Goal: Task Accomplishment & Management: Manage account settings

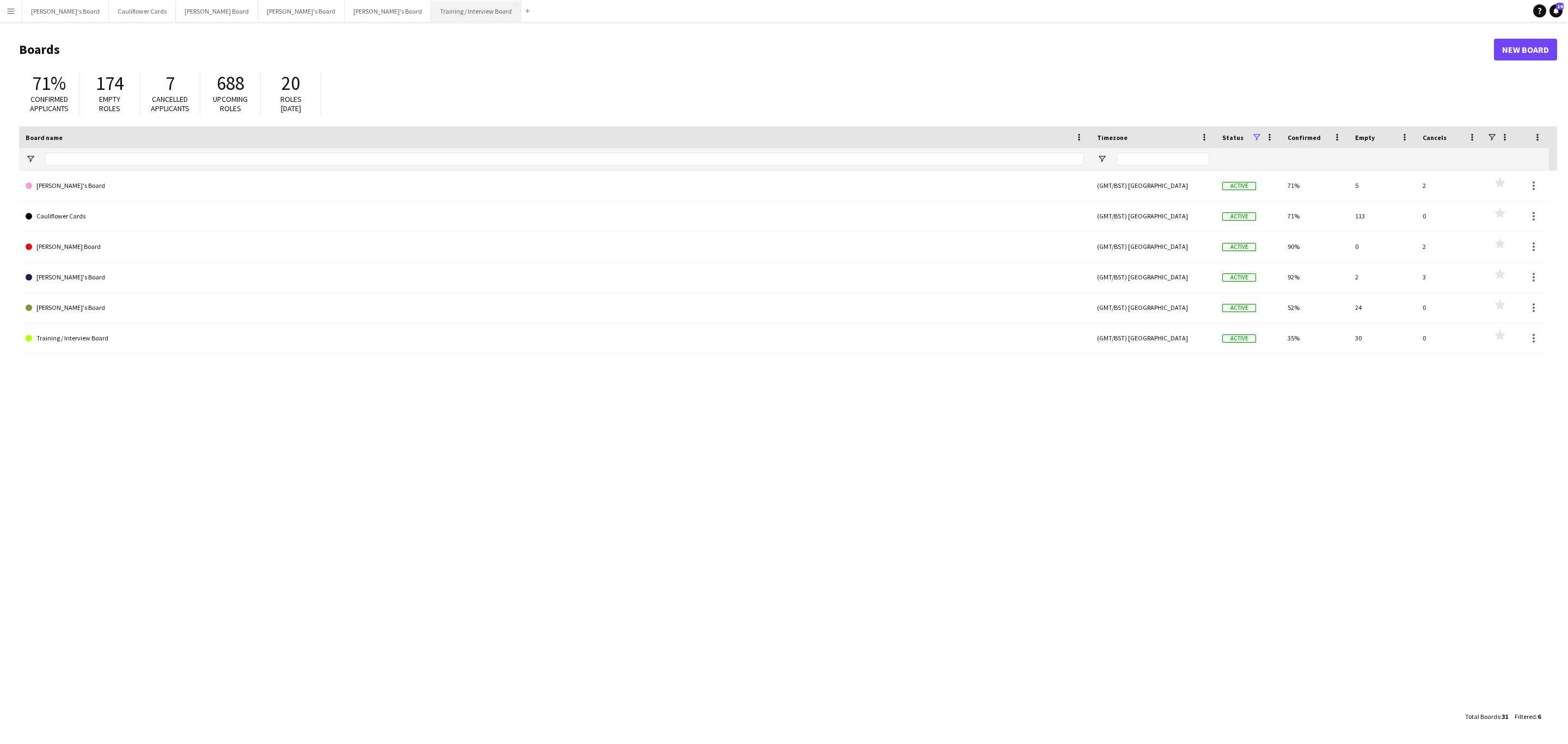
click at [431, 10] on button "Training / Interview Board Close" at bounding box center [476, 12] width 90 height 21
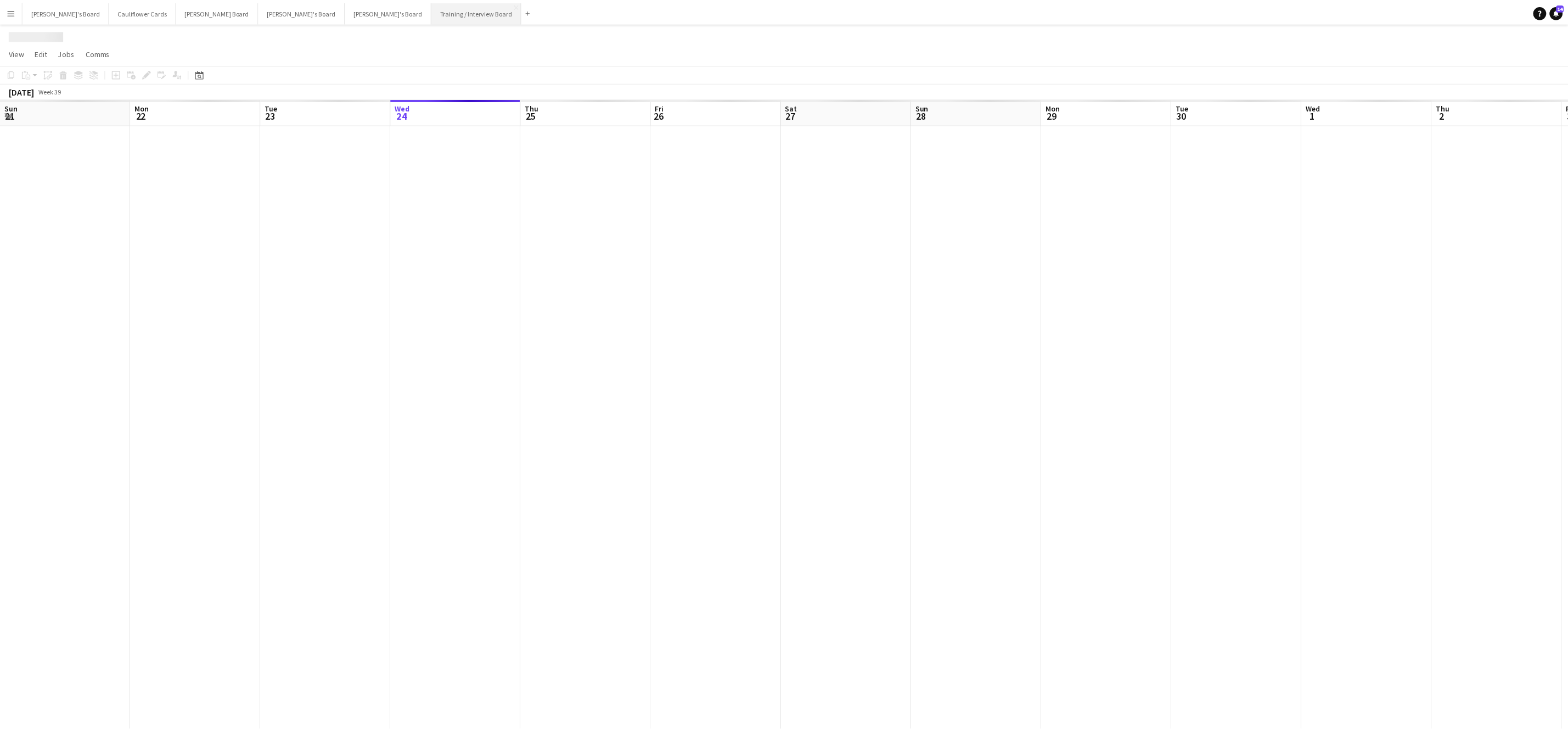
scroll to position [0, 263]
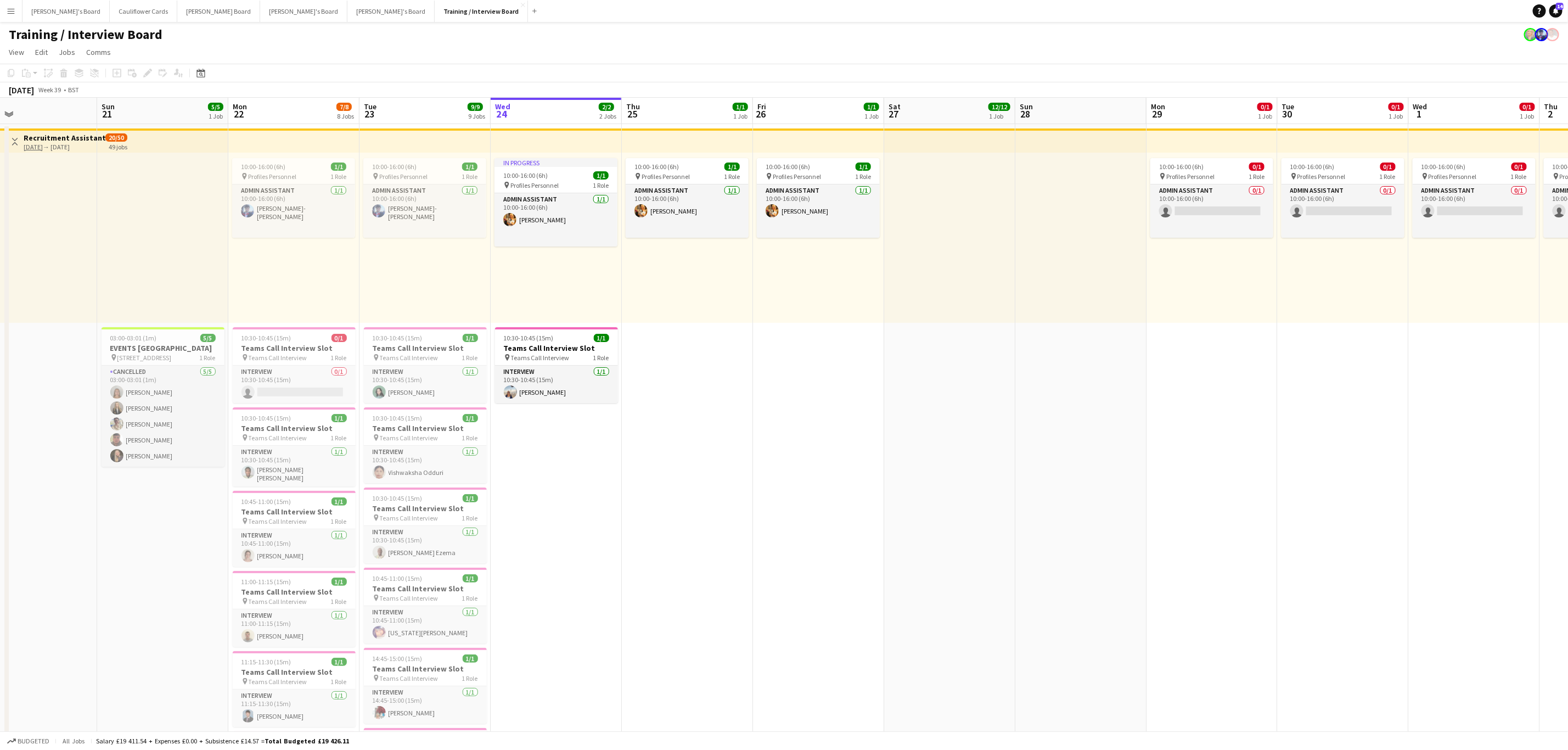
drag, startPoint x: 523, startPoint y: 437, endPoint x: 477, endPoint y: 4, distance: 435.4
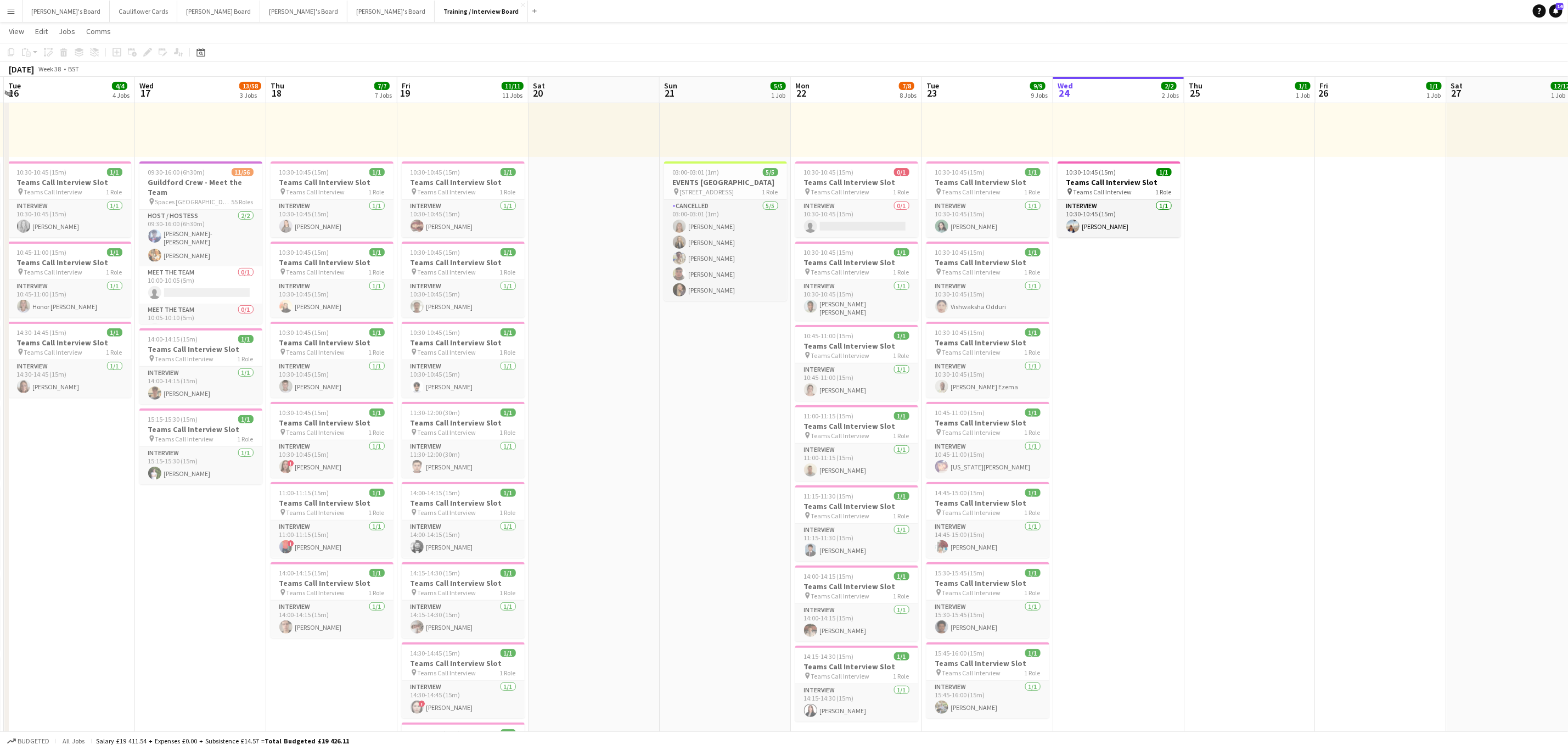
scroll to position [0, 305]
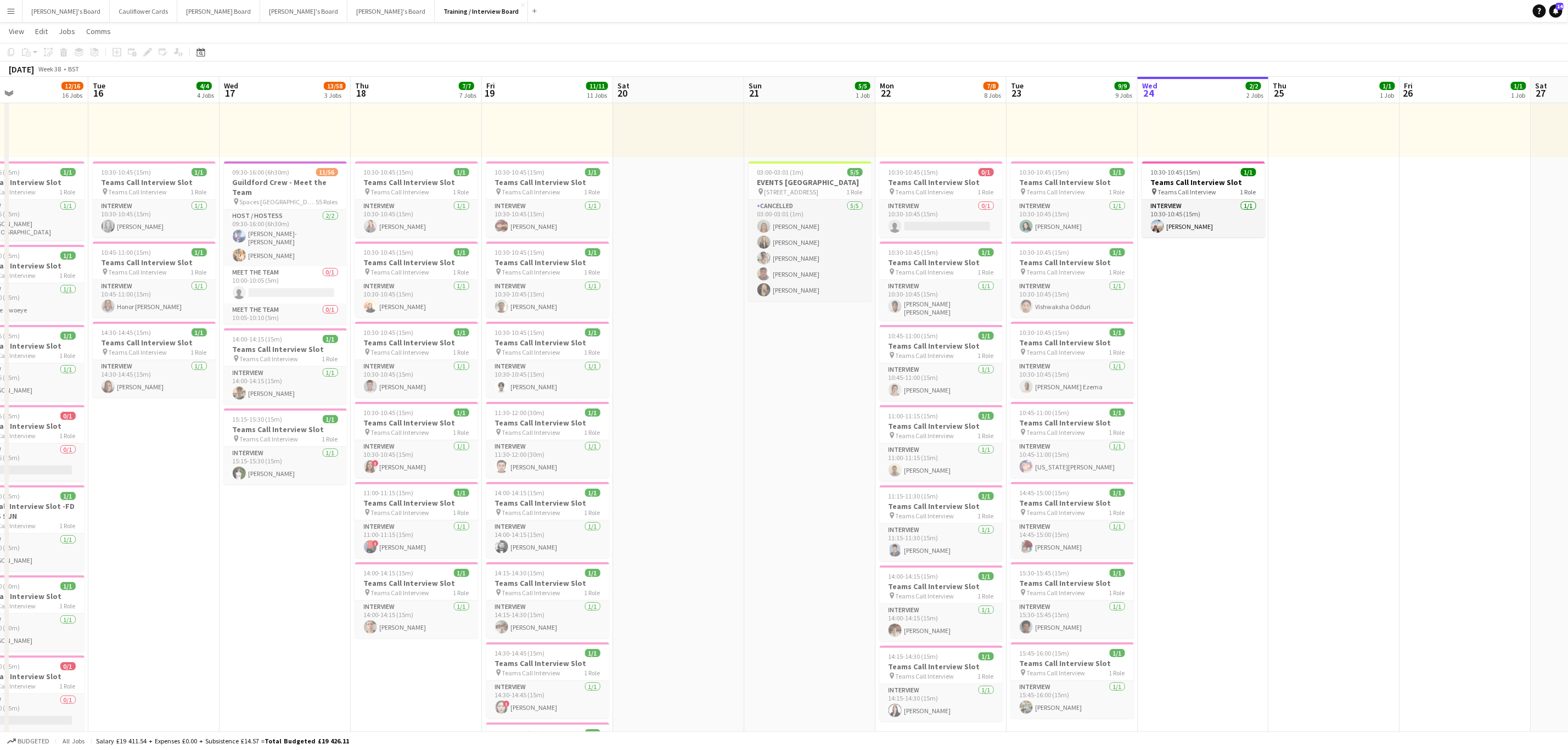
drag, startPoint x: 335, startPoint y: 470, endPoint x: 848, endPoint y: 437, distance: 514.1
click at [520, 428] on h3 "Teams Call Interview Slot" at bounding box center [548, 422] width 123 height 10
click at [1242, 422] on app-date-cell "In progress 10:00-16:00 (6h) 1/1 pin Profiles Personnel 1 Role Admin Assistant …" at bounding box center [1203, 750] width 131 height 1584
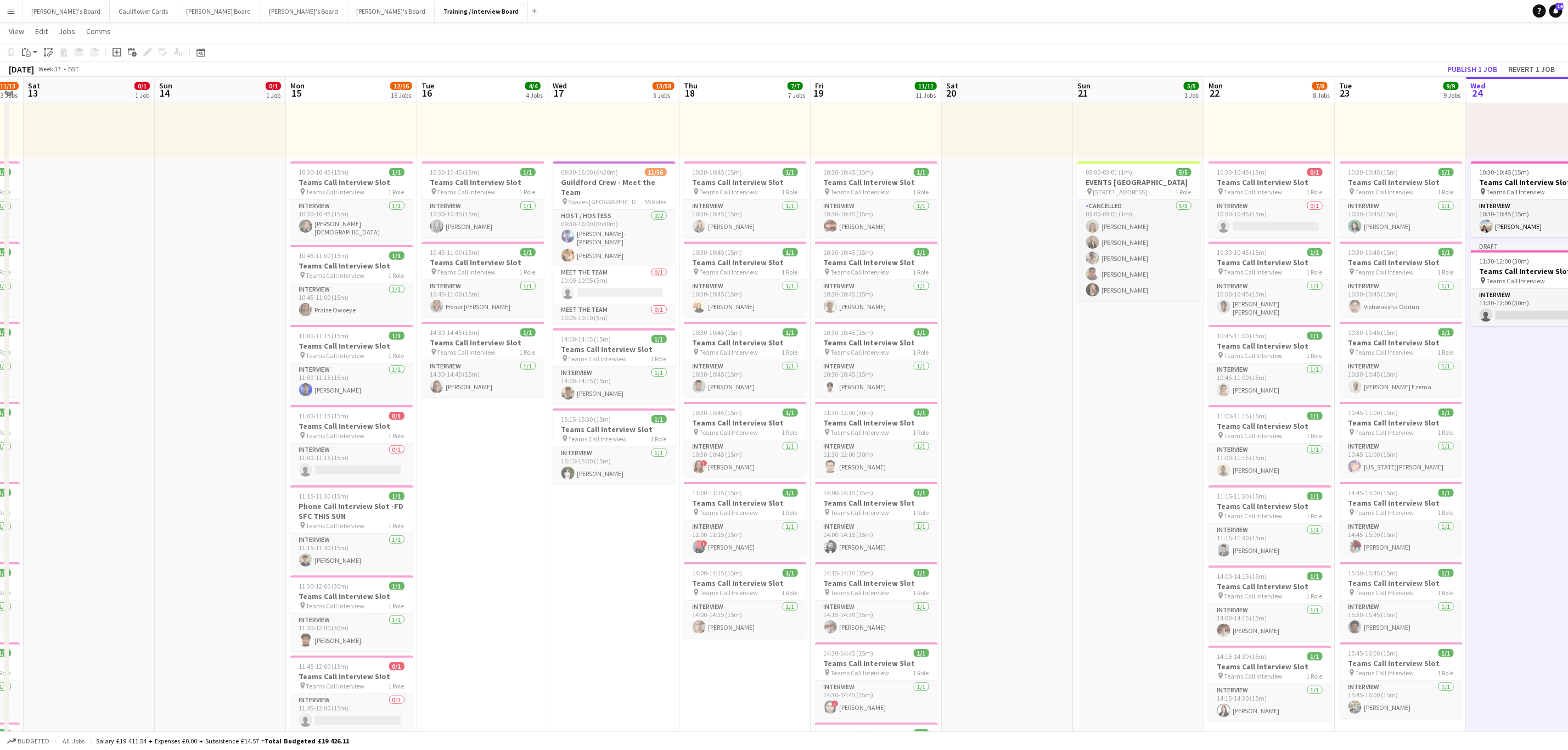
scroll to position [0, 344]
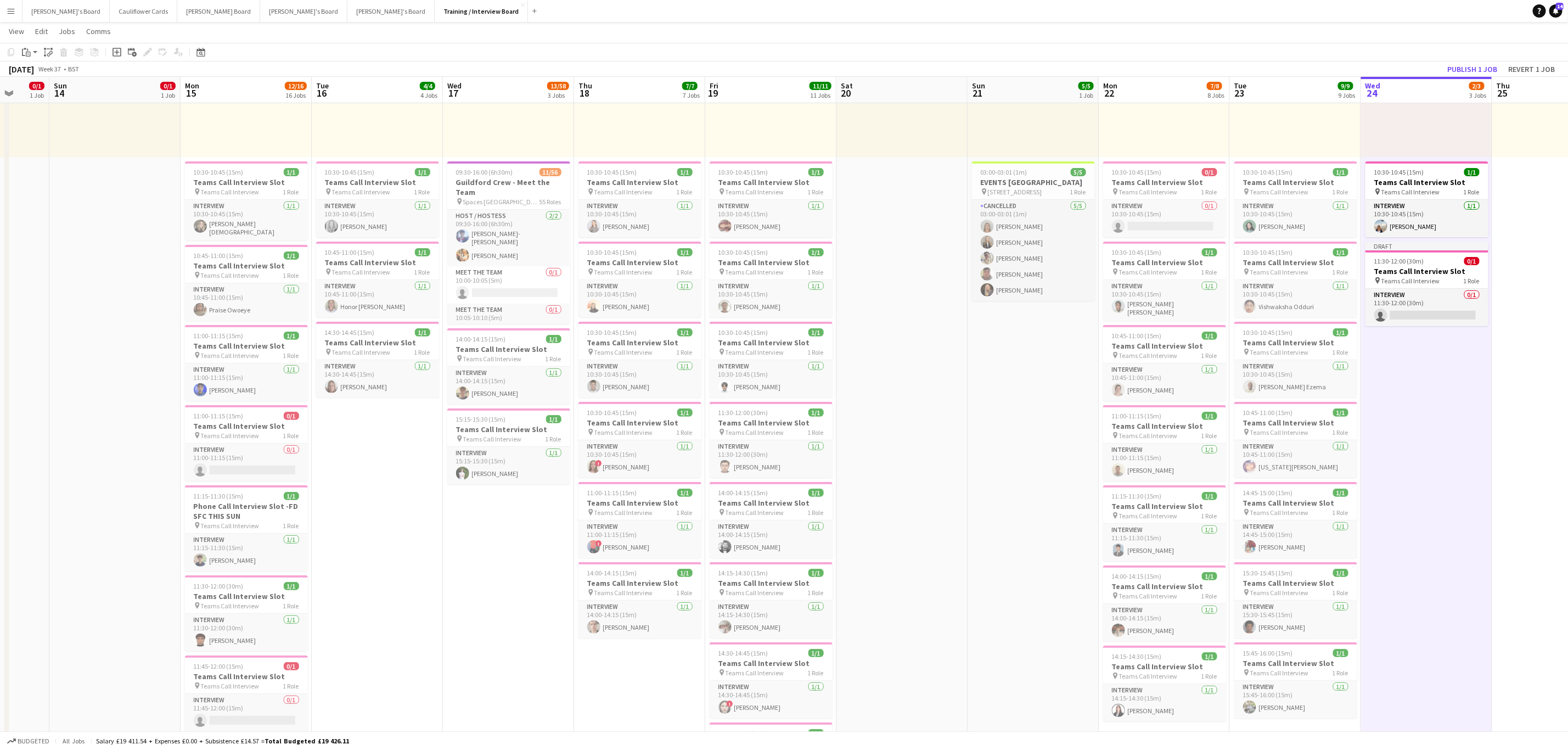
drag, startPoint x: 204, startPoint y: 501, endPoint x: 553, endPoint y: 446, distance: 353.3
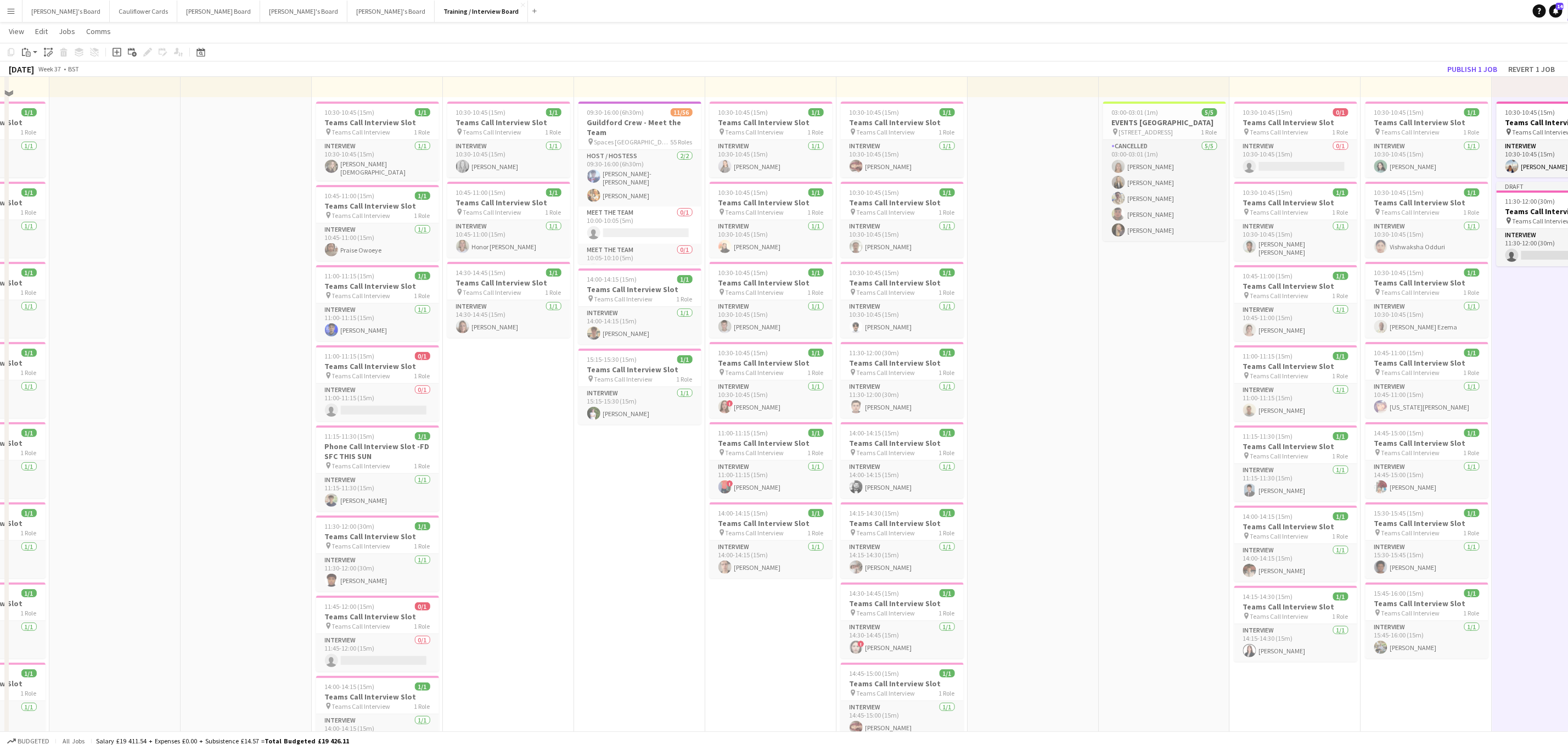
scroll to position [247, 0]
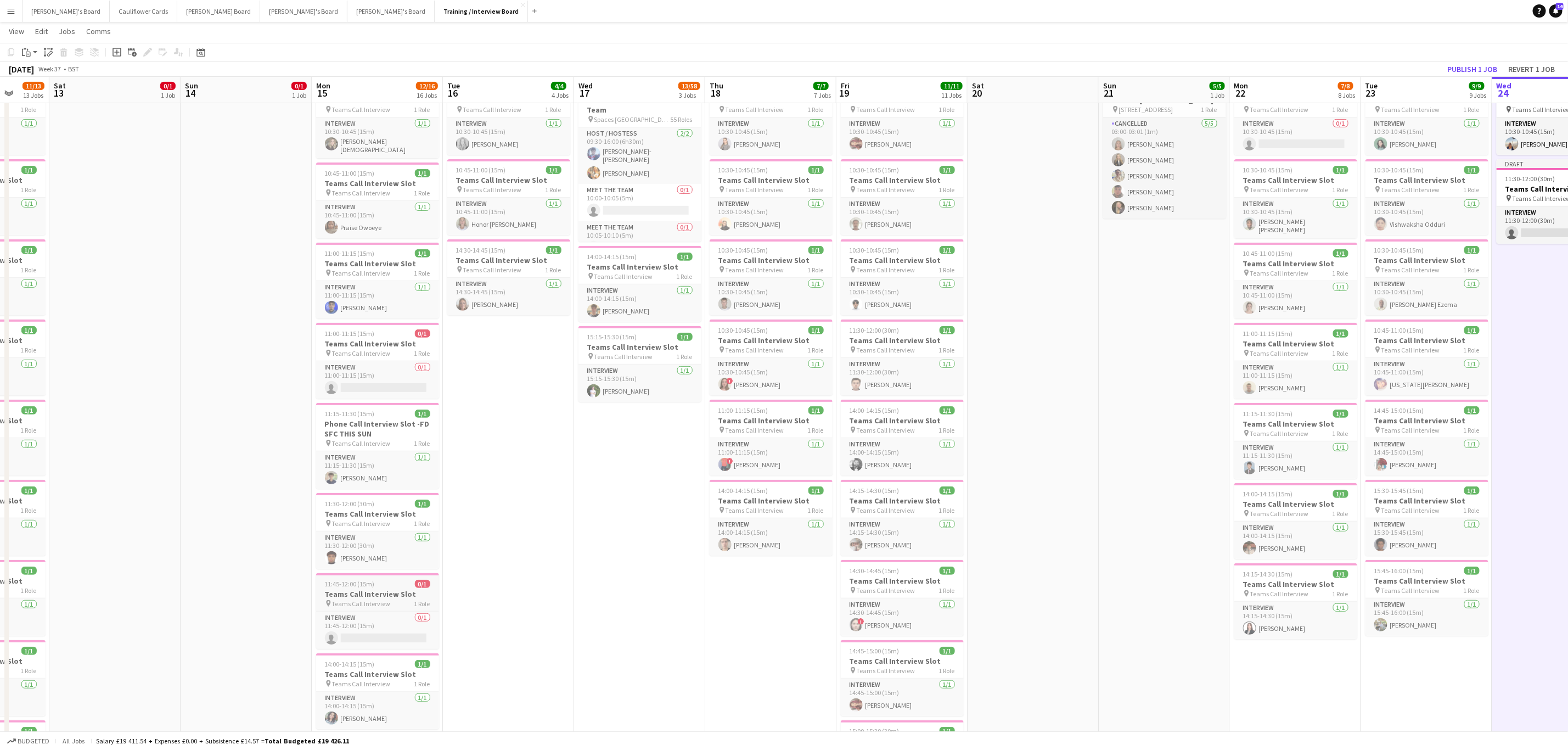
drag, startPoint x: 377, startPoint y: 591, endPoint x: 361, endPoint y: 579, distance: 20.0
click at [376, 591] on h3 "Teams Call Interview Slot" at bounding box center [377, 593] width 123 height 10
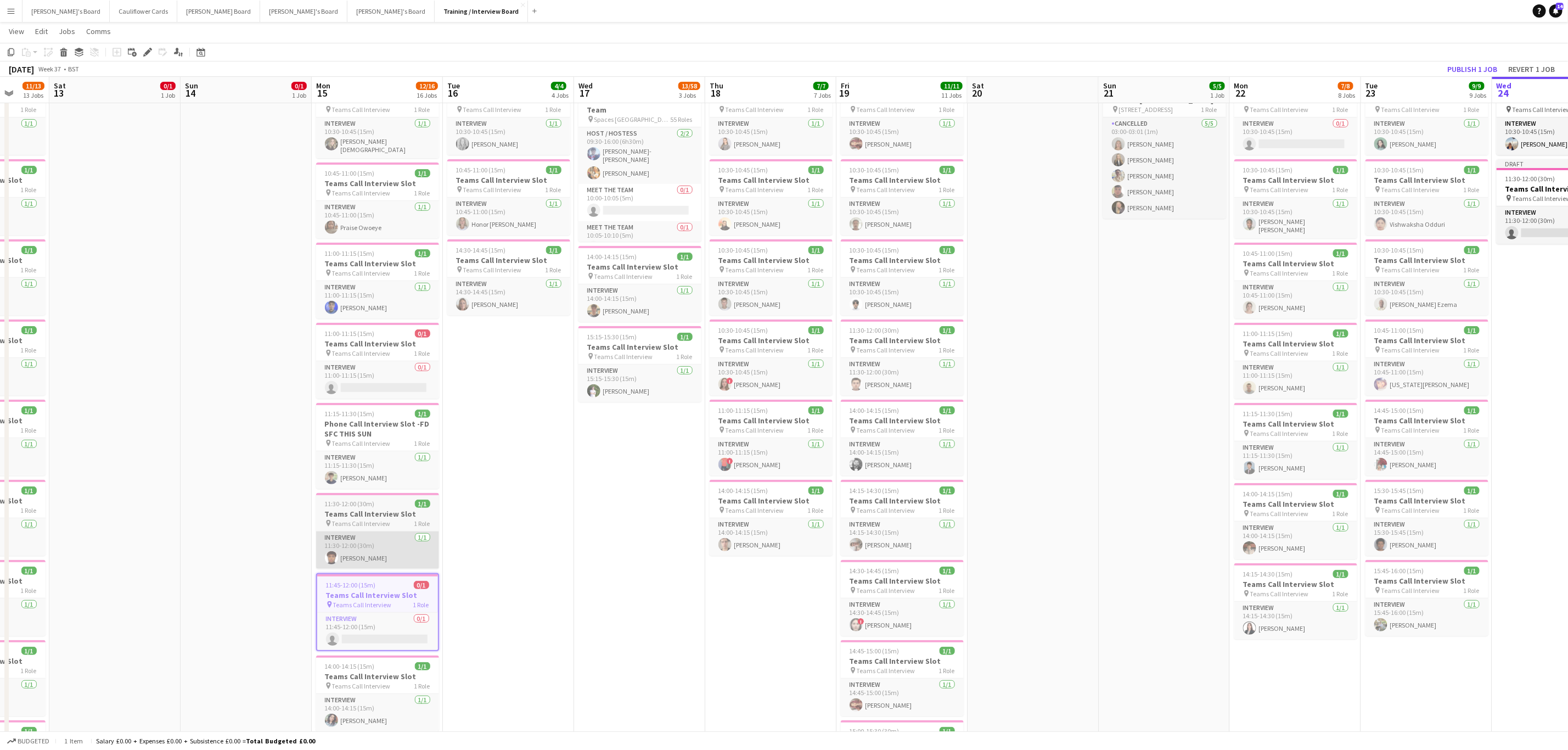
scroll to position [0, 346]
click at [1522, 346] on app-date-cell "In progress 10:00-16:00 (6h) 1/1 pin Profiles Personnel 1 Role Admin Assistant …" at bounding box center [1556, 667] width 131 height 1584
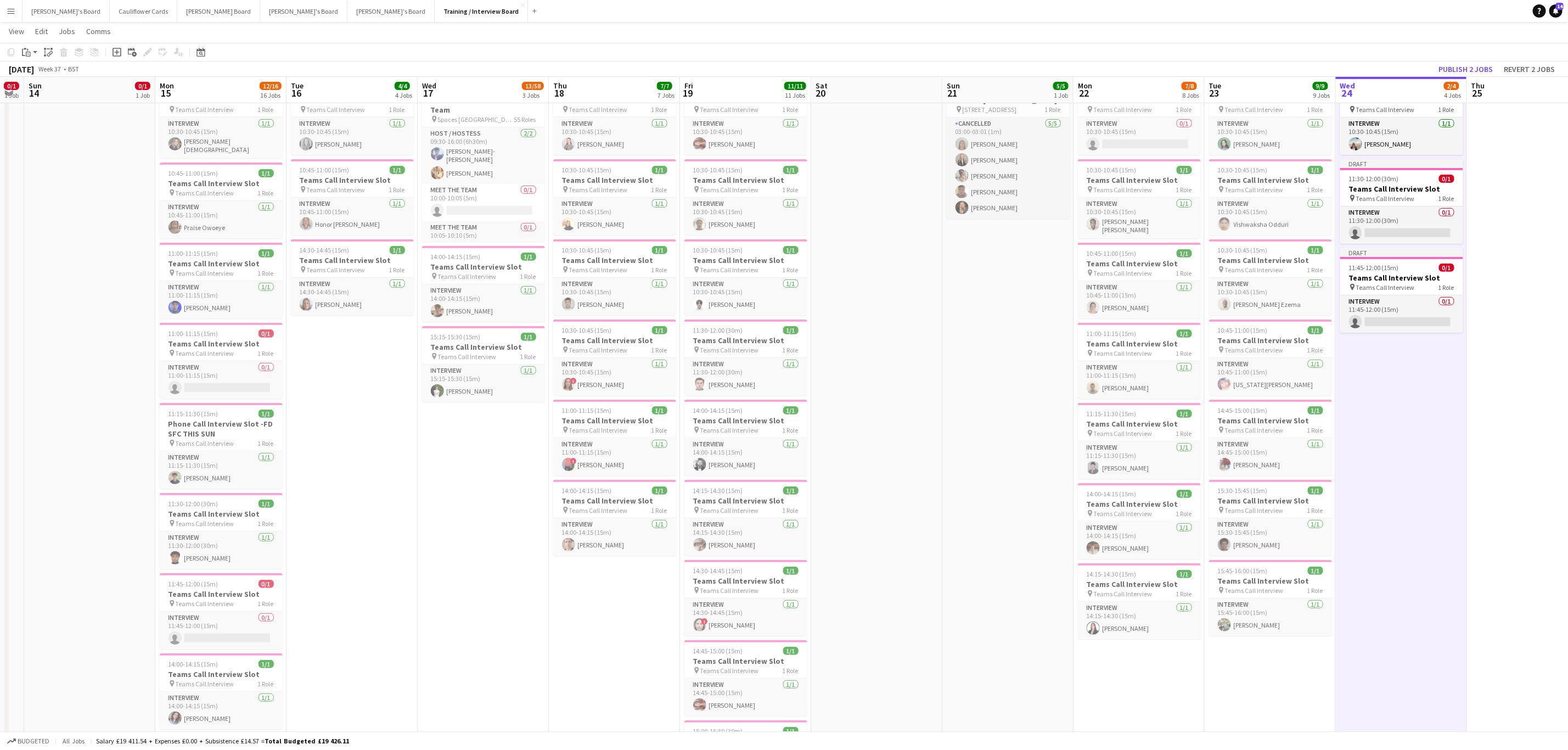
scroll to position [0, 384]
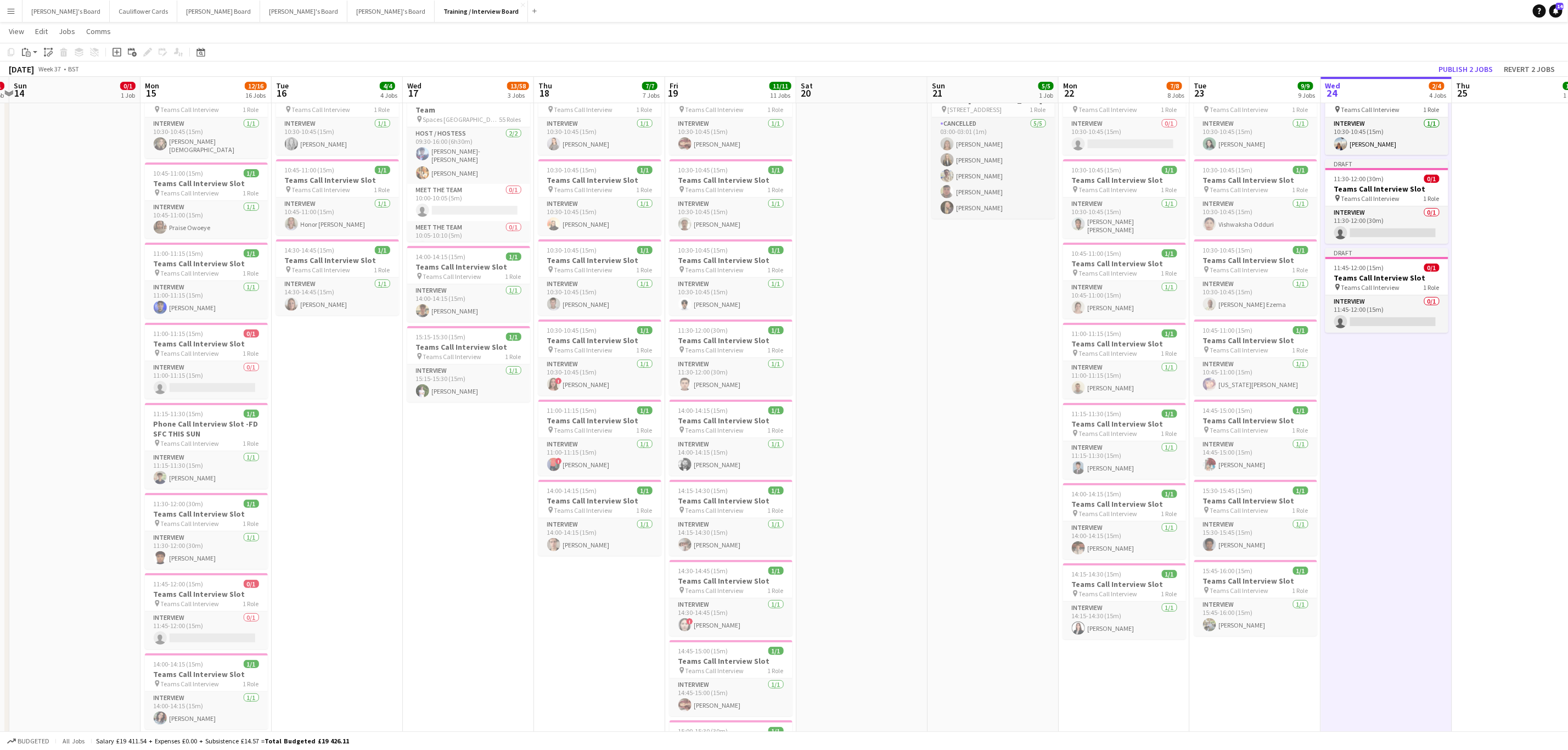
drag, startPoint x: 1127, startPoint y: 396, endPoint x: 957, endPoint y: 432, distance: 173.8
click at [1136, 489] on div "14:00-14:15 (15m) 1/1" at bounding box center [1124, 493] width 123 height 8
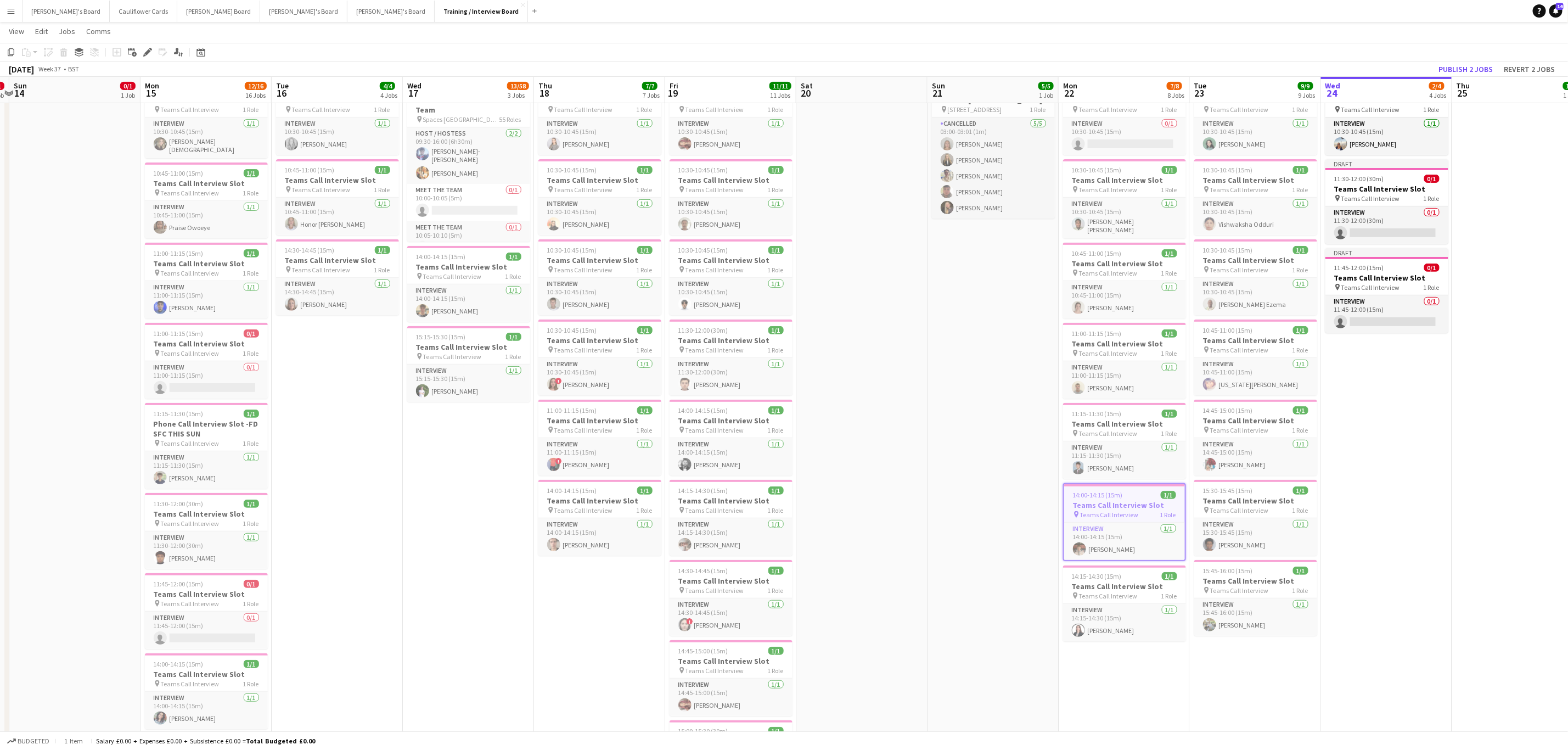
click at [1424, 440] on app-date-cell "In progress 10:00-16:00 (6h) 1/1 pin Profiles Personnel 1 Role Admin Assistant …" at bounding box center [1386, 667] width 131 height 1584
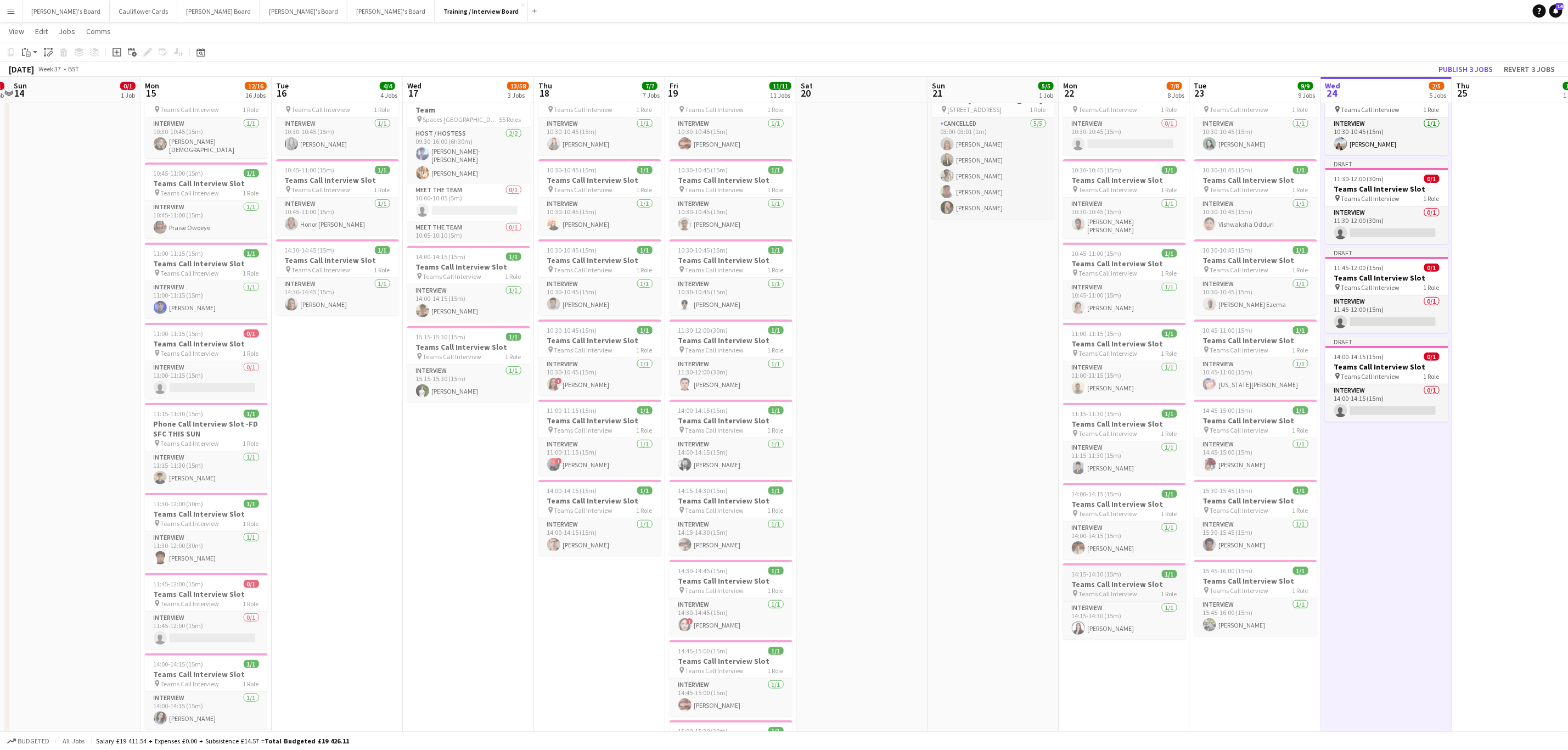
click at [1088, 577] on span "14:15-14:30 (15m)" at bounding box center [1096, 574] width 50 height 8
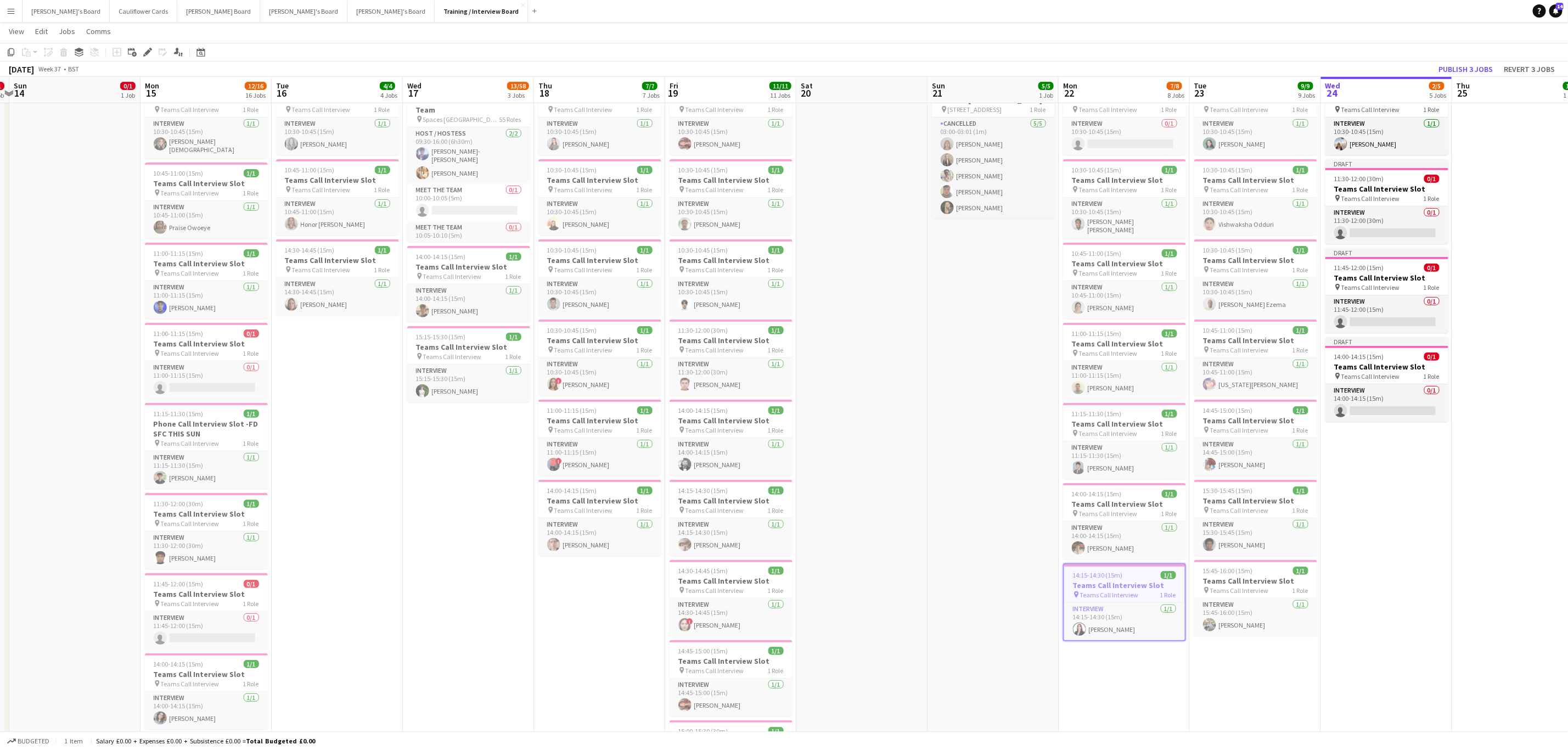
click at [1392, 575] on app-date-cell "In progress 10:00-16:00 (6h) 1/1 pin Profiles Personnel 1 Role Admin Assistant …" at bounding box center [1386, 667] width 131 height 1584
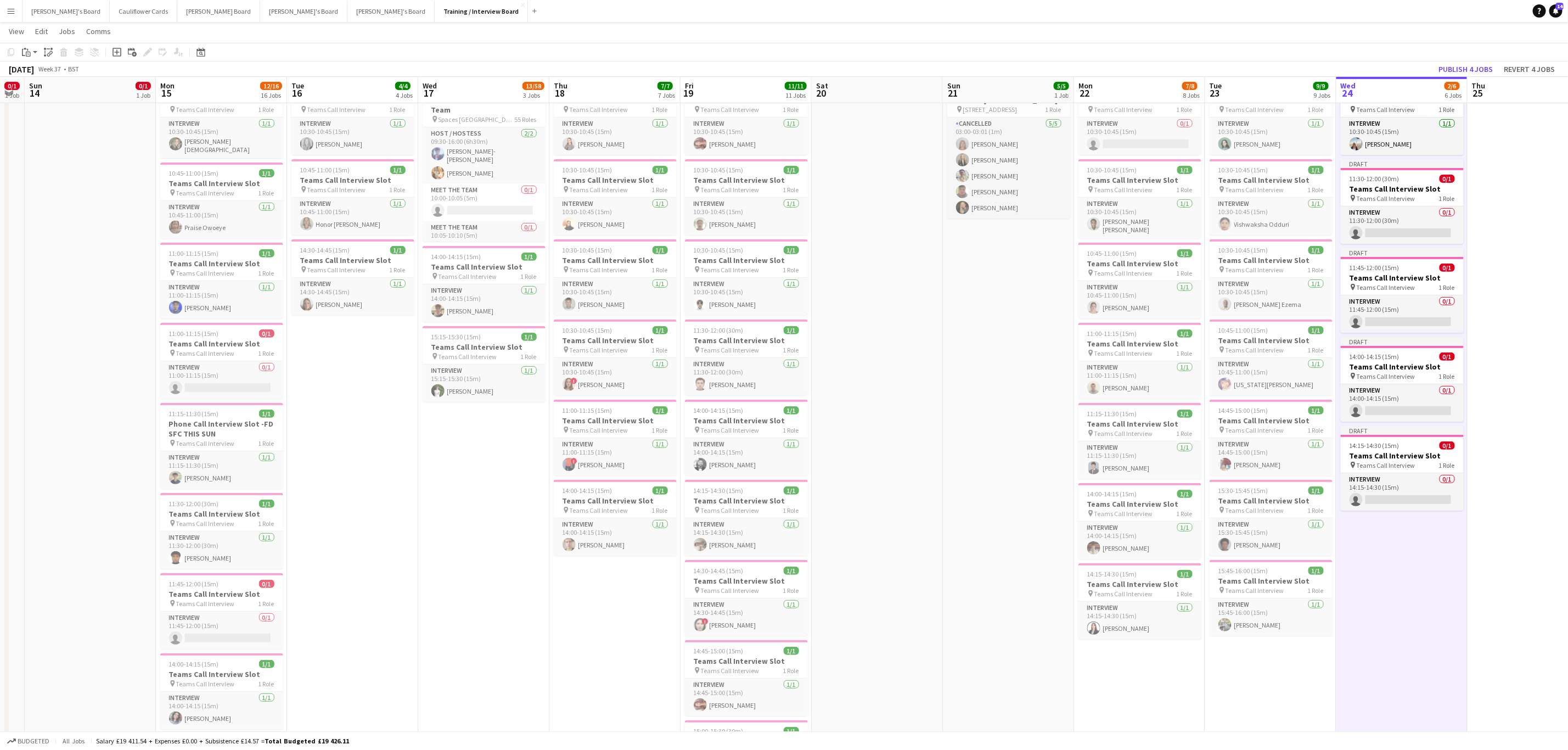
drag, startPoint x: 944, startPoint y: 413, endPoint x: 963, endPoint y: 411, distance: 19.1
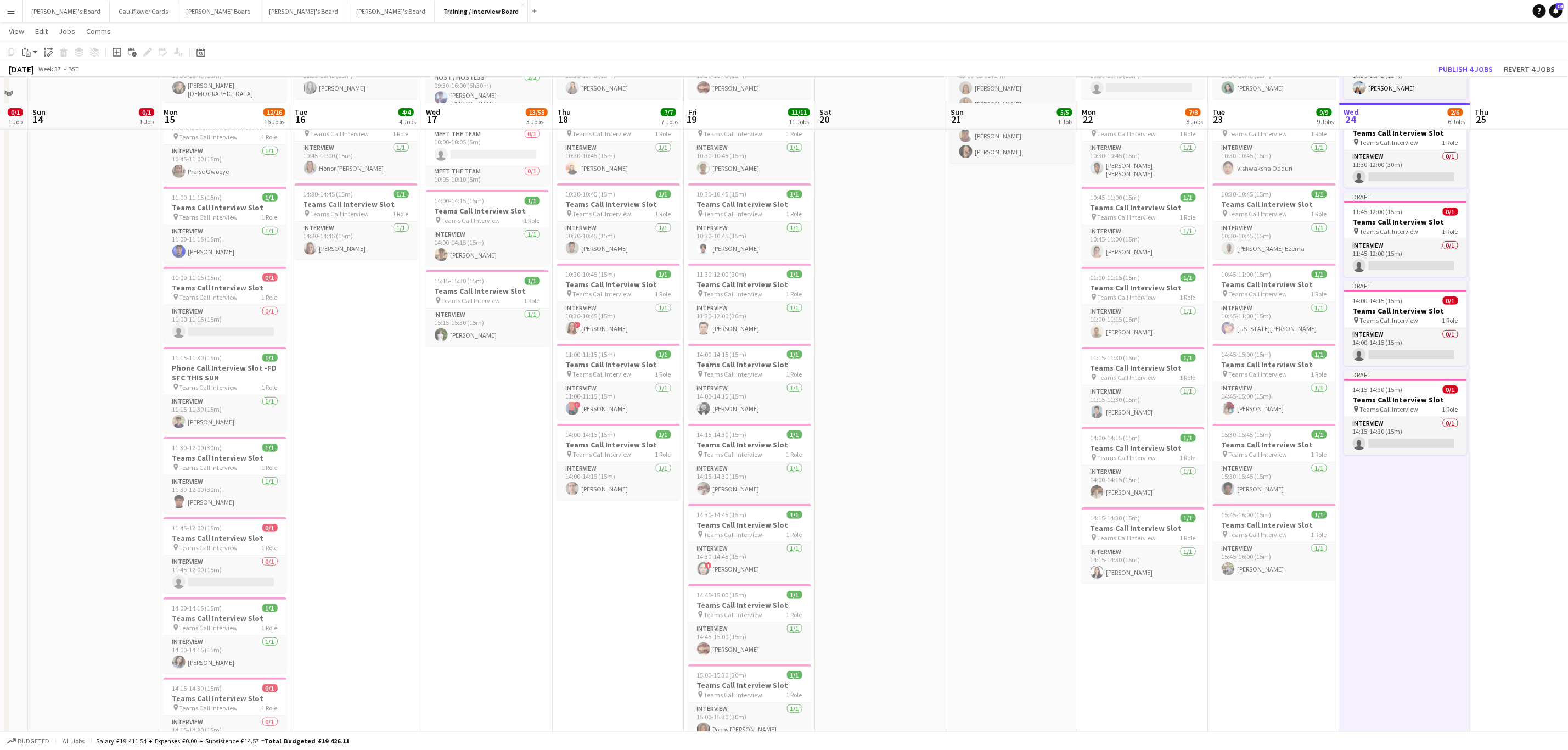
scroll to position [330, 0]
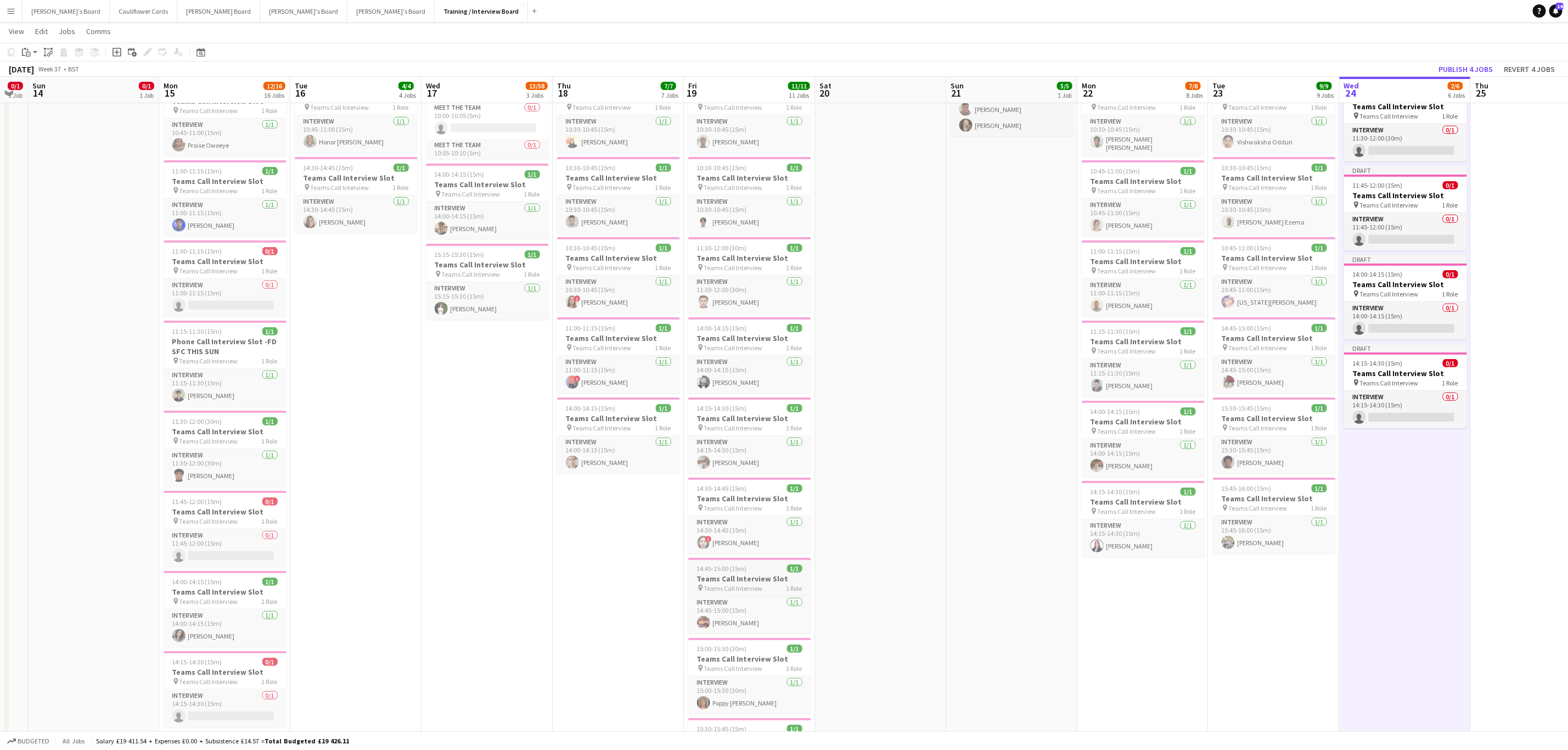
click at [746, 584] on h3 "Teams Call Interview Slot" at bounding box center [750, 579] width 123 height 10
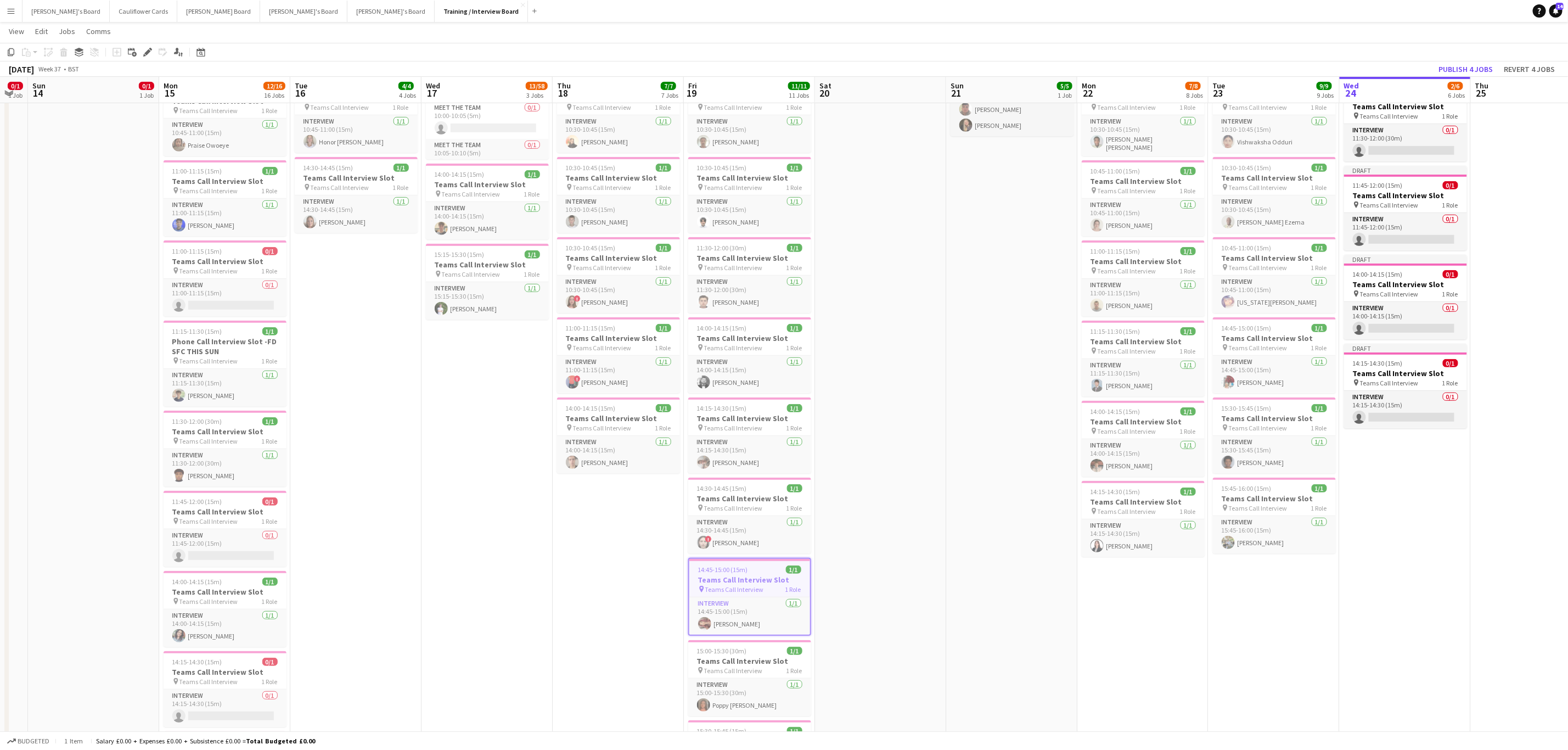
click at [1420, 601] on app-date-cell "In progress 10:00-16:00 (6h) 1/1 pin Profiles Personnel 1 Role Admin Assistant …" at bounding box center [1405, 586] width 131 height 1584
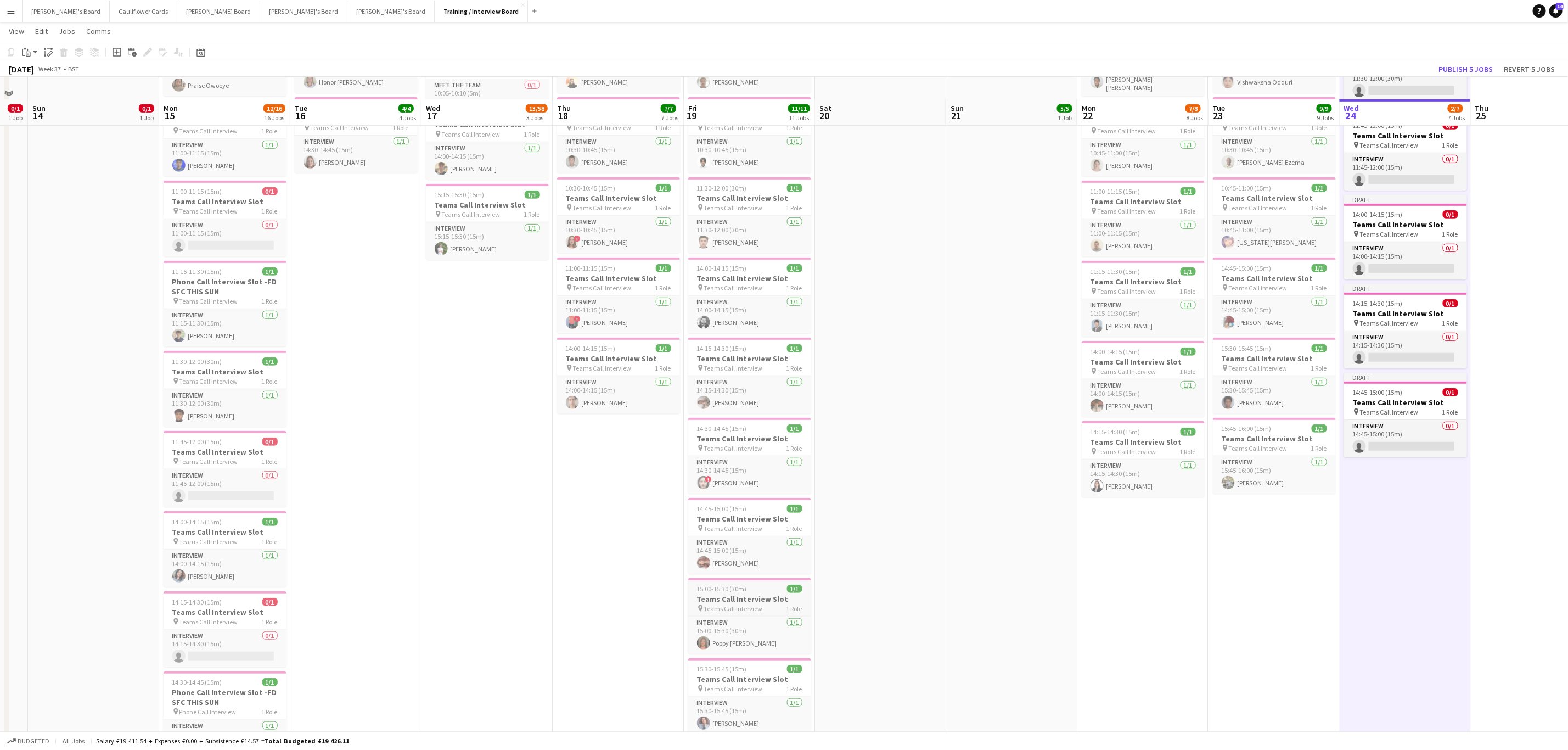
scroll to position [411, 0]
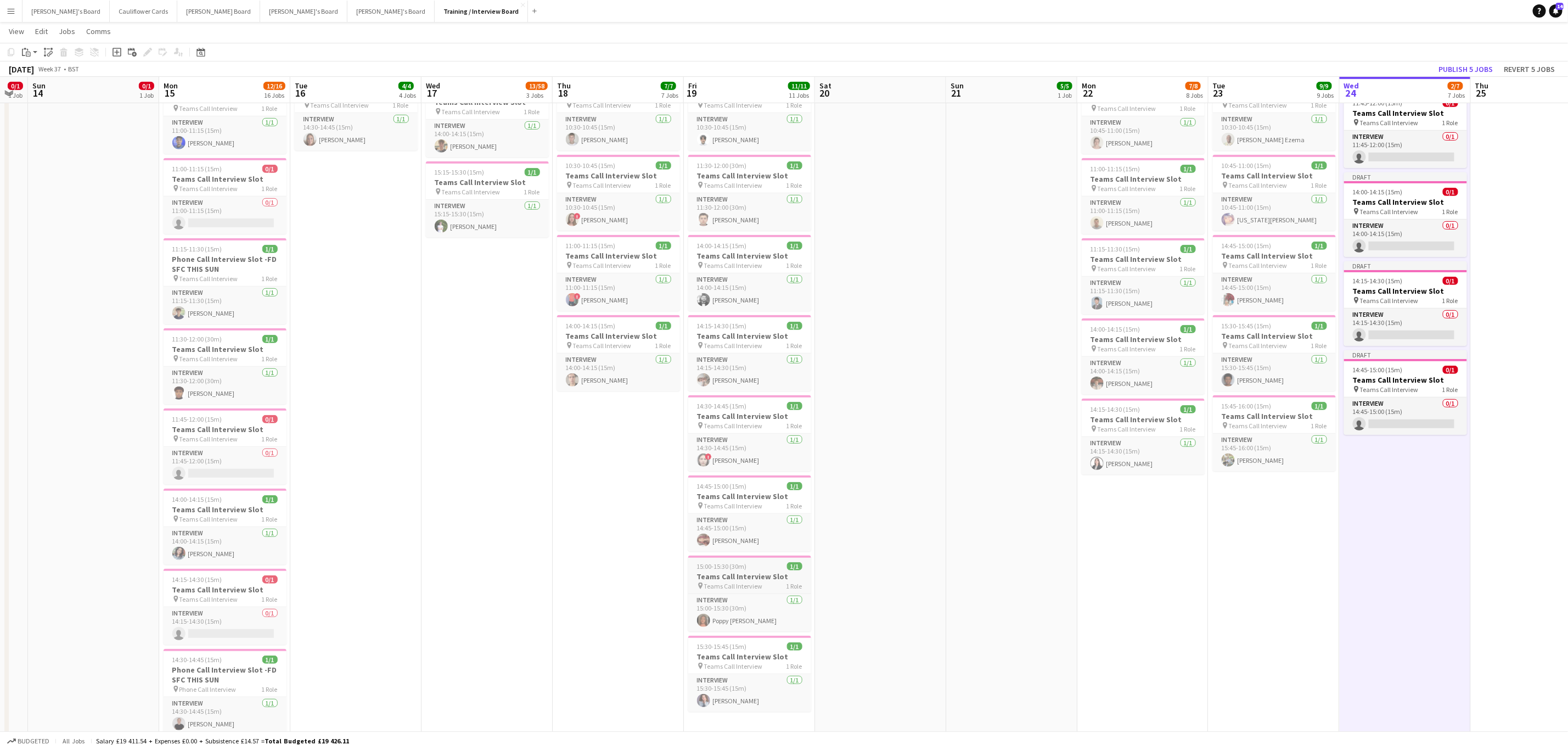
click at [753, 570] on div "15:00-15:30 (30m) 1/1" at bounding box center [750, 566] width 123 height 8
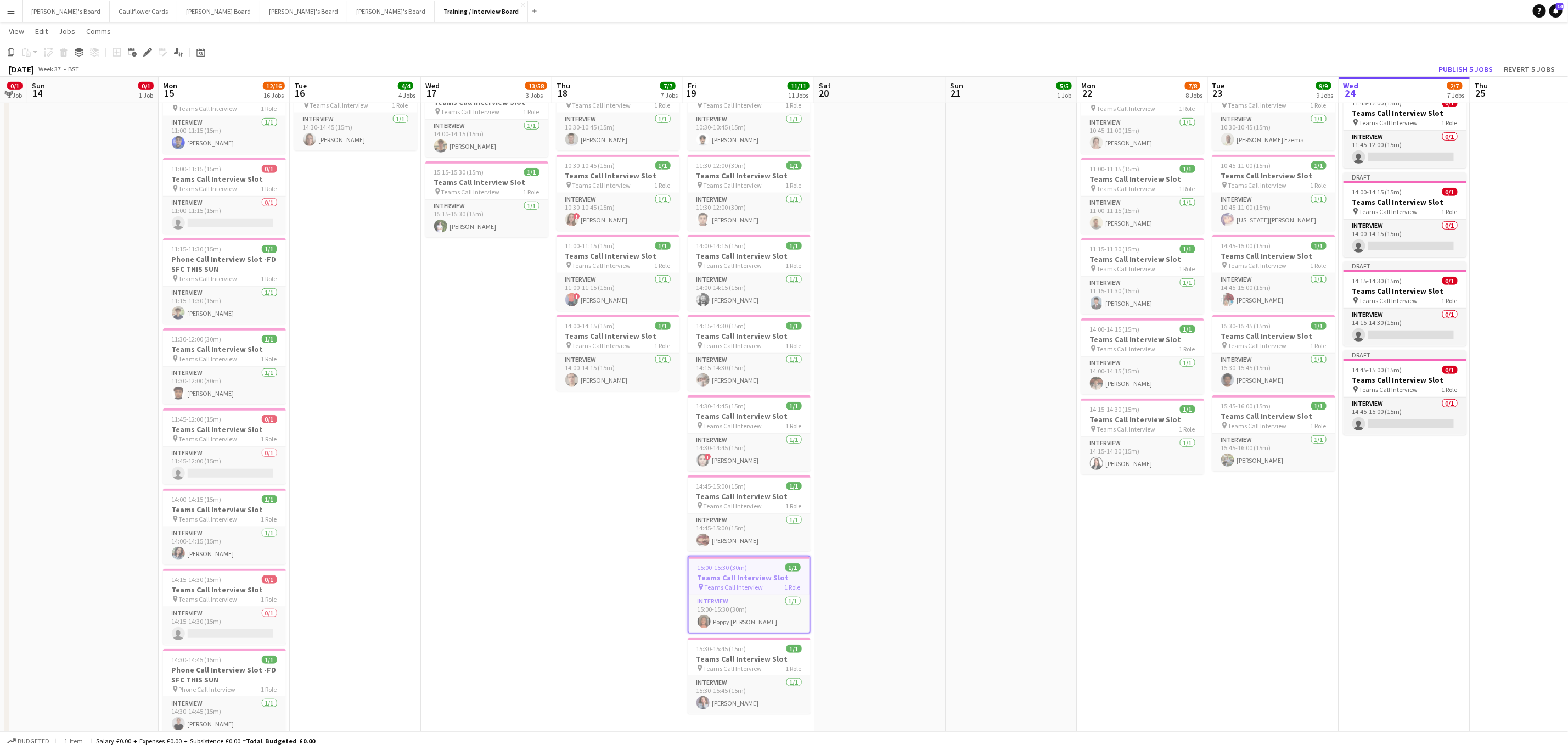
click at [1423, 592] on app-date-cell "In progress 10:00-16:00 (6h) 1/1 pin Profiles Personnel 1 Role Admin Assistant …" at bounding box center [1405, 503] width 131 height 1584
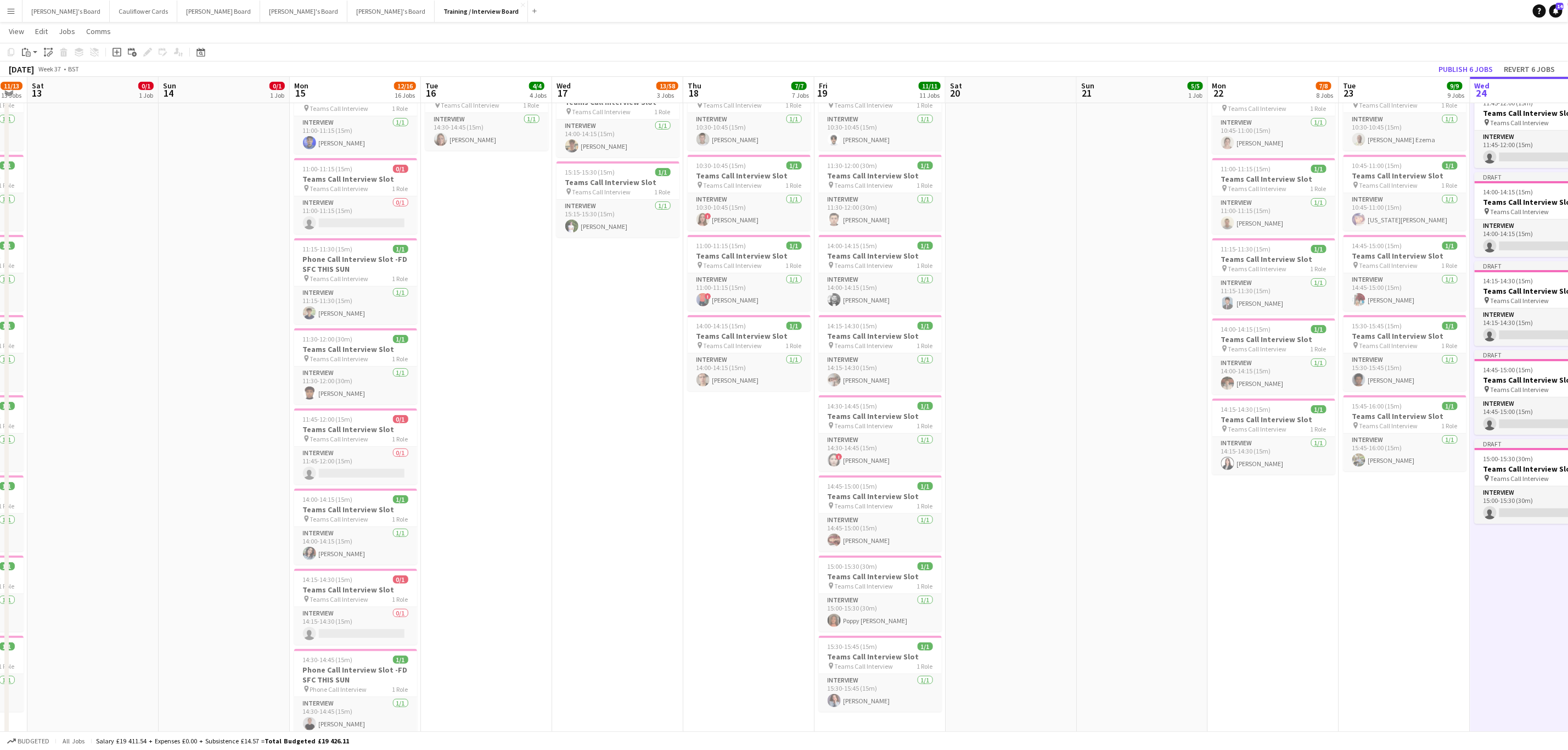
drag, startPoint x: 766, startPoint y: 513, endPoint x: 780, endPoint y: 513, distance: 14.0
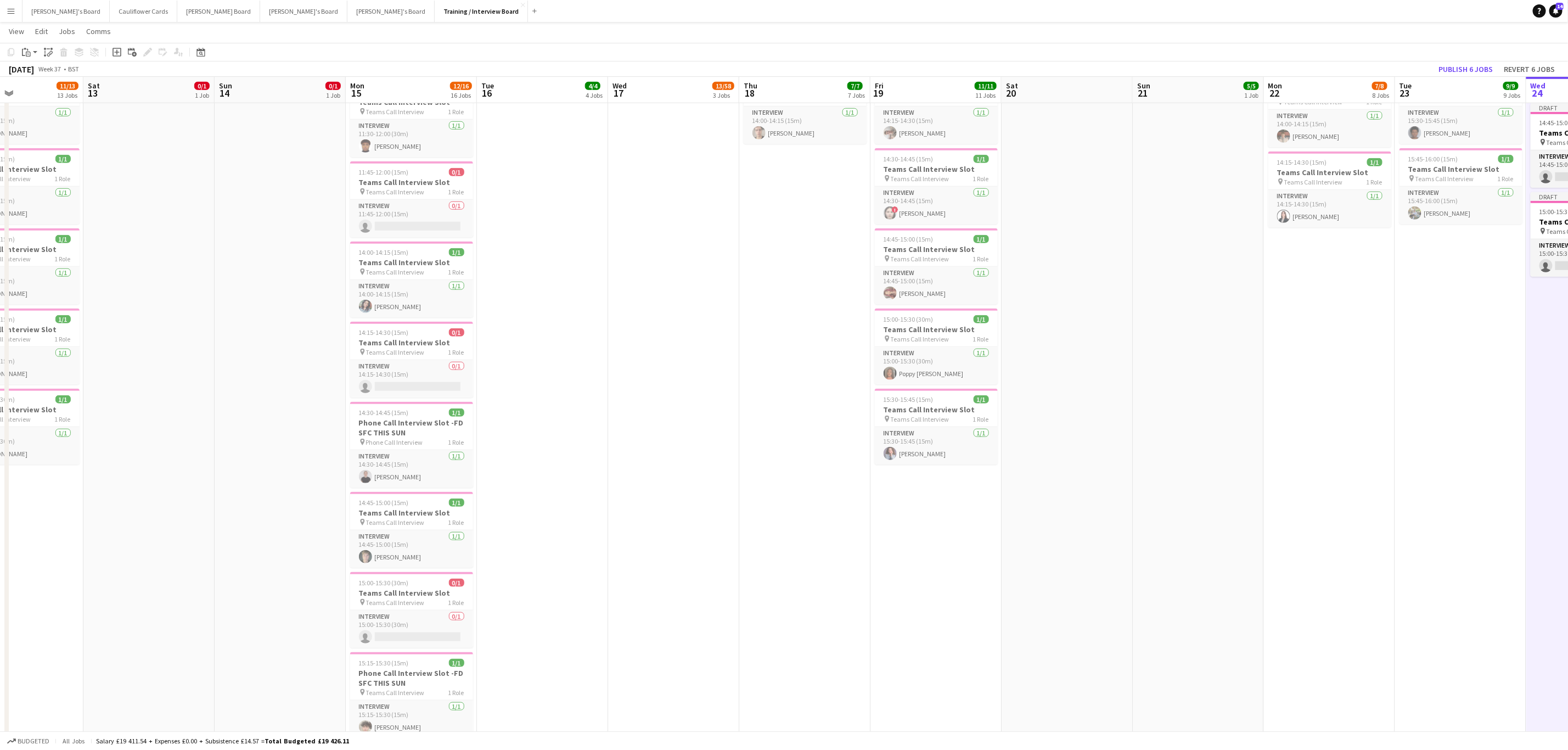
scroll to position [0, 321]
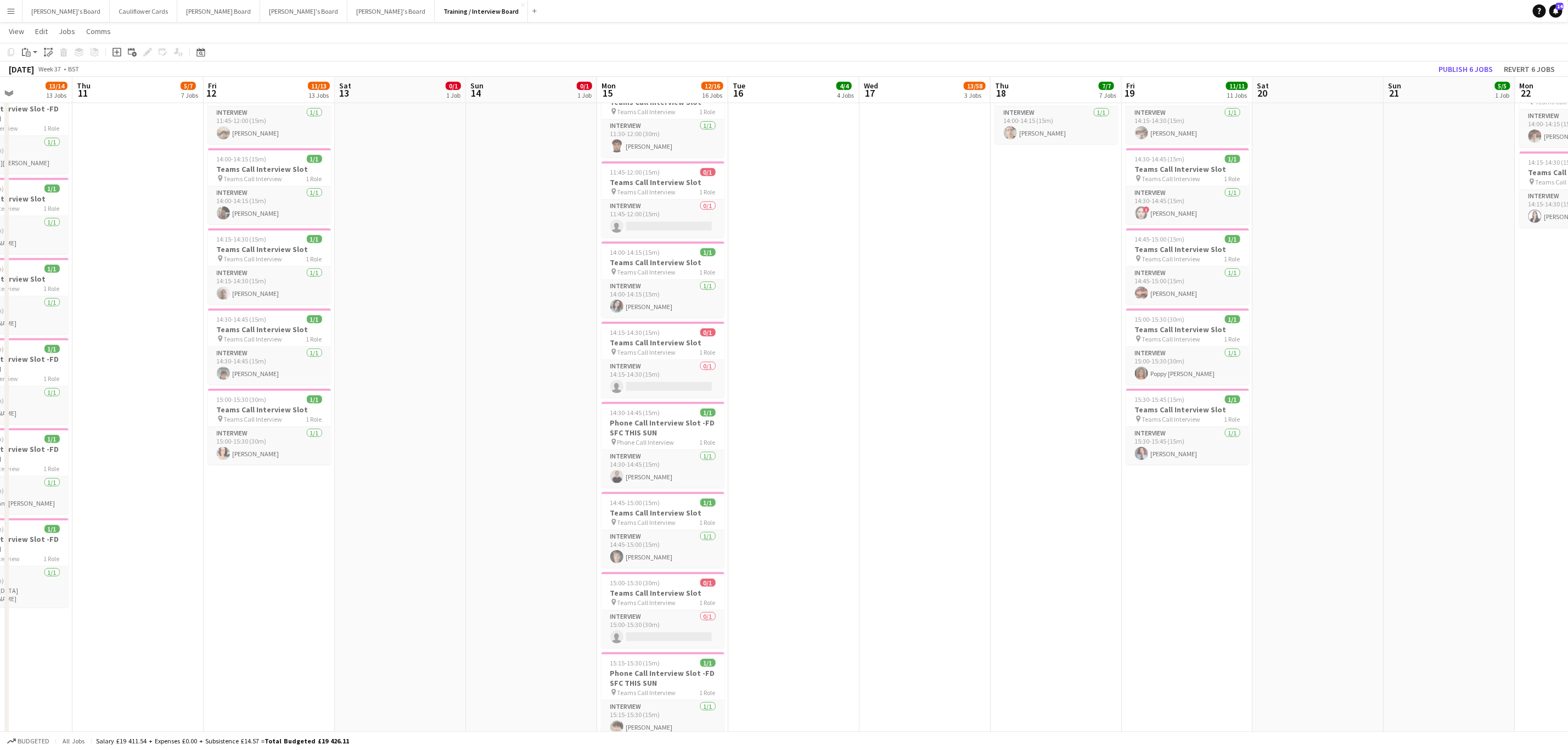
click at [521, 588] on app-calendar-viewport "Mon 8 16/17 10 Jobs Tue 9 6/7 7 Jobs Wed 10 13/14 13 Jobs Thu 11 5/7 7 Jobs Fri…" at bounding box center [784, 554] width 1568 height 2341
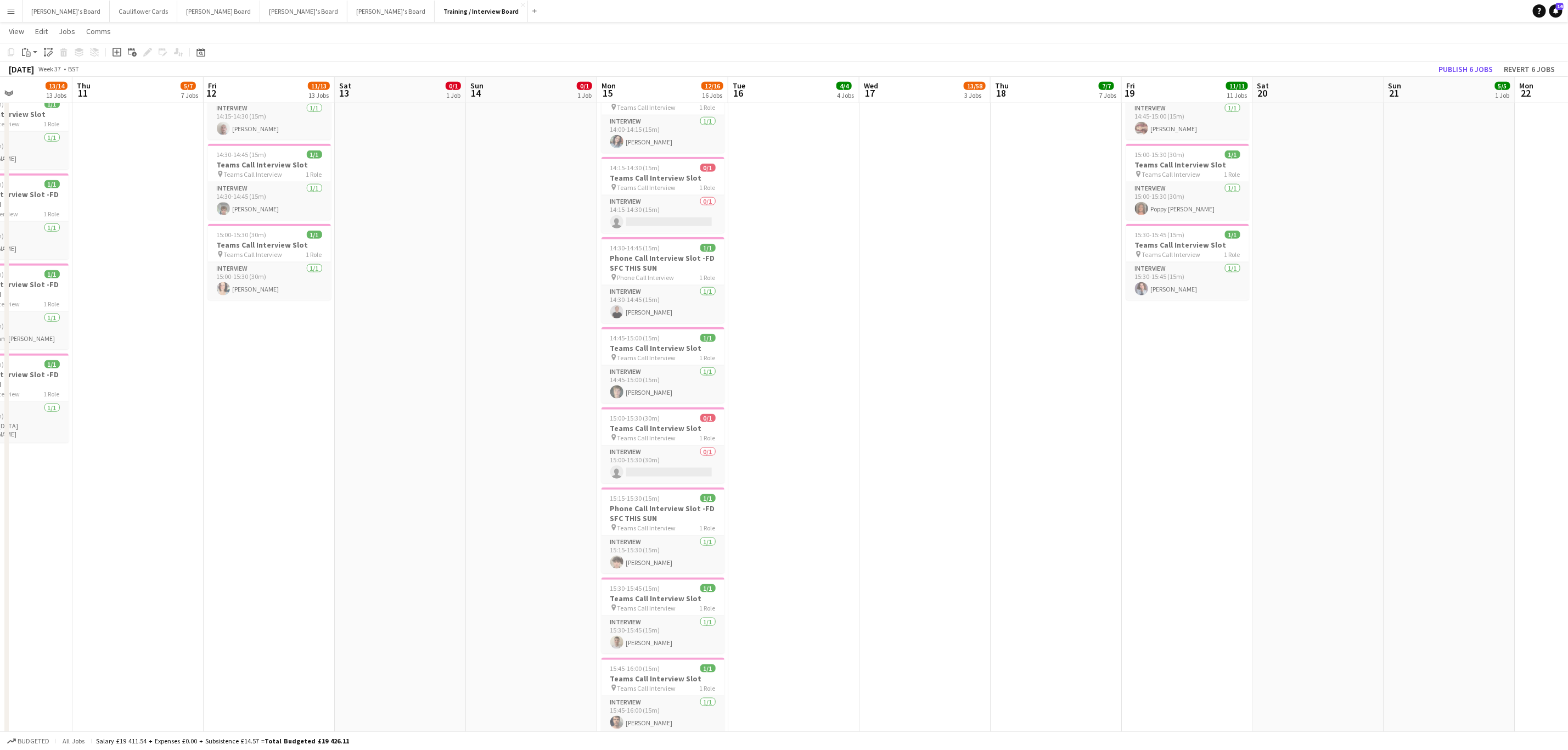
scroll to position [0, 254]
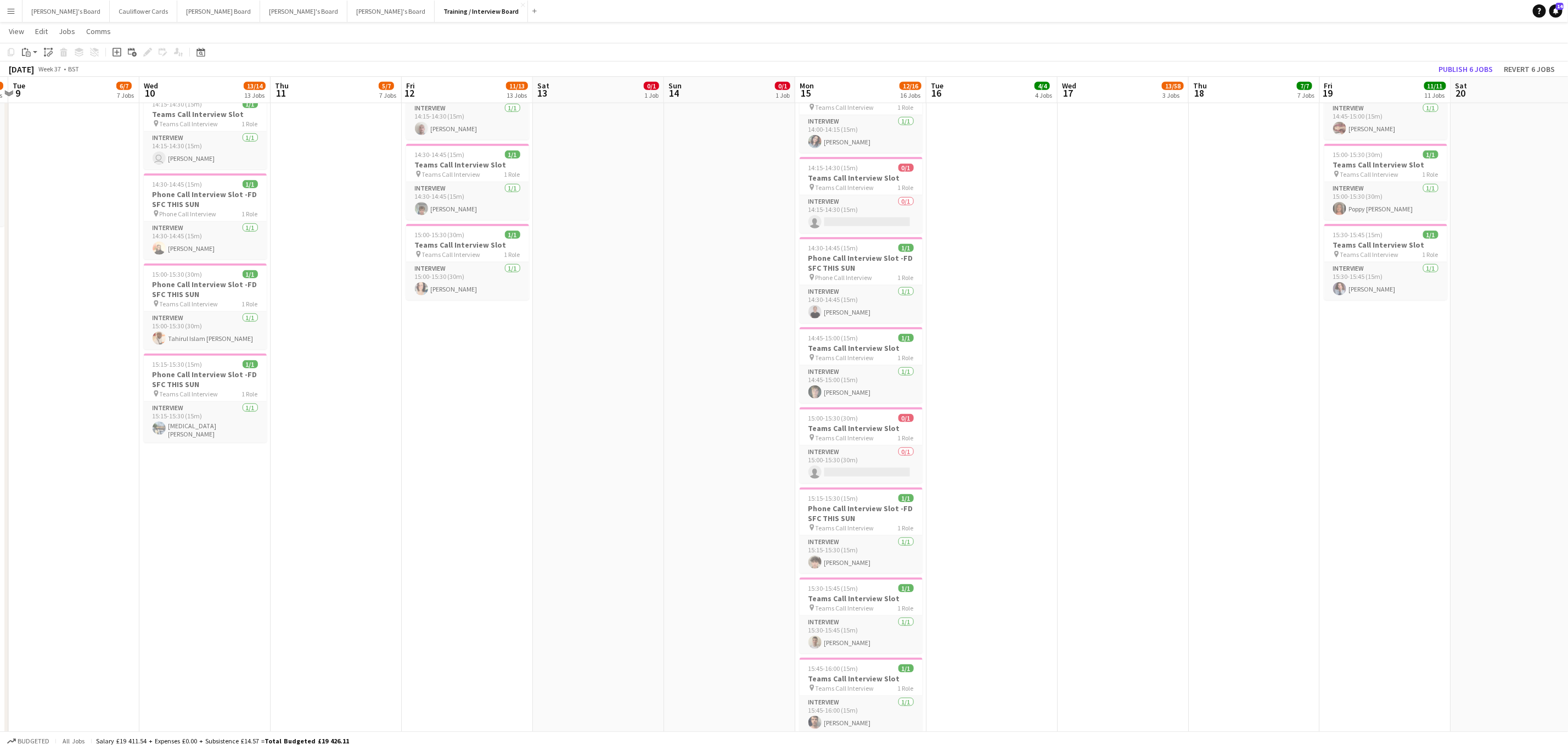
drag, startPoint x: 396, startPoint y: 525, endPoint x: 521, endPoint y: 549, distance: 127.3
click at [521, 549] on app-calendar-viewport "Sun 7 0/1 1 Job Mon 8 16/17 10 Jobs Tue 9 6/7 7 Jobs Wed 10 13/14 13 Jobs Thu 1…" at bounding box center [784, 390] width 1568 height 2341
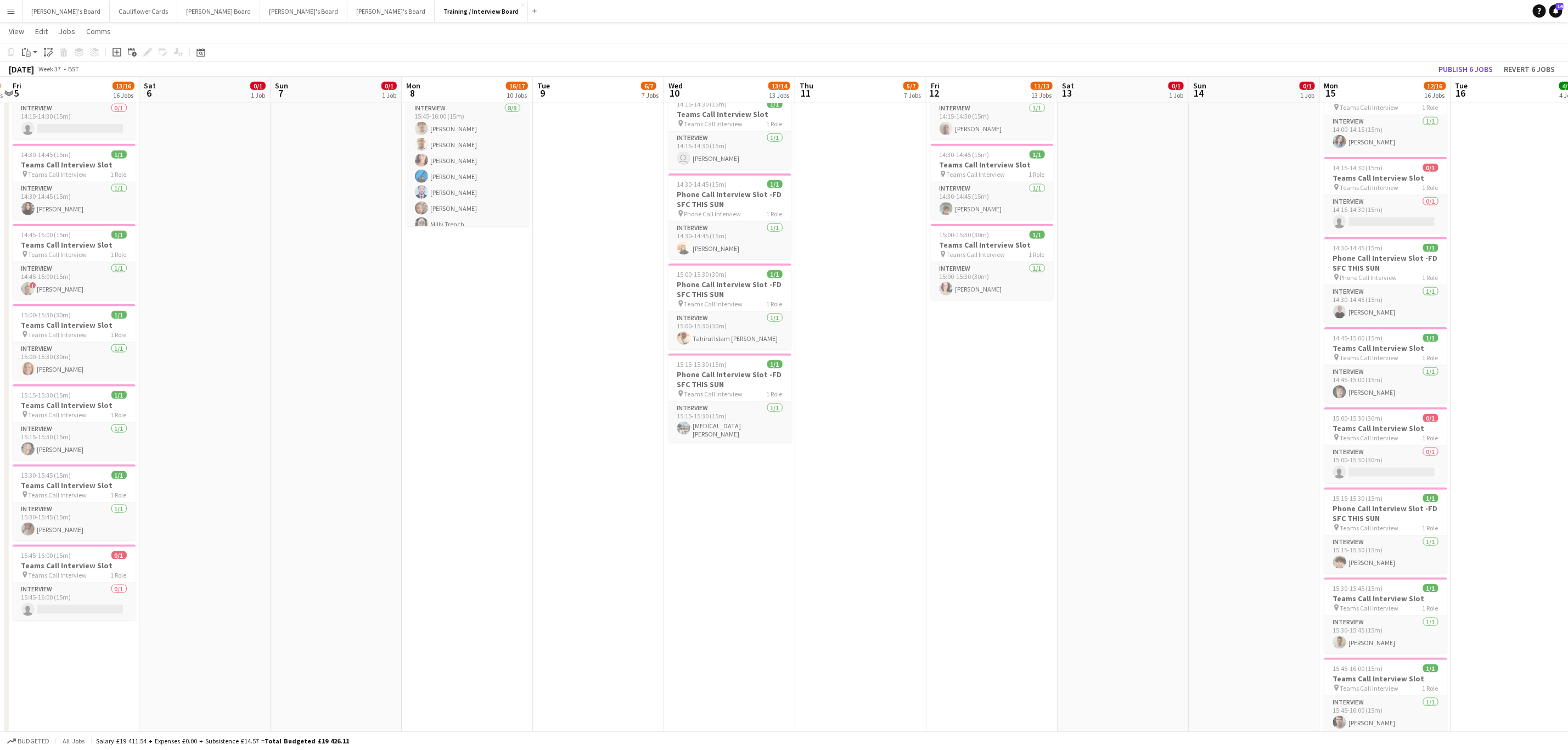
drag, startPoint x: 511, startPoint y: 382, endPoint x: 891, endPoint y: 399, distance: 380.4
click at [894, 396] on app-calendar-viewport "Wed 3 33/77 14 Jobs Thu 4 7/8 8 Jobs Fri 5 13/16 16 Jobs Sat 6 0/1 1 Job Sun 7 …" at bounding box center [784, 390] width 1568 height 2341
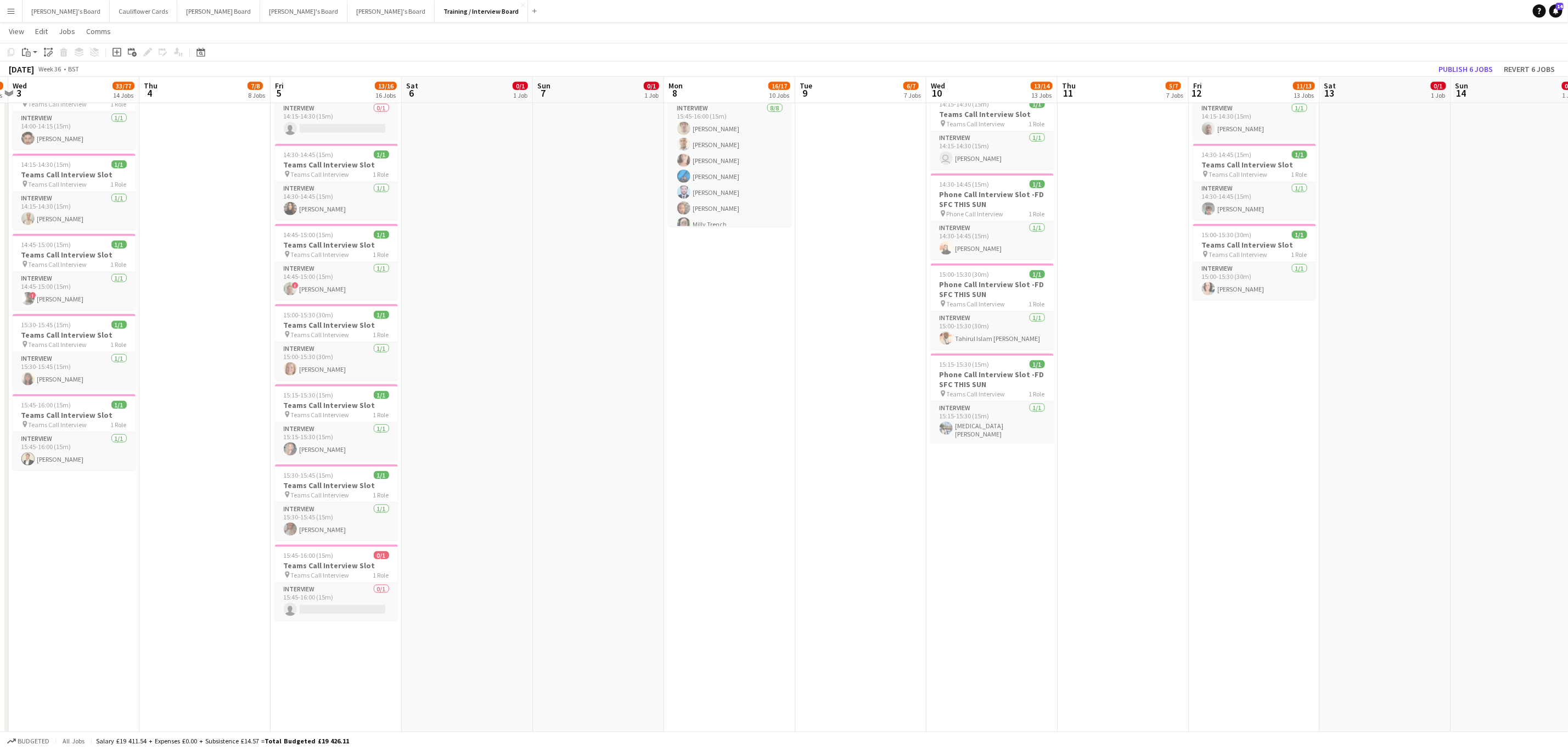
drag, startPoint x: 583, startPoint y: 416, endPoint x: 673, endPoint y: 415, distance: 90.0
click at [673, 415] on app-calendar-viewport "Mon 1 8/10 10 Jobs Tue 2 19/20 10 Jobs Wed 3 33/77 14 Jobs Thu 4 7/8 8 Jobs Fri…" at bounding box center [784, 390] width 1568 height 2341
click at [323, 418] on span "Teams Call Interview" at bounding box center [320, 414] width 58 height 8
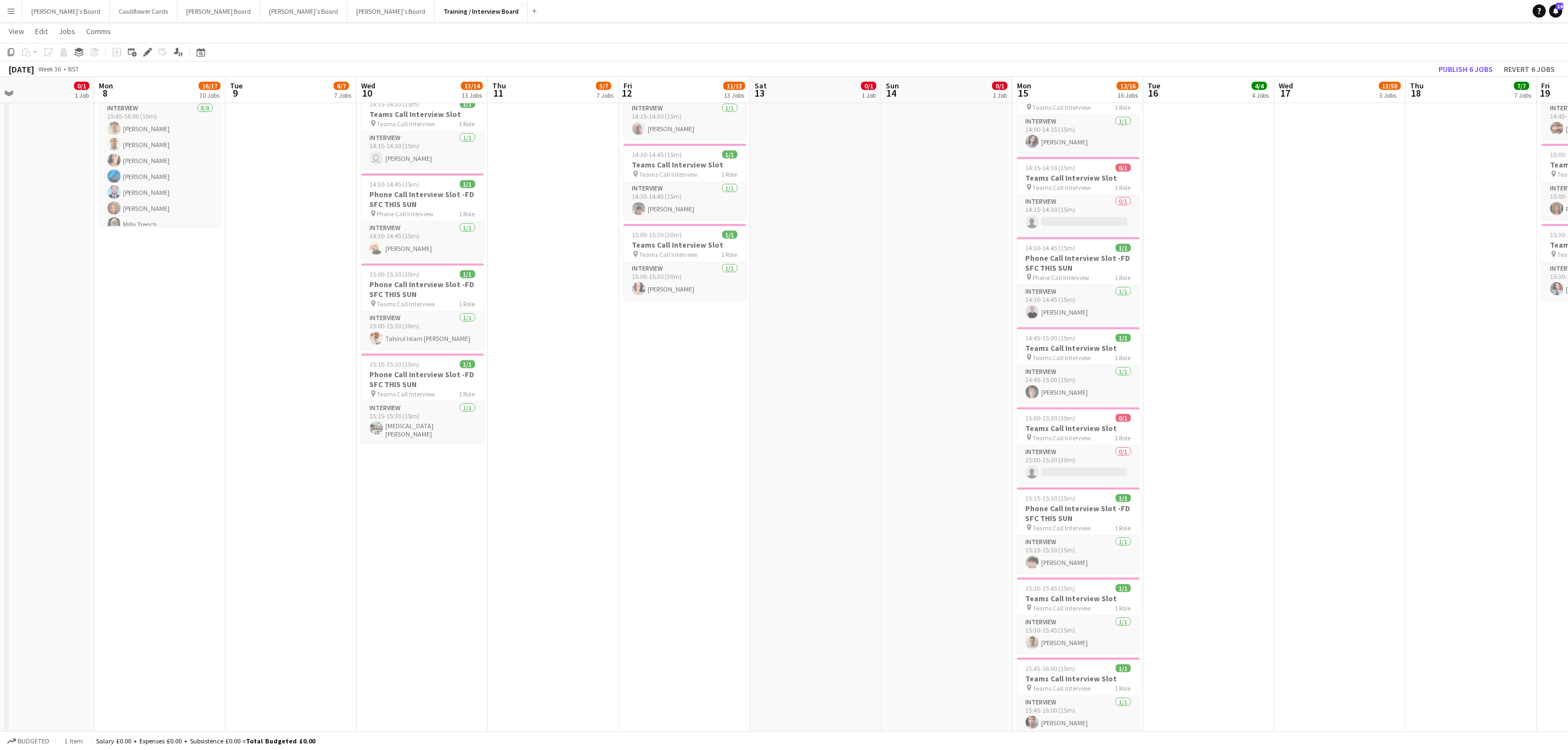
drag, startPoint x: 1302, startPoint y: 472, endPoint x: 763, endPoint y: 484, distance: 539.1
click at [763, 484] on app-calendar-viewport "Thu 4 7/8 8 Jobs Fri 5 13/16 16 Jobs Sat 6 0/1 1 Job Sun 7 0/1 1 Job Mon 8 16/1…" at bounding box center [784, 390] width 1568 height 2341
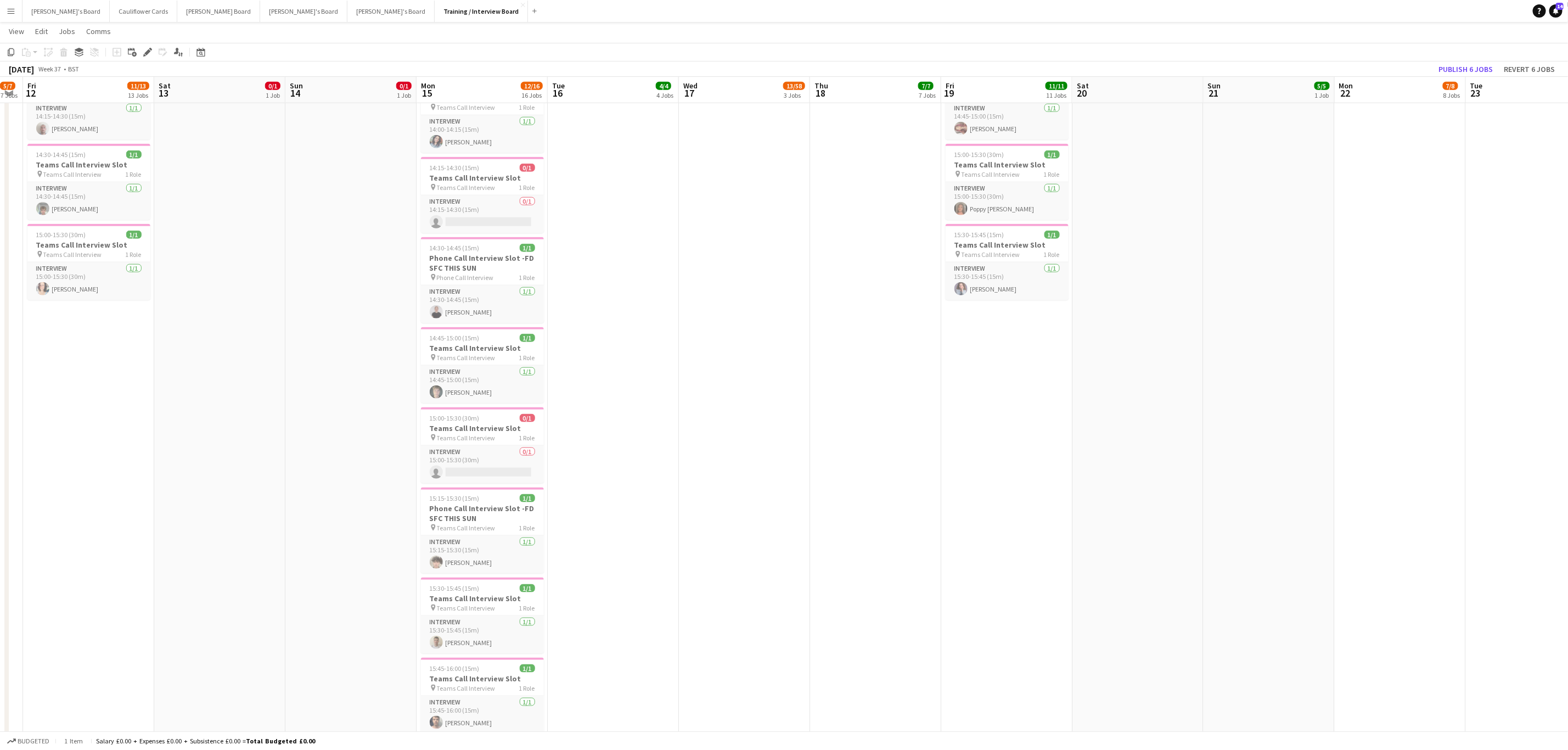
scroll to position [0, 413]
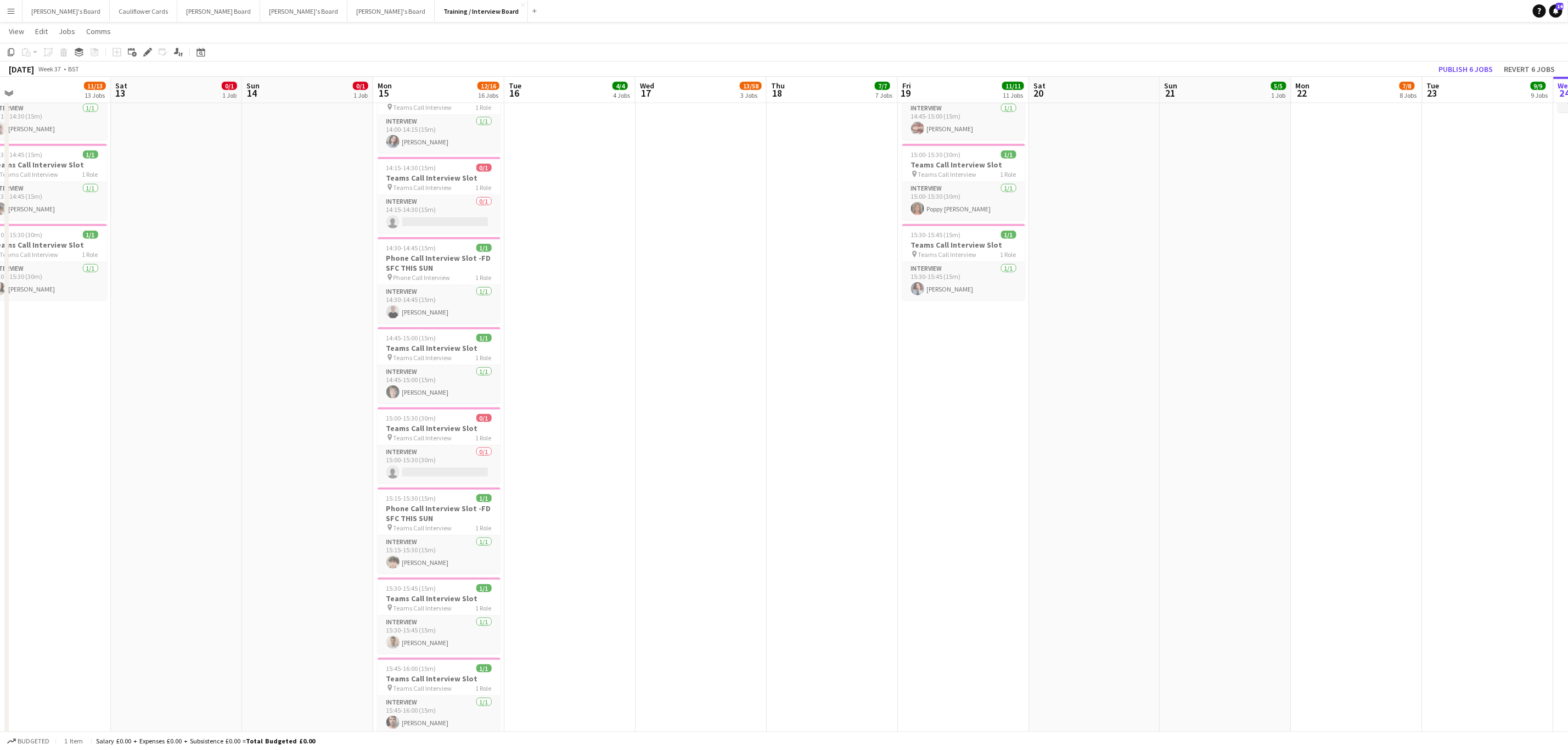
drag, startPoint x: 1476, startPoint y: 480, endPoint x: 837, endPoint y: 500, distance: 639.3
click at [837, 500] on app-calendar-viewport "Tue 9 6/7 7 Jobs Wed 10 13/14 13 Jobs Thu 11 5/7 7 Jobs Fri 12 11/13 13 Jobs Sa…" at bounding box center [784, 390] width 1568 height 2341
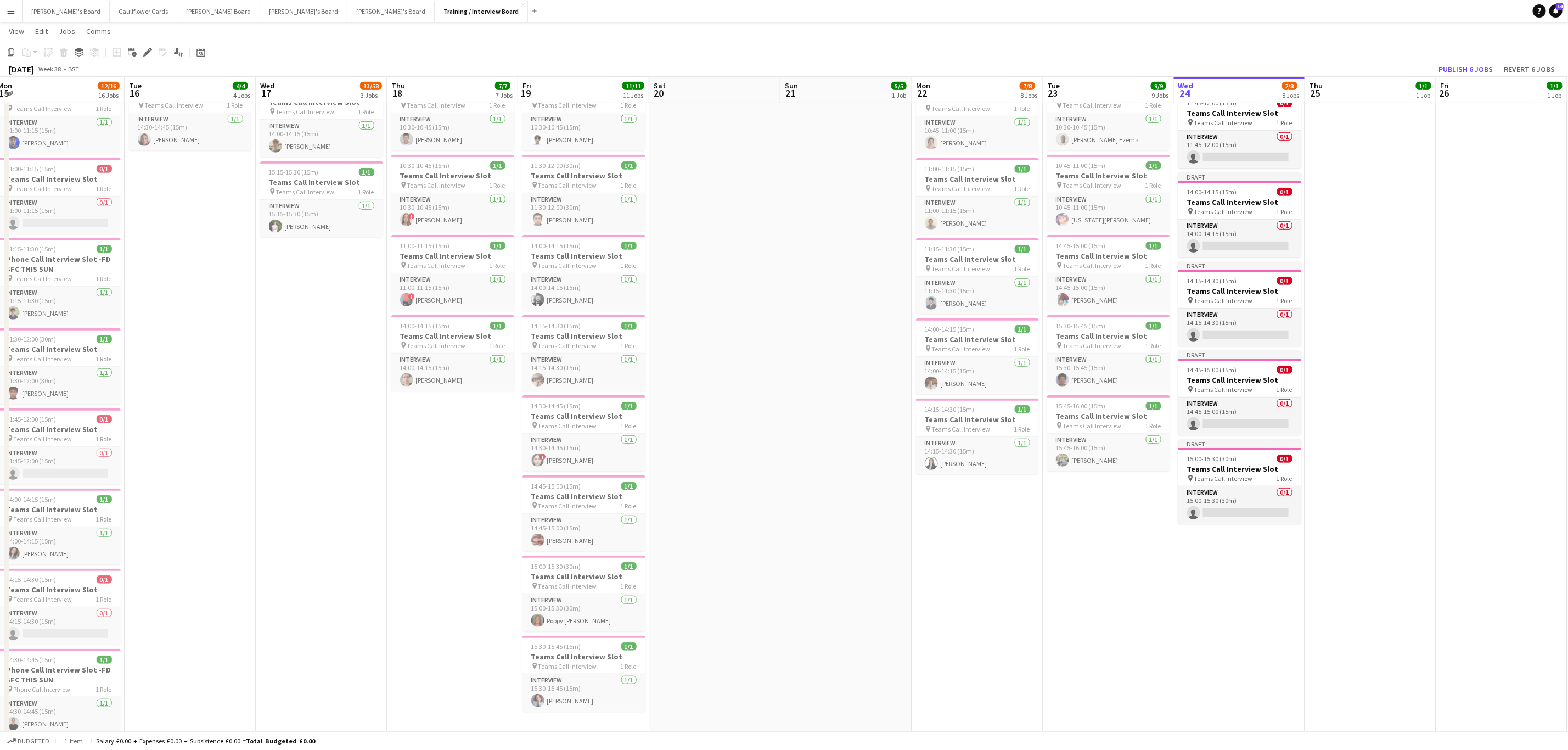
scroll to position [0, 325]
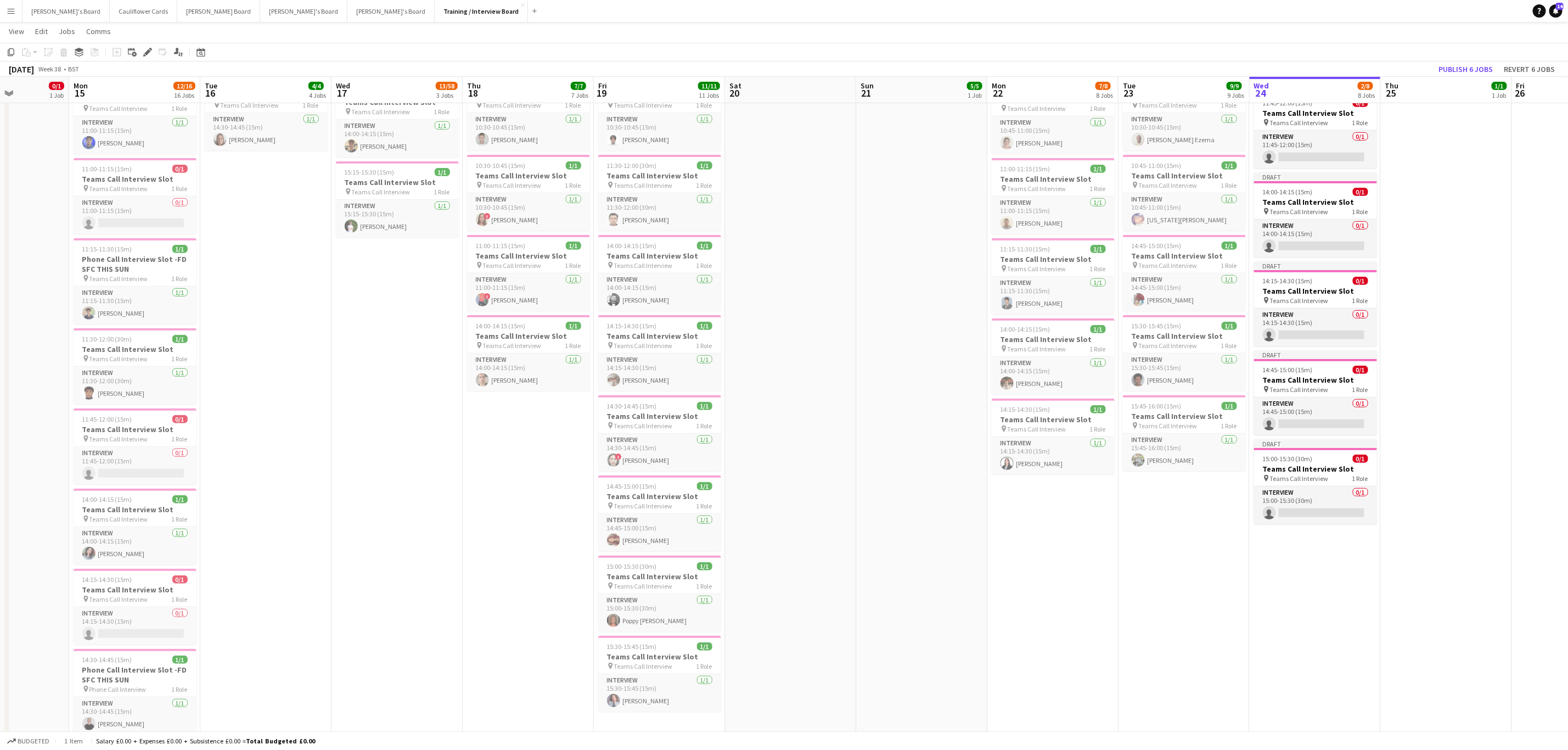
drag, startPoint x: 1171, startPoint y: 507, endPoint x: 942, endPoint y: 520, distance: 229.4
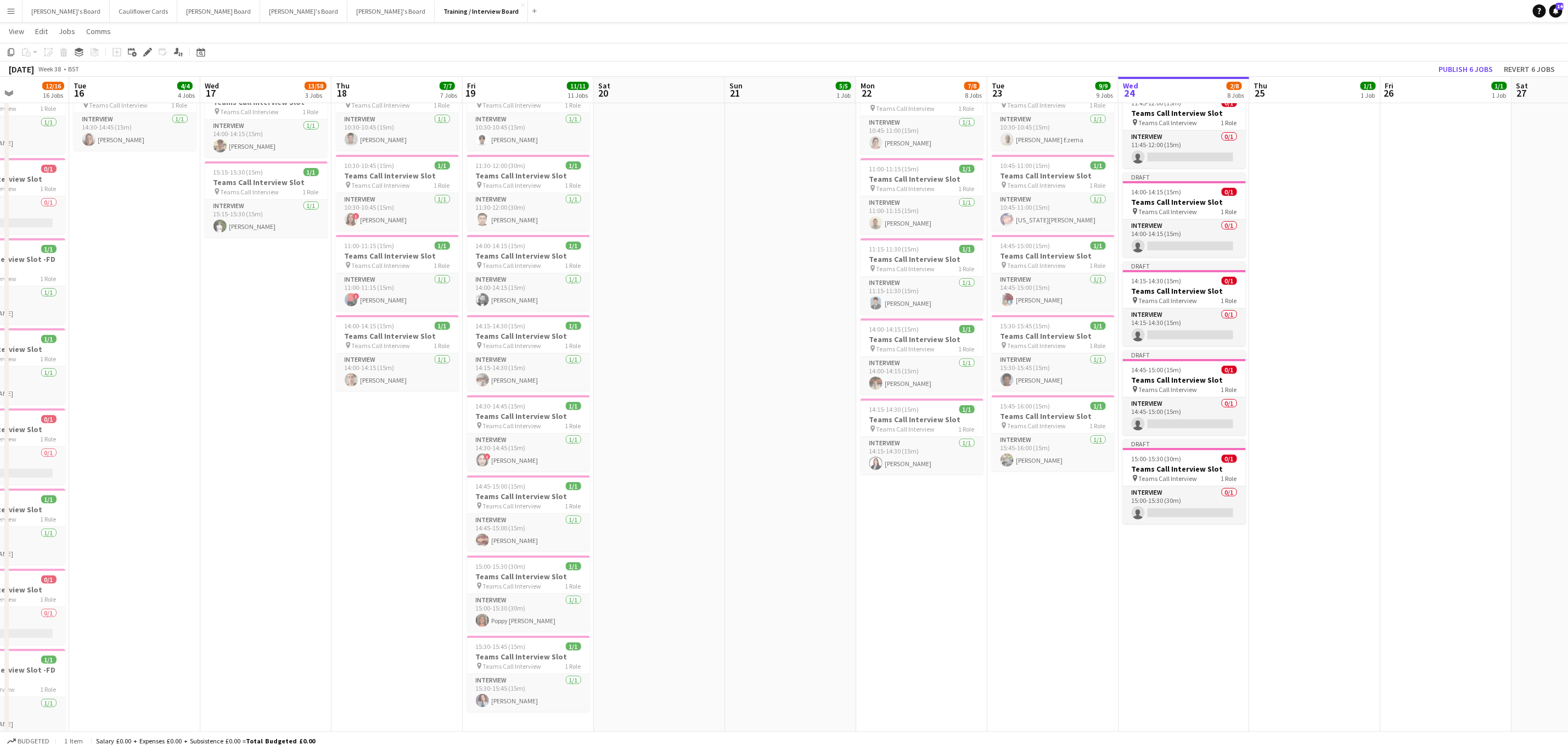
click at [1221, 601] on app-date-cell "In progress 10:00-16:00 (6h) 1/1 pin Profiles Personnel 1 Role Admin Assistant …" at bounding box center [1184, 503] width 131 height 1584
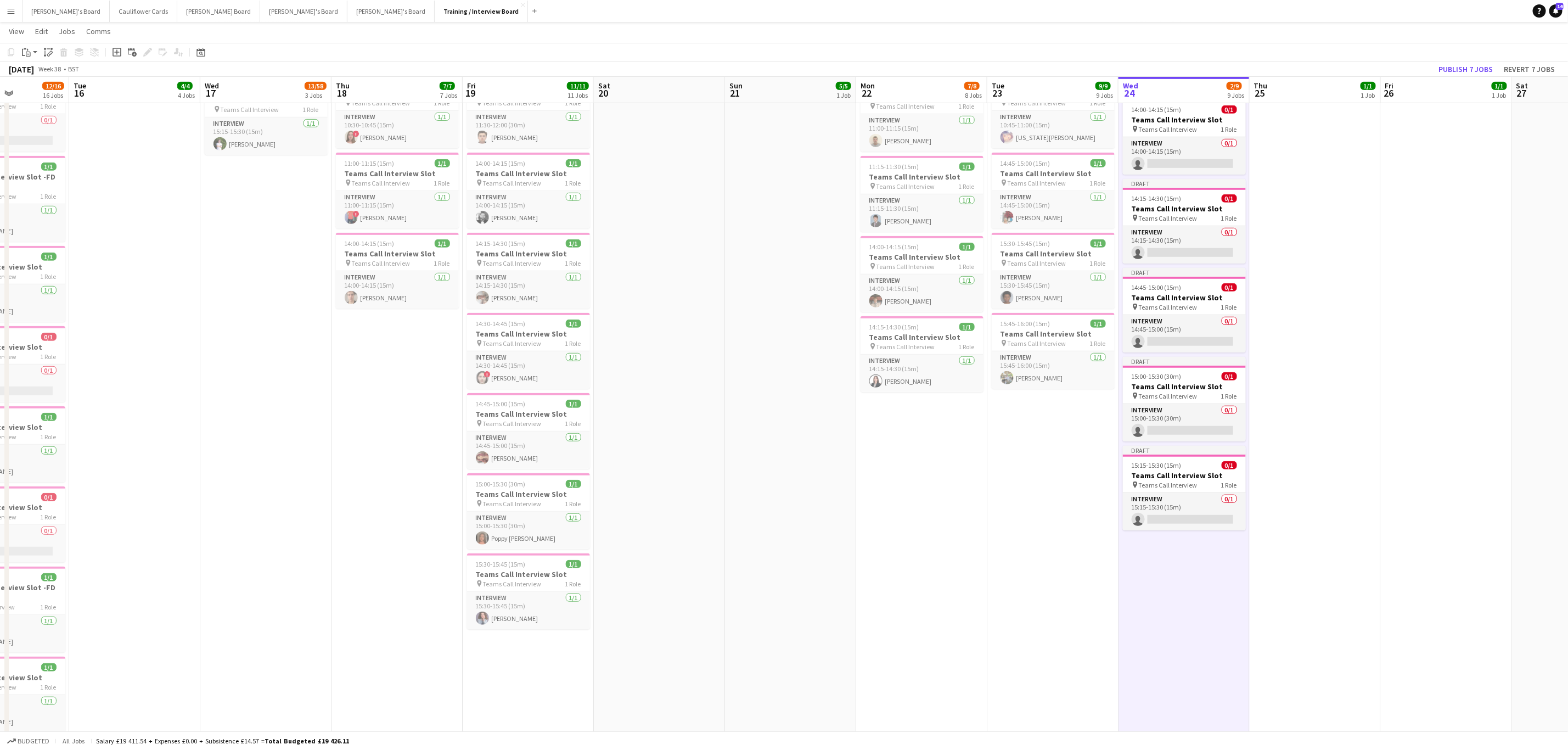
scroll to position [0, 288]
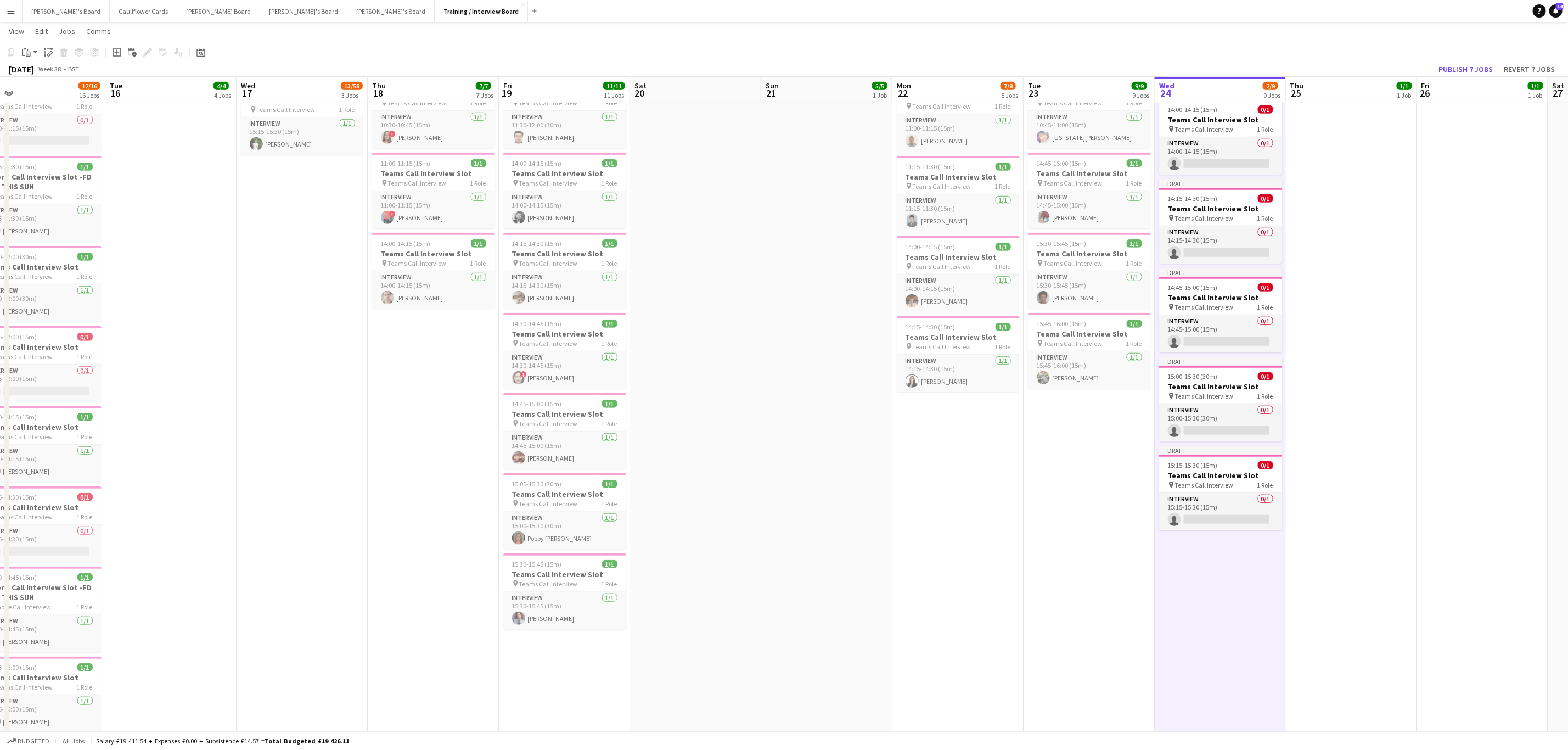
drag, startPoint x: 1052, startPoint y: 557, endPoint x: 1089, endPoint y: 549, distance: 37.9
click at [1089, 549] on app-calendar-viewport "Sat 13 0/1 1 Job Sun 14 0/1 1 Job Mon 15 12/16 16 Jobs Tue 16 4/4 4 Jobs Wed 17…" at bounding box center [784, 719] width 1568 height 2341
click at [531, 577] on h3 "Teams Call Interview Slot" at bounding box center [564, 574] width 123 height 10
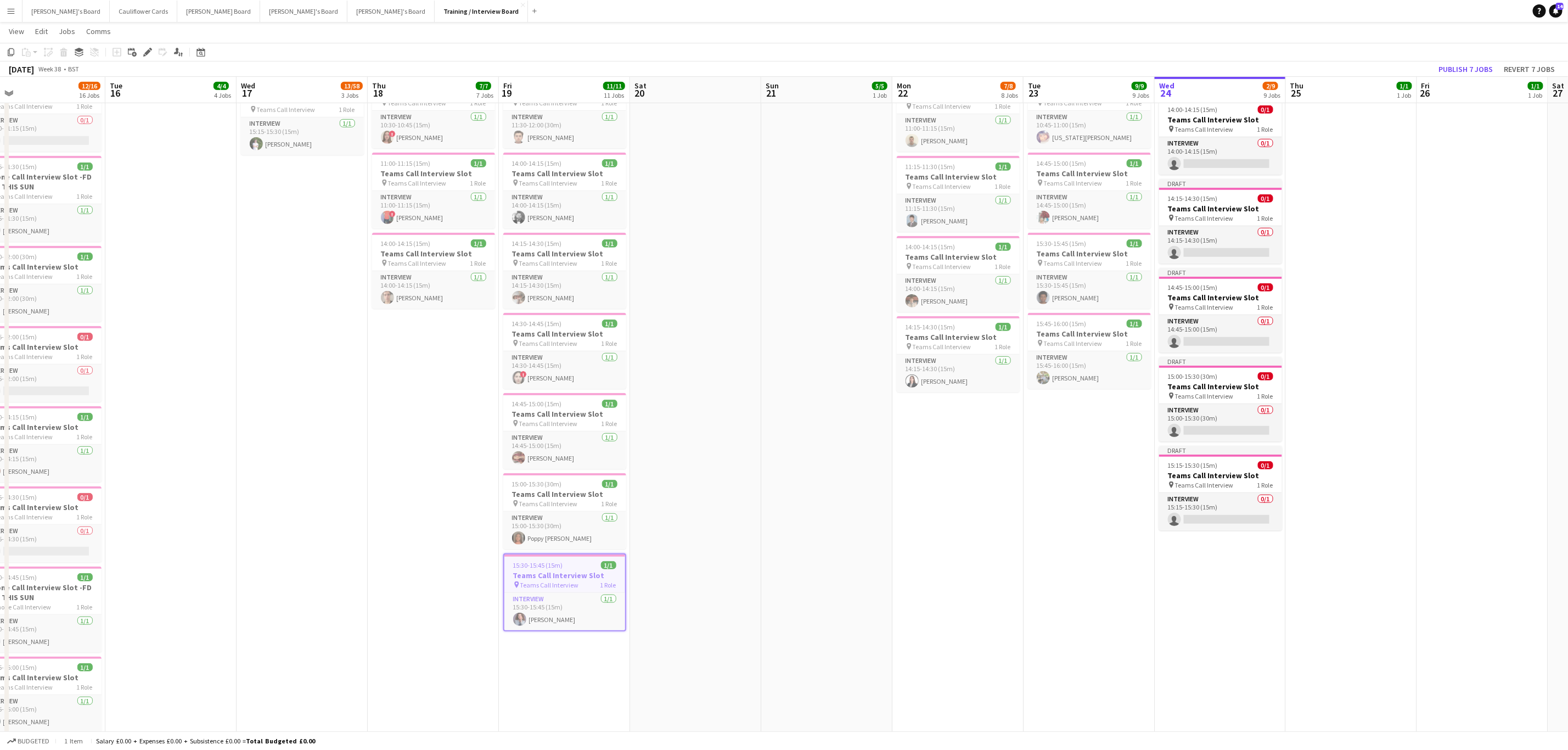
click at [1207, 665] on app-date-cell "In progress 10:00-16:00 (6h) 1/1 pin Profiles Personnel 1 Role Admin Assistant …" at bounding box center [1220, 421] width 131 height 1584
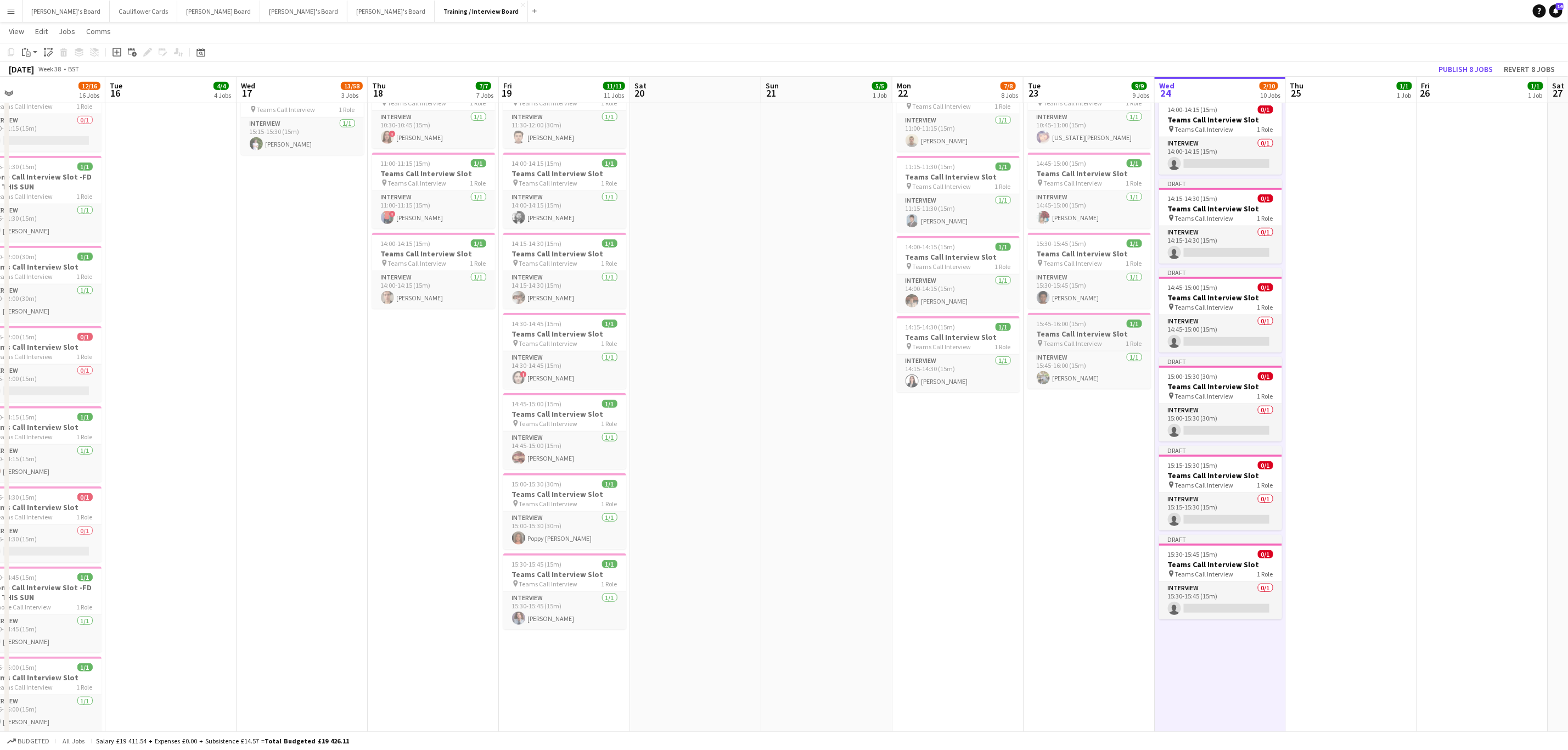
click at [1076, 335] on h3 "Teams Call Interview Slot" at bounding box center [1089, 334] width 123 height 10
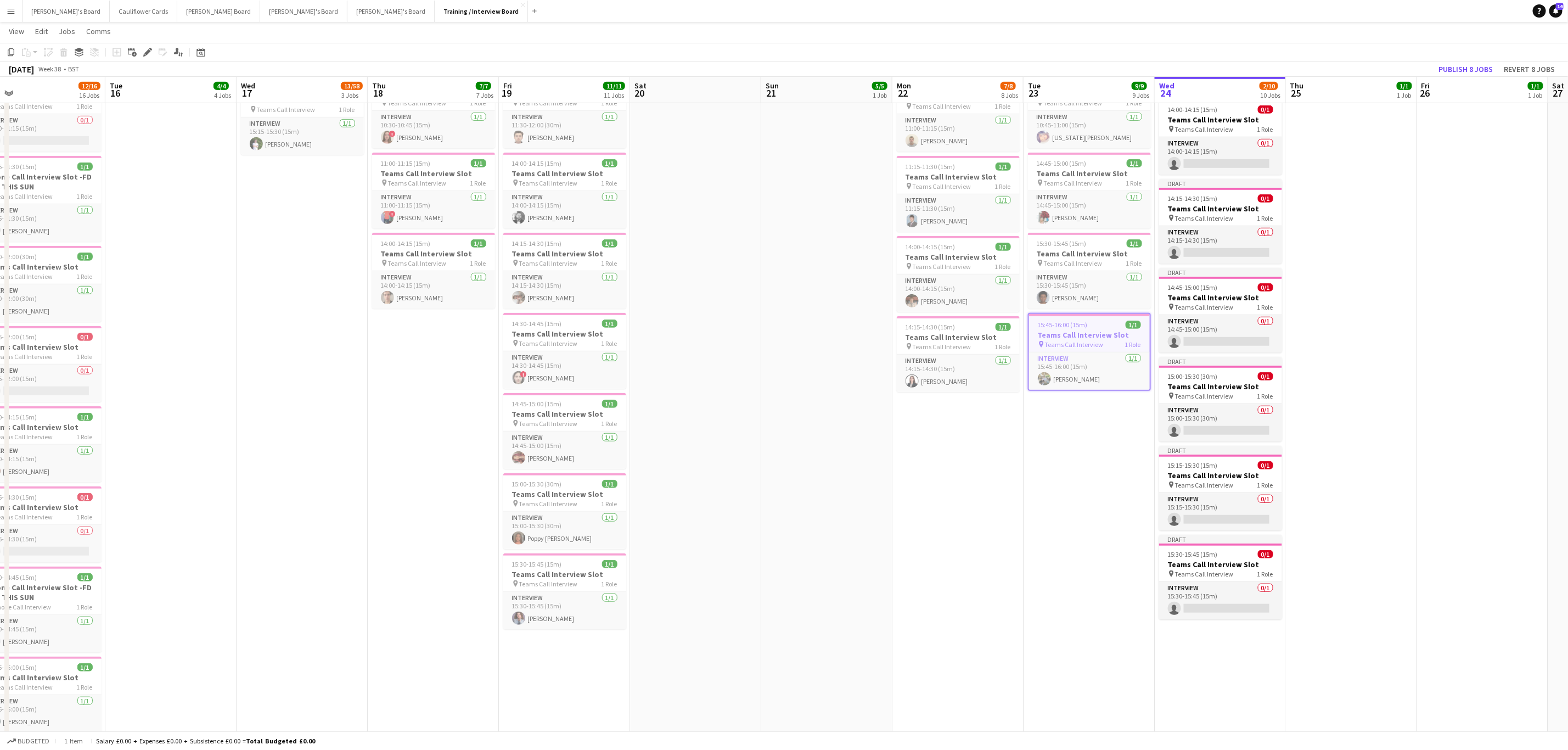
click at [1218, 685] on app-date-cell "In progress 10:00-16:00 (6h) 1/1 pin Profiles Personnel 1 Role Admin Assistant …" at bounding box center [1220, 421] width 131 height 1584
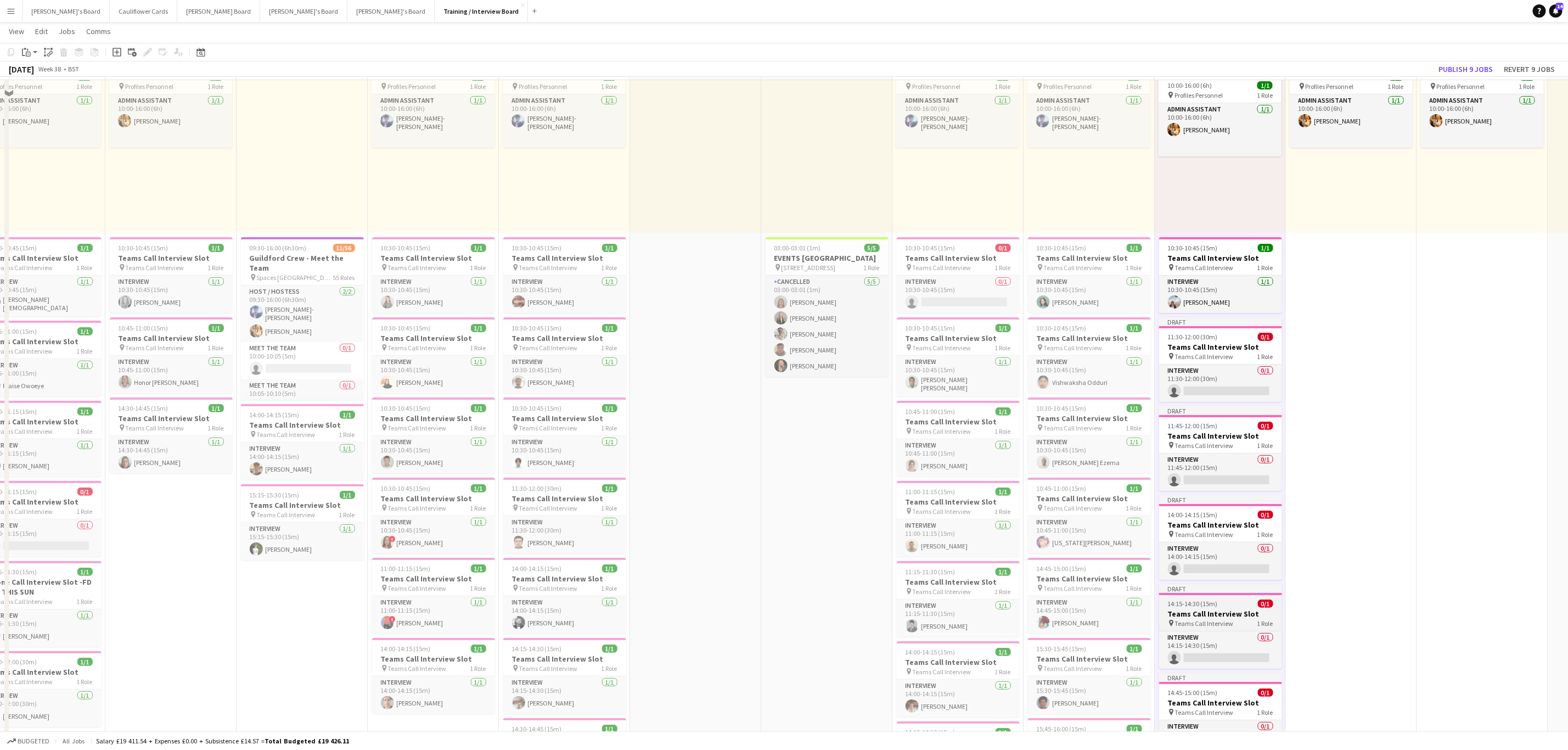
scroll to position [0, 0]
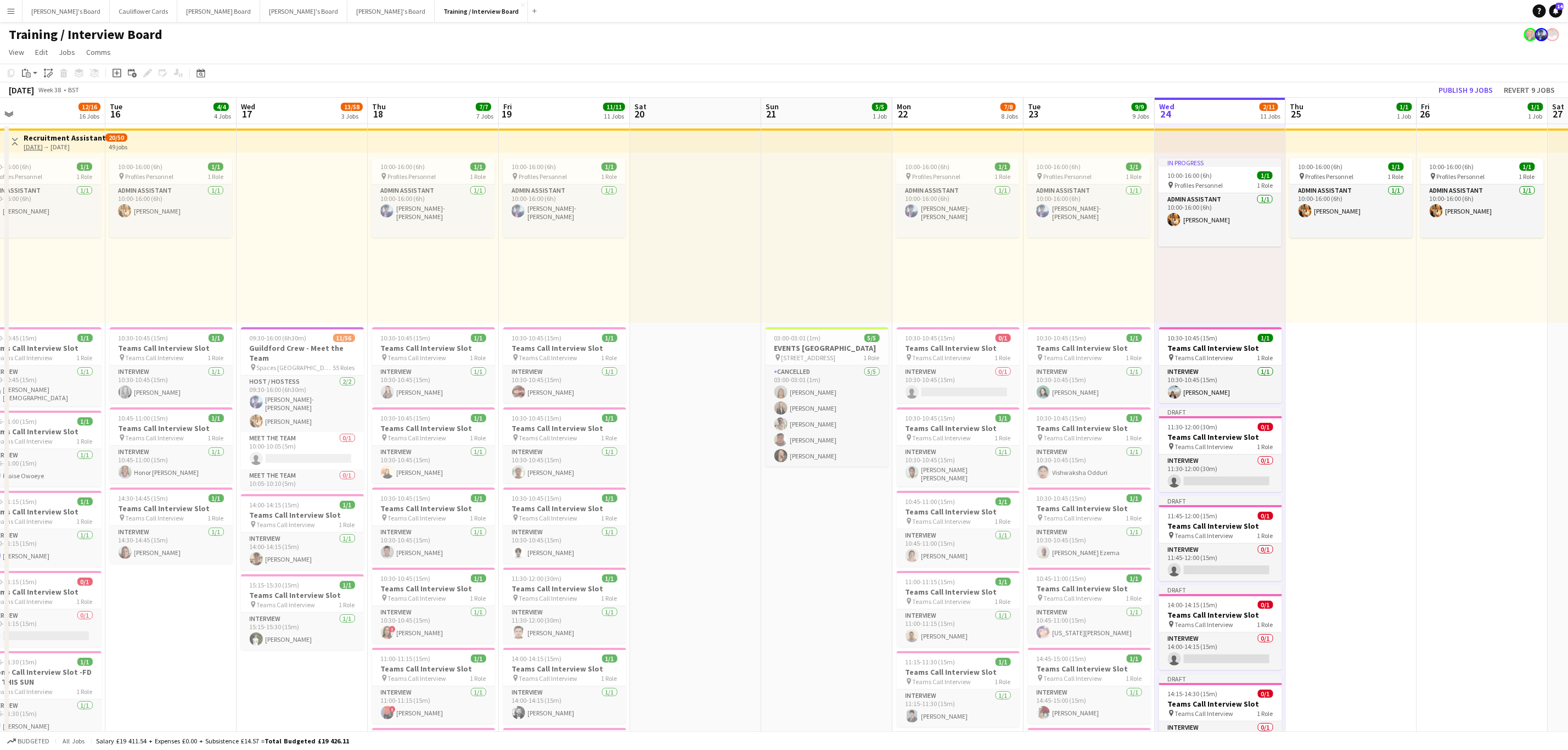
click at [1248, 477] on app-card-role "Interview 0/1 11:30-12:00 (30m) single-neutral-actions" at bounding box center [1221, 473] width 123 height 37
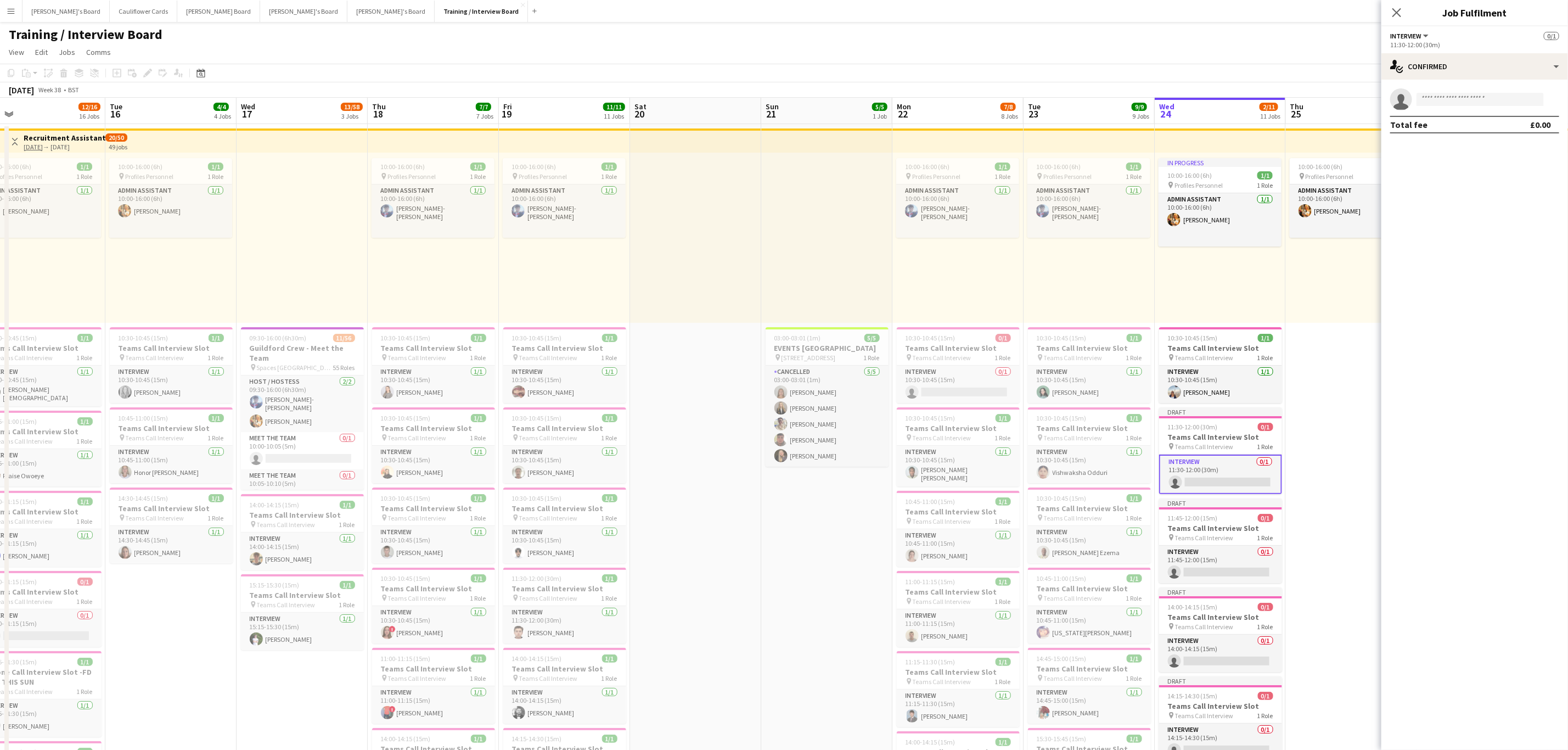
click at [1478, 107] on app-invite-slot "single-neutral-actions" at bounding box center [1475, 99] width 187 height 22
click at [1478, 104] on input at bounding box center [1479, 99] width 127 height 14
paste input "**********"
type input "**********"
click at [1497, 119] on span "Waiting list" at bounding box center [1514, 116] width 45 height 8
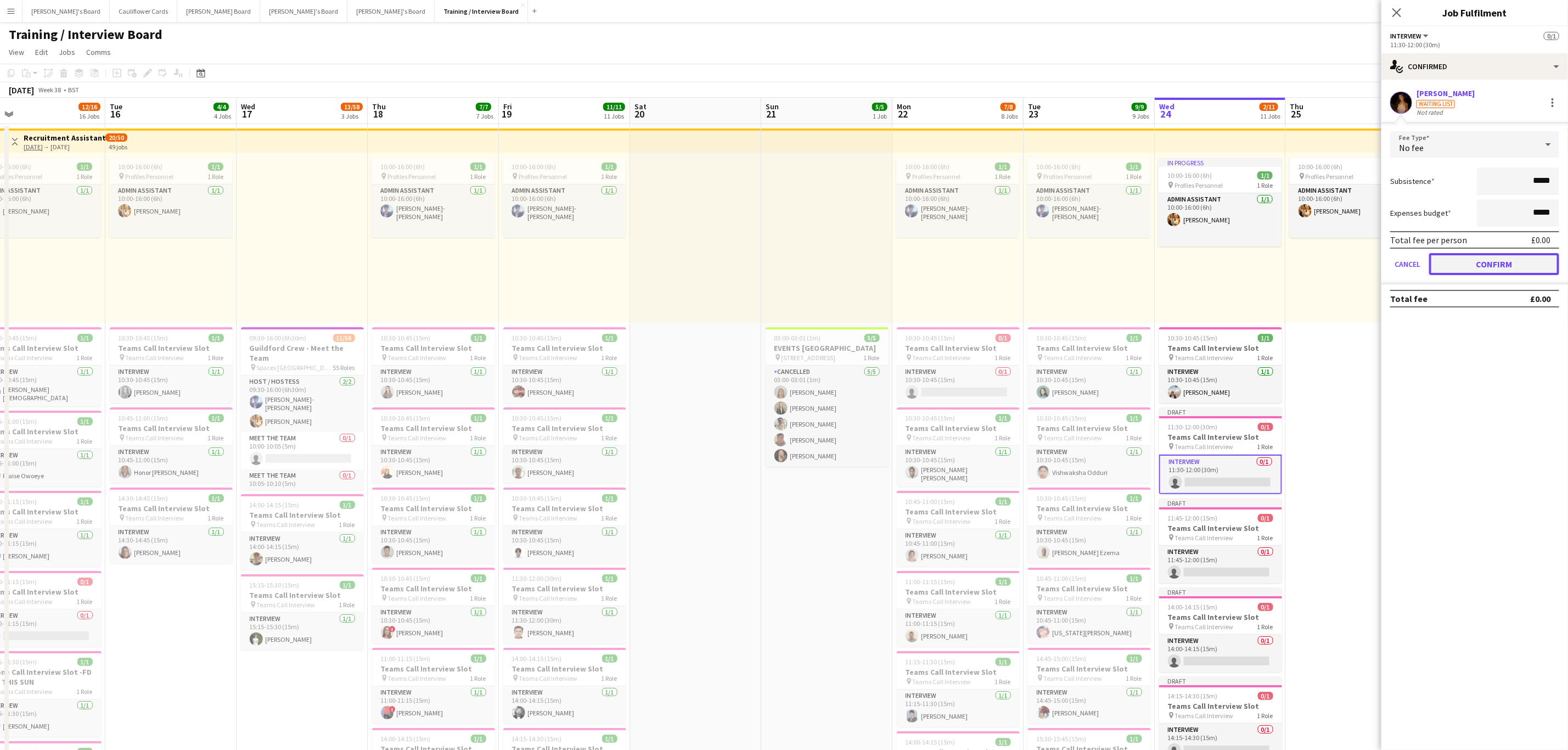
click at [1502, 263] on button "Confirm" at bounding box center [1494, 264] width 130 height 22
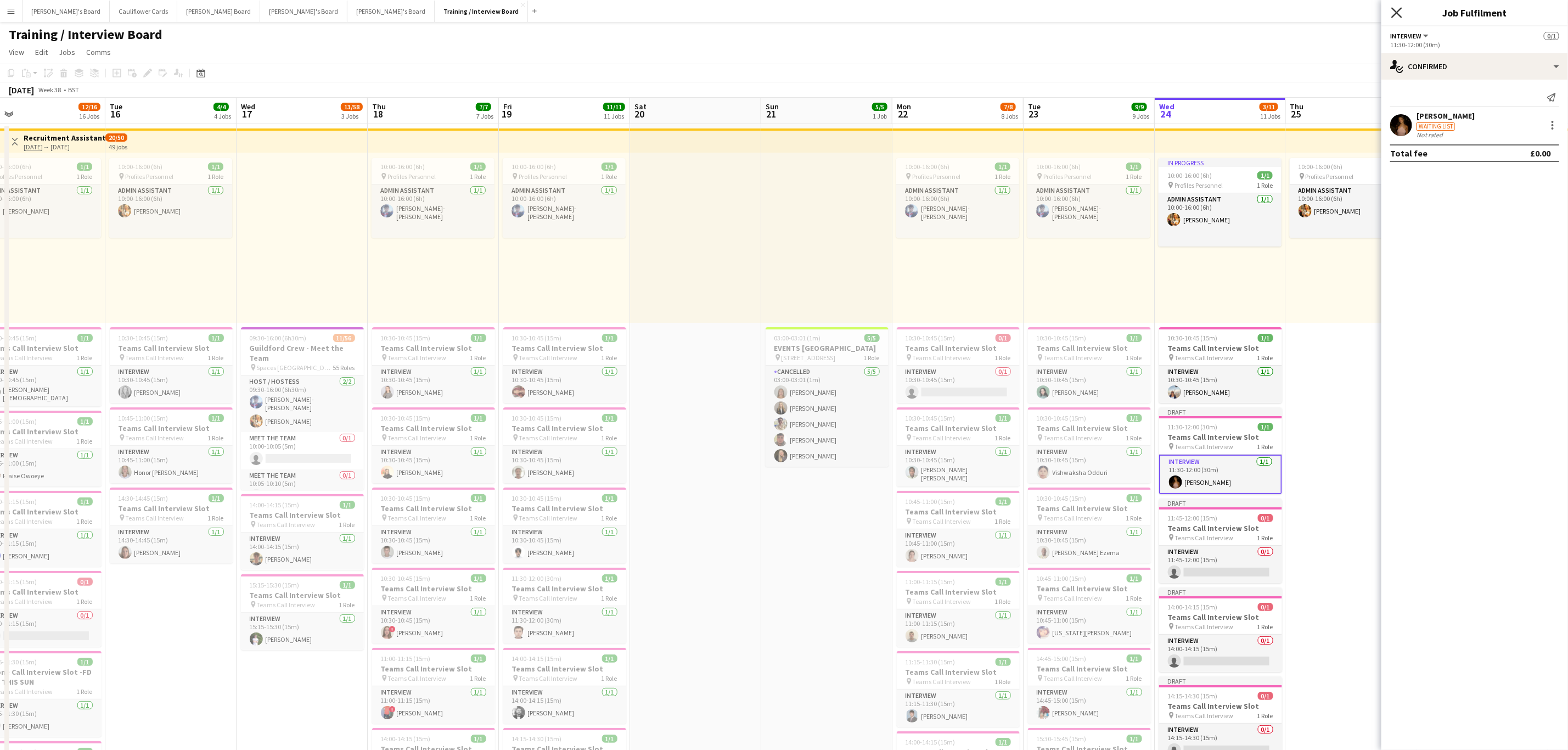
click at [1401, 14] on icon "Close pop-in" at bounding box center [1397, 12] width 11 height 11
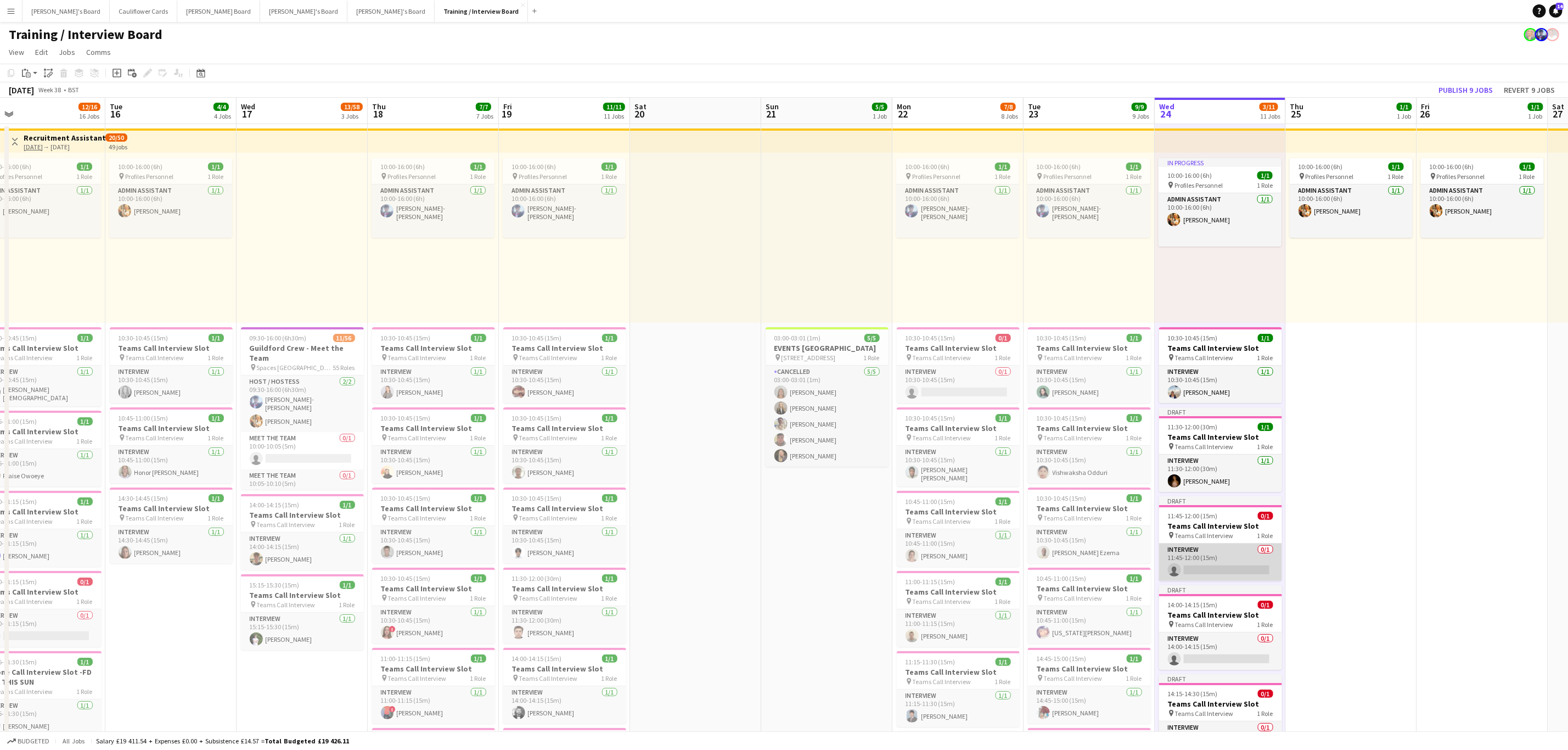
click at [1241, 580] on app-card-role "Interview 0/1 11:45-12:00 (15m) single-neutral-actions" at bounding box center [1221, 562] width 123 height 37
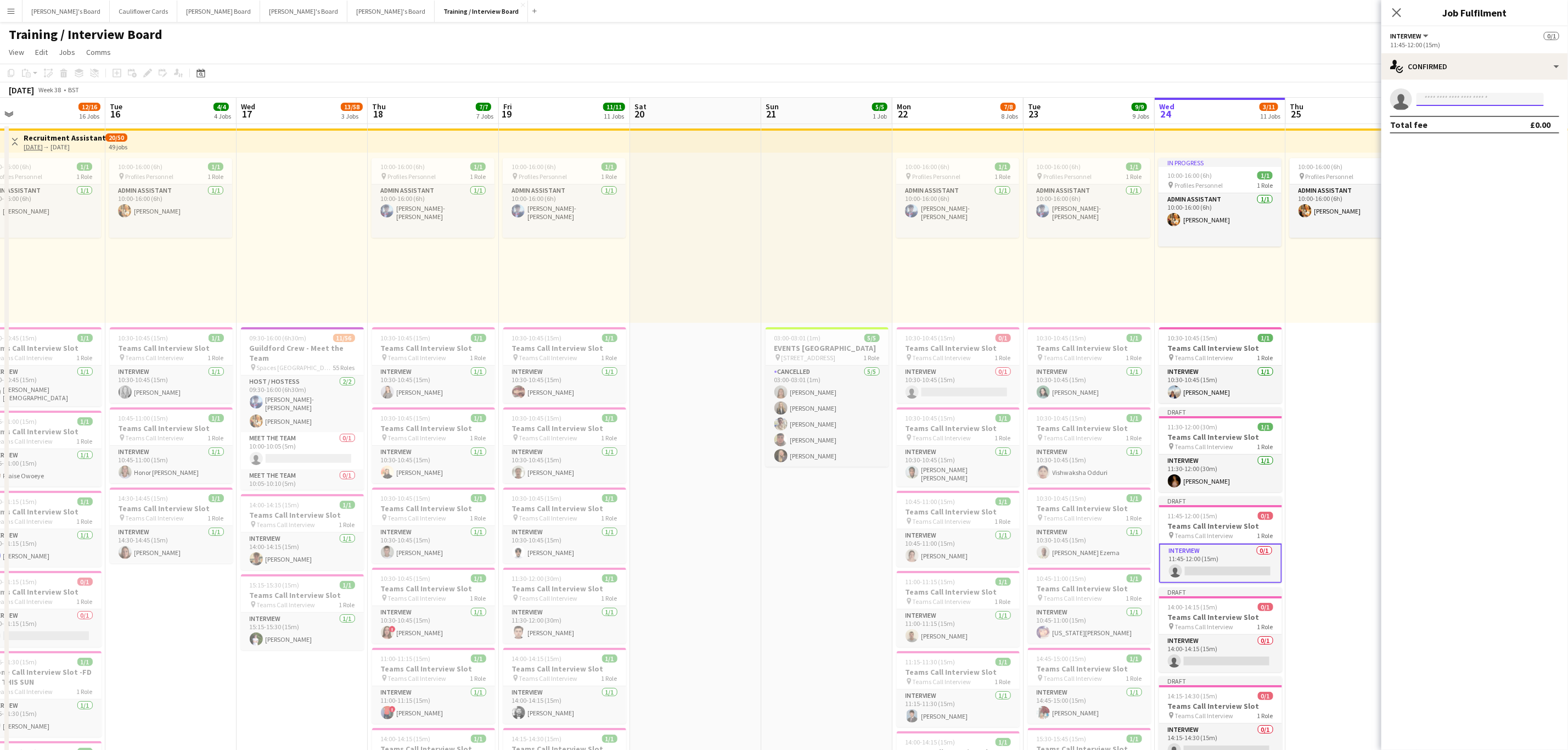
click at [1469, 94] on input at bounding box center [1479, 99] width 127 height 14
paste input "**********"
type input "**********"
click at [1476, 100] on input "**********" at bounding box center [1479, 99] width 127 height 14
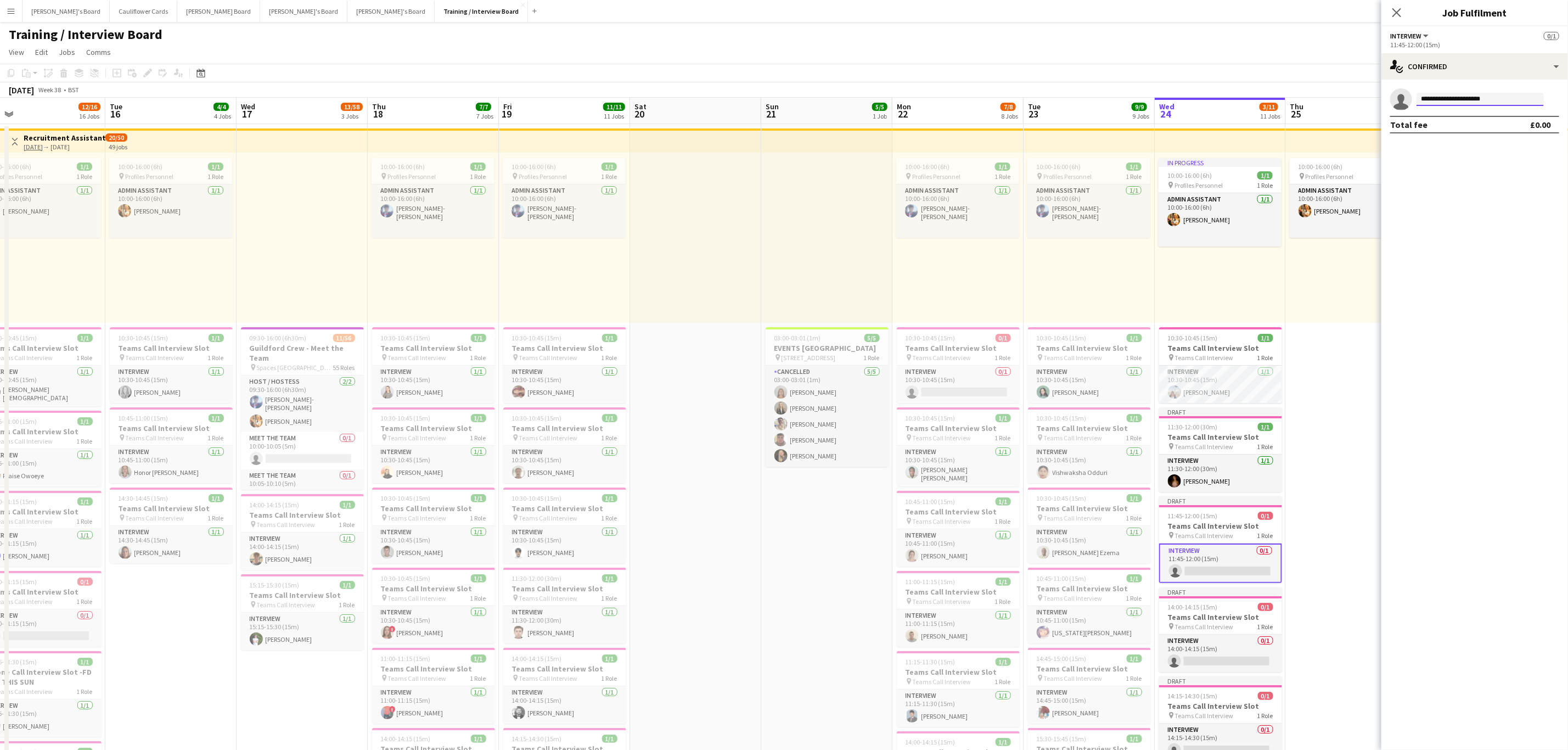
click at [1476, 100] on input "**********" at bounding box center [1479, 99] width 127 height 14
type input "*******"
click at [1499, 126] on span "adrianabussalleu.be@gmail.com" at bounding box center [1479, 124] width 110 height 9
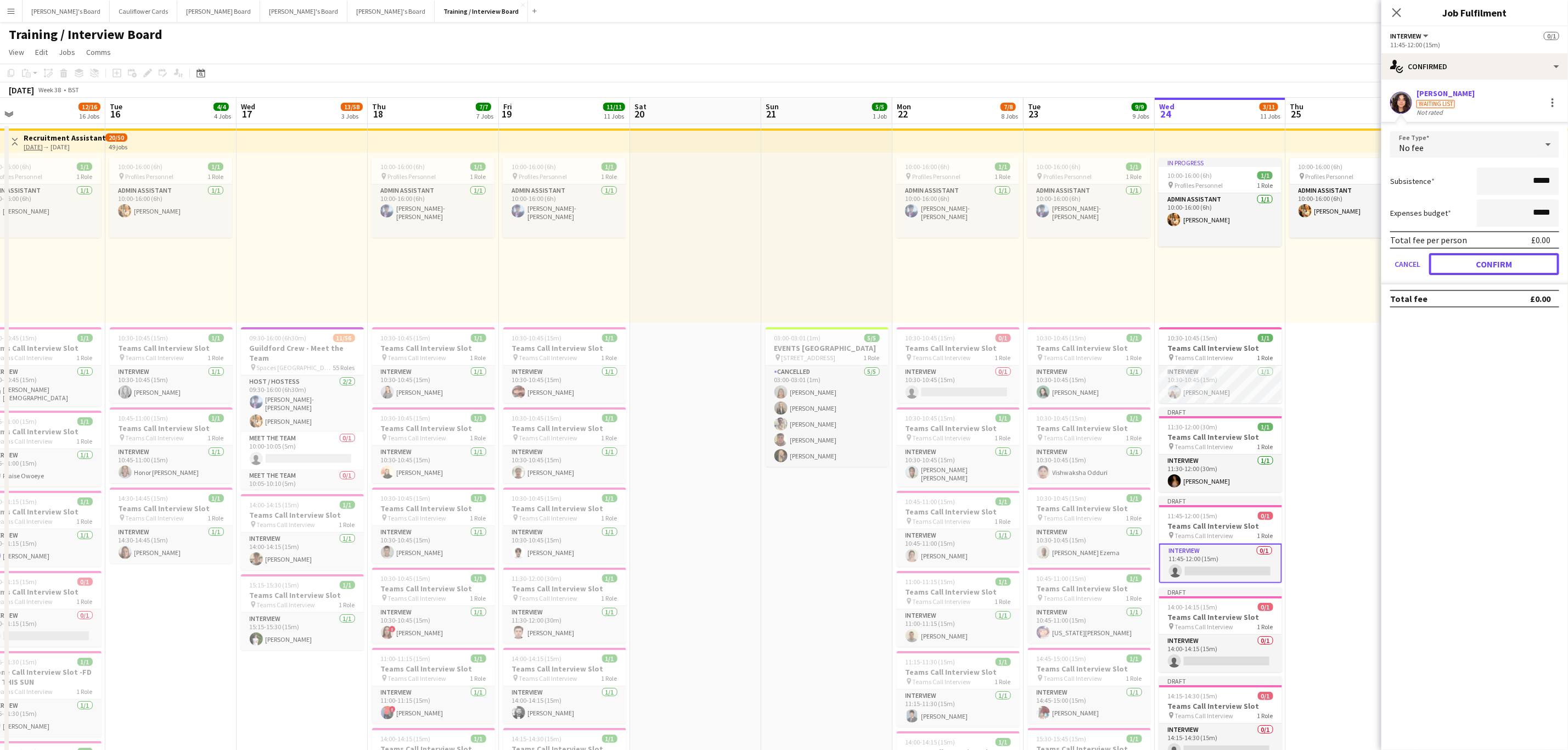
click at [1464, 266] on button "Confirm" at bounding box center [1494, 264] width 130 height 22
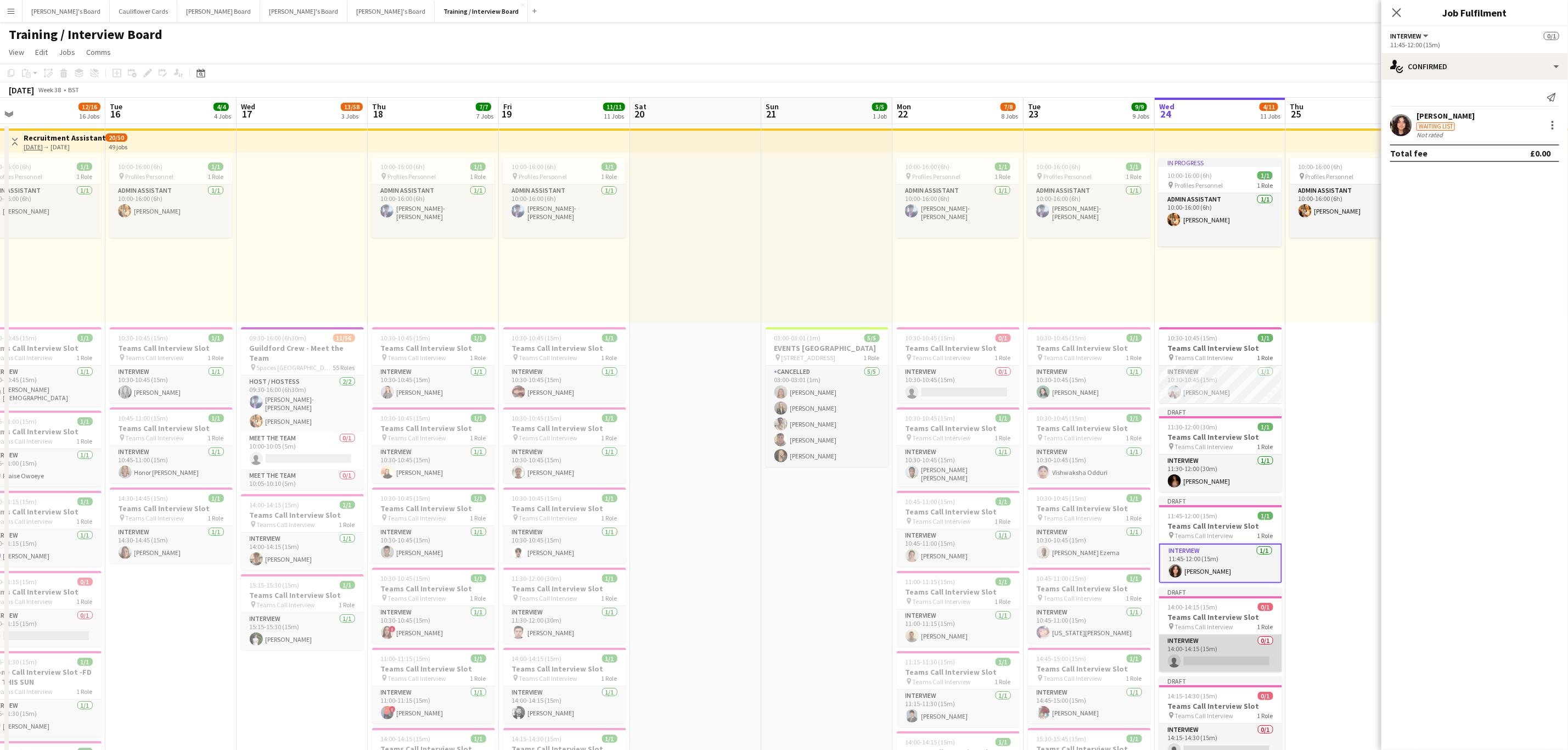
drag, startPoint x: 1202, startPoint y: 650, endPoint x: 1205, endPoint y: 644, distance: 6.7
click at [1204, 648] on app-card-role "Interview 0/1 14:00-14:15 (15m) single-neutral-actions" at bounding box center [1221, 653] width 123 height 37
click at [1480, 99] on input at bounding box center [1479, 99] width 127 height 14
paste input "**********"
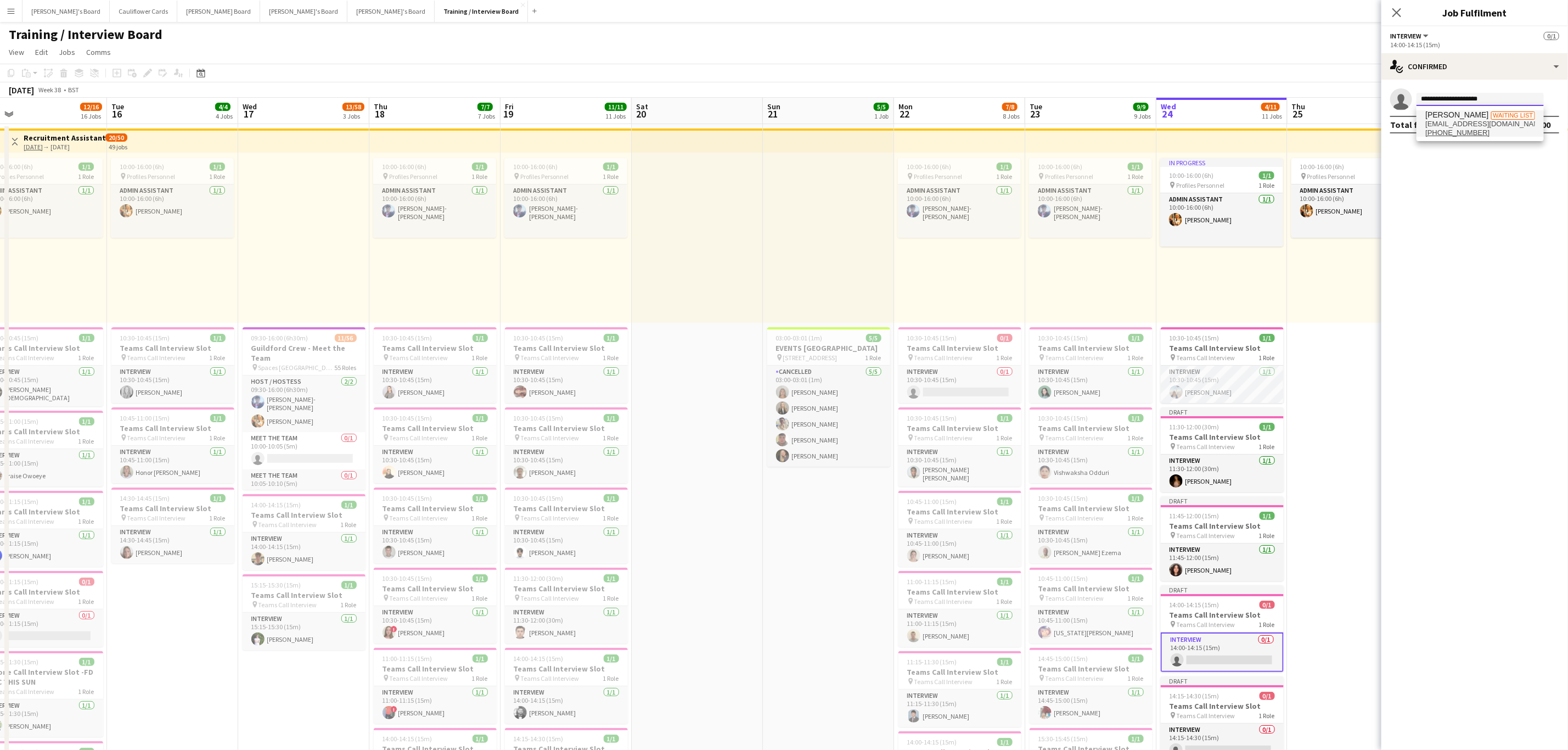
type input "**********"
click at [1491, 117] on span "Waiting list" at bounding box center [1514, 116] width 45 height 8
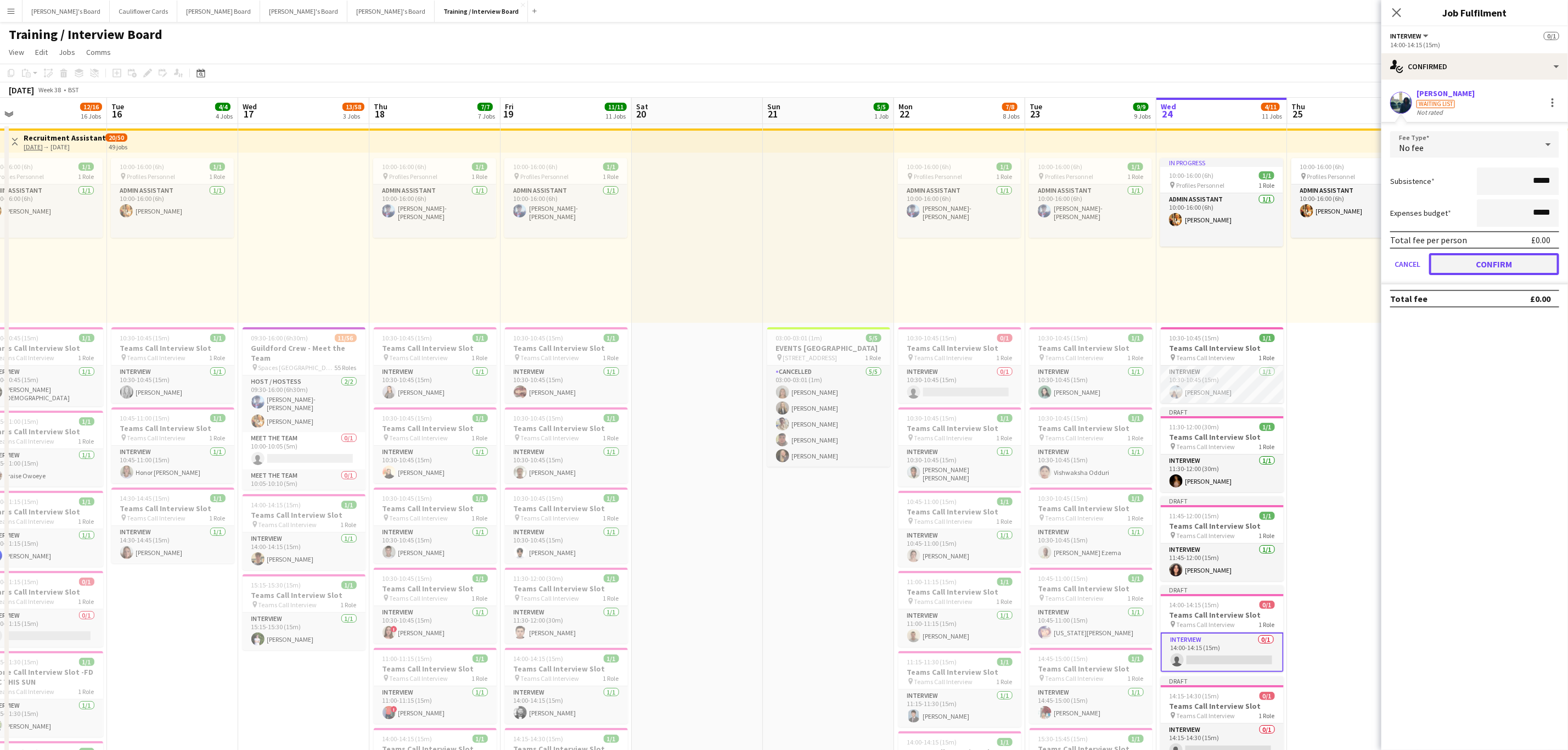
click at [1514, 269] on button "Confirm" at bounding box center [1494, 264] width 130 height 22
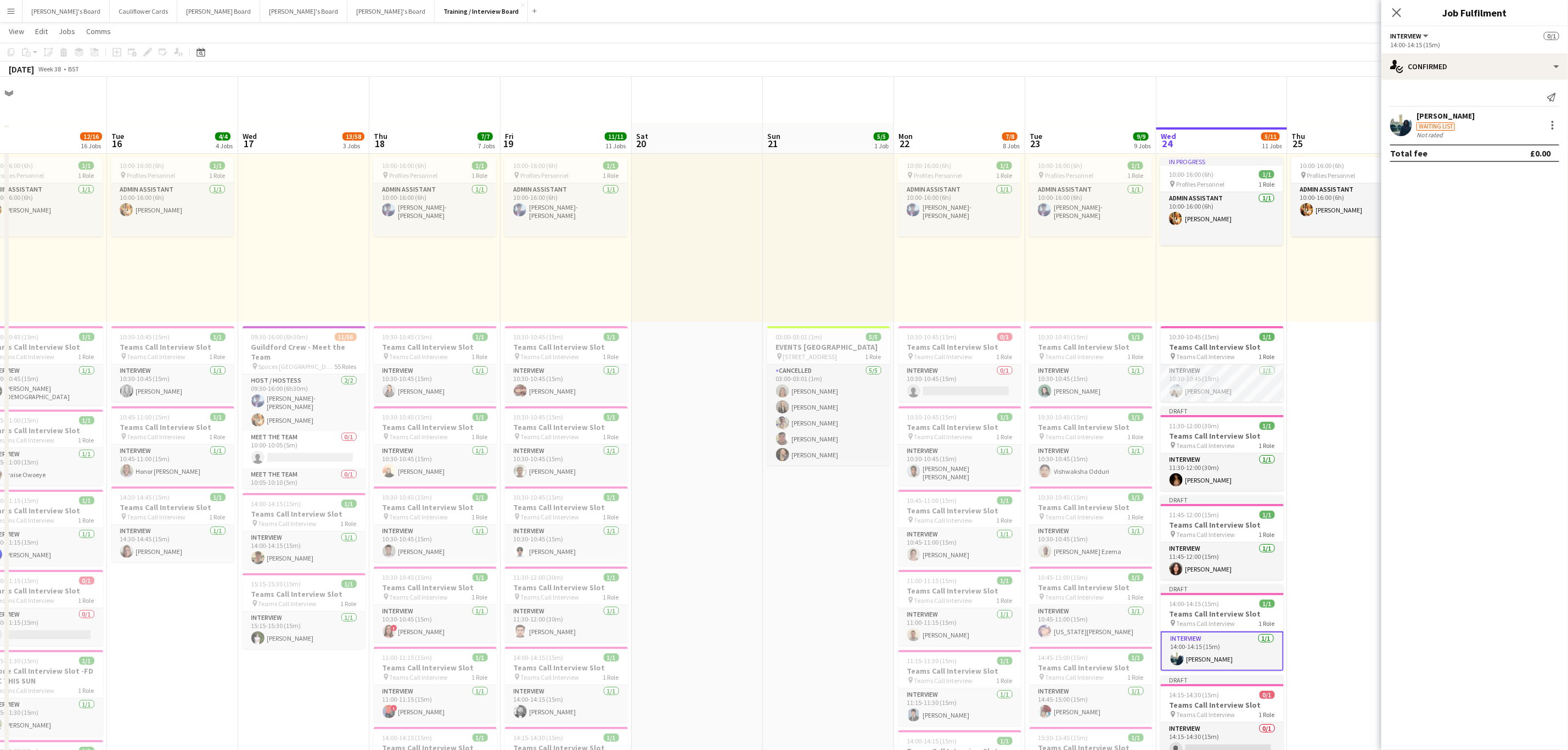
scroll to position [164, 0]
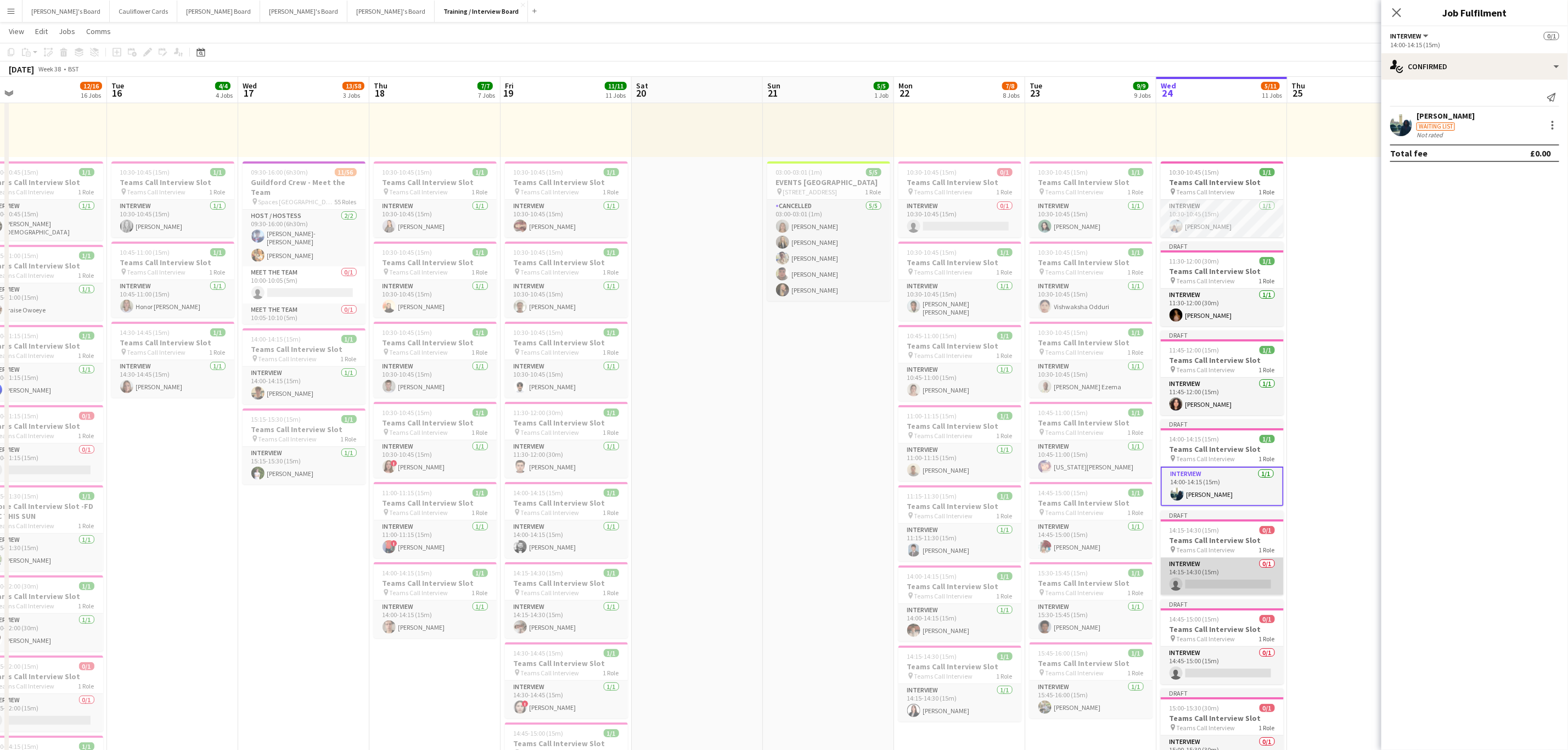
click at [1237, 592] on app-card-role "Interview 0/1 14:15-14:30 (15m) single-neutral-actions" at bounding box center [1223, 576] width 123 height 37
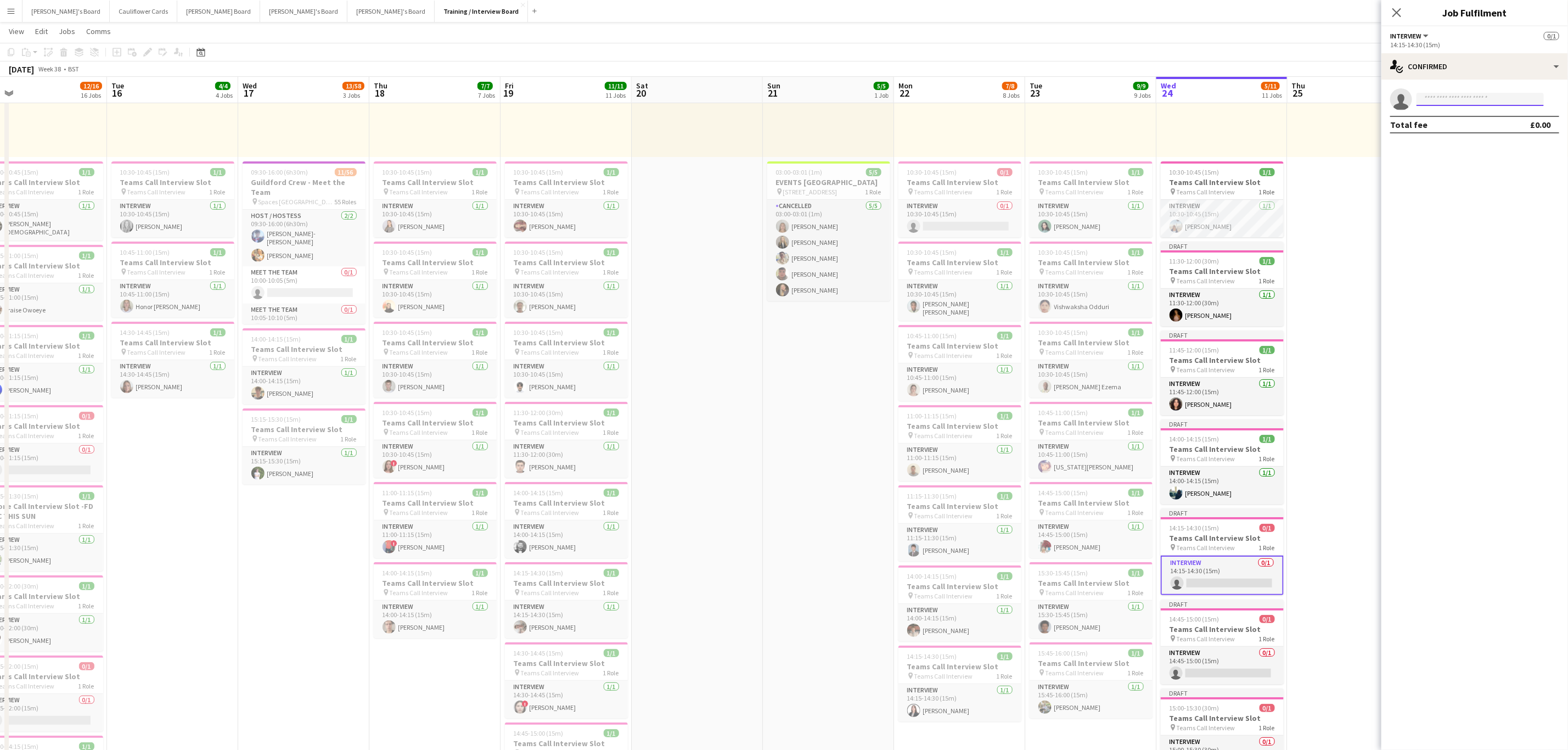
click at [1495, 100] on input at bounding box center [1479, 99] width 127 height 14
paste input "**********"
type input "**********"
click at [1484, 122] on span "hollystrowger2002@gmail.com" at bounding box center [1479, 124] width 110 height 9
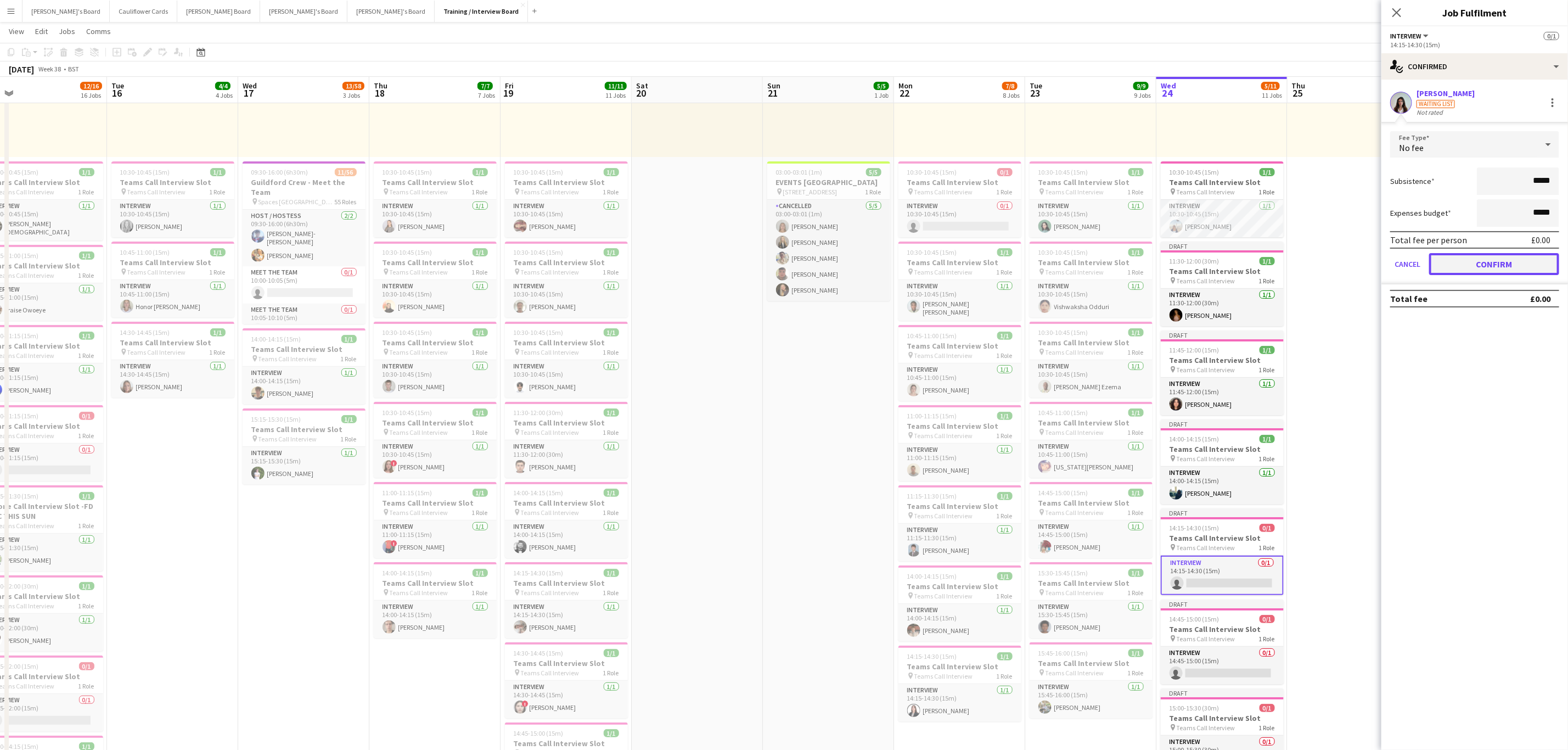
click at [1525, 266] on button "Confirm" at bounding box center [1494, 264] width 130 height 22
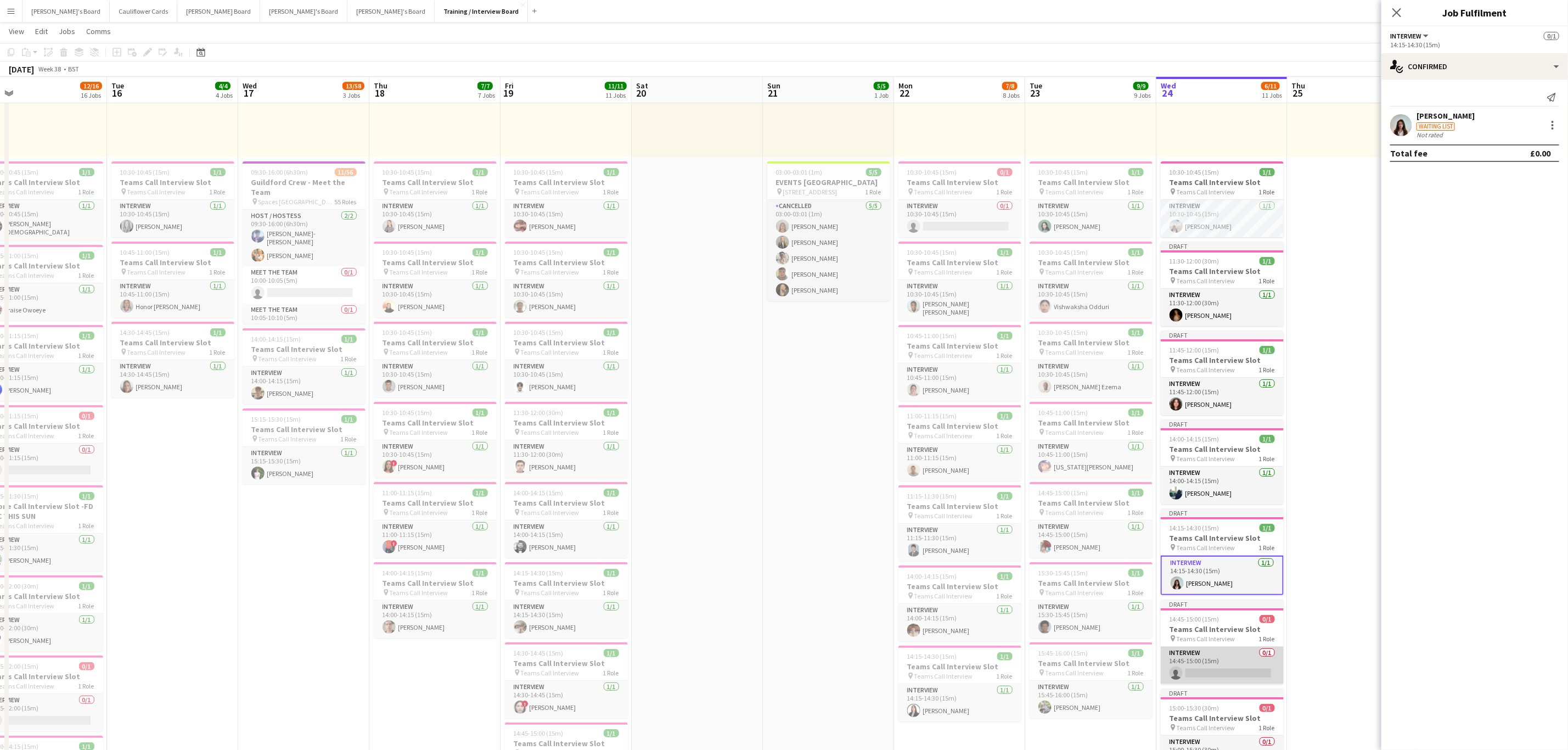
click at [1249, 681] on app-card-role "Interview 0/1 14:45-15:00 (15m) single-neutral-actions" at bounding box center [1223, 665] width 123 height 37
click at [1447, 103] on input at bounding box center [1479, 99] width 127 height 14
paste input "**********"
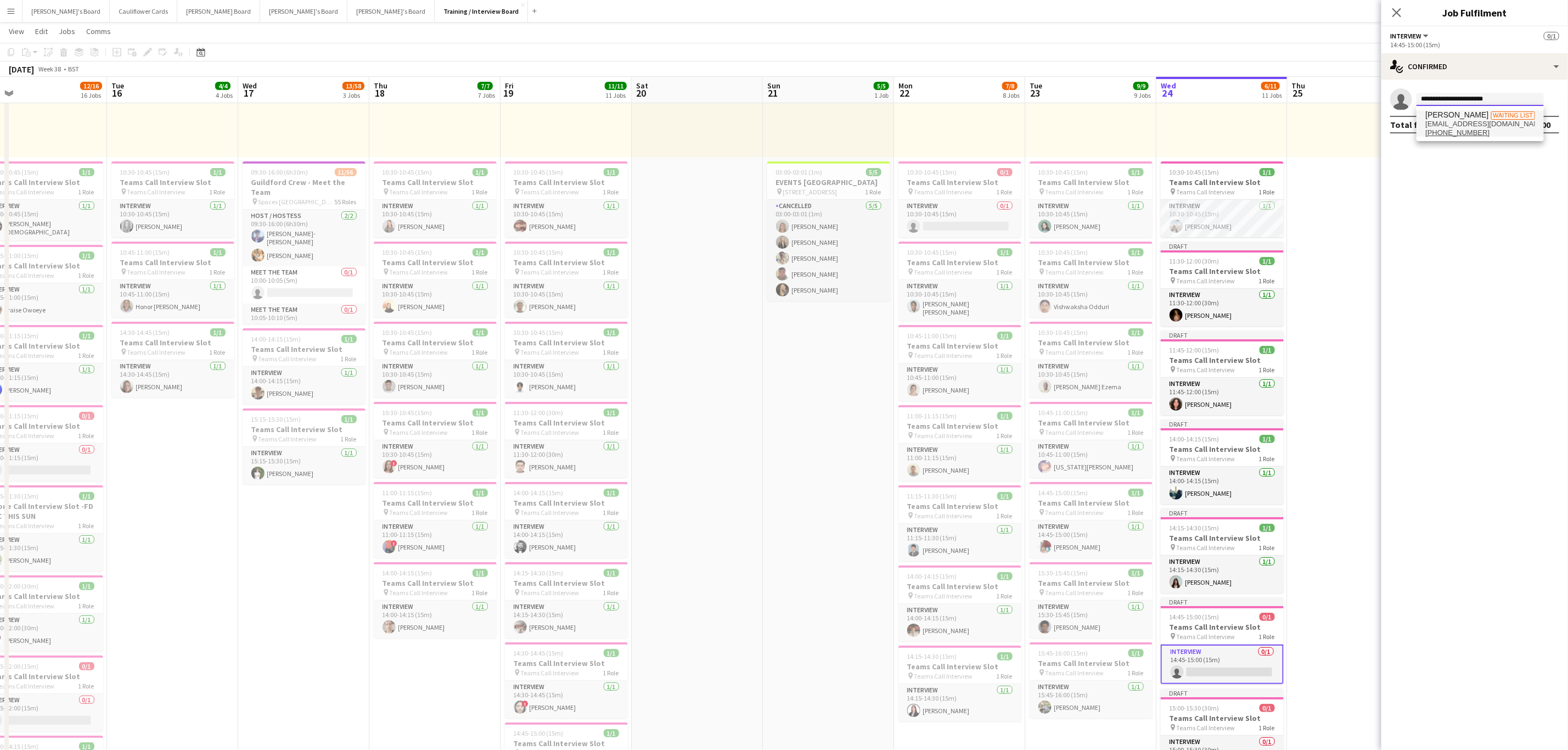
type input "**********"
click at [1471, 114] on span "Archie Paice Waiting list" at bounding box center [1479, 115] width 110 height 10
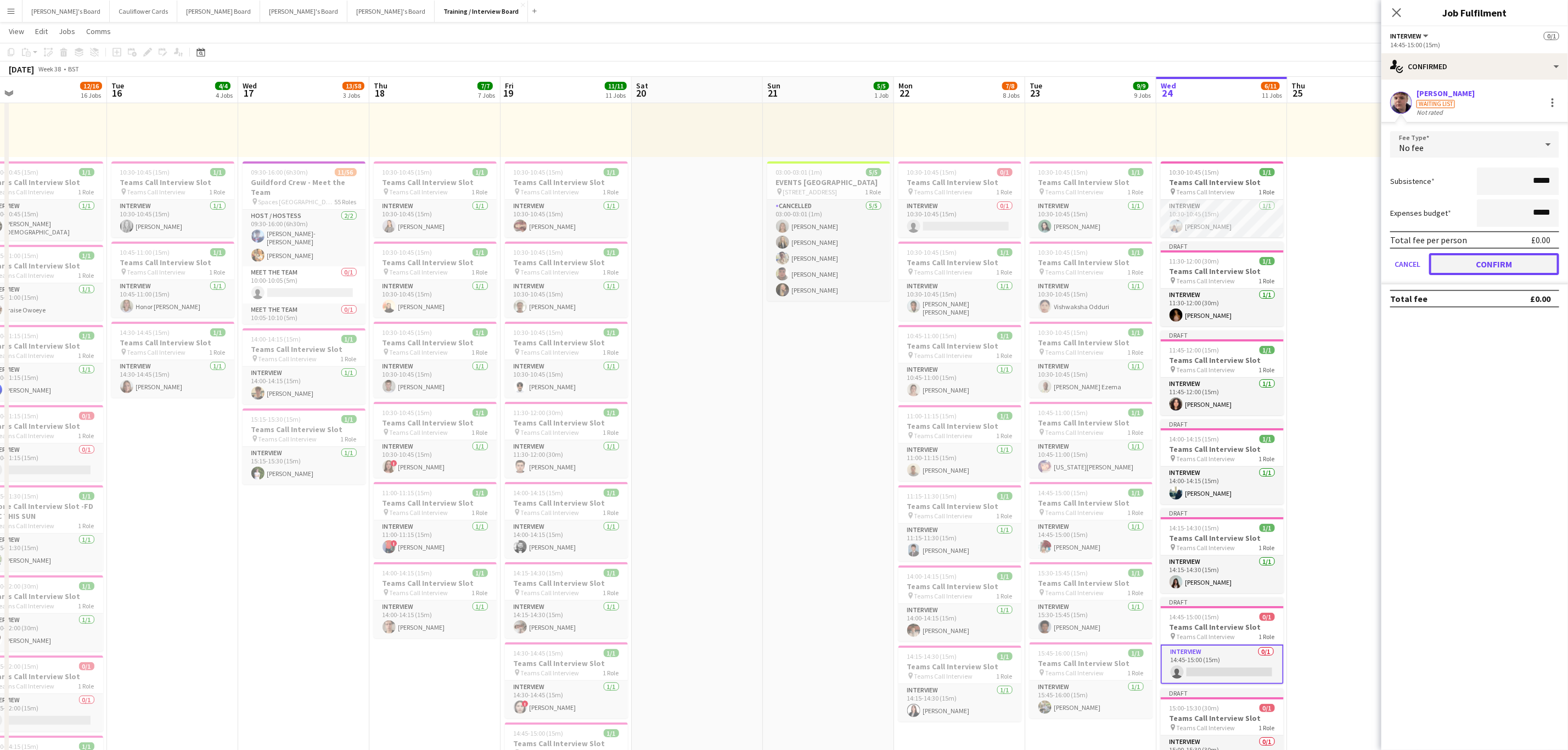
click at [1494, 264] on button "Confirm" at bounding box center [1494, 264] width 130 height 22
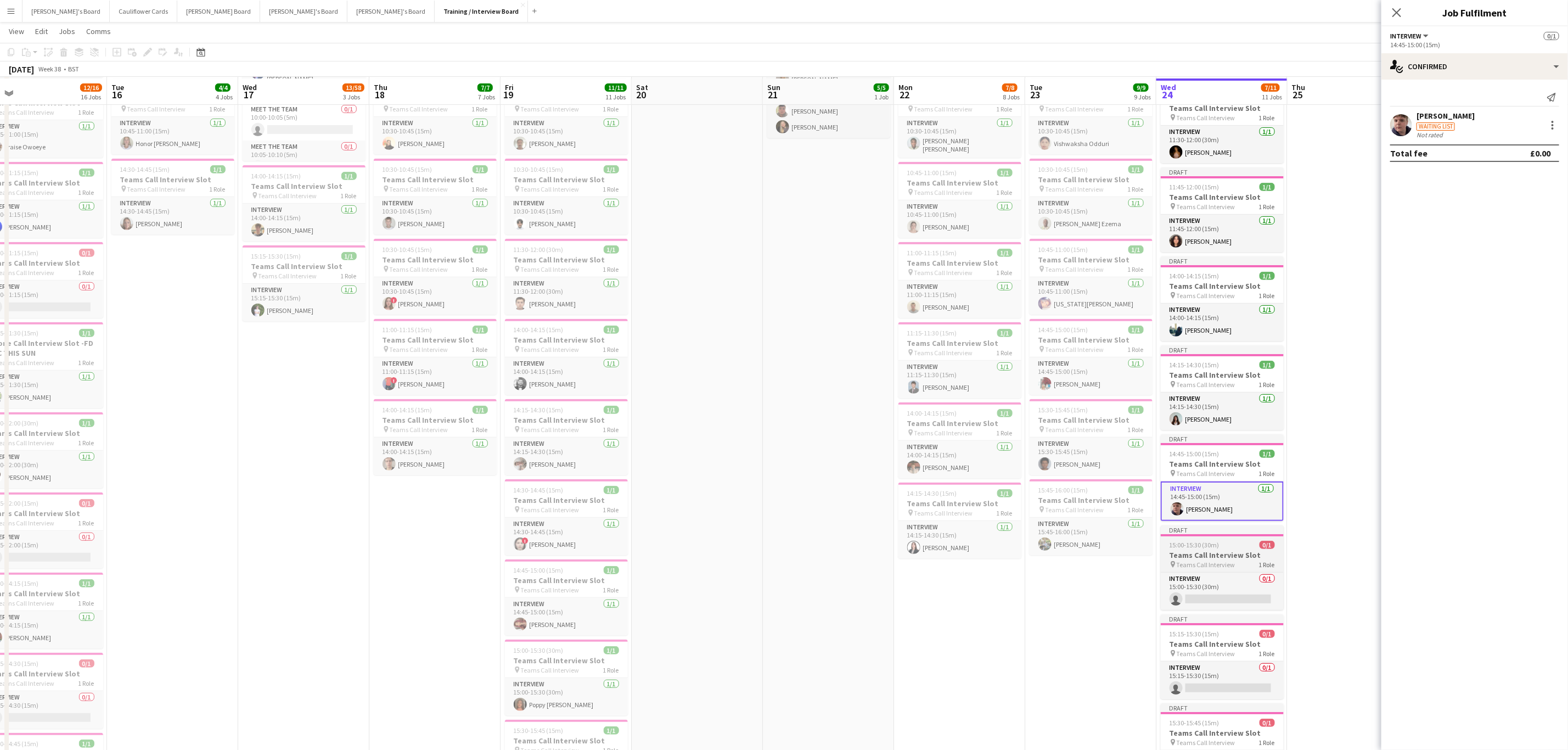
scroll to position [330, 0]
click at [1244, 608] on app-card-role "Interview 0/1 15:00-15:30 (30m) single-neutral-actions" at bounding box center [1223, 589] width 123 height 37
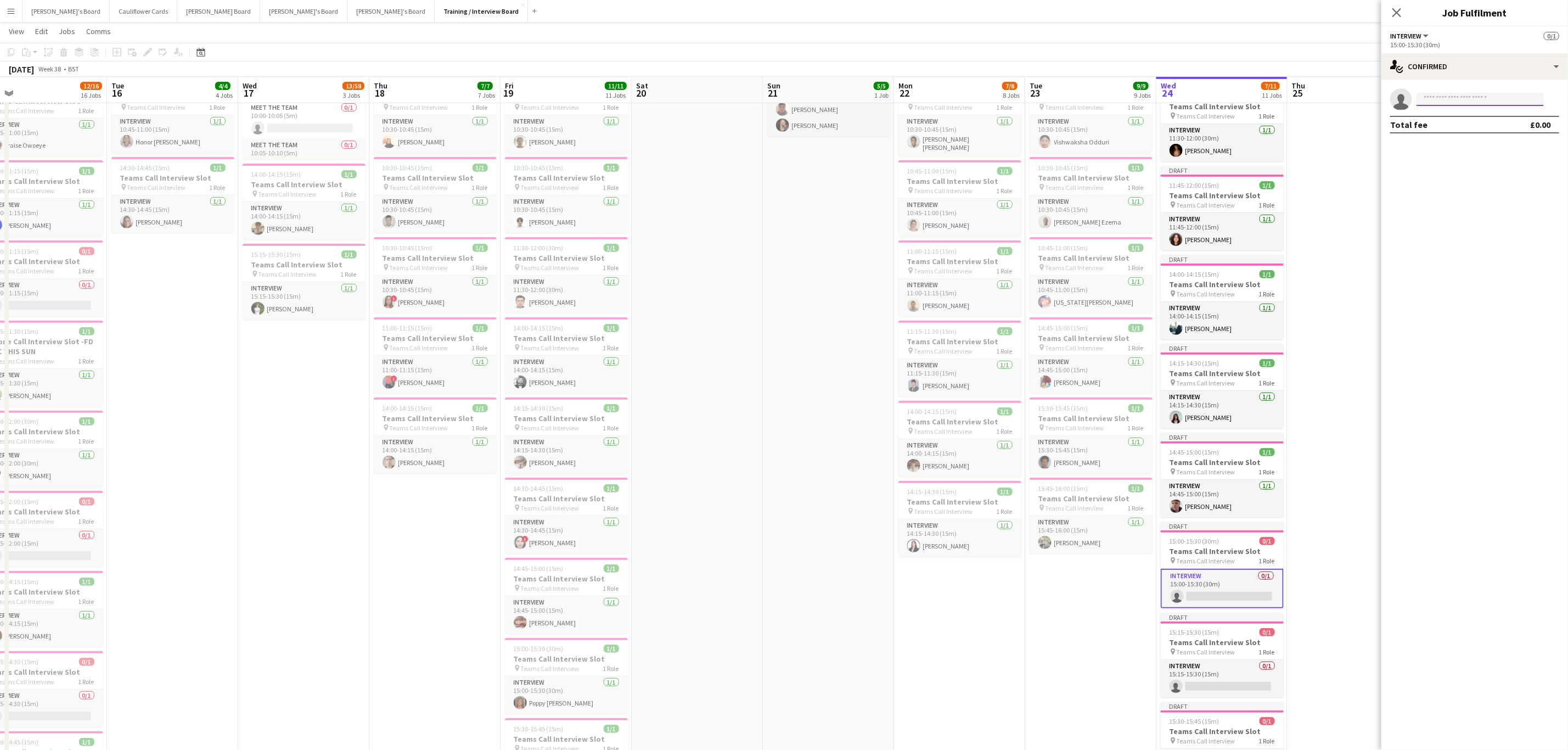
click at [1484, 103] on input at bounding box center [1479, 99] width 127 height 14
paste input "**********"
type input "**********"
click at [1491, 130] on span "+447463071866" at bounding box center [1479, 132] width 110 height 9
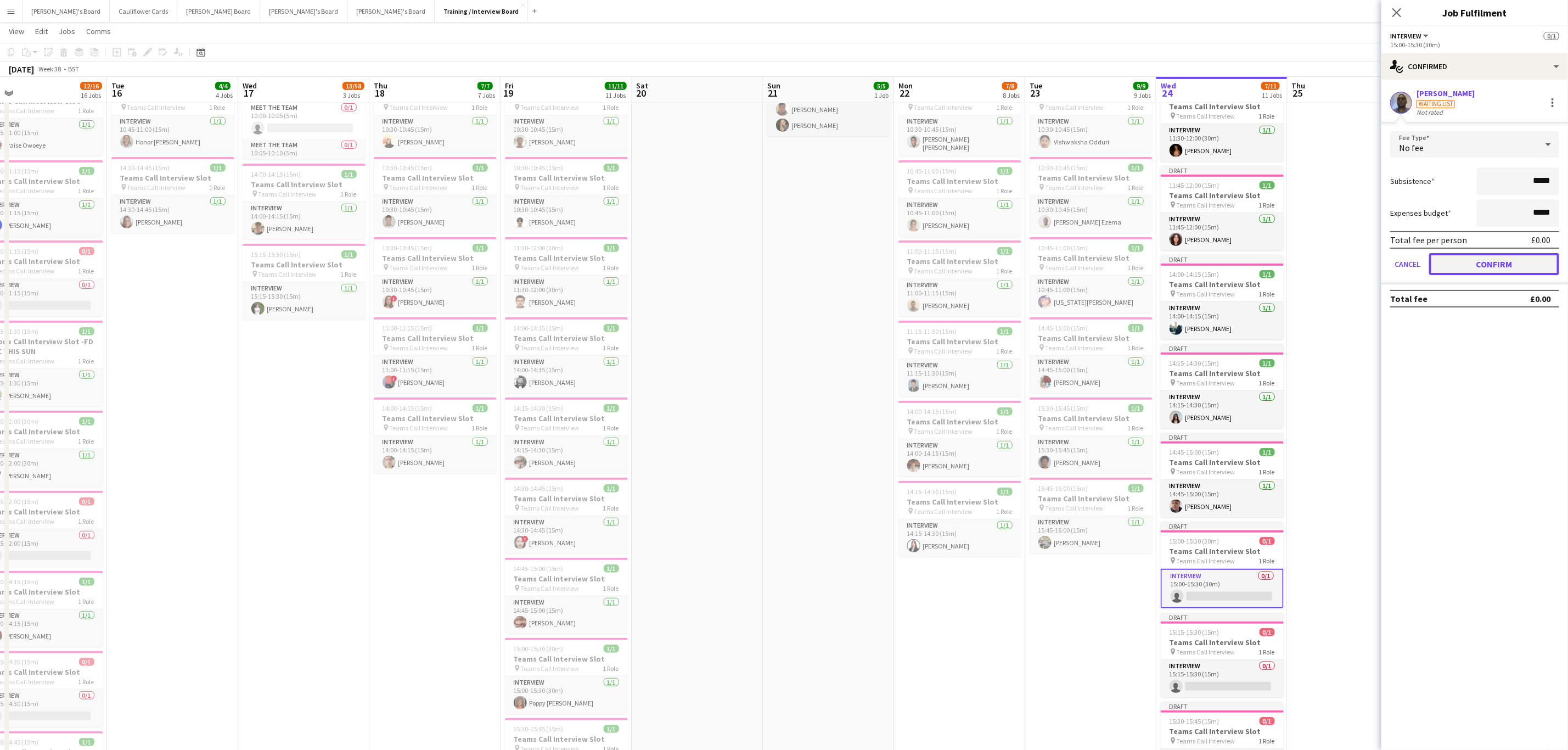
click at [1540, 266] on button "Confirm" at bounding box center [1494, 264] width 130 height 22
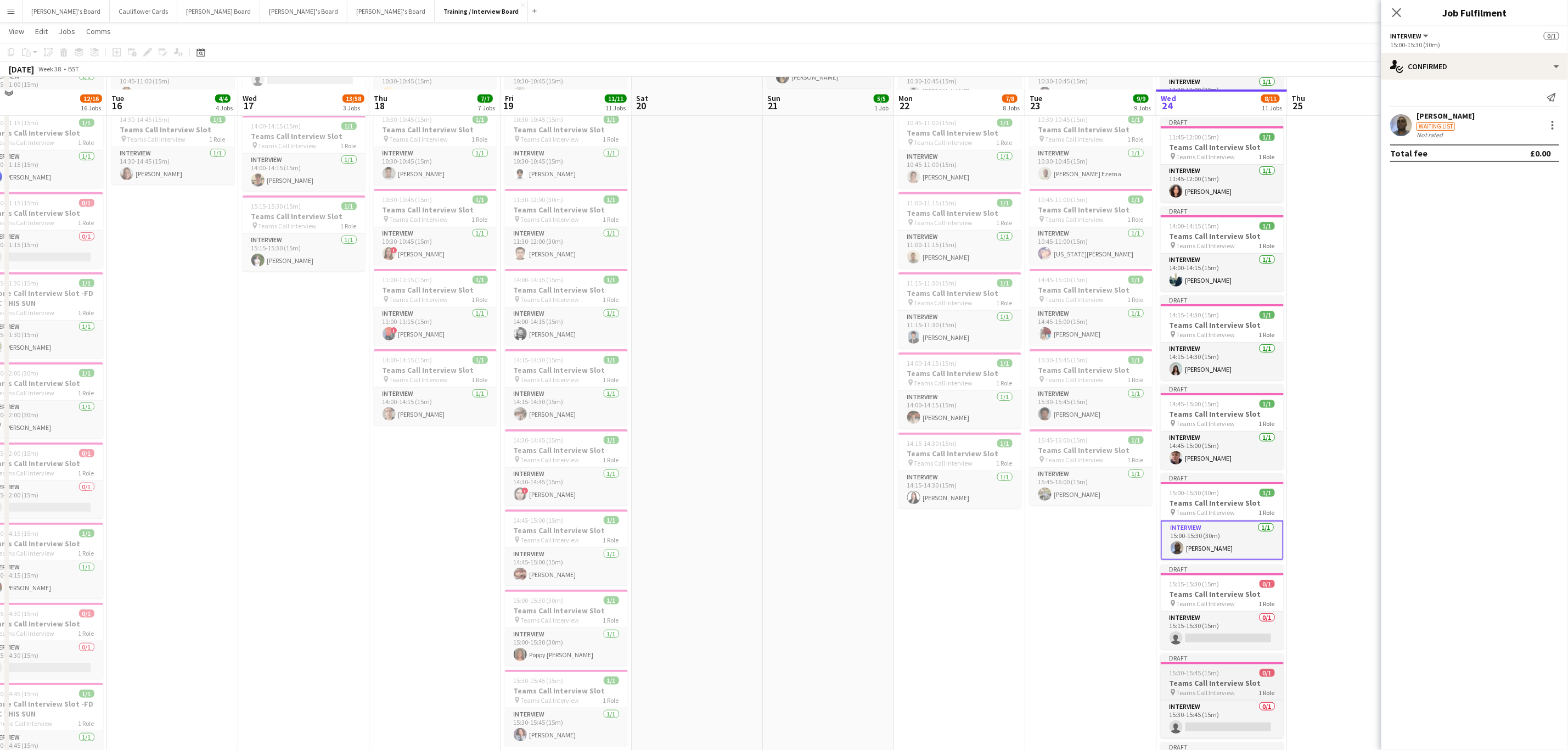
scroll to position [411, 0]
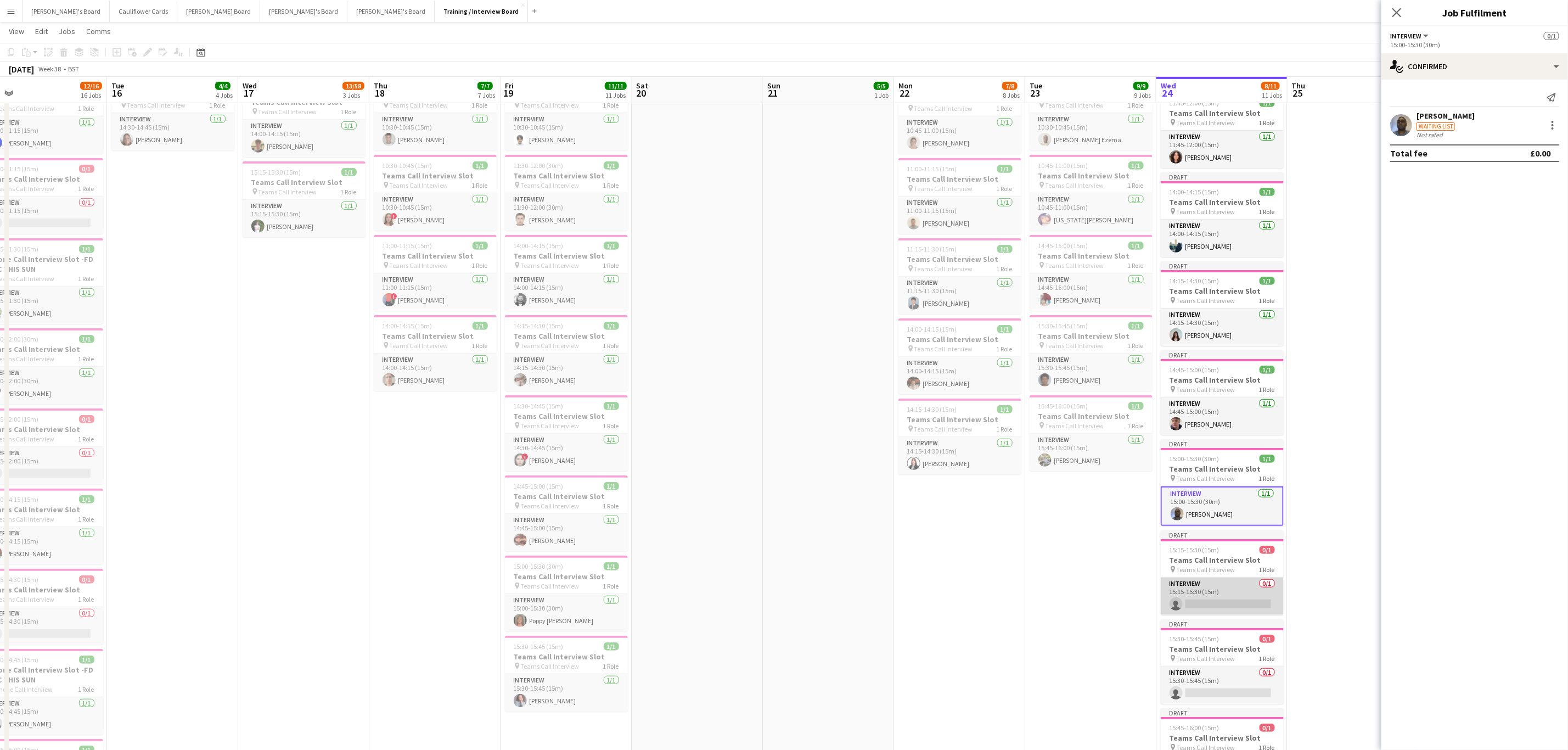
click at [1226, 603] on app-card-role "Interview 0/1 15:15-15:30 (15m) single-neutral-actions" at bounding box center [1223, 596] width 123 height 37
click at [1450, 100] on input at bounding box center [1479, 99] width 127 height 14
paste input "**********"
type input "**********"
click at [1492, 138] on div "Lizanne Fonseca Waiting list lizannefonseca02@gmail.com +447774030635" at bounding box center [1479, 124] width 127 height 35
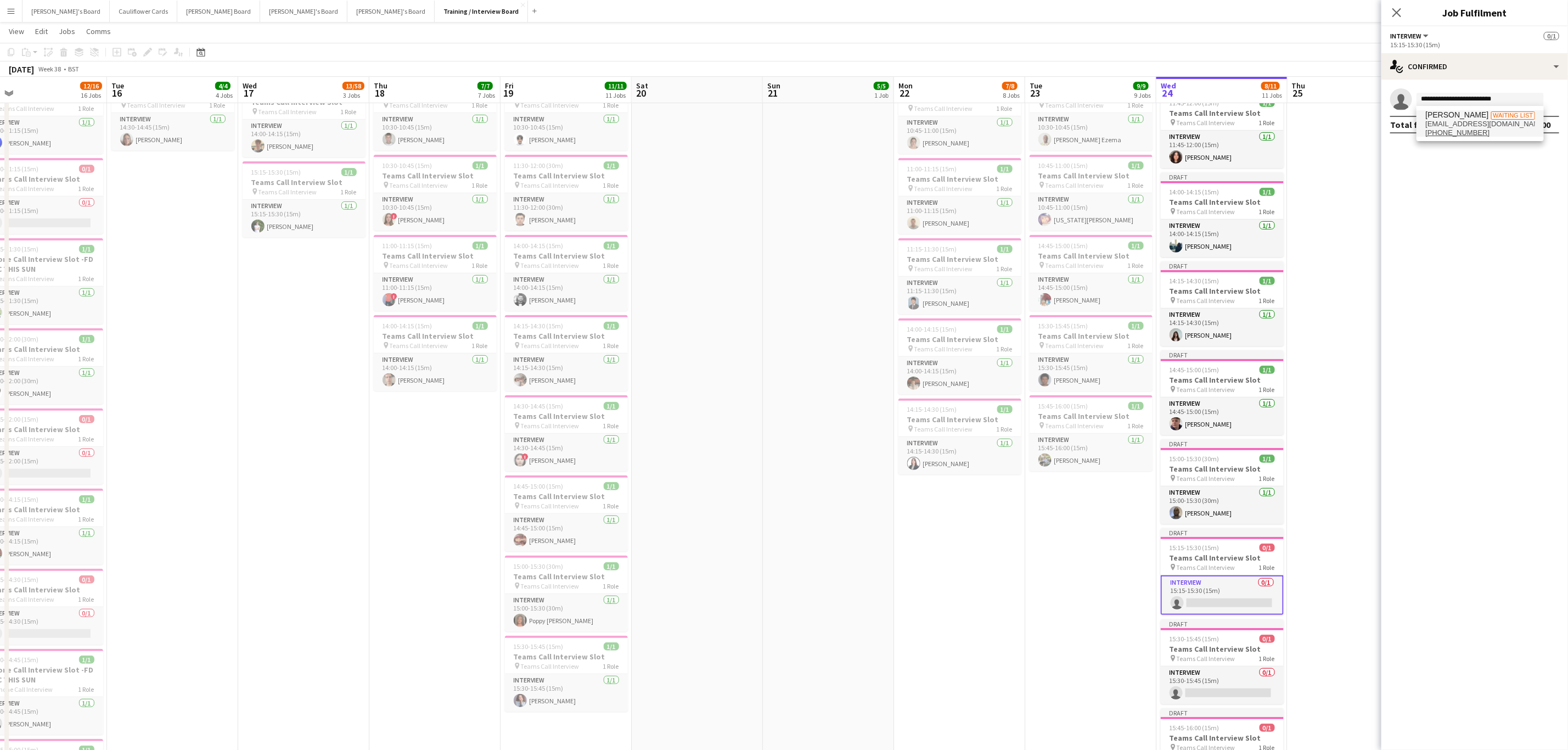
click at [1496, 128] on span "+447774030635" at bounding box center [1479, 132] width 110 height 9
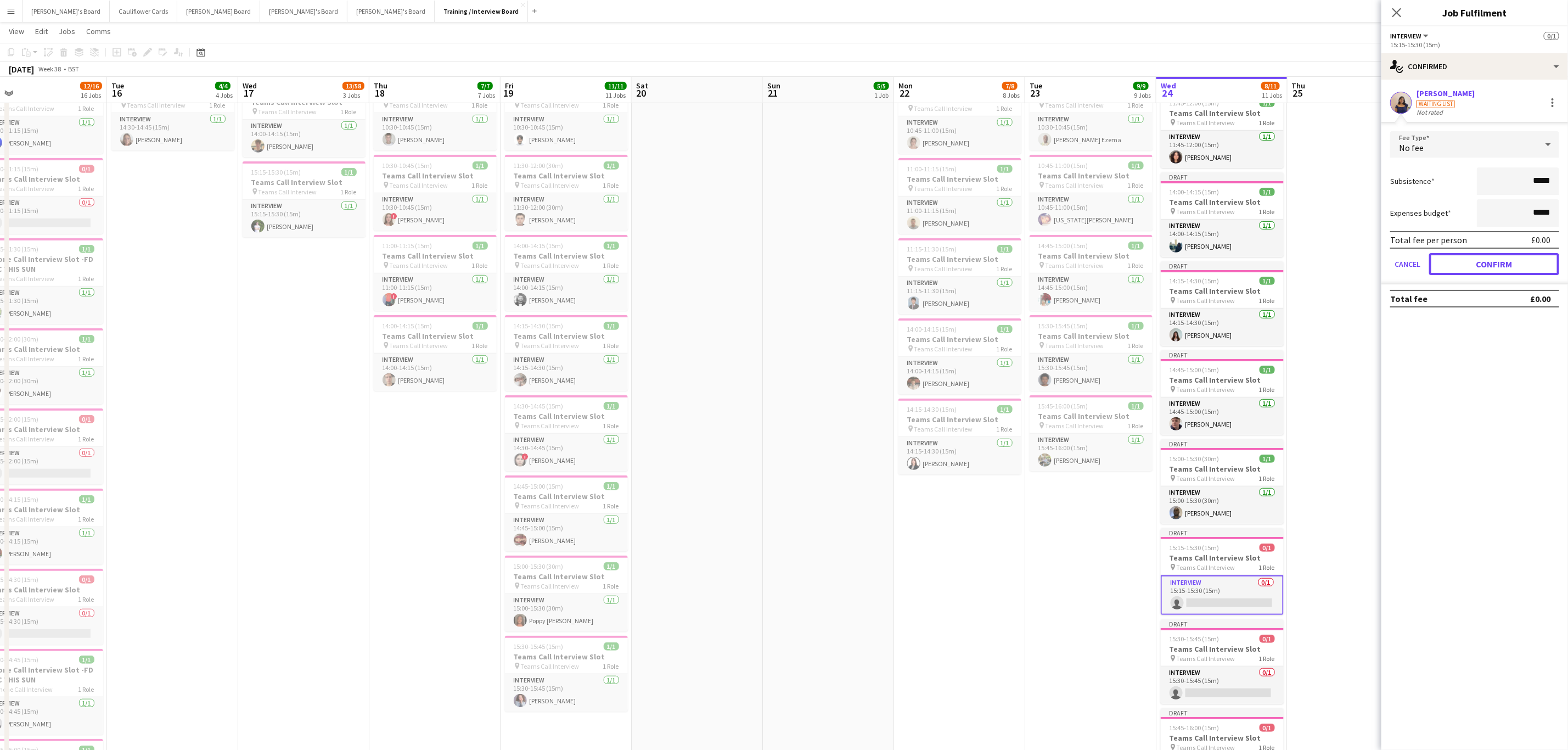
click at [1525, 268] on button "Confirm" at bounding box center [1494, 264] width 130 height 22
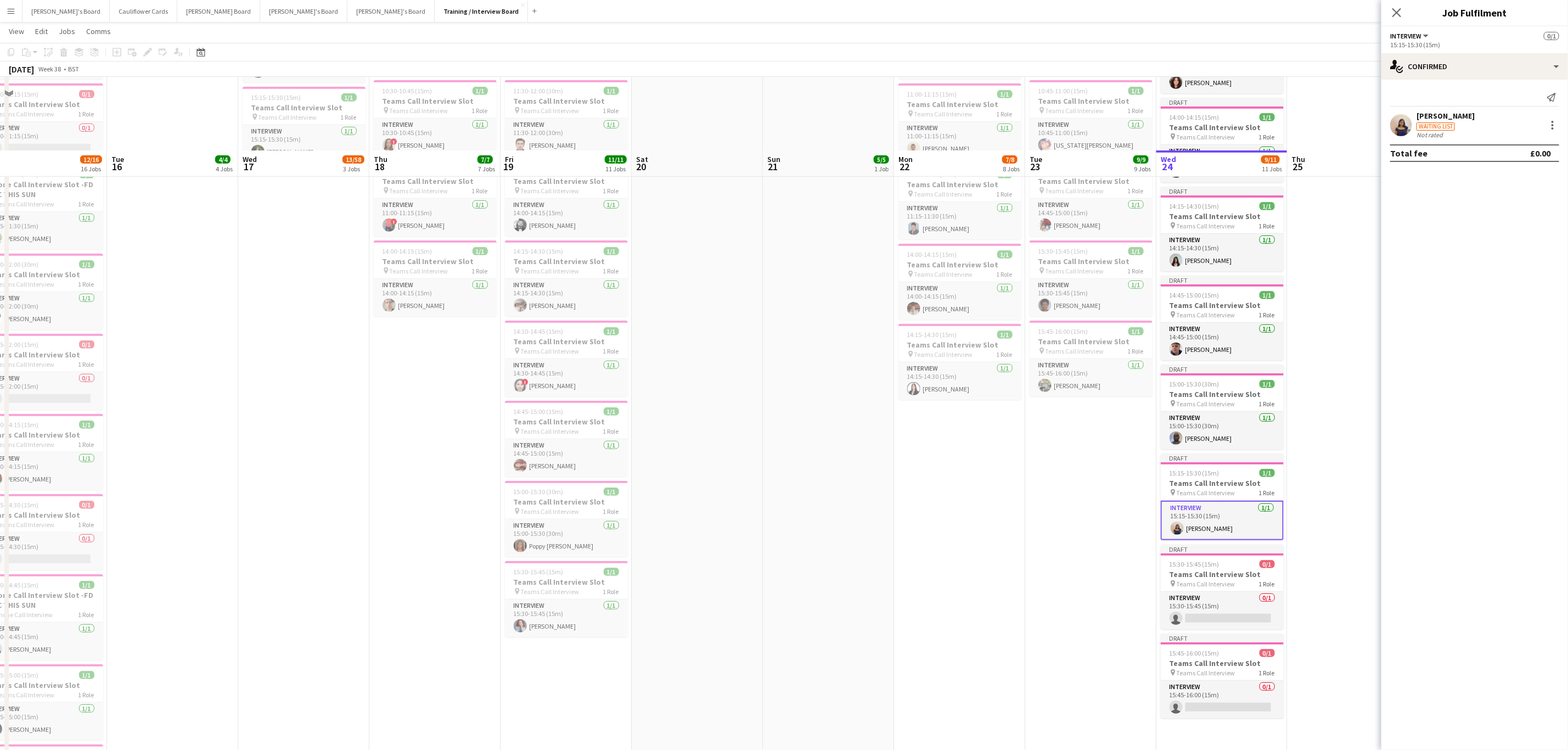
scroll to position [577, 0]
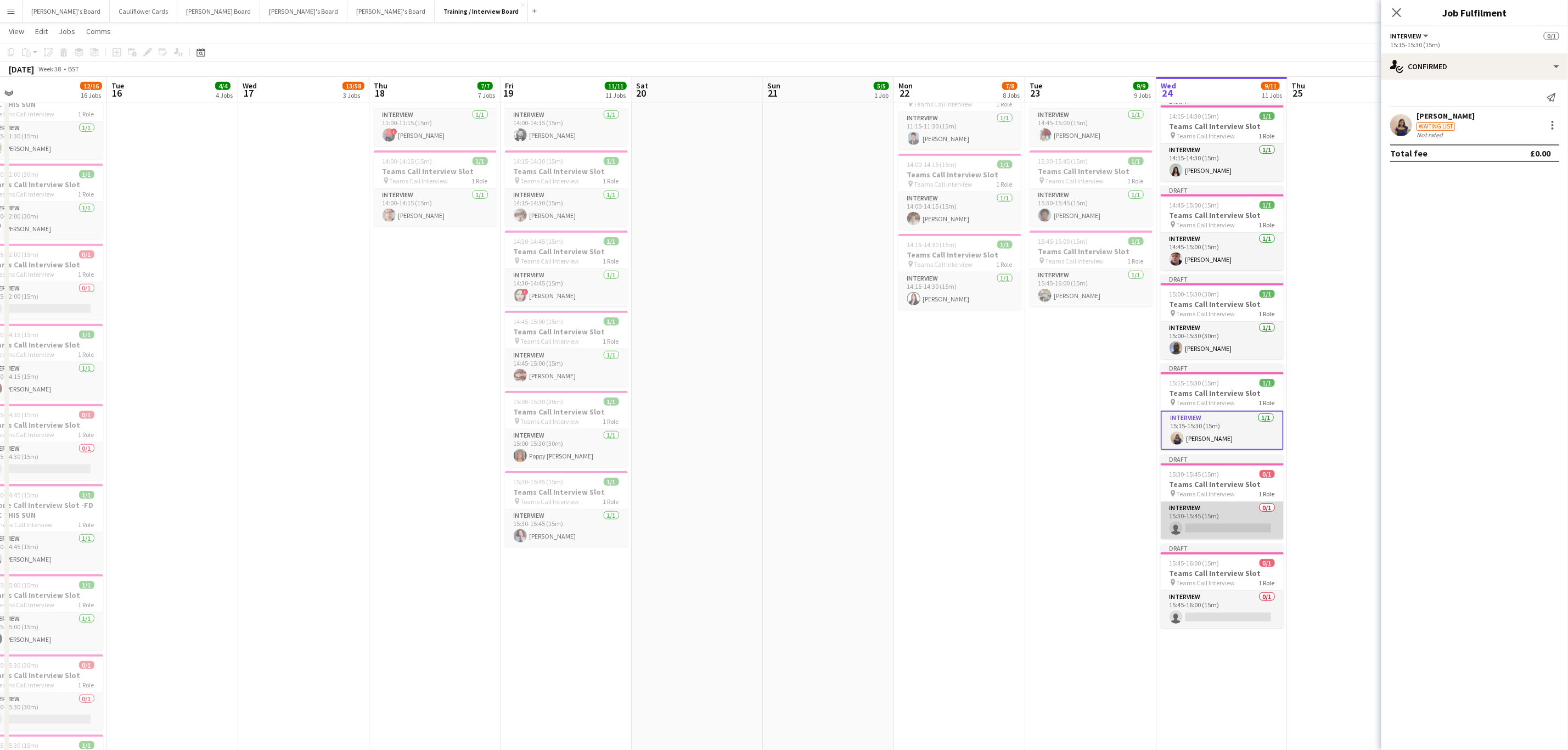
click at [1250, 525] on app-card-role "Interview 0/1 15:30-15:45 (15m) single-neutral-actions" at bounding box center [1223, 520] width 123 height 37
click at [1454, 103] on input at bounding box center [1479, 99] width 127 height 14
paste input "**********"
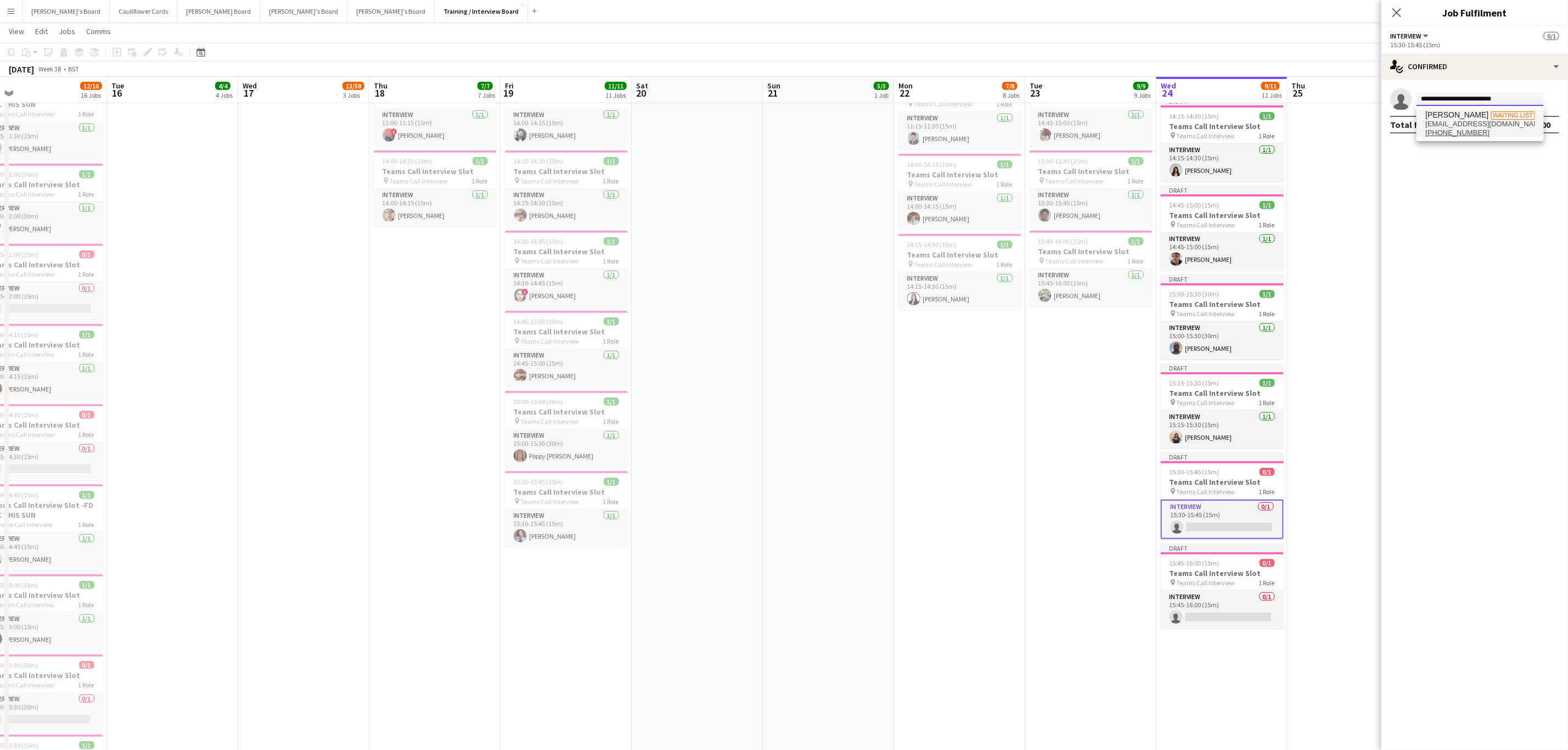
type input "**********"
click at [1487, 135] on span "+447774030635" at bounding box center [1479, 132] width 110 height 9
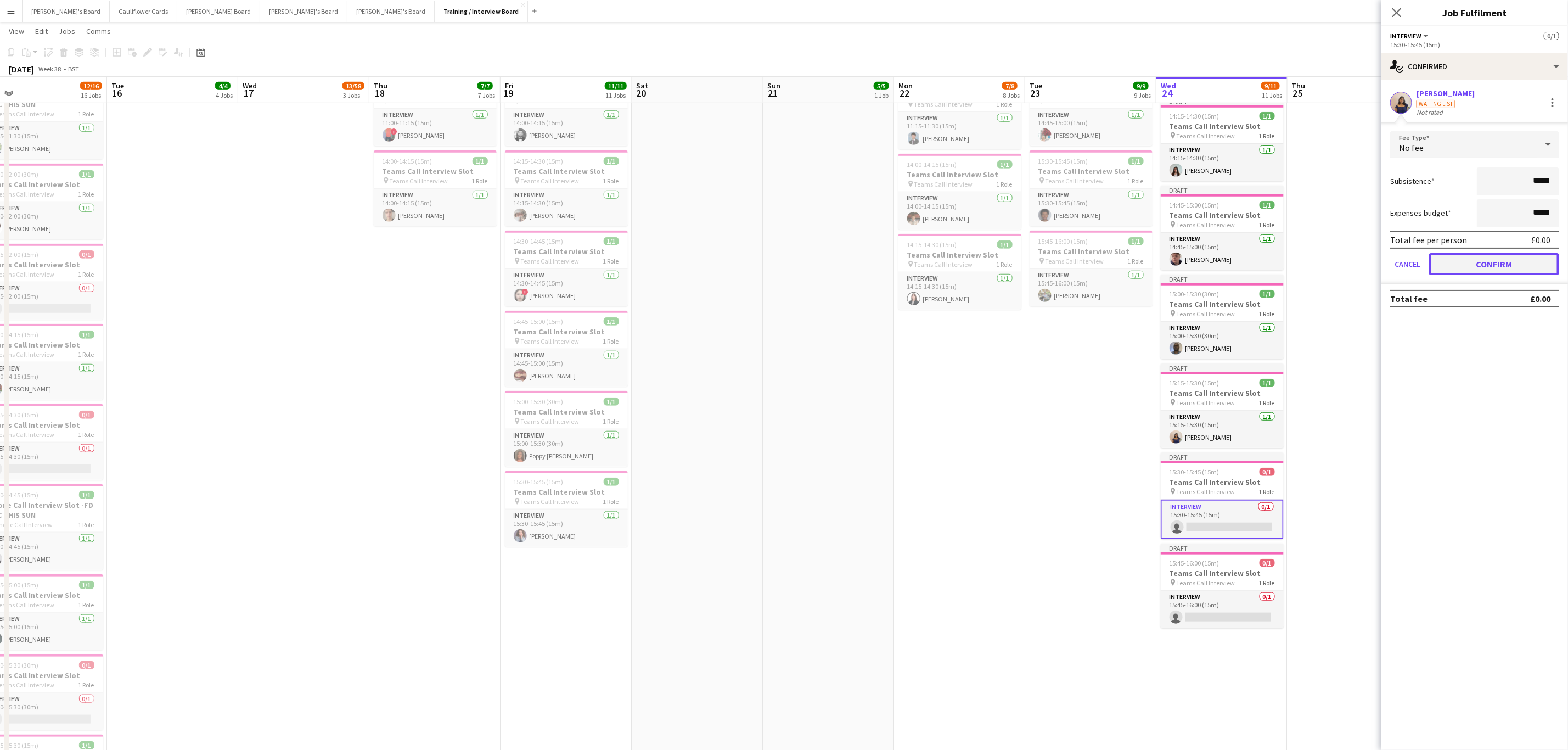
click at [1497, 270] on button "Confirm" at bounding box center [1494, 264] width 130 height 22
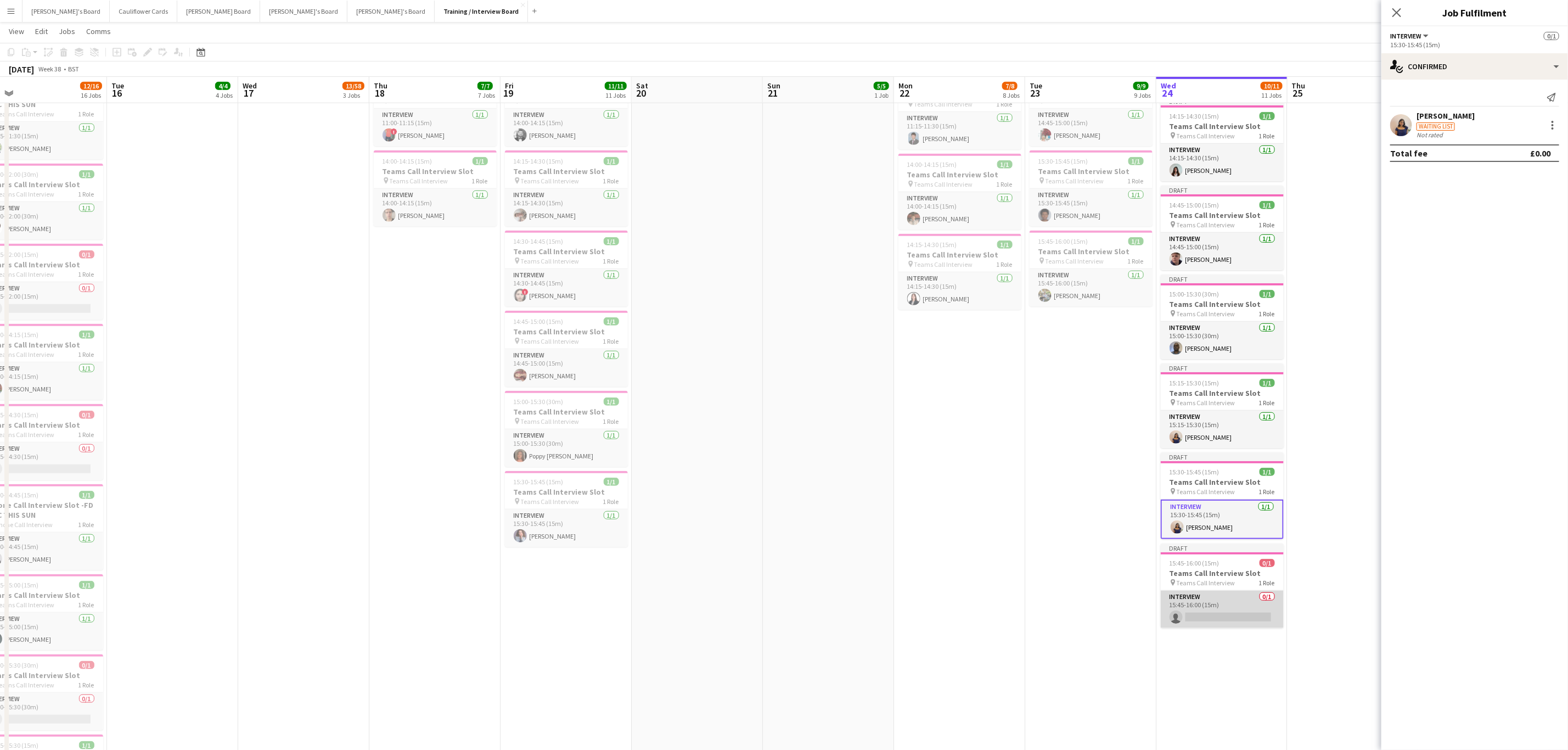
click at [1236, 616] on app-card-role "Interview 0/1 15:45-16:00 (15m) single-neutral-actions" at bounding box center [1223, 609] width 123 height 37
click at [1462, 96] on input at bounding box center [1479, 99] width 127 height 14
paste input "**********"
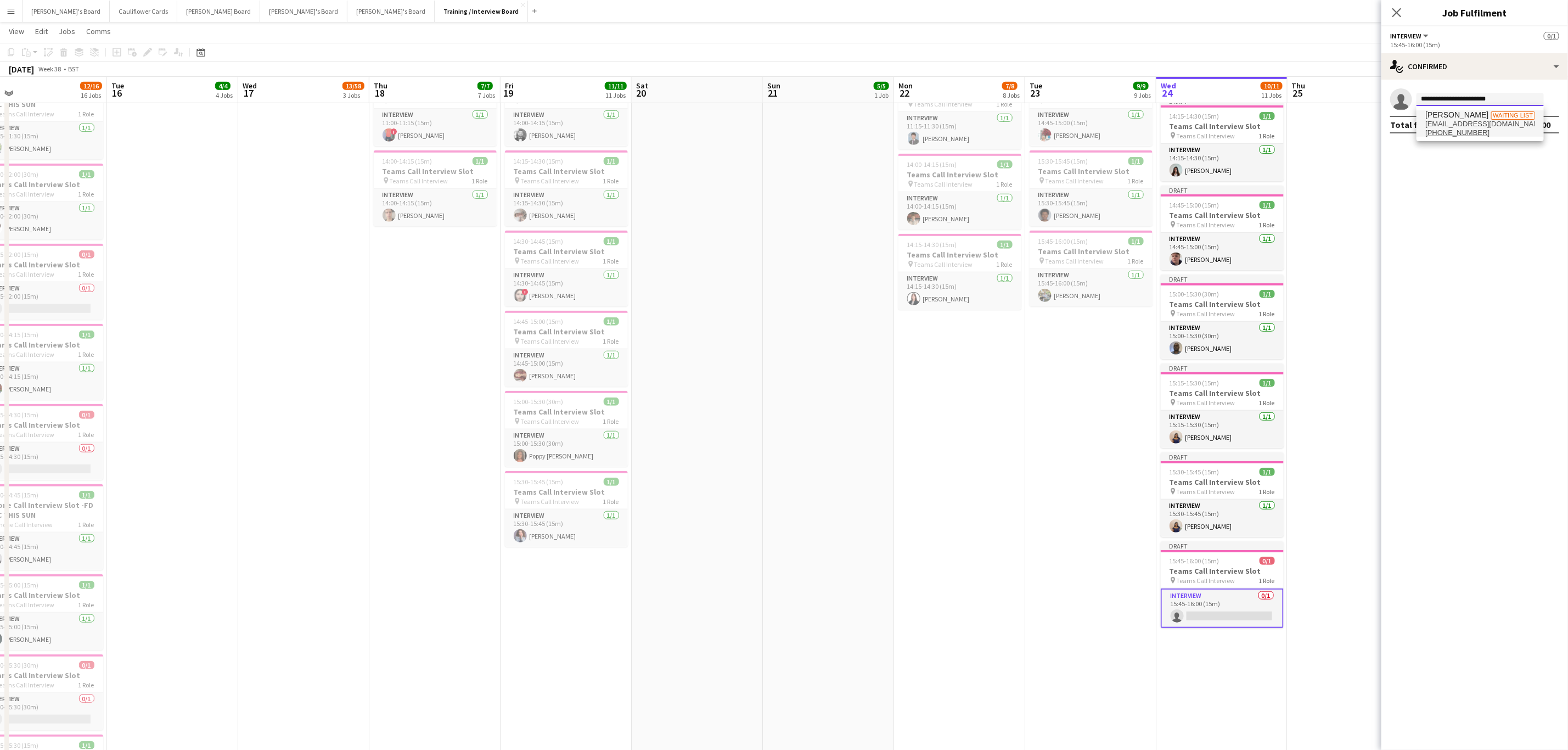
type input "**********"
click at [1476, 117] on span "Sukhmdeep Singh" at bounding box center [1456, 115] width 63 height 10
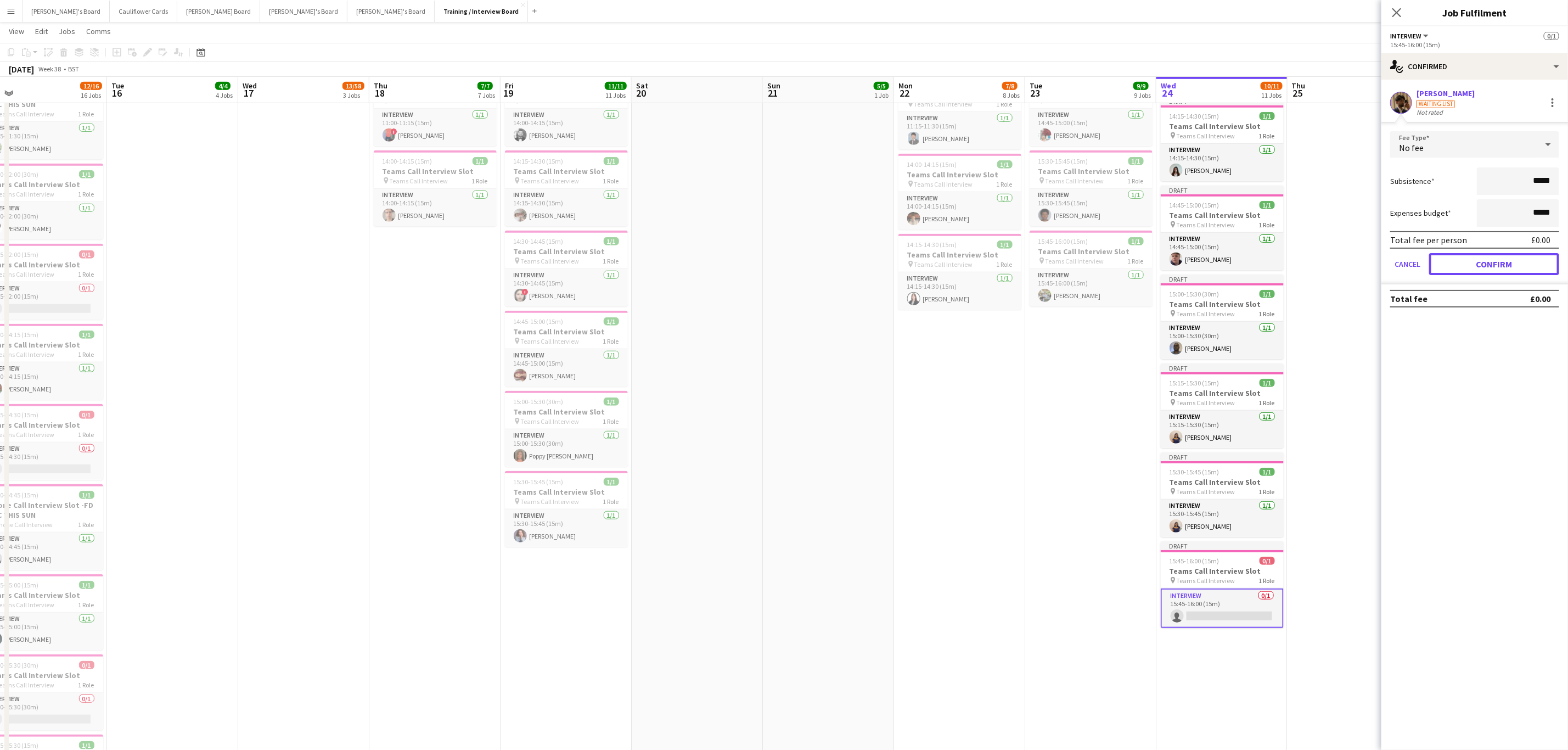
drag, startPoint x: 1529, startPoint y: 266, endPoint x: 1482, endPoint y: 339, distance: 86.8
click at [1528, 266] on button "Confirm" at bounding box center [1494, 264] width 130 height 22
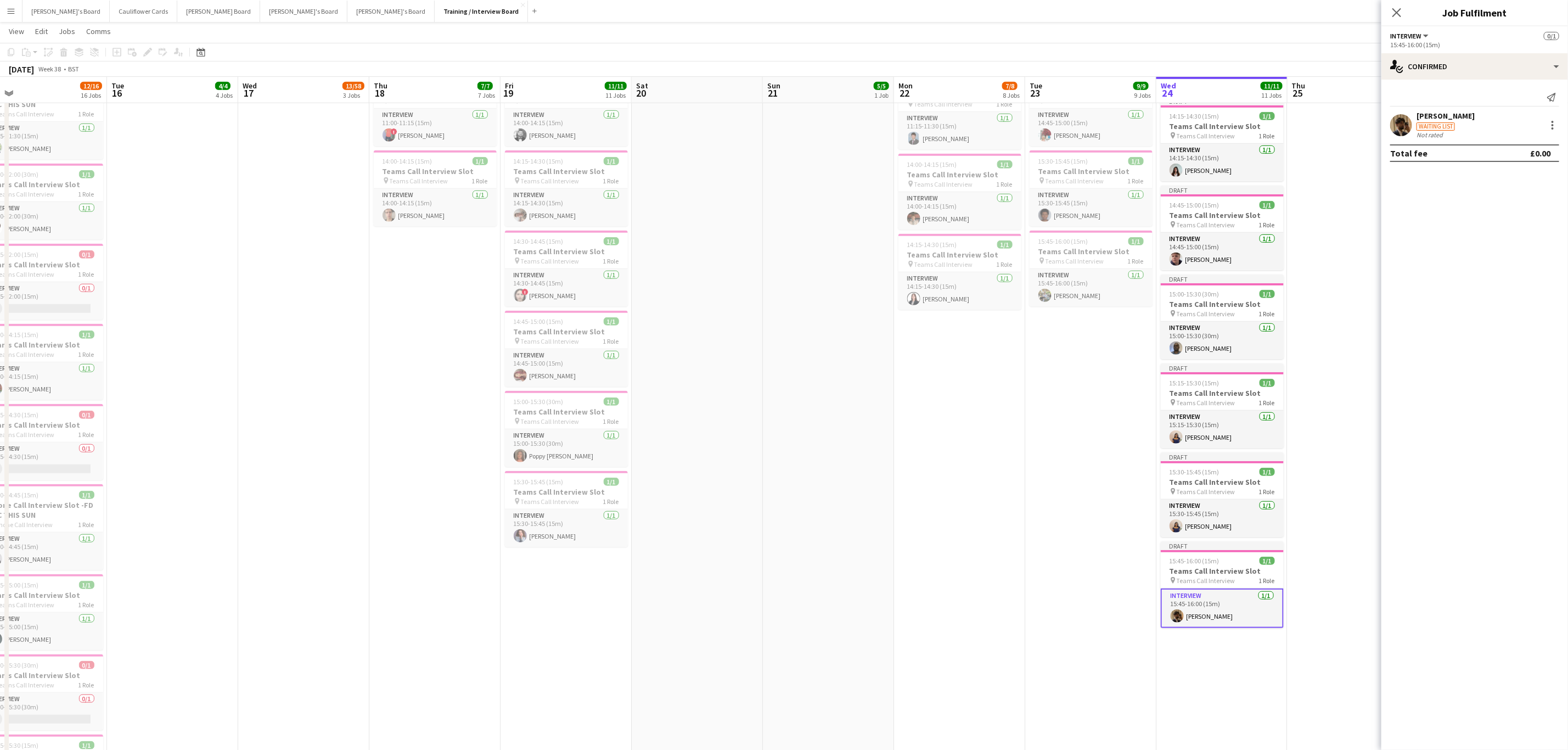
drag, startPoint x: 1243, startPoint y: 716, endPoint x: 1265, endPoint y: 672, distance: 49.2
click at [1243, 715] on app-date-cell "In progress 10:00-16:00 (6h) 1/1 pin Profiles Personnel 1 Role Admin Assistant …" at bounding box center [1222, 339] width 131 height 1584
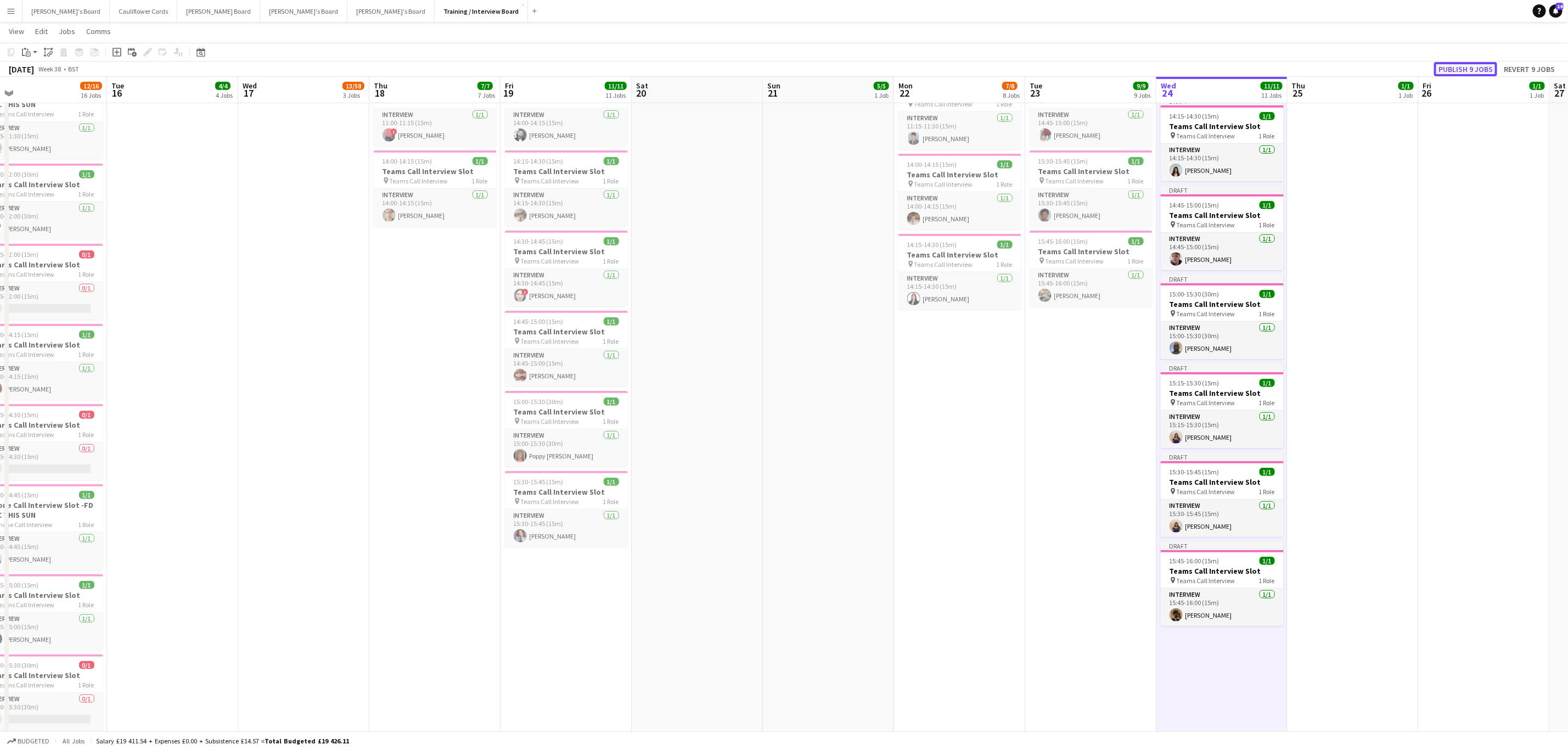
click at [1483, 66] on button "Publish 9 jobs" at bounding box center [1466, 69] width 63 height 15
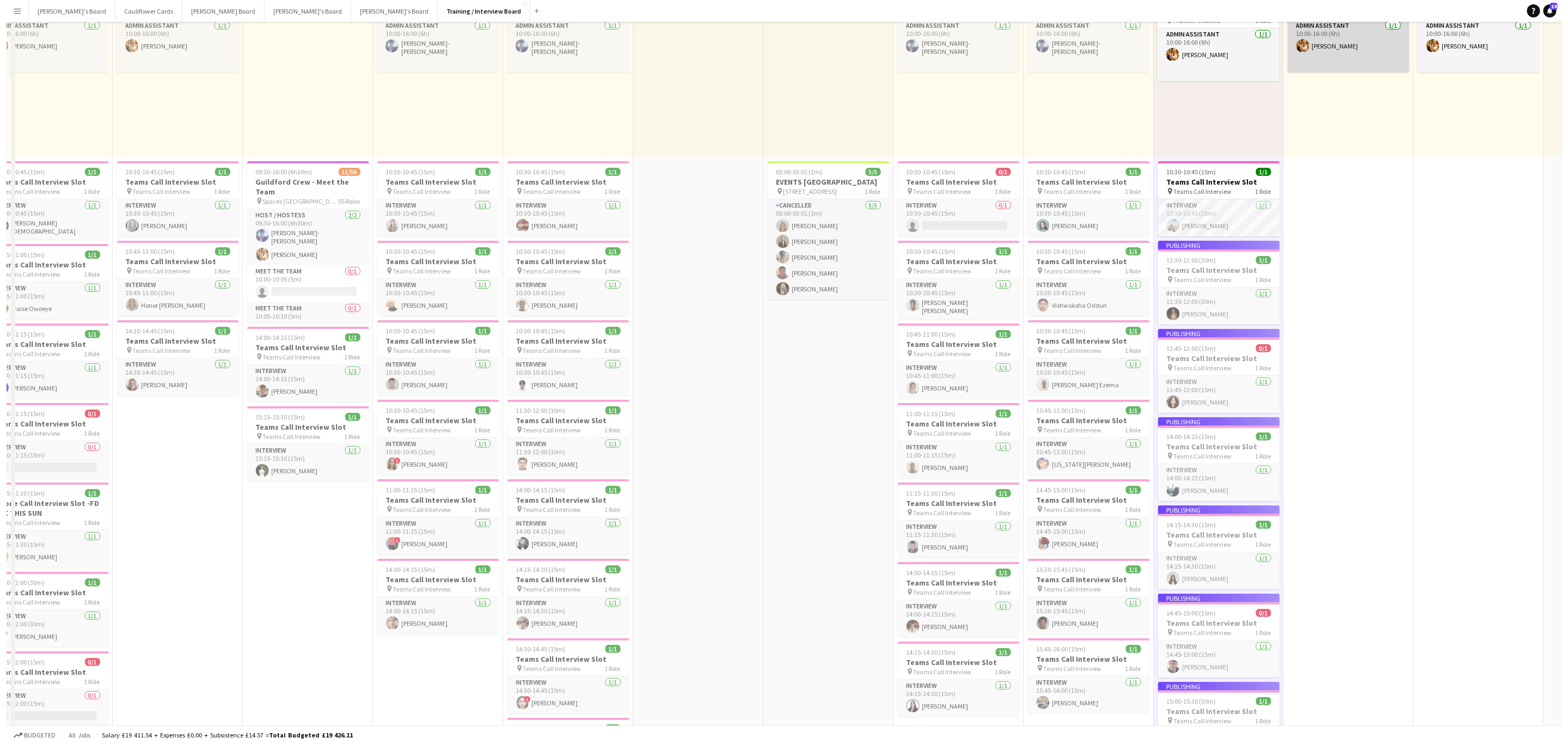
scroll to position [0, 0]
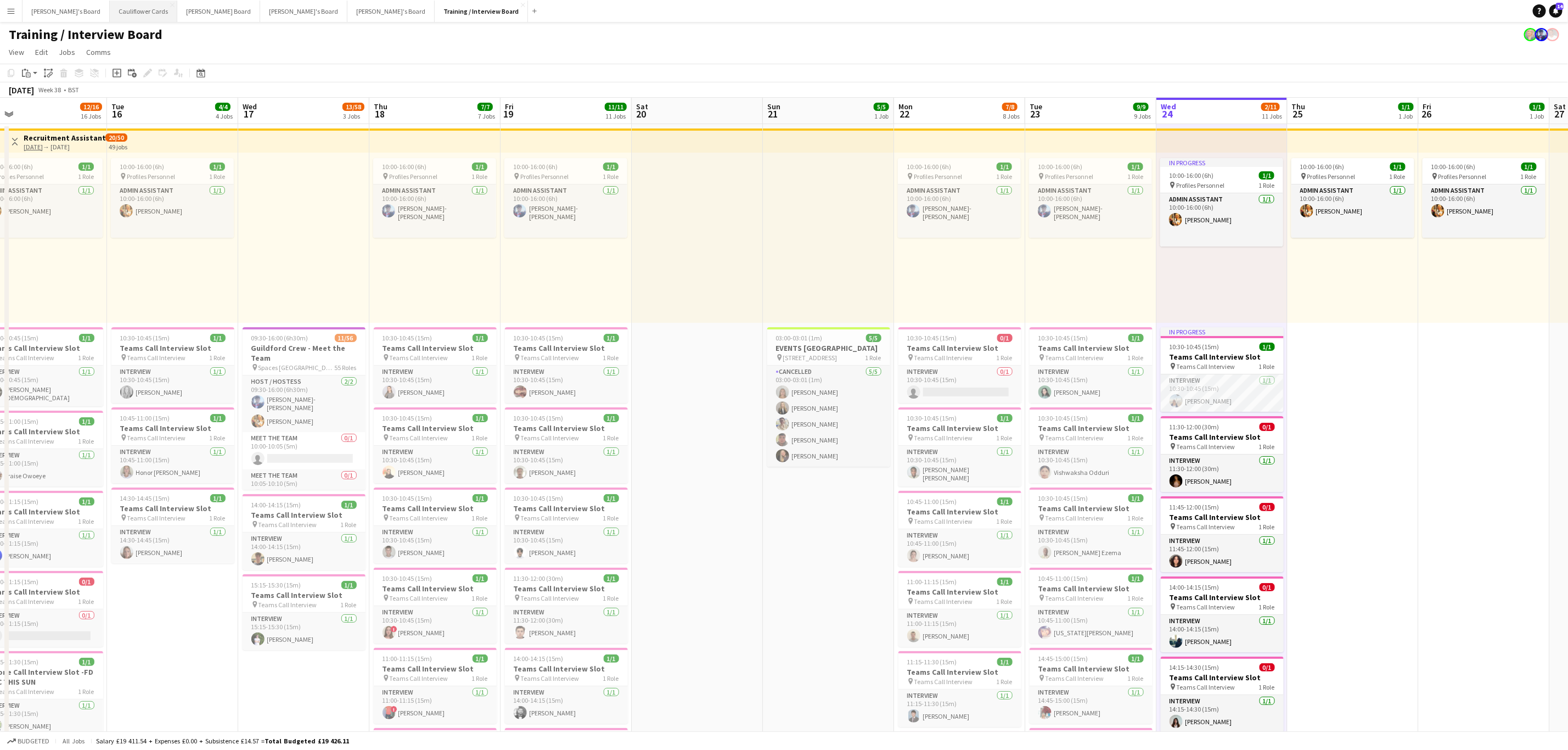
click at [110, 17] on button "Cauliflower Cards Close" at bounding box center [143, 12] width 67 height 21
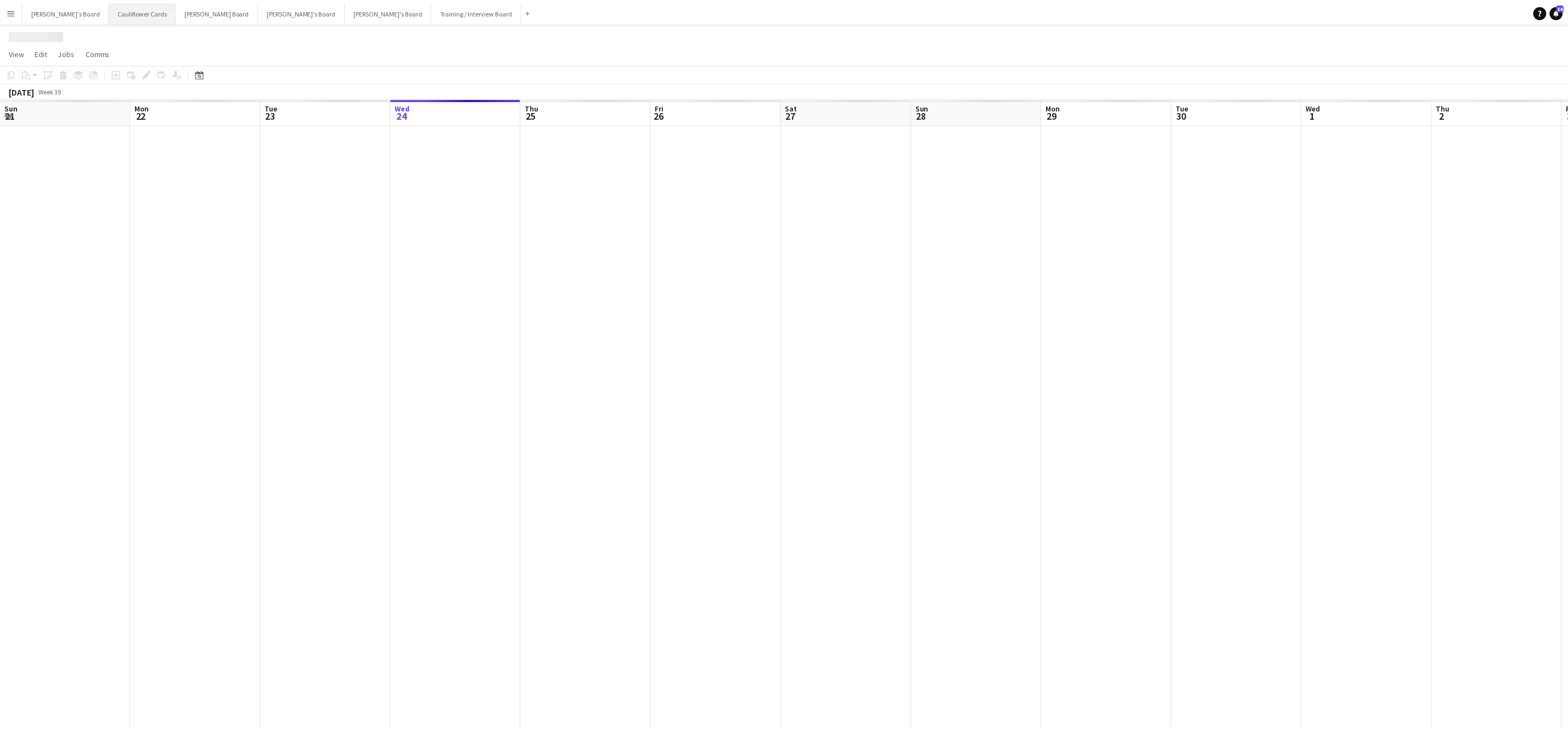
scroll to position [0, 263]
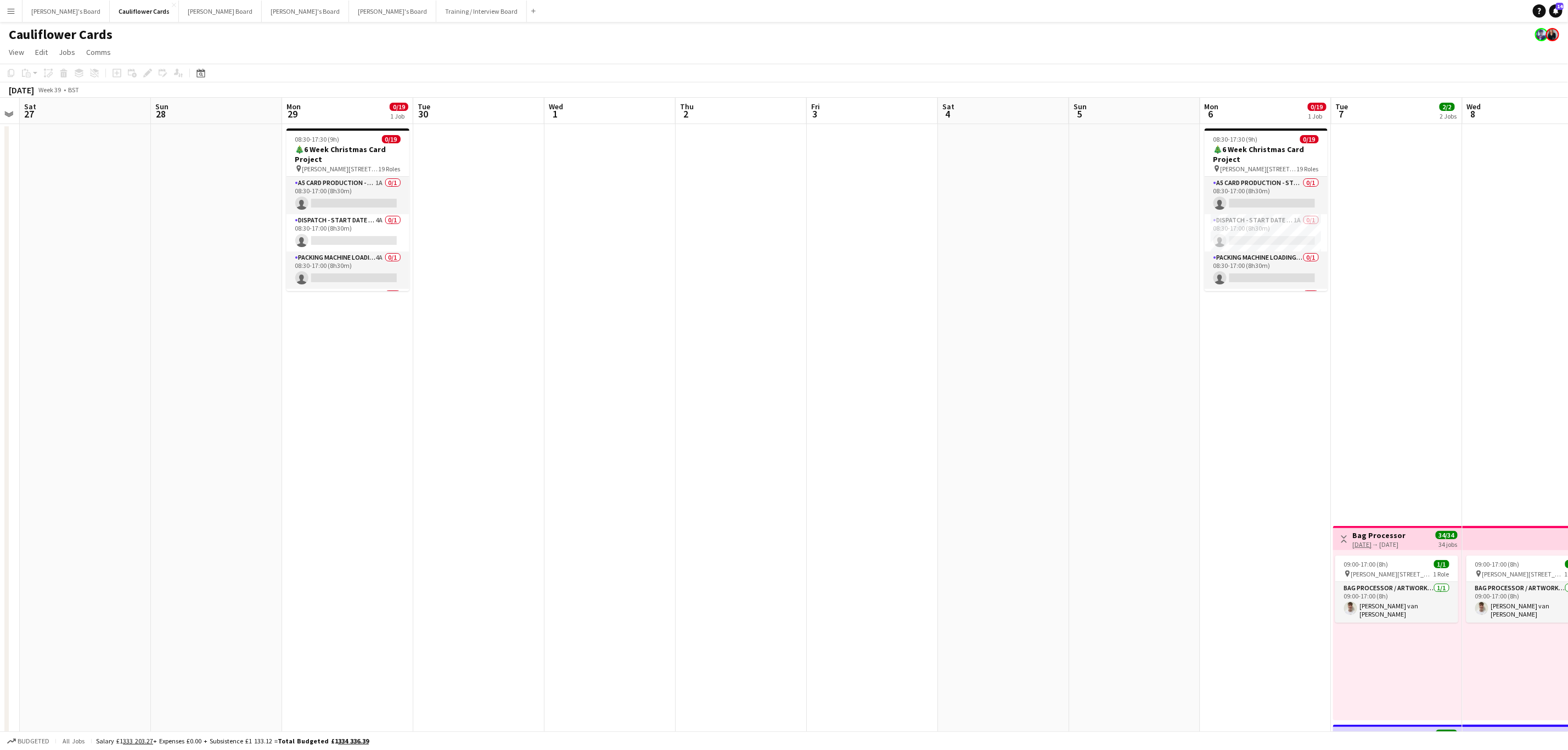
drag, startPoint x: 1066, startPoint y: 356, endPoint x: 665, endPoint y: 395, distance: 402.9
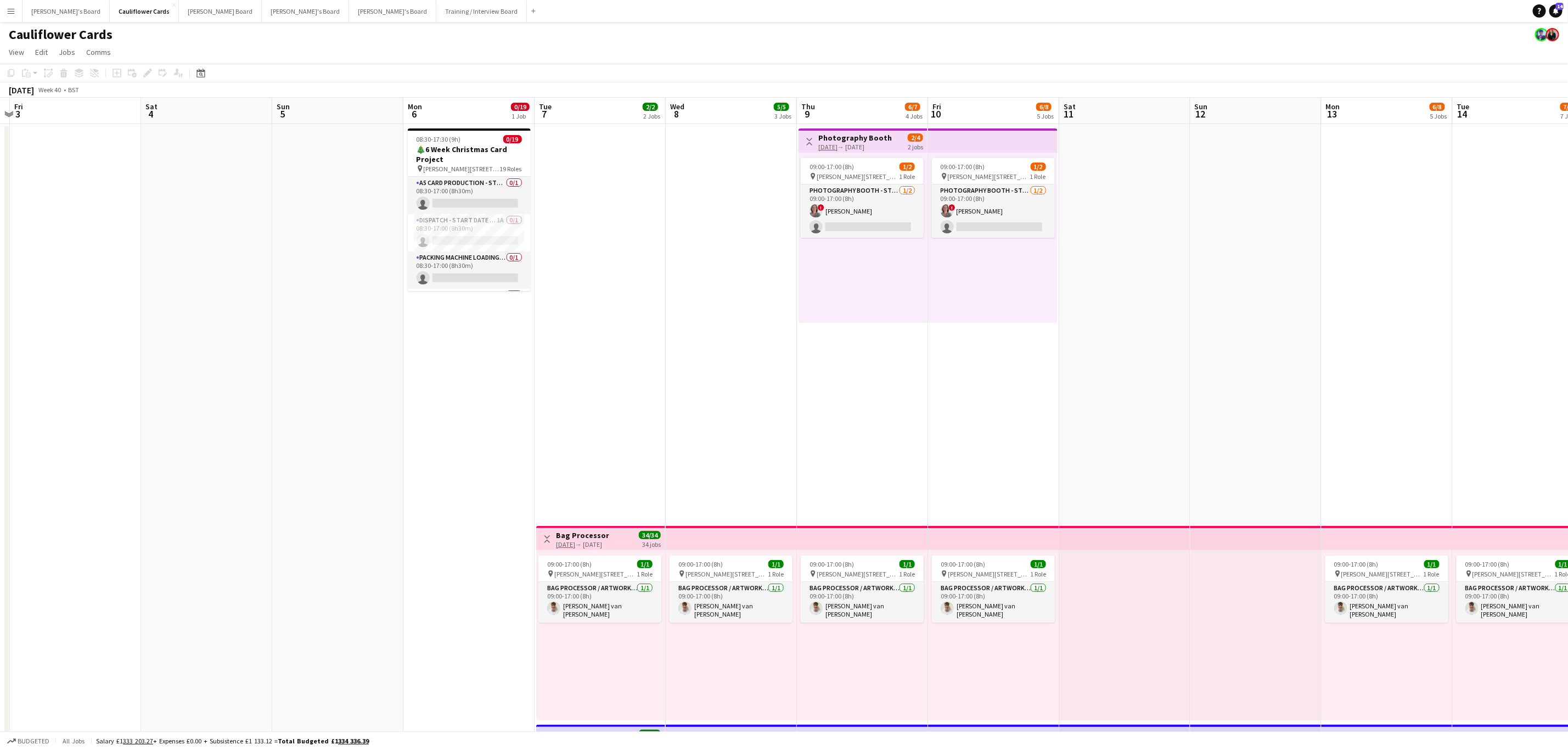
drag, startPoint x: 1465, startPoint y: 291, endPoint x: 666, endPoint y: 338, distance: 800.4
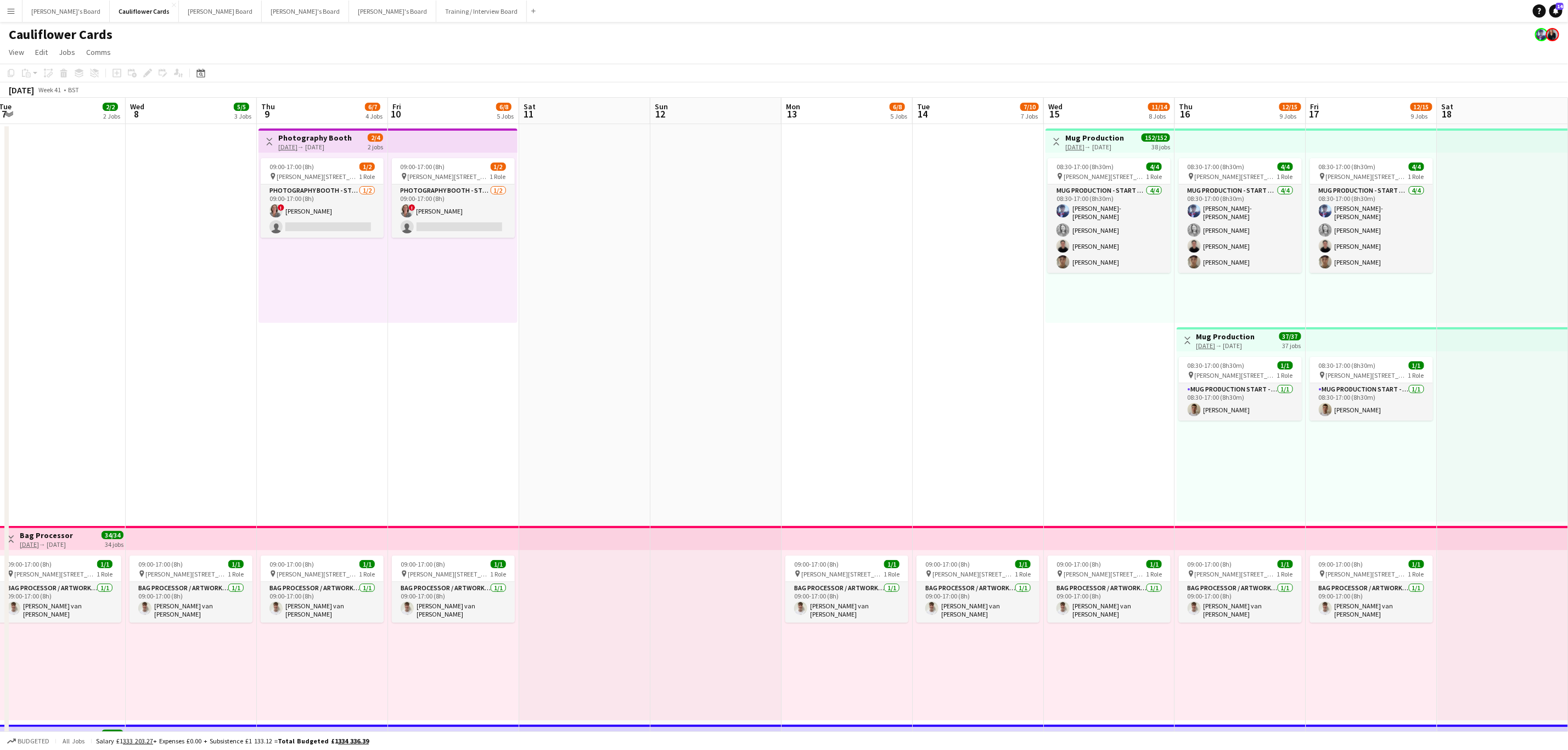
scroll to position [0, 424]
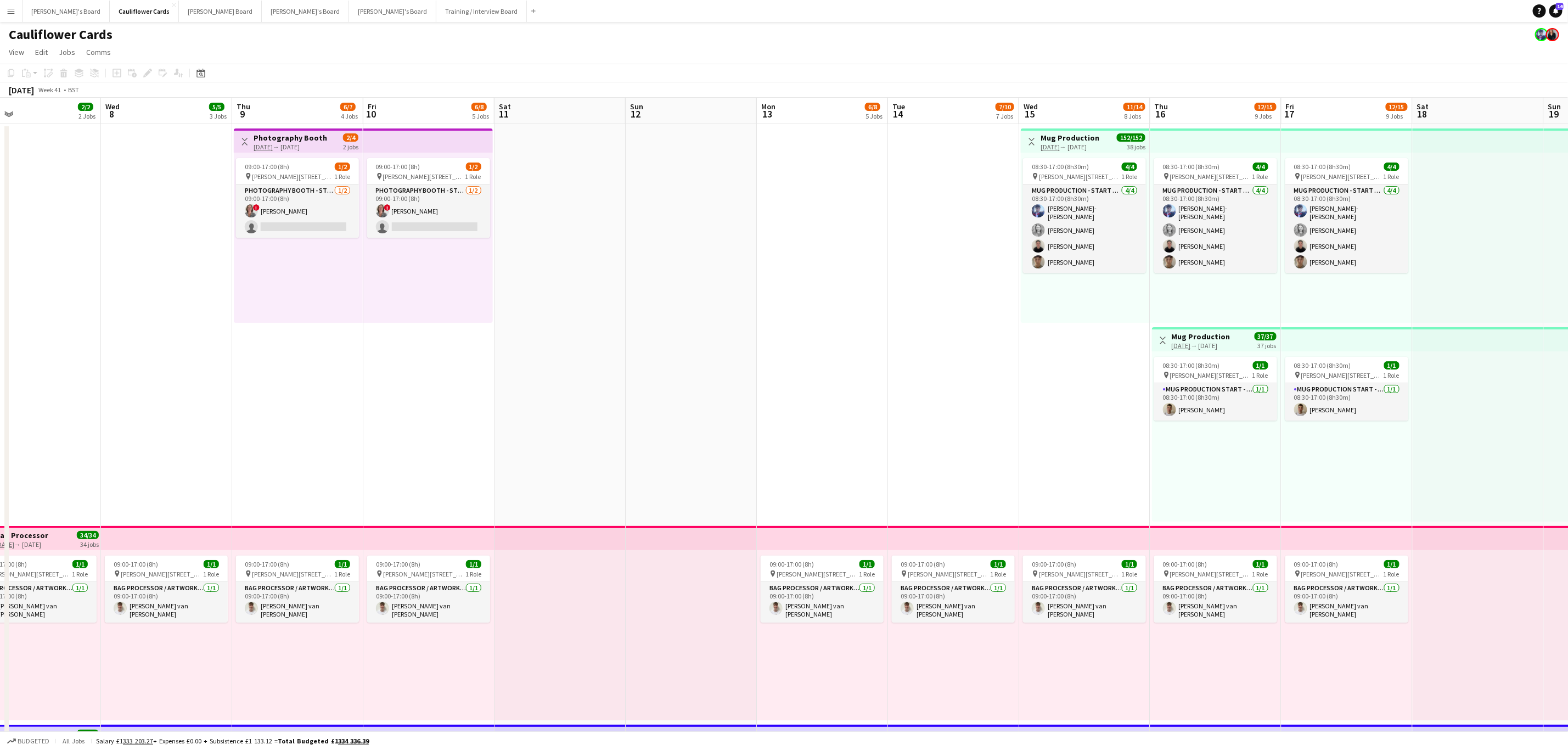
drag, startPoint x: 1126, startPoint y: 322, endPoint x: 872, endPoint y: 342, distance: 254.8
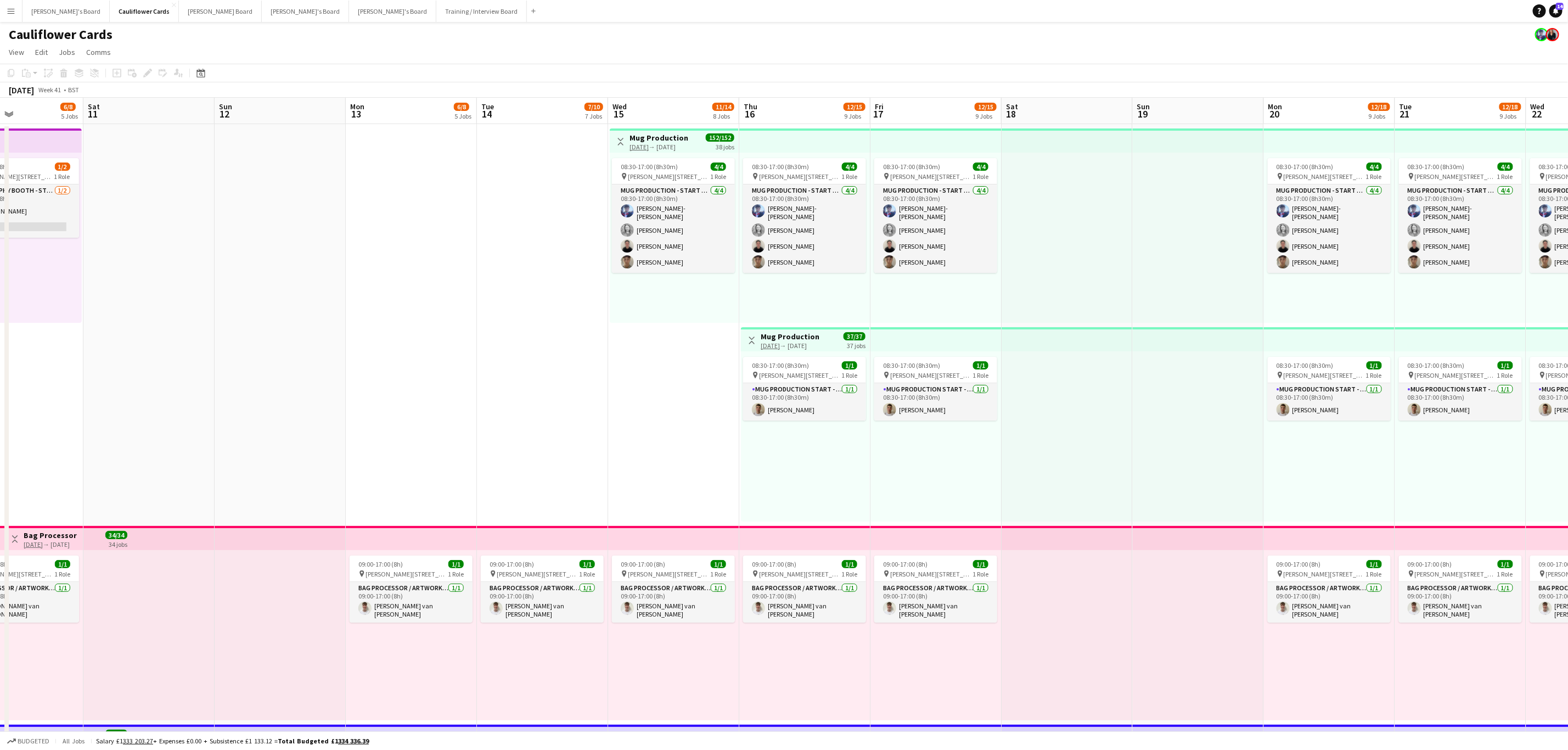
scroll to position [0, 333]
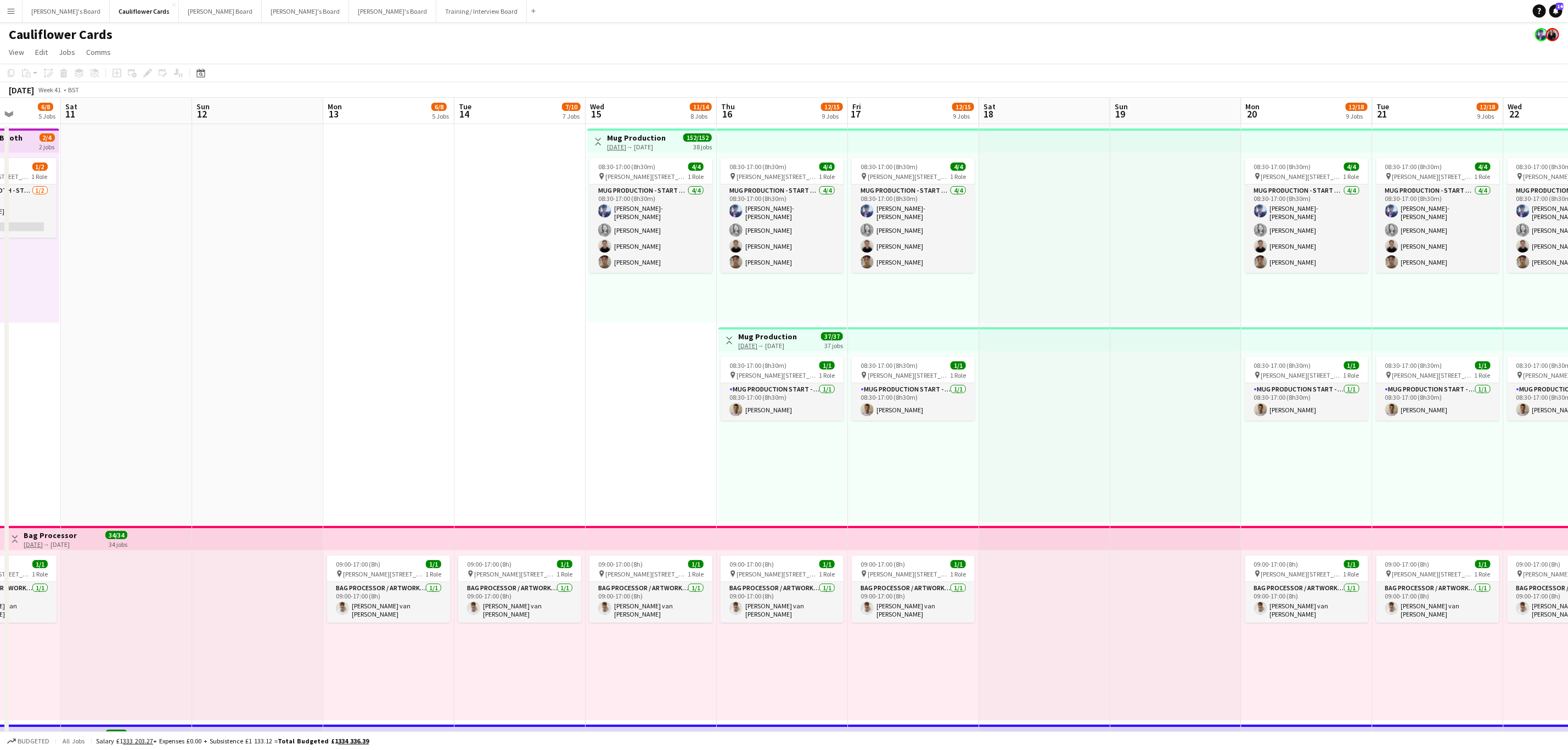
drag, startPoint x: 1454, startPoint y: 274, endPoint x: 1021, endPoint y: 310, distance: 434.5
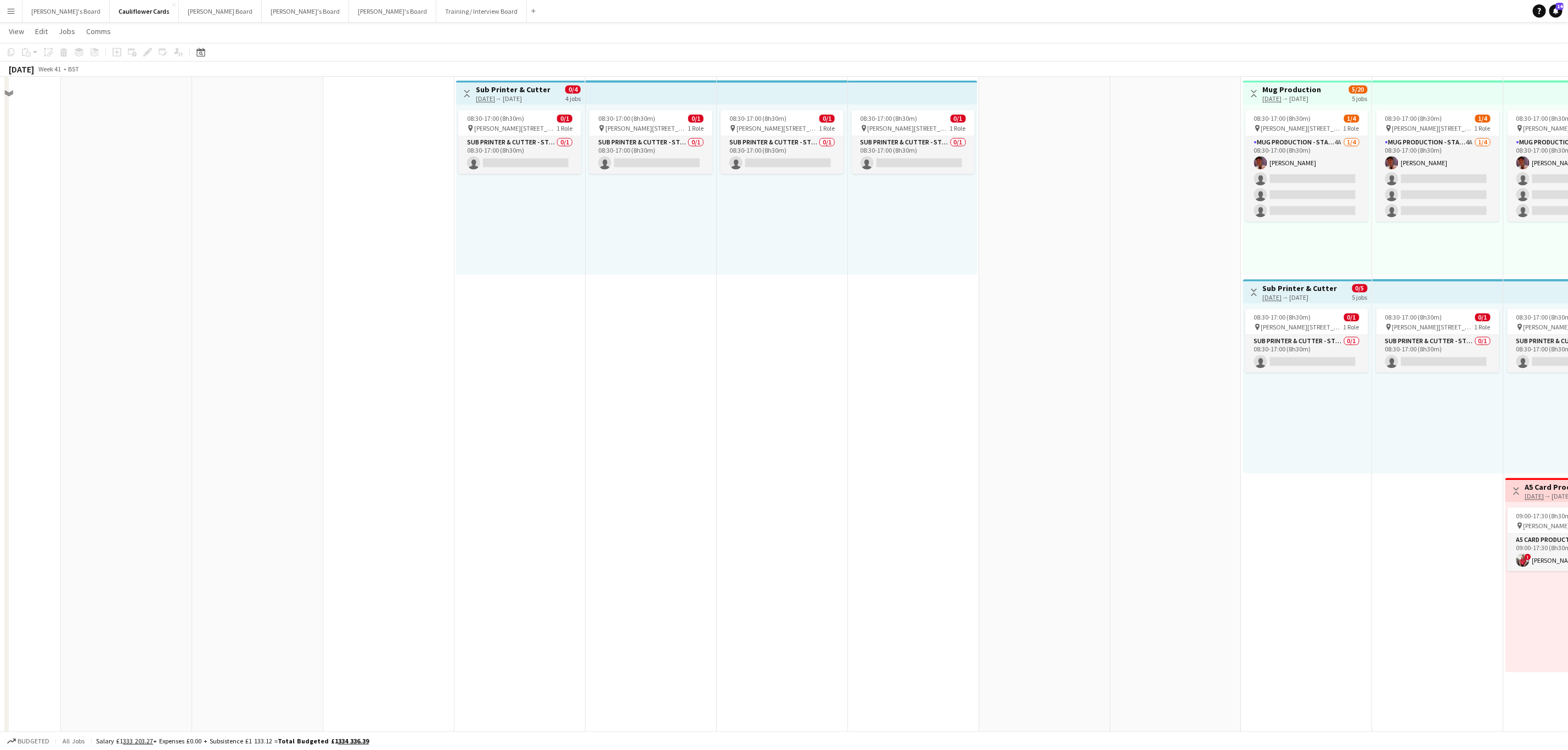
scroll to position [1730, 0]
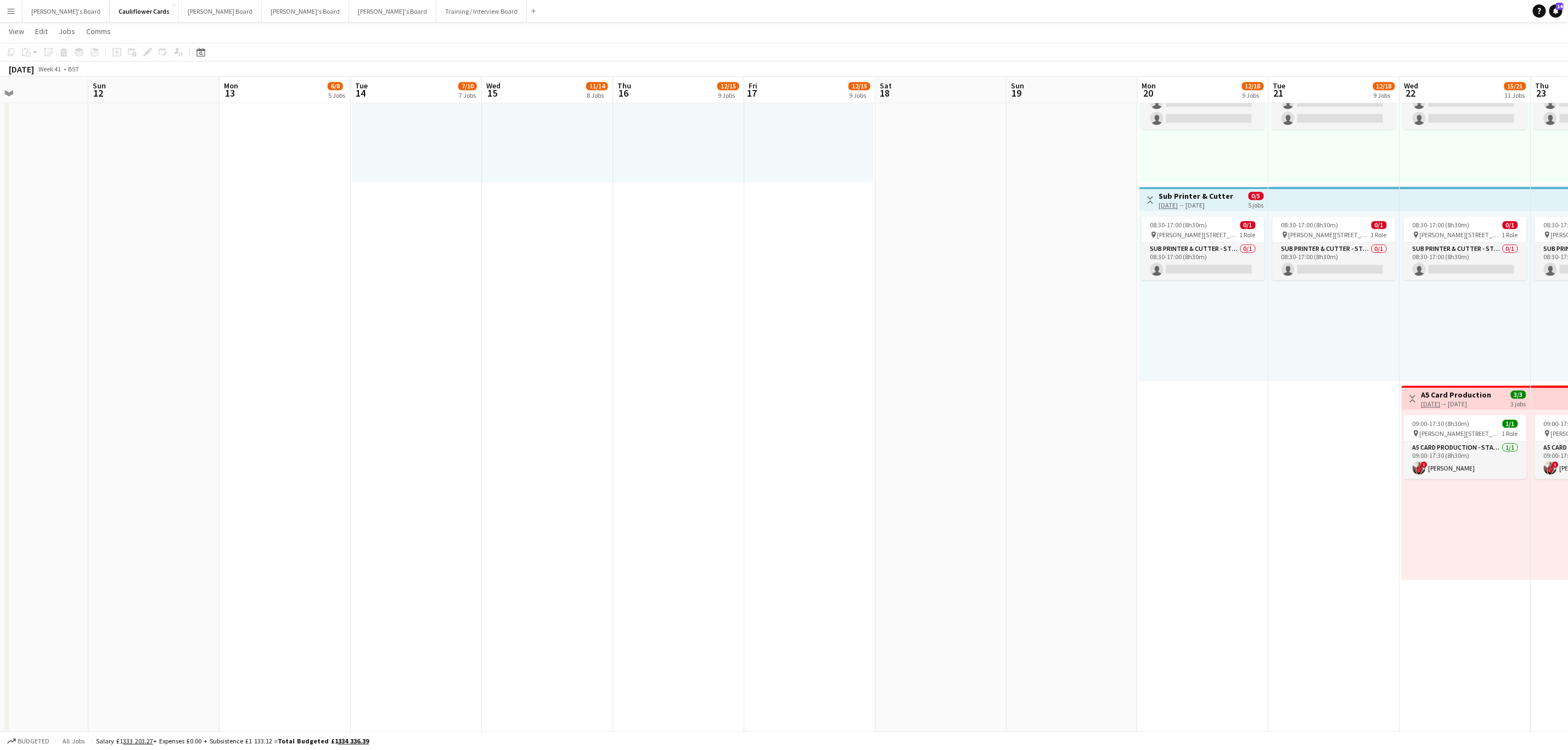
drag, startPoint x: 1397, startPoint y: 449, endPoint x: 1285, endPoint y: 463, distance: 112.9
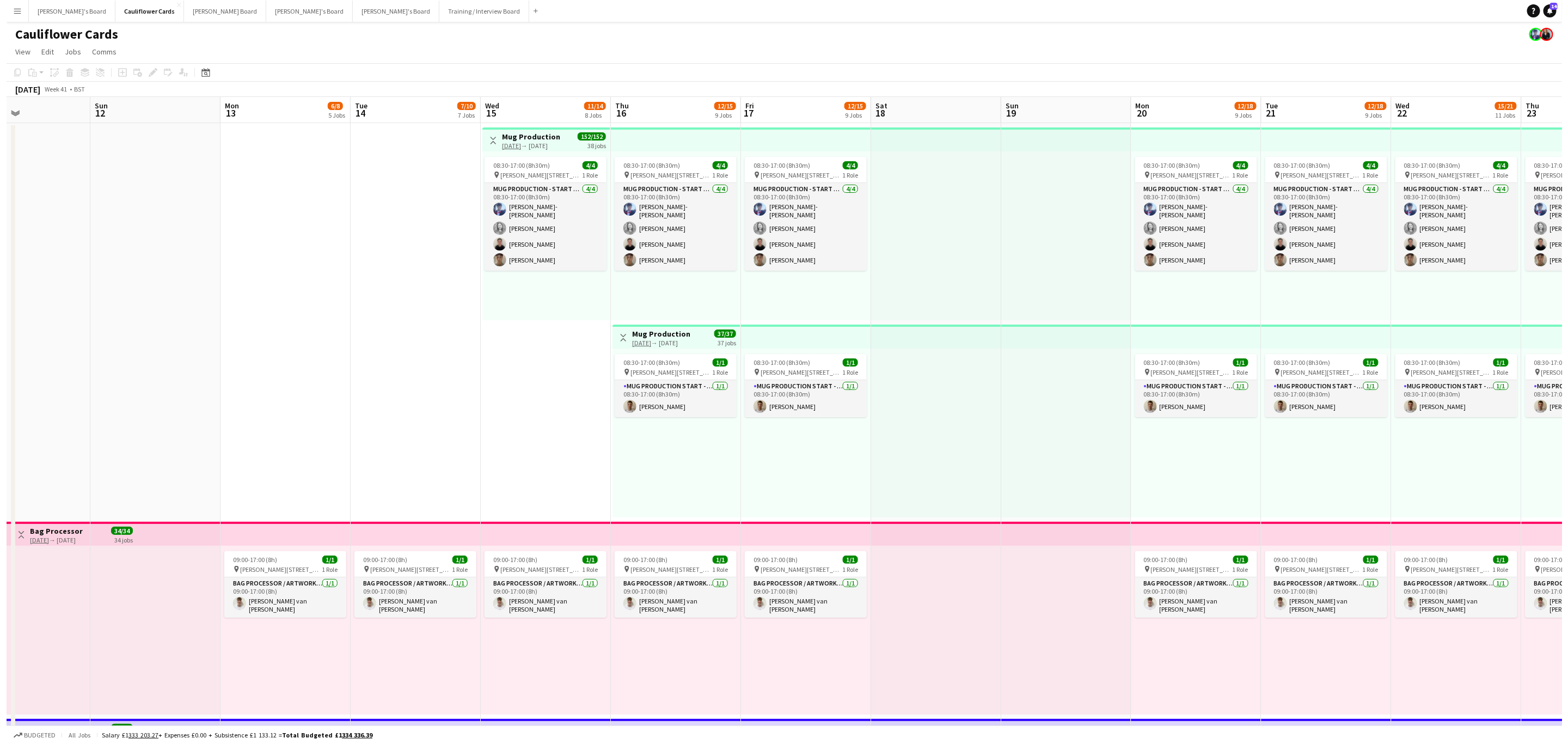
scroll to position [0, 295]
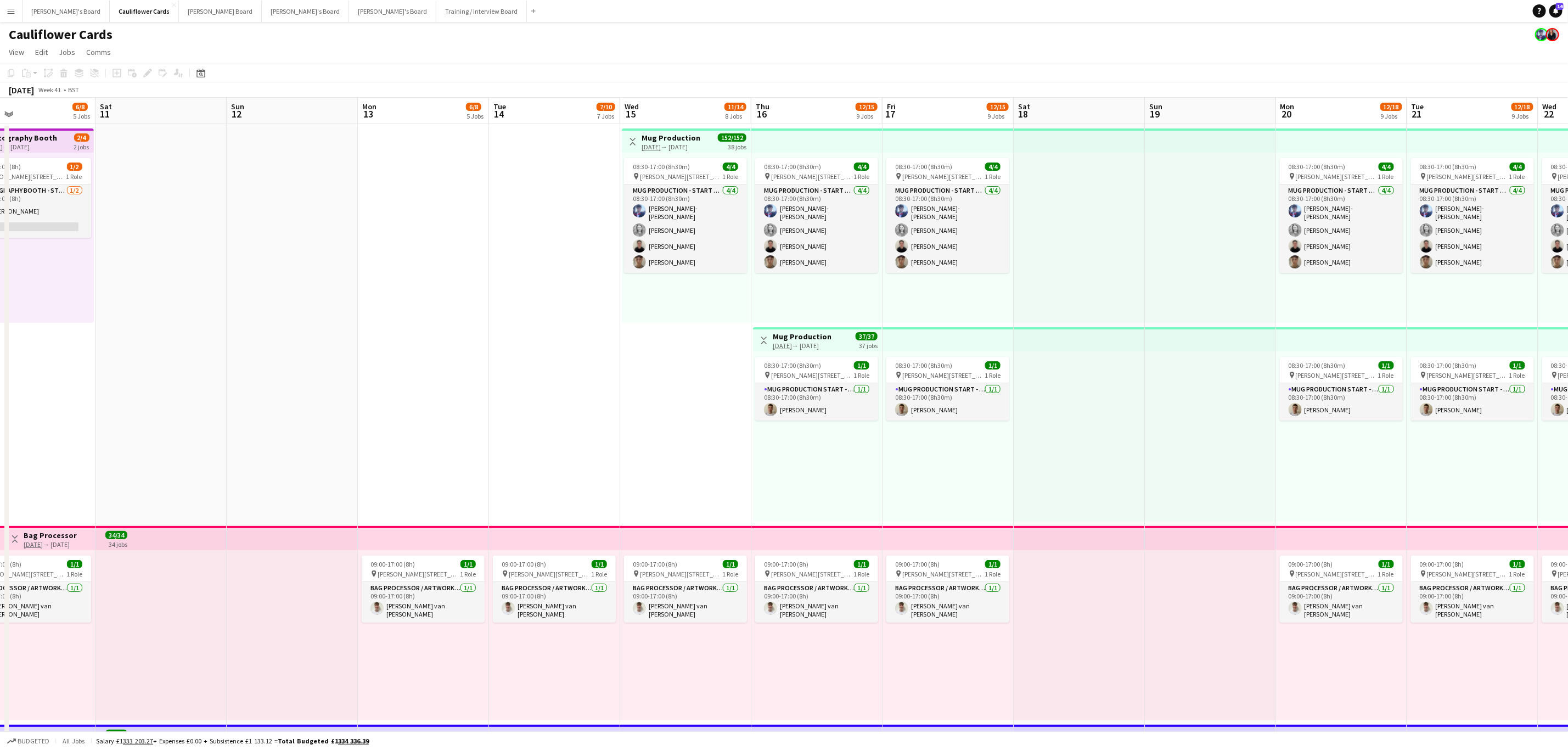
click at [437, 17] on button "Training / Interview Board Close" at bounding box center [481, 12] width 90 height 21
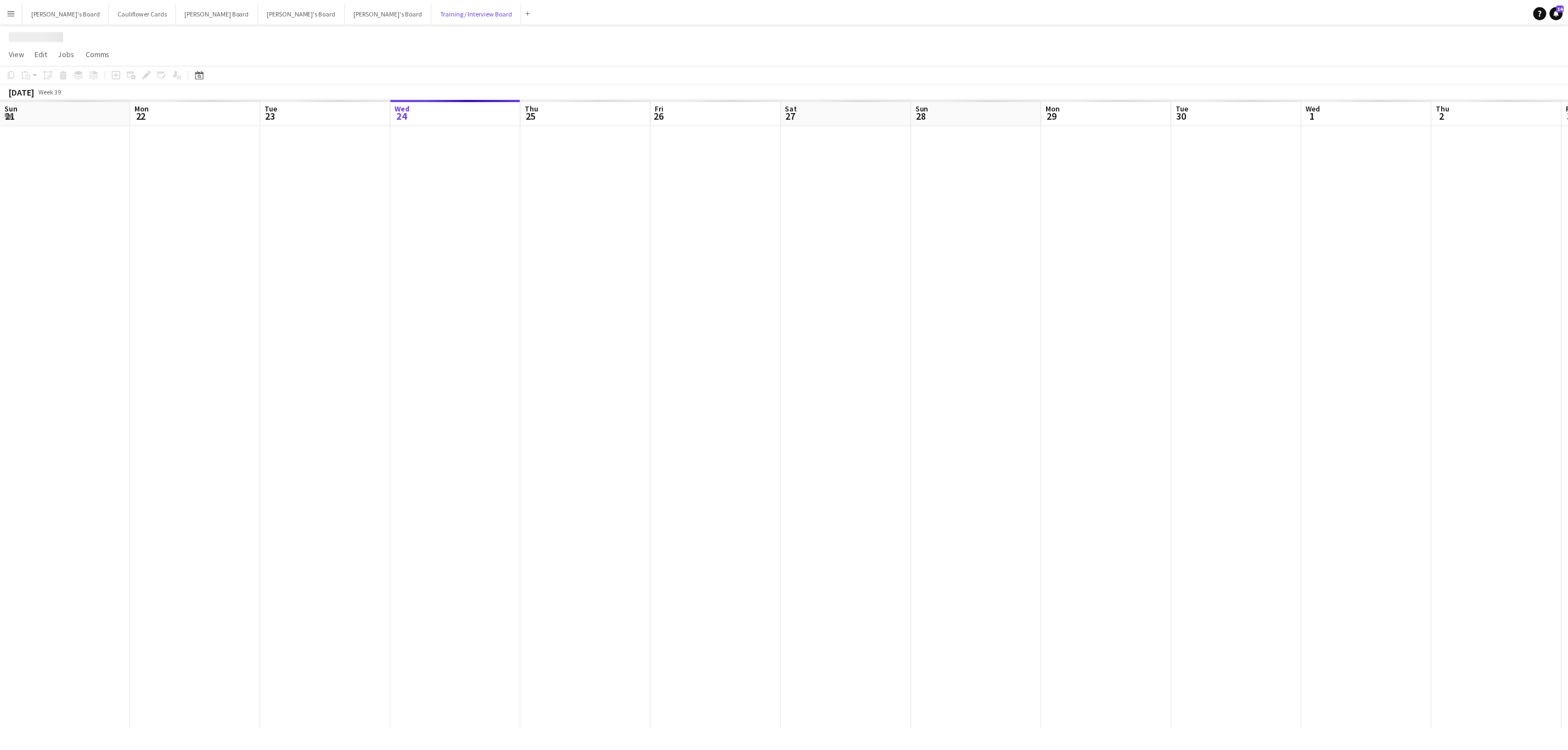
scroll to position [0, 263]
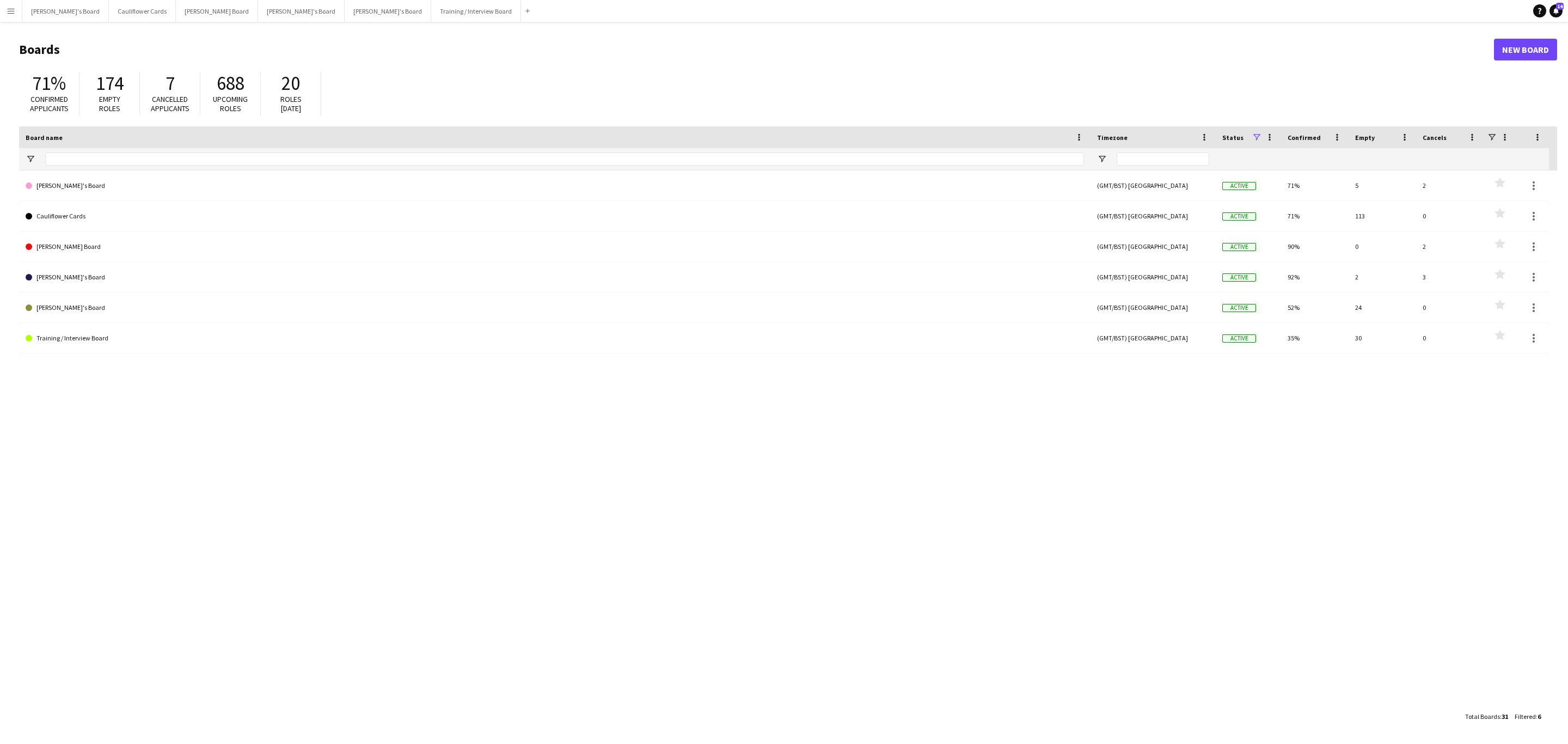
click at [10, 8] on app-icon "Menu" at bounding box center [11, 11] width 9 height 9
click at [139, 56] on link "My Workforce" at bounding box center [163, 59] width 109 height 22
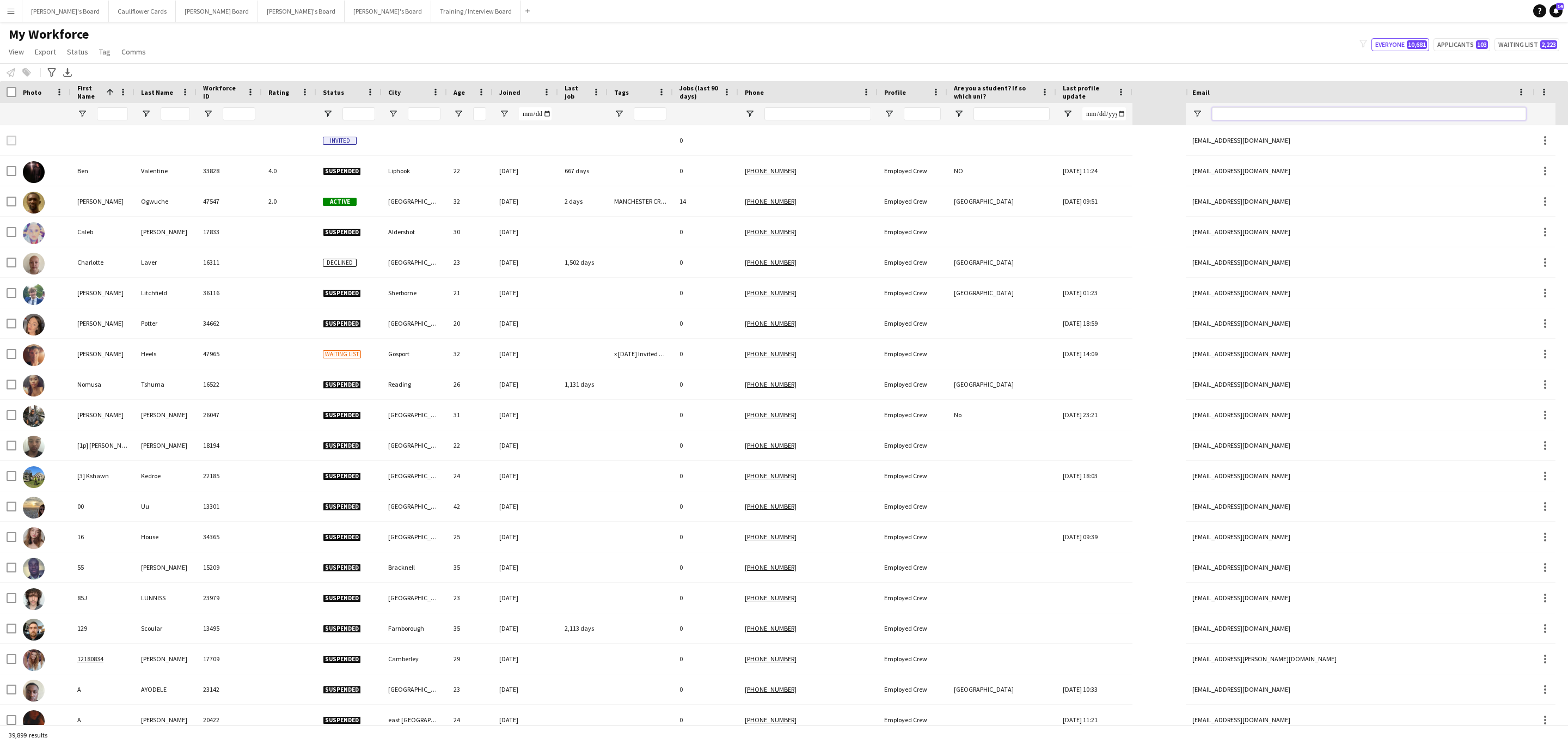
click at [1311, 120] on input "Email Filter Input" at bounding box center [1369, 114] width 315 height 14
paste input "**********"
type input "**********"
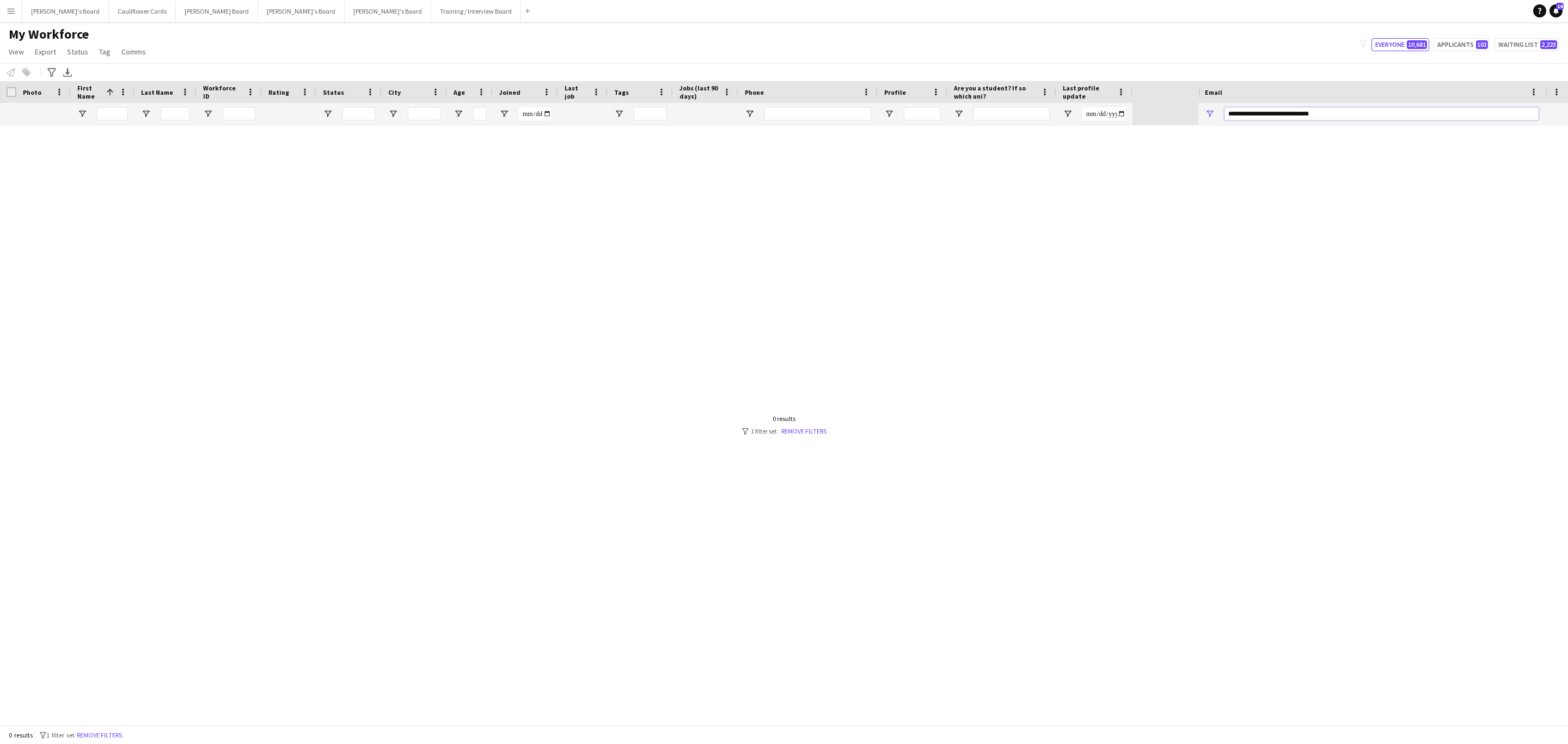
click at [1316, 113] on input "**********" at bounding box center [1382, 114] width 315 height 14
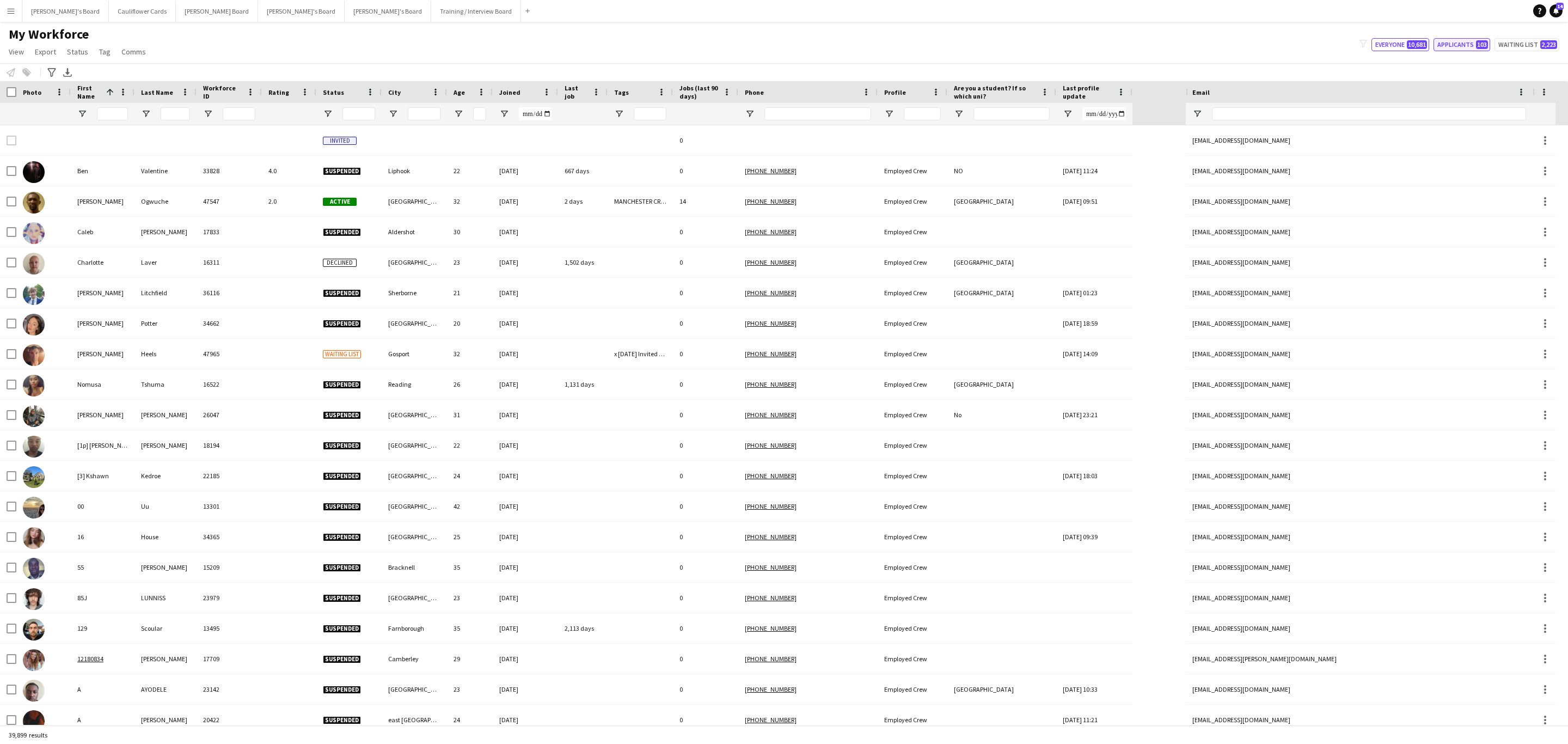
click at [1457, 40] on button "Applicants 103" at bounding box center [1462, 45] width 57 height 14
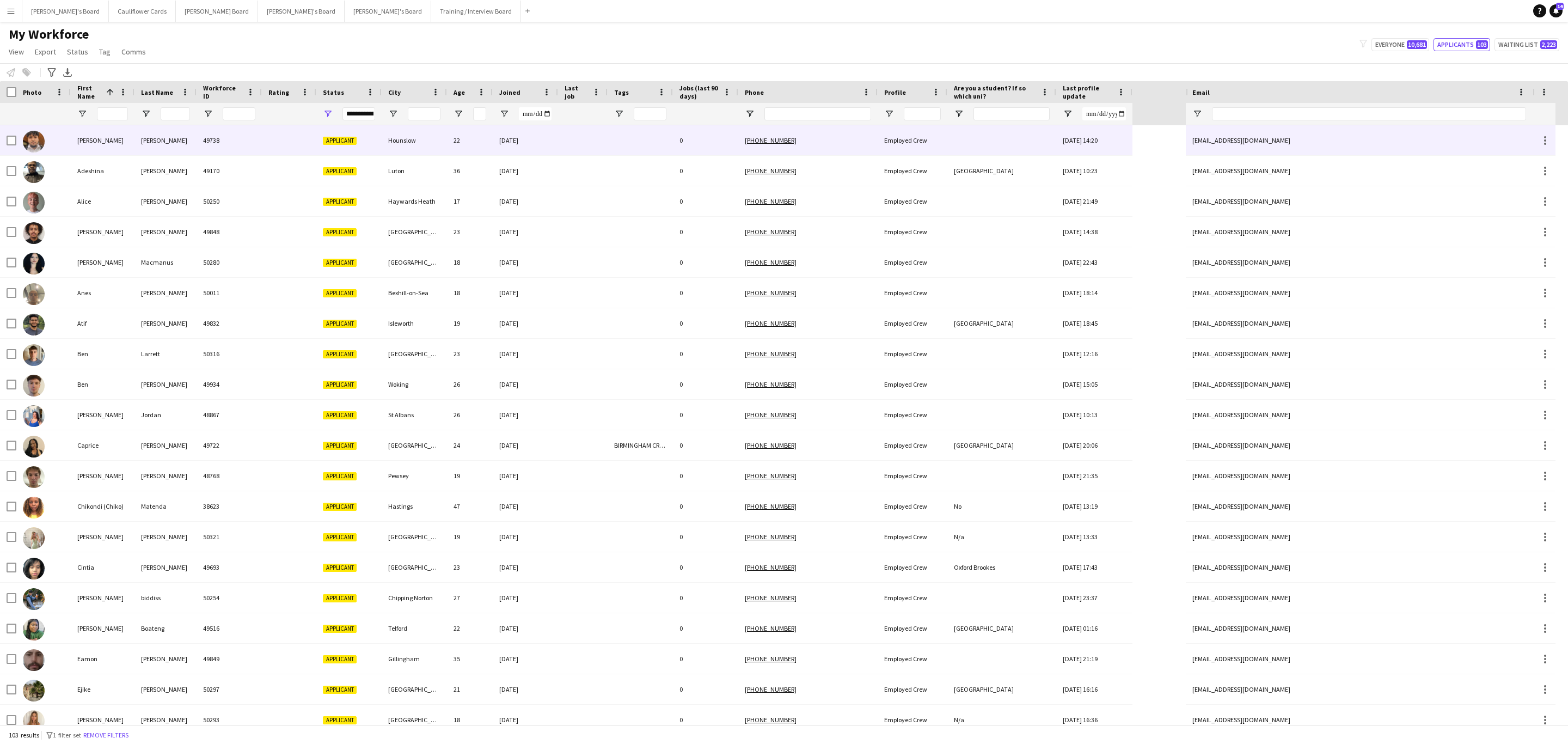
click at [233, 142] on div "49738" at bounding box center [230, 140] width 66 height 30
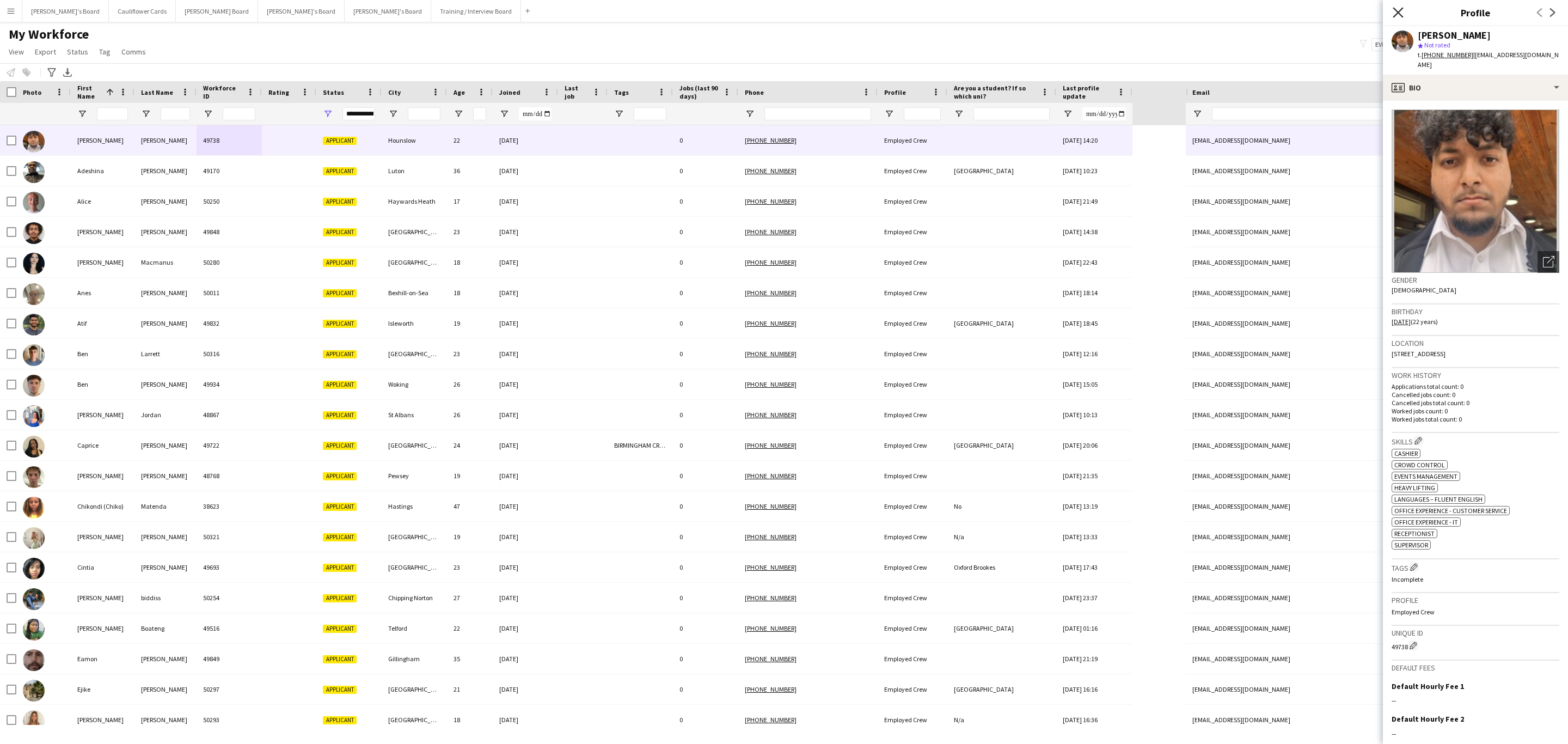
click at [1400, 9] on icon "Close pop-in" at bounding box center [1397, 12] width 11 height 11
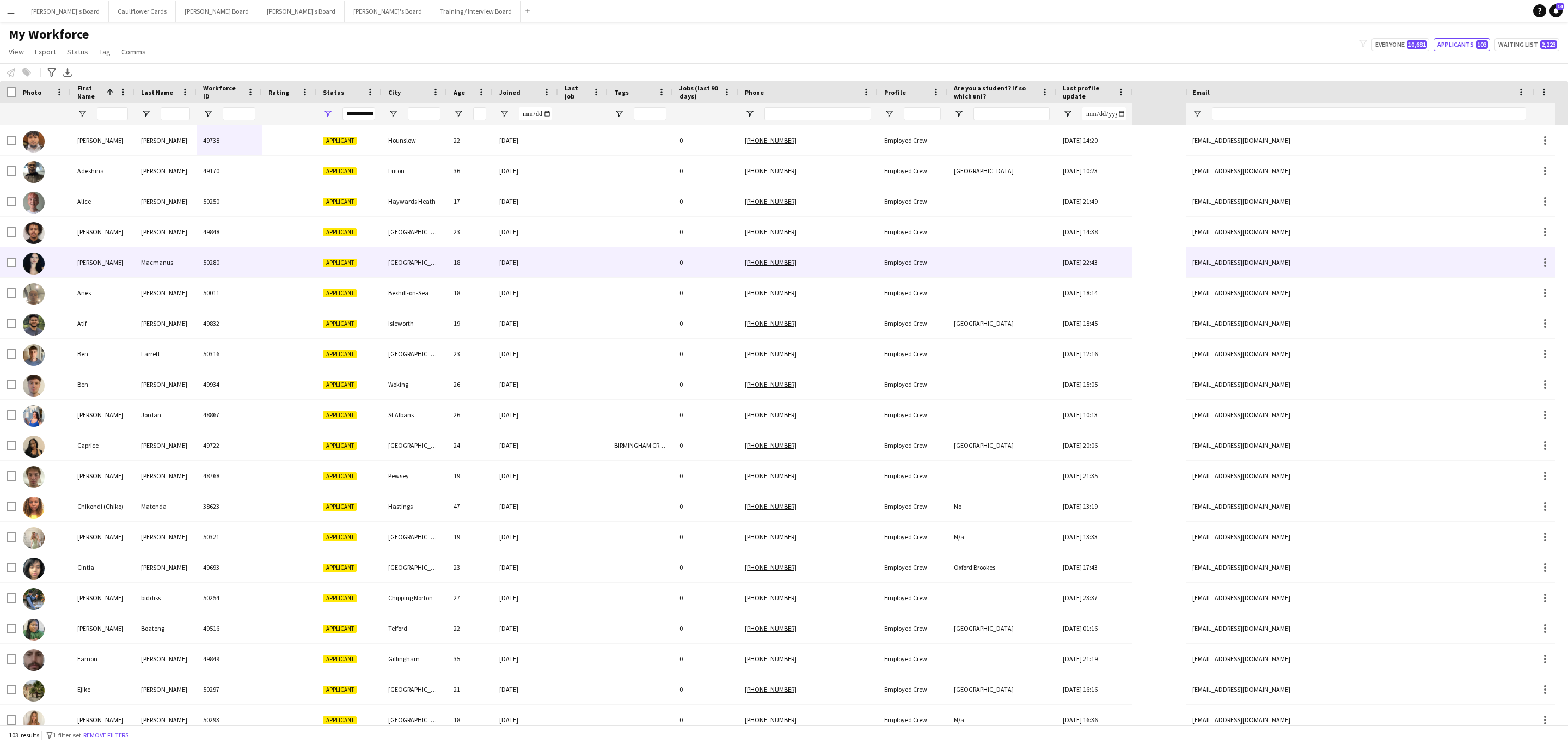
click at [575, 252] on div at bounding box center [582, 262] width 49 height 30
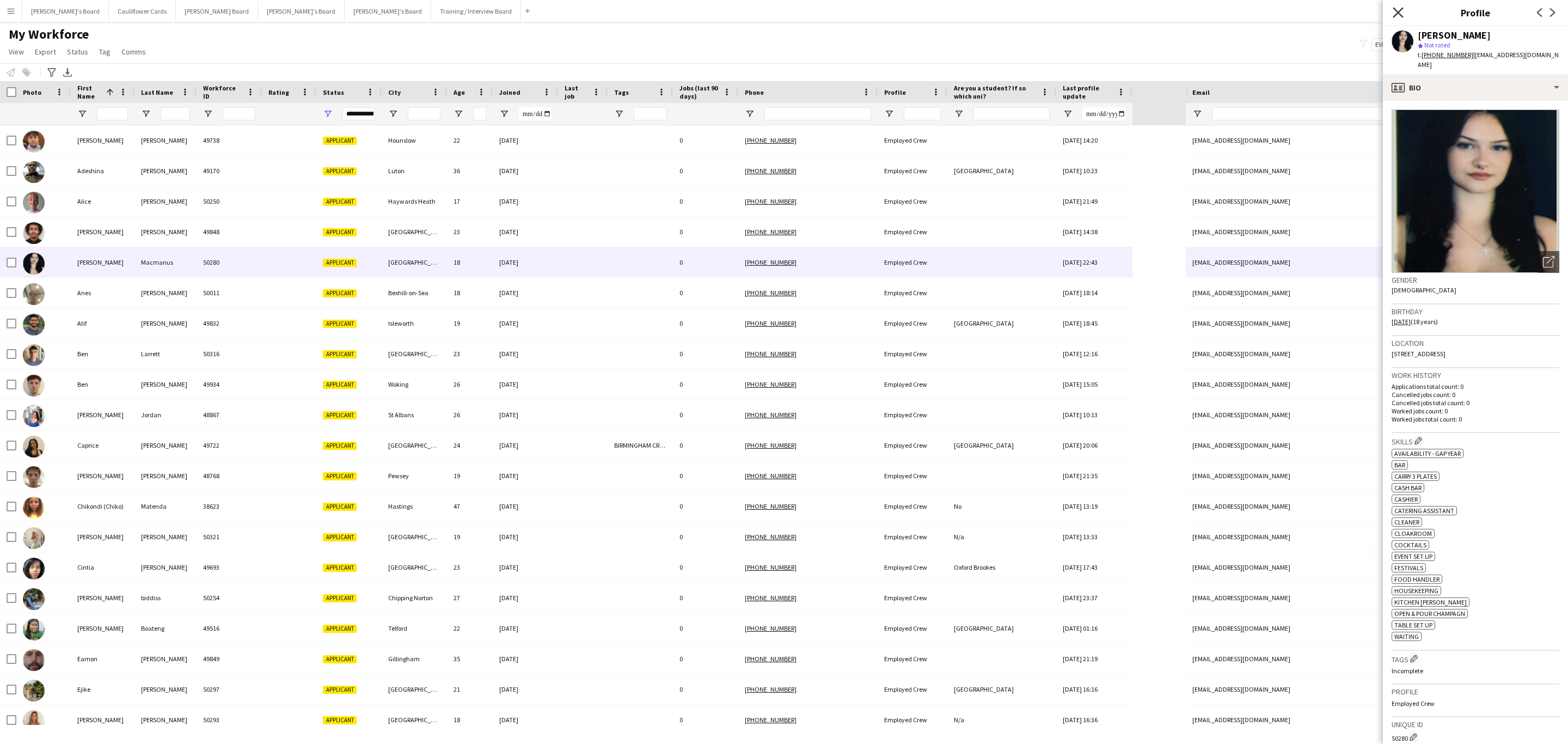
click at [1395, 12] on icon "Close pop-in" at bounding box center [1397, 12] width 11 height 11
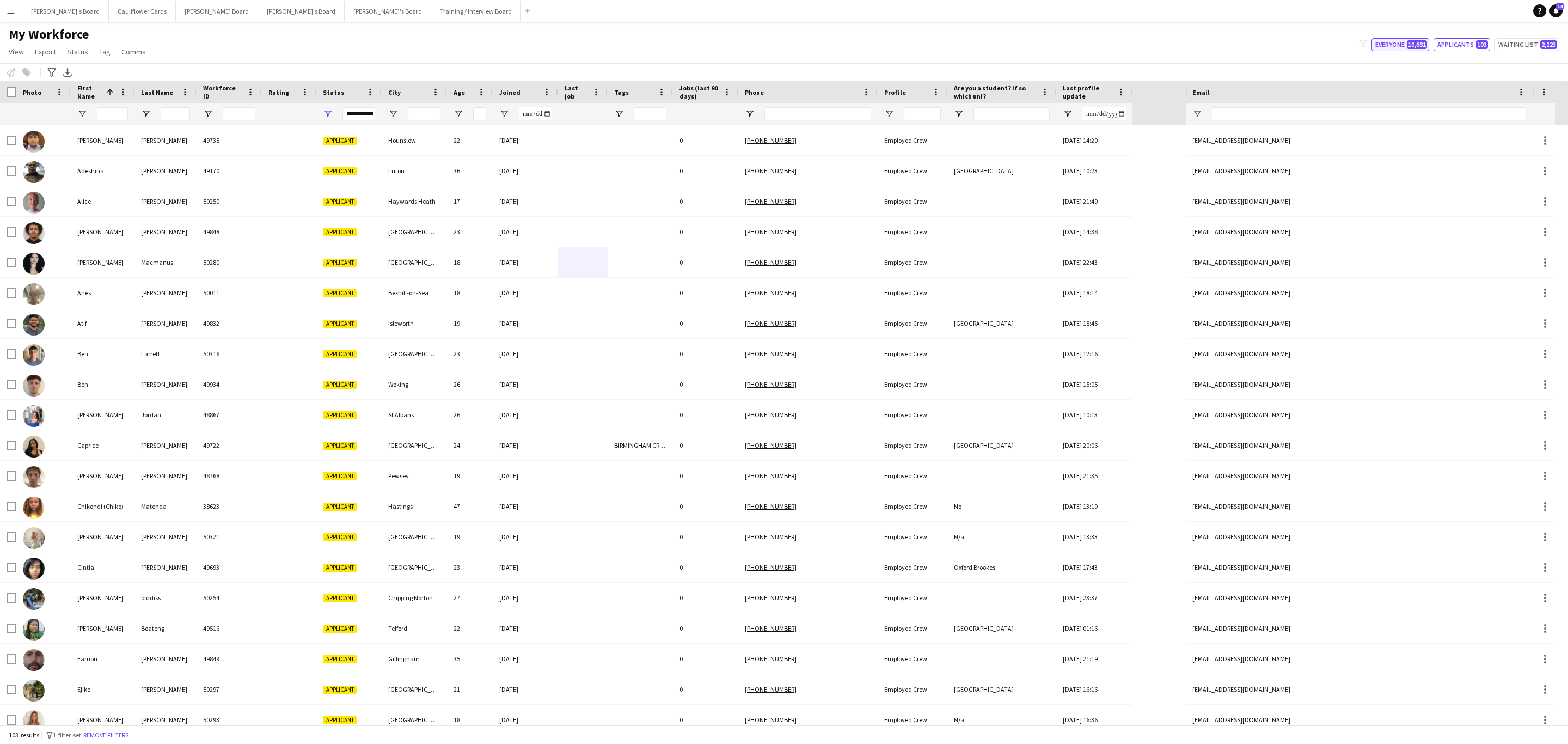
click at [1417, 41] on span "10,681" at bounding box center [1417, 44] width 20 height 9
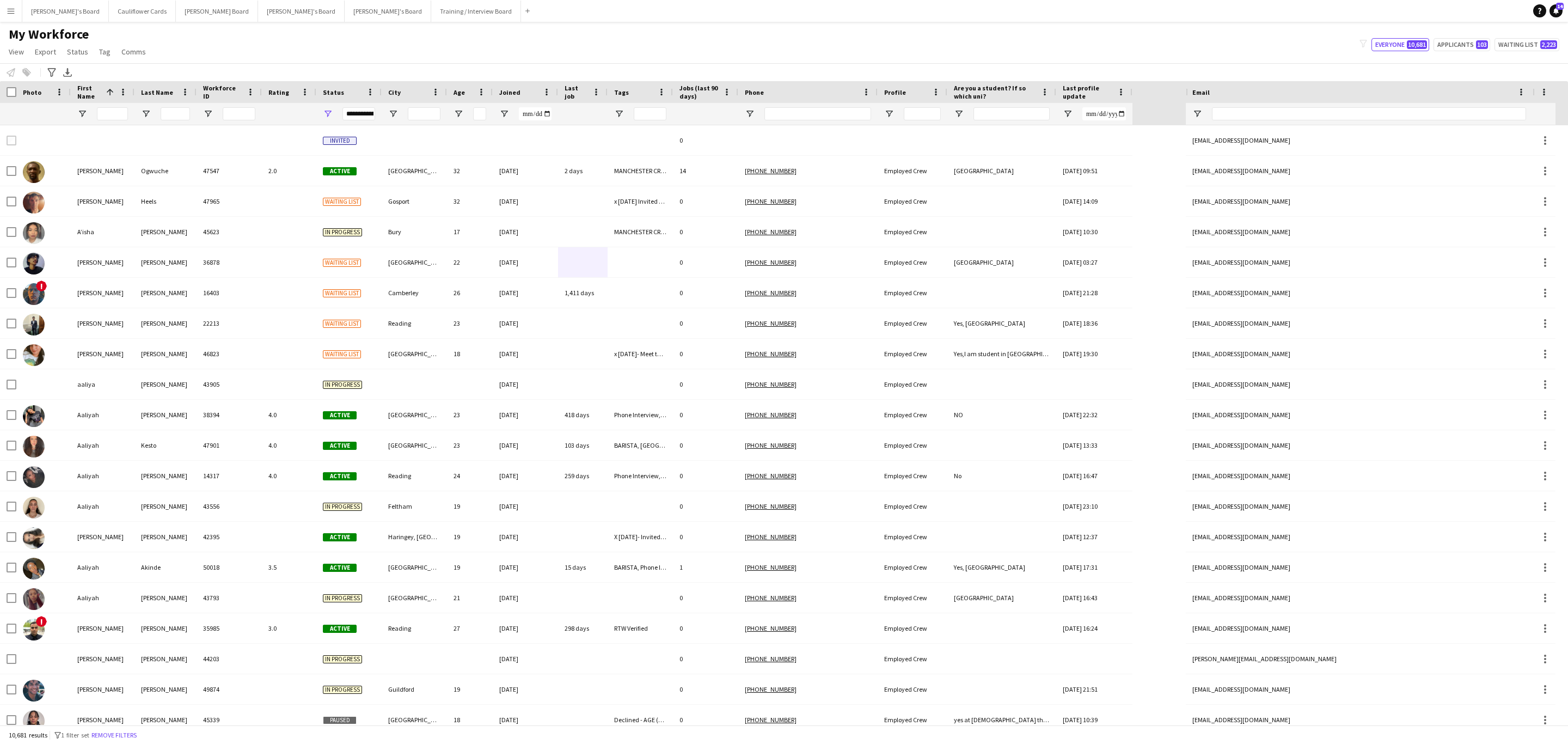
drag, startPoint x: 634, startPoint y: 42, endPoint x: 780, endPoint y: 20, distance: 147.6
click at [755, 37] on div "My Workforce View Views Default view Compliance RTW Checks MANCHESTER Search UN…" at bounding box center [784, 44] width 1568 height 37
click at [837, 35] on div "My Workforce View Views Default view Compliance RTW Checks MANCHESTER Search UN…" at bounding box center [784, 44] width 1568 height 37
drag, startPoint x: 1320, startPoint y: 41, endPoint x: 1304, endPoint y: 27, distance: 21.3
click at [1304, 27] on div "My Workforce View Views Default view Compliance RTW Checks MANCHESTER Search UN…" at bounding box center [784, 44] width 1568 height 37
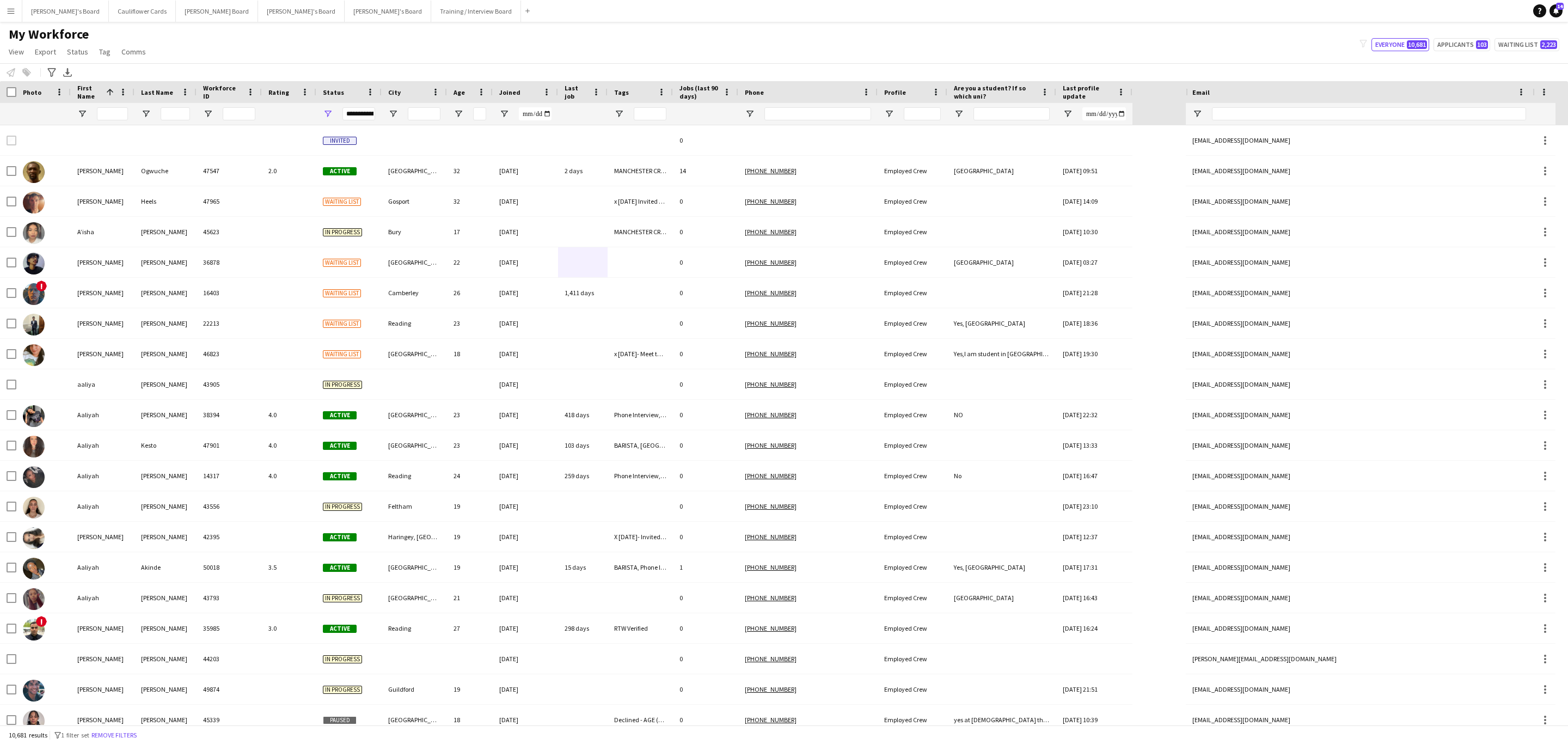
click at [865, 44] on div "My Workforce View Views Default view Compliance RTW Checks MANCHESTER Search UN…" at bounding box center [784, 44] width 1568 height 37
click at [1464, 44] on button "Applicants 103" at bounding box center [1462, 45] width 57 height 14
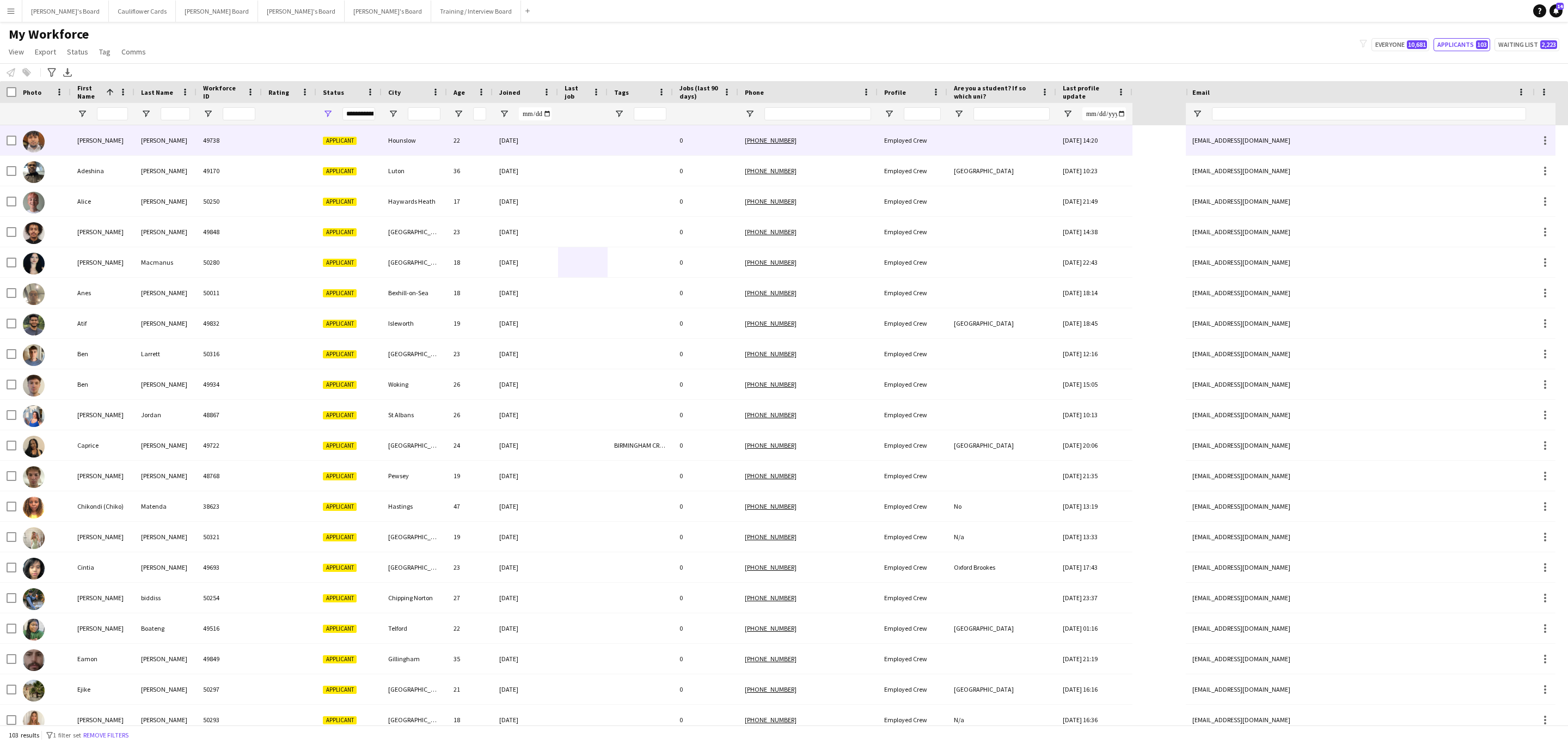
click at [289, 136] on div at bounding box center [289, 140] width 54 height 30
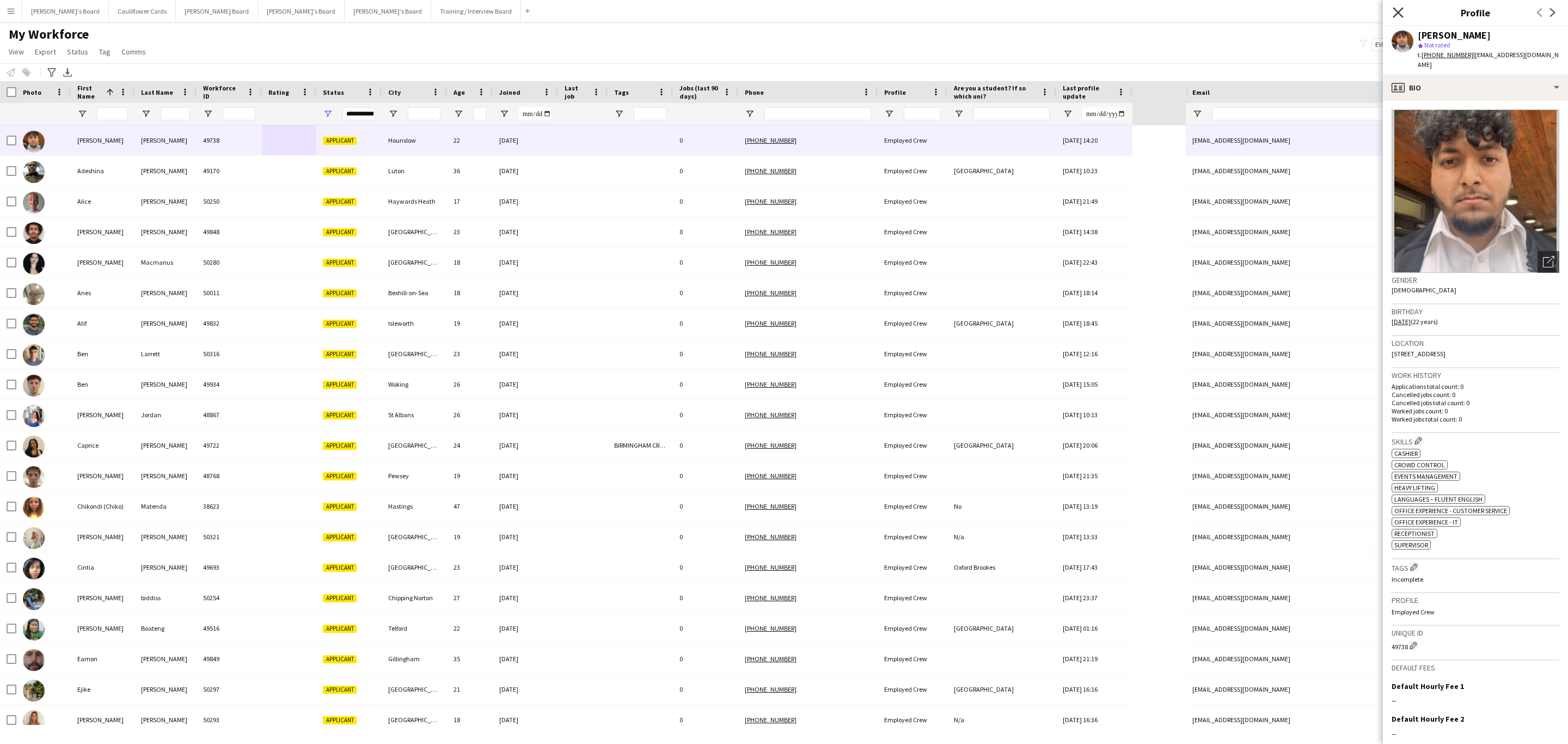
click at [1395, 14] on icon "Close pop-in" at bounding box center [1397, 12] width 11 height 11
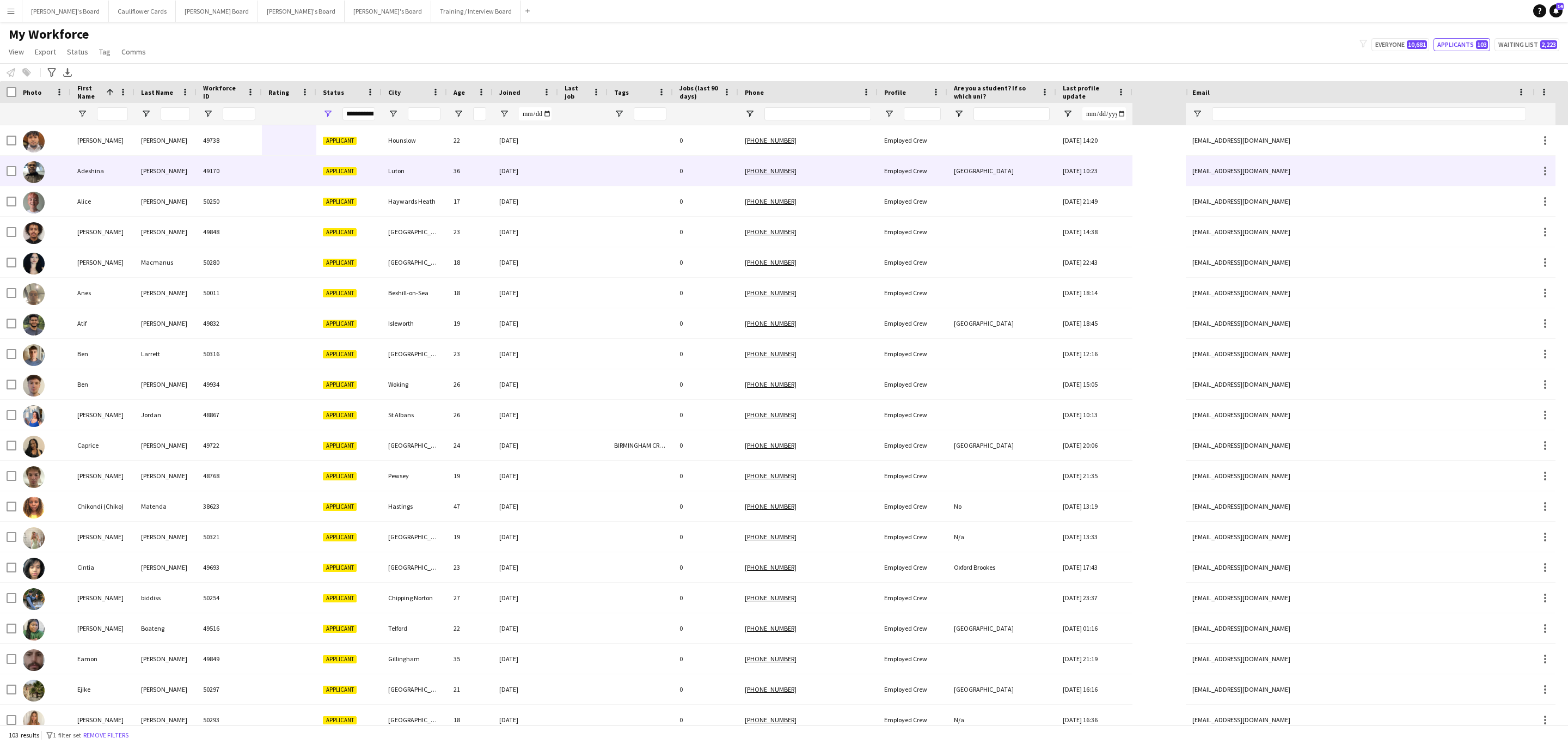
click at [511, 162] on div "24-07-2025" at bounding box center [526, 170] width 66 height 30
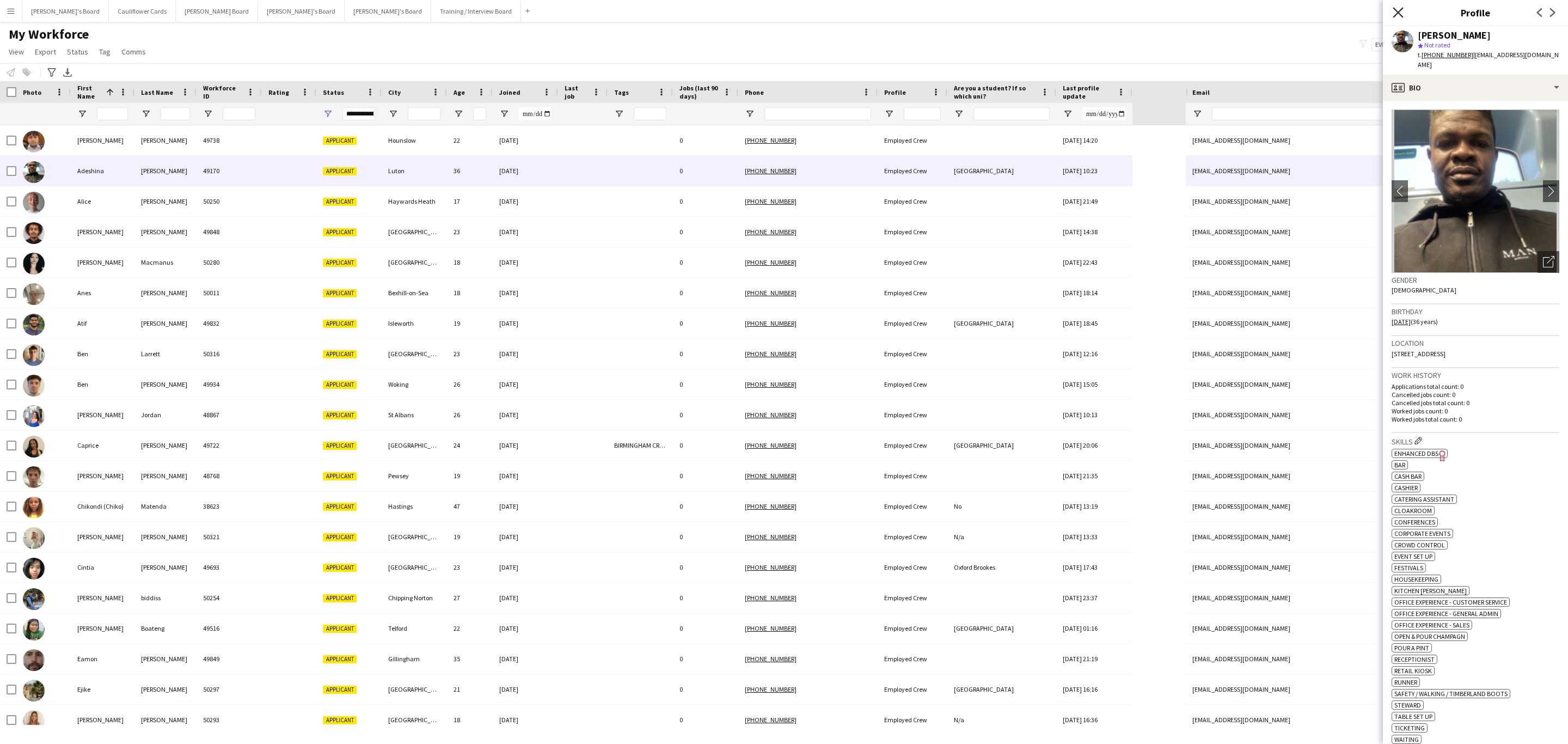
click at [1398, 14] on icon "Close pop-in" at bounding box center [1397, 12] width 11 height 11
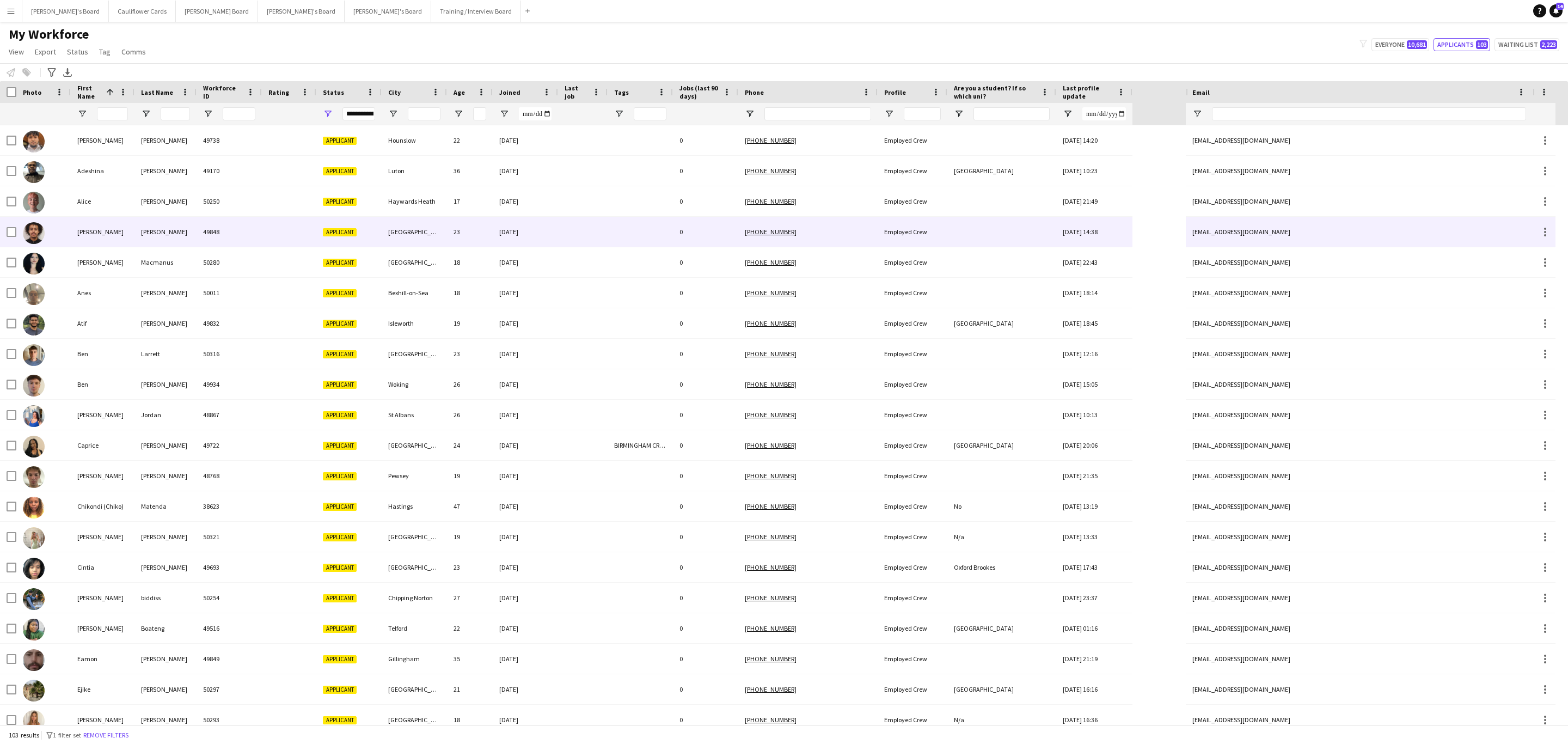
click at [591, 226] on div at bounding box center [582, 232] width 49 height 30
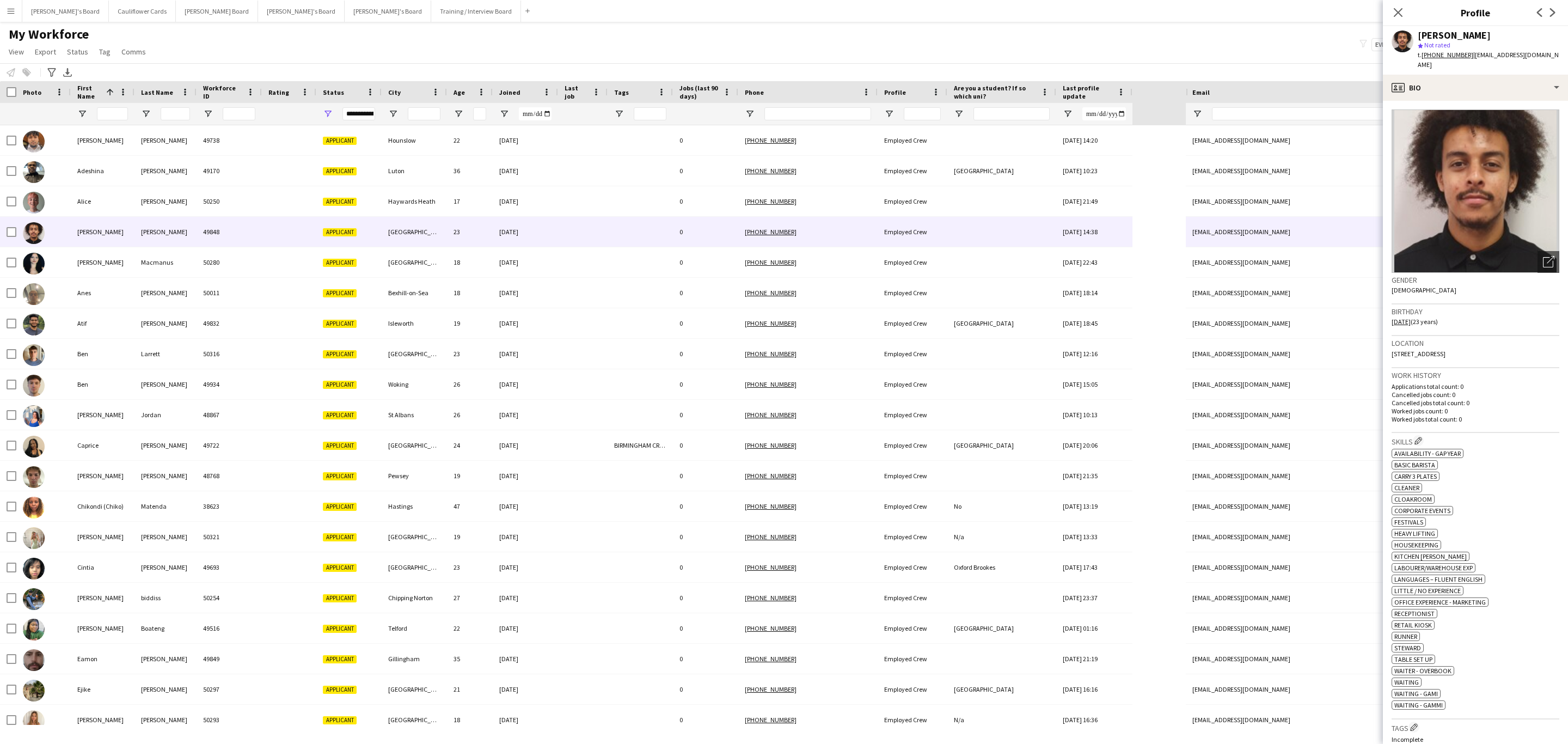
drag, startPoint x: 1396, startPoint y: 14, endPoint x: 1261, endPoint y: 57, distance: 141.7
click at [1394, 14] on icon "Close pop-in" at bounding box center [1398, 12] width 9 height 9
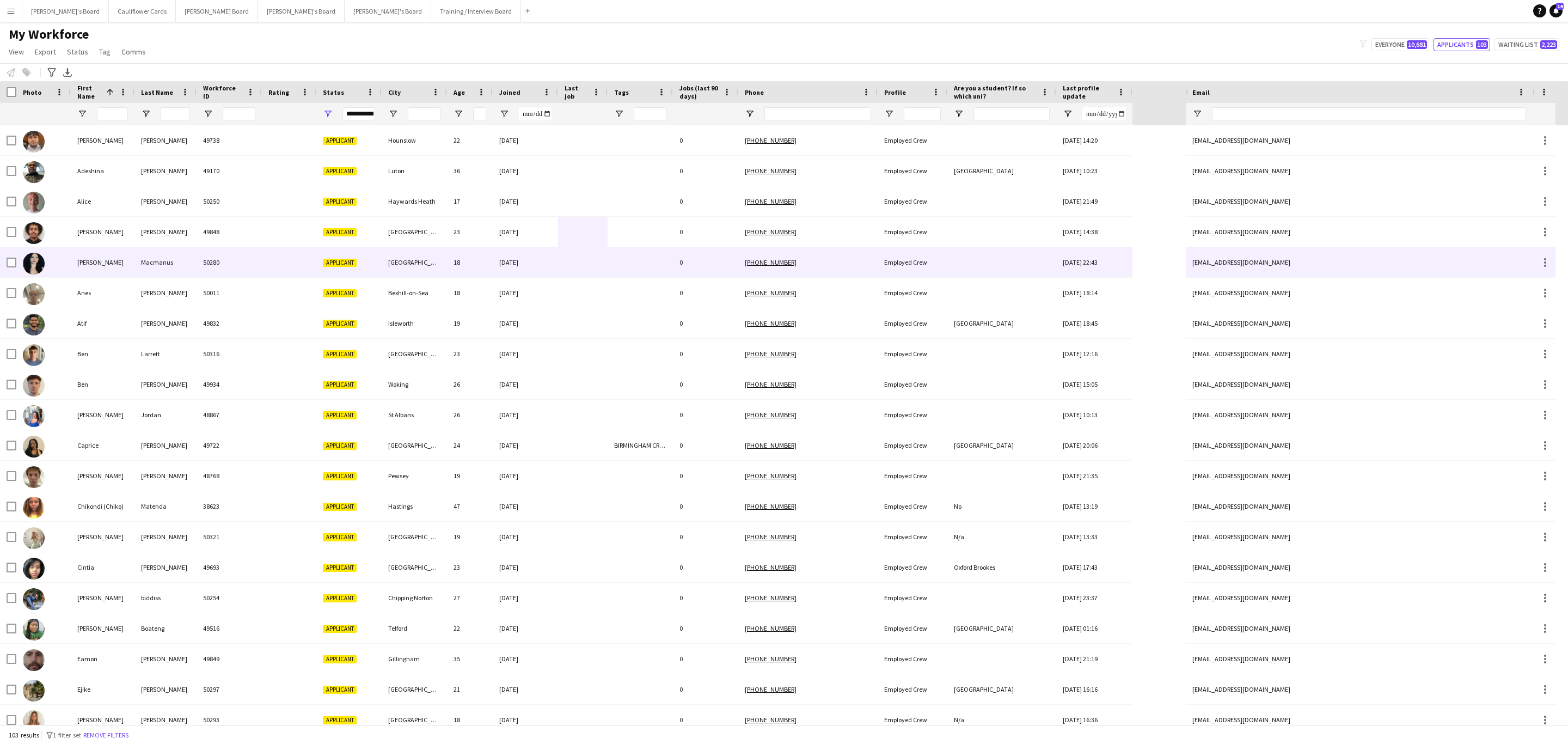
click at [610, 261] on div at bounding box center [641, 262] width 66 height 30
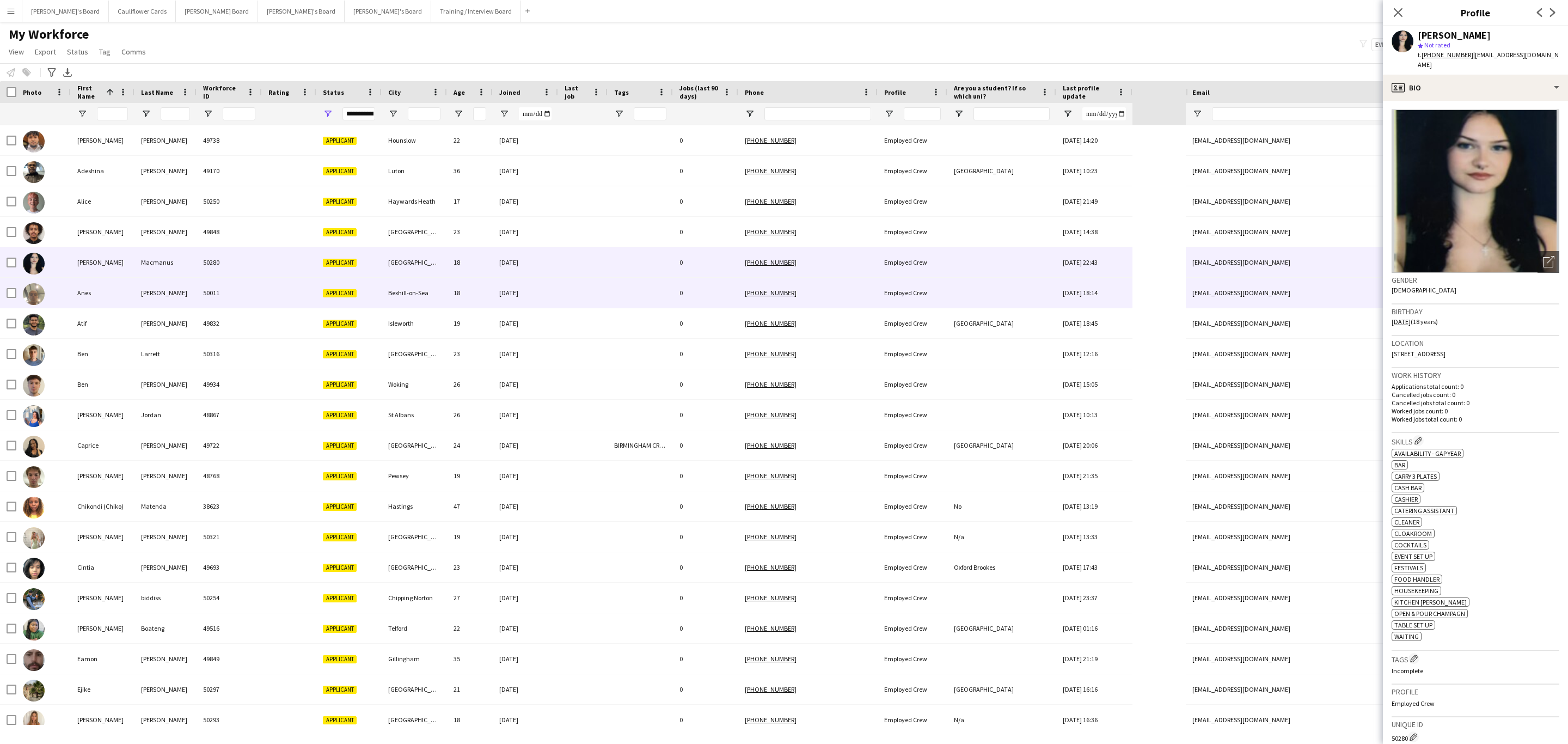
click at [598, 289] on div at bounding box center [582, 292] width 49 height 30
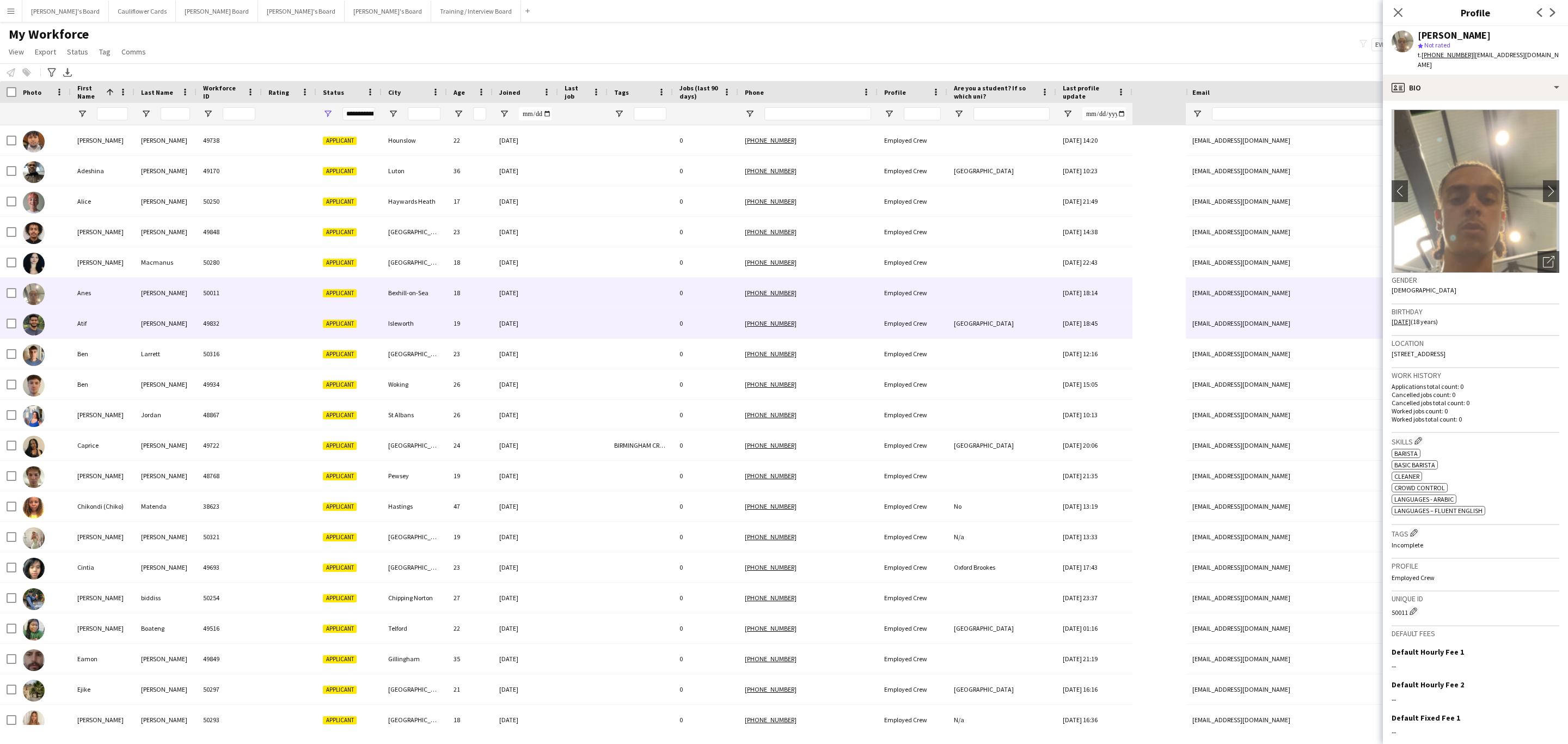
click at [594, 324] on div at bounding box center [582, 322] width 49 height 30
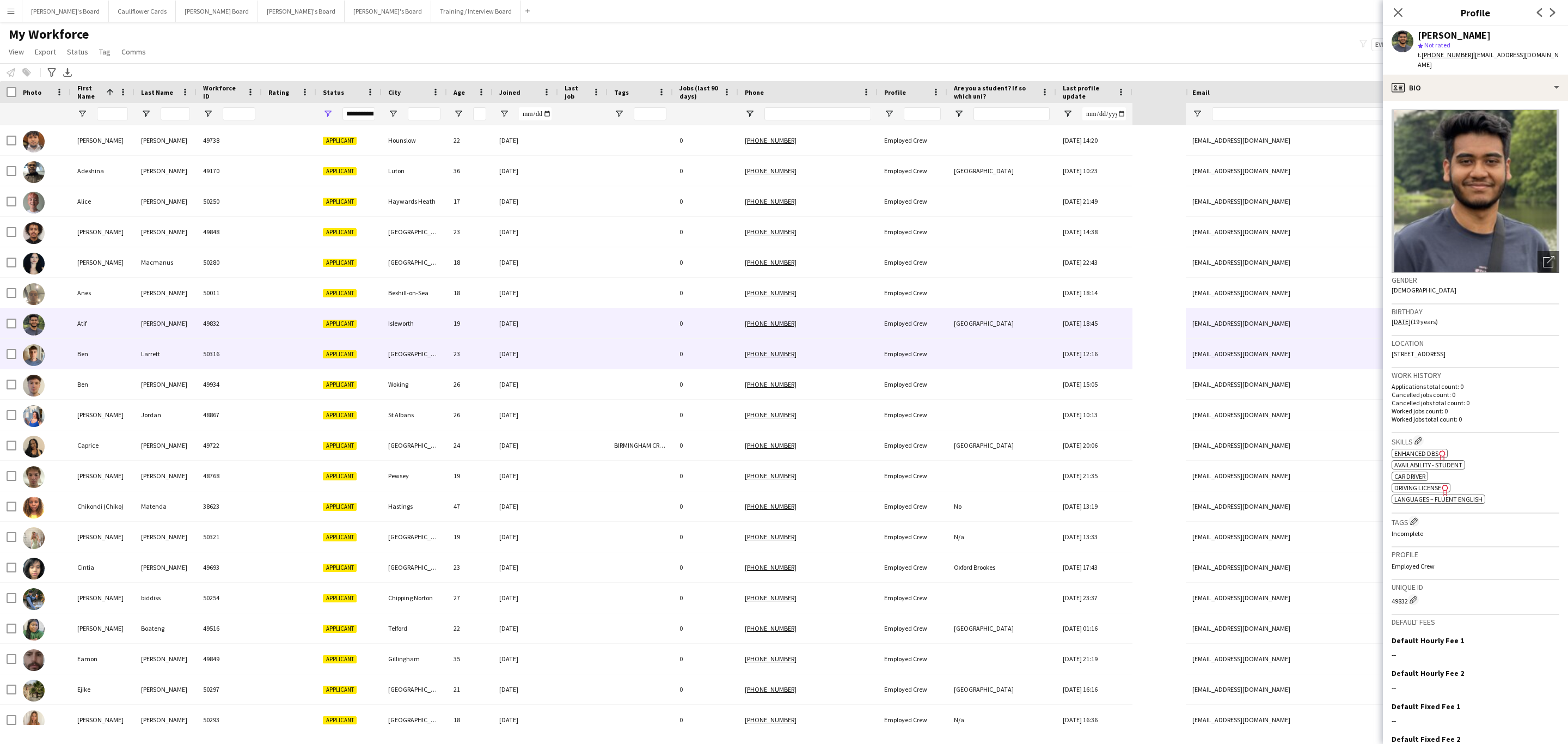
click at [599, 365] on div at bounding box center [582, 353] width 49 height 30
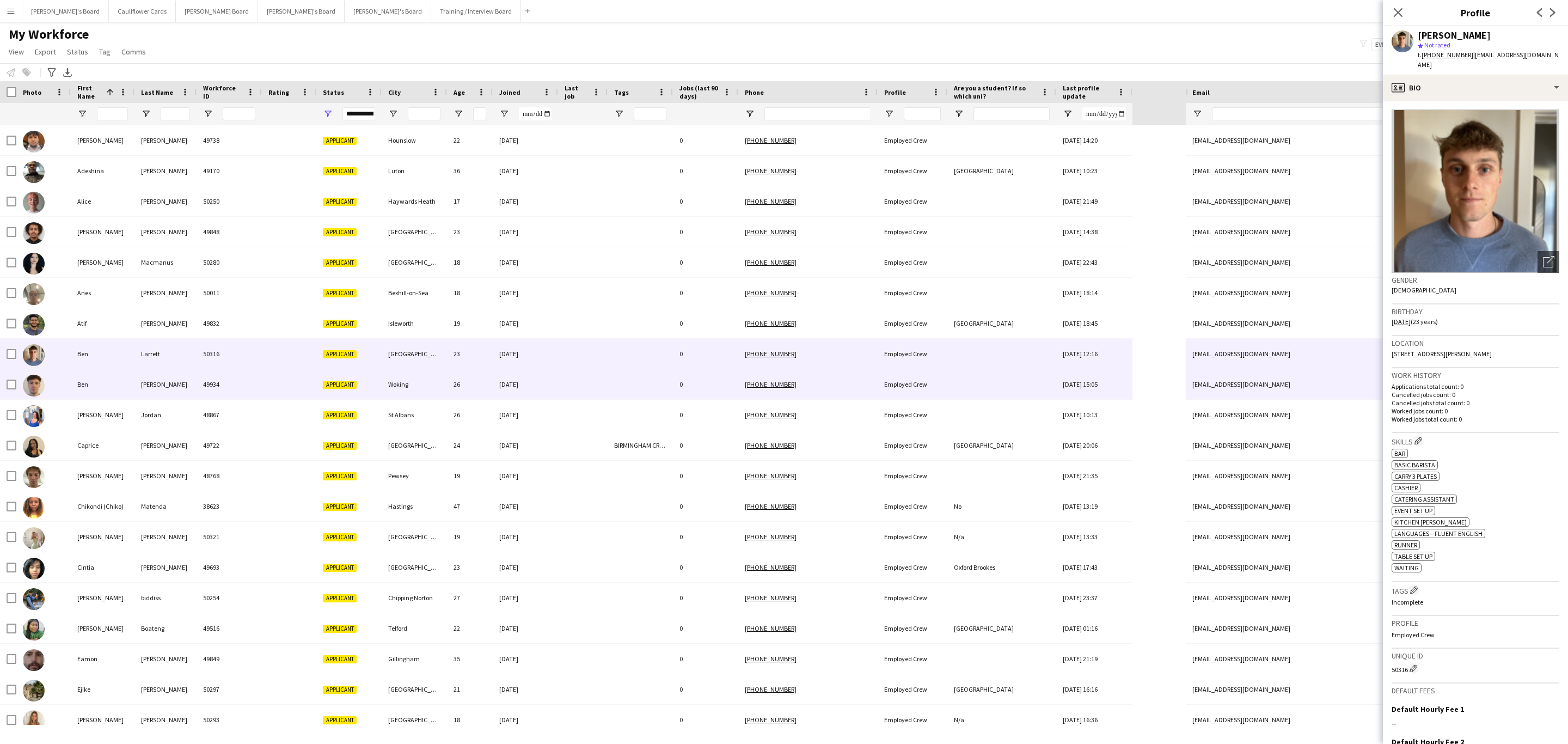
click at [602, 392] on div at bounding box center [582, 384] width 49 height 30
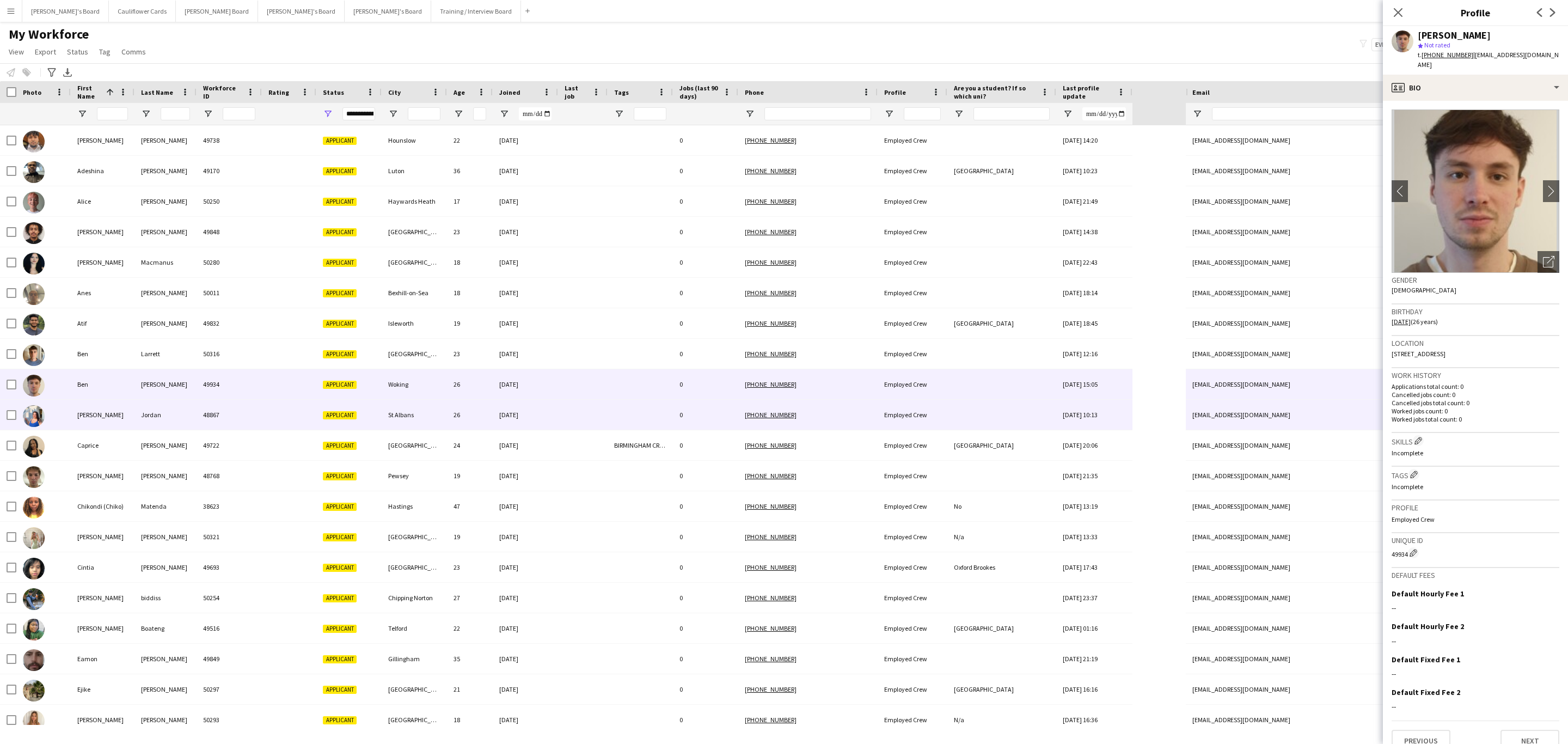
click at [601, 412] on div at bounding box center [582, 414] width 49 height 30
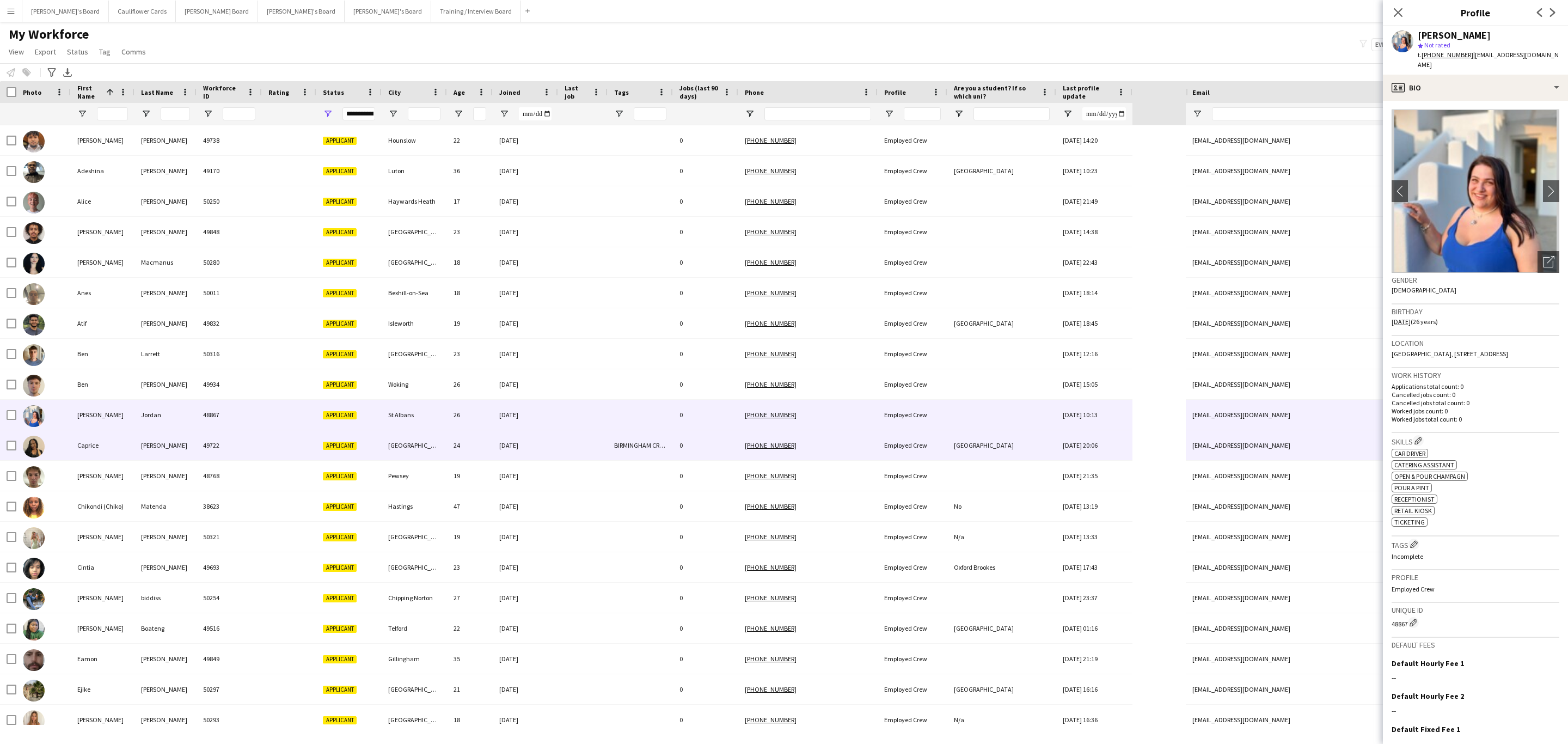
click at [575, 450] on div at bounding box center [582, 445] width 49 height 30
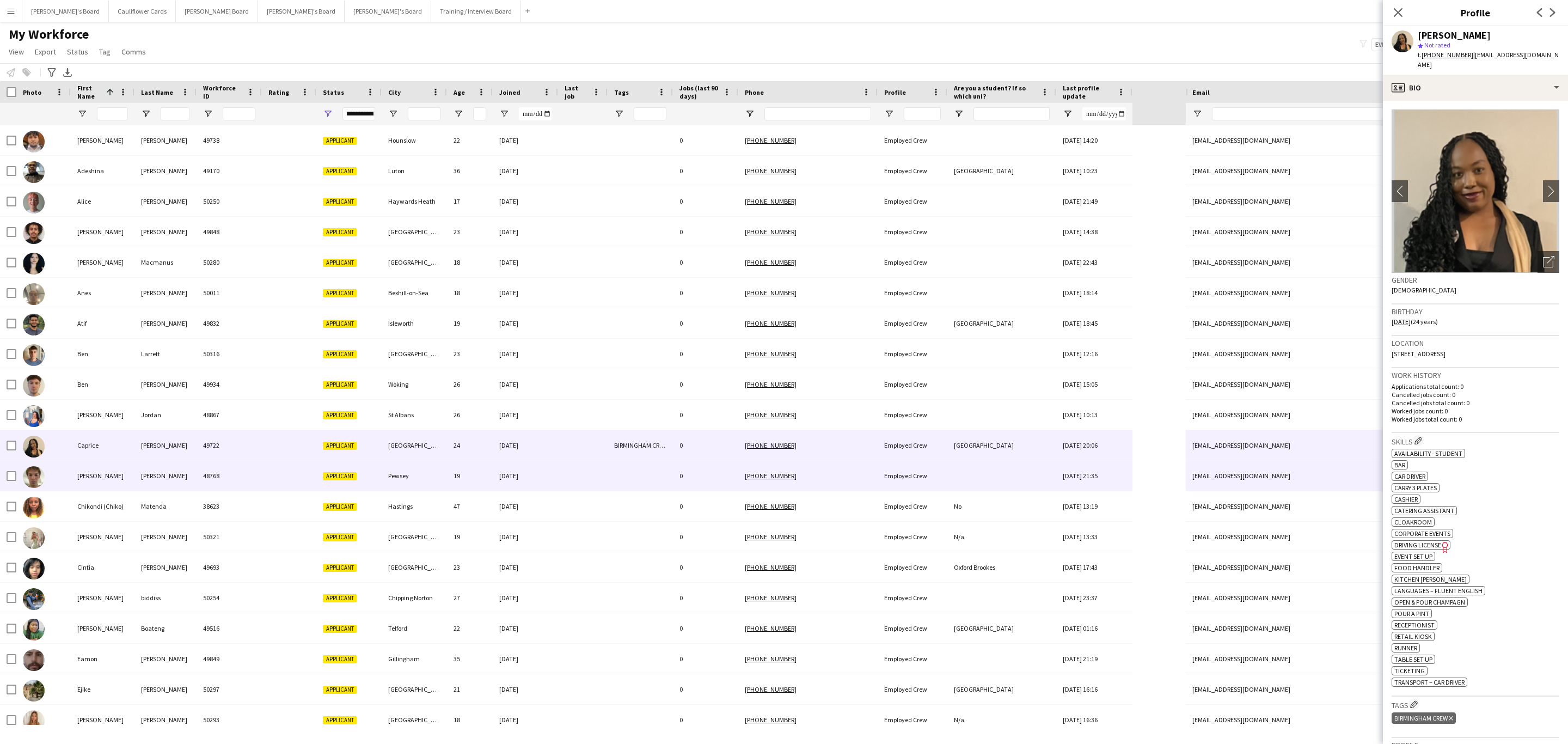
click at [577, 478] on div at bounding box center [582, 475] width 49 height 30
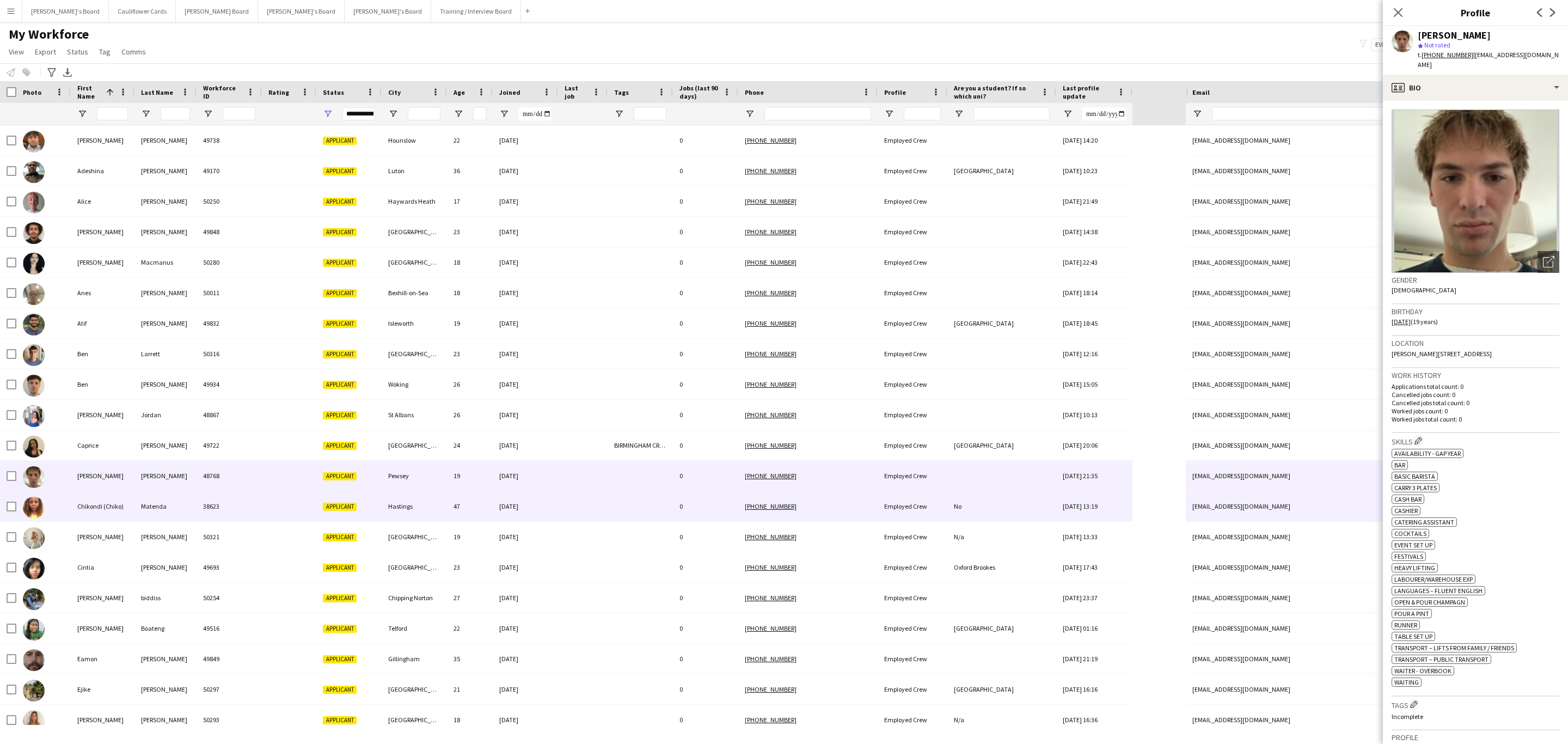
click at [579, 499] on div at bounding box center [582, 506] width 49 height 30
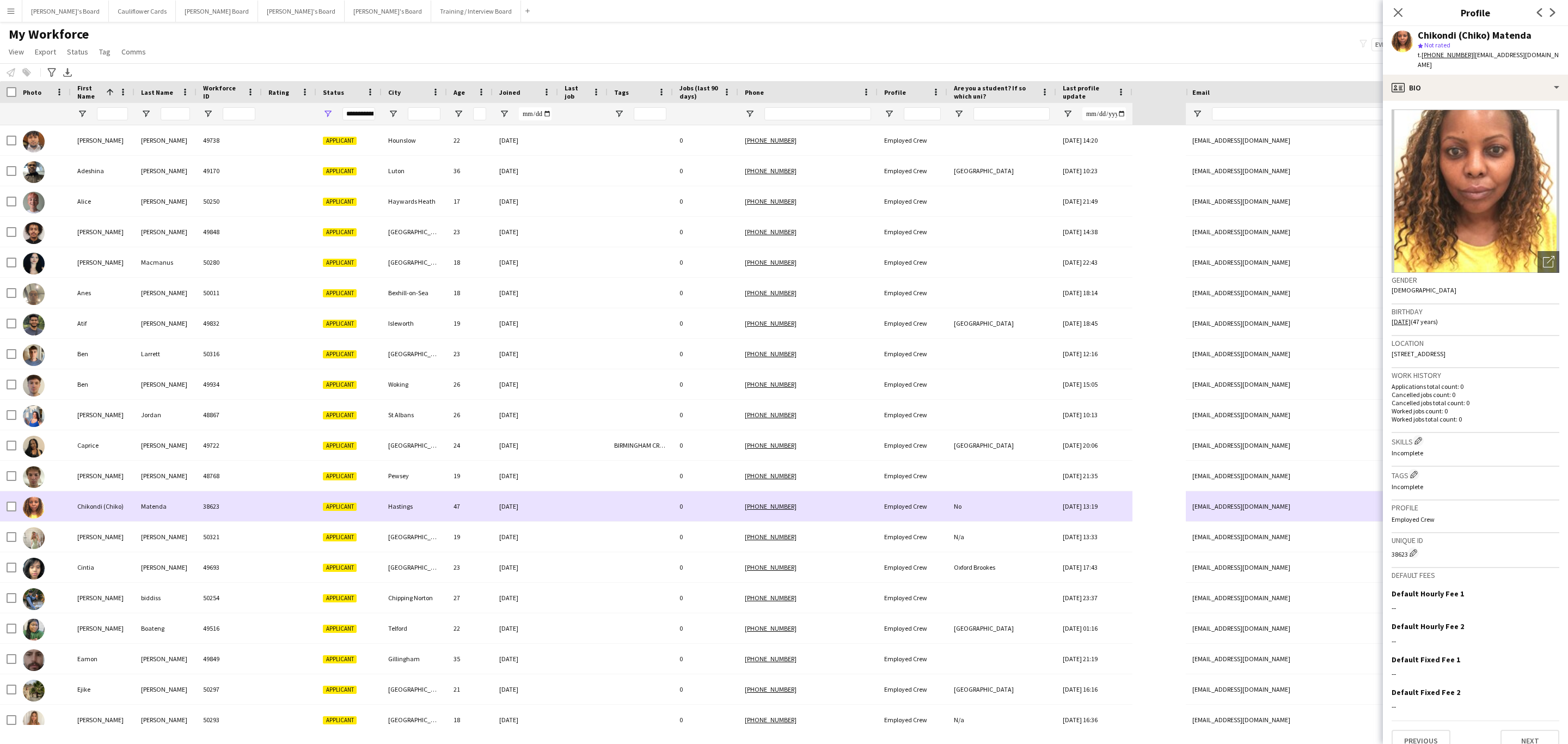
click at [580, 522] on div at bounding box center [582, 537] width 49 height 30
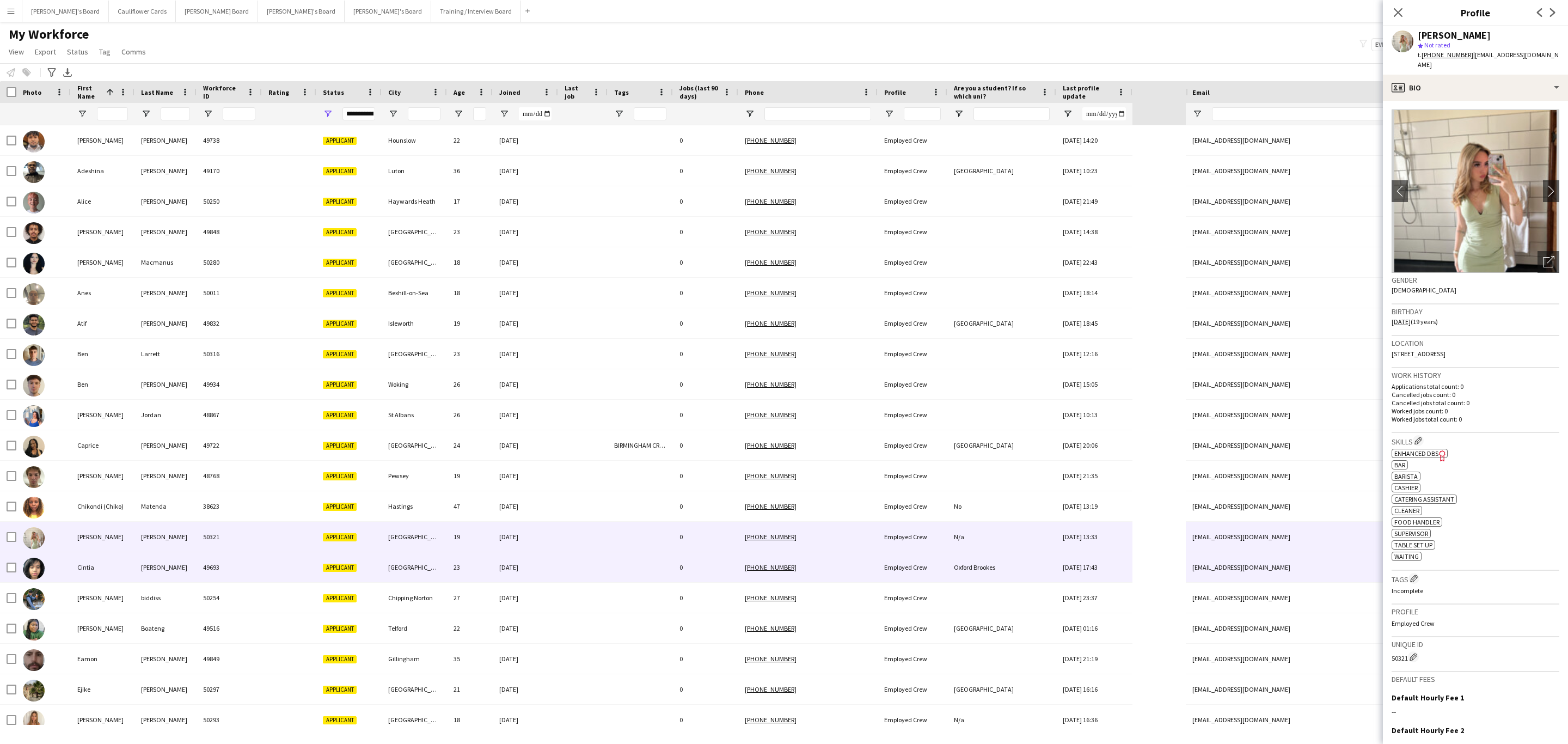
click at [577, 563] on div at bounding box center [582, 566] width 49 height 30
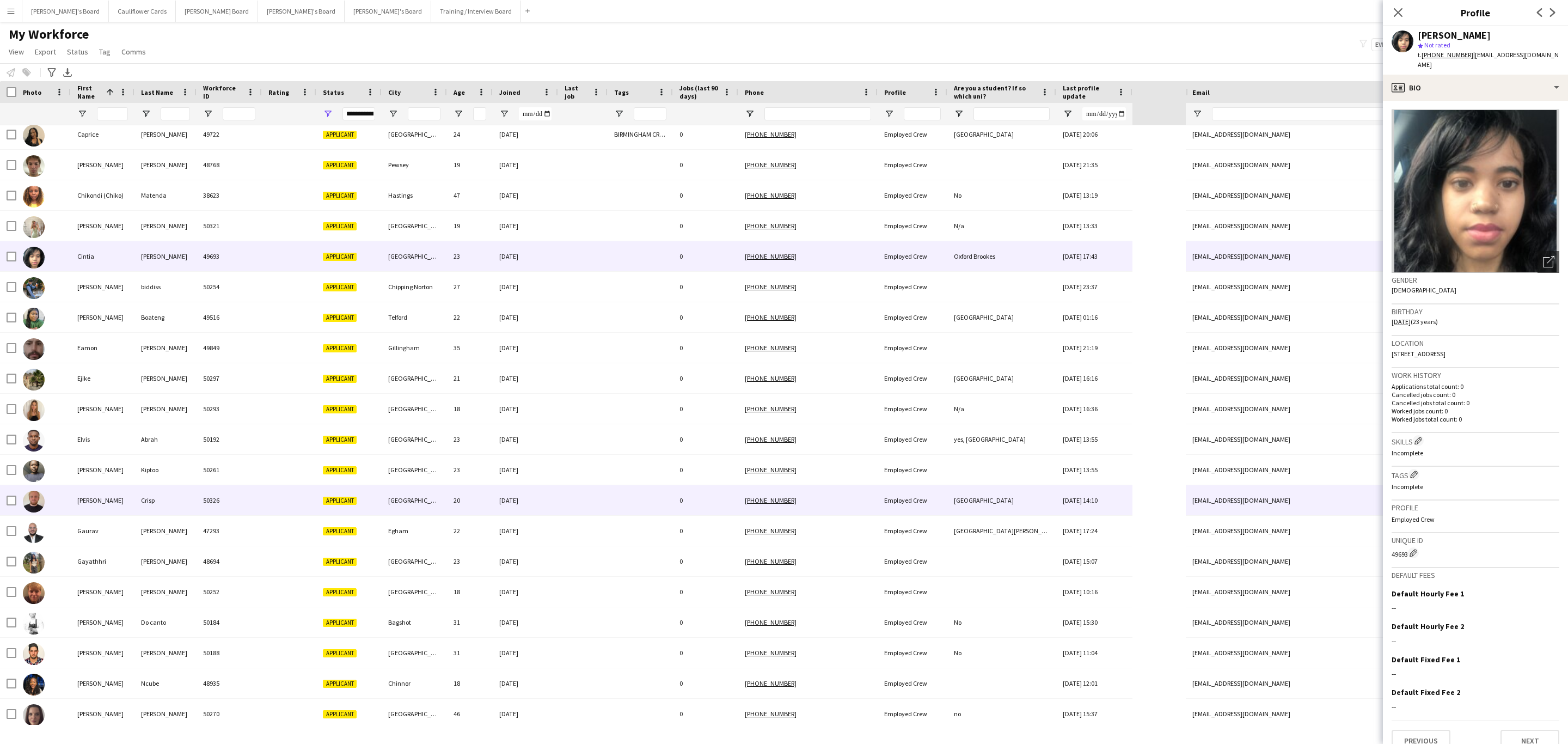
scroll to position [327, 0]
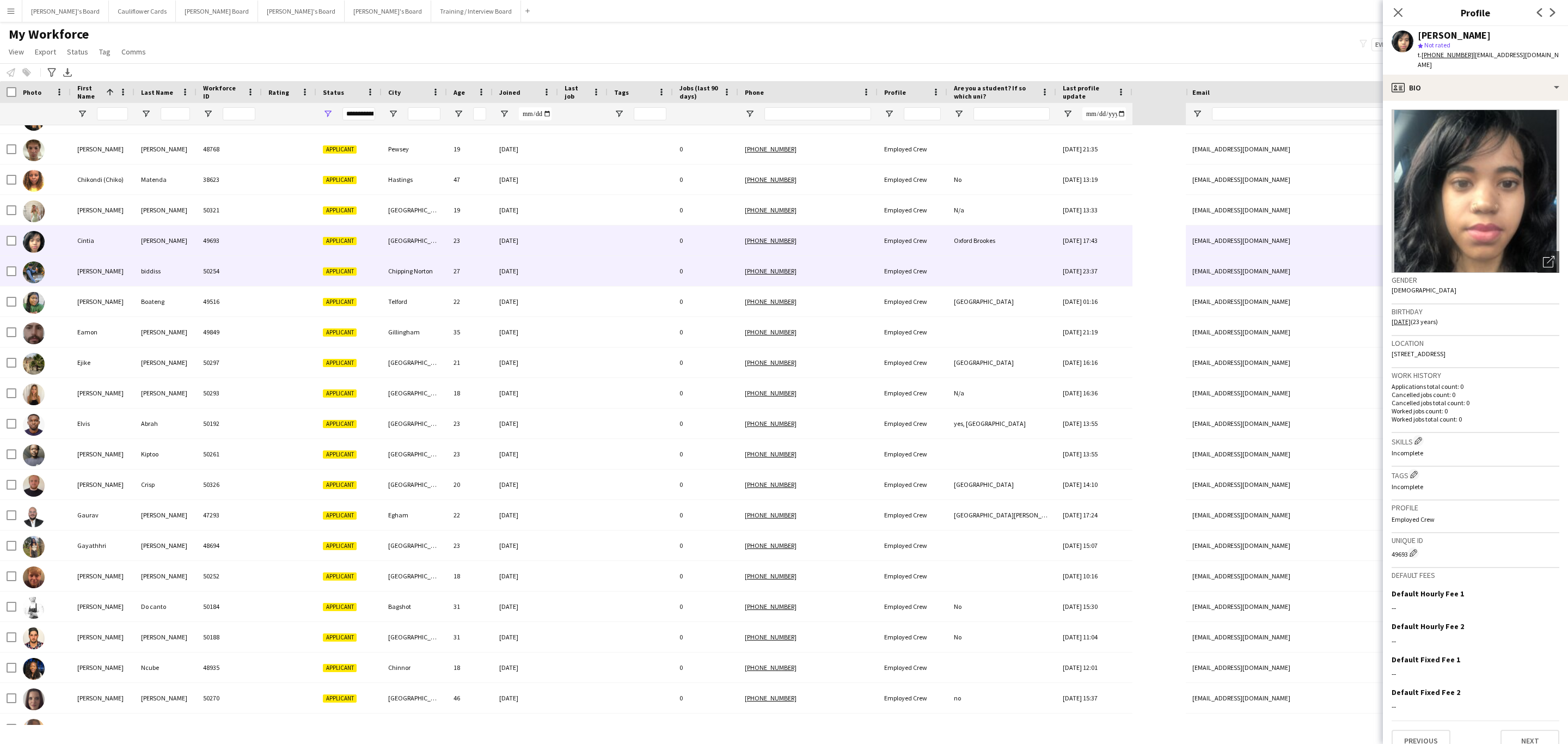
click at [527, 282] on div "19-09-2025" at bounding box center [526, 270] width 66 height 30
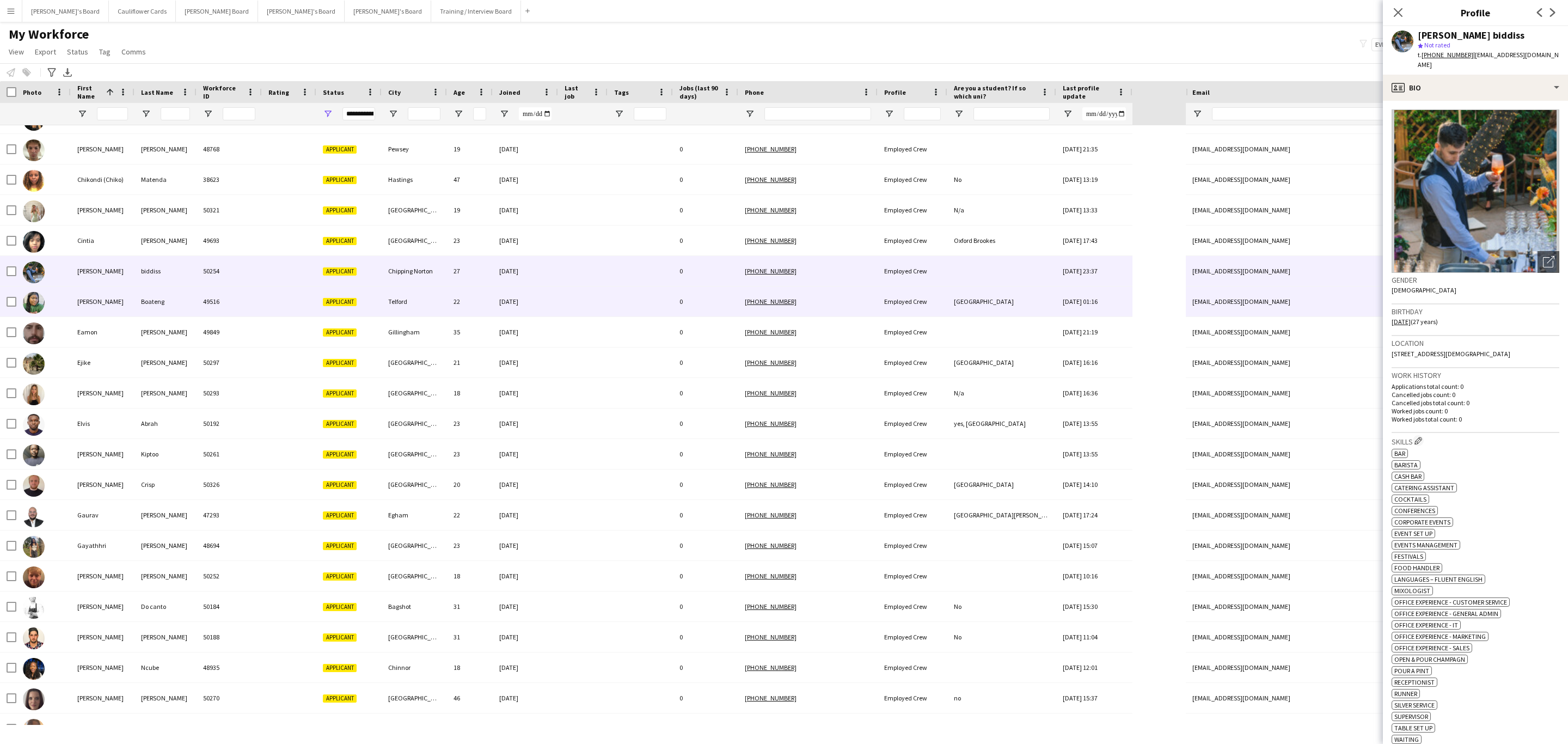
click at [567, 299] on div at bounding box center [582, 301] width 49 height 30
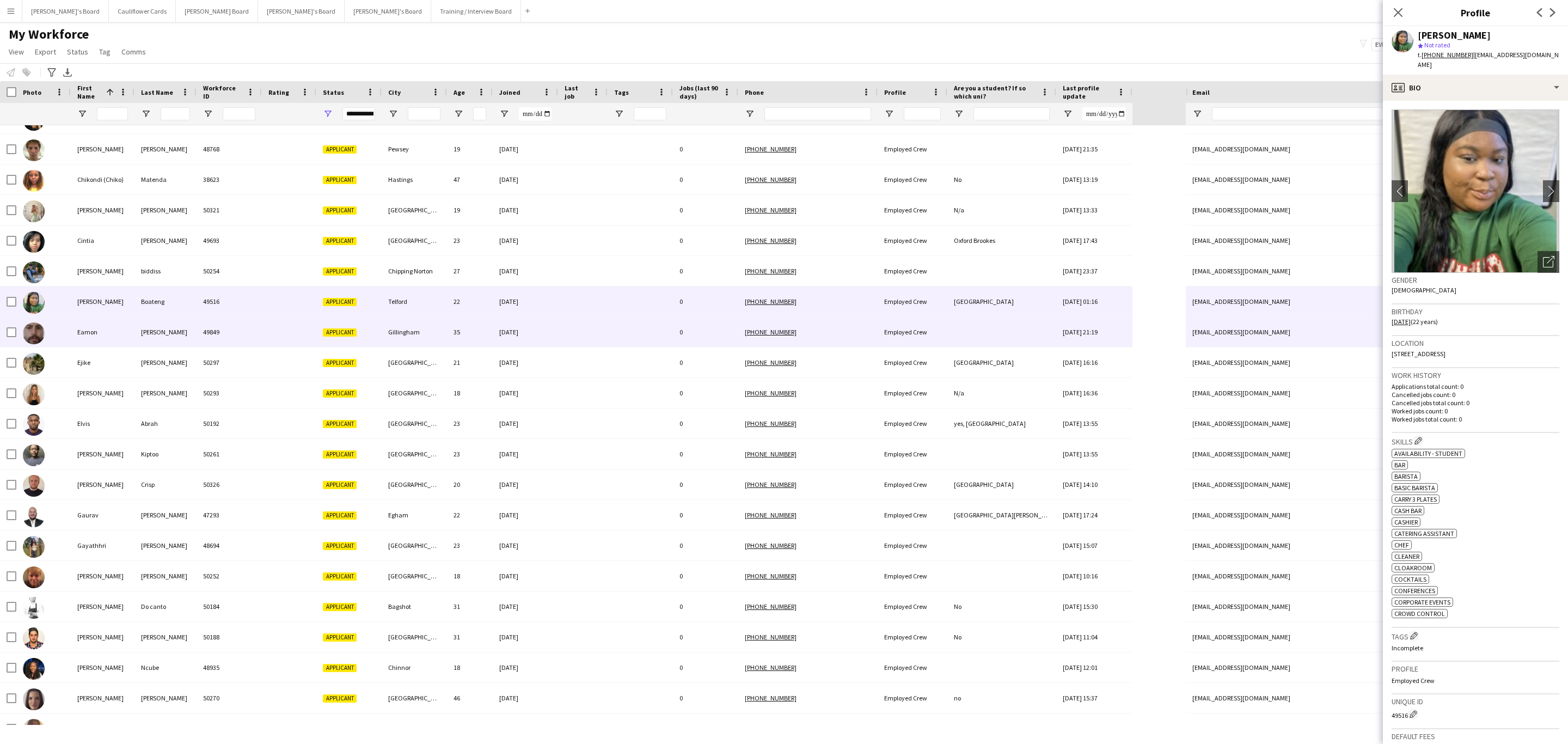
click at [579, 325] on div at bounding box center [582, 331] width 49 height 30
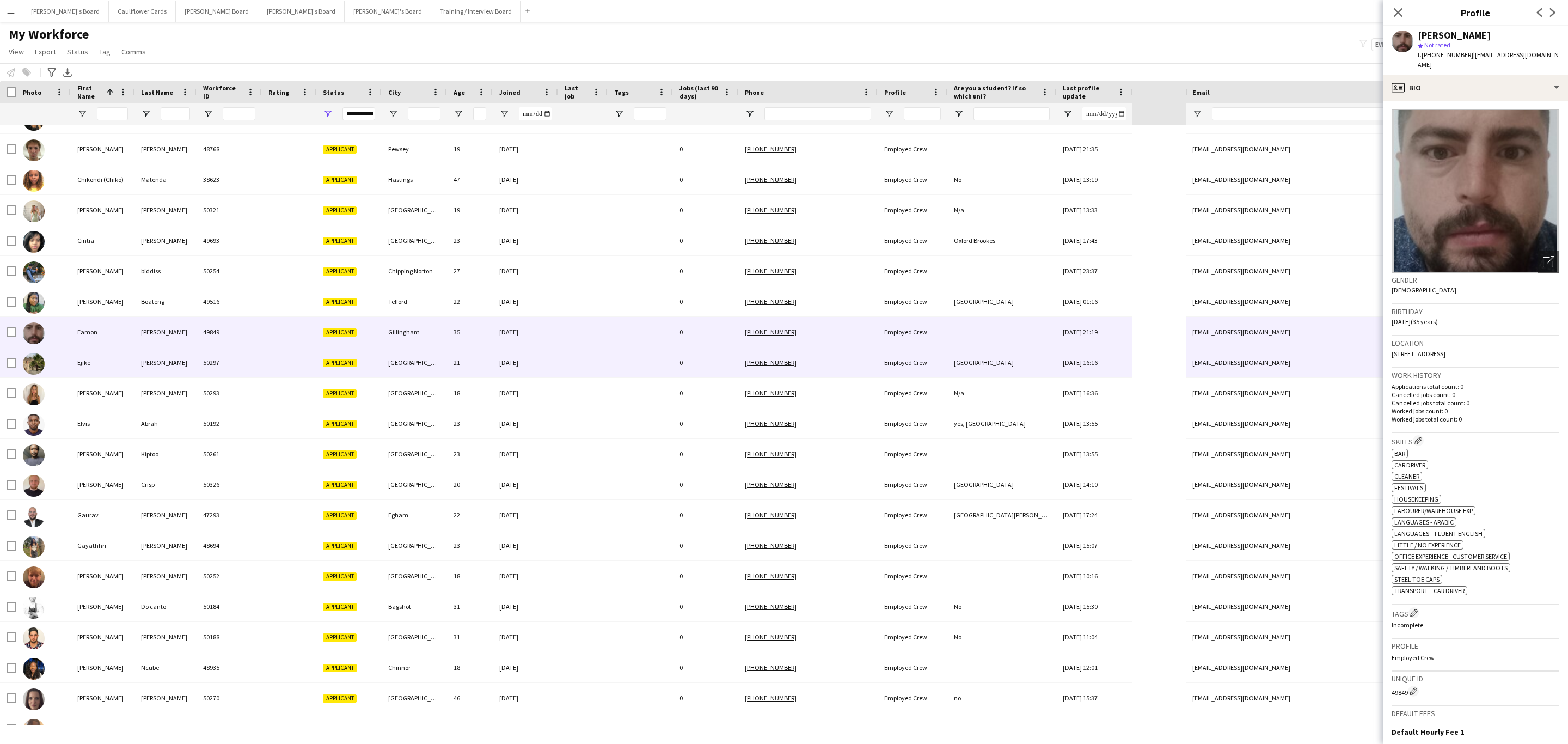
click at [594, 366] on div at bounding box center [582, 362] width 49 height 30
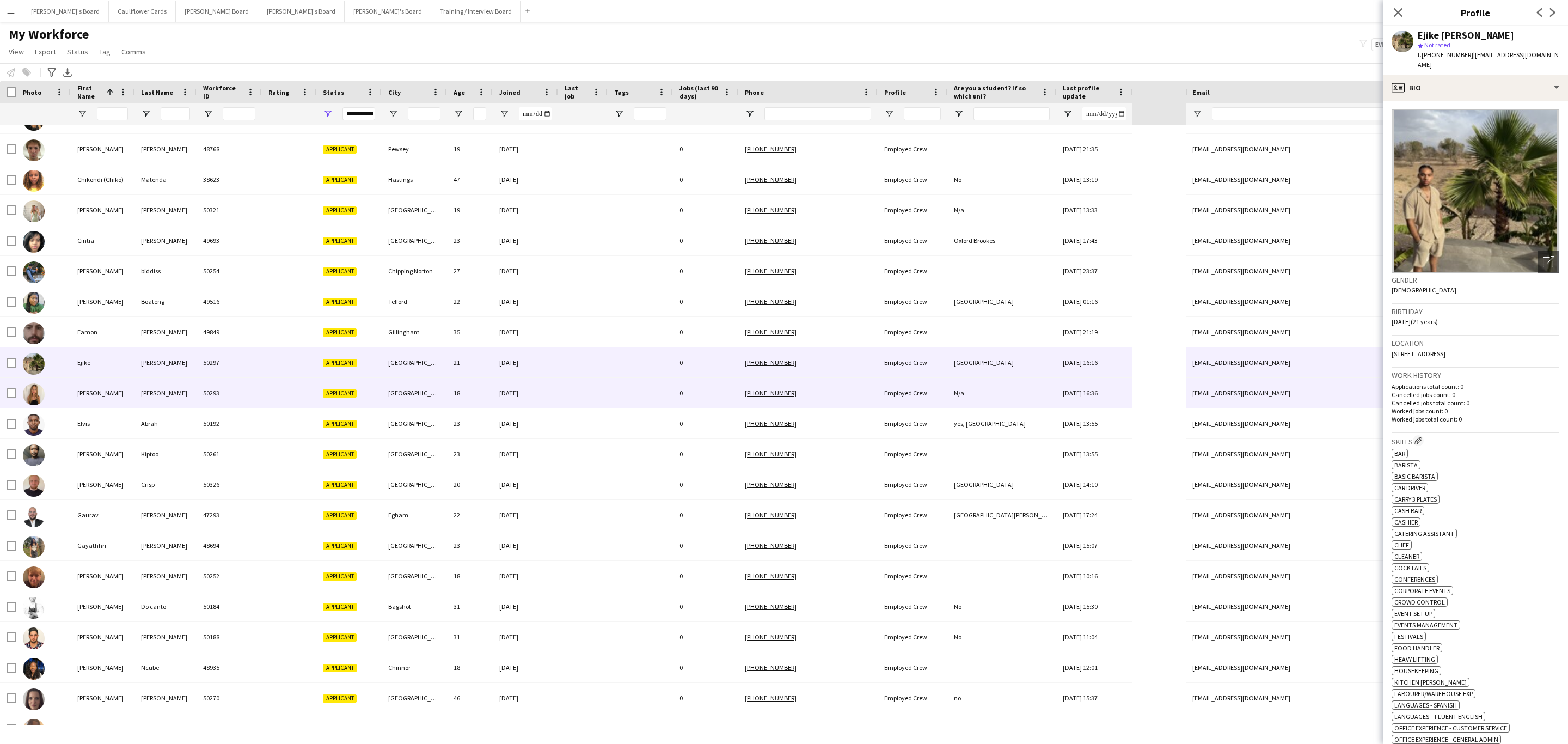
click at [603, 399] on div at bounding box center [582, 393] width 49 height 30
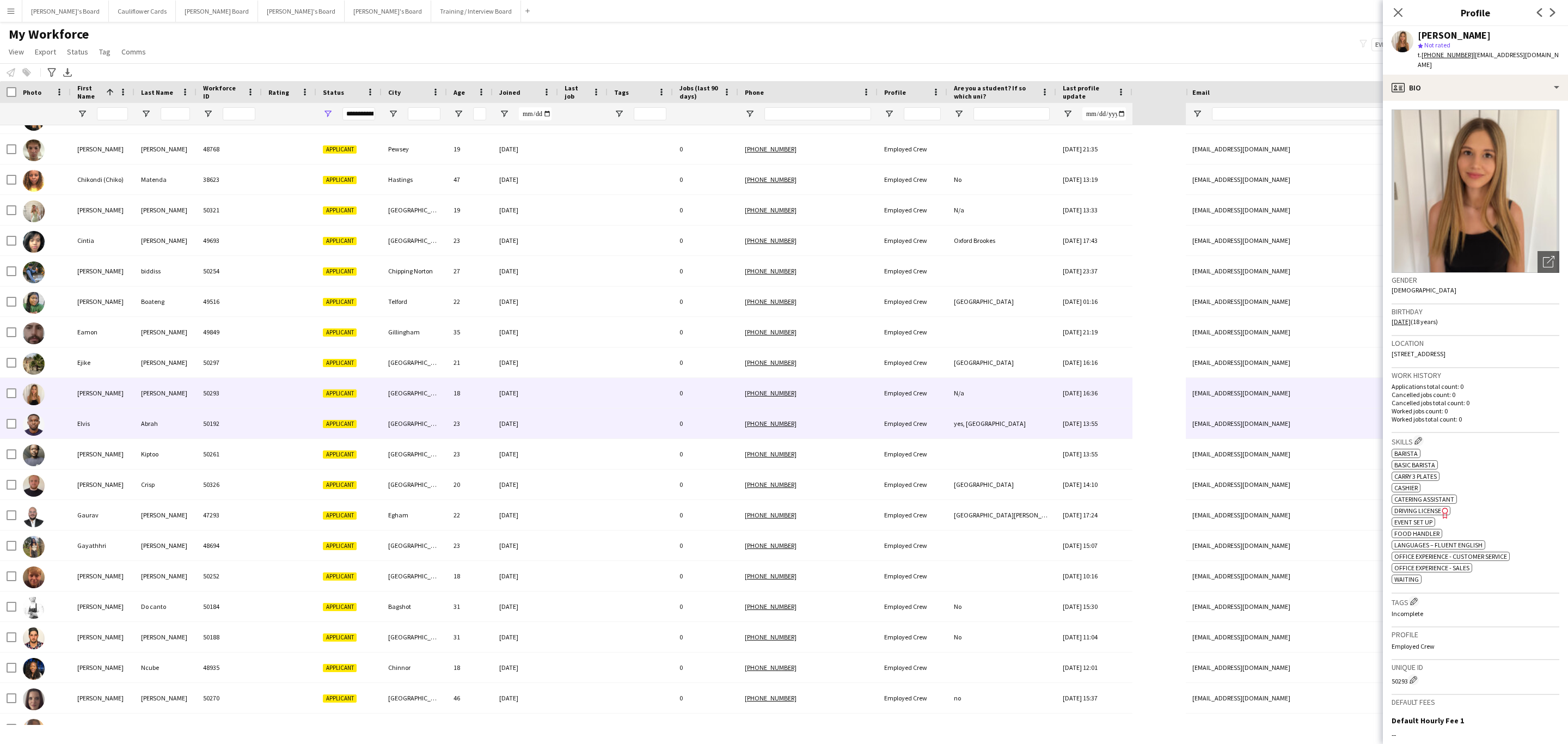
click at [608, 429] on div at bounding box center [641, 423] width 66 height 30
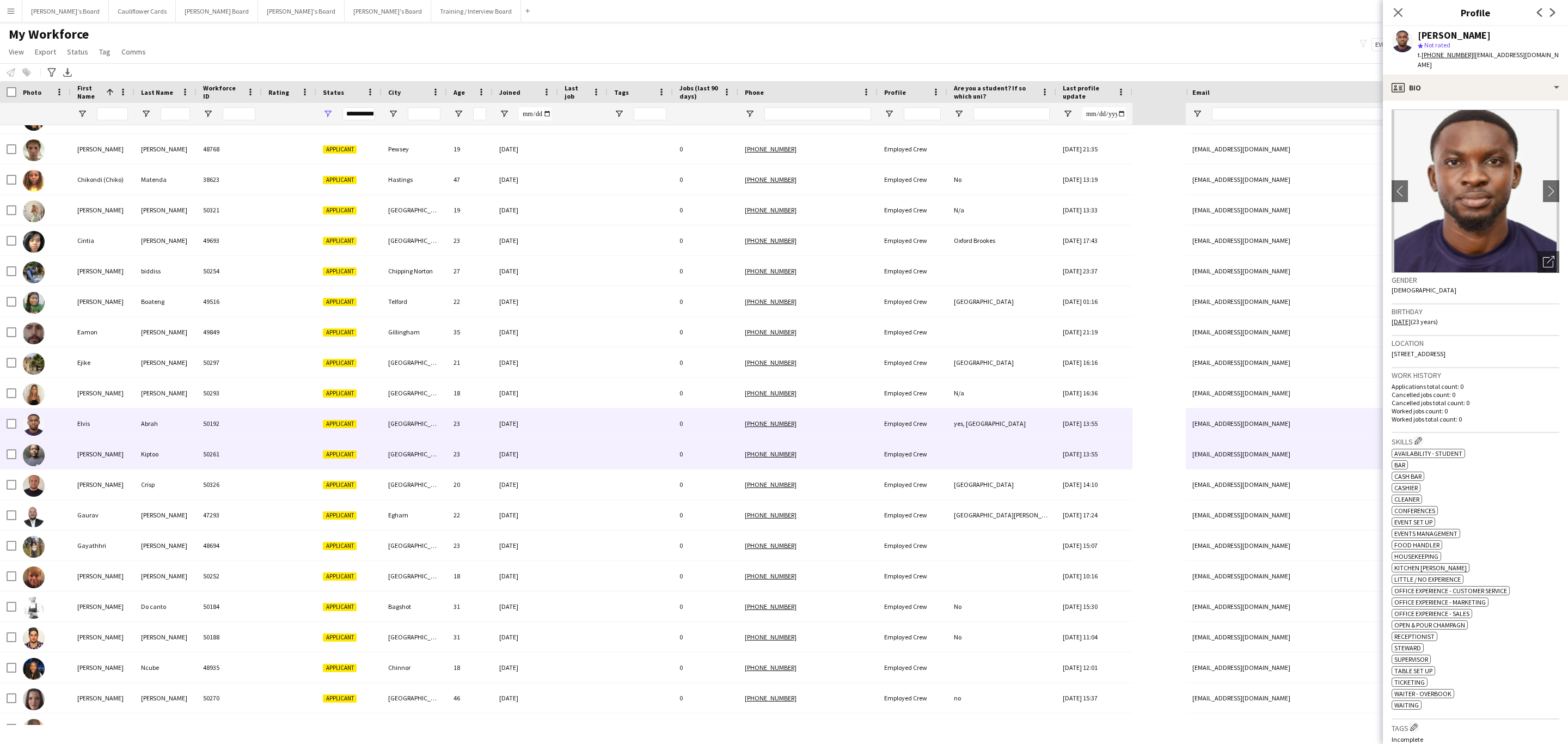
click at [624, 458] on div at bounding box center [641, 454] width 66 height 30
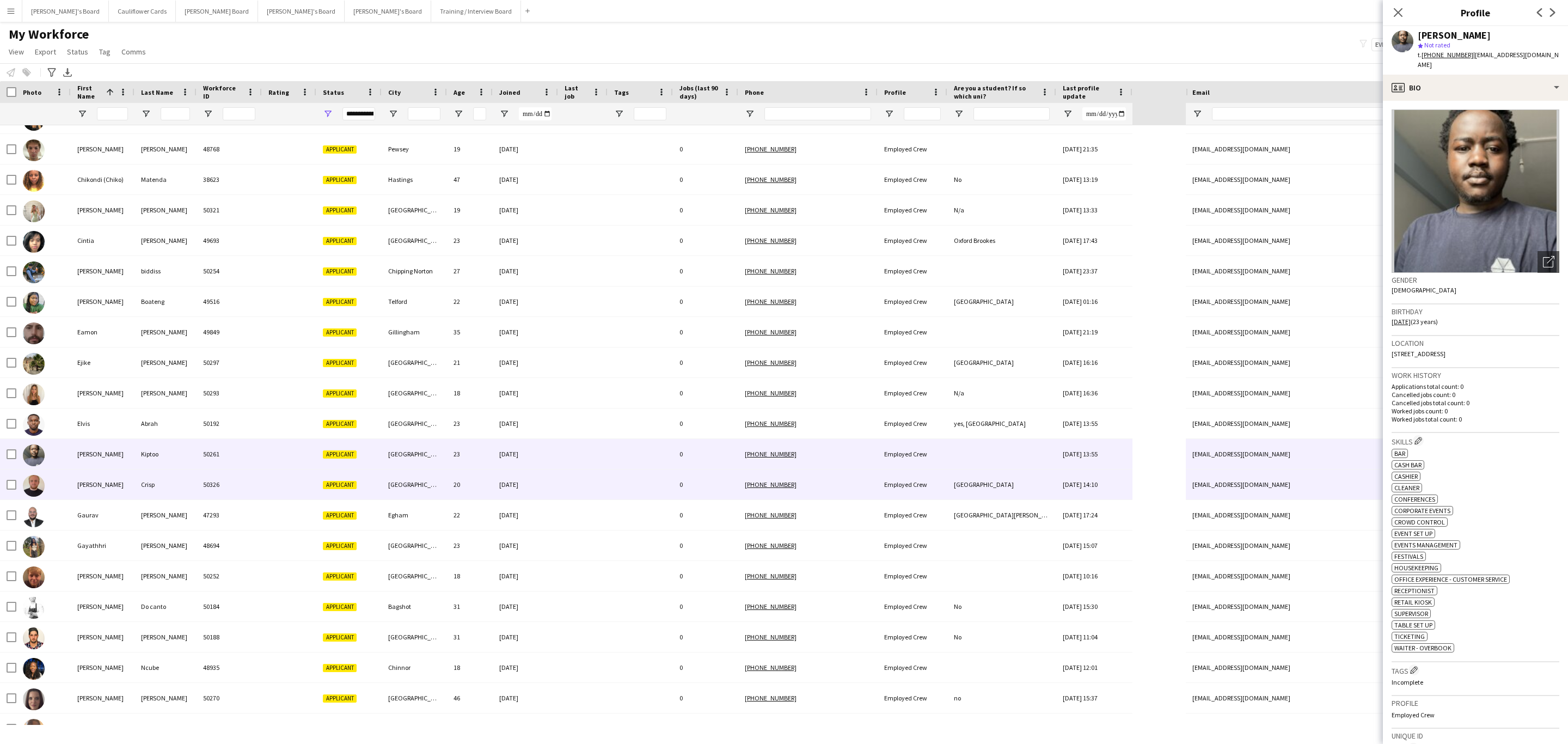
click at [628, 478] on div at bounding box center [641, 483] width 66 height 30
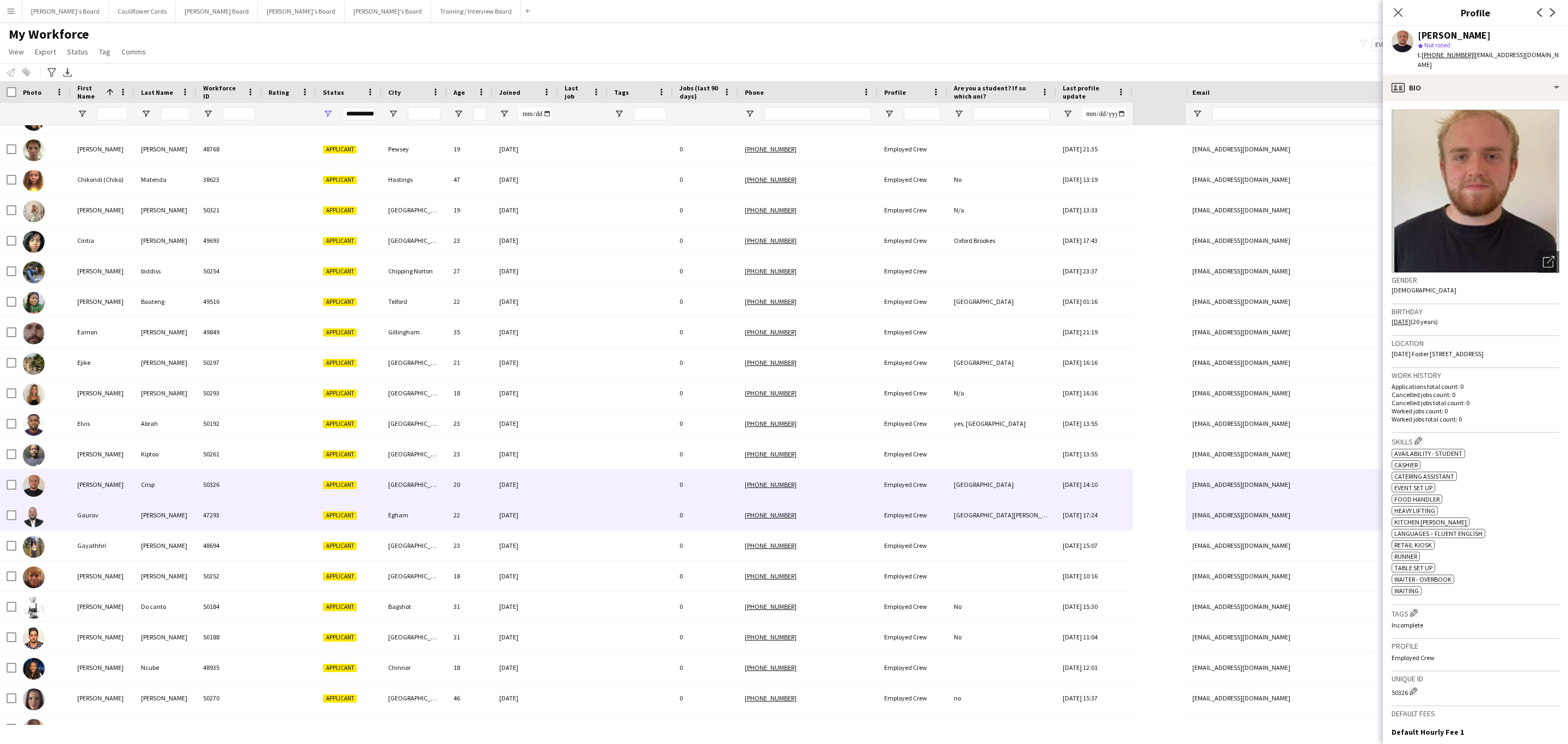
click at [633, 509] on div at bounding box center [641, 514] width 66 height 30
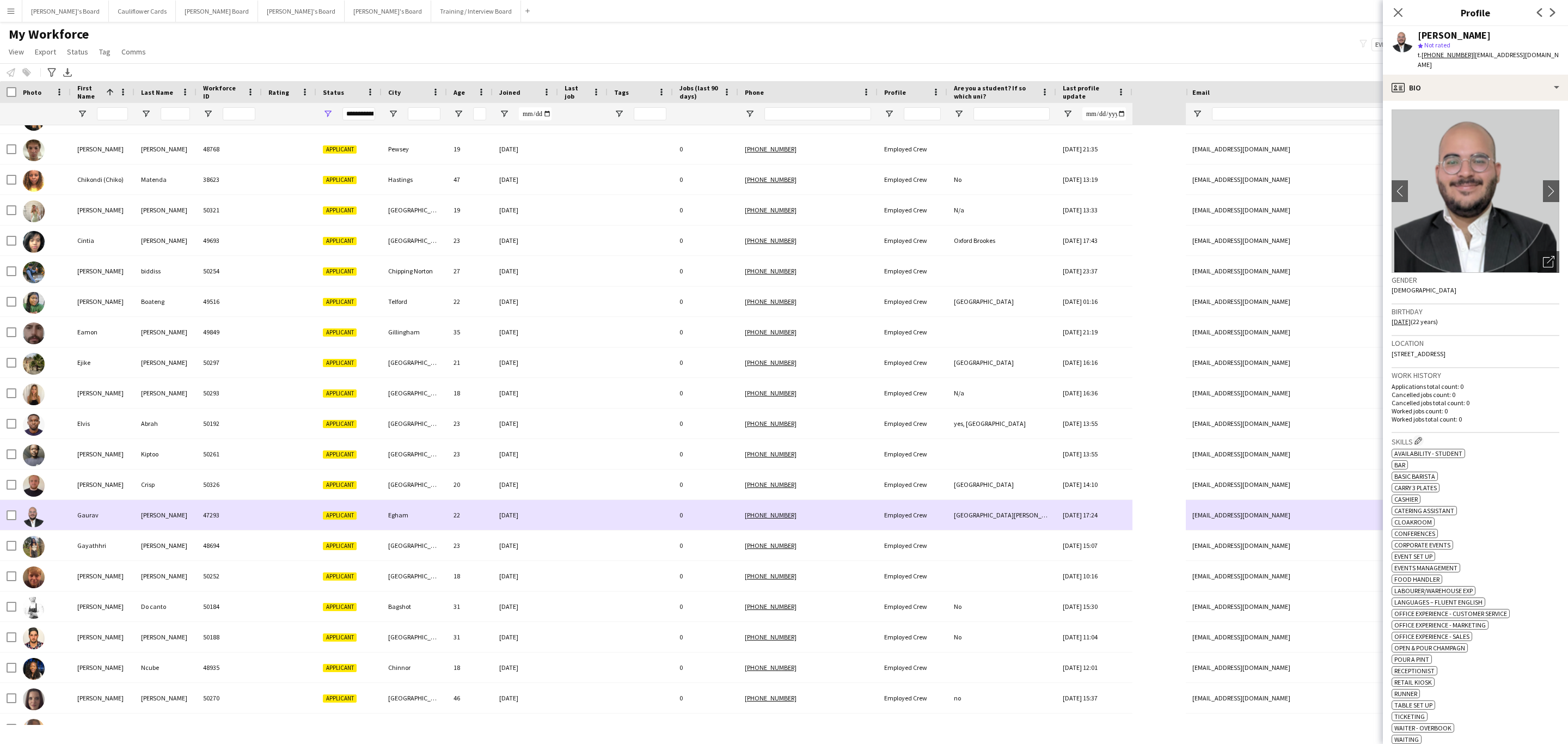
click at [627, 535] on div at bounding box center [641, 545] width 66 height 30
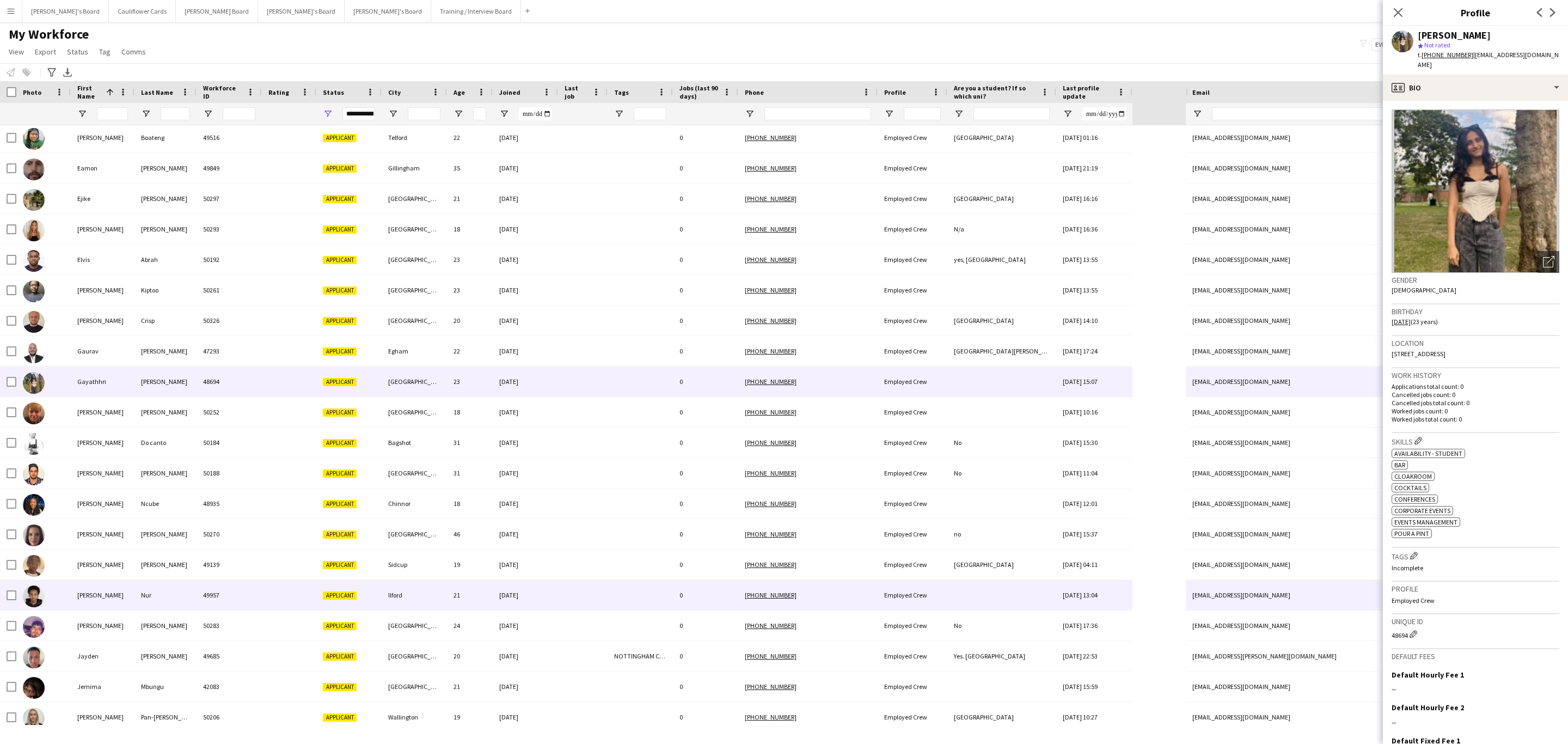
scroll to position [572, 0]
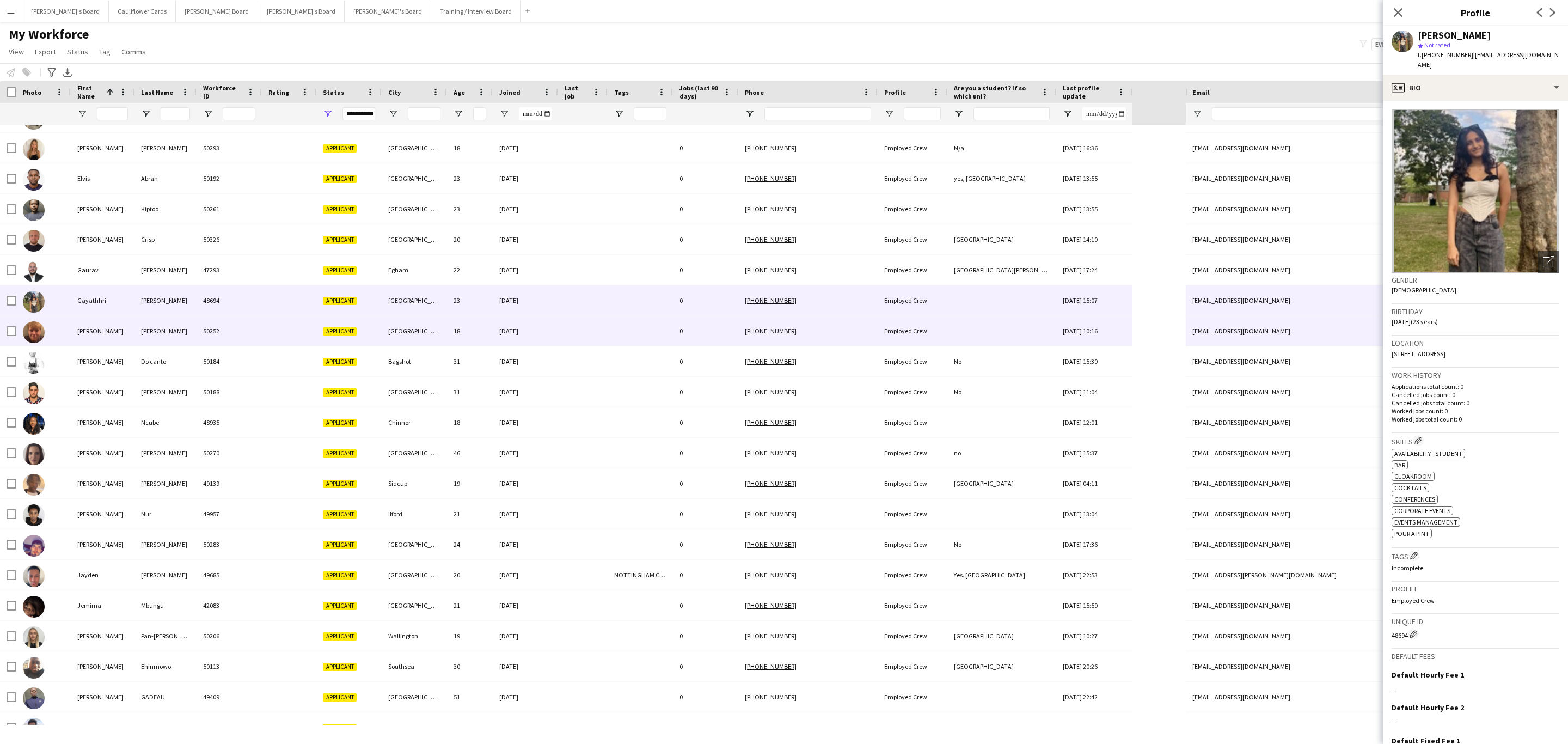
click at [579, 338] on div at bounding box center [582, 330] width 49 height 30
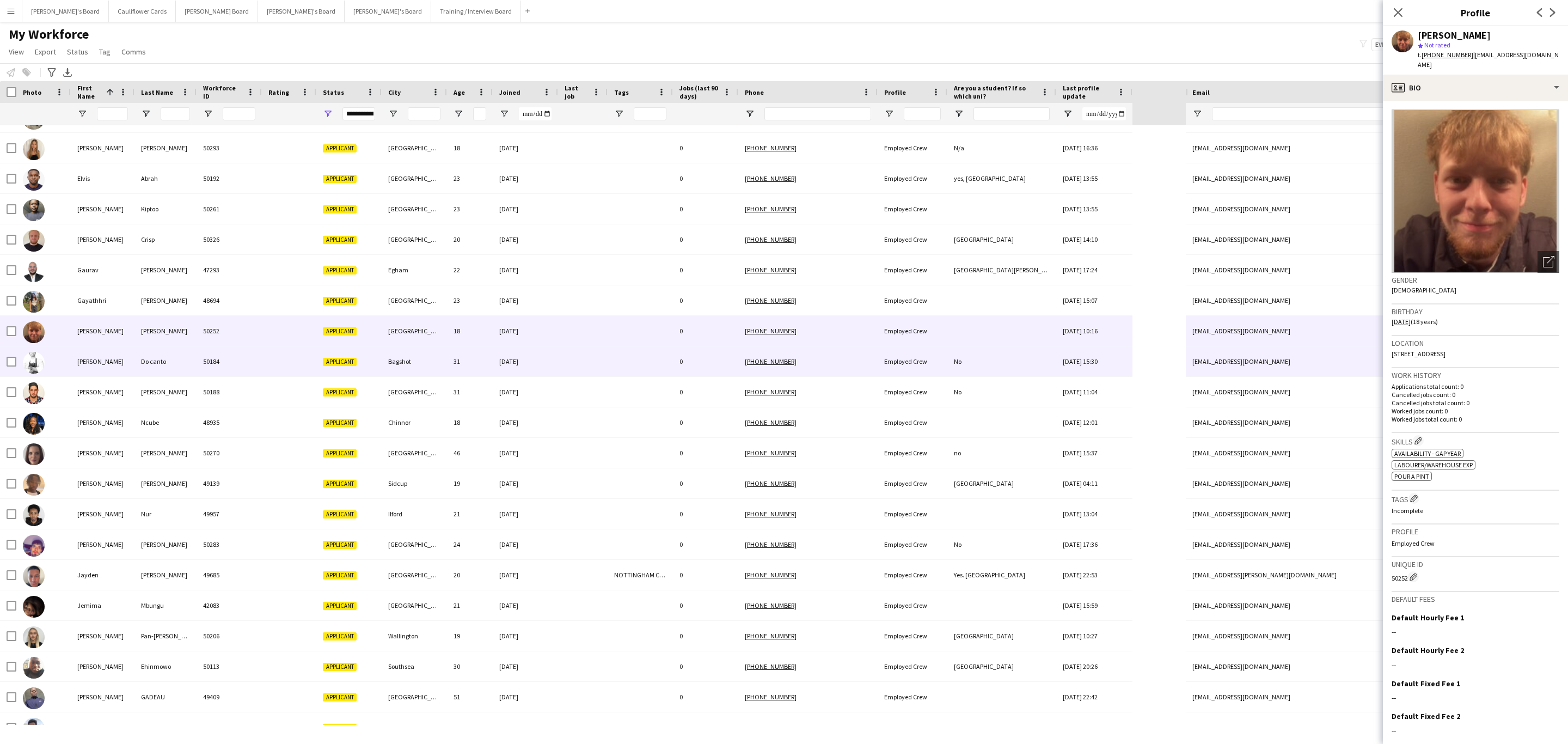
click at [578, 362] on div at bounding box center [582, 361] width 49 height 30
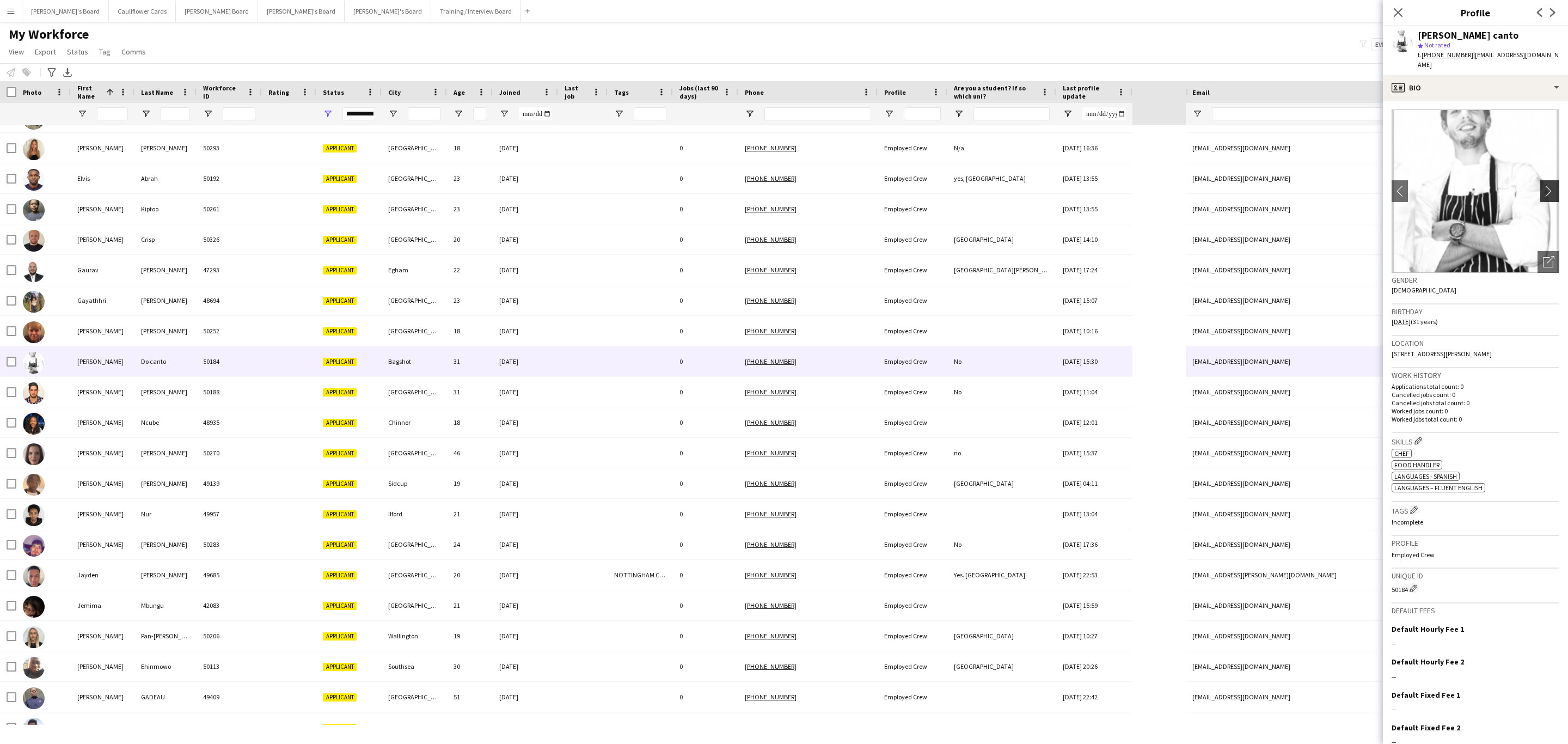
click at [1540, 180] on button "chevron-right" at bounding box center [1551, 191] width 22 height 22
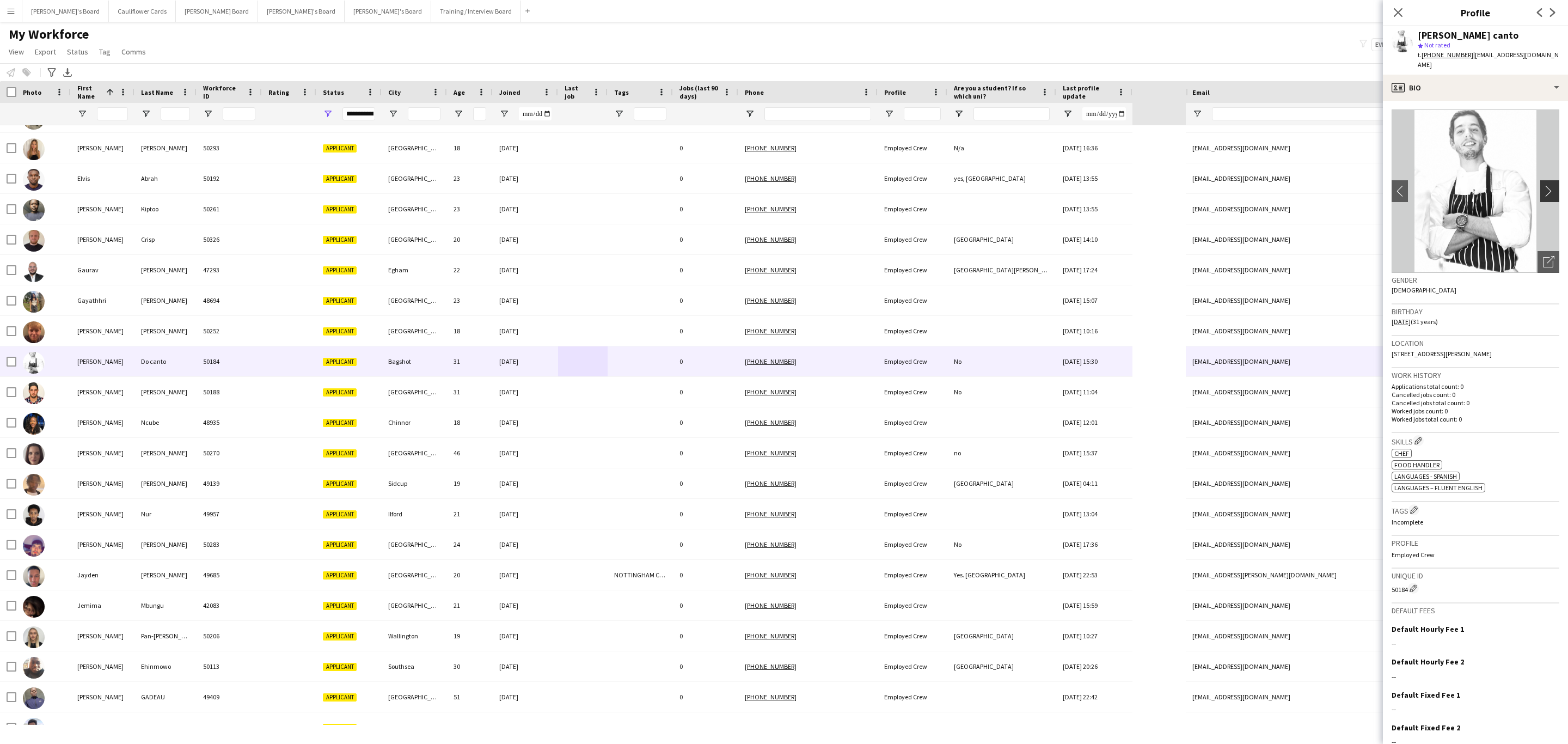
click at [1540, 180] on button "chevron-right" at bounding box center [1551, 191] width 22 height 22
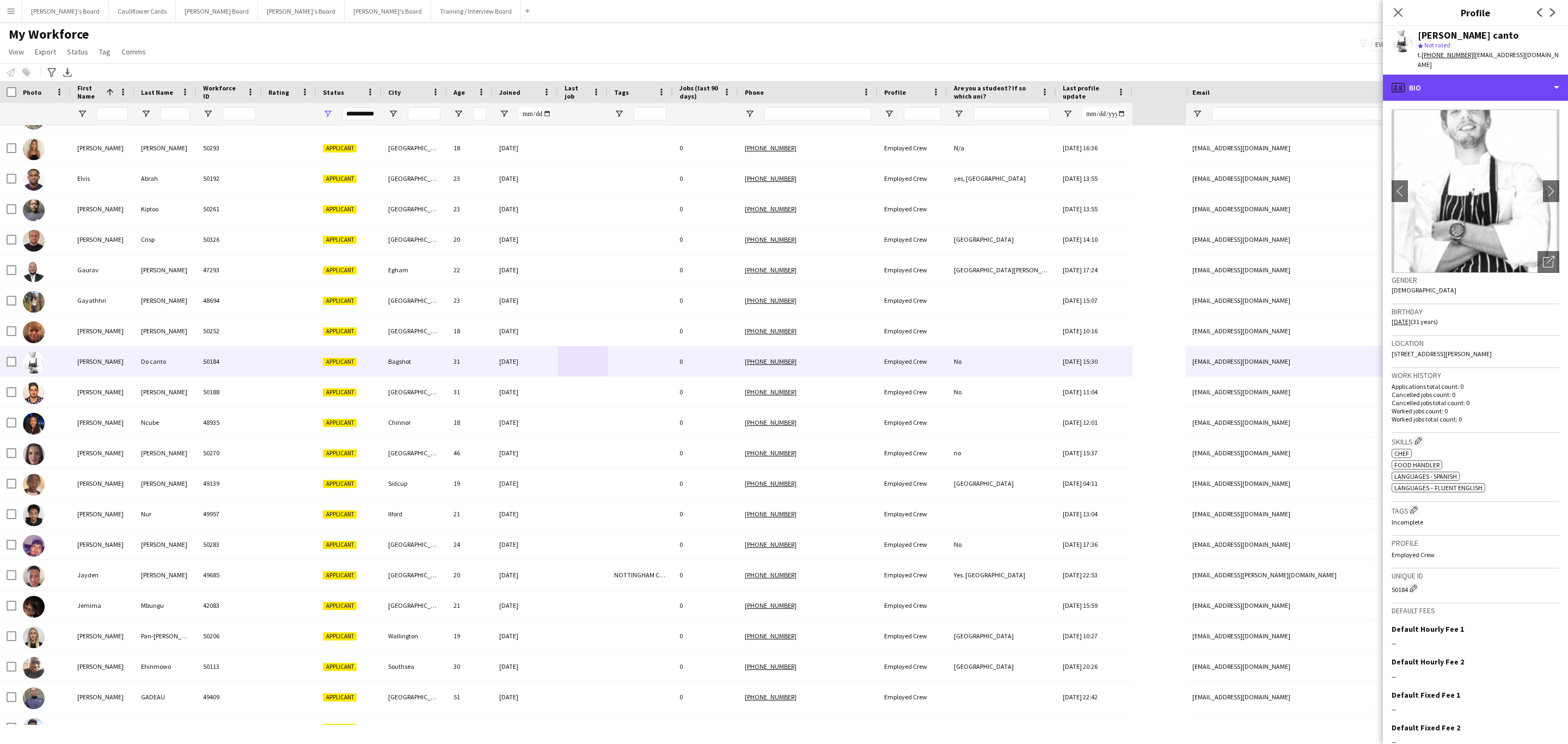
click at [1508, 84] on div "profile Bio" at bounding box center [1475, 87] width 185 height 26
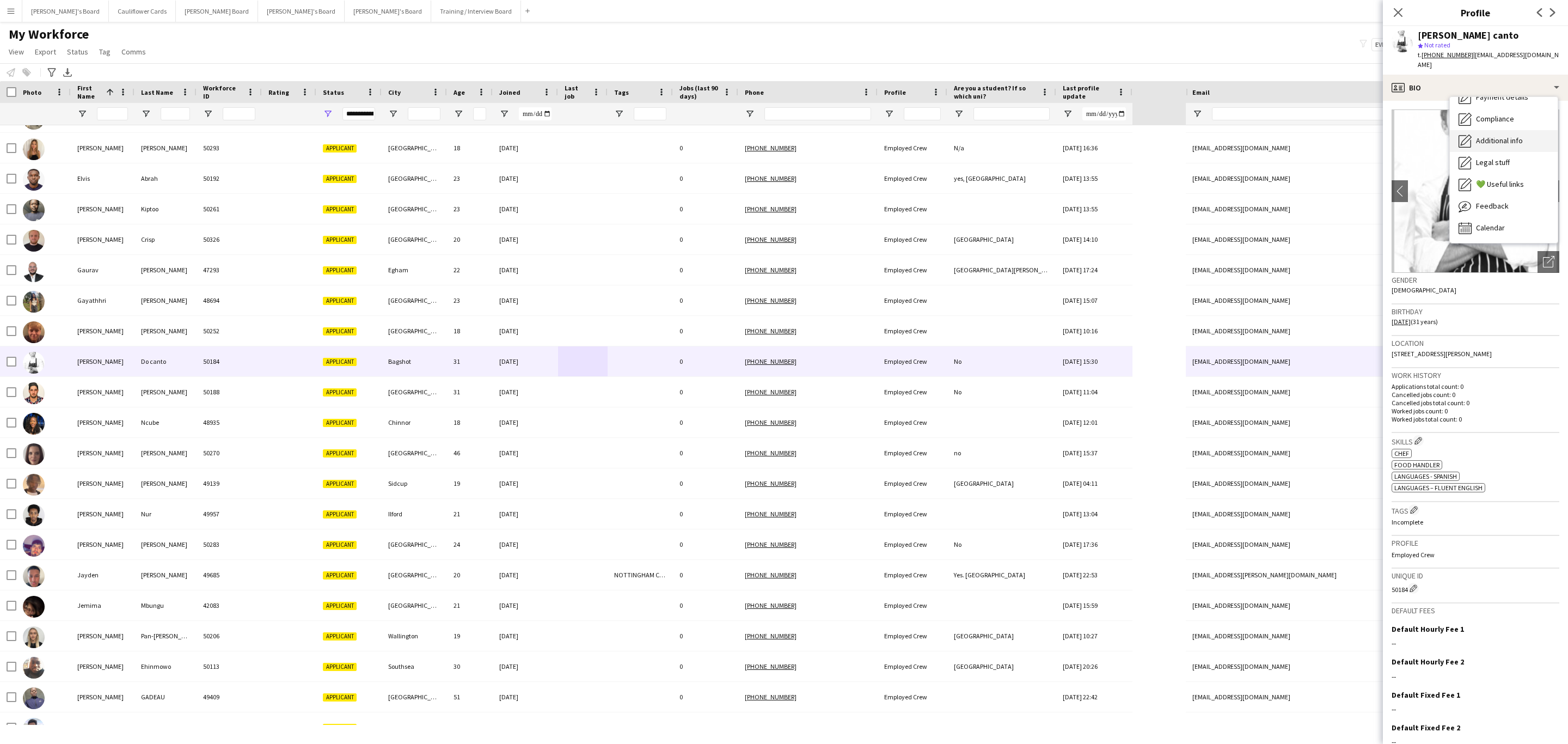
click at [1492, 136] on span "Additional info" at bounding box center [1499, 141] width 47 height 10
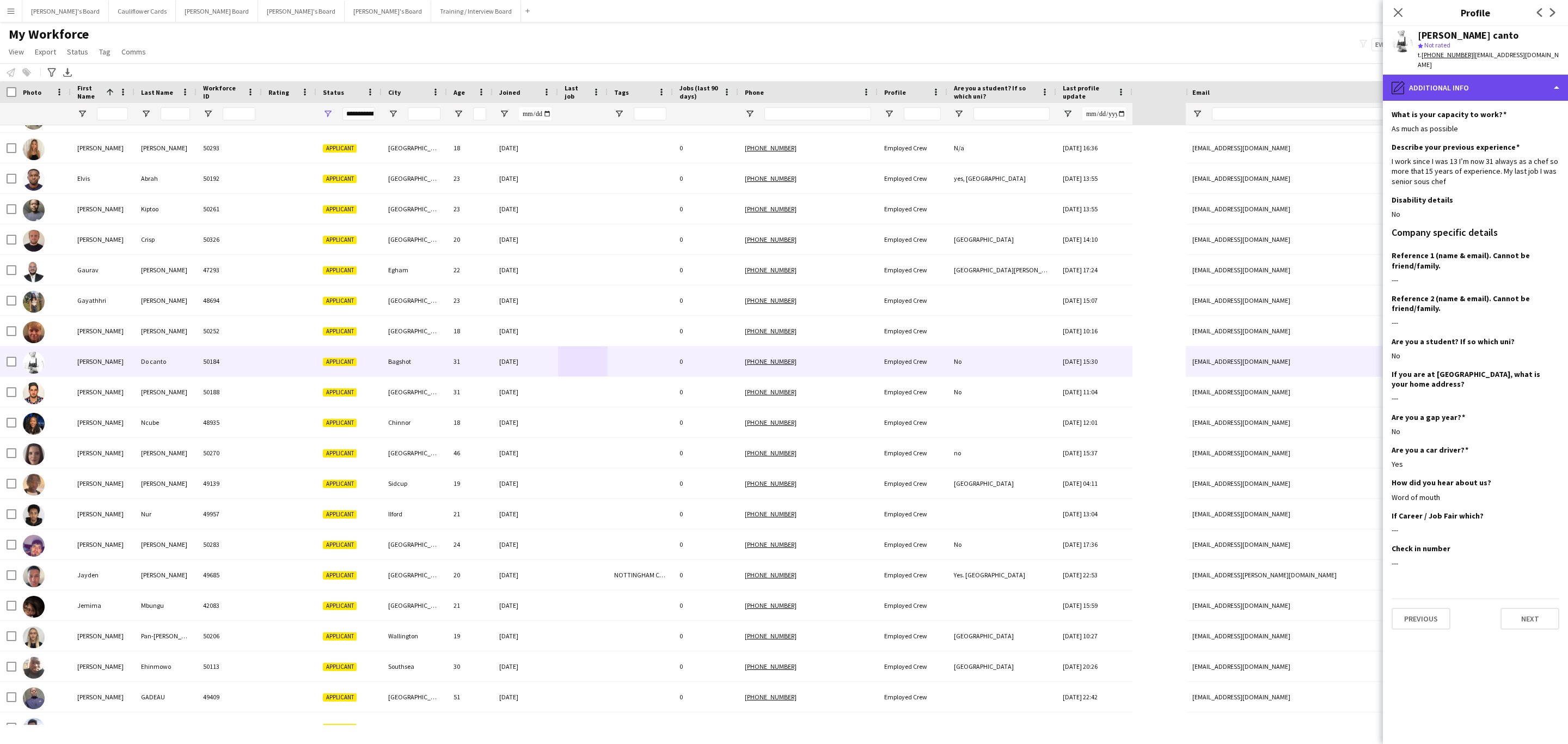
click at [1490, 79] on div "pencil4 Additional info" at bounding box center [1475, 87] width 185 height 26
click at [1497, 114] on span "Compliance" at bounding box center [1496, 119] width 39 height 10
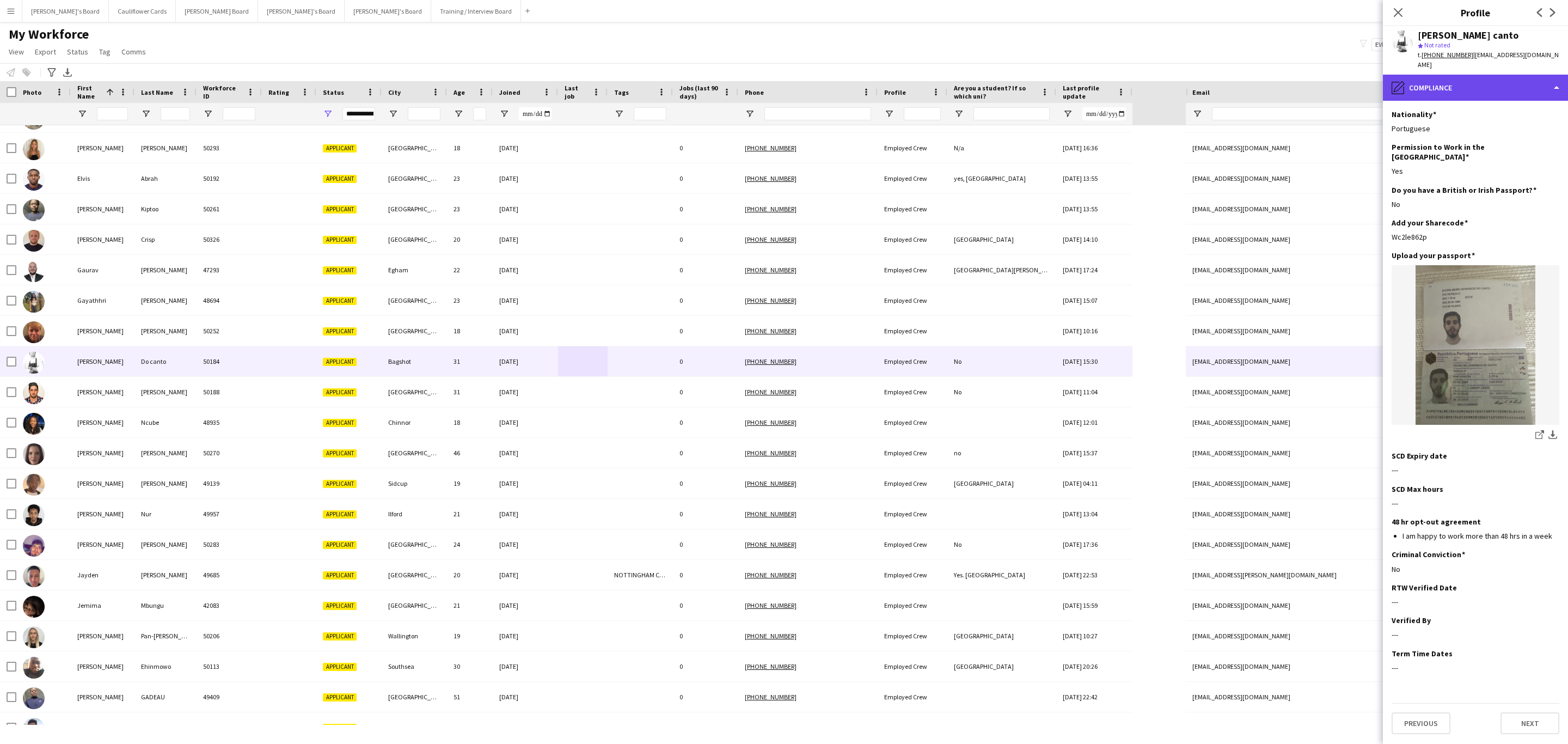
click at [1476, 79] on div "pencil4 Compliance" at bounding box center [1475, 87] width 185 height 26
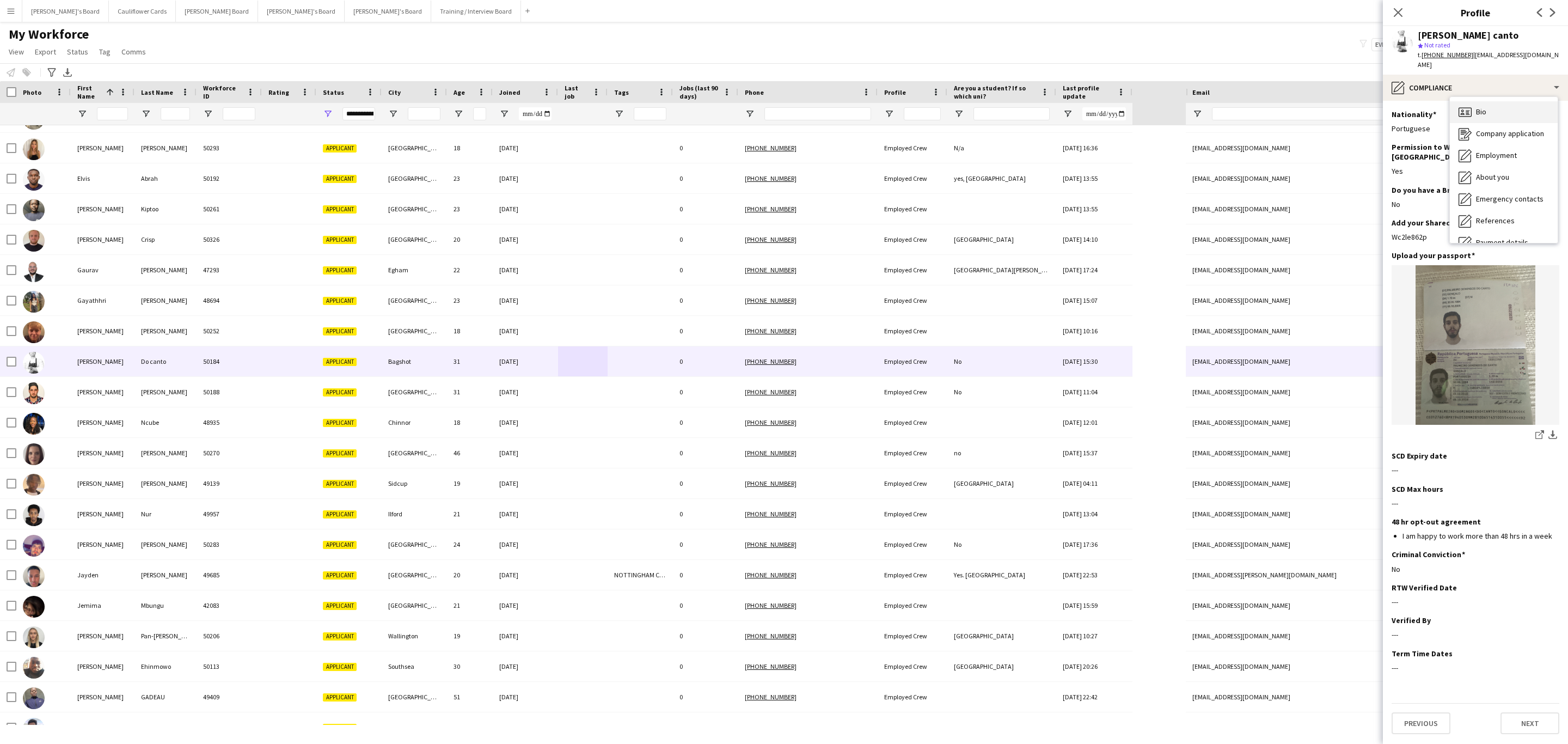
click at [1490, 101] on div "Bio Bio" at bounding box center [1504, 112] width 108 height 22
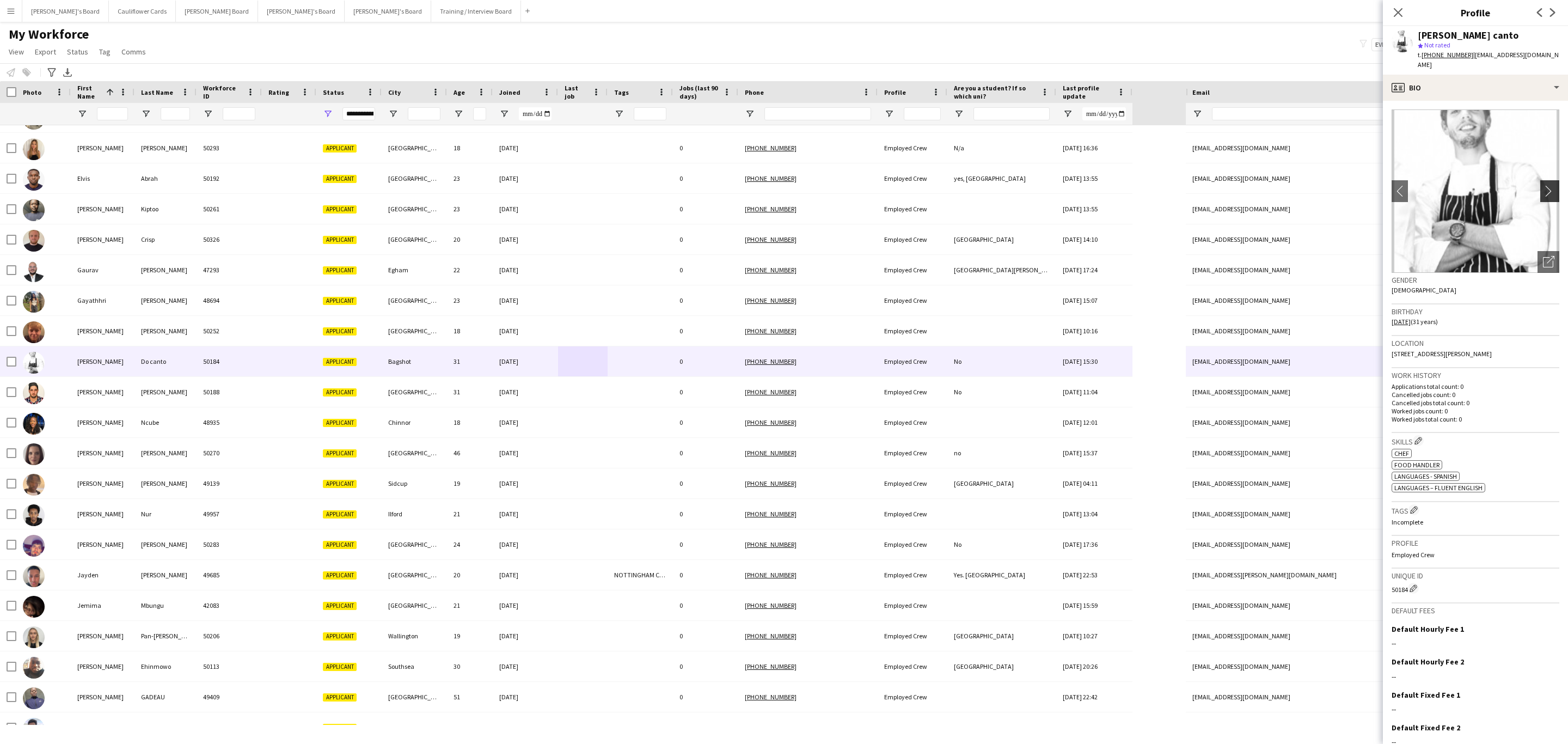
click at [1543, 185] on app-icon "chevron-right" at bounding box center [1551, 191] width 16 height 12
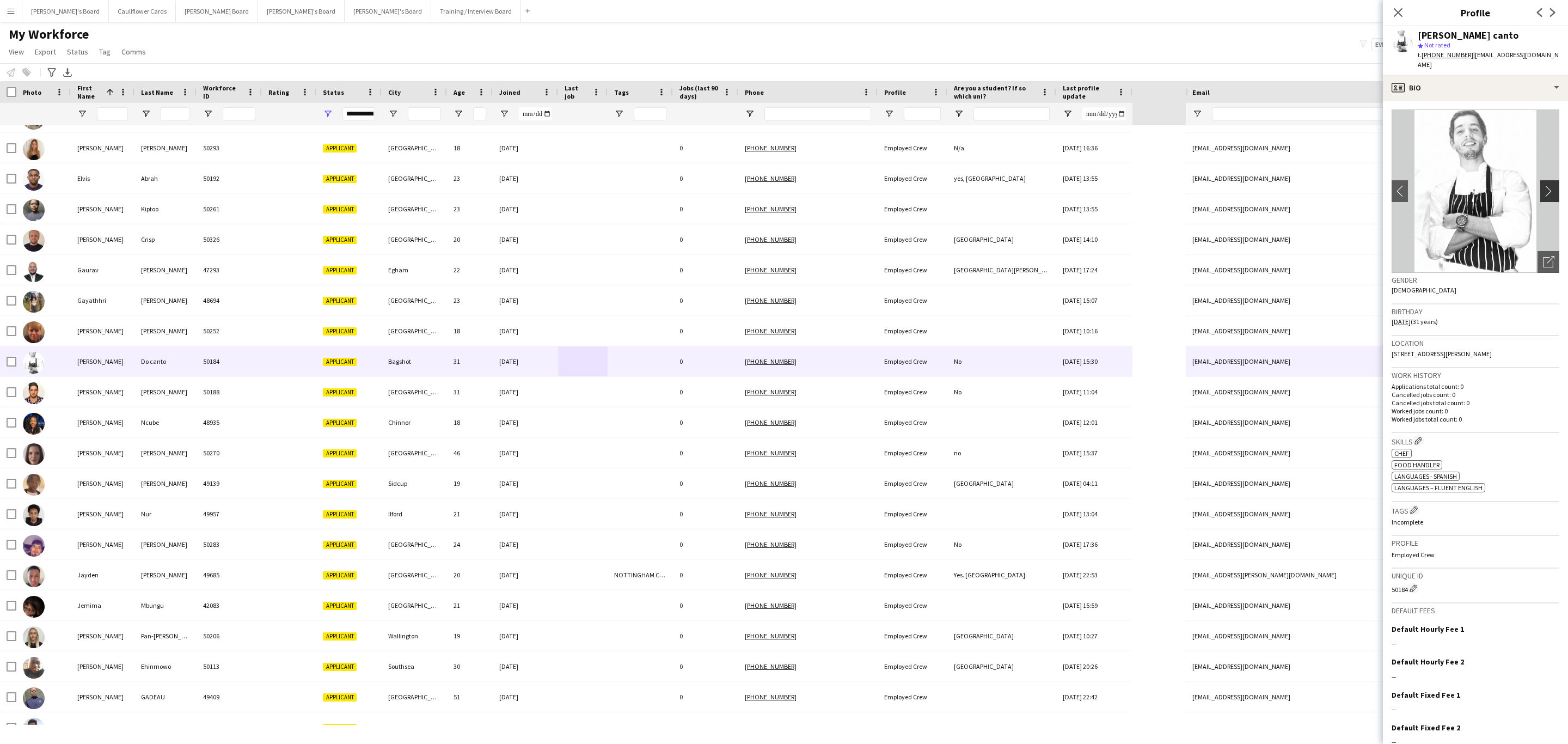
click at [1543, 185] on app-icon "chevron-right" at bounding box center [1551, 191] width 16 height 12
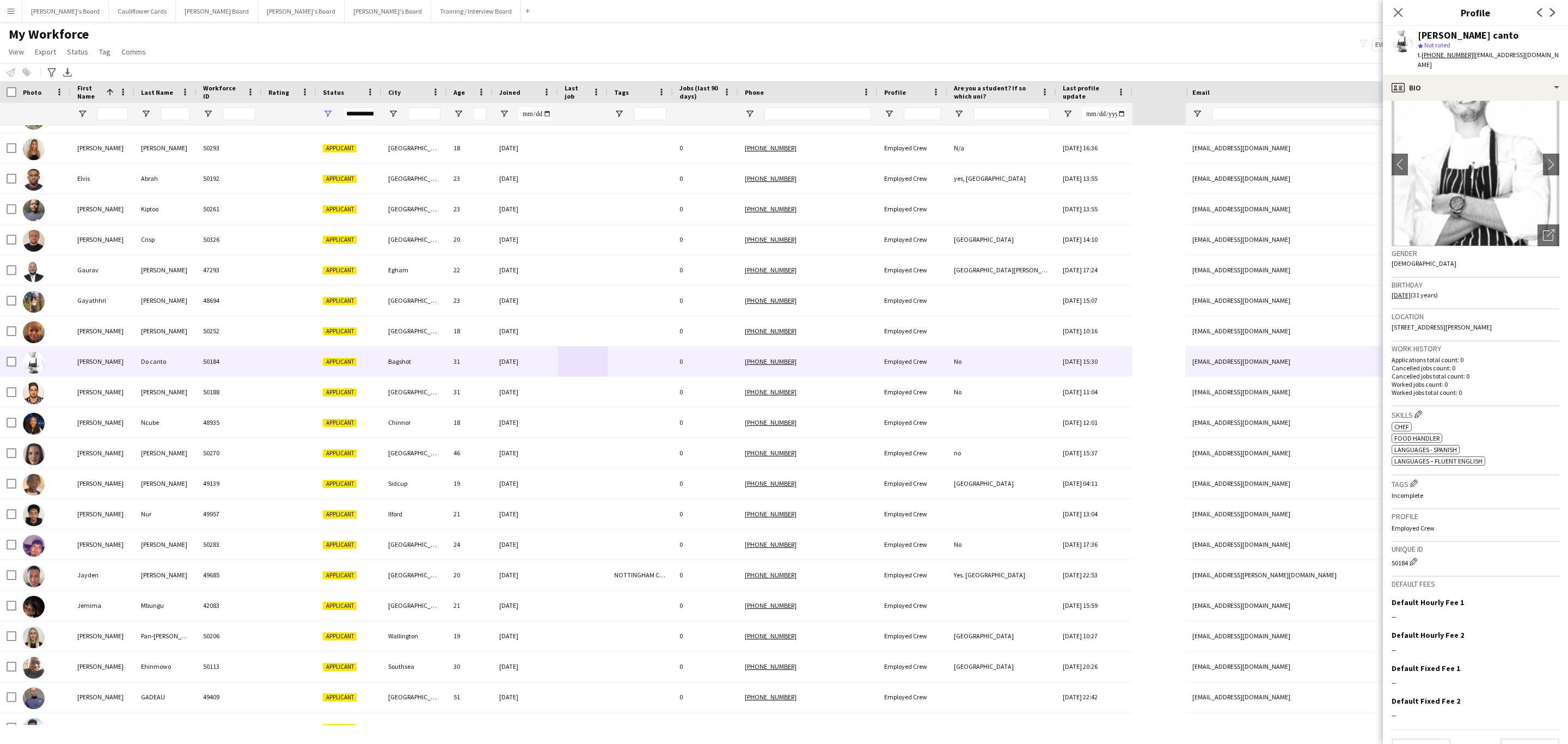
scroll to position [41, 0]
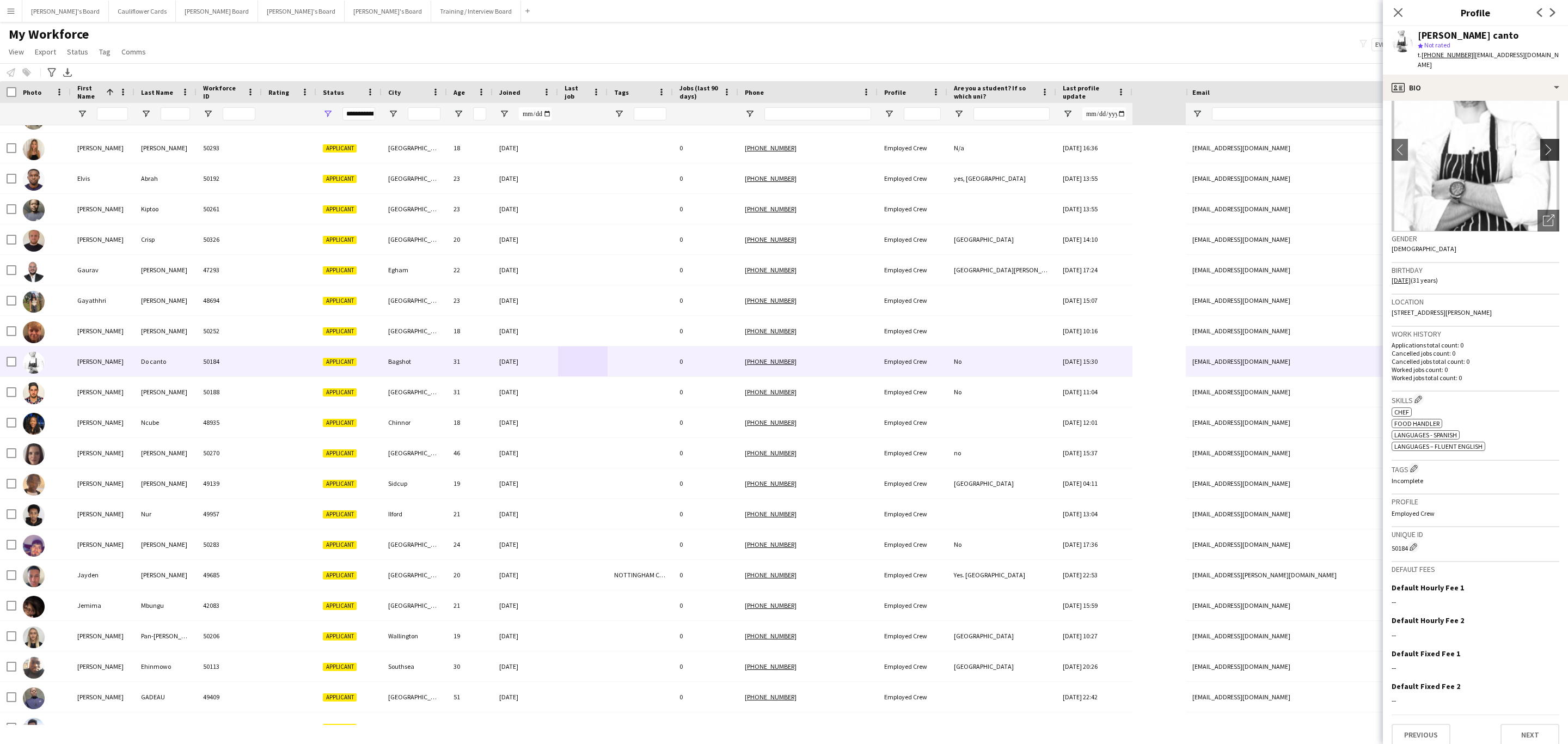
click at [1540, 139] on button "chevron-right" at bounding box center [1551, 150] width 22 height 22
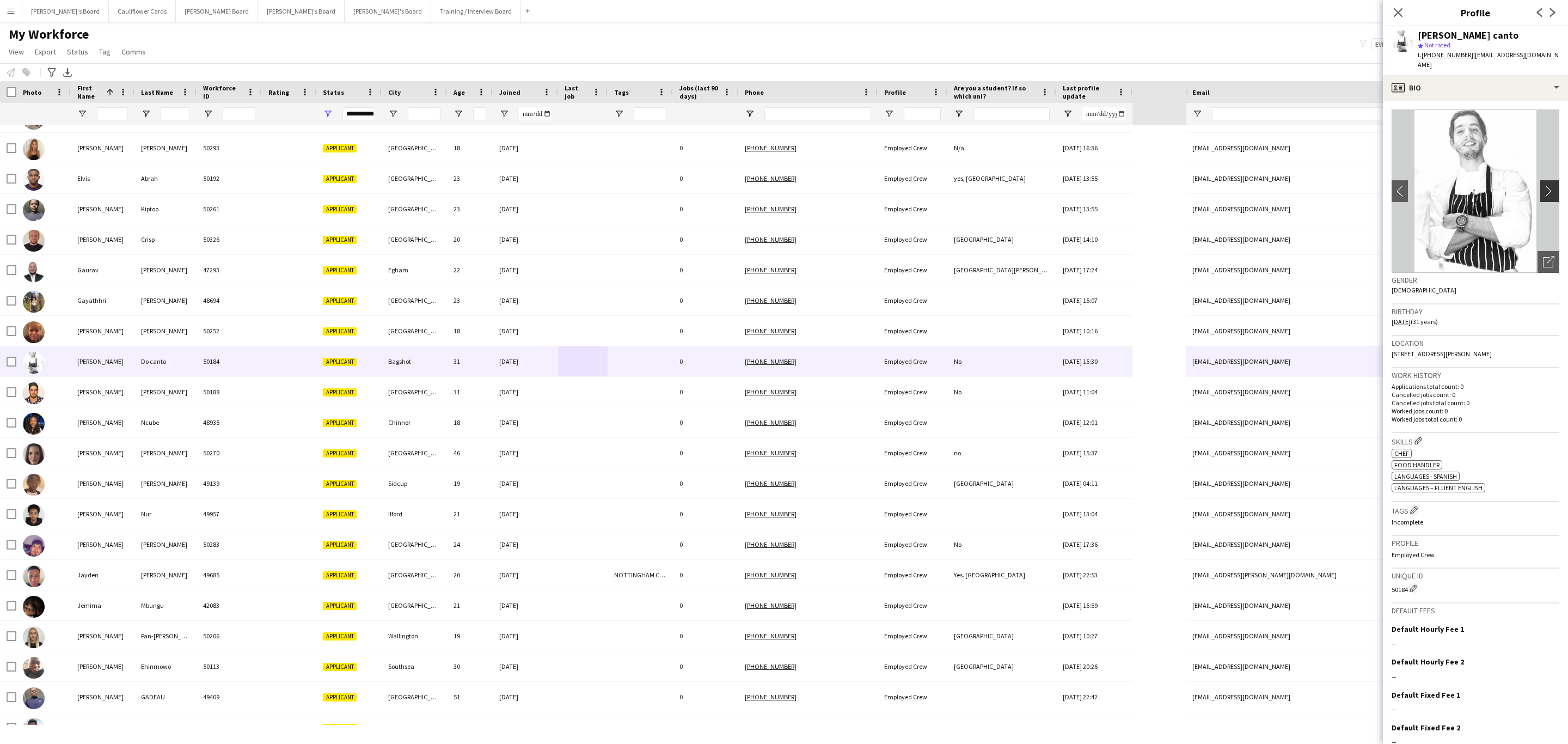
click at [1543, 185] on app-icon "chevron-right" at bounding box center [1551, 191] width 16 height 12
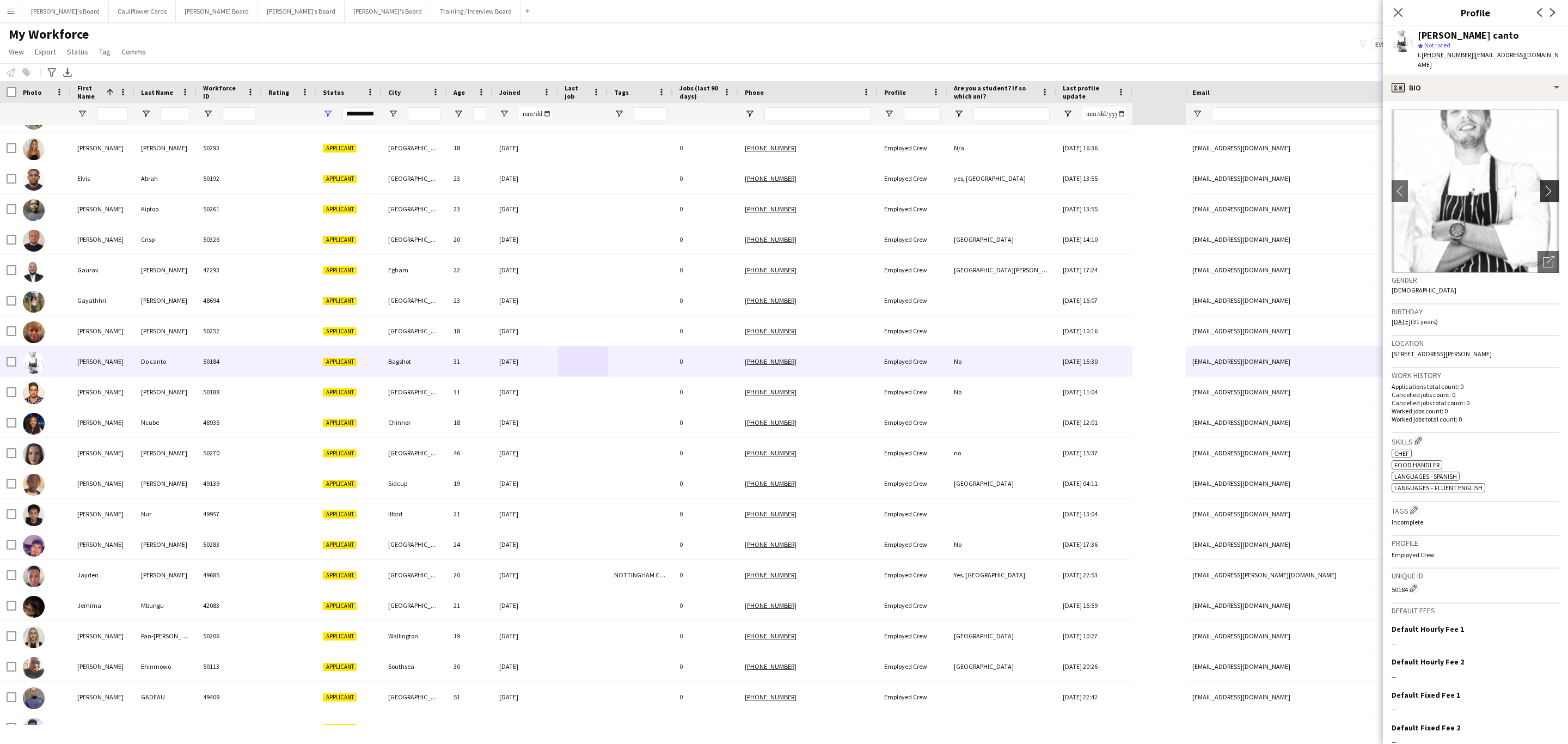
click at [1543, 185] on app-icon "chevron-right" at bounding box center [1551, 191] width 16 height 12
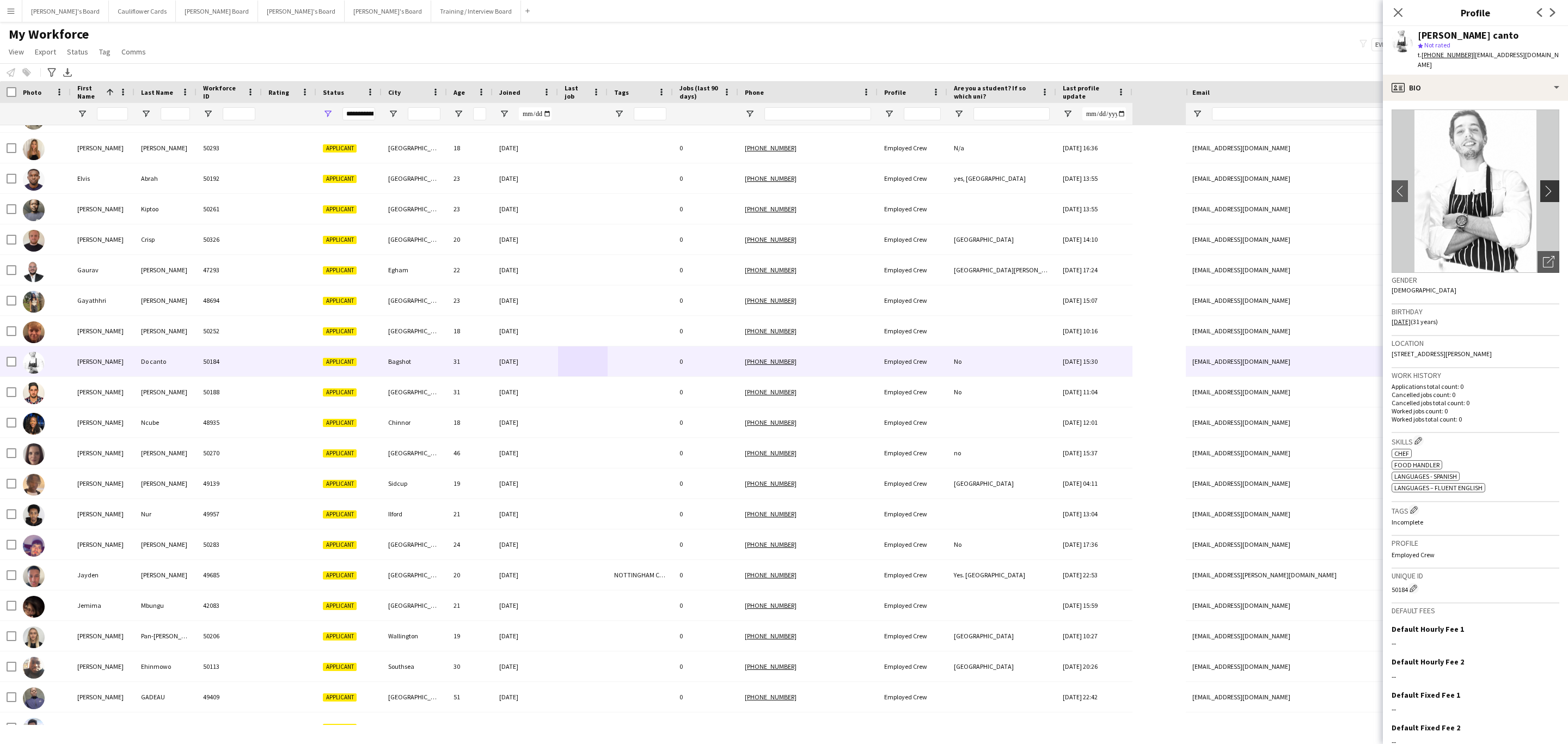
click at [1543, 185] on app-icon "chevron-right" at bounding box center [1551, 191] width 16 height 12
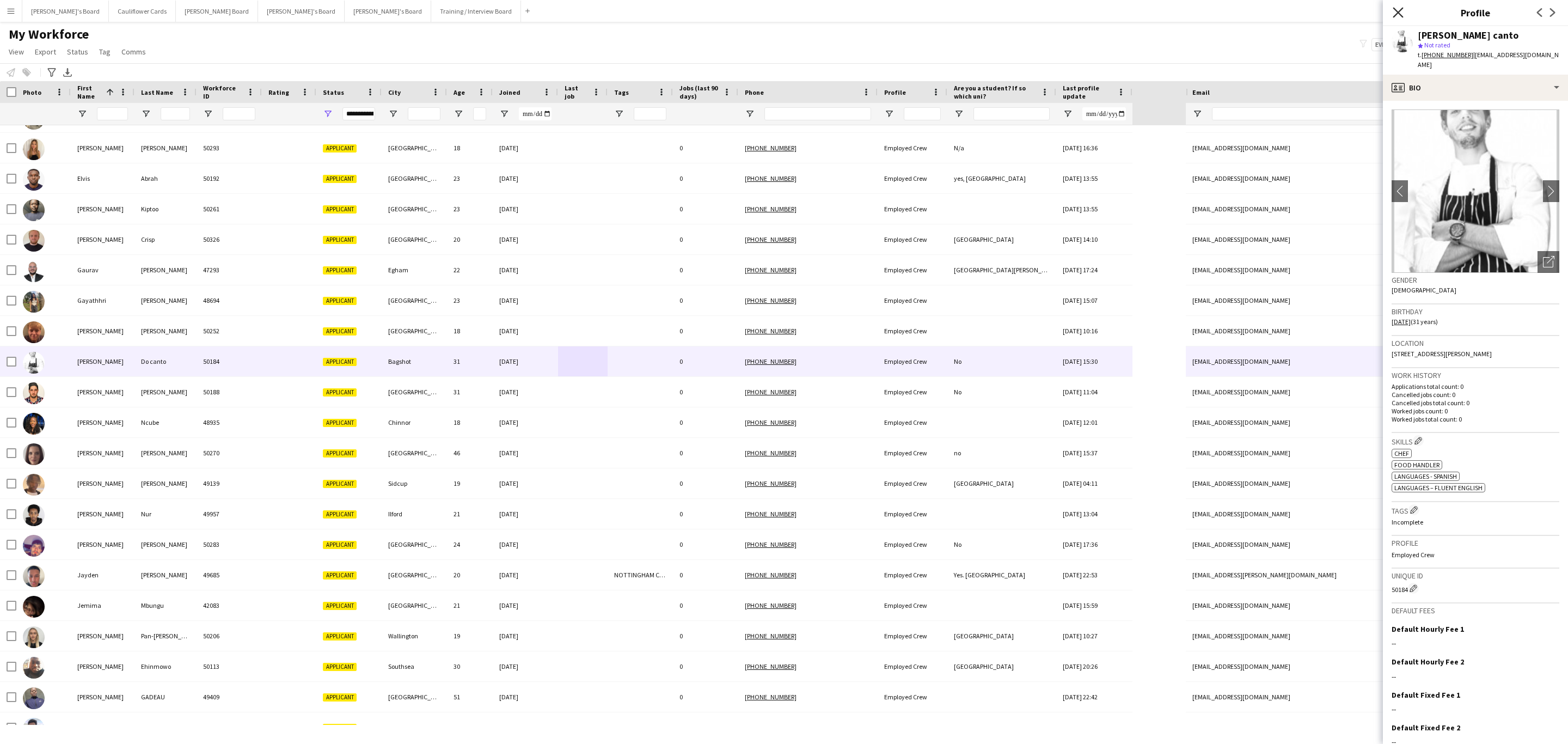
click at [1400, 12] on icon at bounding box center [1397, 12] width 11 height 11
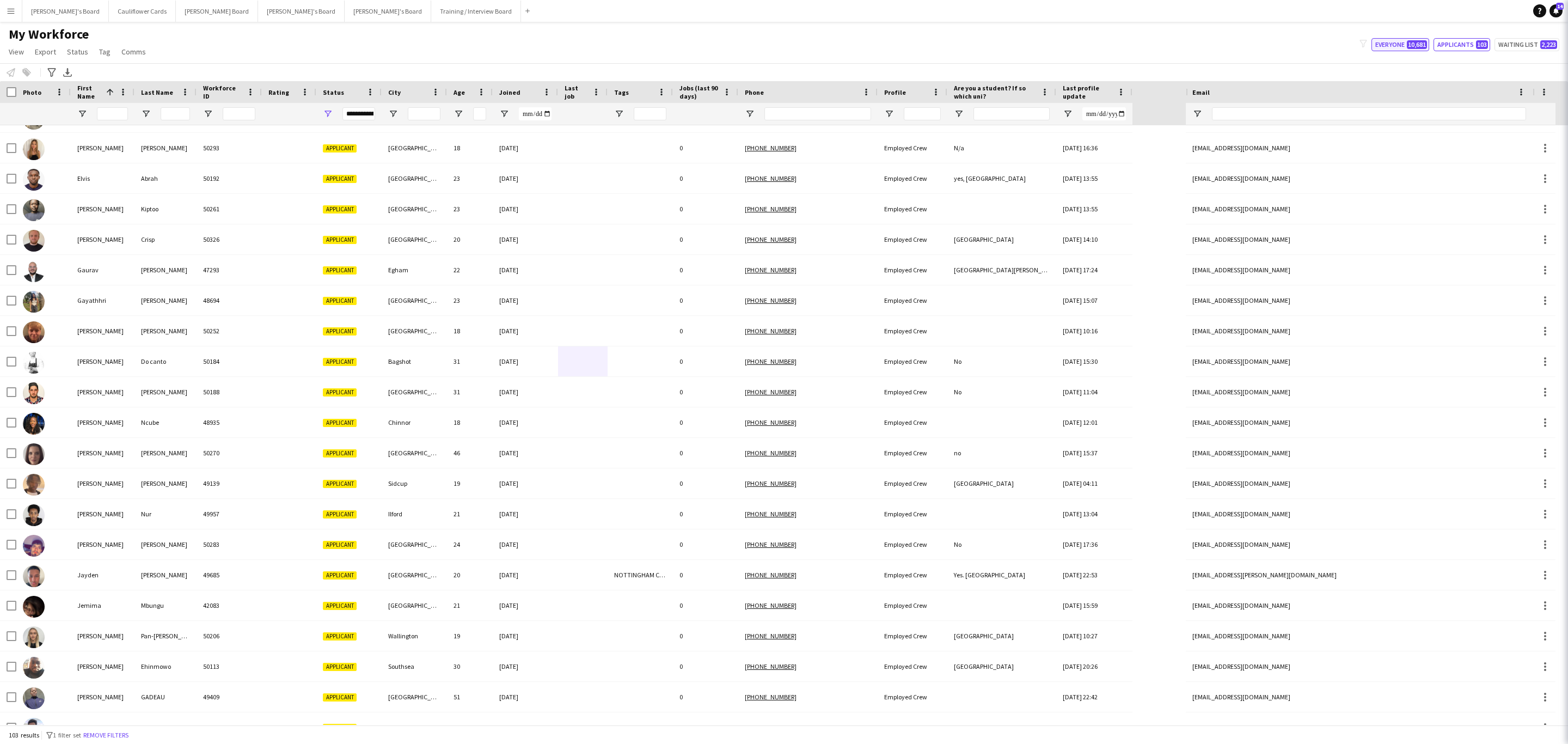
click at [1395, 44] on button "Everyone 10,681" at bounding box center [1400, 45] width 58 height 14
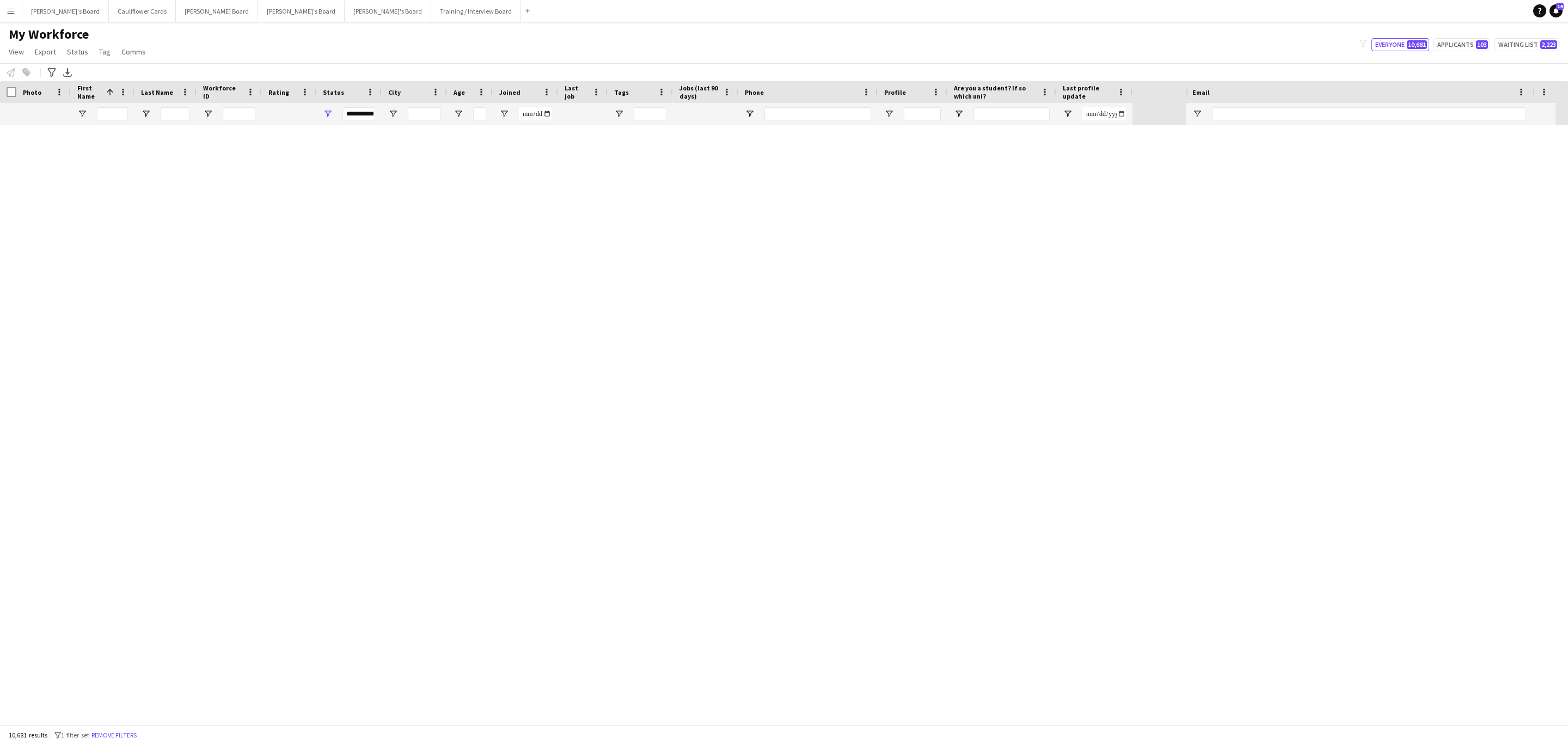
type input "**********"
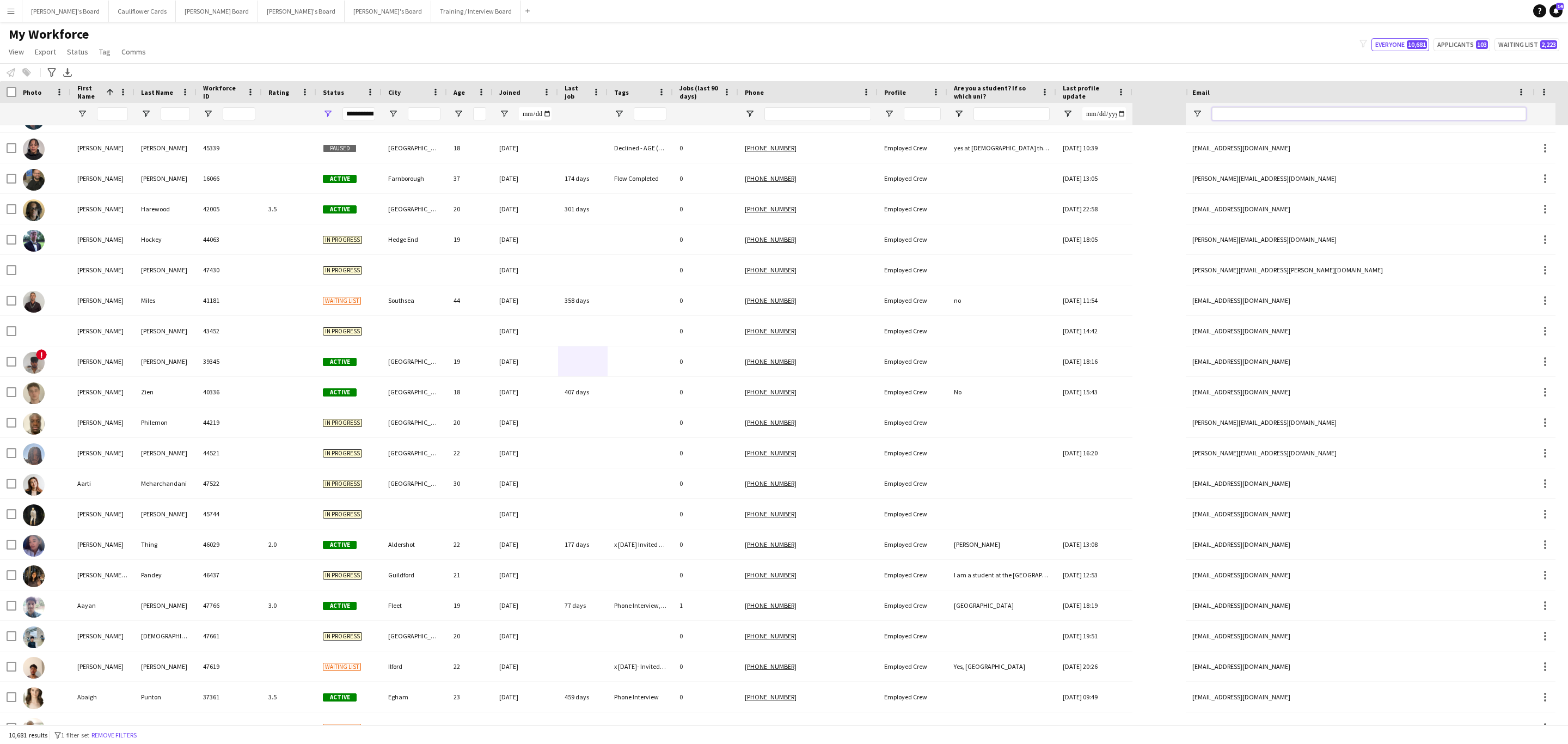
click at [1293, 117] on input "Email Filter Input" at bounding box center [1369, 114] width 315 height 14
paste input "**********"
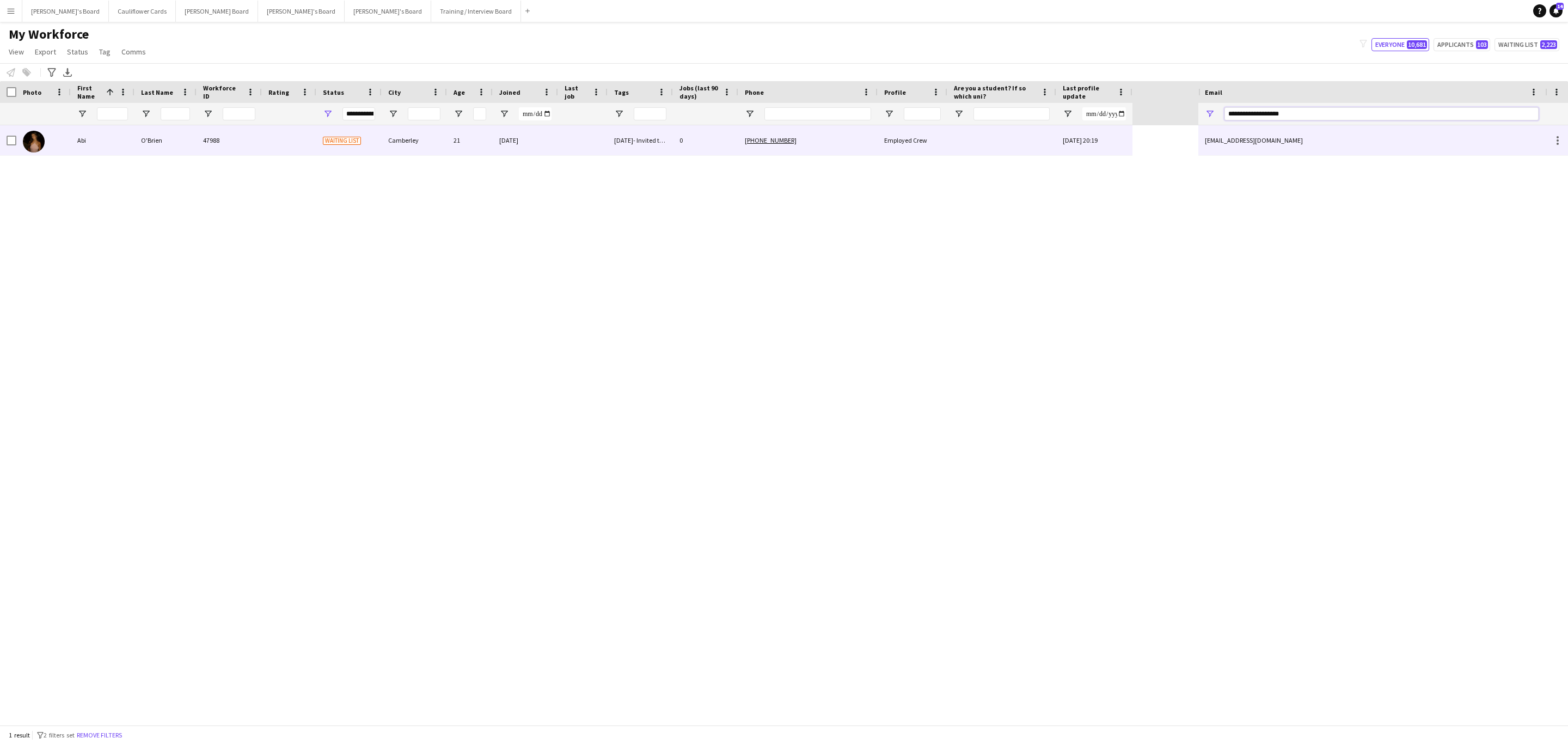
type input "**********"
click at [951, 146] on div at bounding box center [1002, 140] width 109 height 30
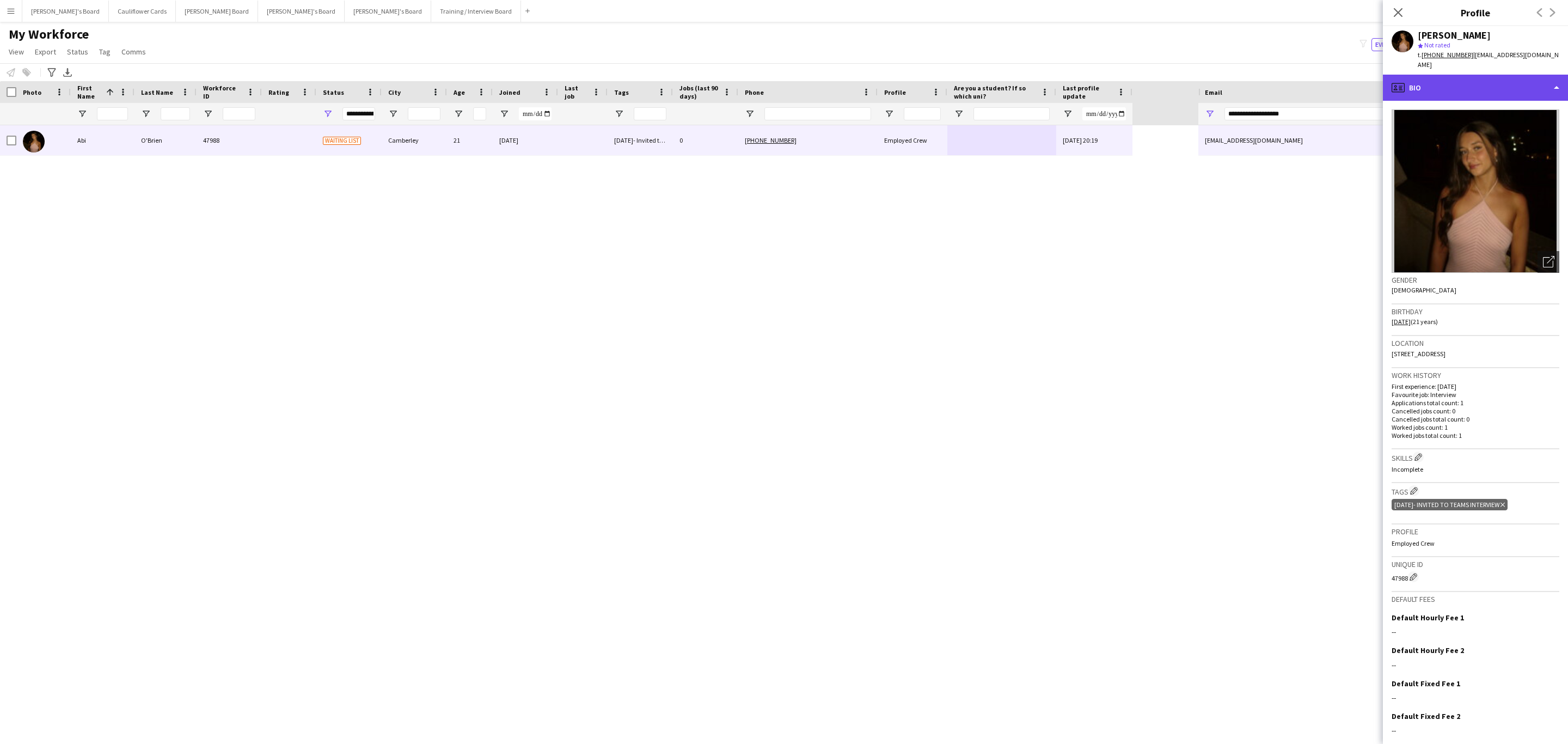
click at [1454, 80] on div "profile Bio" at bounding box center [1475, 87] width 185 height 26
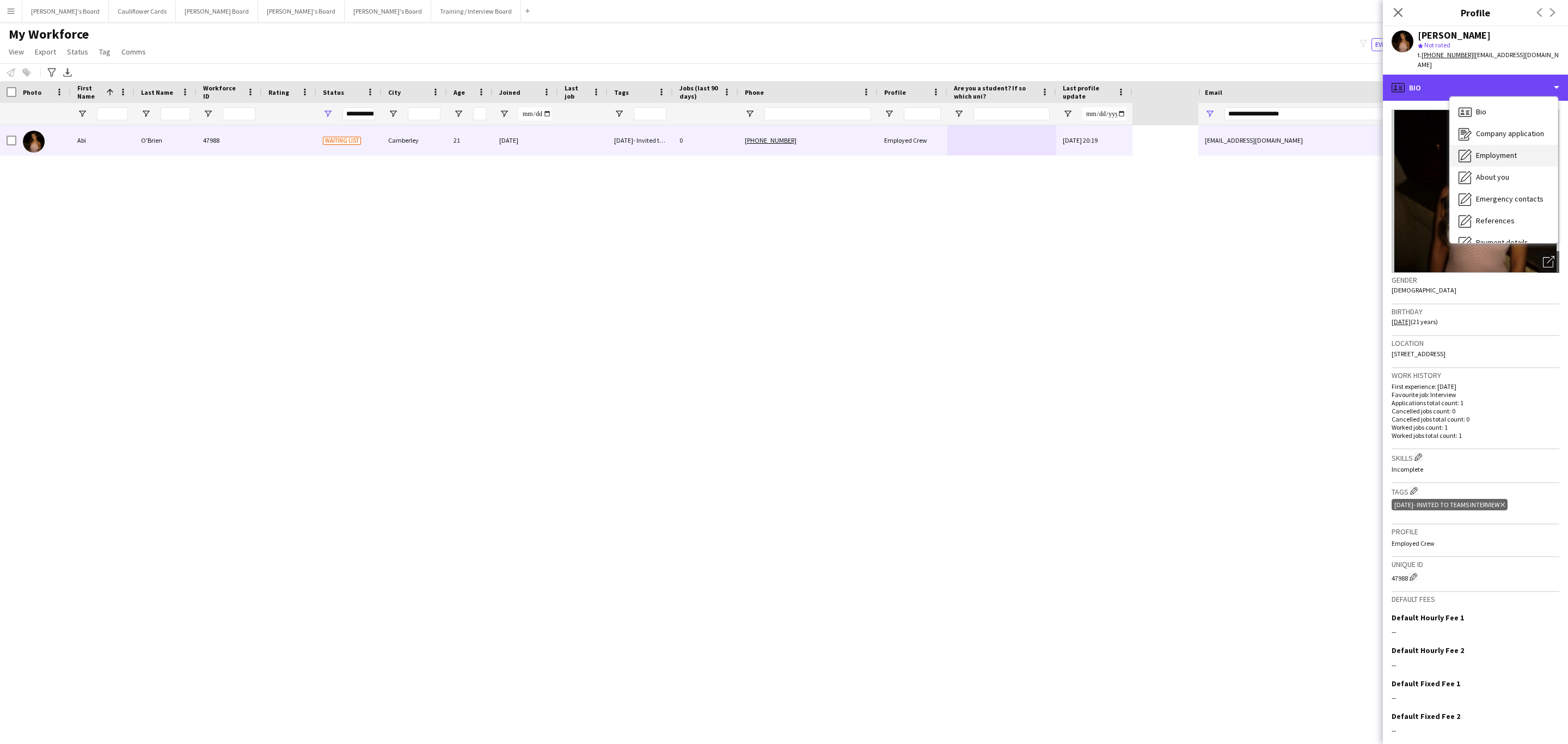
scroll to position [146, 0]
click at [1490, 139] on div "Additional info Additional info" at bounding box center [1504, 141] width 108 height 22
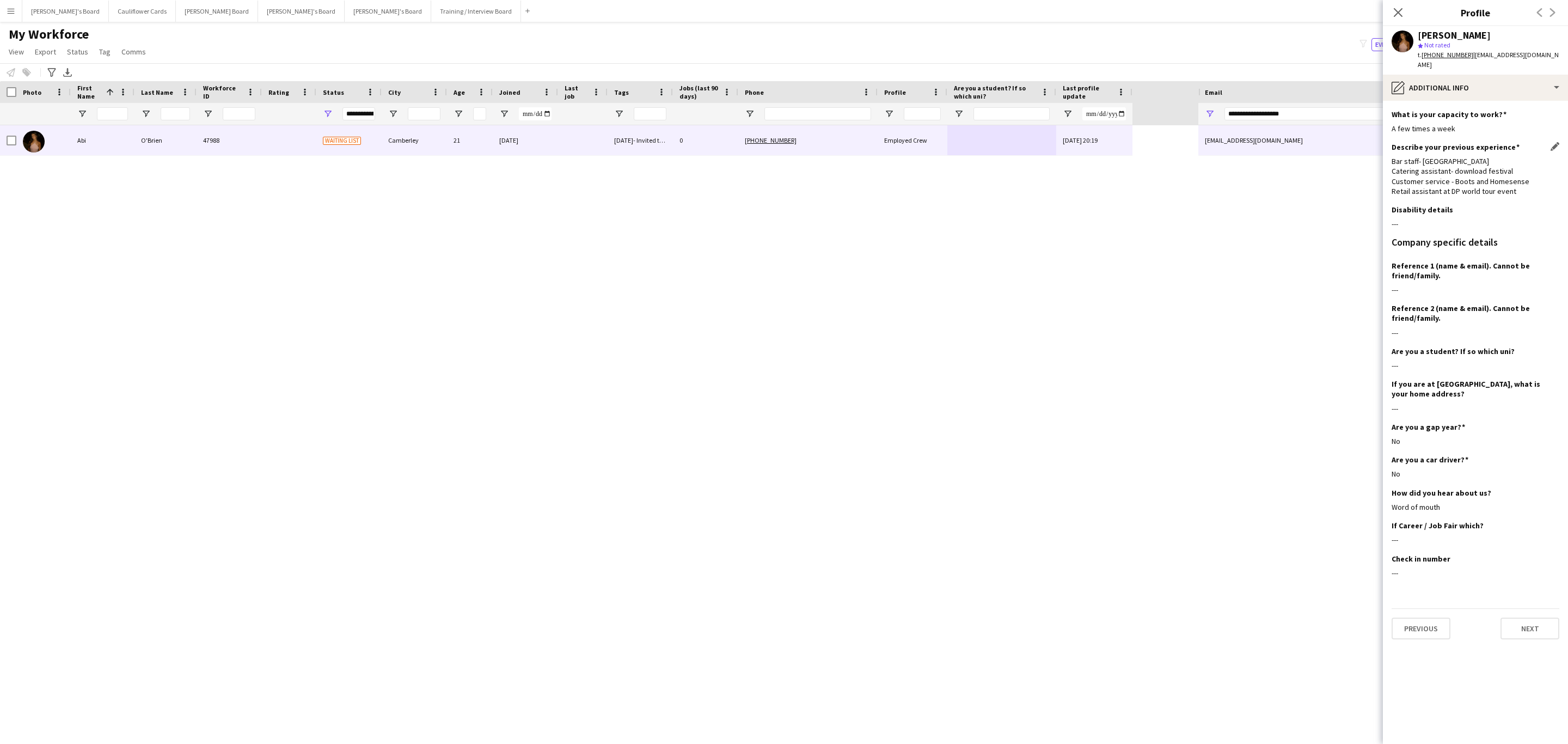
click at [1458, 177] on div "Bar staff- anfield stadium Catering assistant- download festival Customer servi…" at bounding box center [1475, 176] width 168 height 40
click at [1472, 177] on div "Bar staff- anfield stadium Catering assistant- download festival Customer servi…" at bounding box center [1475, 176] width 168 height 40
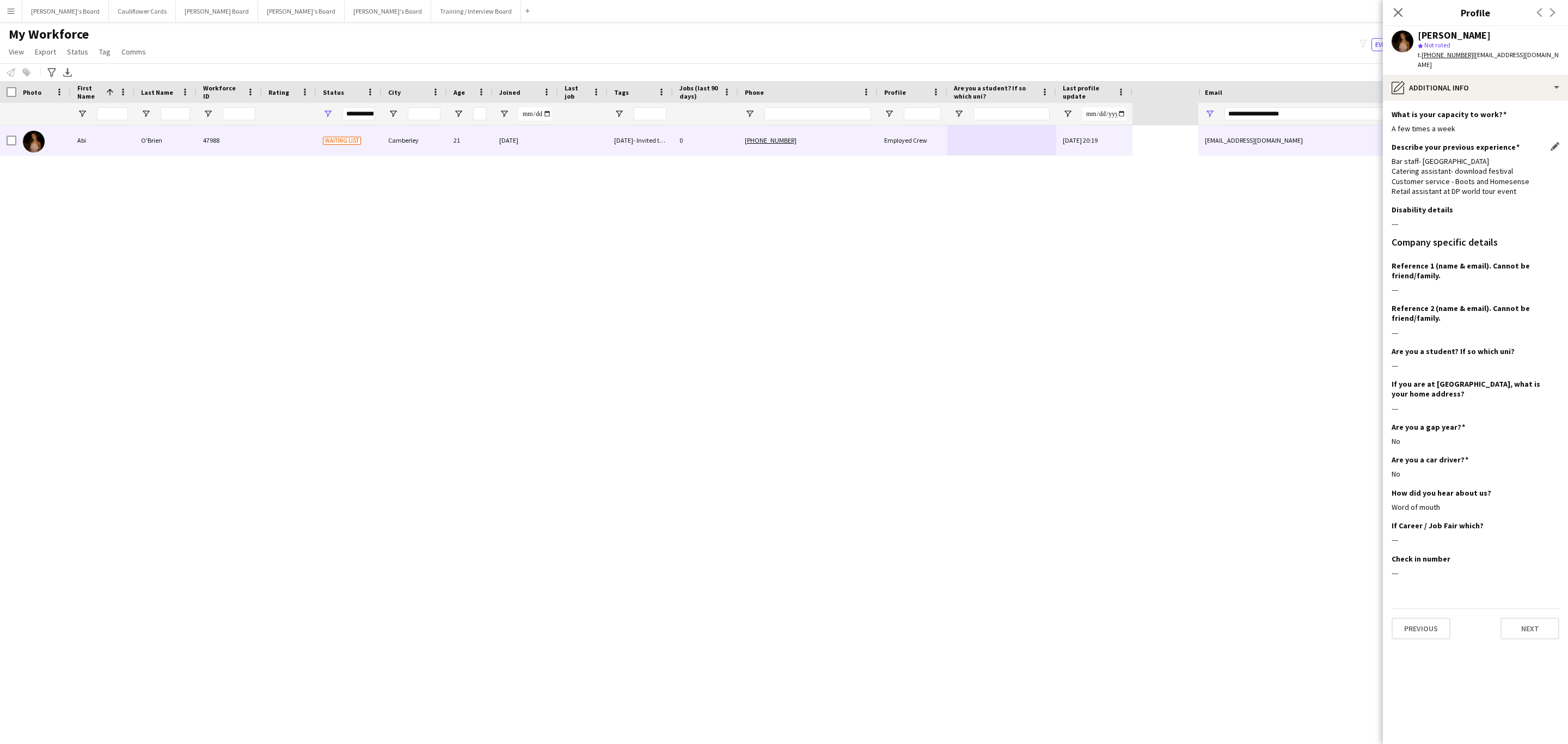
click at [1482, 179] on div "Bar staff- anfield stadium Catering assistant- download festival Customer servi…" at bounding box center [1475, 176] width 168 height 40
click at [1512, 183] on div "Bar staff- anfield stadium Catering assistant- download festival Customer servi…" at bounding box center [1475, 176] width 168 height 40
click at [1508, 181] on div "Bar staff- anfield stadium Catering assistant- download festival Customer servi…" at bounding box center [1475, 176] width 168 height 40
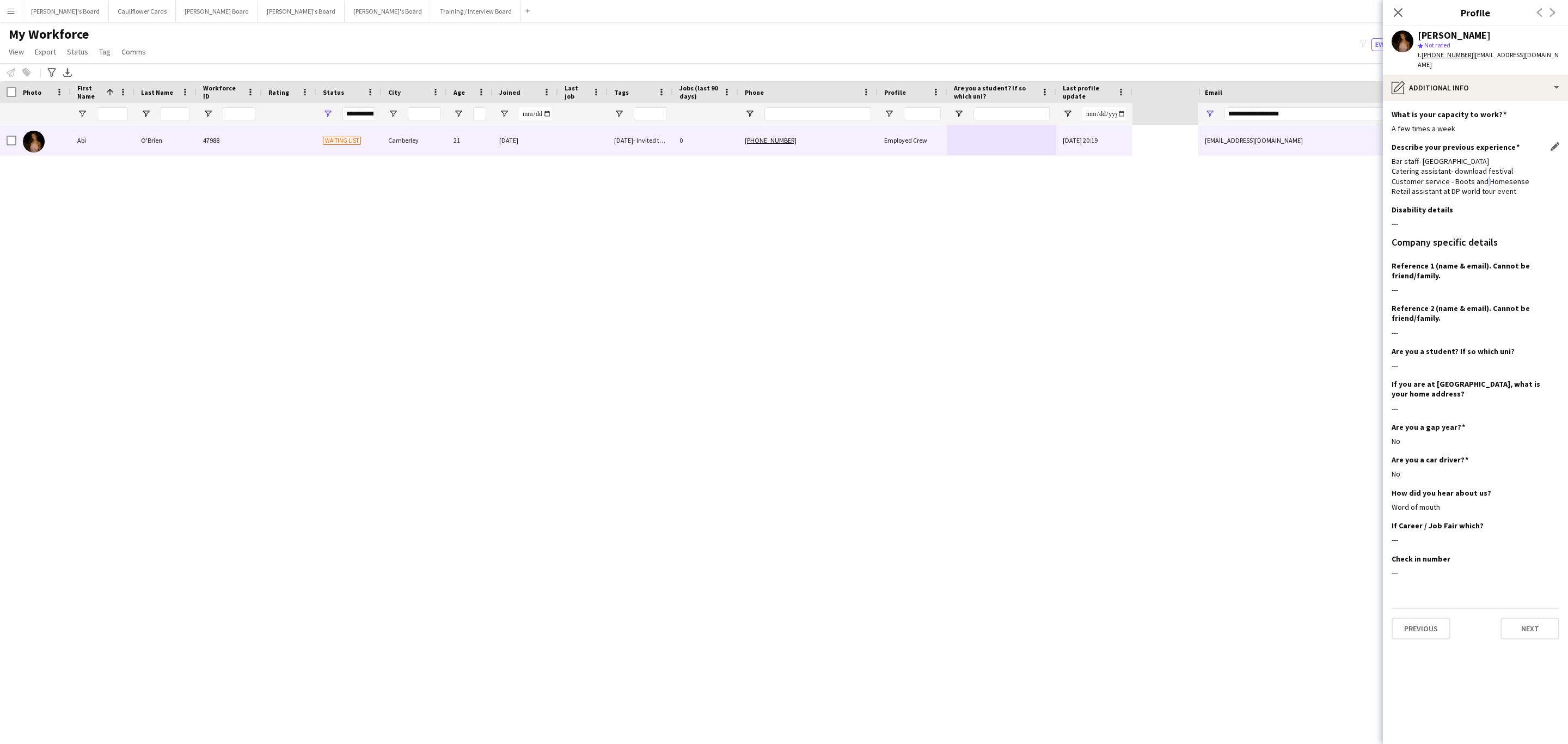
click at [1492, 169] on div "Bar staff- anfield stadium Catering assistant- download festival Customer servi…" at bounding box center [1475, 176] width 168 height 40
click at [1494, 169] on div "Bar staff- anfield stadium Catering assistant- download festival Customer servi…" at bounding box center [1475, 176] width 168 height 40
click at [1495, 170] on div "Bar staff- anfield stadium Catering assistant- download festival Customer servi…" at bounding box center [1475, 176] width 168 height 40
click at [1496, 170] on div "Bar staff- anfield stadium Catering assistant- download festival Customer servi…" at bounding box center [1475, 176] width 168 height 40
click at [1508, 180] on div "Bar staff- anfield stadium Catering assistant- download festival Customer servi…" at bounding box center [1475, 176] width 168 height 40
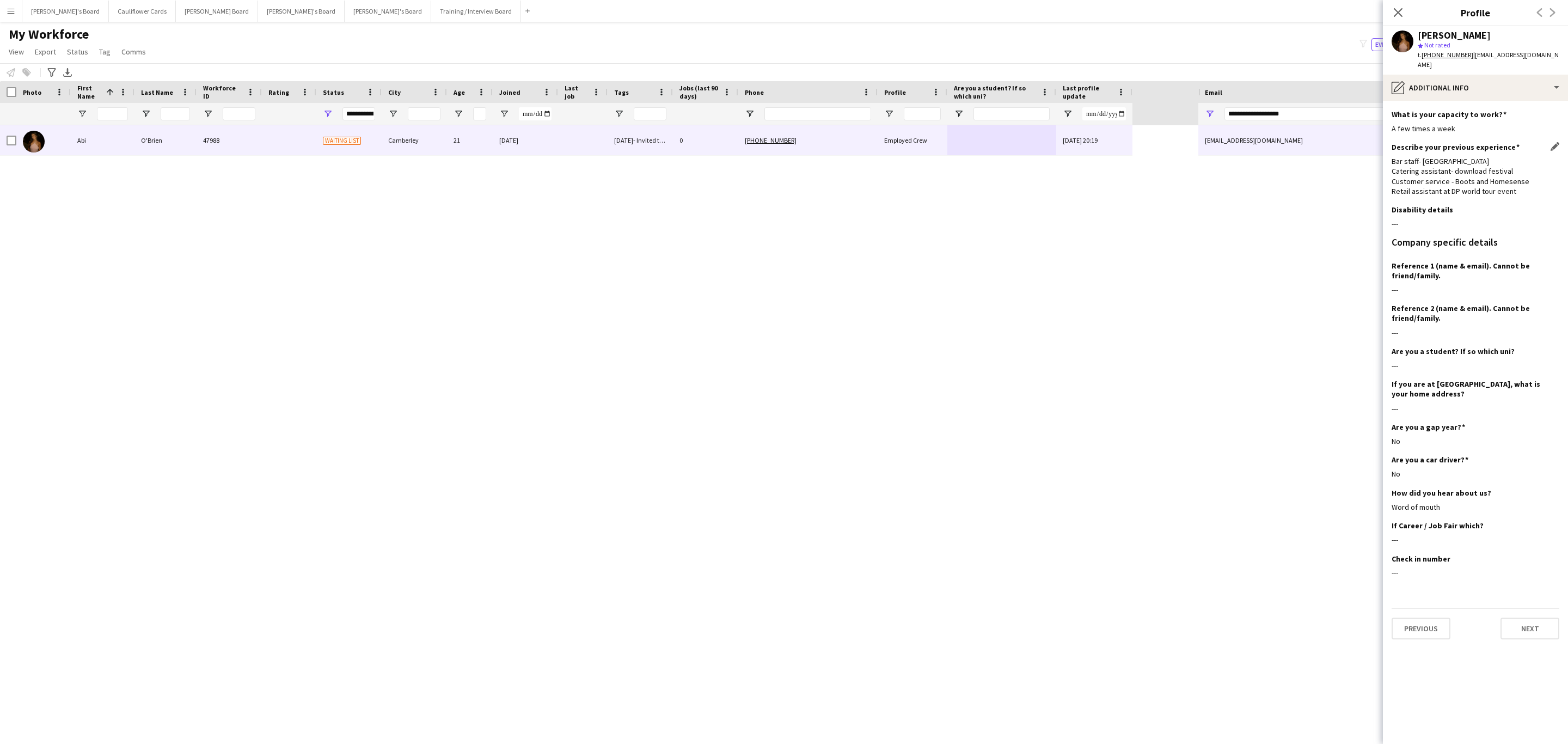
click at [1495, 173] on div "Bar staff- anfield stadium Catering assistant- download festival Customer servi…" at bounding box center [1475, 176] width 168 height 40
click at [1496, 174] on div "Bar staff- anfield stadium Catering assistant- download festival Customer servi…" at bounding box center [1475, 176] width 168 height 40
click at [1499, 177] on div "Bar staff- anfield stadium Catering assistant- download festival Customer servi…" at bounding box center [1475, 176] width 168 height 40
drag, startPoint x: 1398, startPoint y: 11, endPoint x: 1431, endPoint y: 31, distance: 38.6
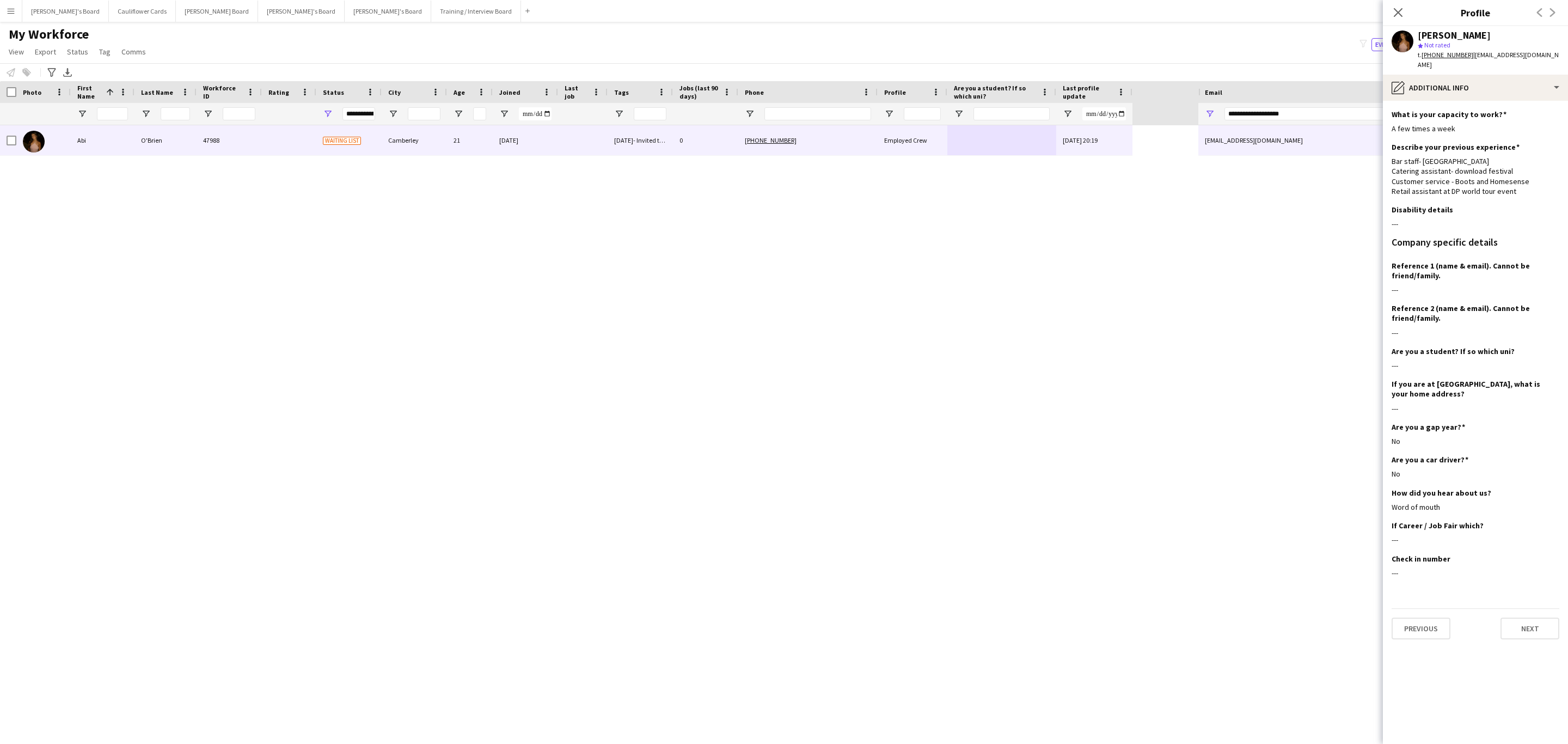
click at [1398, 11] on icon "Close pop-in" at bounding box center [1398, 12] width 9 height 9
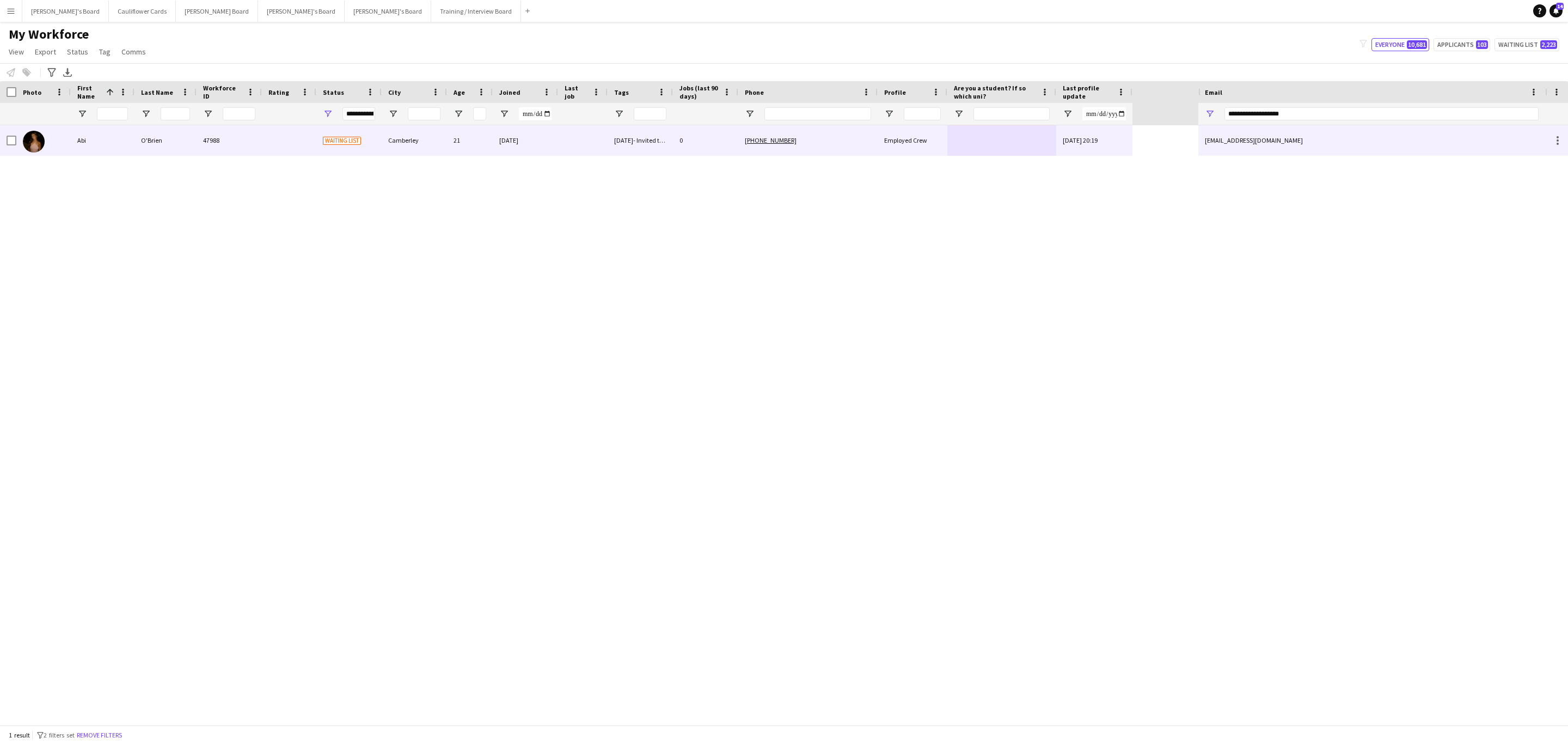
click at [819, 155] on div "Abi O'Brien 47988 Waiting list Camberley 21 11-06-2025 22/09/25- Invited to Tea…" at bounding box center [566, 141] width 1133 height 31
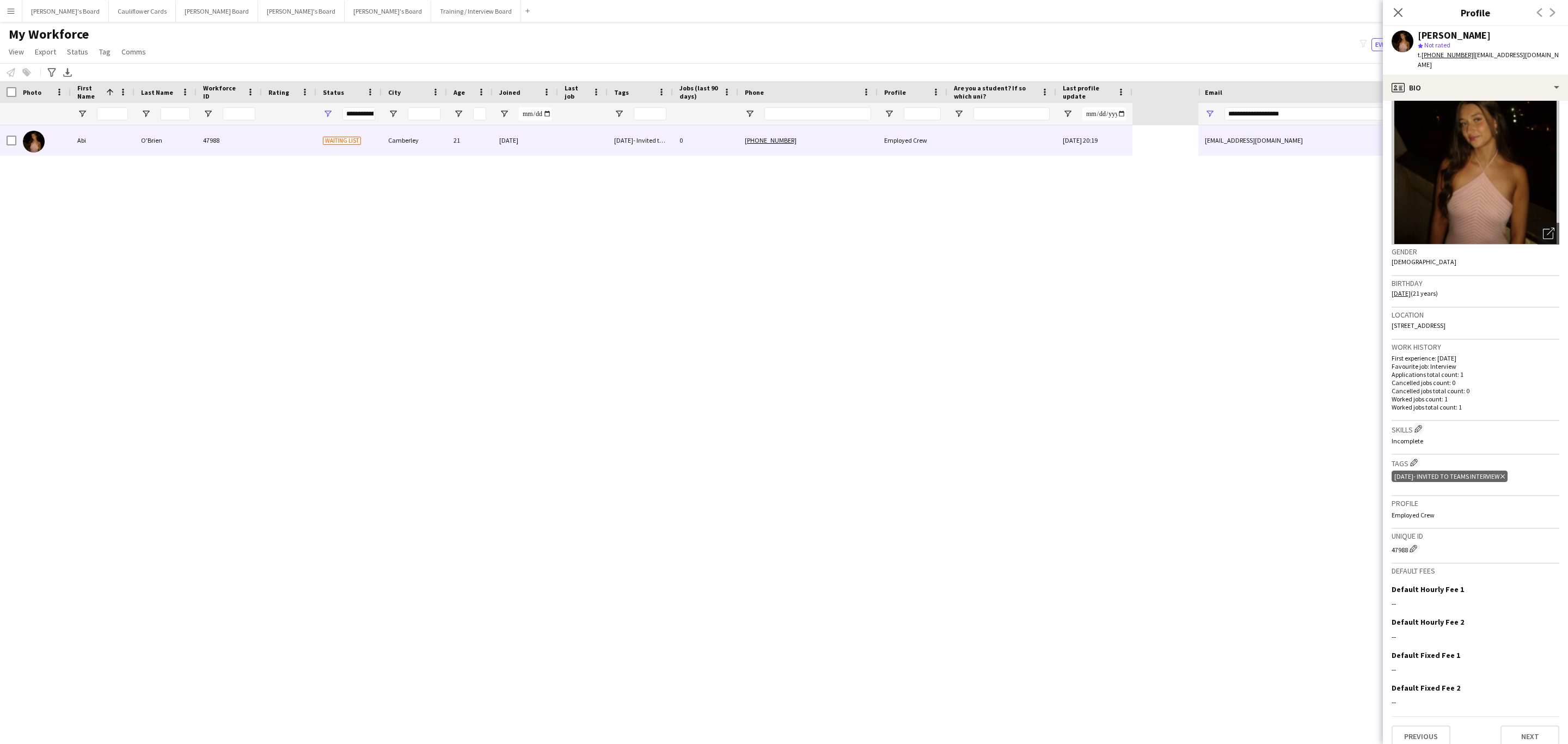
scroll to position [0, 0]
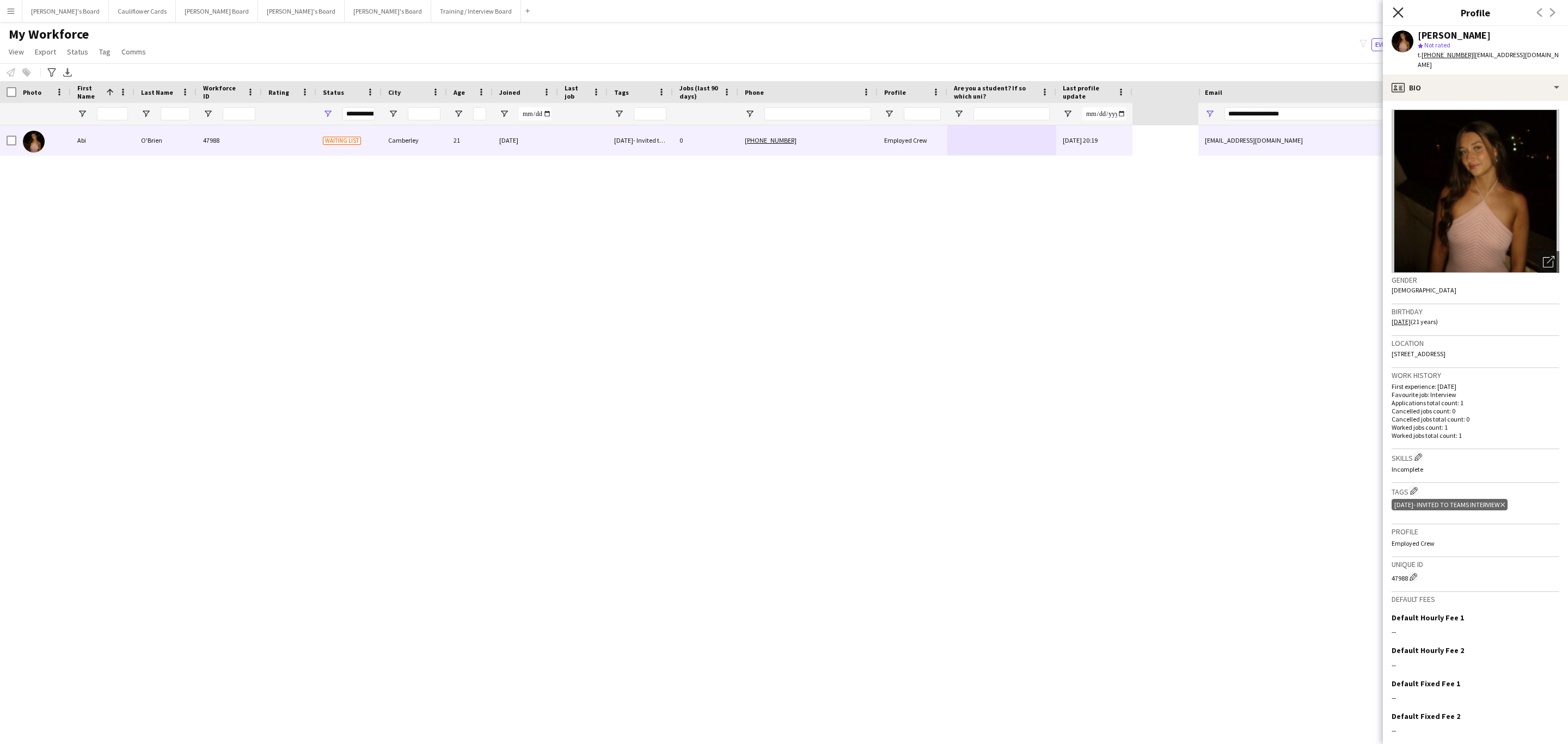
click at [1395, 14] on icon "Close pop-in" at bounding box center [1397, 12] width 11 height 11
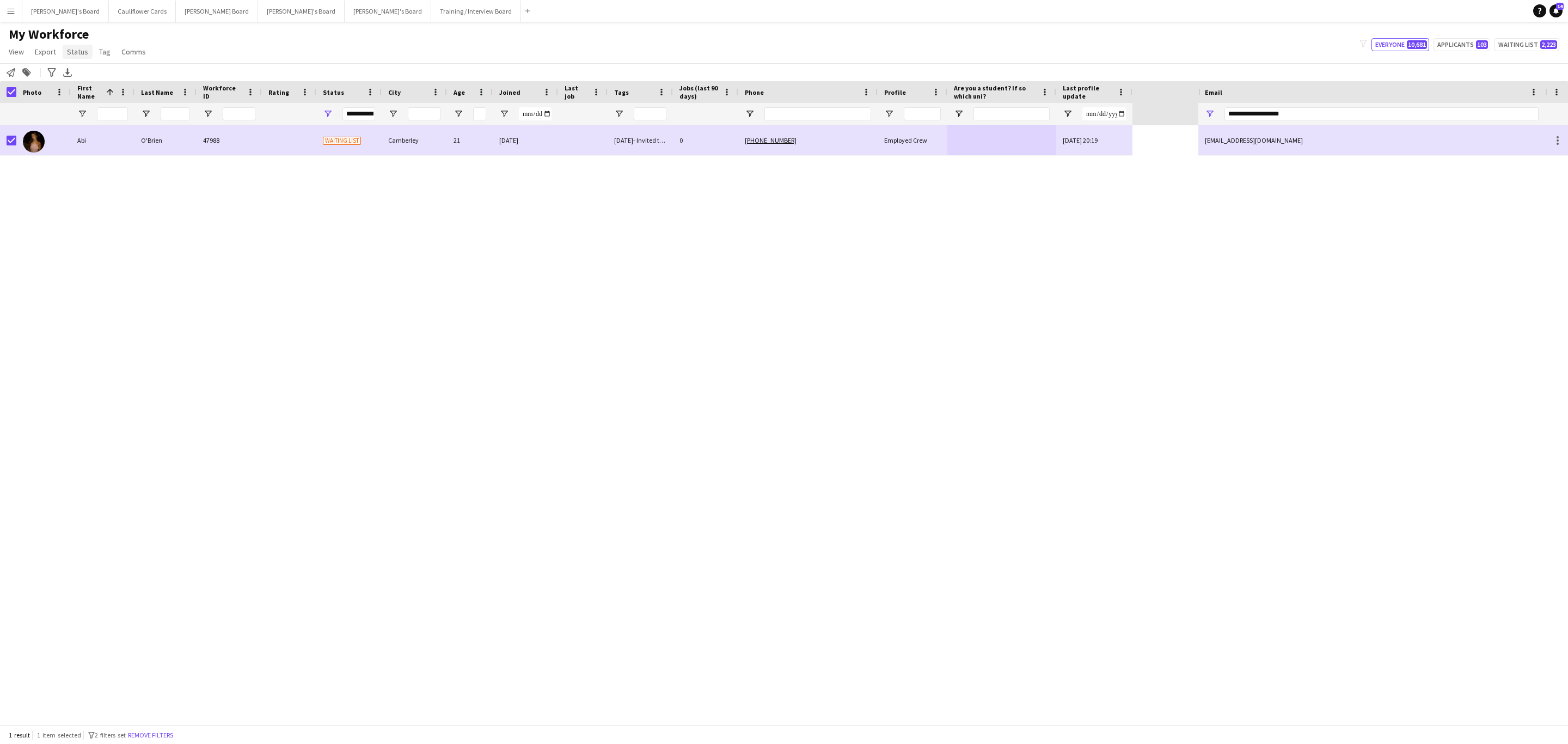
click at [80, 56] on span "Status" at bounding box center [77, 52] width 21 height 10
click at [91, 77] on link "Edit" at bounding box center [100, 75] width 76 height 23
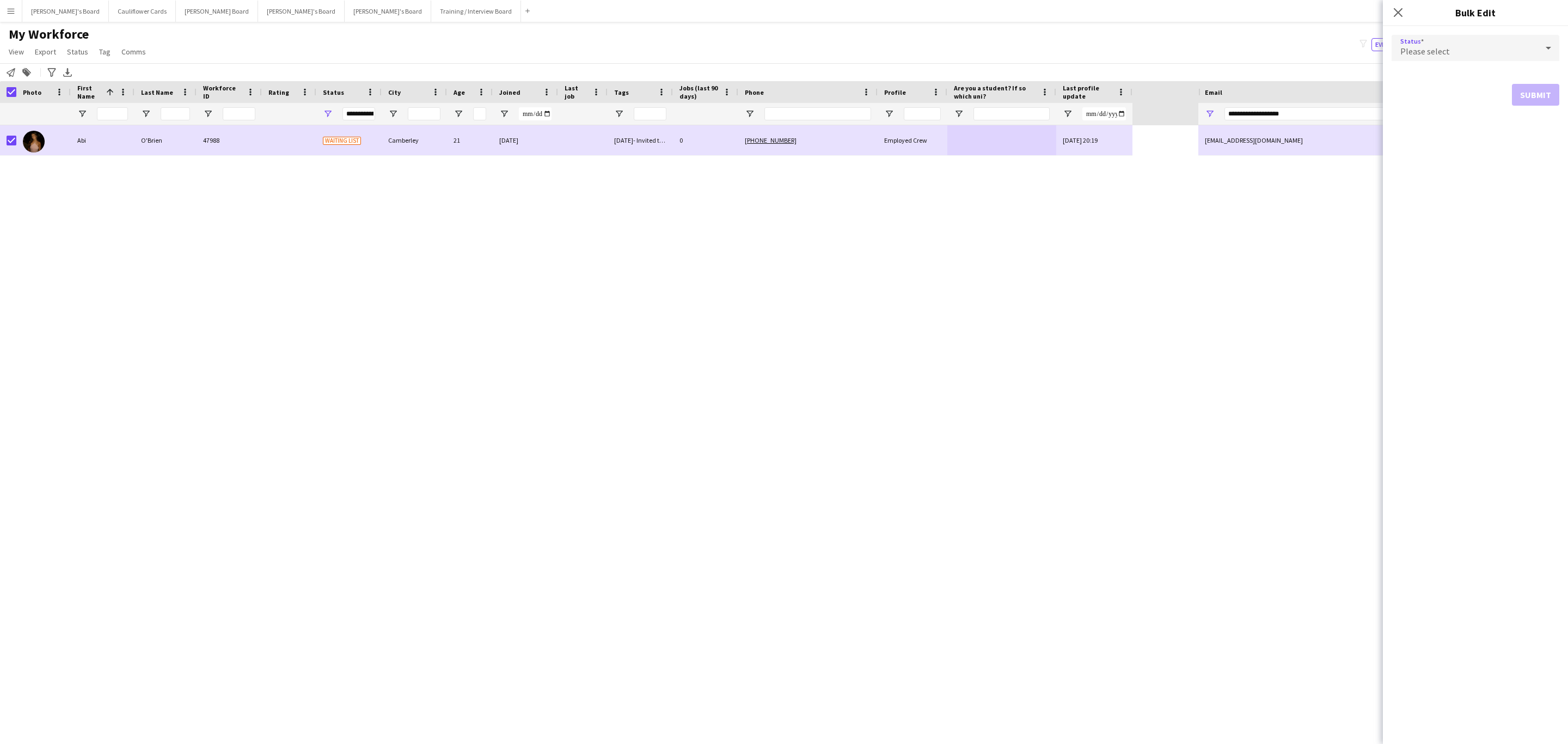
click at [1459, 61] on mat-select "Please select" at bounding box center [1475, 48] width 168 height 27
click at [1462, 66] on form "Status Please select Submit" at bounding box center [1475, 69] width 168 height 88
click at [1449, 38] on div "Please select" at bounding box center [1464, 47] width 146 height 26
click at [1420, 84] on span "Active" at bounding box center [1475, 78] width 151 height 11
click at [1523, 129] on button "Submit" at bounding box center [1535, 131] width 47 height 22
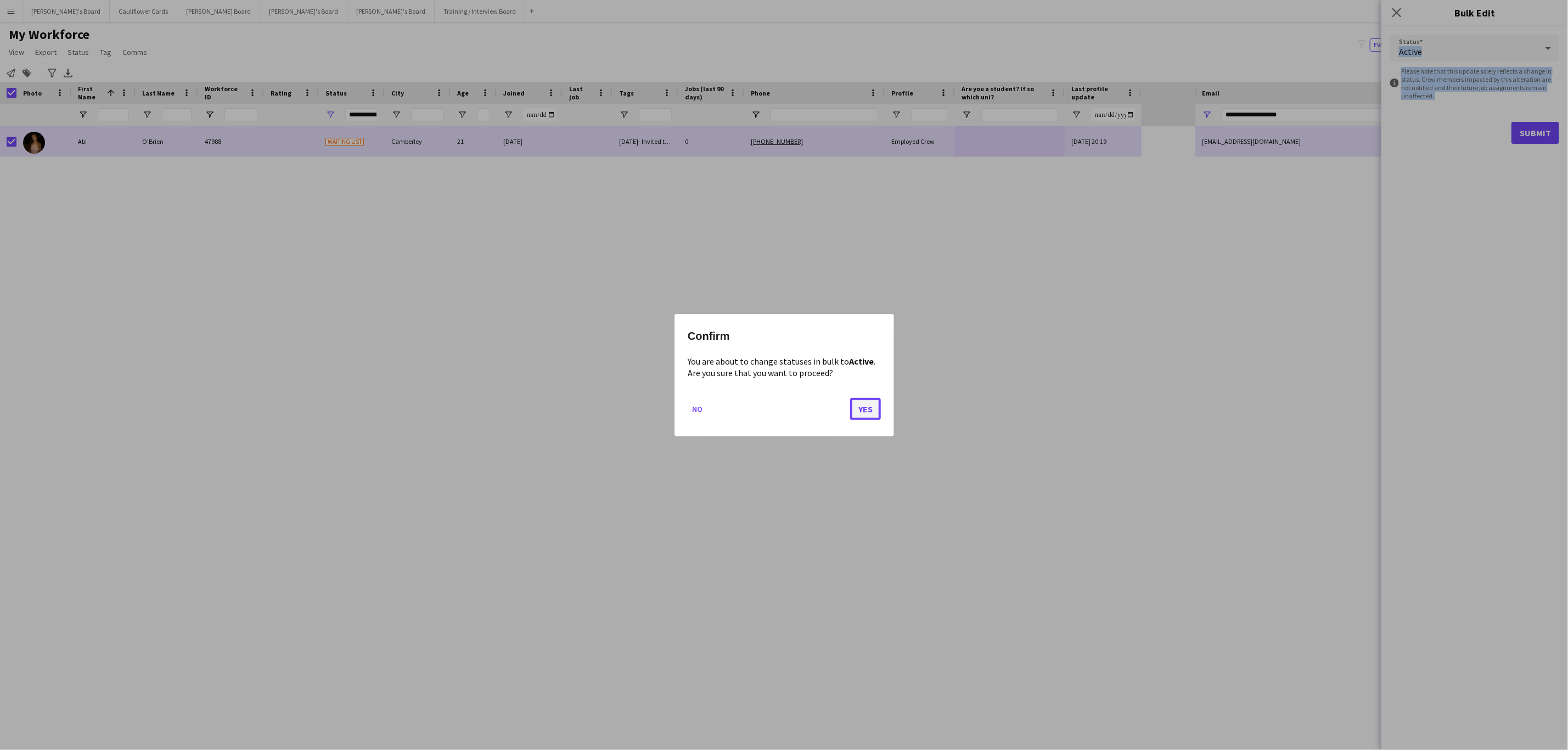
click at [868, 407] on button "Yes" at bounding box center [866, 409] width 31 height 22
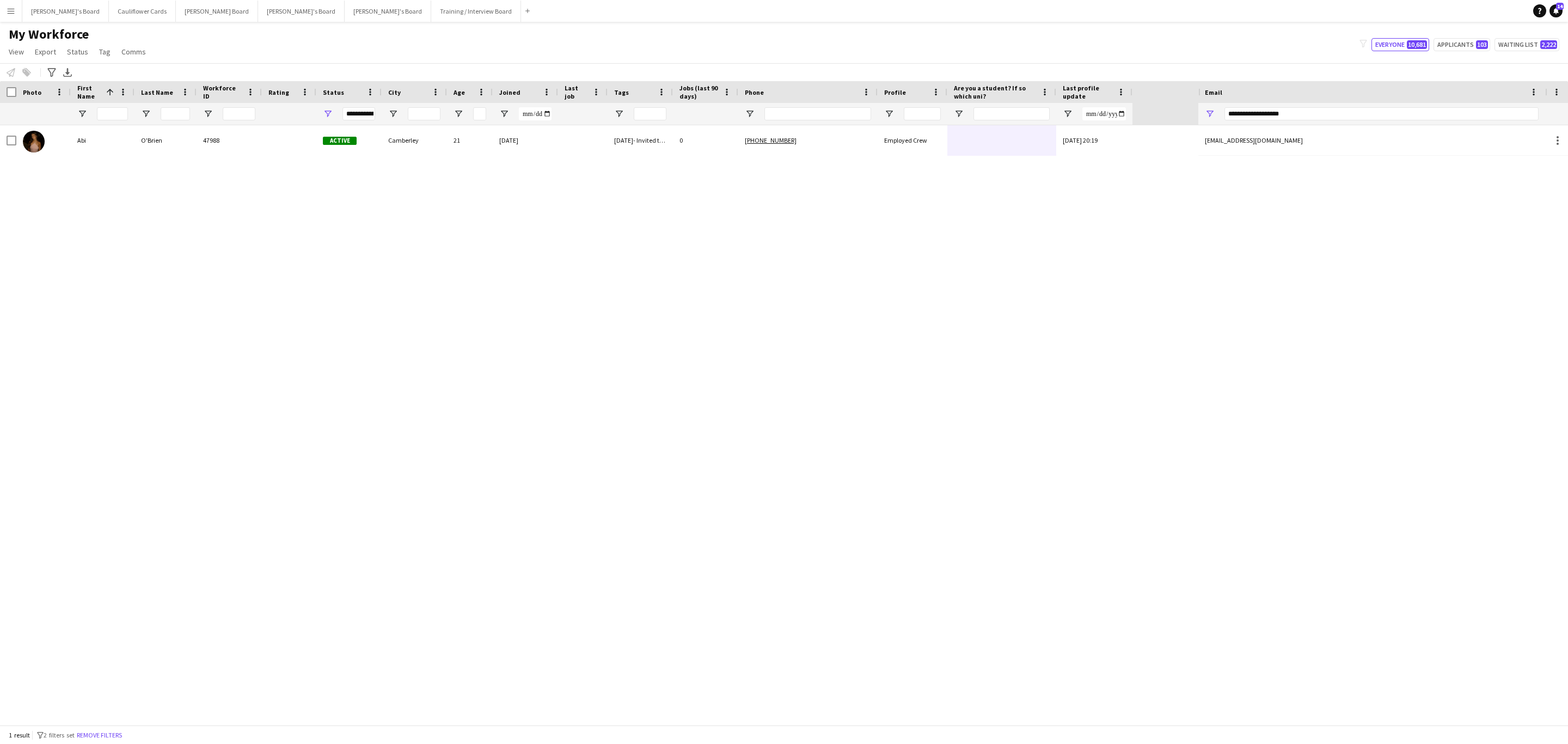
click at [179, 155] on div "Abi O'Brien 47988 Active Camberley 21 11-06-2025 22/09/25- Invited to Teams Int…" at bounding box center [566, 141] width 1133 height 31
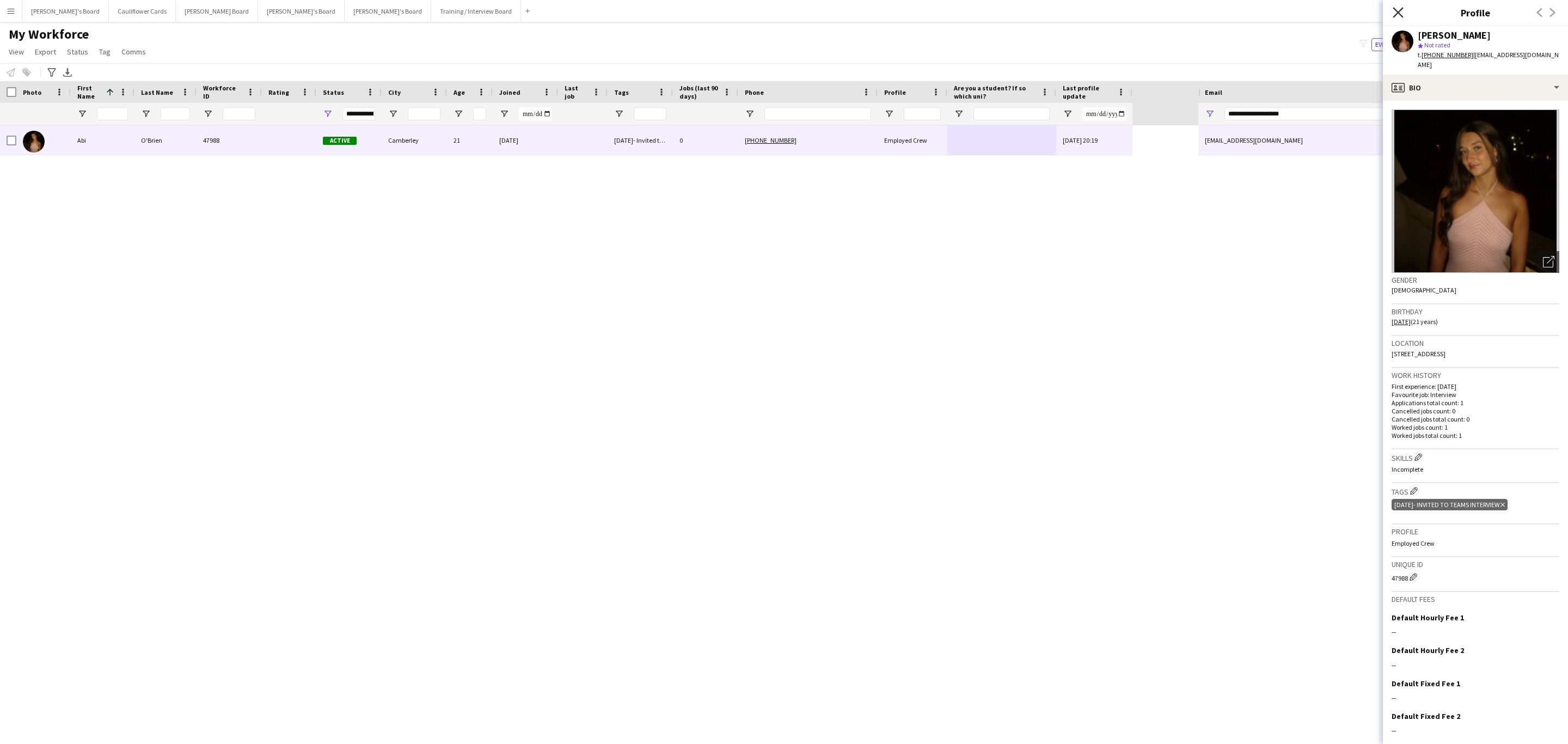
click at [1400, 12] on icon "Close pop-in" at bounding box center [1397, 12] width 11 height 11
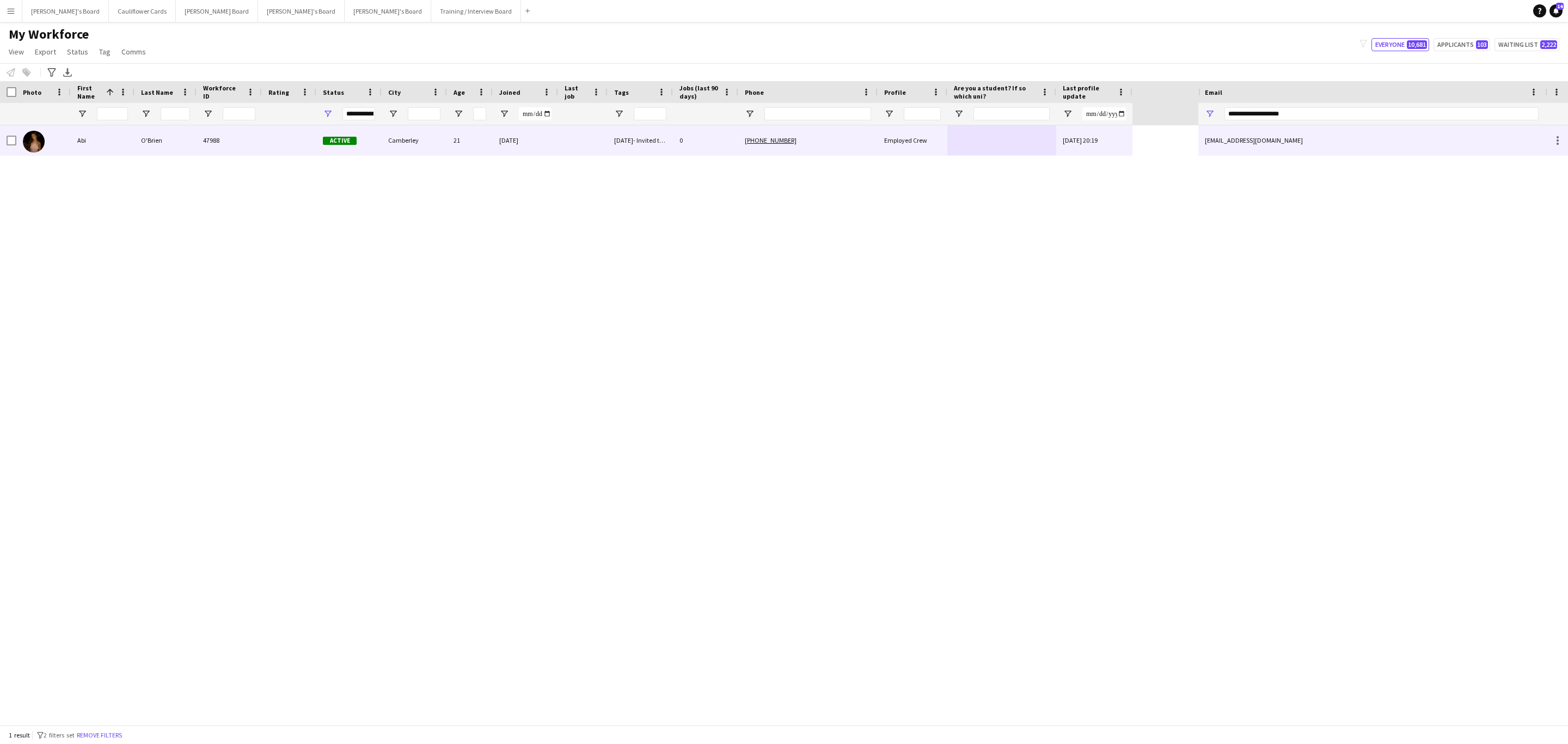
drag, startPoint x: 643, startPoint y: 141, endPoint x: 646, endPoint y: 147, distance: 6.7
click at [643, 141] on div "22/09/25- Invited to Teams Interview" at bounding box center [641, 140] width 66 height 30
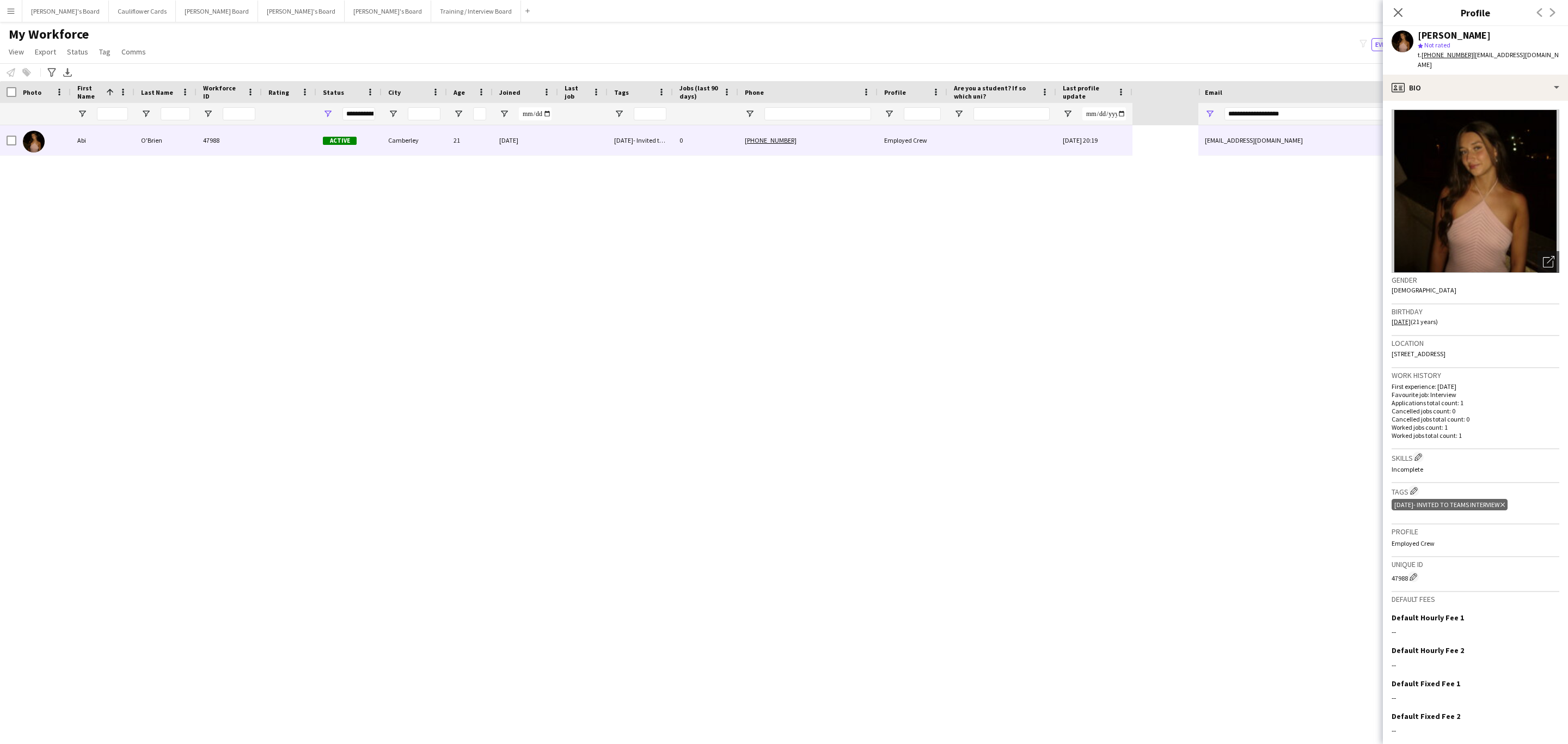
click at [1505, 502] on icon "Delete tag" at bounding box center [1502, 505] width 5 height 7
click at [1415, 486] on app-icon "Edit crew company tags" at bounding box center [1415, 490] width 8 height 8
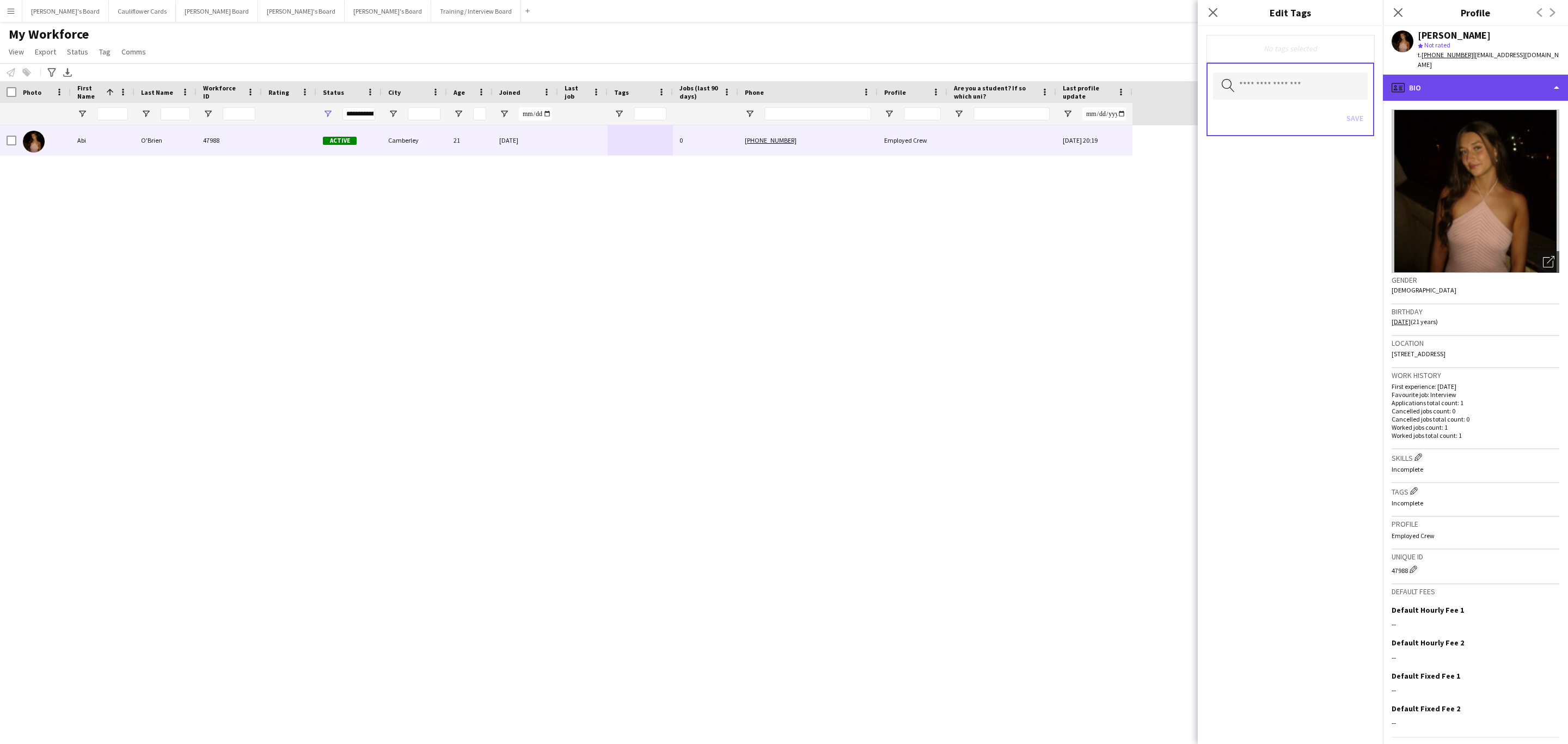
click at [1464, 74] on div "profile Bio" at bounding box center [1475, 87] width 185 height 26
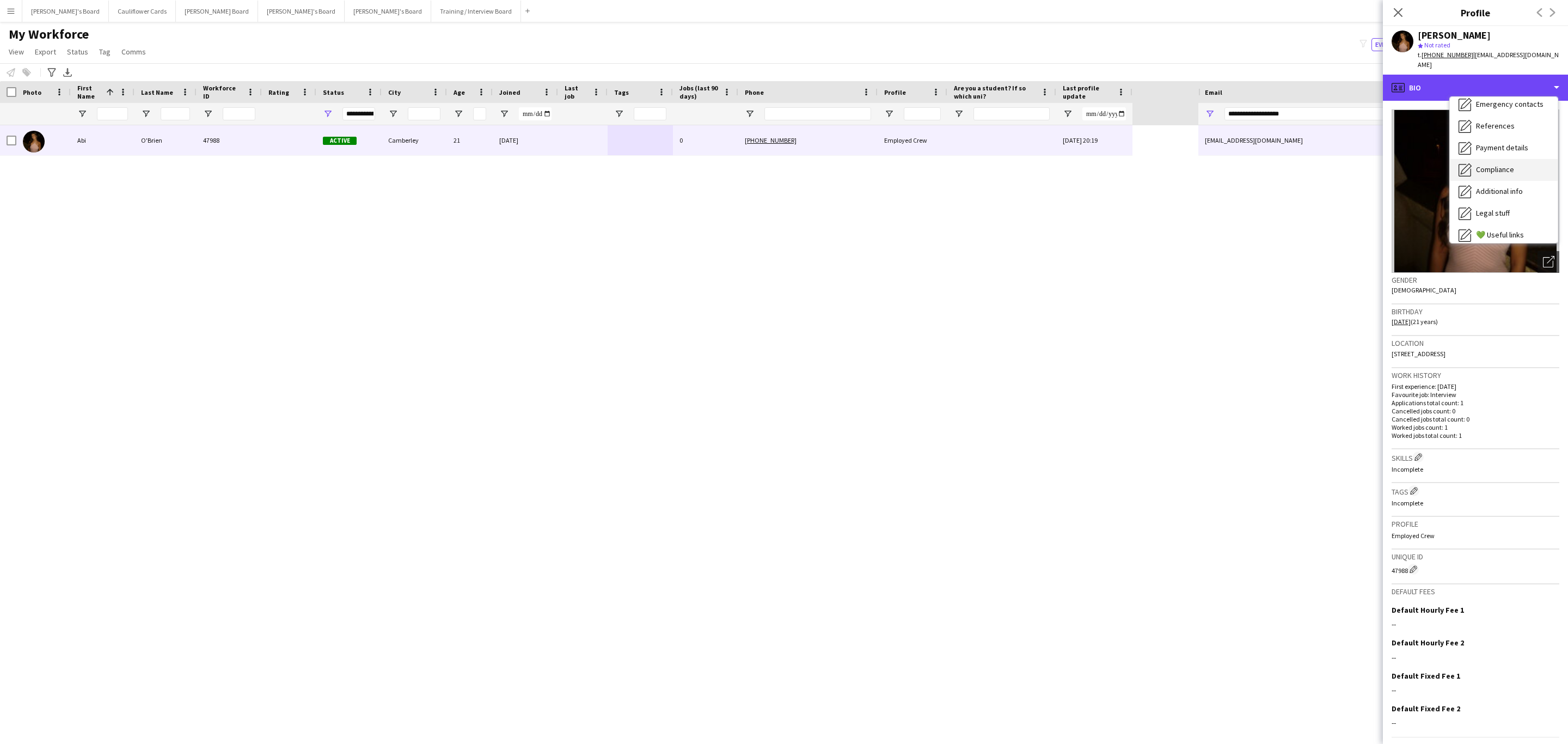
scroll to position [146, 0]
click at [1501, 115] on div "Compliance Compliance" at bounding box center [1504, 119] width 108 height 22
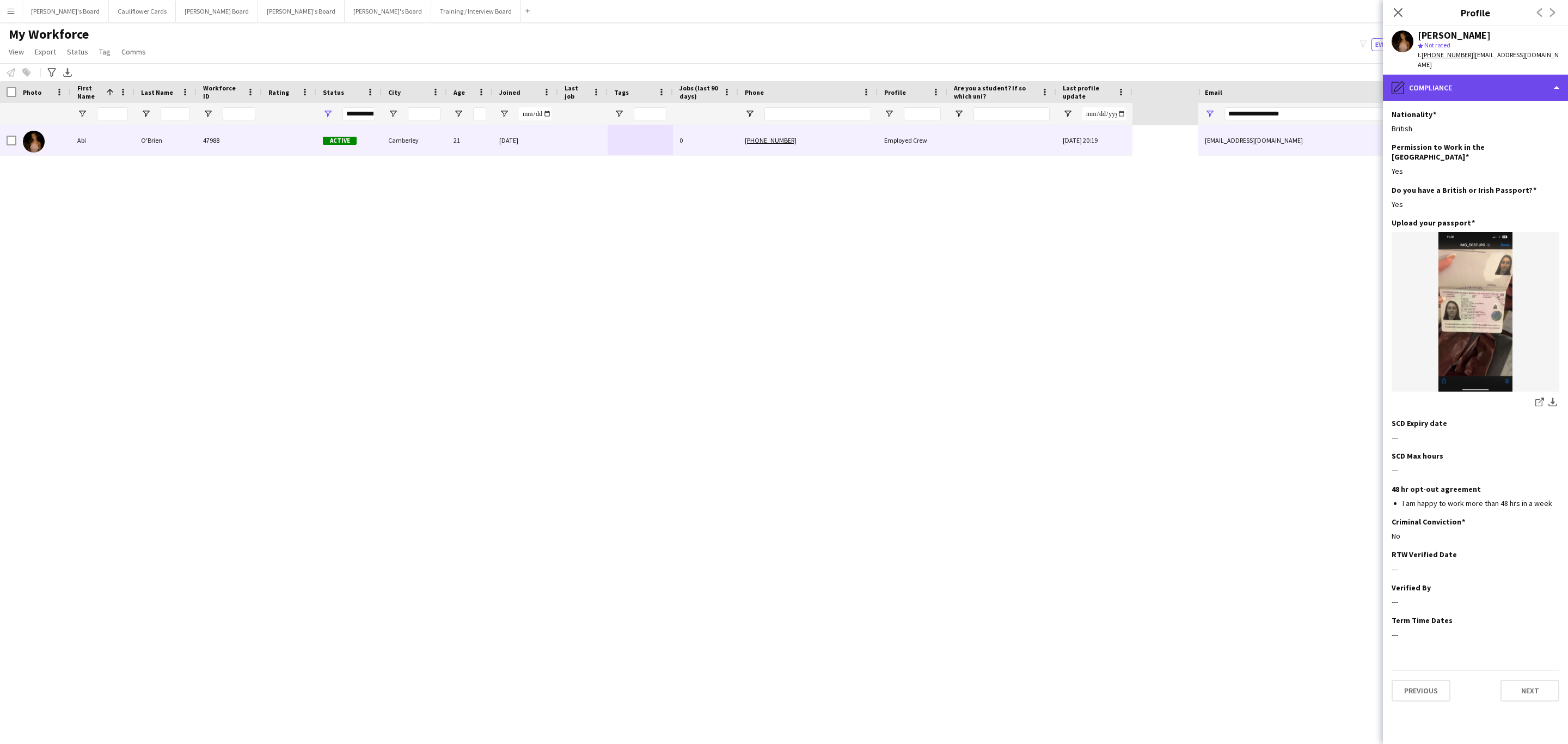
click at [1480, 81] on div "pencil4 Compliance" at bounding box center [1475, 87] width 185 height 26
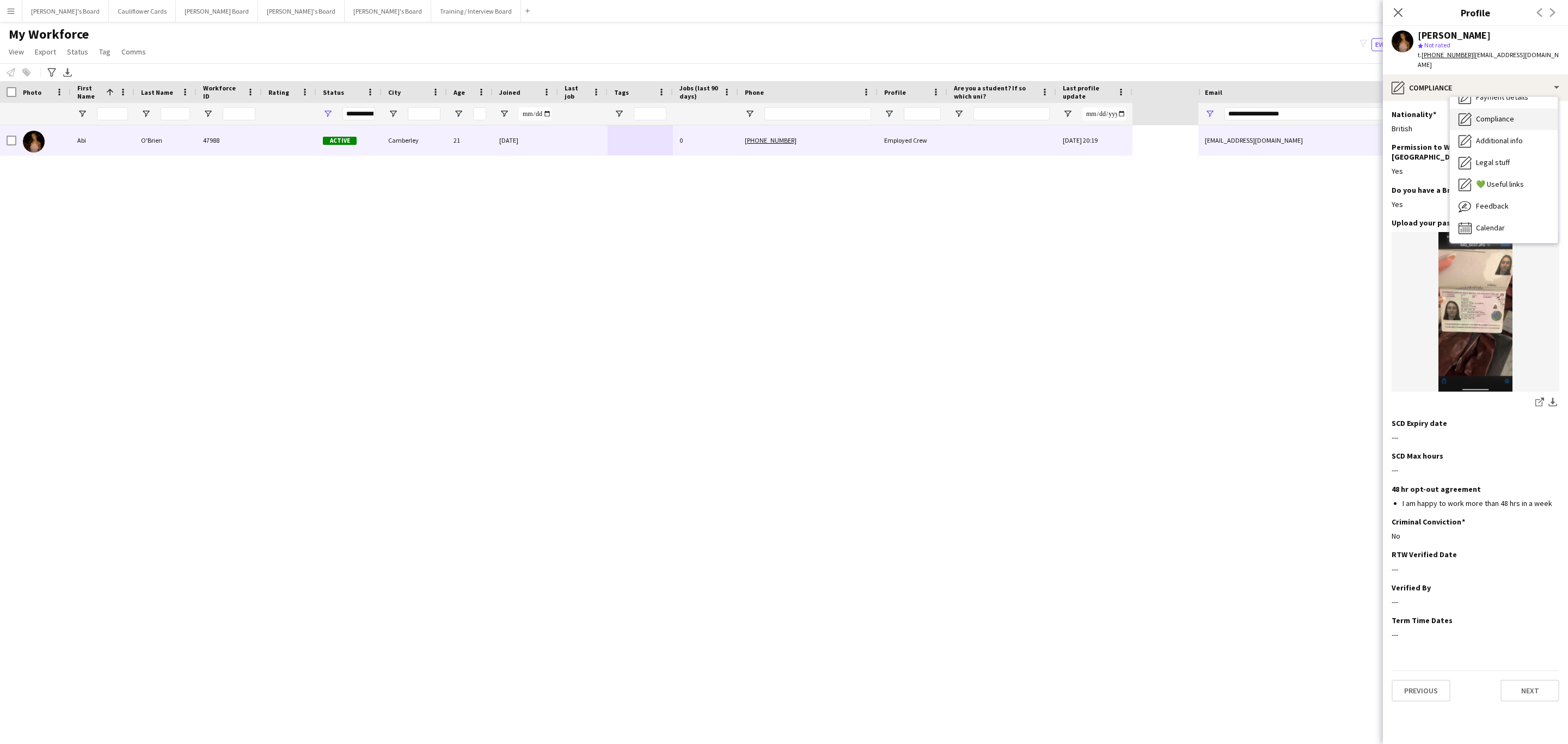
click at [1485, 115] on div "Compliance Compliance" at bounding box center [1504, 119] width 108 height 22
drag, startPoint x: 1449, startPoint y: 91, endPoint x: 1452, endPoint y: 84, distance: 7.6
click at [1449, 100] on app-section-data-types "Nationality Edit this field British Permission to Work in the UK Edit this fiel…" at bounding box center [1475, 422] width 185 height 643
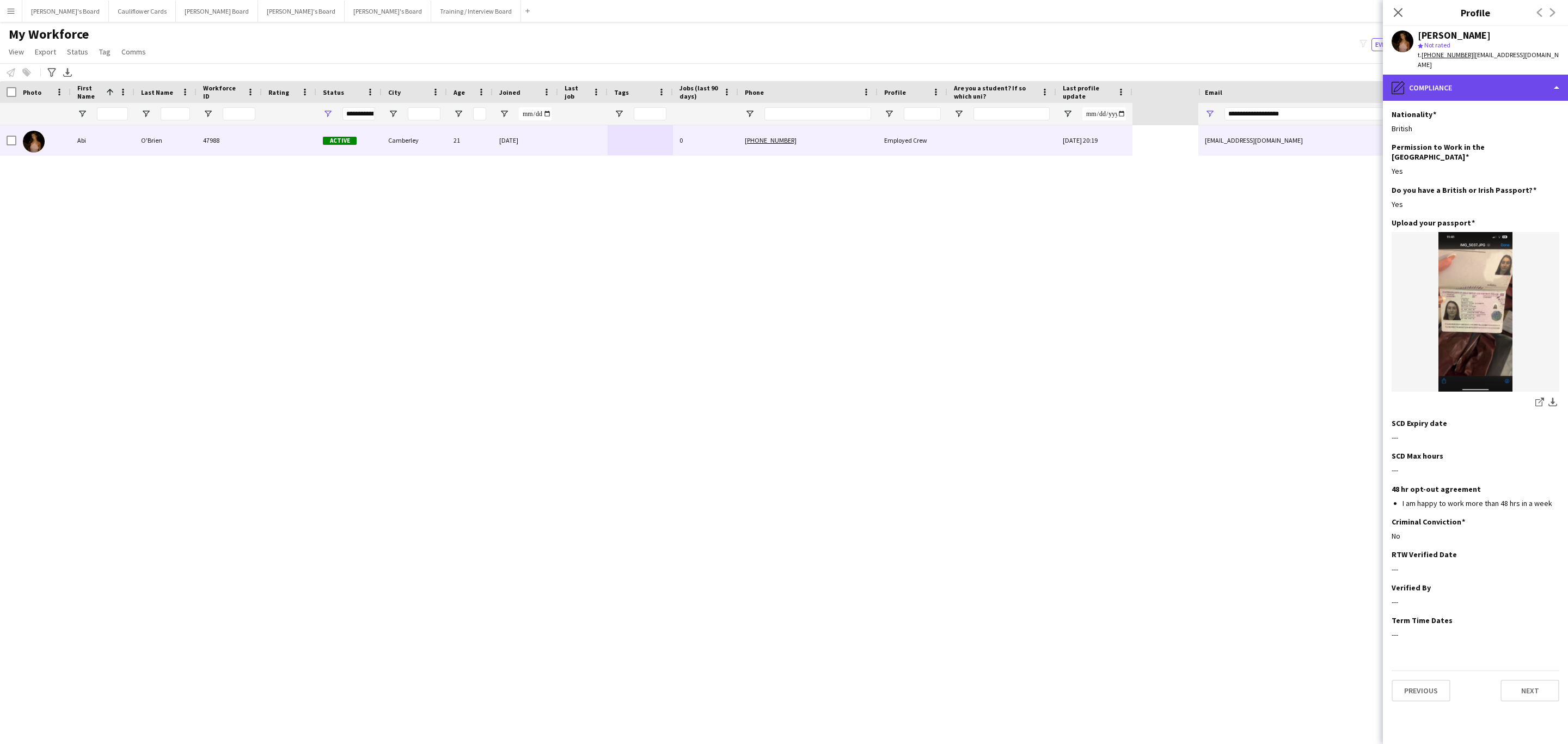
click at [1452, 84] on div "pencil4 Compliance" at bounding box center [1475, 87] width 185 height 26
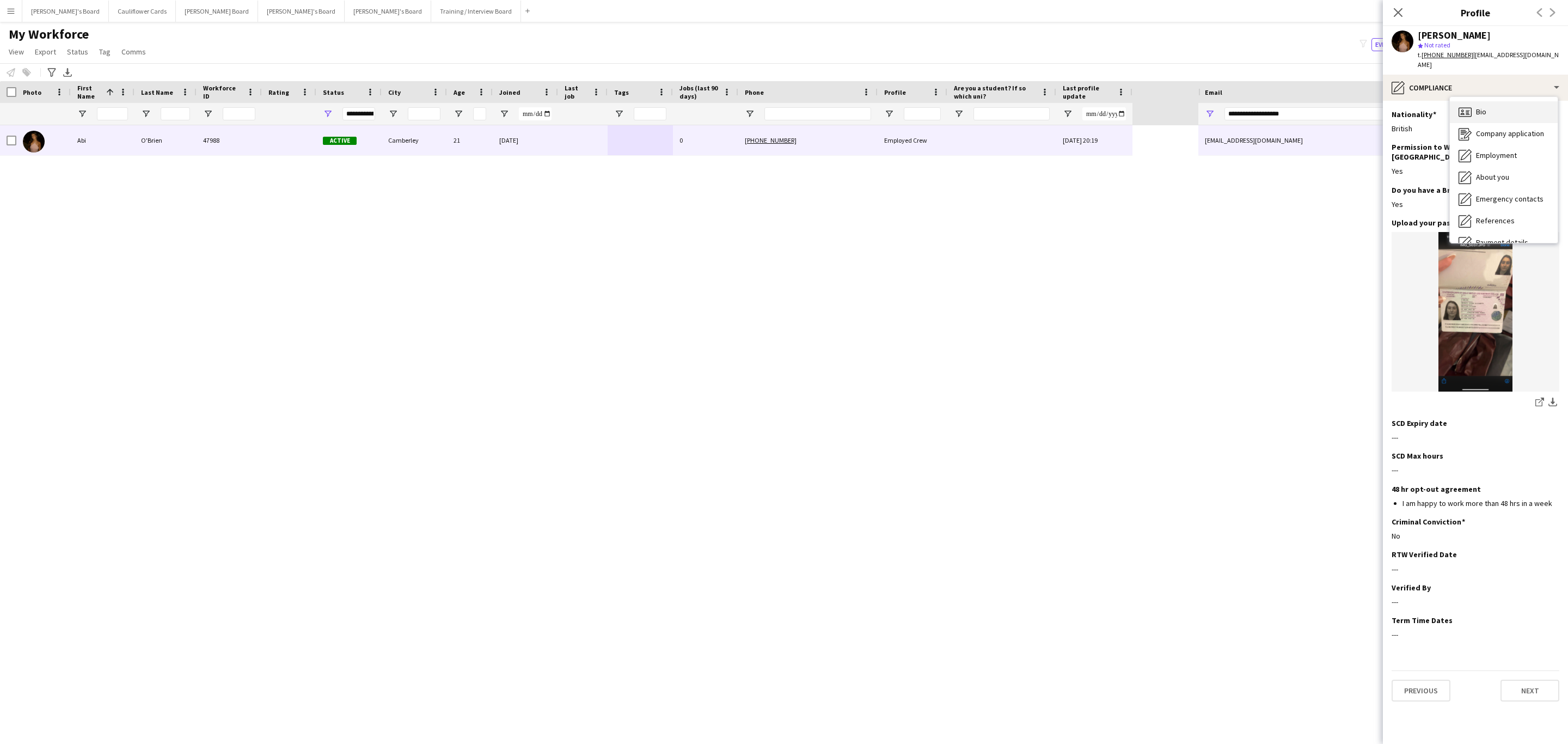
click at [1471, 107] on icon "Bio" at bounding box center [1466, 112] width 14 height 14
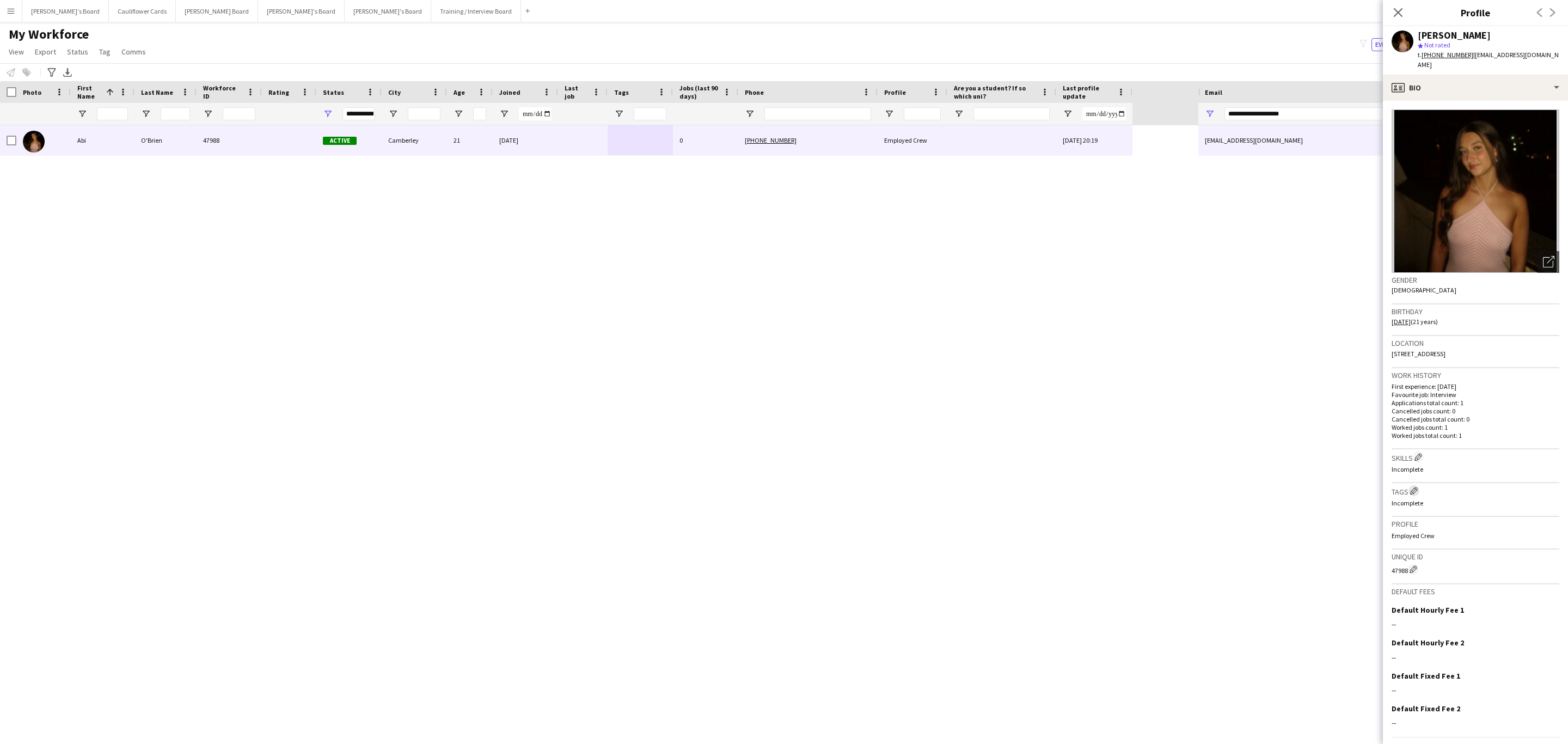
click at [1413, 486] on app-icon "Edit crew company tags" at bounding box center [1415, 490] width 8 height 8
click at [1312, 99] on div "Search by tag name Save" at bounding box center [1290, 99] width 168 height 73
click at [1308, 95] on input "text" at bounding box center [1290, 86] width 154 height 27
type input "***"
click at [1306, 120] on span "RTW Verified" at bounding box center [1290, 116] width 138 height 11
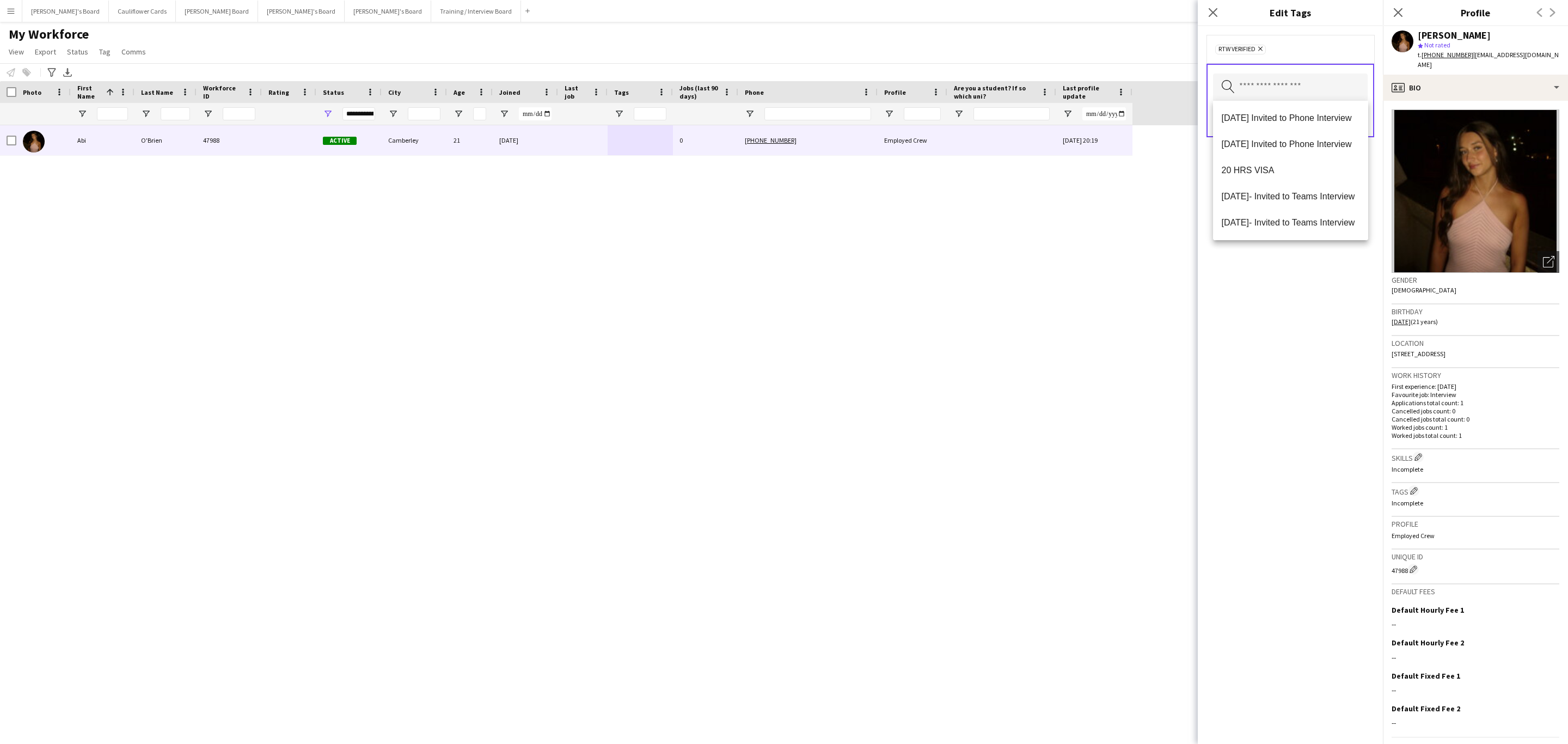
click at [1280, 299] on div "RTW Verified Remove Search by tag name Save" at bounding box center [1290, 385] width 185 height 718
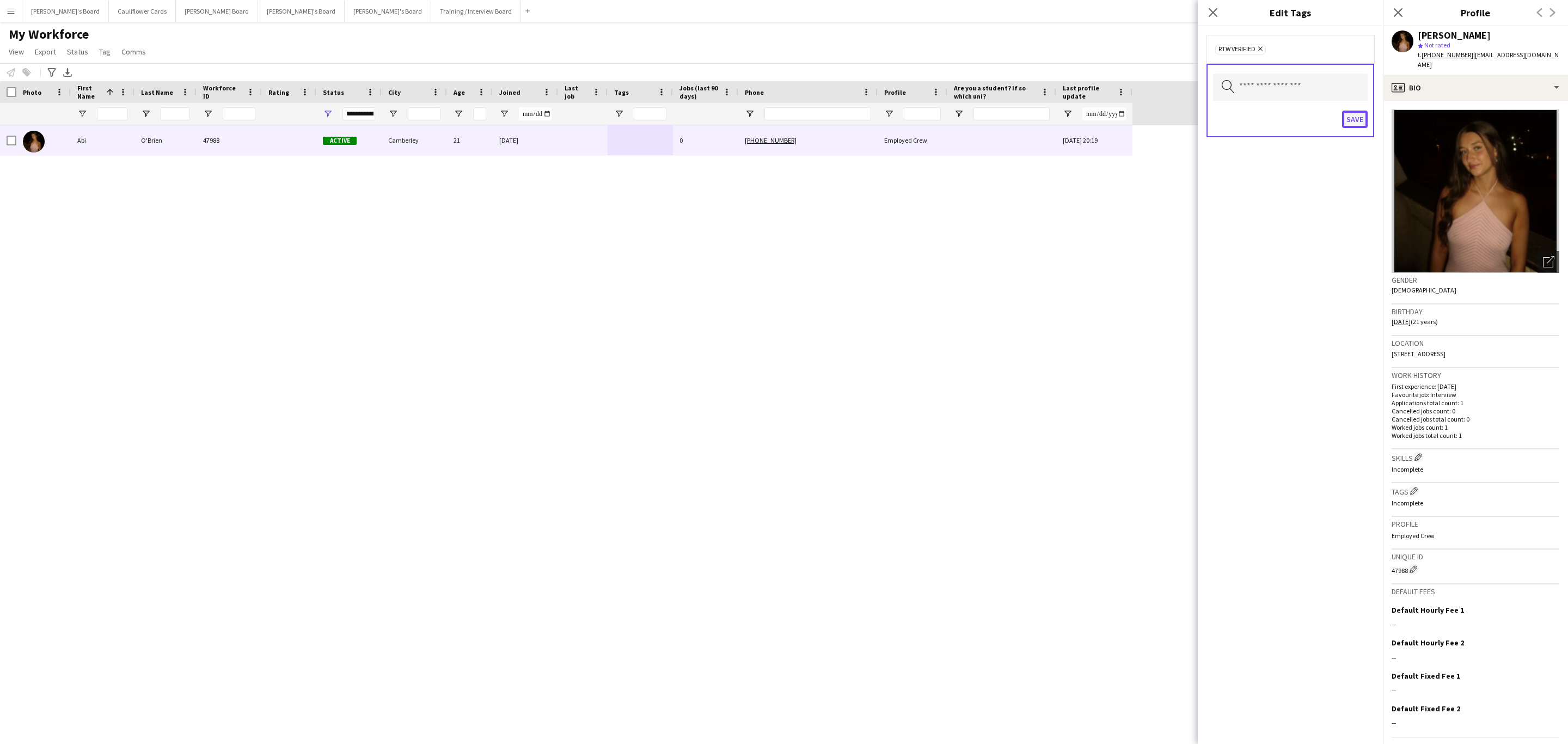
click at [1352, 121] on button "Save" at bounding box center [1355, 120] width 26 height 17
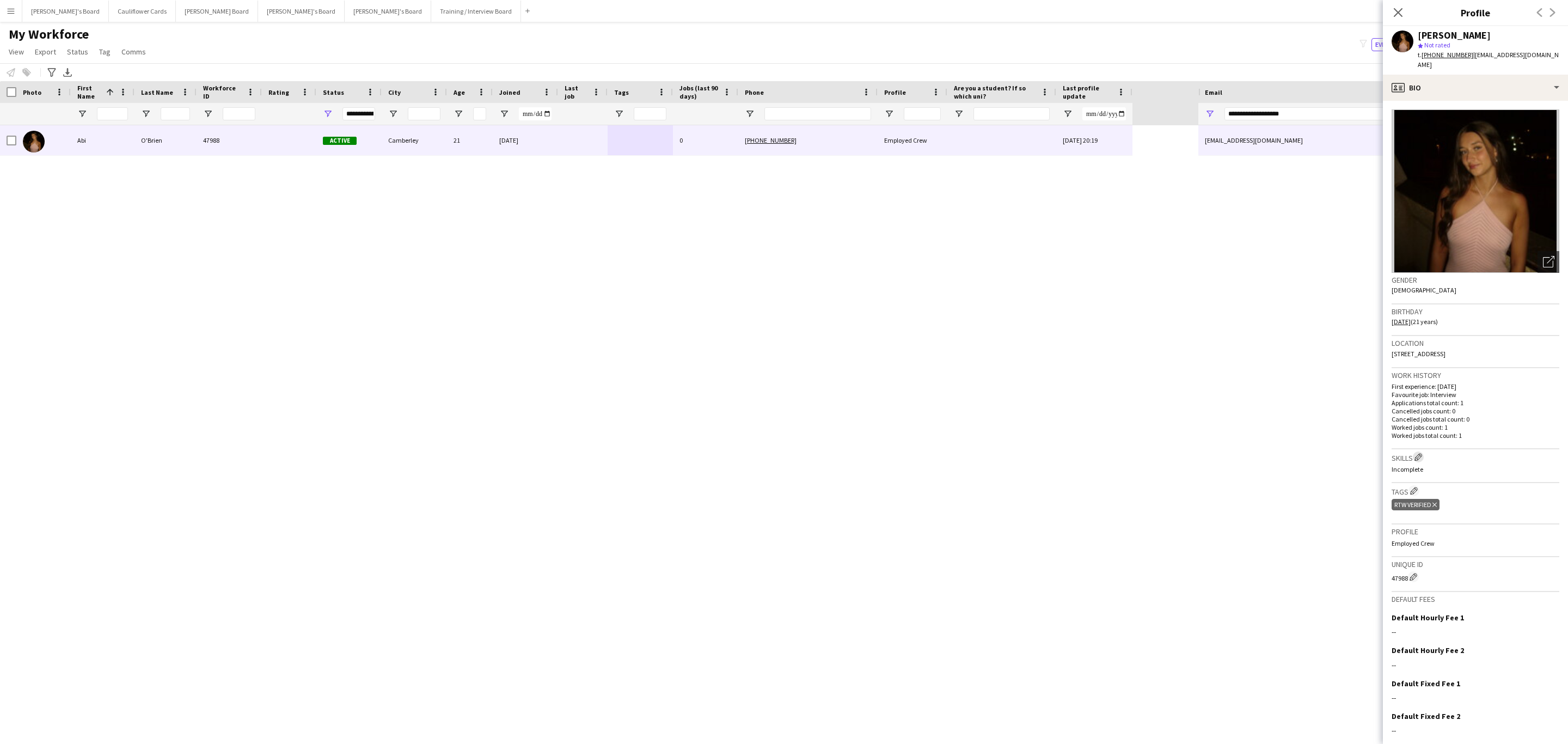
click at [1419, 454] on app-icon "Edit crew company skills" at bounding box center [1418, 457] width 8 height 8
click at [1265, 81] on input "text" at bounding box center [1290, 86] width 154 height 27
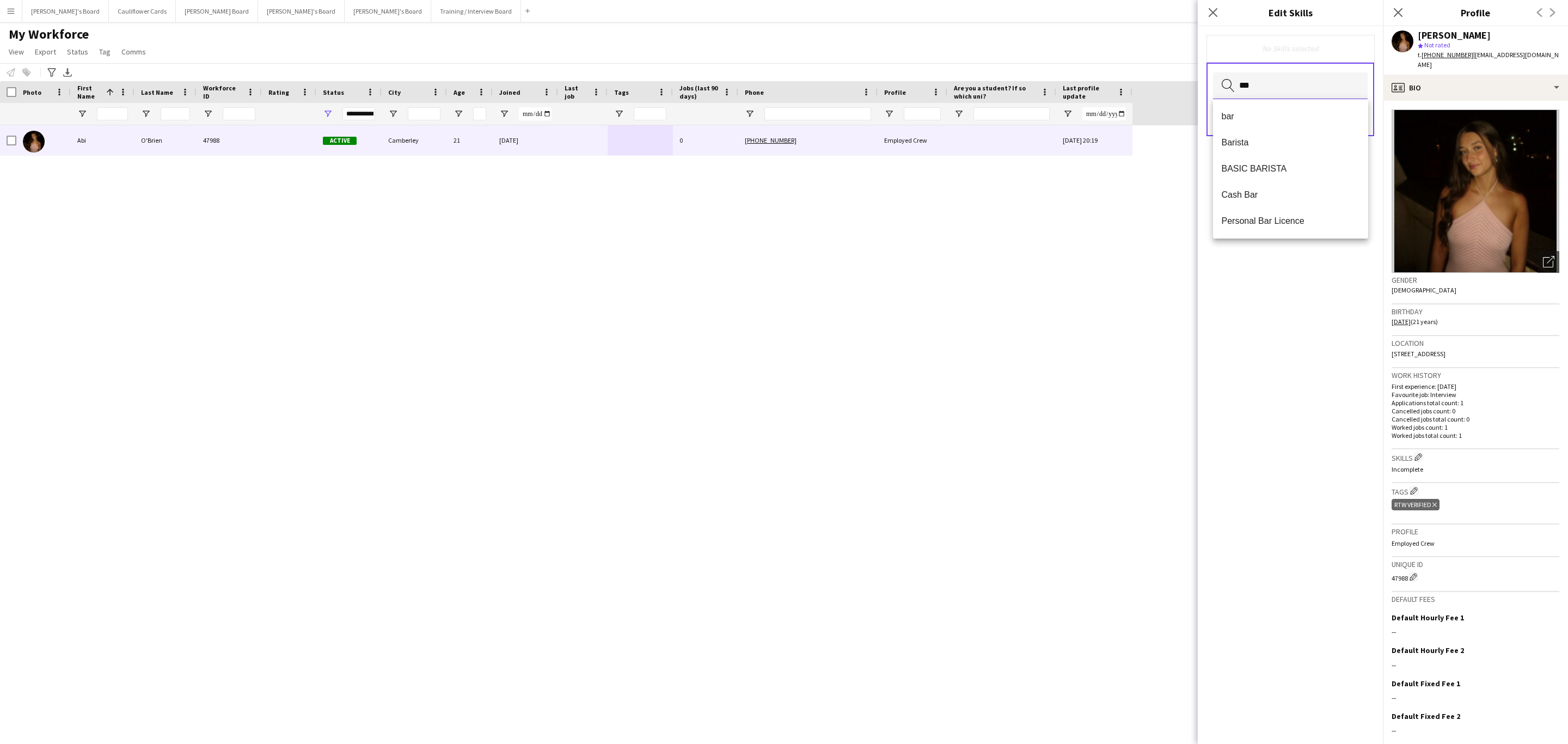
type input "***"
click at [1266, 105] on mat-option "bar" at bounding box center [1290, 116] width 155 height 26
click at [1332, 222] on mat-option "Carry 3 Plates" at bounding box center [1290, 217] width 155 height 26
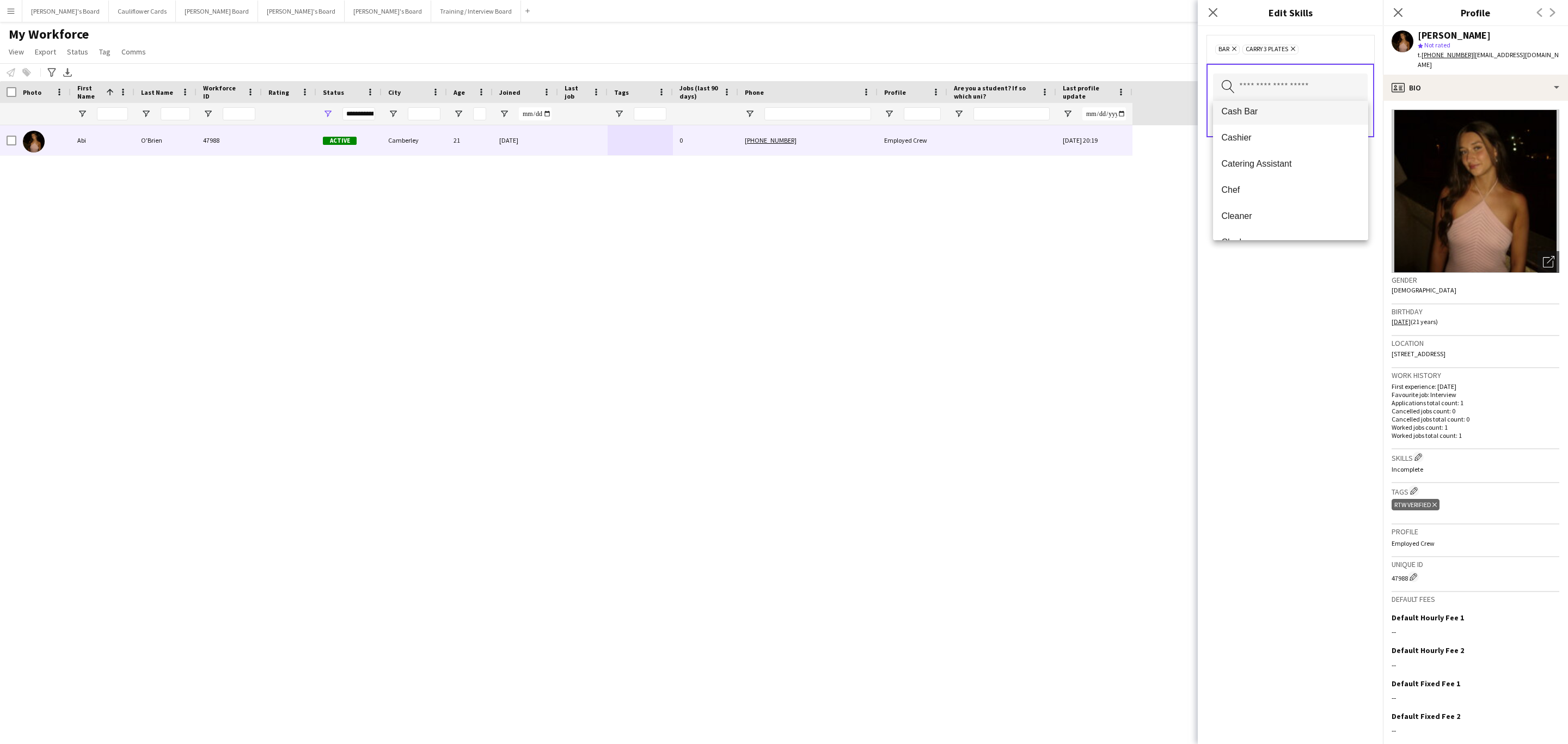
click at [1285, 121] on mat-option "Cash Bar" at bounding box center [1290, 111] width 155 height 26
click at [1270, 103] on span "Event Set Up" at bounding box center [1290, 104] width 138 height 11
click at [1278, 149] on mat-option "Open & Pour Champagn" at bounding box center [1290, 142] width 155 height 26
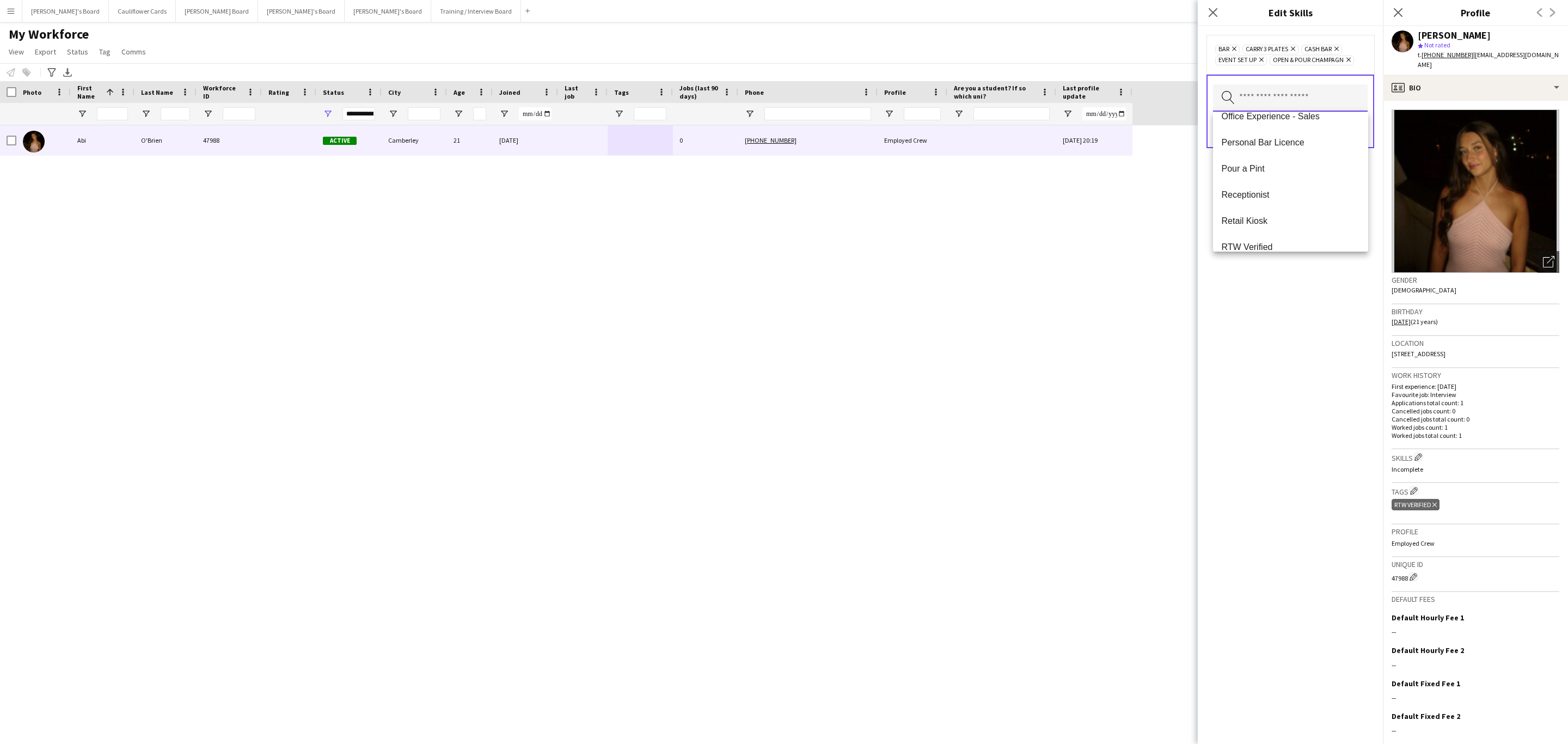
scroll to position [1144, 0]
click at [1266, 142] on mat-option "Pour a Pint" at bounding box center [1290, 136] width 155 height 26
click at [1297, 307] on div "bar Remove Carry 3 Plates Remove Cash Bar Remove Event Set Up Remove Open & Pou…" at bounding box center [1290, 385] width 185 height 718
click at [1350, 136] on button "Save" at bounding box center [1355, 141] width 26 height 17
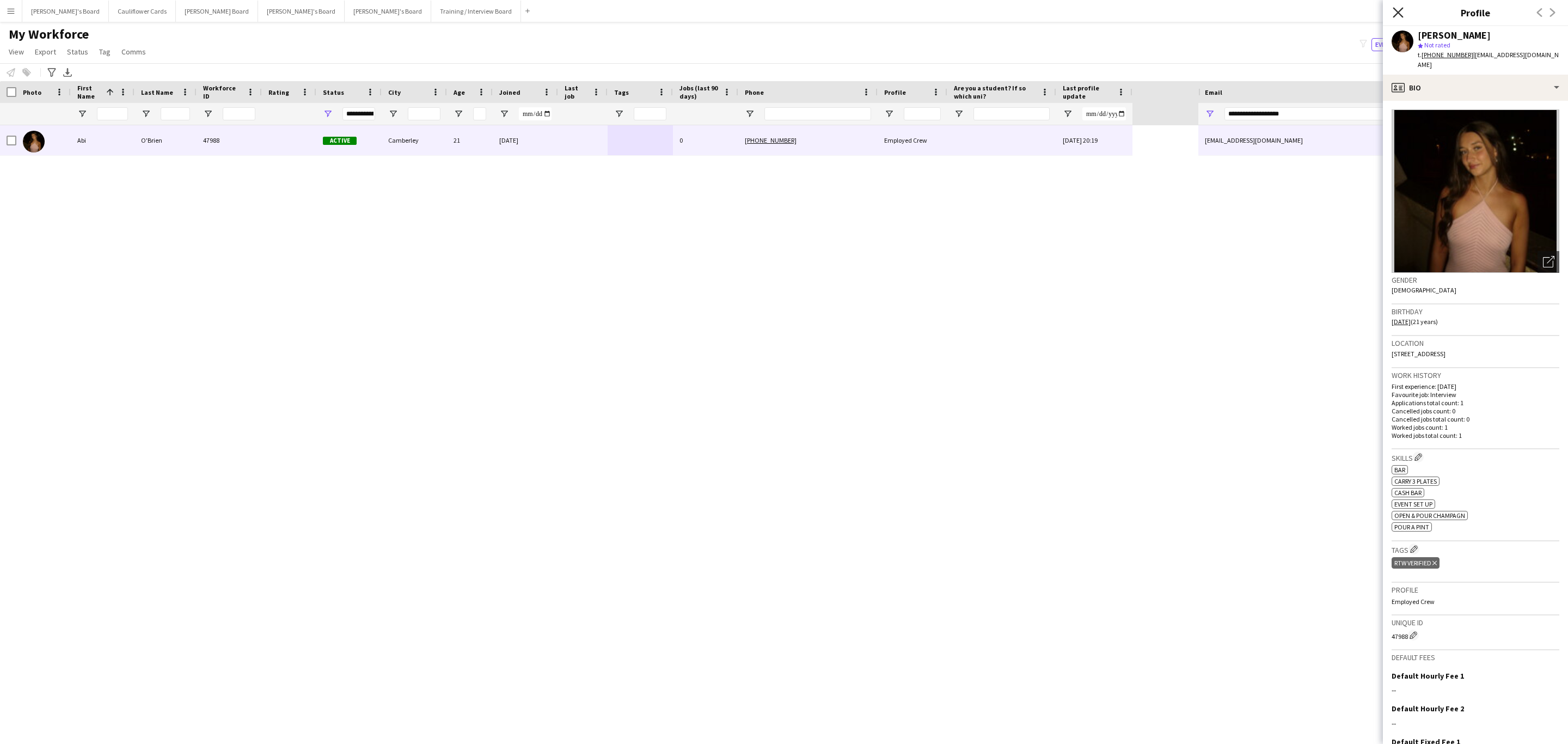
click at [1395, 12] on icon at bounding box center [1397, 12] width 11 height 11
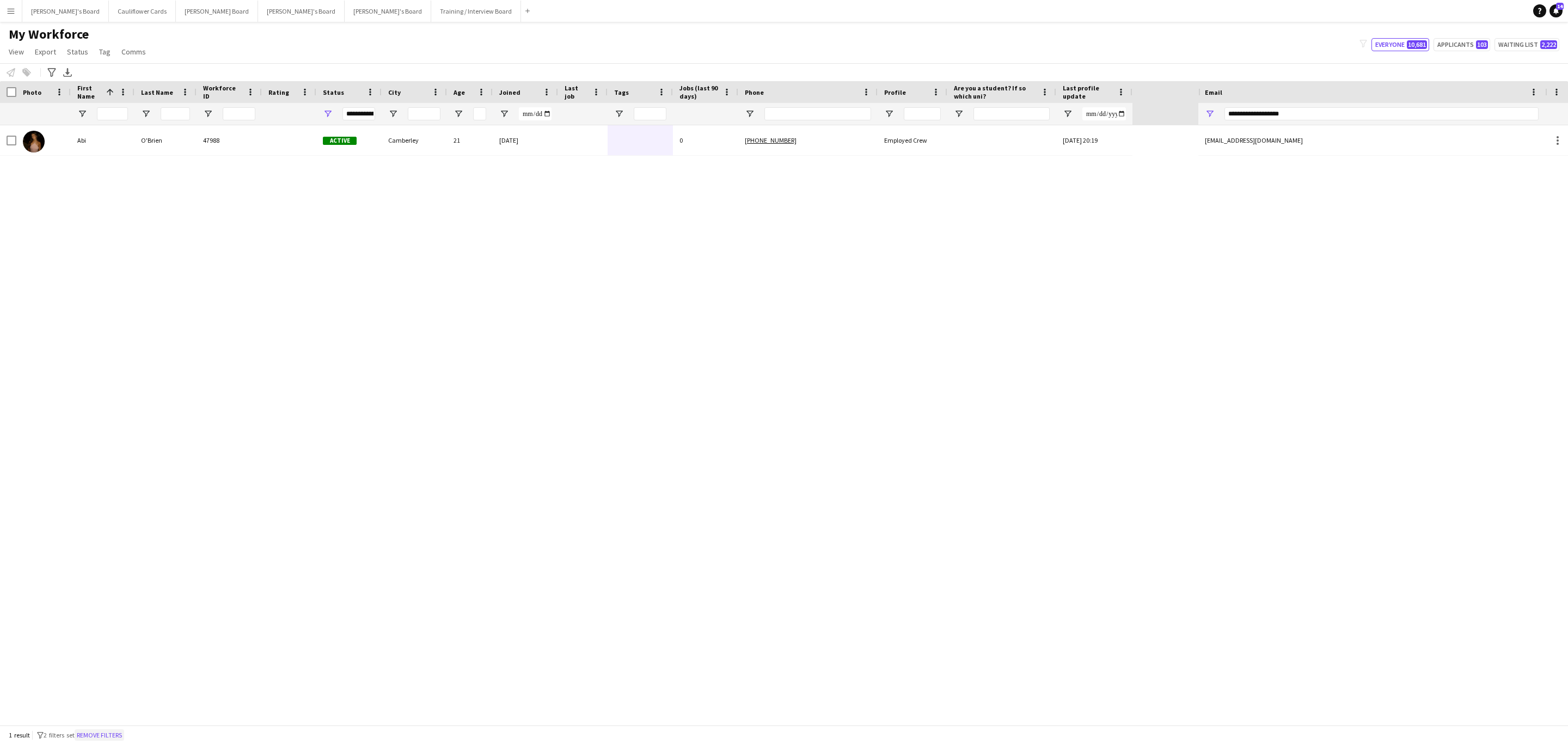
drag, startPoint x: 118, startPoint y: 731, endPoint x: 117, endPoint y: 118, distance: 613.0
click at [117, 730] on button "Remove filters" at bounding box center [98, 735] width 49 height 12
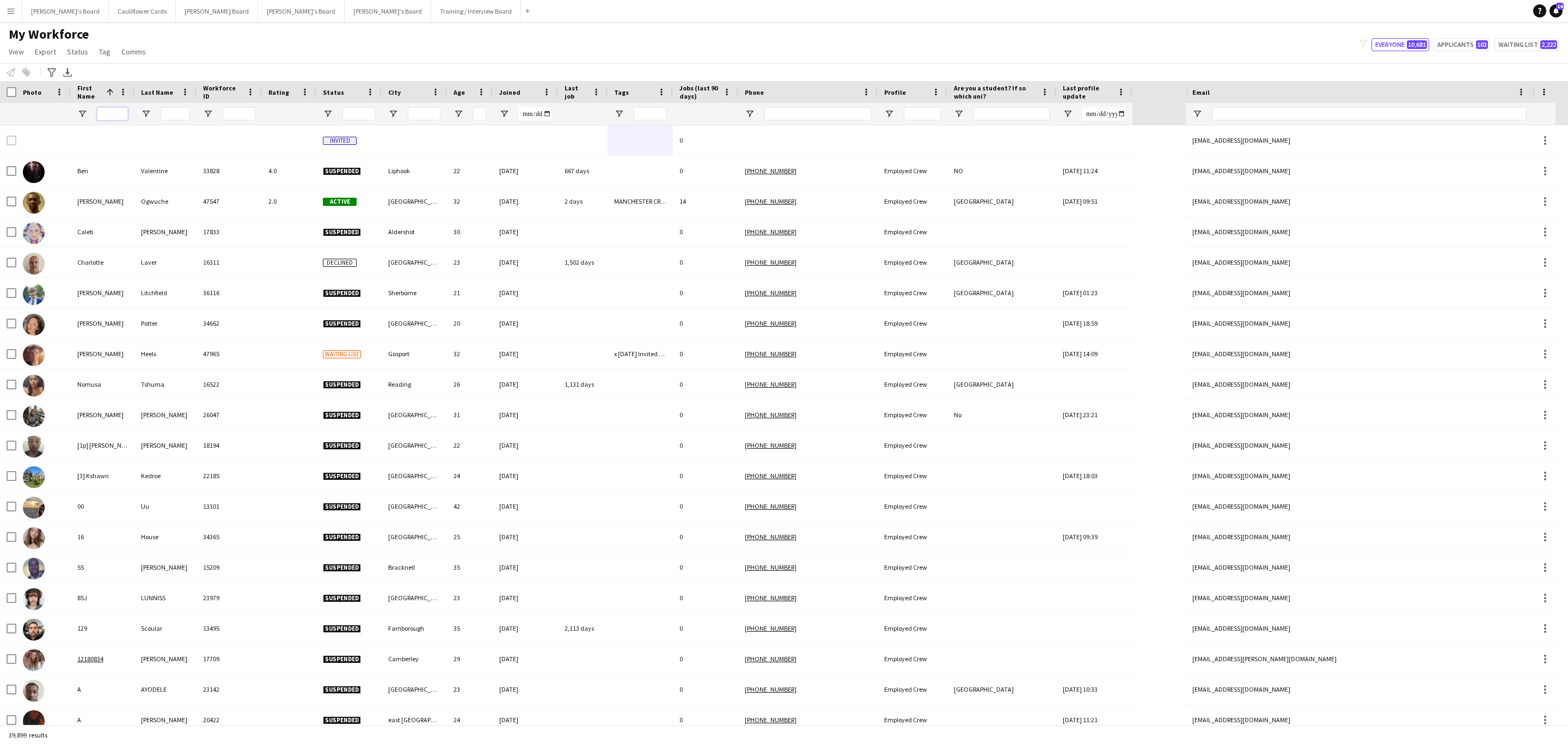
click at [115, 115] on input "First Name Filter Input" at bounding box center [112, 114] width 31 height 14
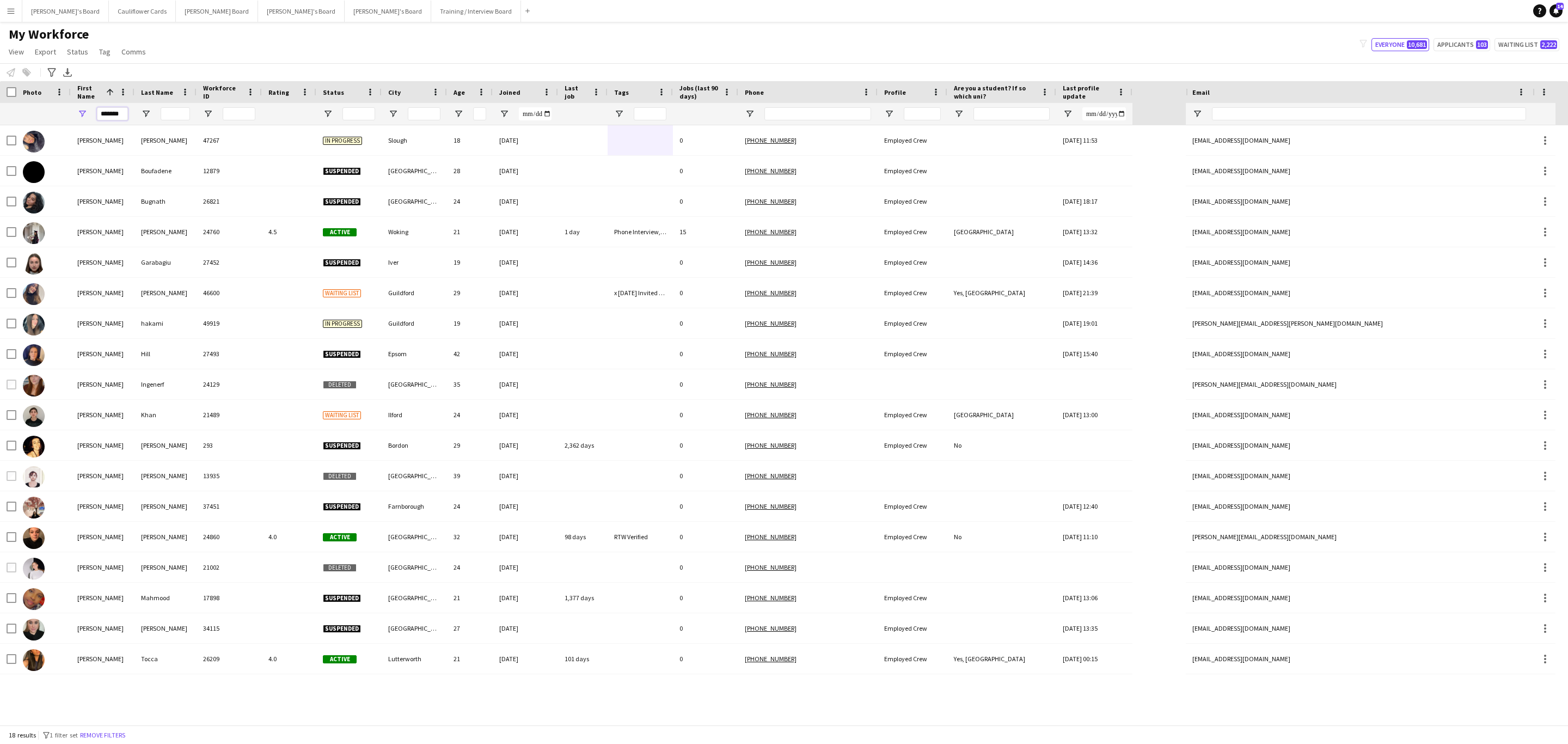
type input "*******"
click at [173, 116] on input "Last Name Filter Input" at bounding box center [175, 114] width 29 height 14
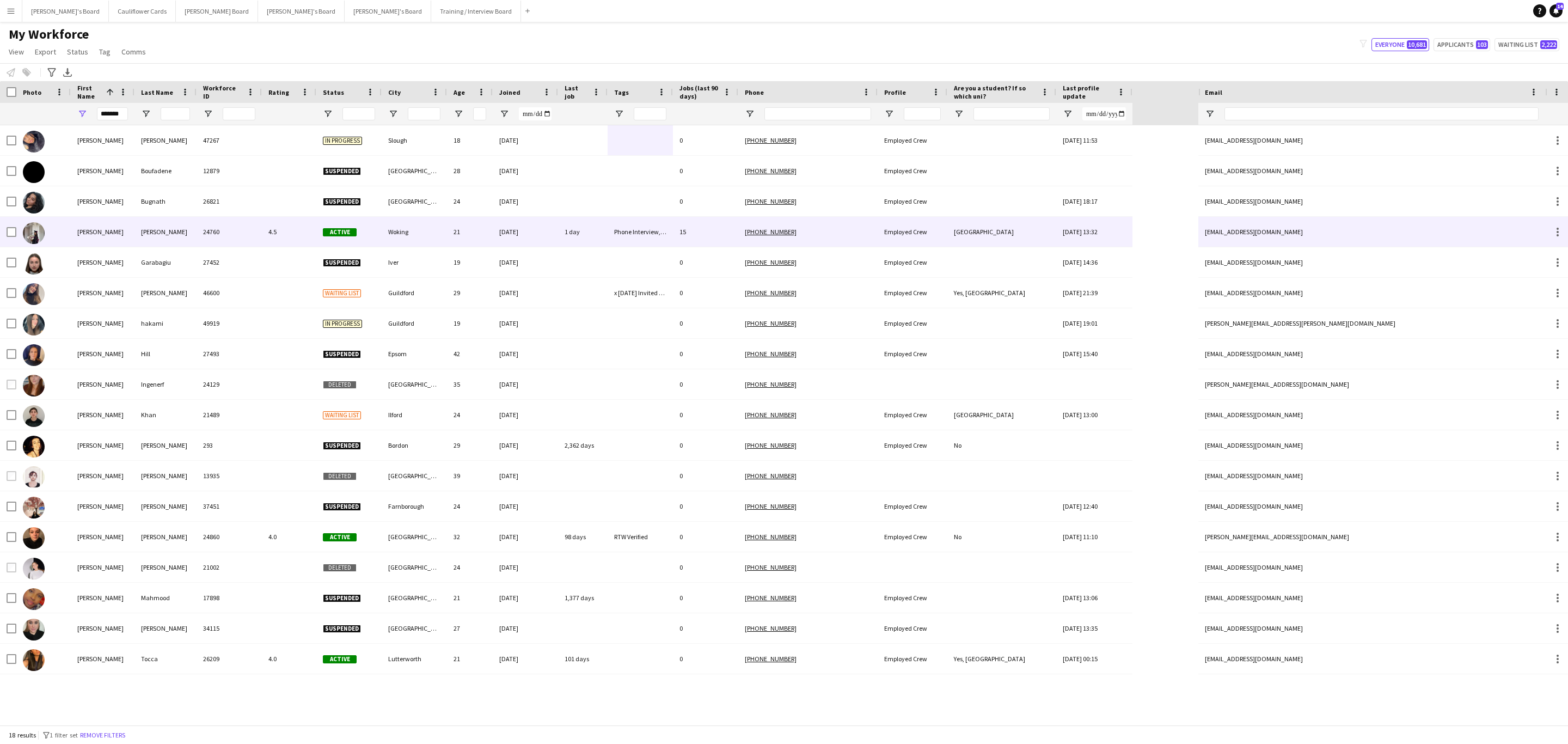
click at [172, 227] on div "Farruggio" at bounding box center [165, 232] width 62 height 30
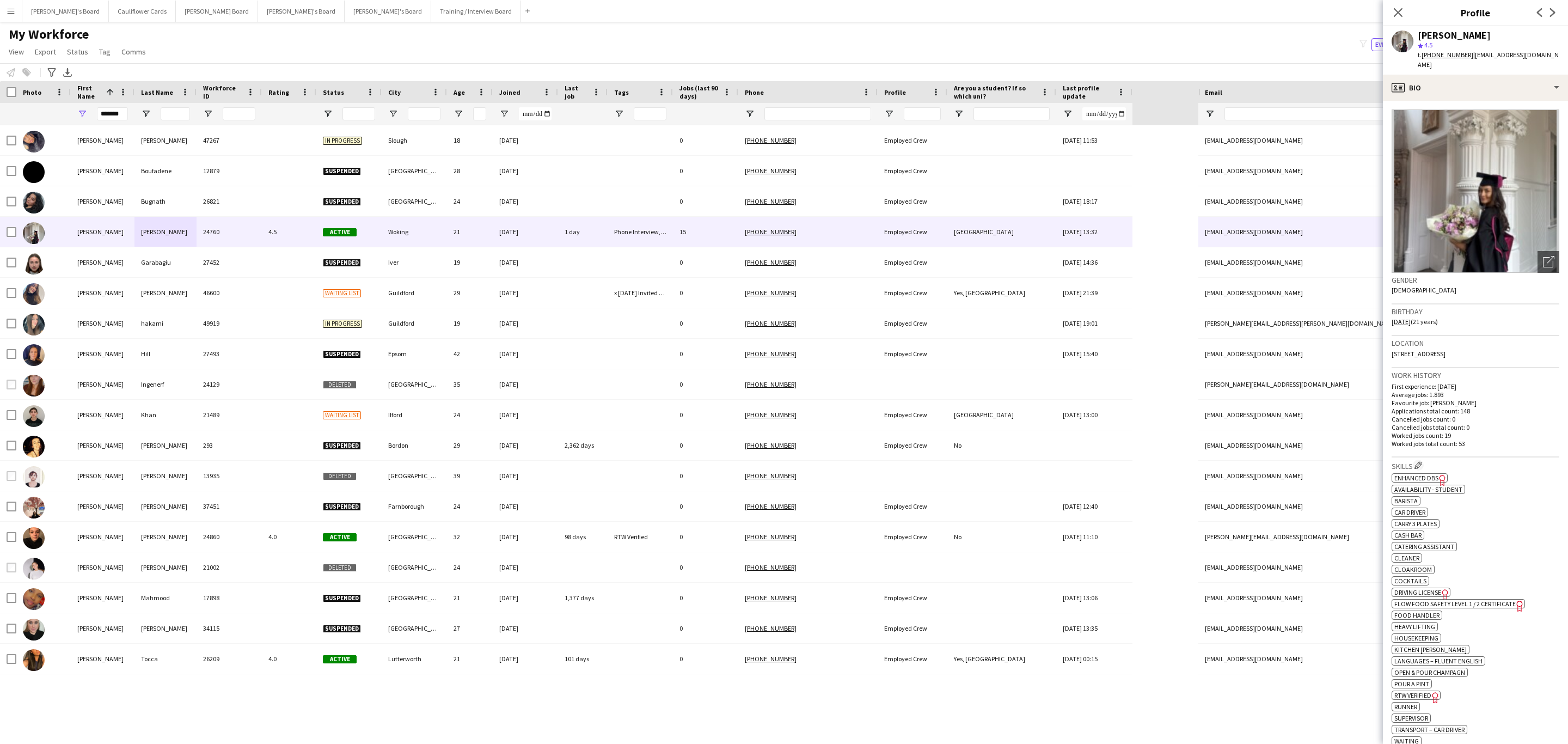
drag, startPoint x: 1523, startPoint y: 30, endPoint x: 1455, endPoint y: 39, distance: 68.6
click at [1455, 39] on div "Sabrina Farruggio" at bounding box center [1488, 36] width 142 height 10
copy div "Farruggio"
click at [1395, 8] on icon "Close pop-in" at bounding box center [1397, 12] width 11 height 11
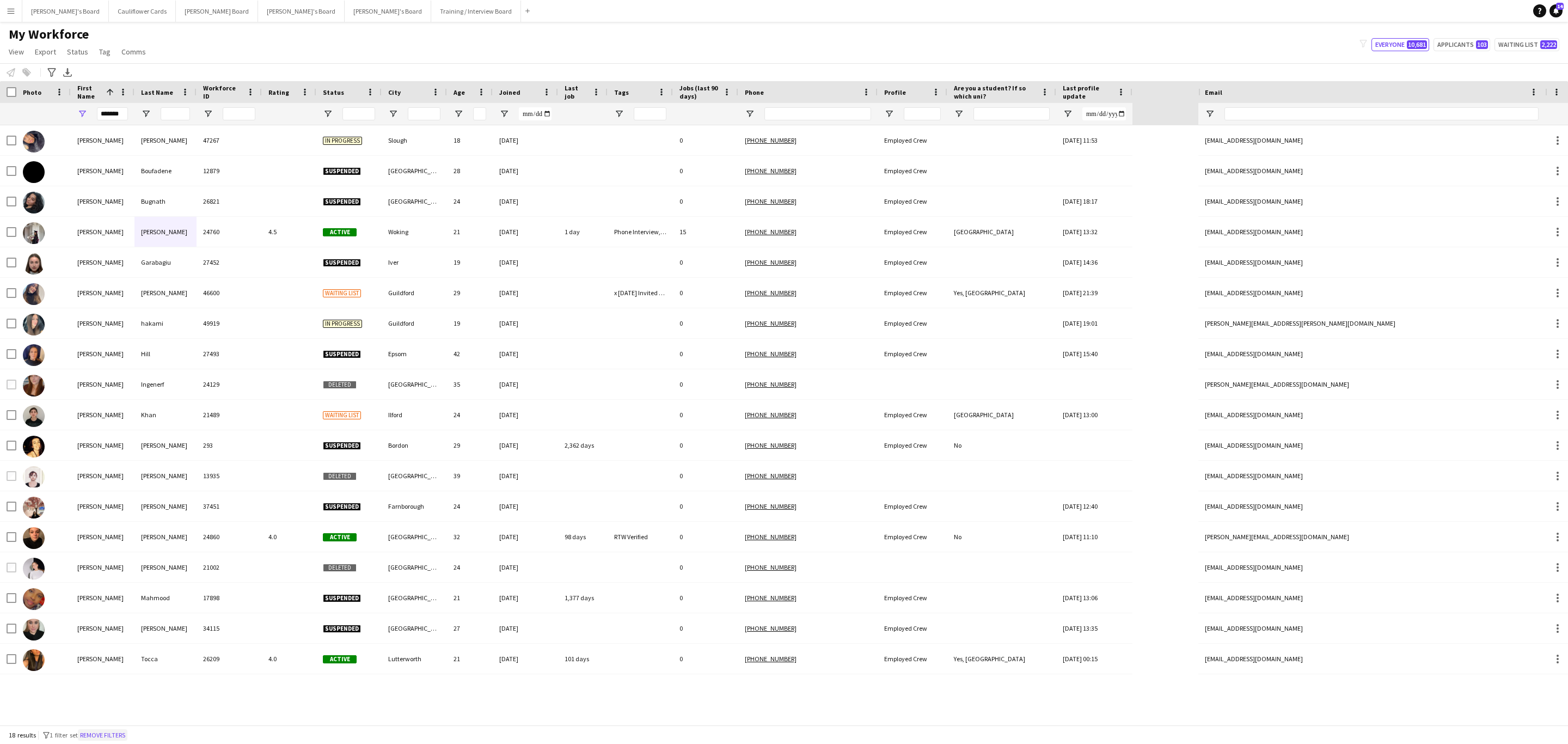
click at [122, 734] on button "Remove filters" at bounding box center [102, 735] width 49 height 12
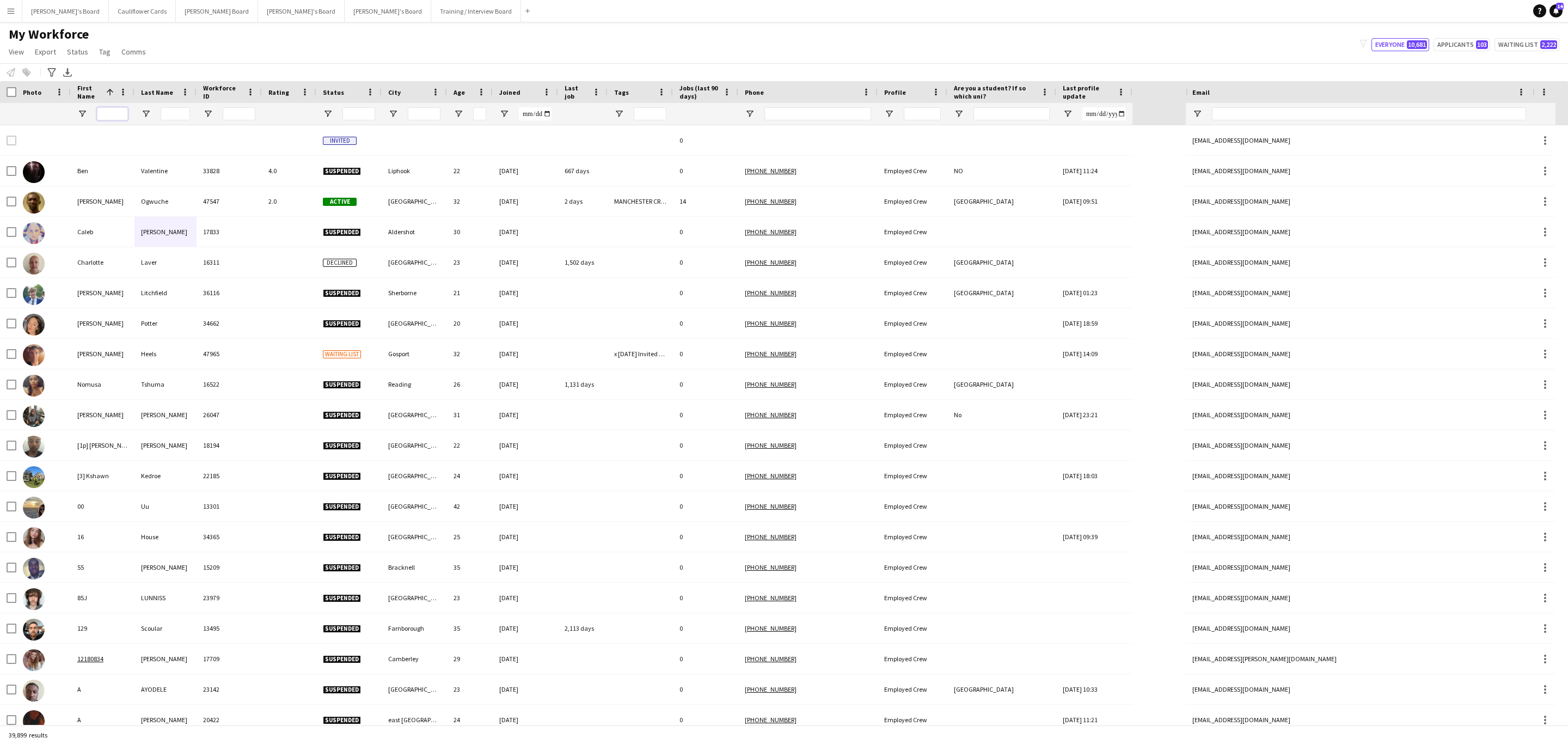
click at [127, 116] on input "First Name Filter Input" at bounding box center [112, 114] width 31 height 14
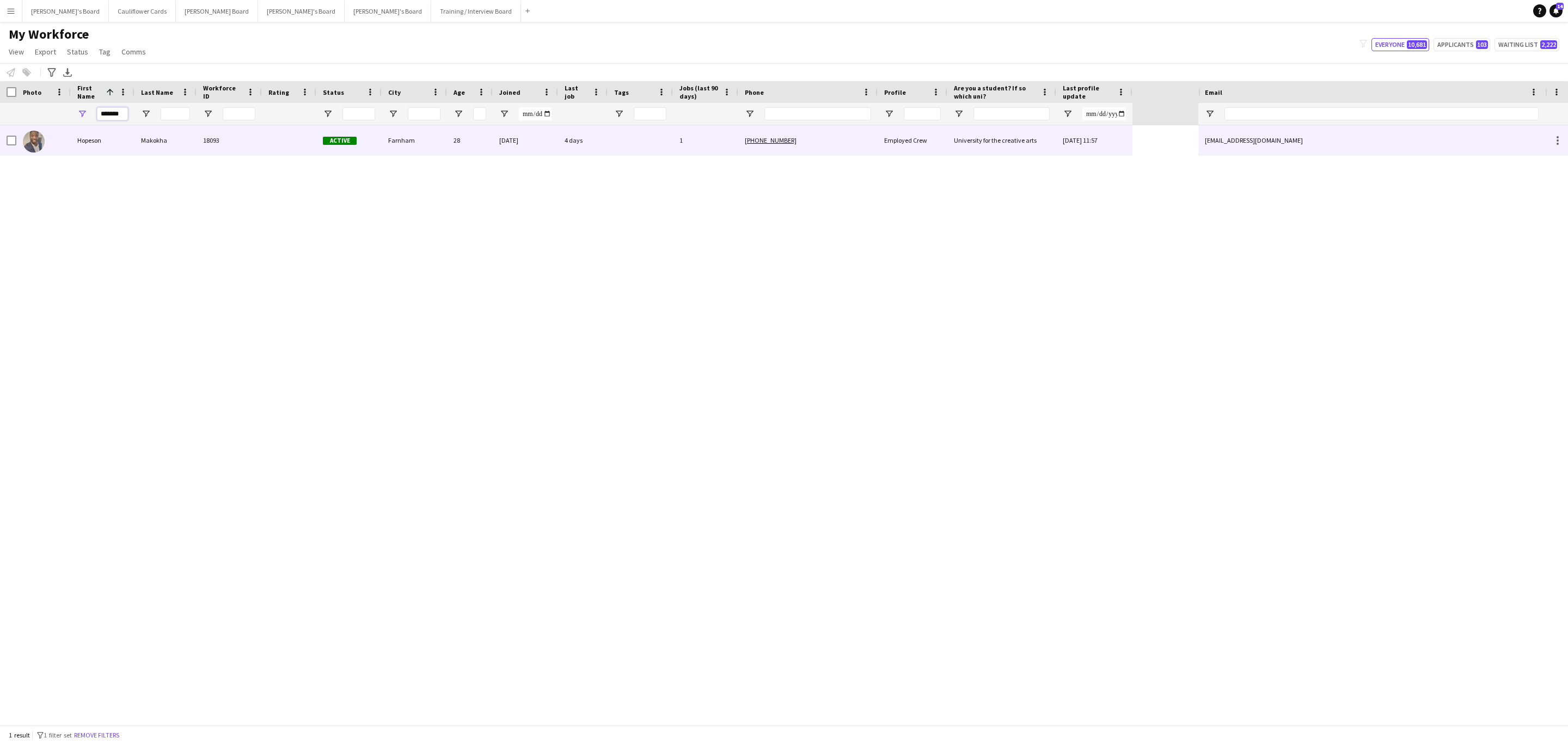
type input "*******"
click at [171, 136] on div "Makokha" at bounding box center [165, 140] width 62 height 30
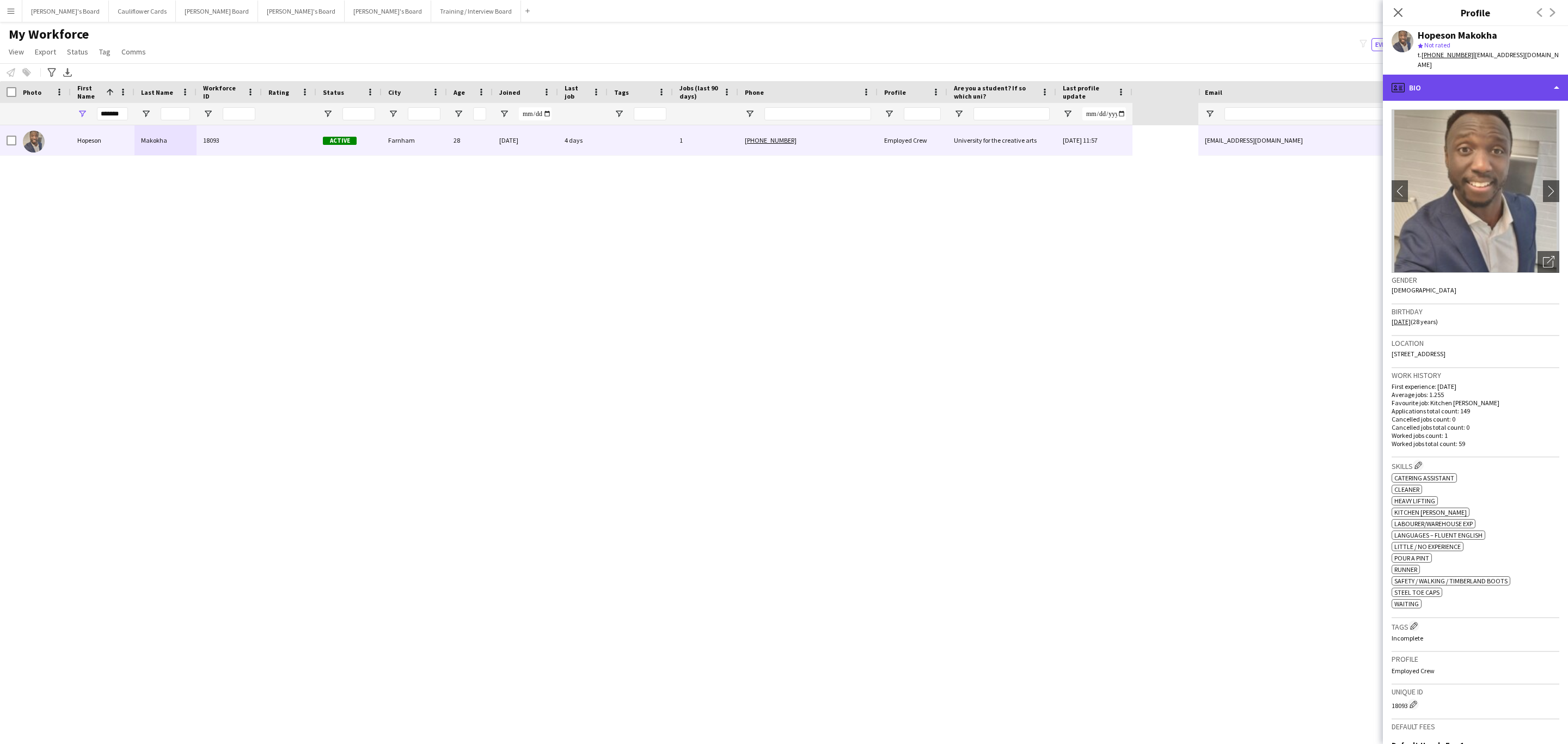
click at [1455, 74] on div "profile Bio" at bounding box center [1475, 87] width 185 height 26
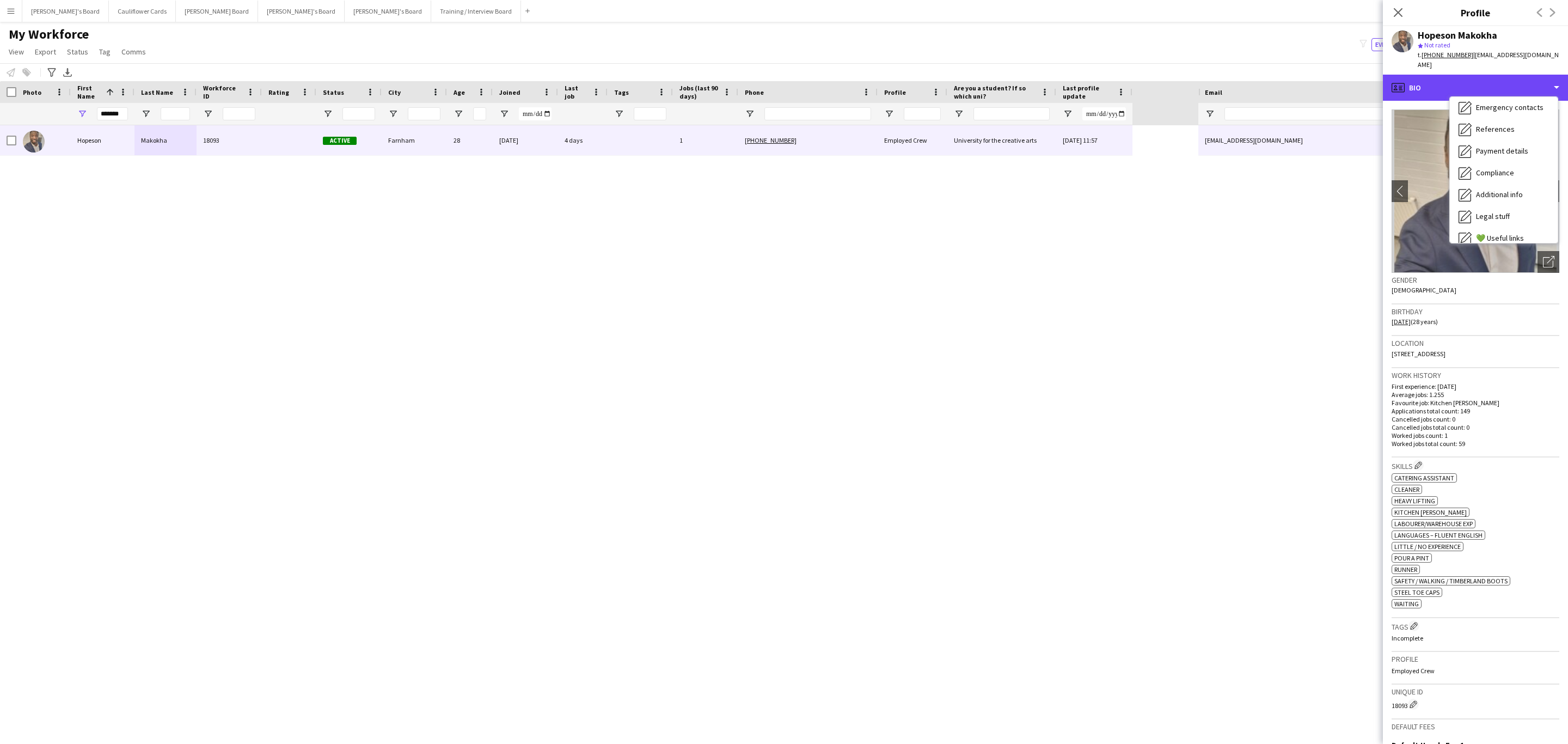
scroll to position [146, 0]
click at [1487, 116] on div "Compliance Compliance" at bounding box center [1504, 119] width 108 height 22
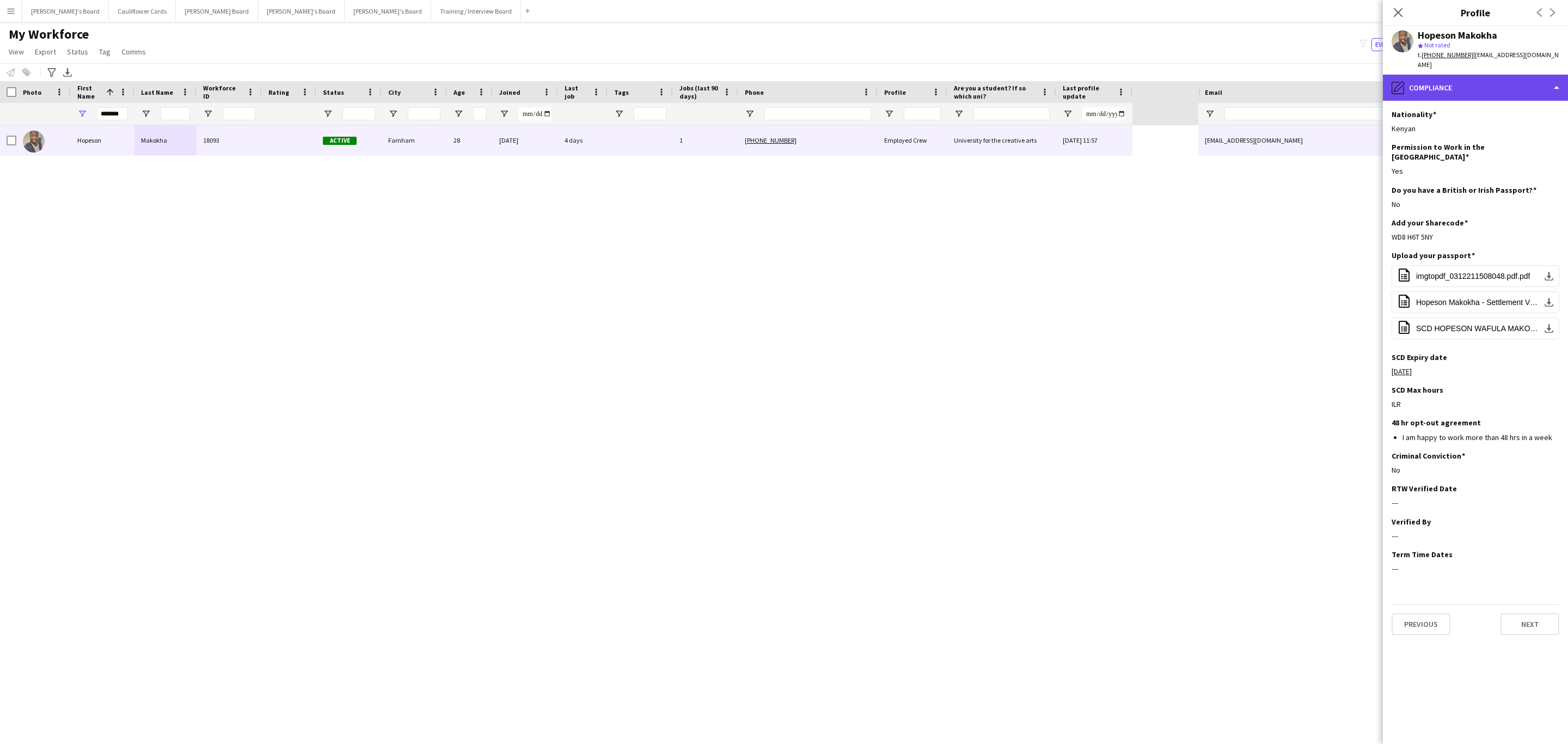
click at [1444, 74] on div "pencil4 Compliance" at bounding box center [1475, 87] width 185 height 26
click at [1501, 139] on div "Additional info Additional info" at bounding box center [1504, 141] width 108 height 22
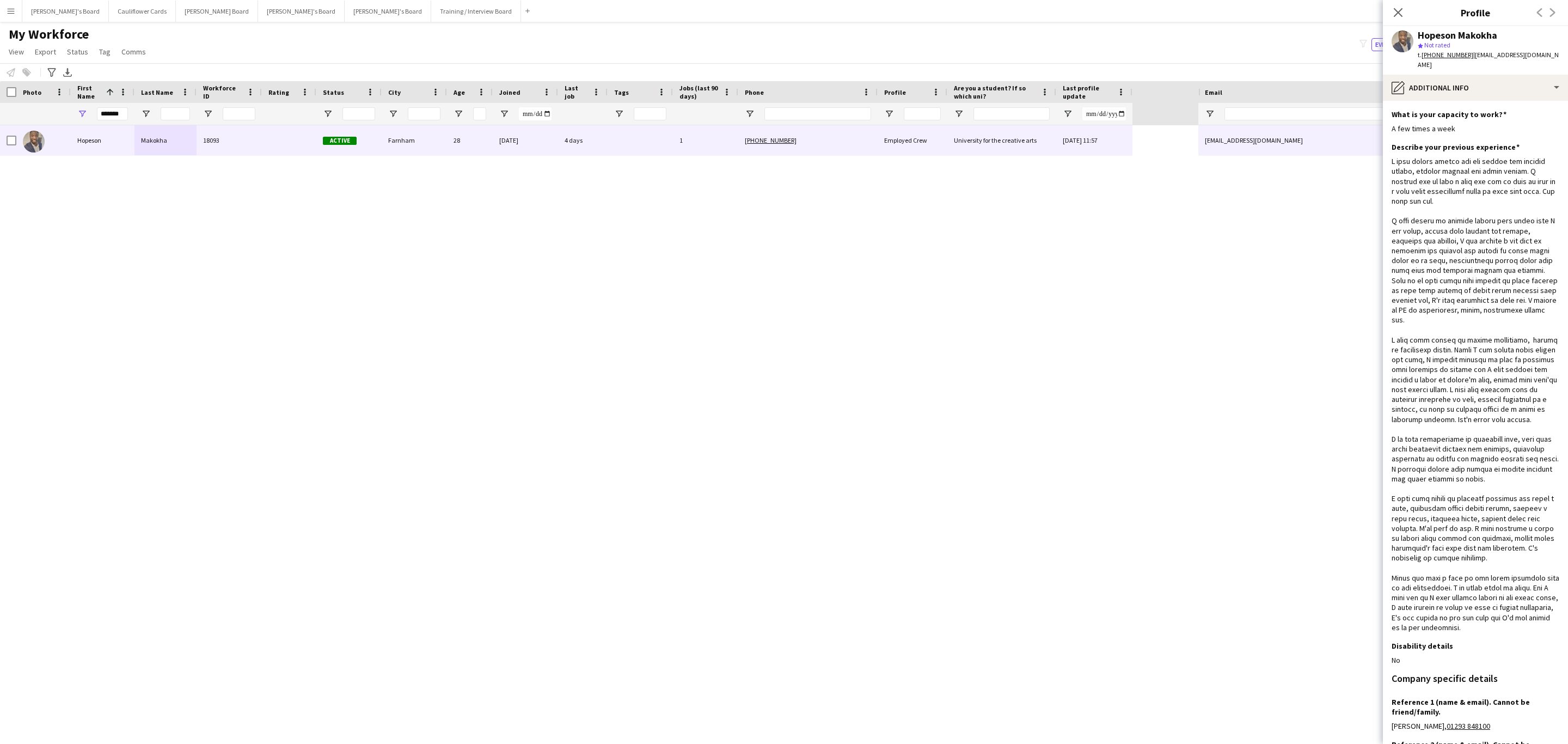
click at [1436, 57] on tcxspan "+4407492506948" at bounding box center [1447, 54] width 52 height 8
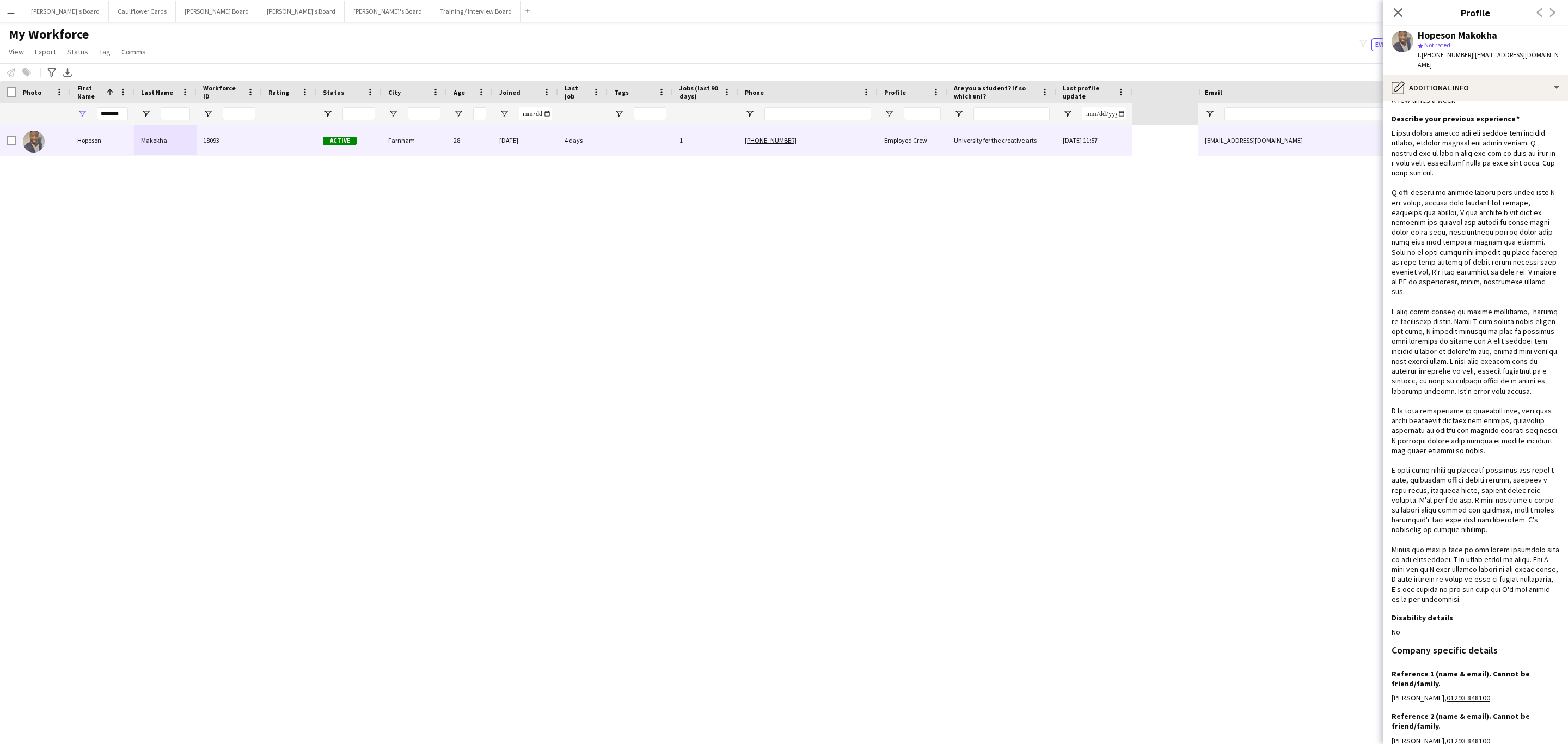
scroll to position [0, 0]
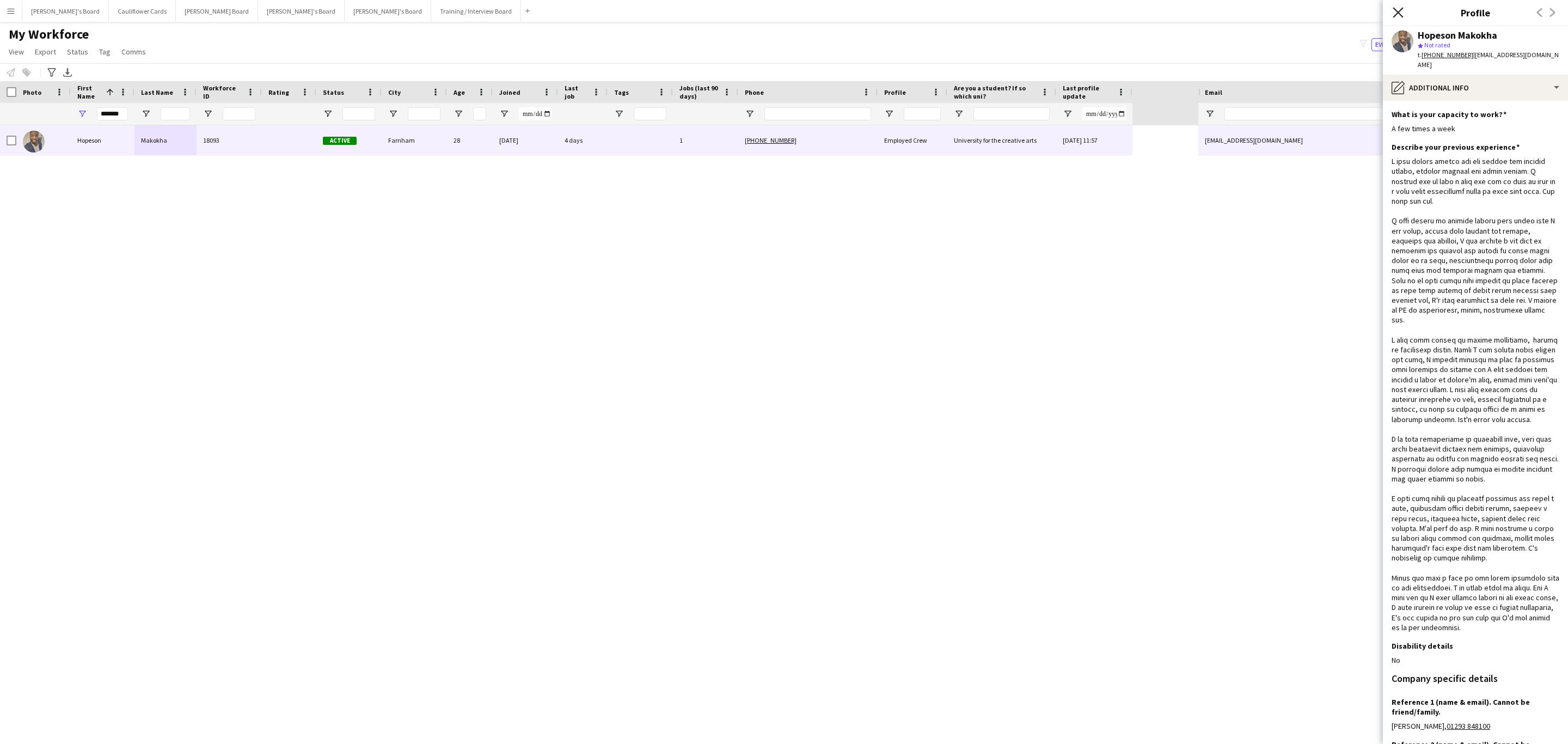
click at [1399, 12] on icon at bounding box center [1397, 12] width 11 height 11
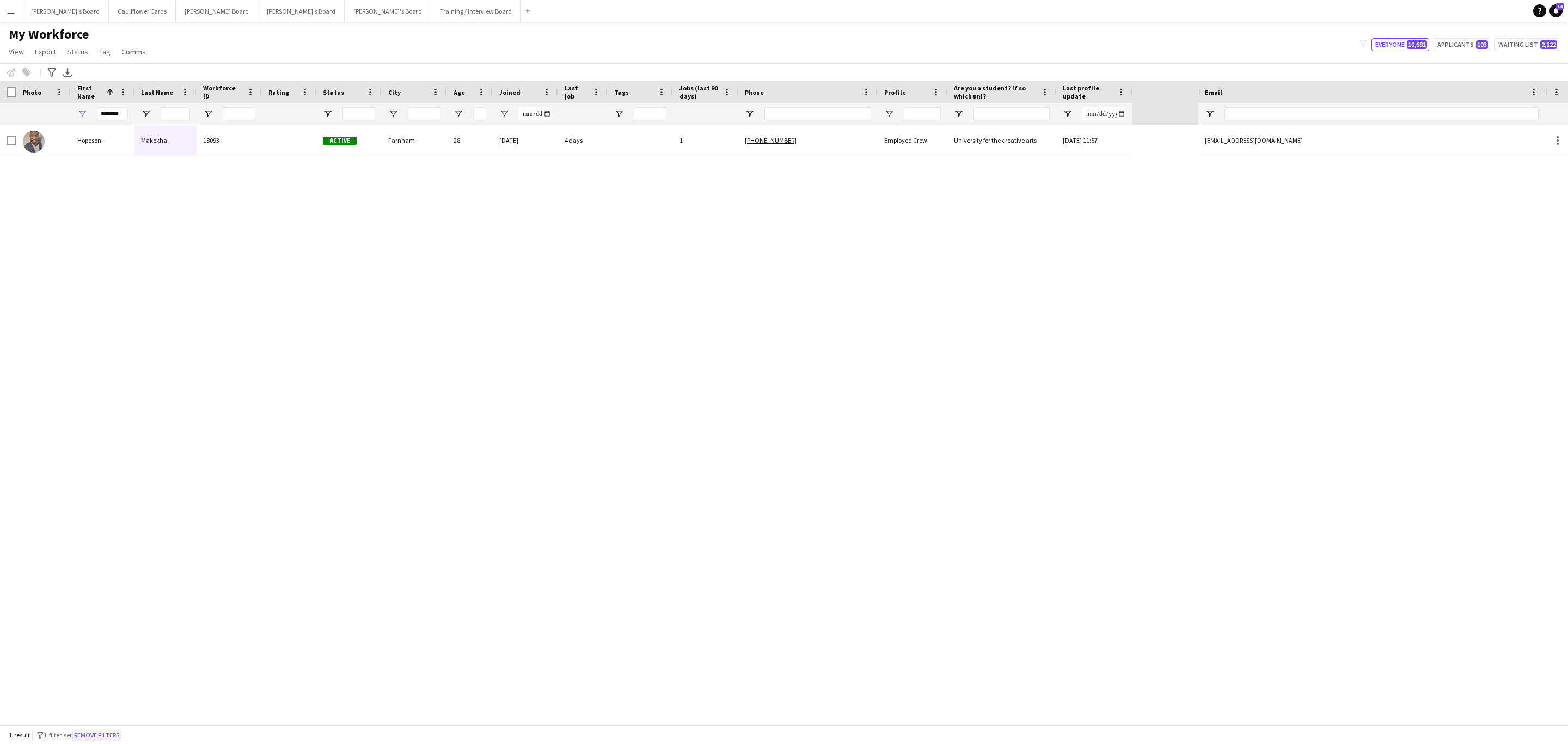
click at [115, 730] on button "Remove filters" at bounding box center [96, 735] width 49 height 12
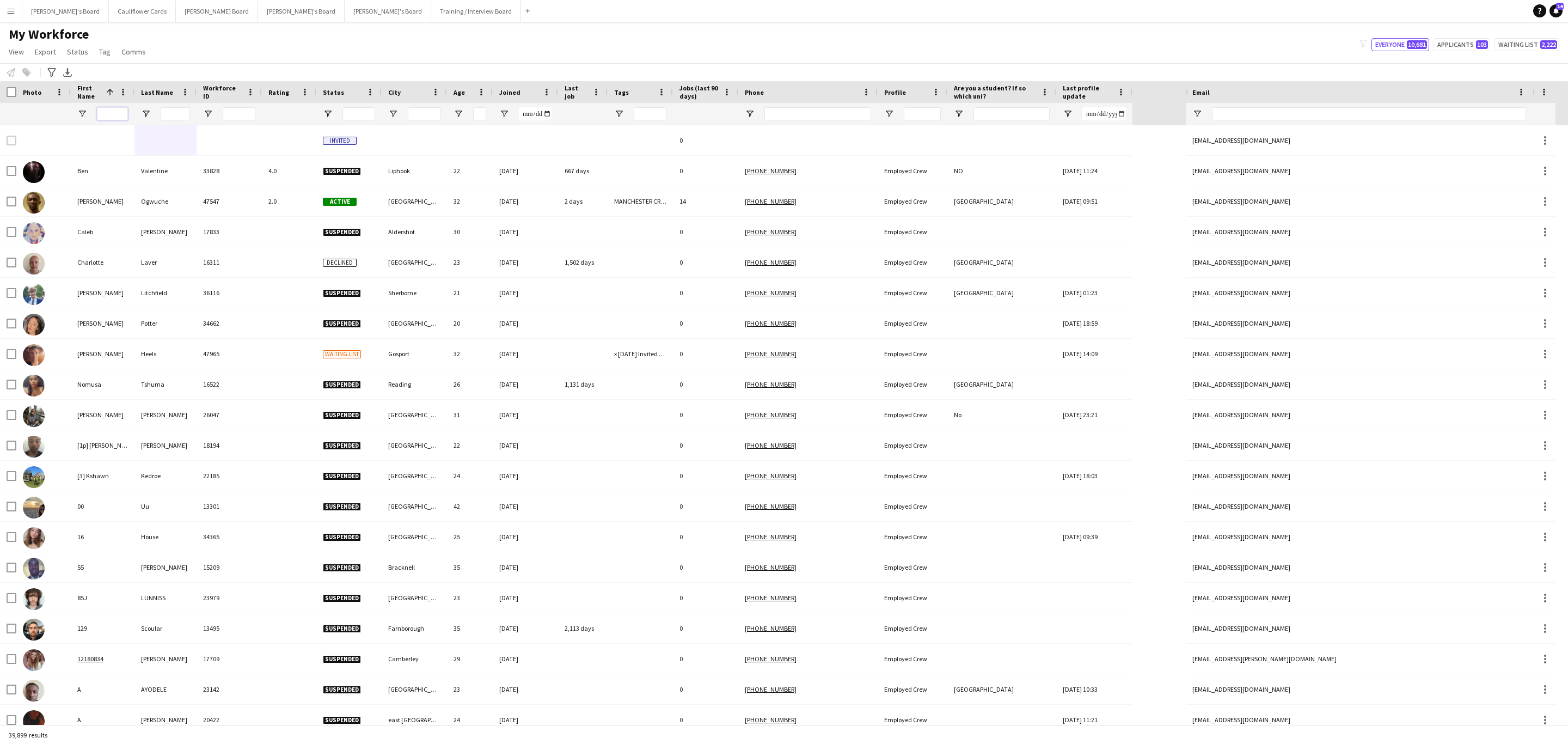
click at [116, 112] on input "First Name Filter Input" at bounding box center [112, 114] width 31 height 14
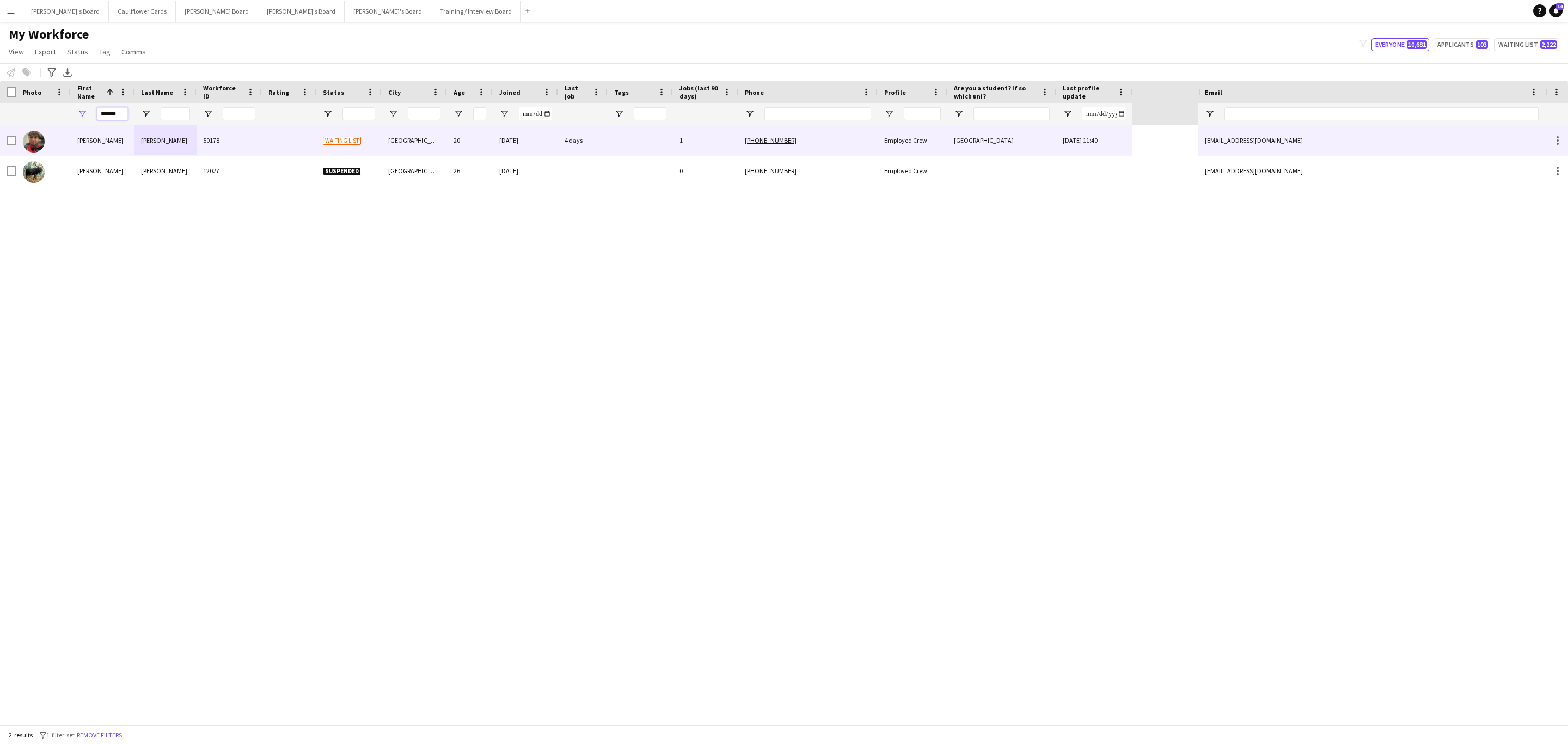
type input "******"
click at [162, 141] on div "Eliot" at bounding box center [165, 140] width 62 height 30
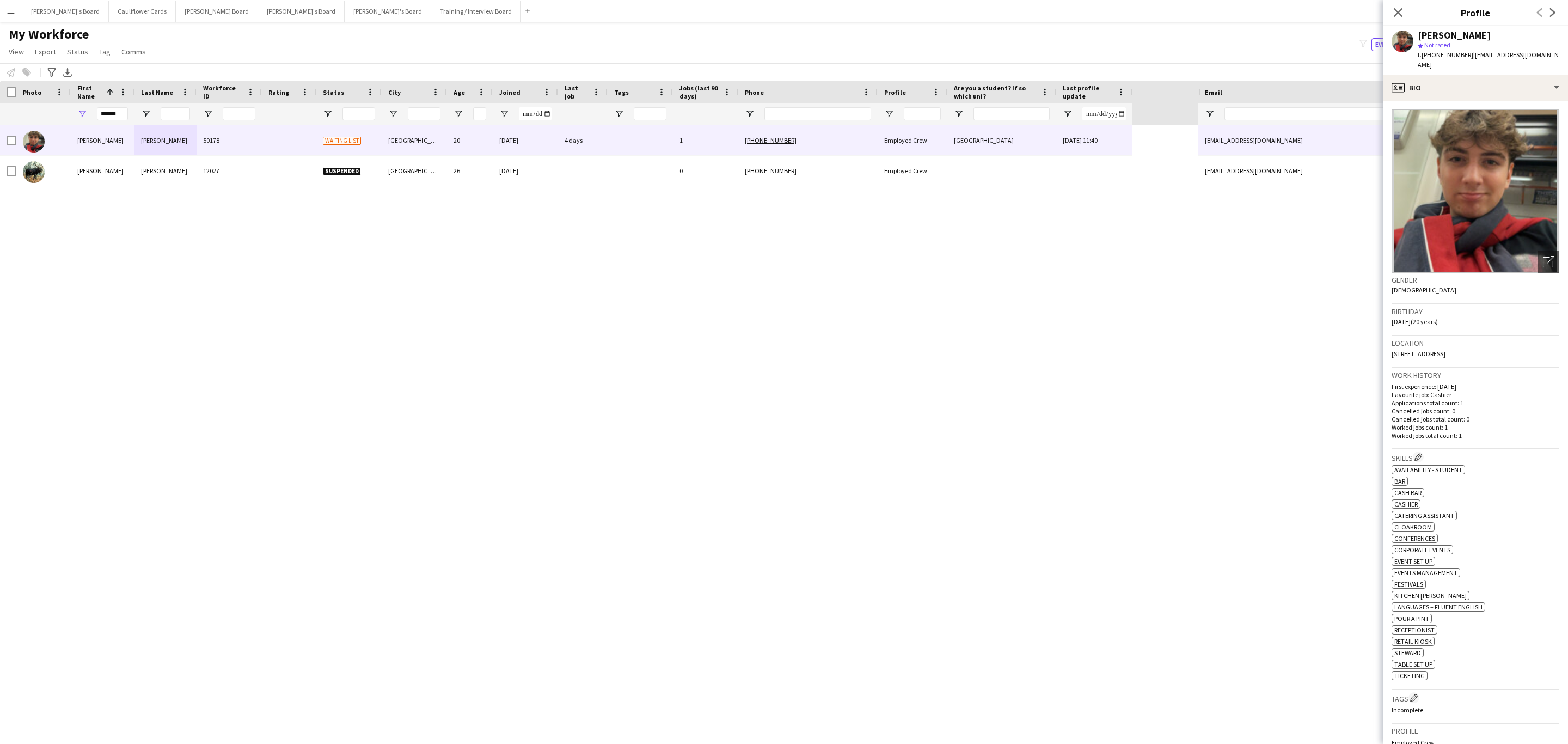
click at [1447, 56] on tcxspan "+447739466811" at bounding box center [1447, 54] width 52 height 8
drag, startPoint x: 1514, startPoint y: 88, endPoint x: 1499, endPoint y: 122, distance: 37.2
click at [1513, 89] on div "profile Bio" at bounding box center [1475, 87] width 185 height 26
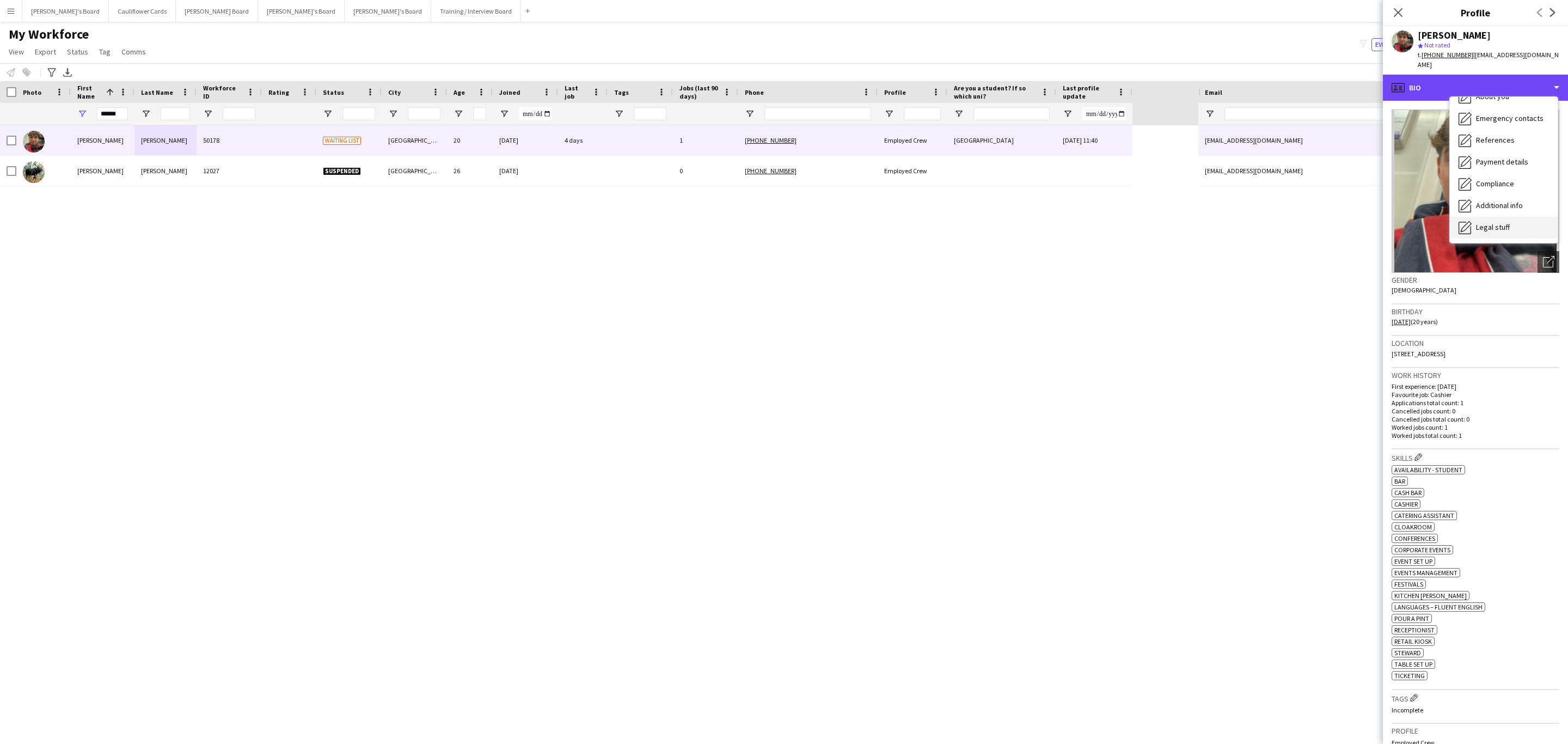
scroll to position [146, 0]
click at [1500, 136] on span "Additional info" at bounding box center [1499, 141] width 47 height 10
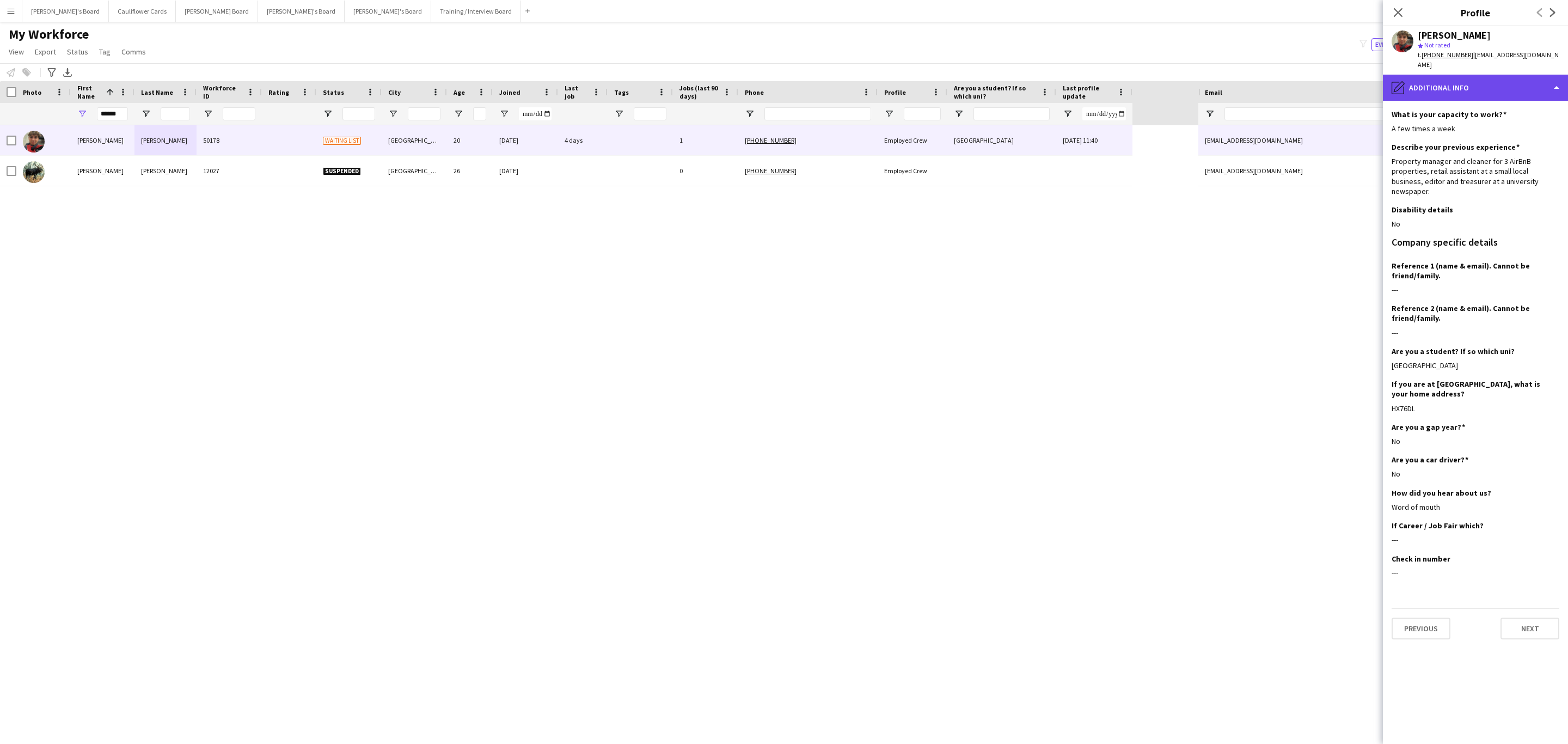
click at [1471, 82] on div "pencil4 Additional info" at bounding box center [1475, 87] width 185 height 26
click at [1487, 101] on div "Bio Bio" at bounding box center [1504, 112] width 108 height 22
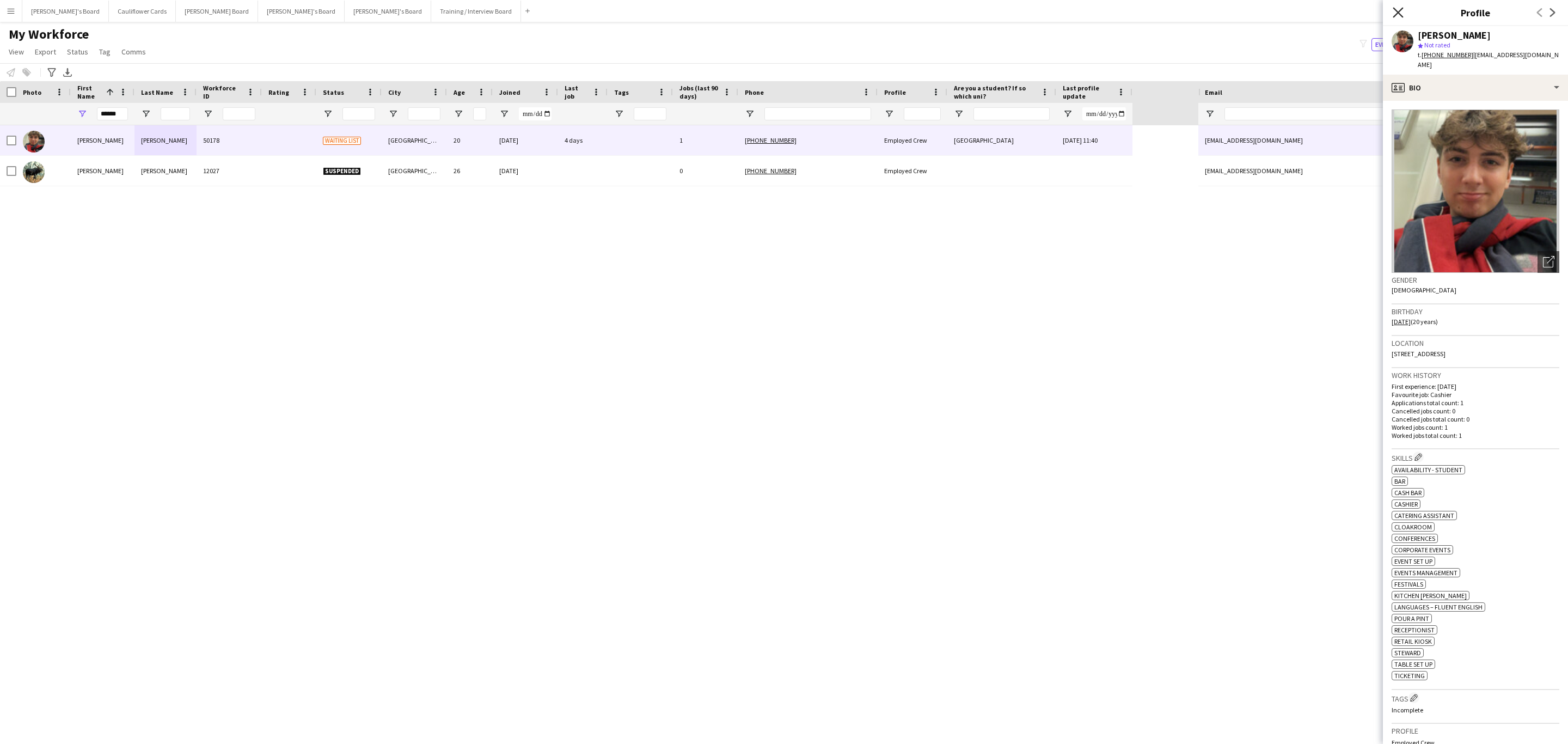
click at [1395, 14] on icon at bounding box center [1397, 12] width 11 height 11
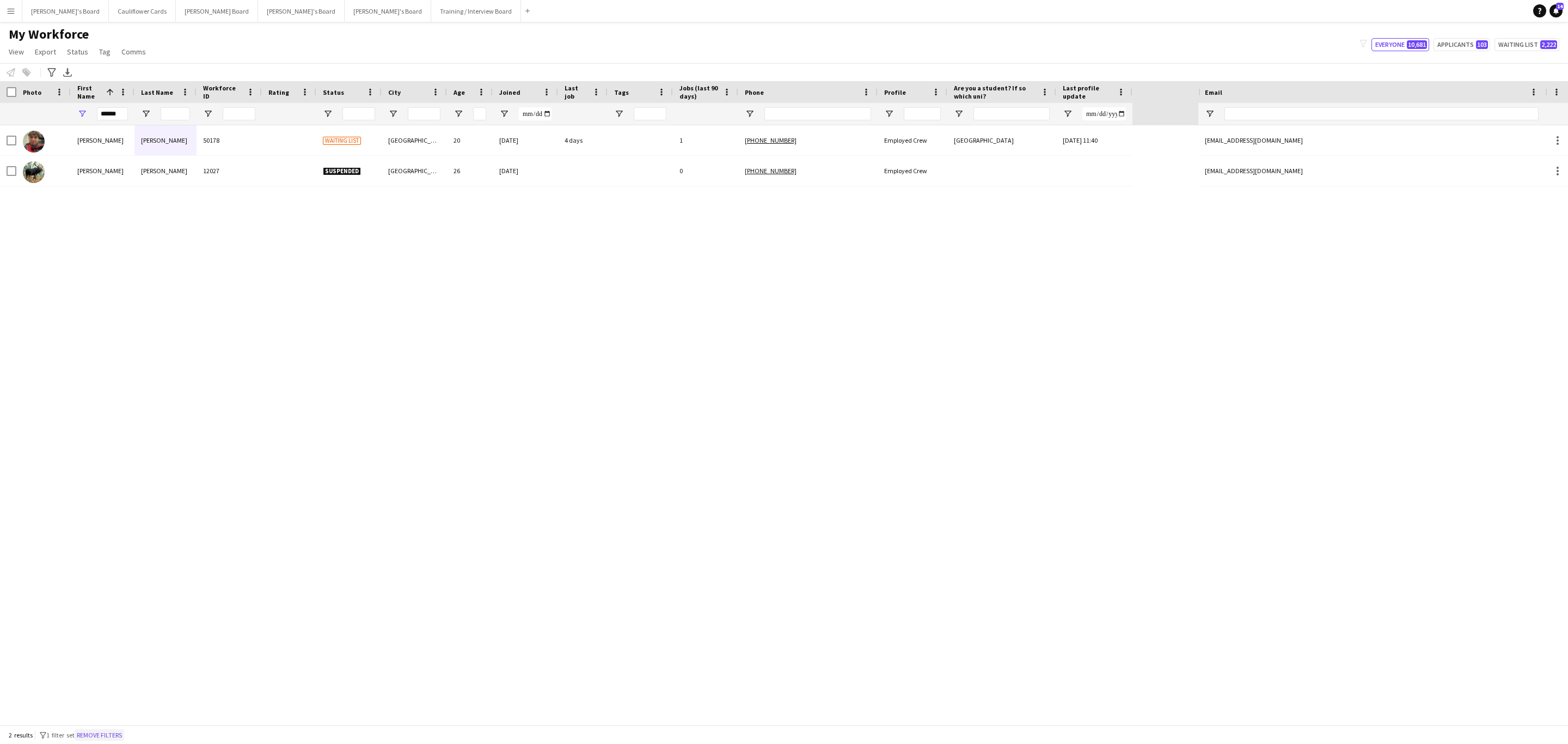
click at [111, 737] on button "Remove filters" at bounding box center [98, 735] width 49 height 12
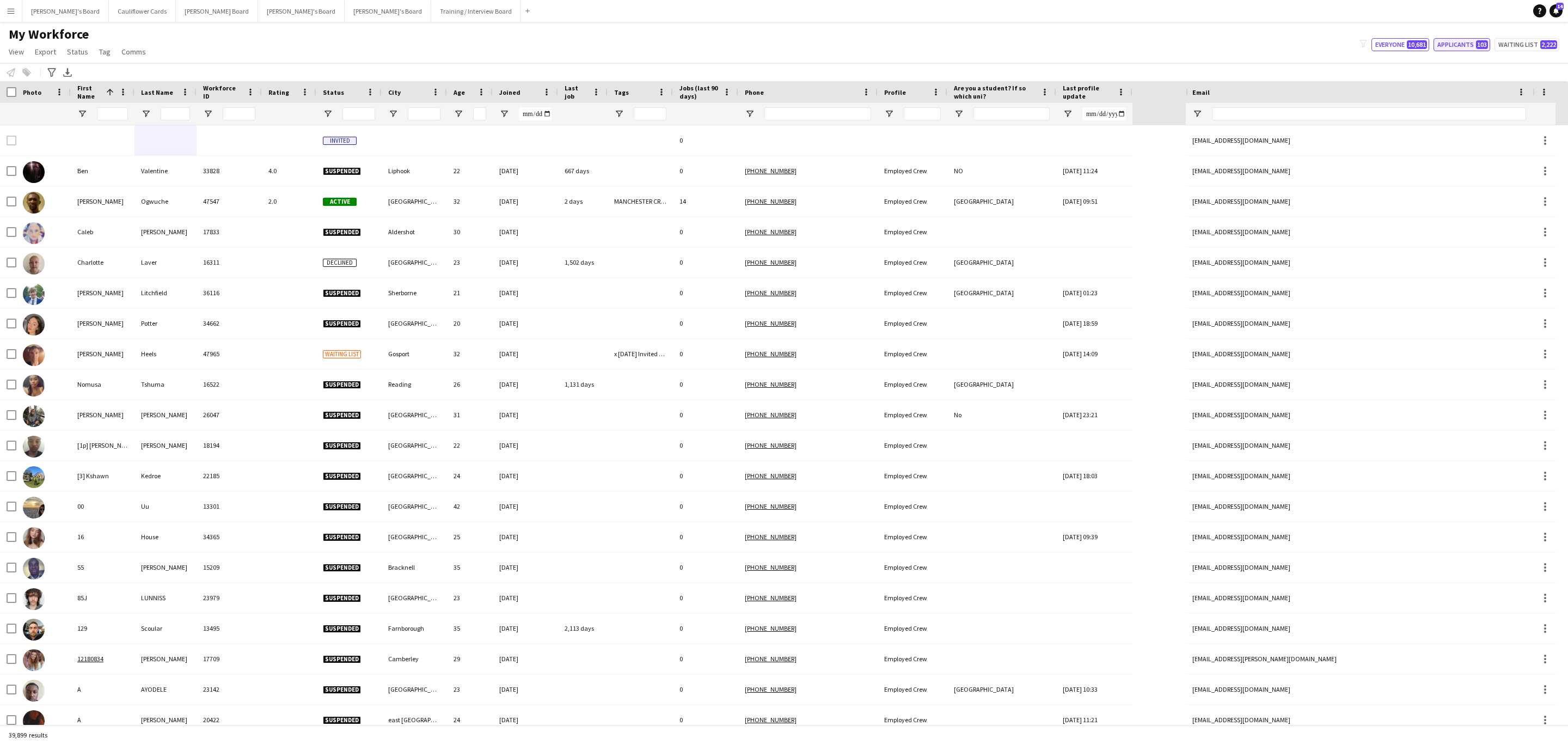
click at [1452, 45] on button "Applicants 103" at bounding box center [1462, 45] width 57 height 14
type input "**********"
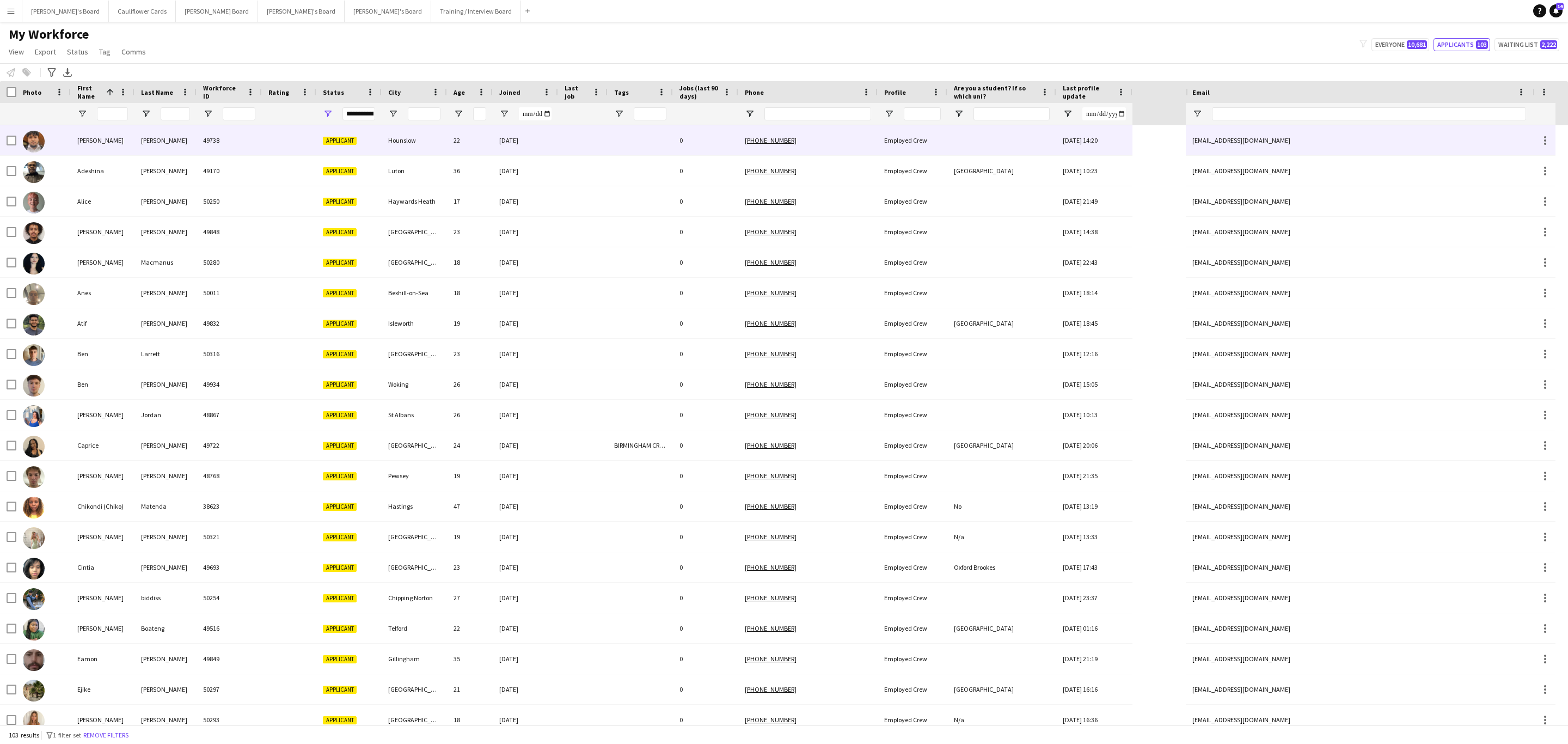
click at [546, 139] on div "22-08-2025" at bounding box center [526, 140] width 66 height 30
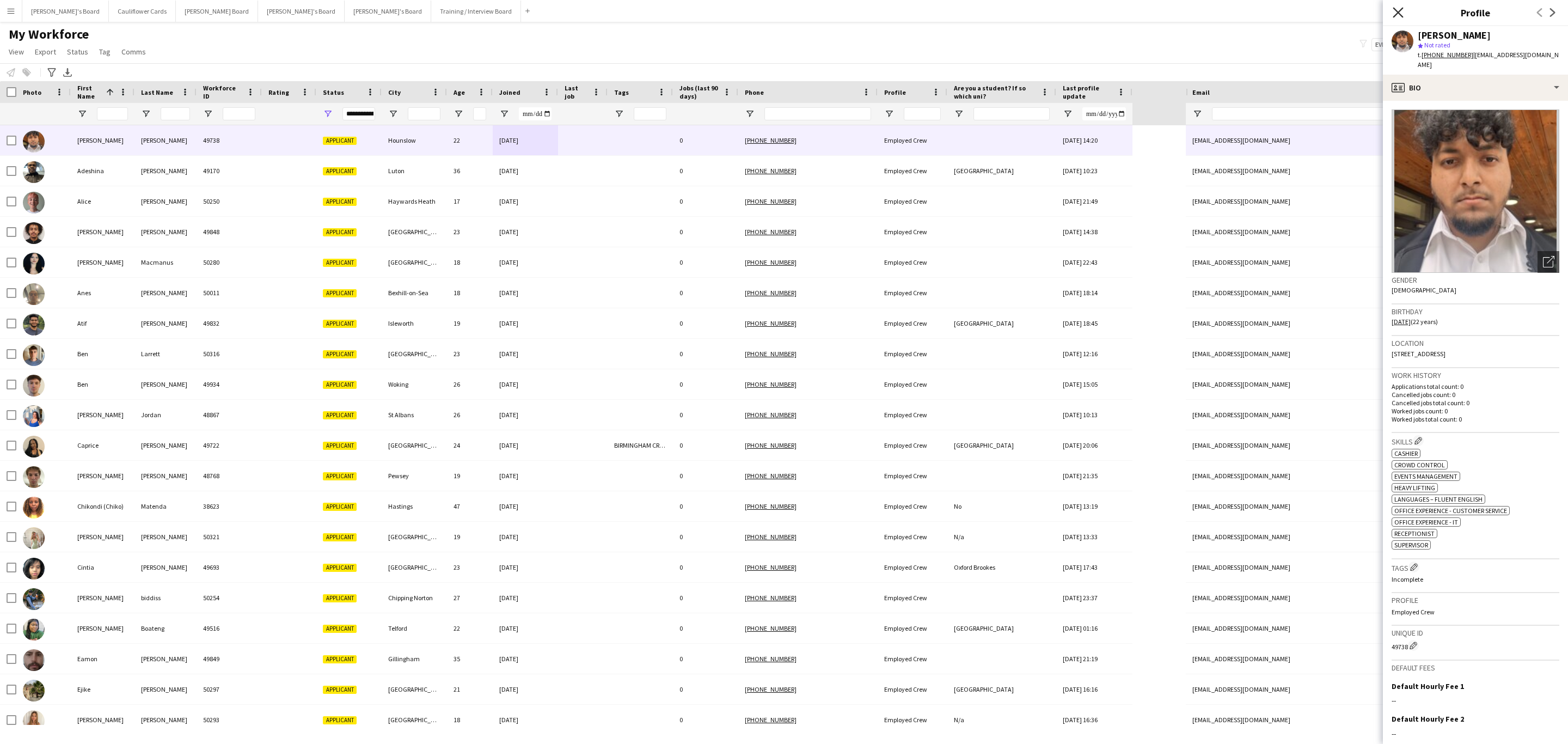
click at [1398, 12] on icon at bounding box center [1397, 12] width 11 height 11
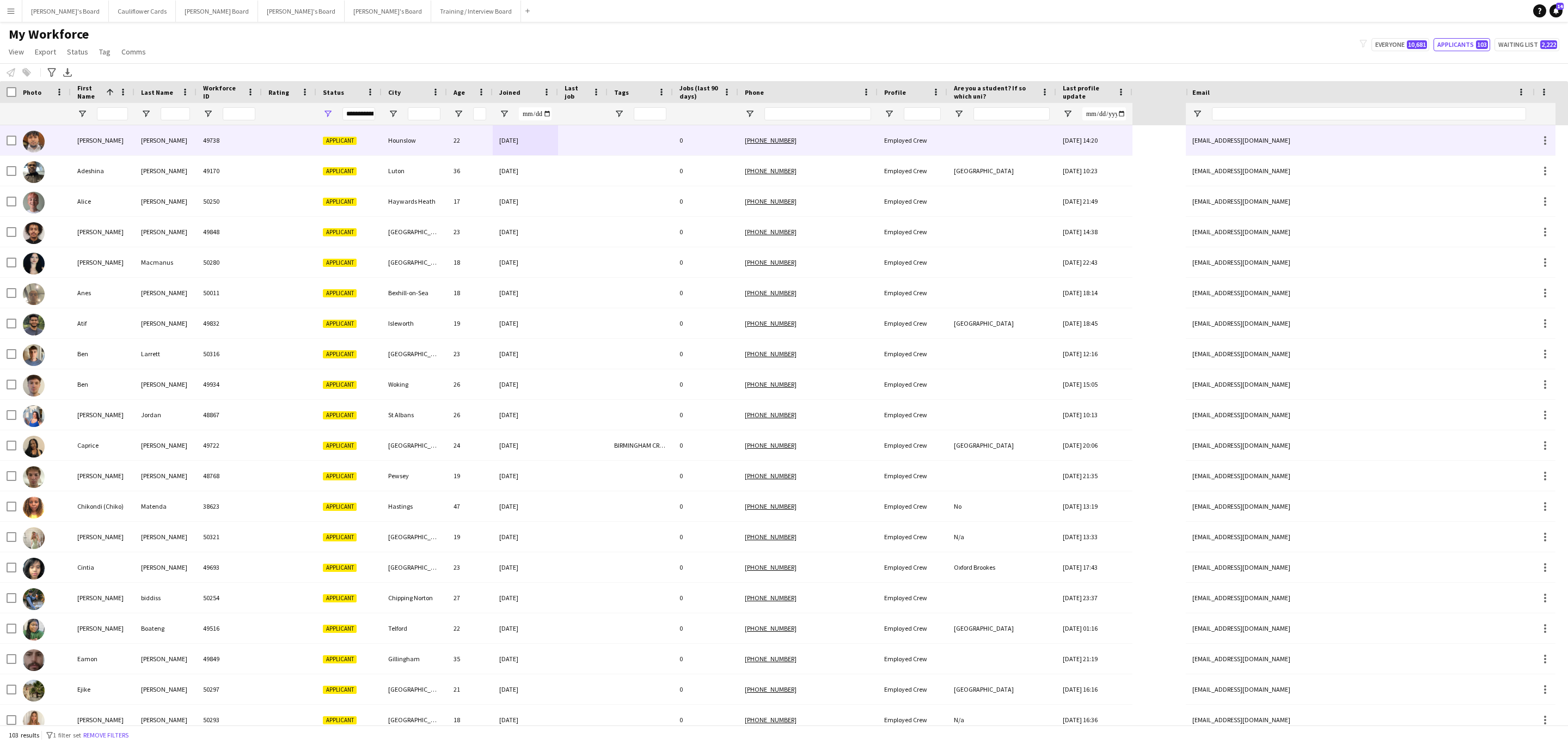
click at [577, 142] on div at bounding box center [582, 140] width 49 height 30
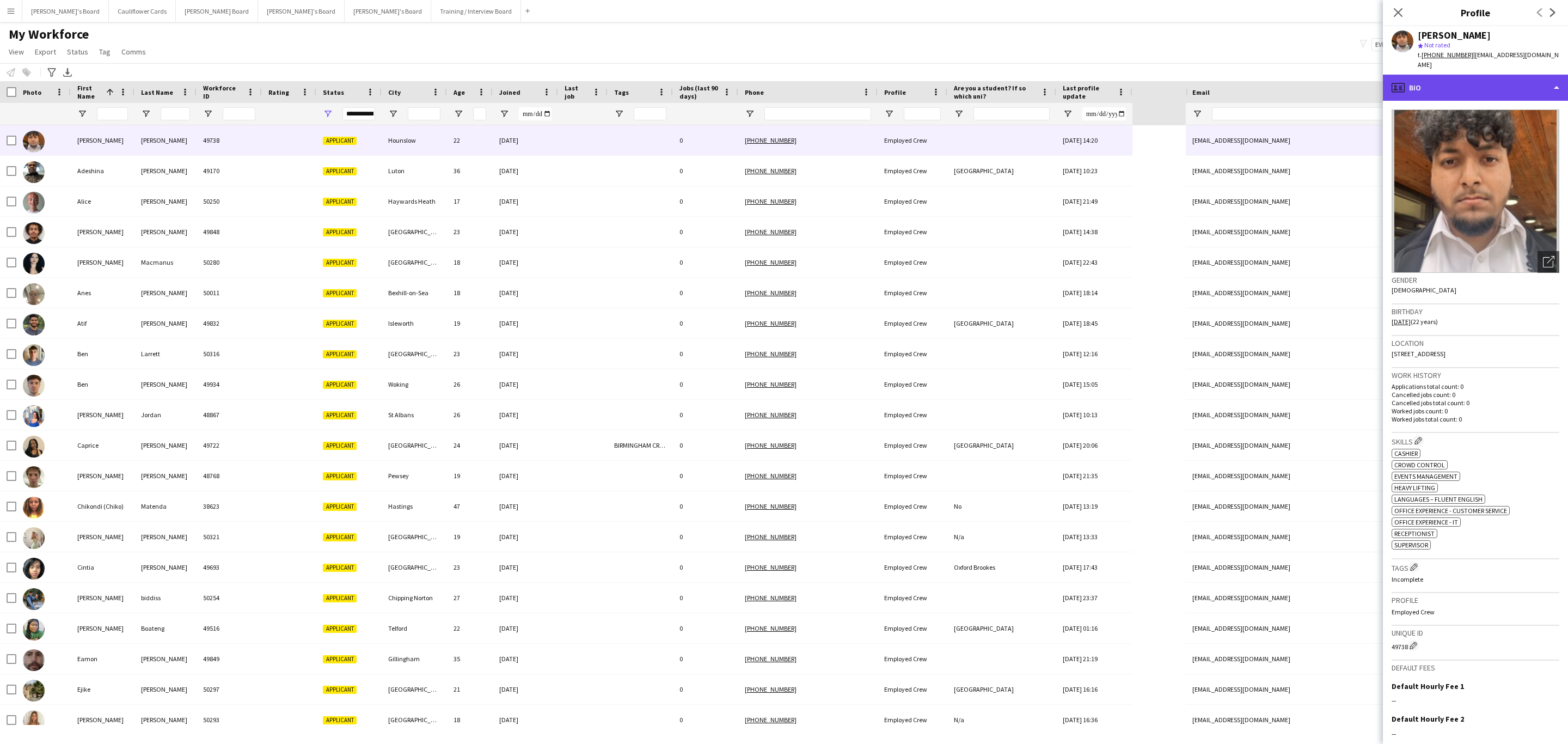
click at [1499, 87] on div "profile Bio" at bounding box center [1475, 87] width 185 height 26
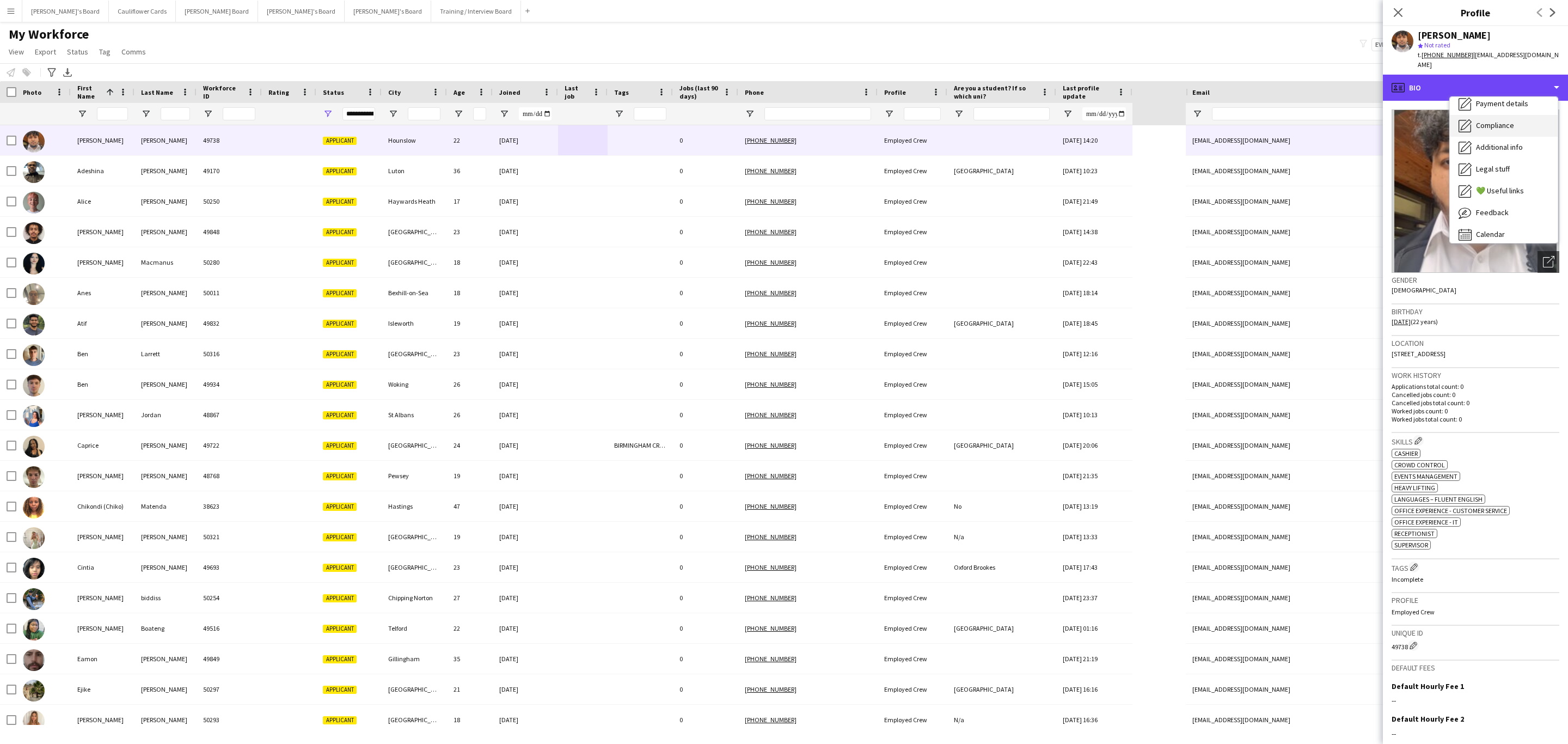
scroll to position [146, 0]
click at [1509, 130] on div "Additional info Additional info" at bounding box center [1504, 141] width 108 height 22
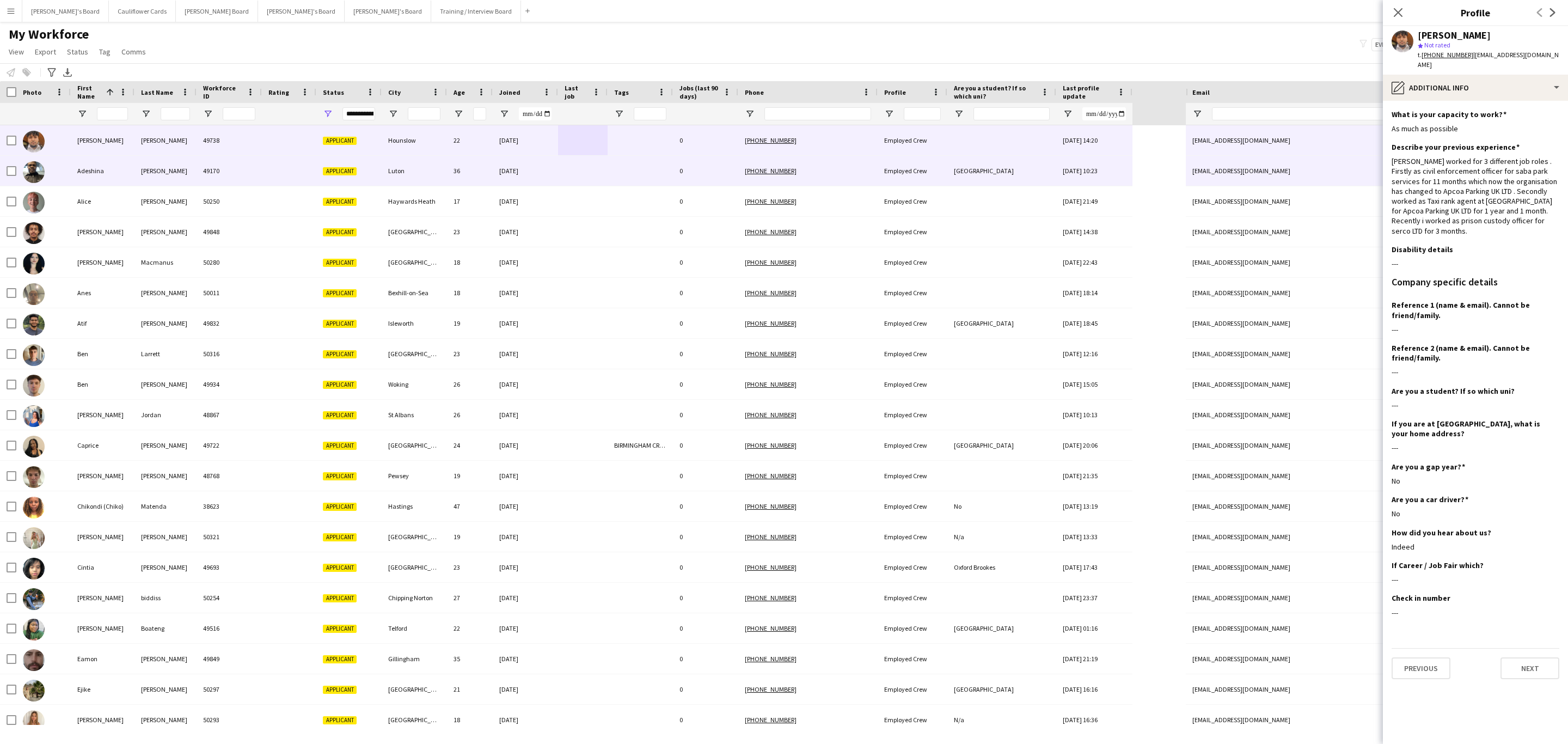
click at [378, 172] on div "Applicant" at bounding box center [349, 170] width 66 height 30
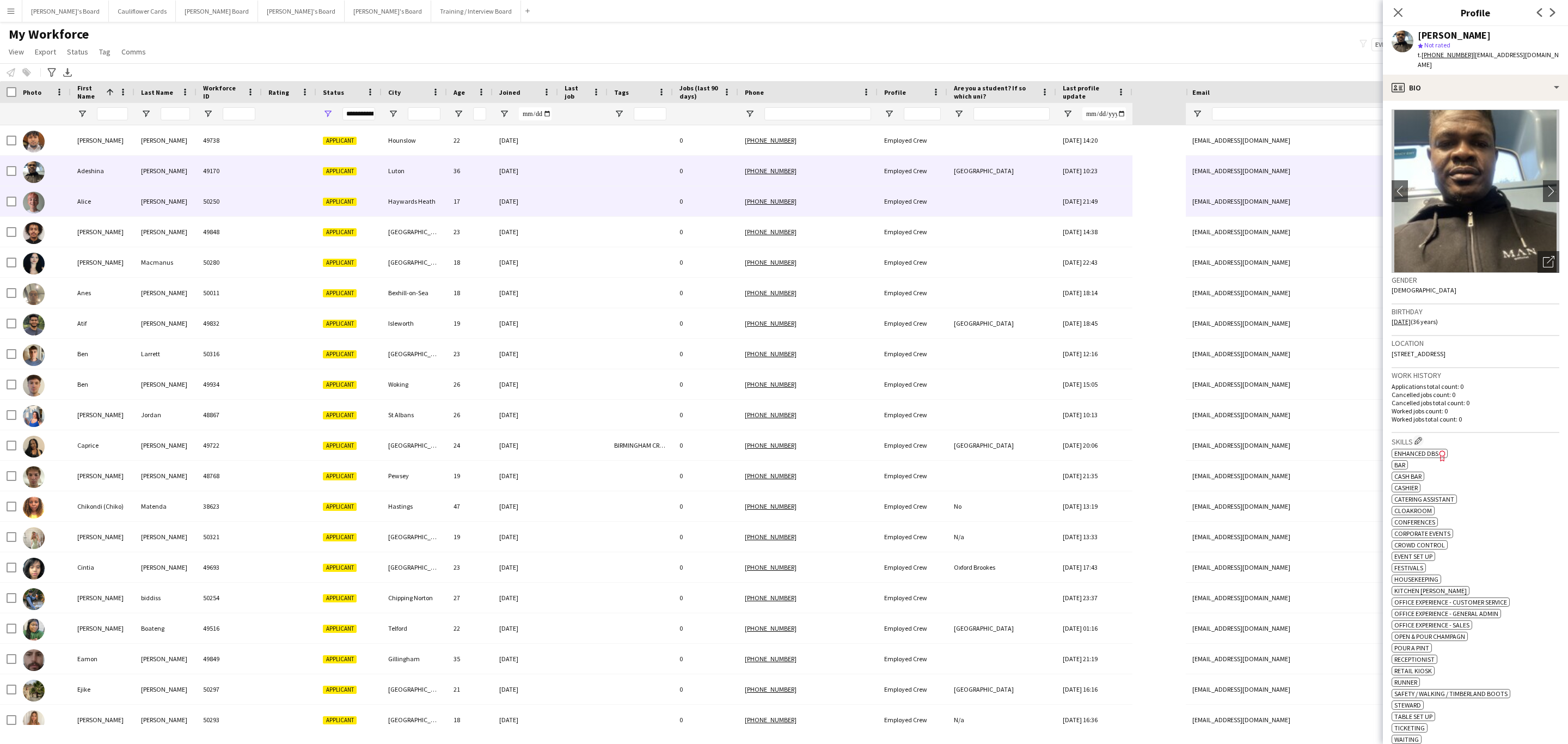
click at [410, 193] on div "Haywards Heath" at bounding box center [415, 201] width 66 height 30
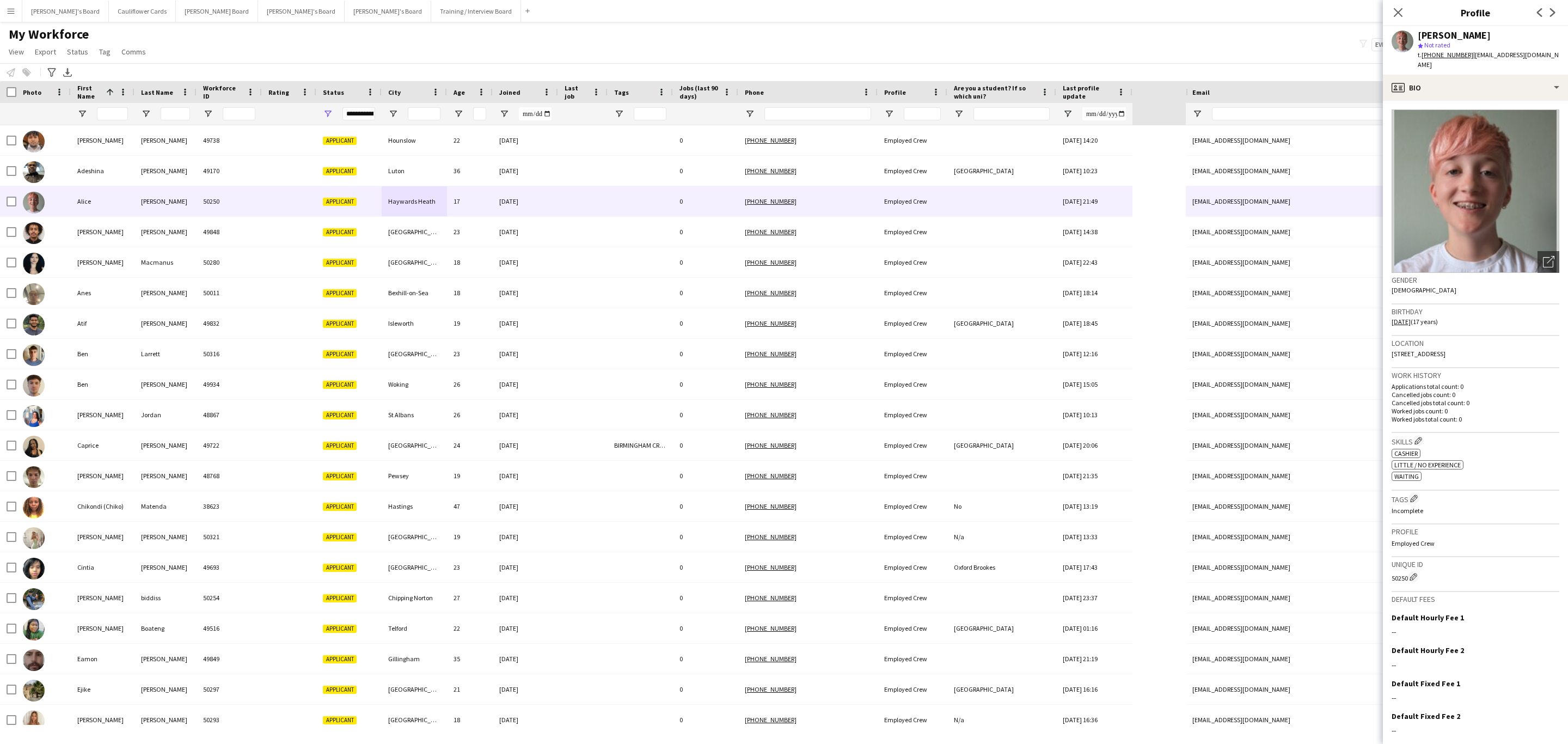
drag, startPoint x: 1395, startPoint y: 7, endPoint x: 1384, endPoint y: 16, distance: 14.2
click at [1394, 8] on icon "Close pop-in" at bounding box center [1398, 12] width 9 height 9
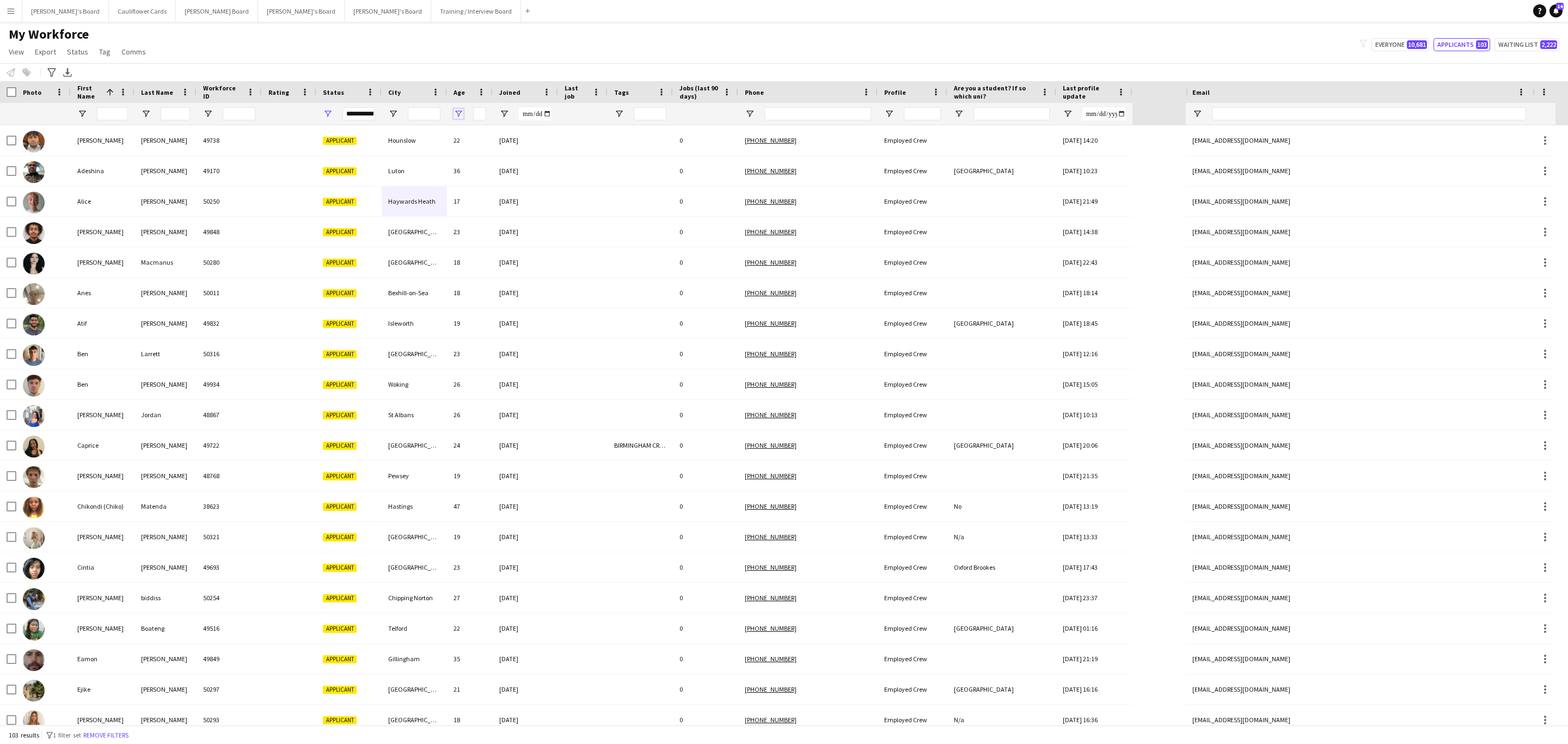
click at [461, 116] on span "Open Filter Menu" at bounding box center [458, 114] width 10 height 10
click at [535, 136] on span "Filtering operator" at bounding box center [535, 134] width 10 height 10
click at [510, 152] on input "Filter Value" at bounding box center [500, 152] width 84 height 14
type input "*"
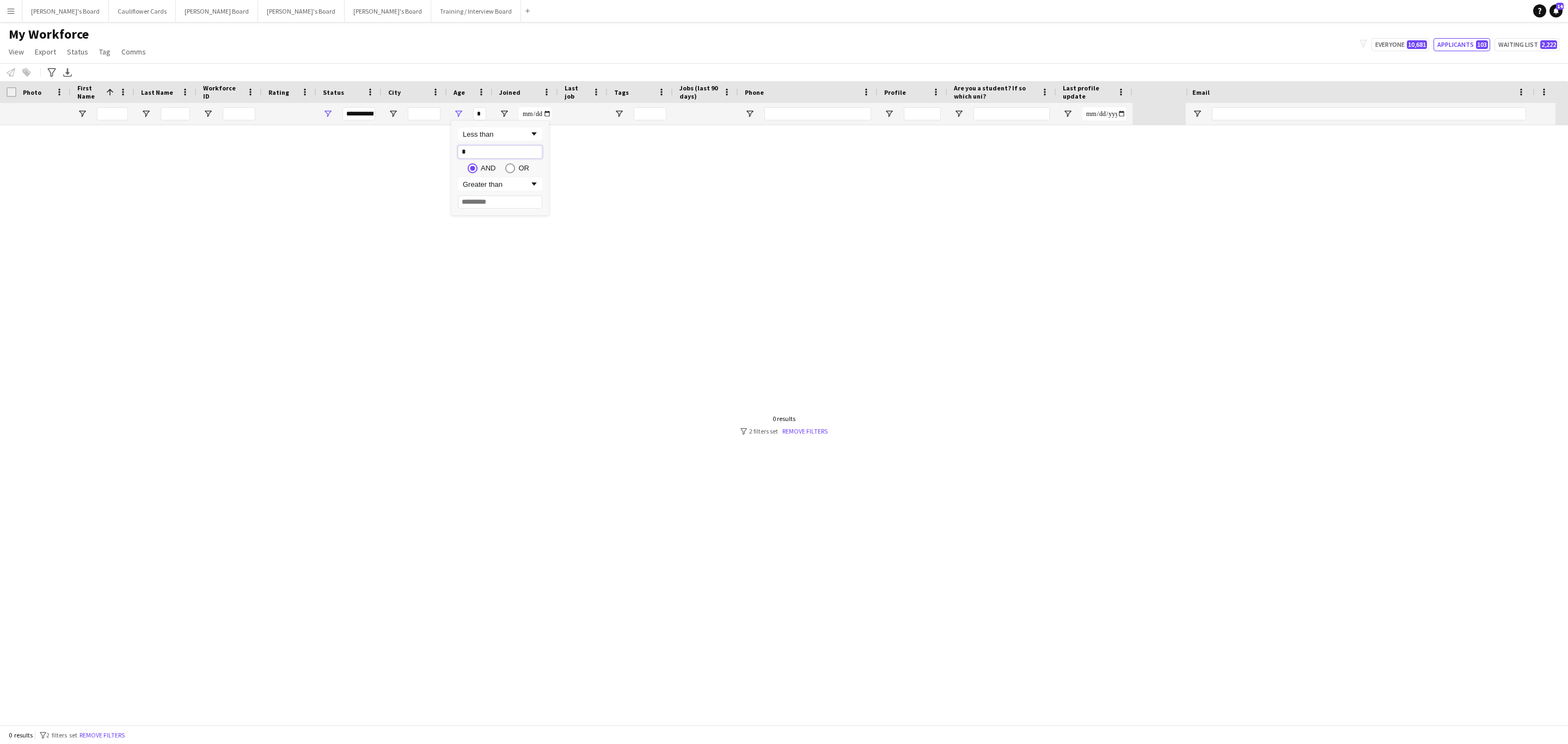
type input "**"
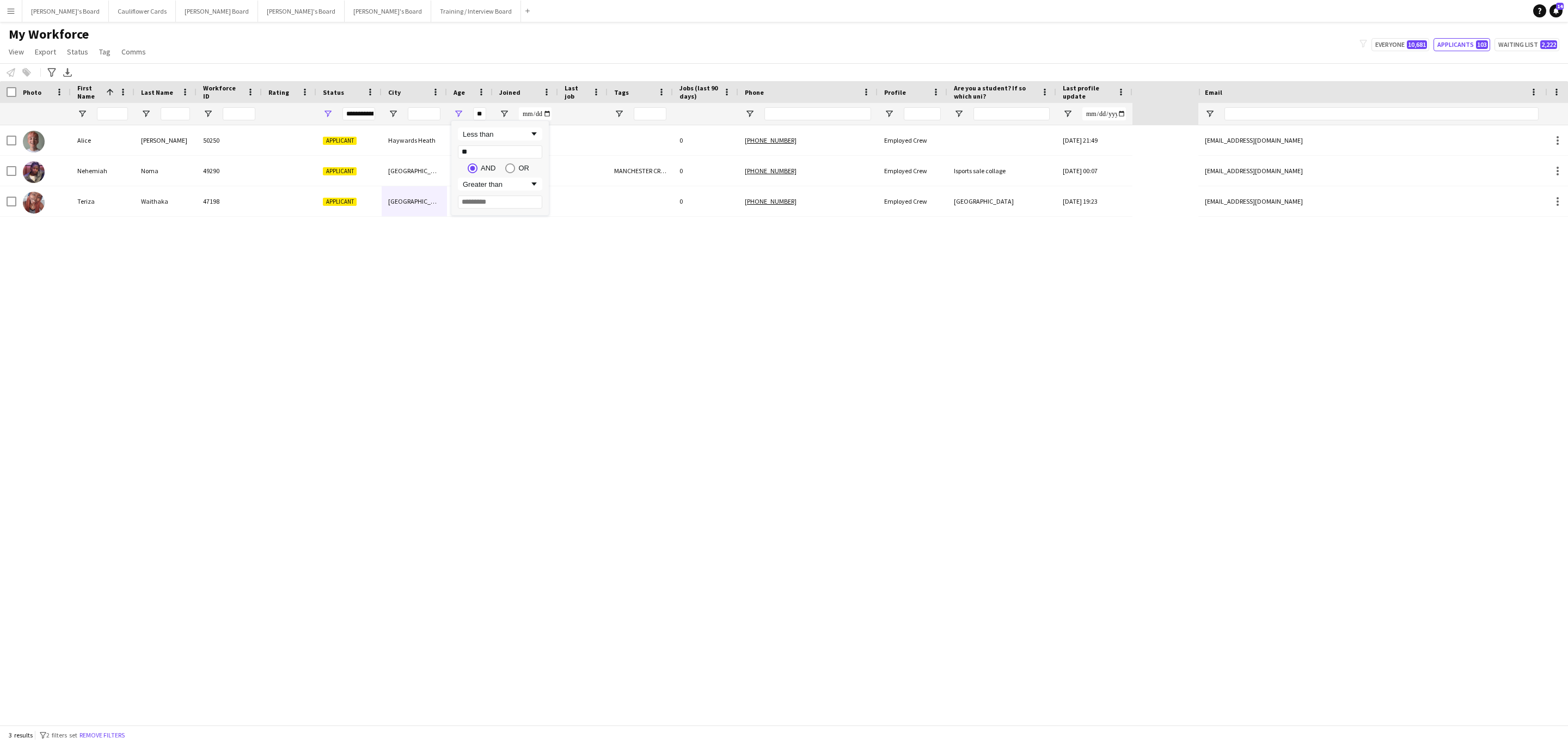
click at [591, 368] on div "Alice O'Connell 50250 Applicant Haywards Heath 17 19-09-2025 0 +447341910021 Em…" at bounding box center [599, 425] width 1198 height 599
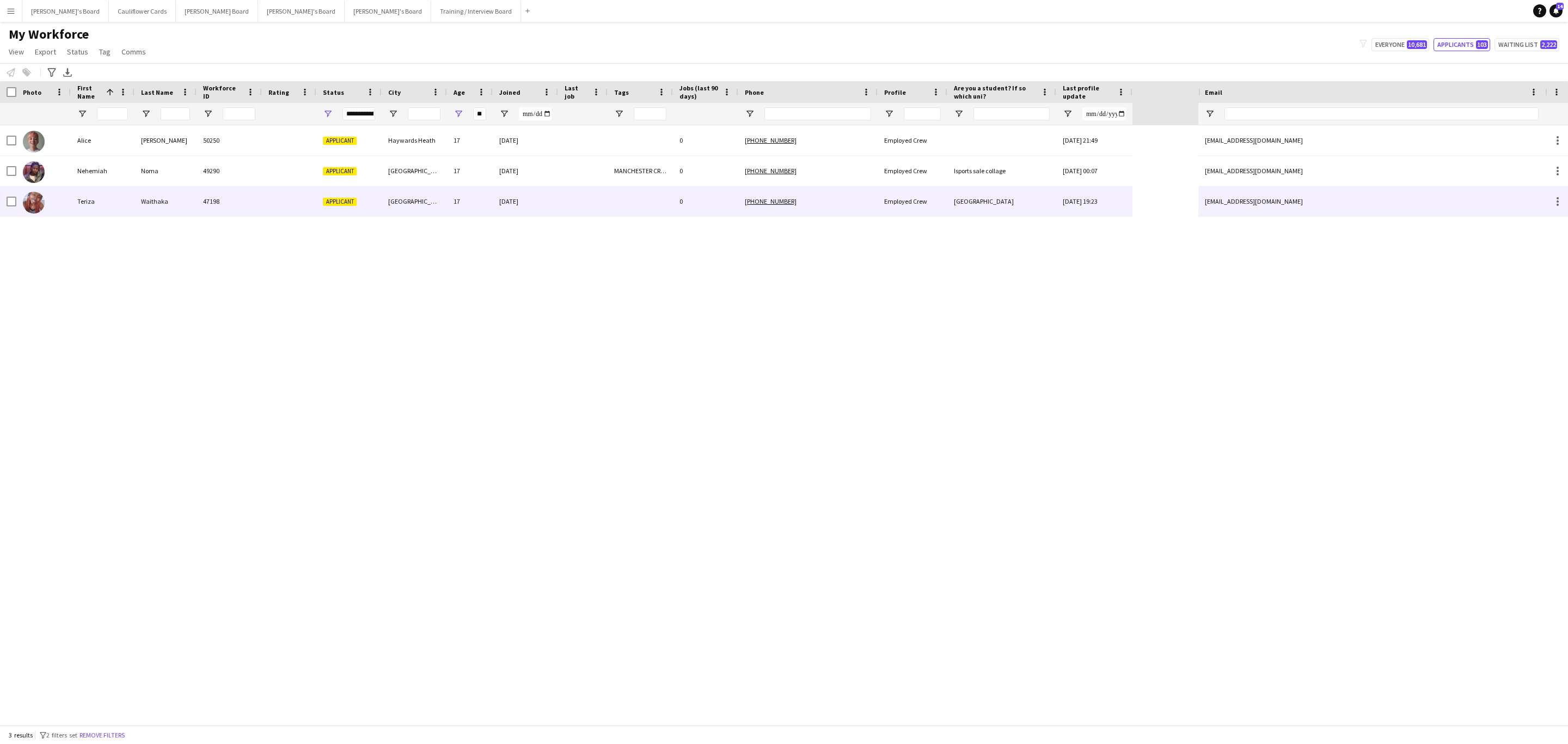
click at [157, 198] on div "Waithaka" at bounding box center [165, 201] width 62 height 30
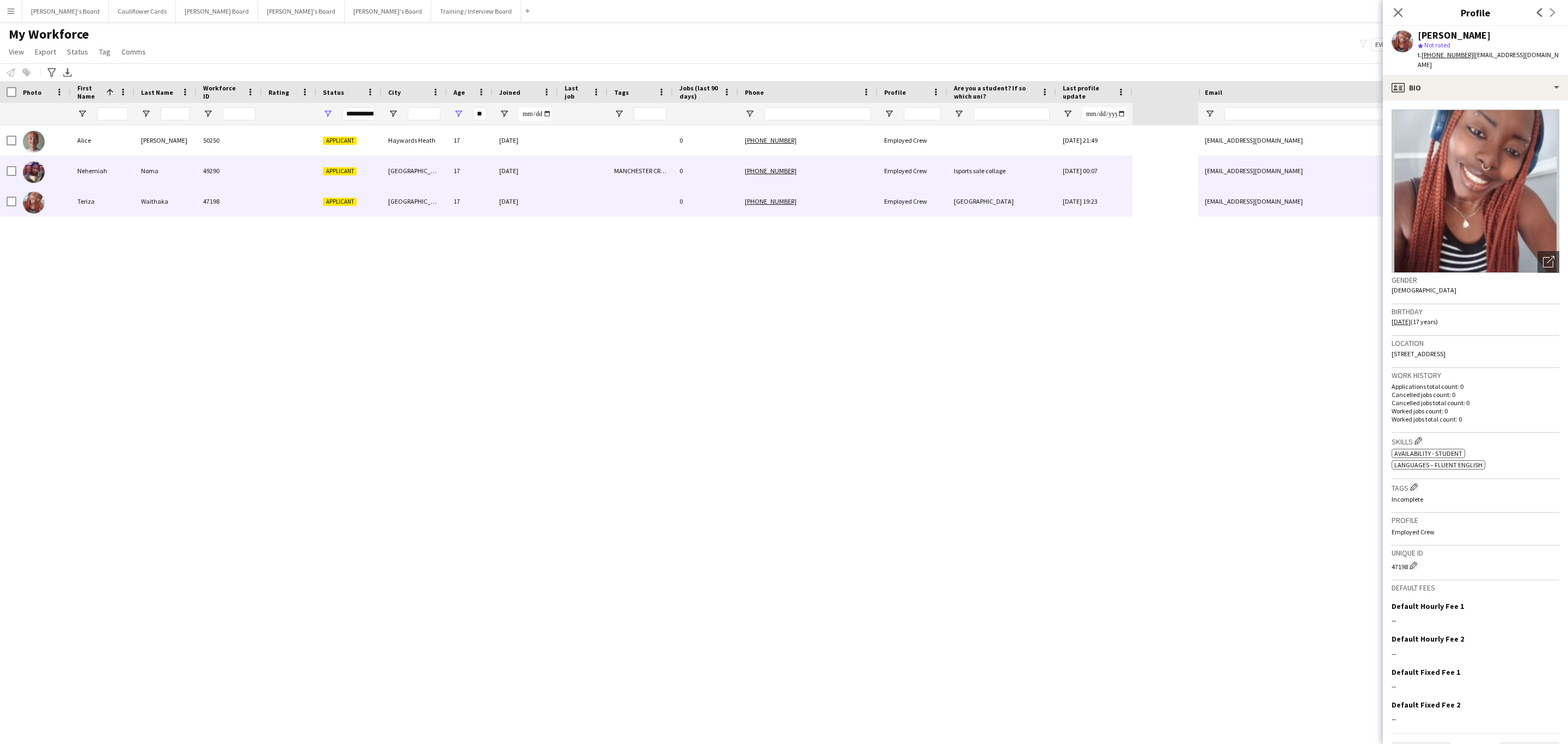
click at [474, 167] on div "17" at bounding box center [469, 170] width 45 height 30
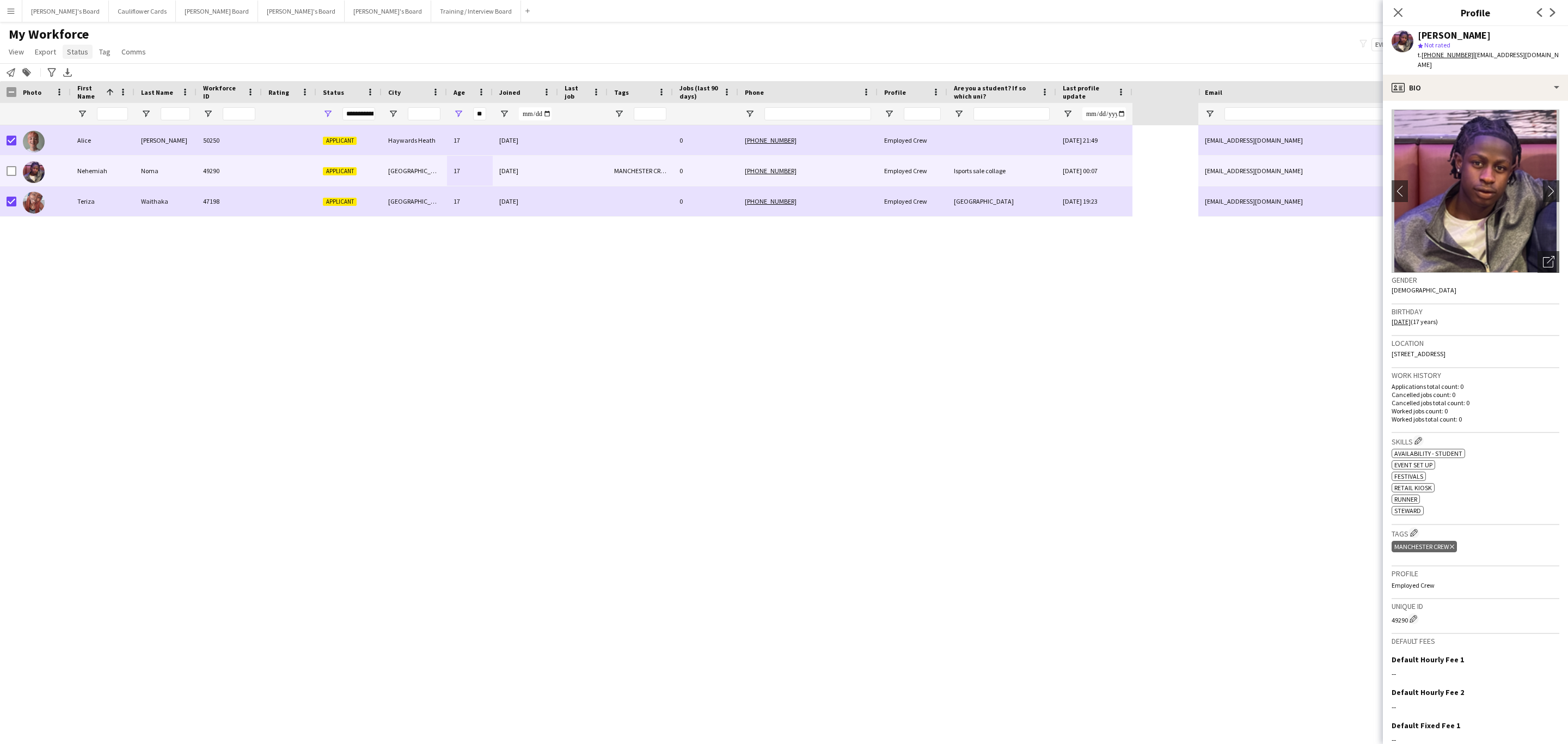
click at [81, 47] on span "Status" at bounding box center [77, 52] width 21 height 10
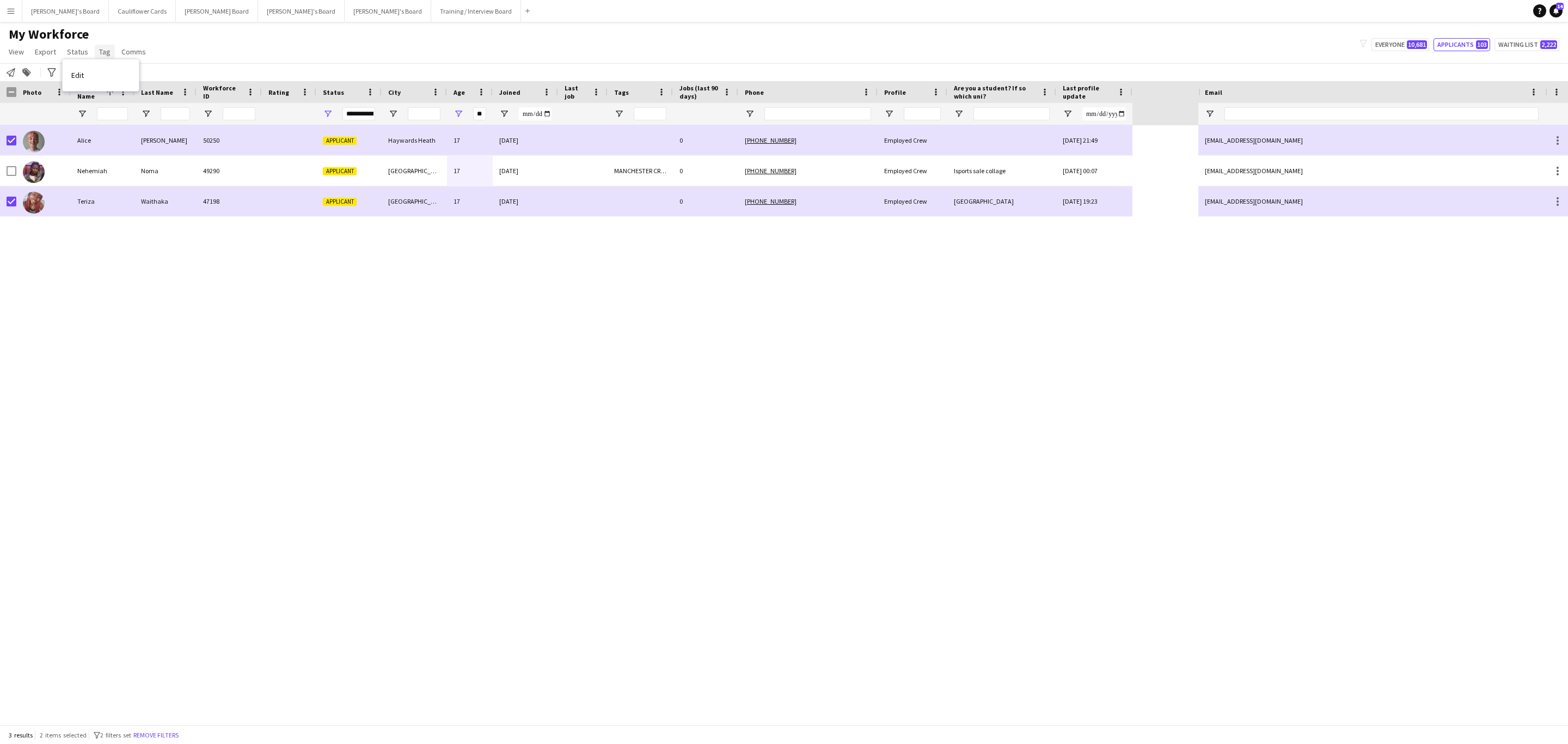
click at [103, 56] on span "Tag" at bounding box center [105, 52] width 12 height 10
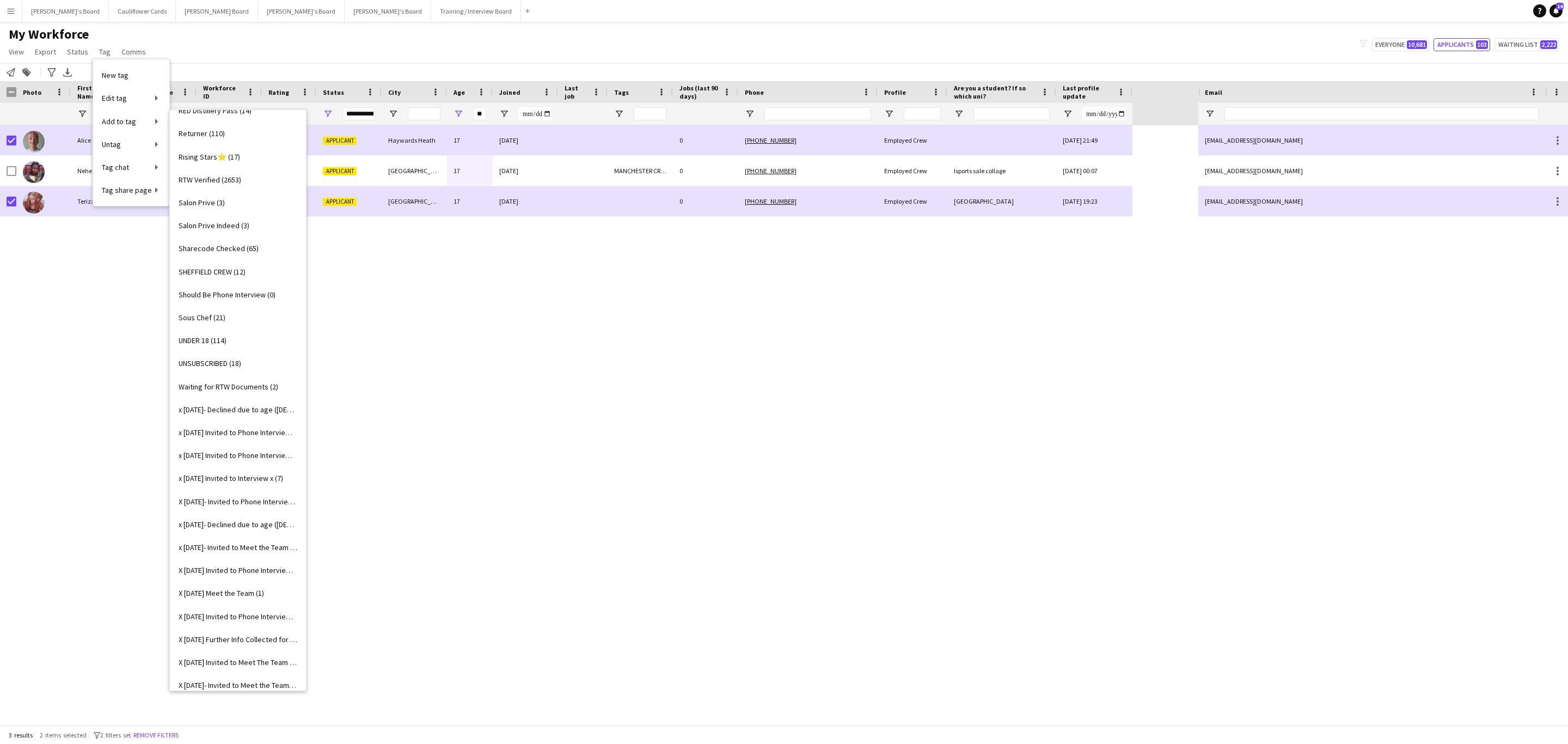
scroll to position [1110, 0]
click at [218, 511] on span "UNDER 18 (114)" at bounding box center [203, 510] width 48 height 10
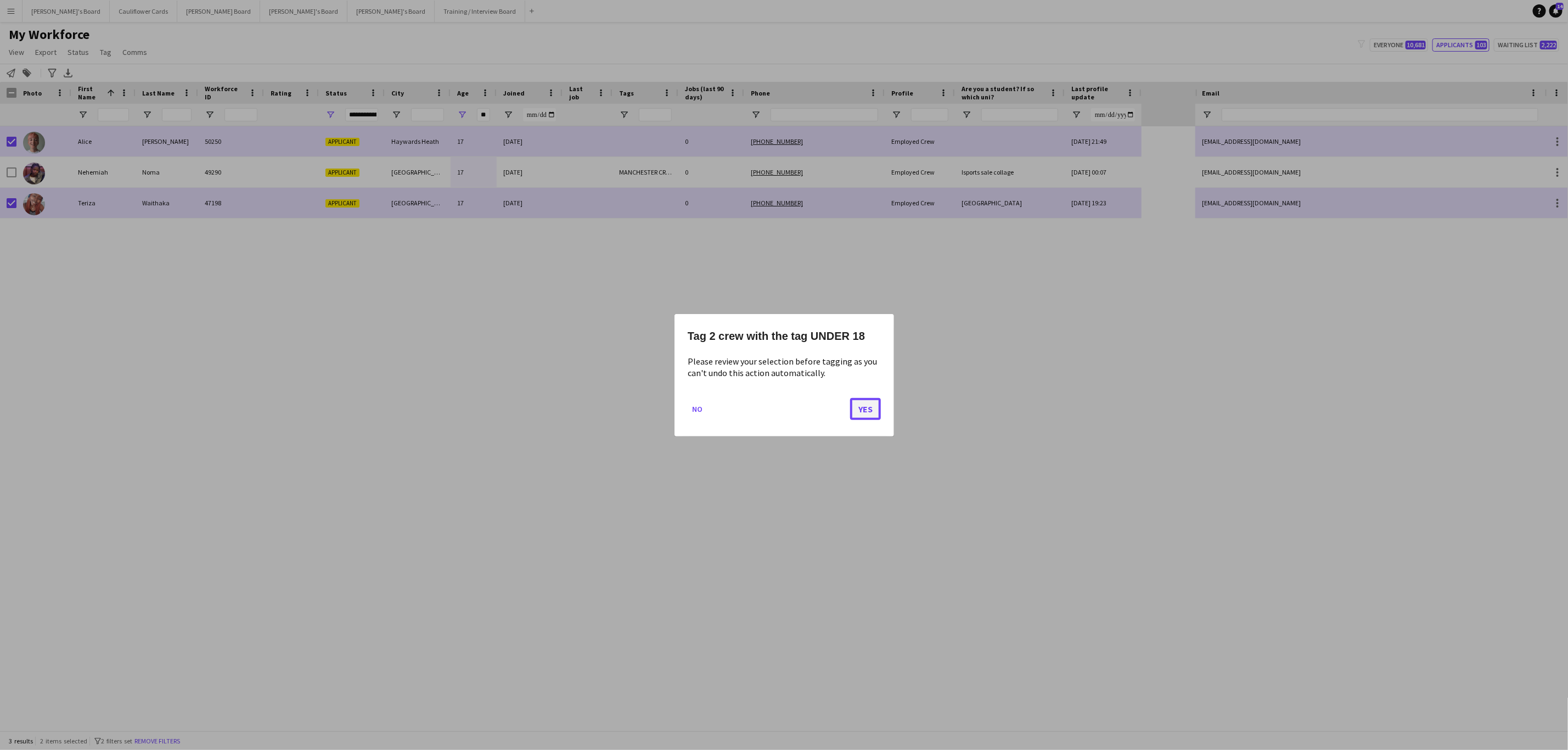
click at [860, 408] on button "Yes" at bounding box center [866, 409] width 31 height 22
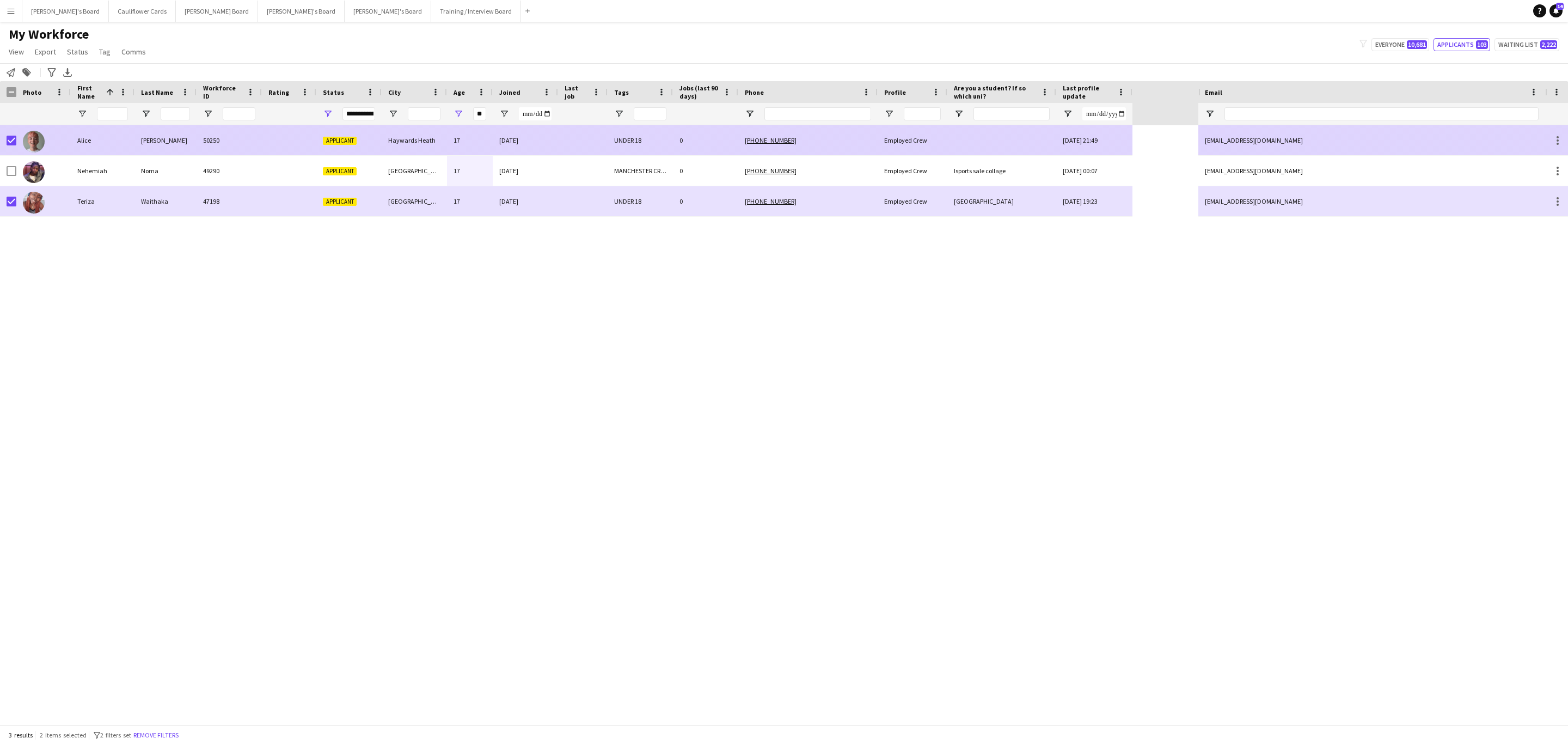
click at [115, 147] on div "Alice" at bounding box center [102, 140] width 64 height 30
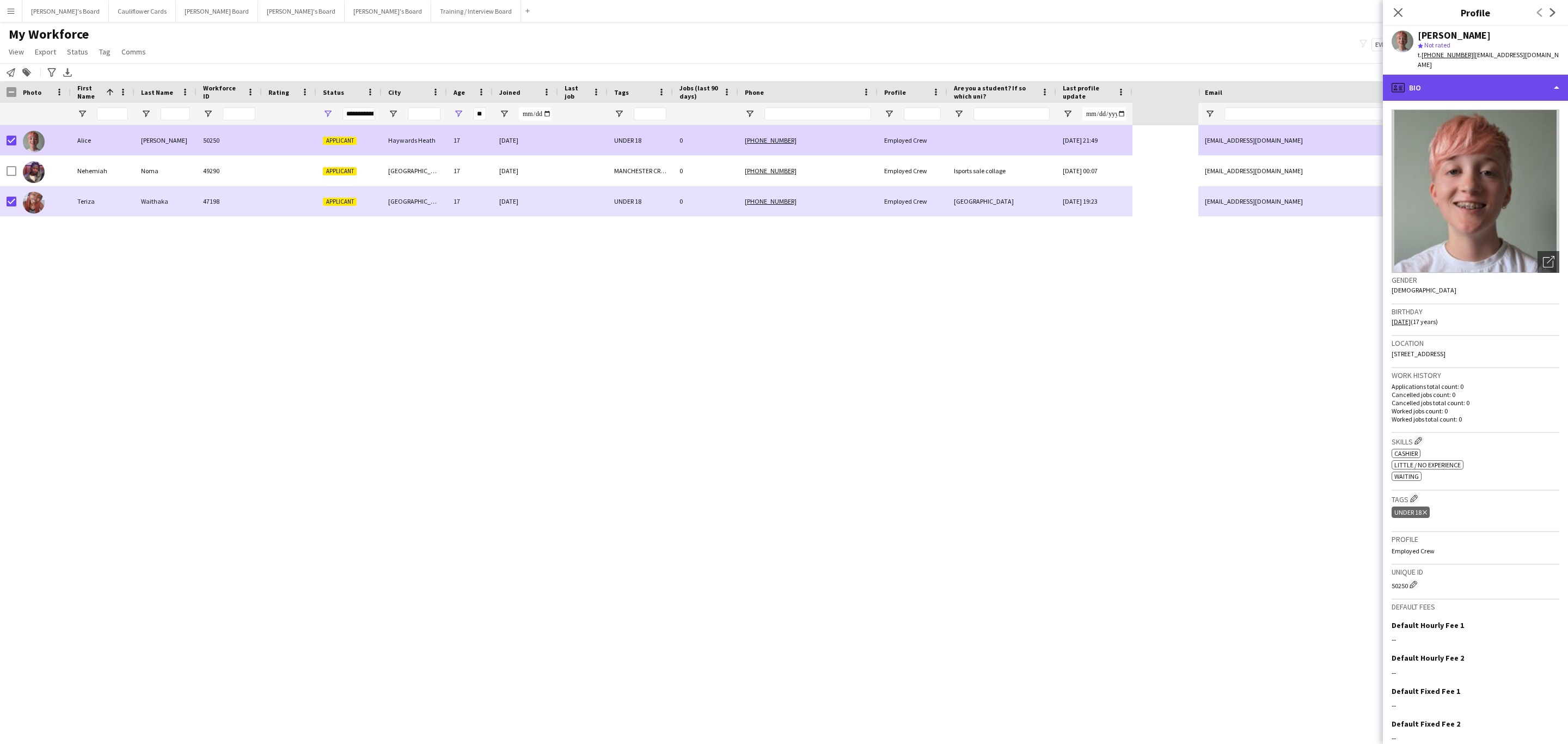
click at [1497, 81] on div "profile Bio" at bounding box center [1475, 87] width 185 height 26
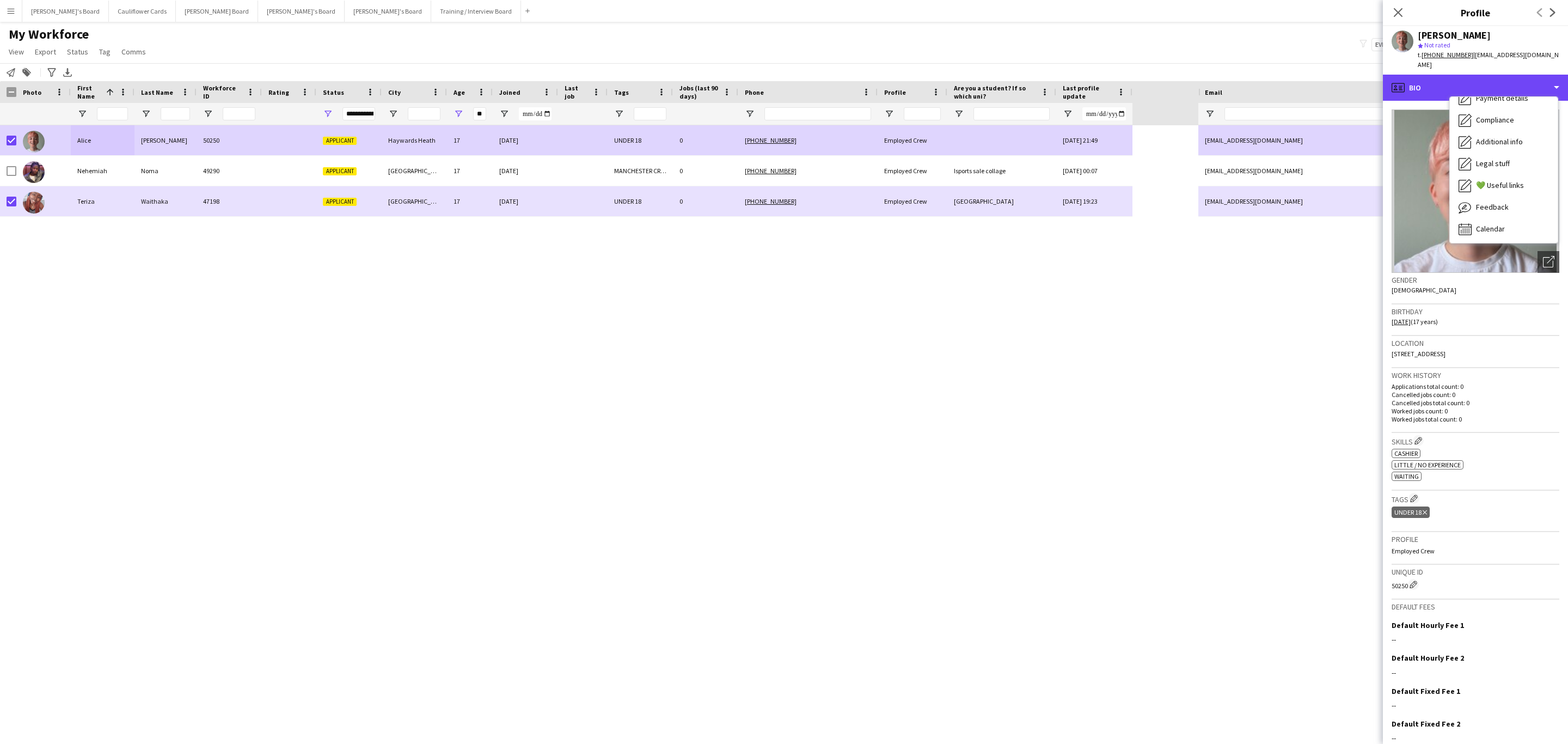
scroll to position [146, 0]
click at [1503, 115] on div "Compliance Compliance" at bounding box center [1504, 119] width 108 height 22
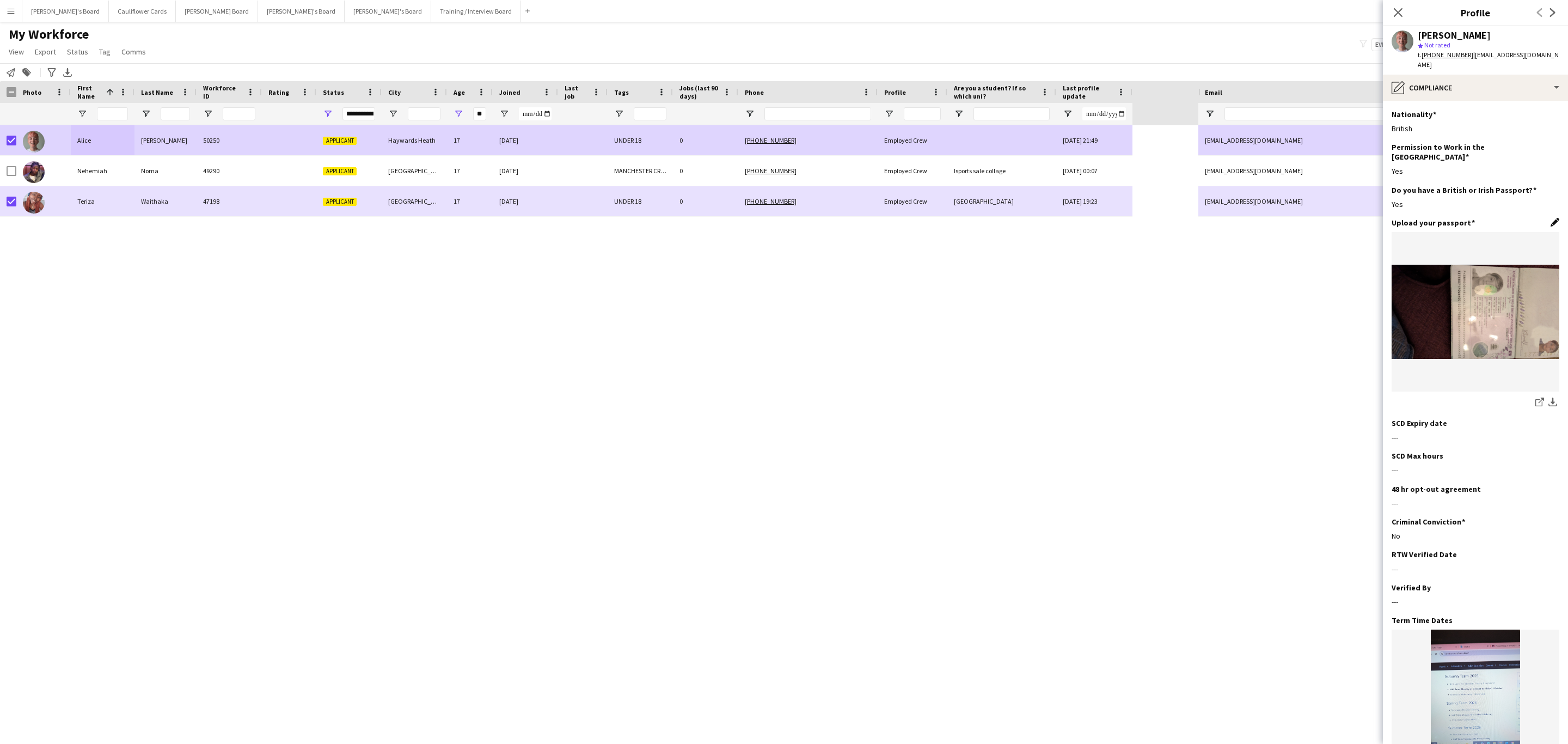
click at [1551, 218] on app-icon "Edit this field" at bounding box center [1554, 222] width 9 height 9
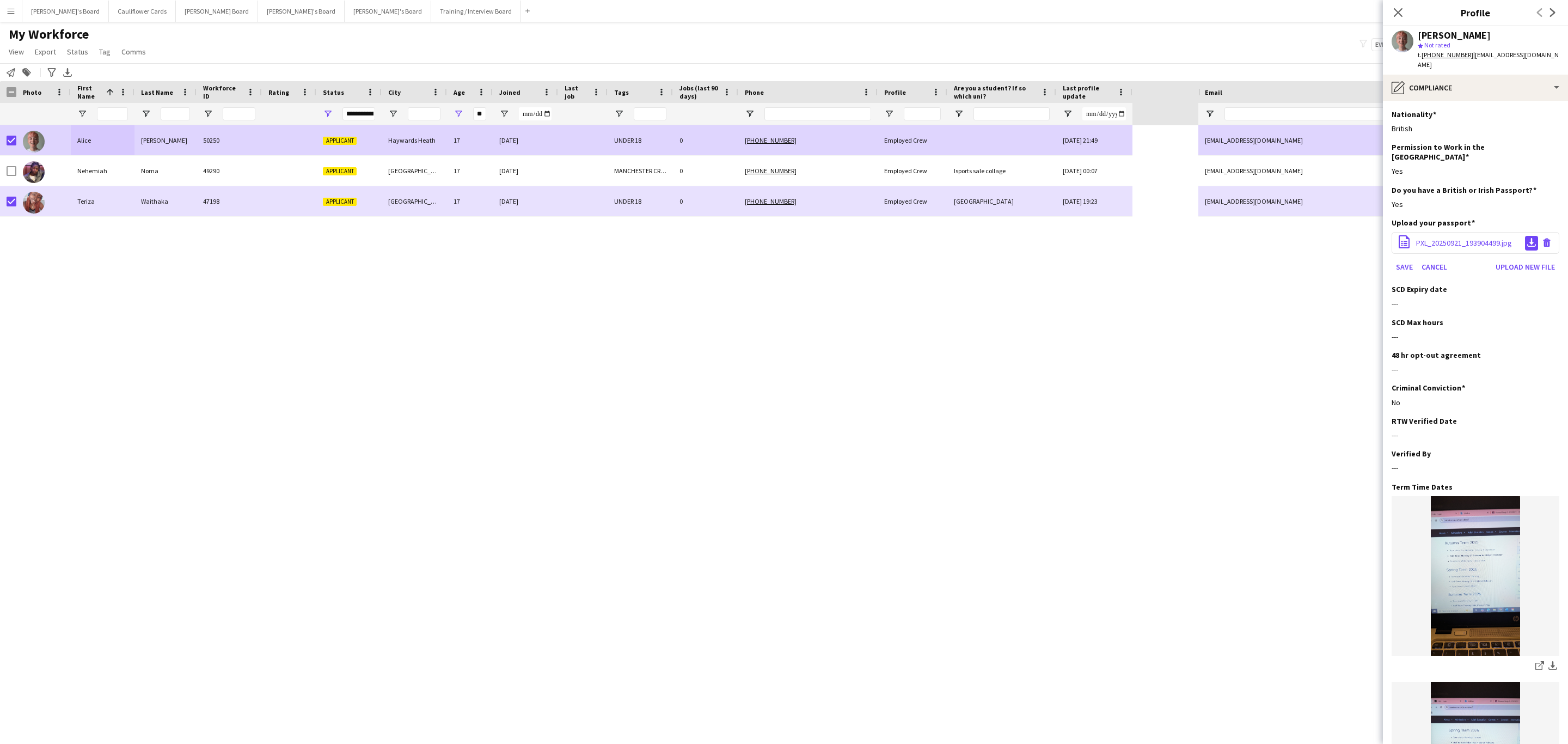
click at [1526, 235] on button "Download file" at bounding box center [1532, 242] width 14 height 14
click at [1437, 238] on span "PXL_20250921_193904499.jpg" at bounding box center [1464, 243] width 96 height 10
click at [1527, 238] on app-icon "Download file" at bounding box center [1531, 243] width 9 height 11
click at [1469, 238] on span "PXL_20250921_193904499.jpg" at bounding box center [1464, 243] width 96 height 10
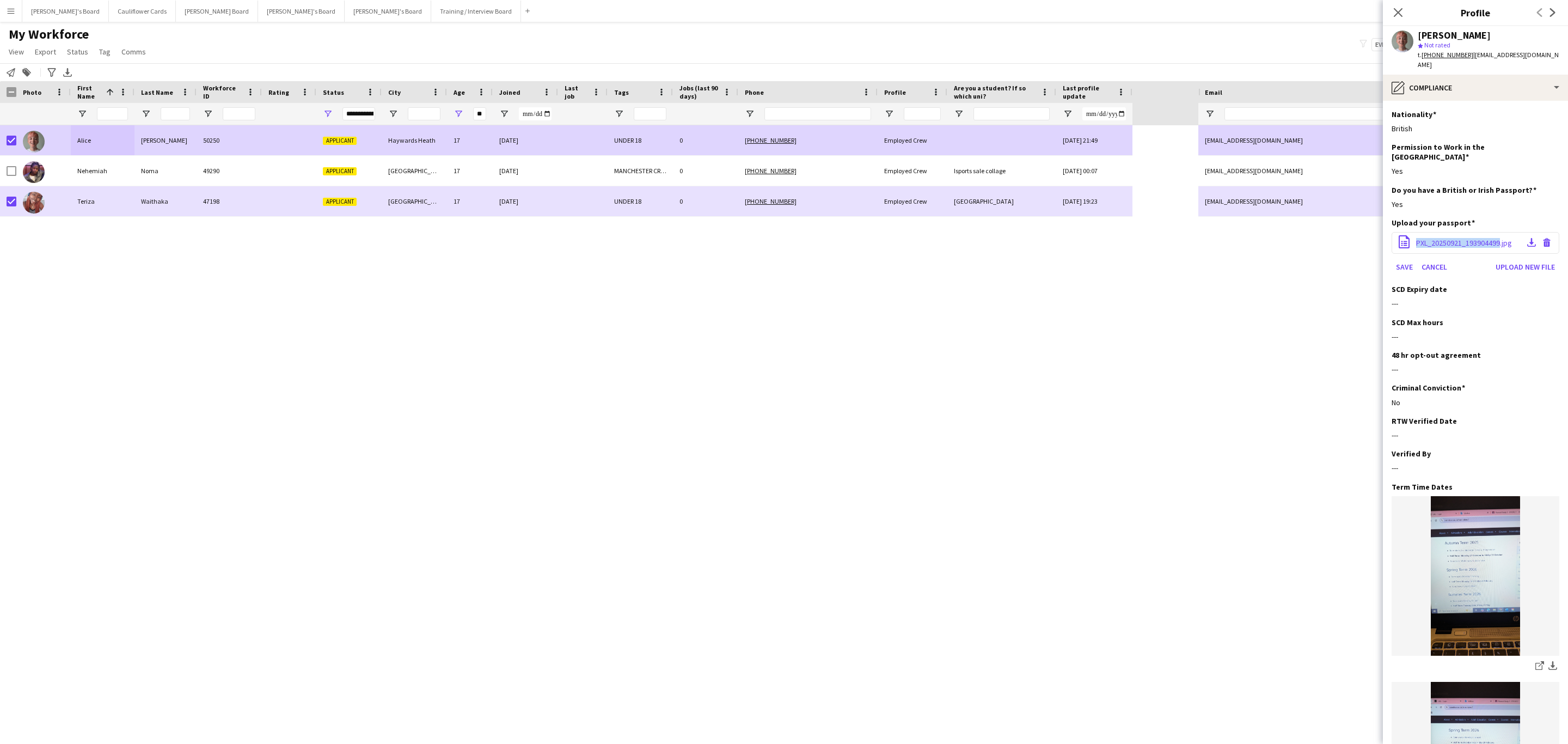
click at [1469, 238] on span "PXL_20250921_193904499.jpg" at bounding box center [1464, 243] width 96 height 10
click at [1459, 232] on div "office-file-sheet PXL_20250921_193904499.jpg Download file Delete file" at bounding box center [1475, 242] width 168 height 22
click at [1526, 235] on button "Download file" at bounding box center [1532, 242] width 14 height 14
click at [1396, 14] on icon at bounding box center [1397, 12] width 11 height 11
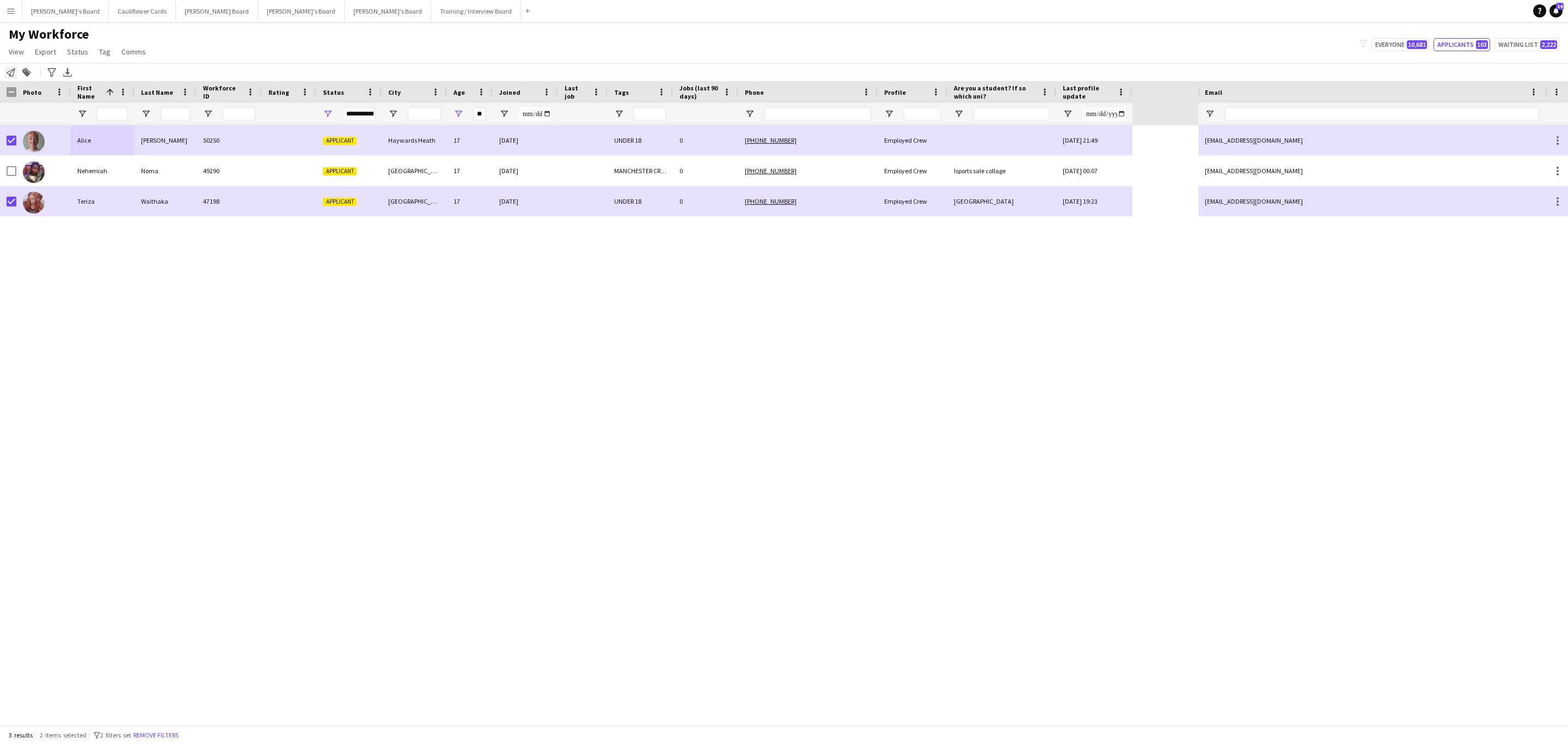
click at [11, 69] on icon "Notify workforce" at bounding box center [11, 72] width 9 height 9
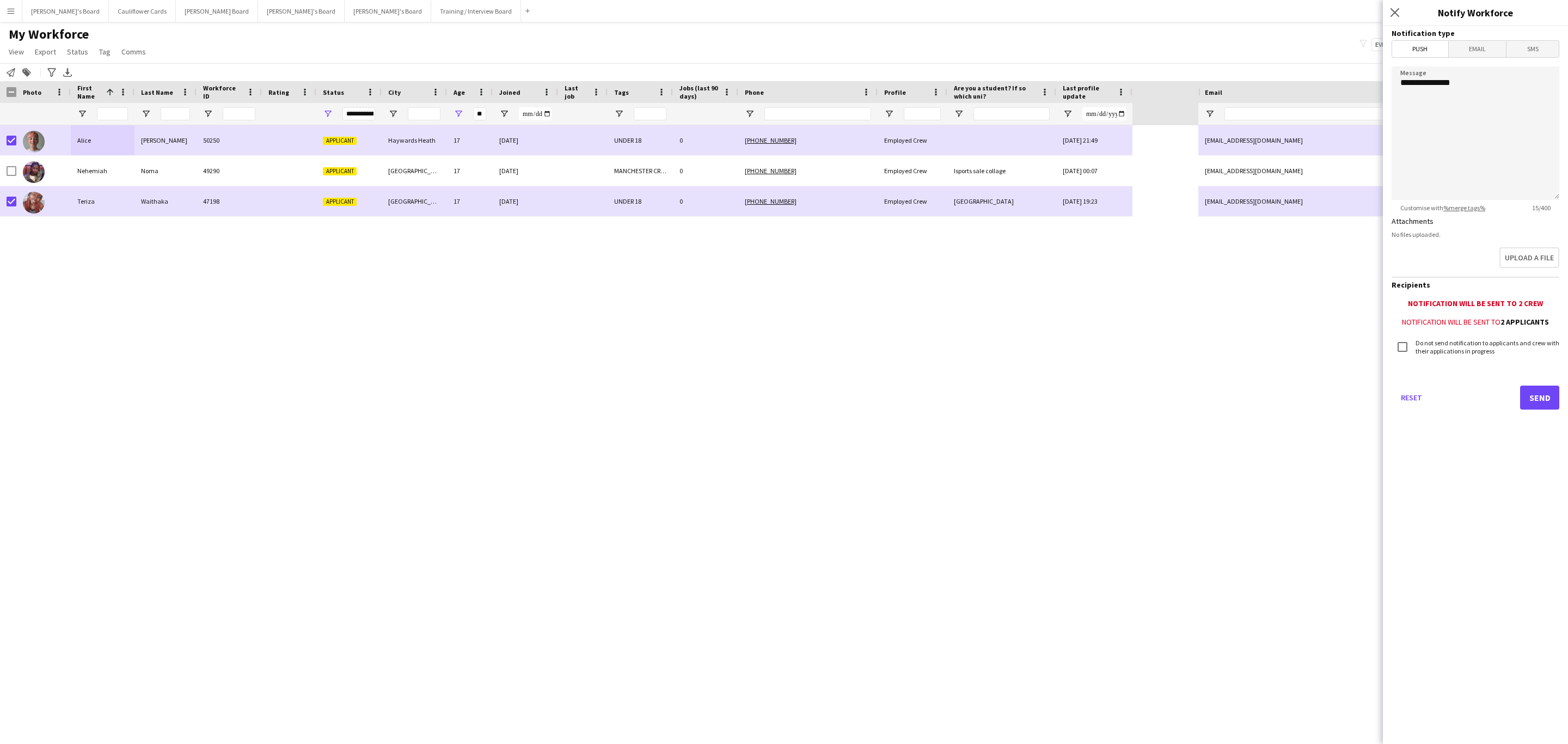
click at [1484, 54] on span "Email" at bounding box center [1478, 48] width 58 height 16
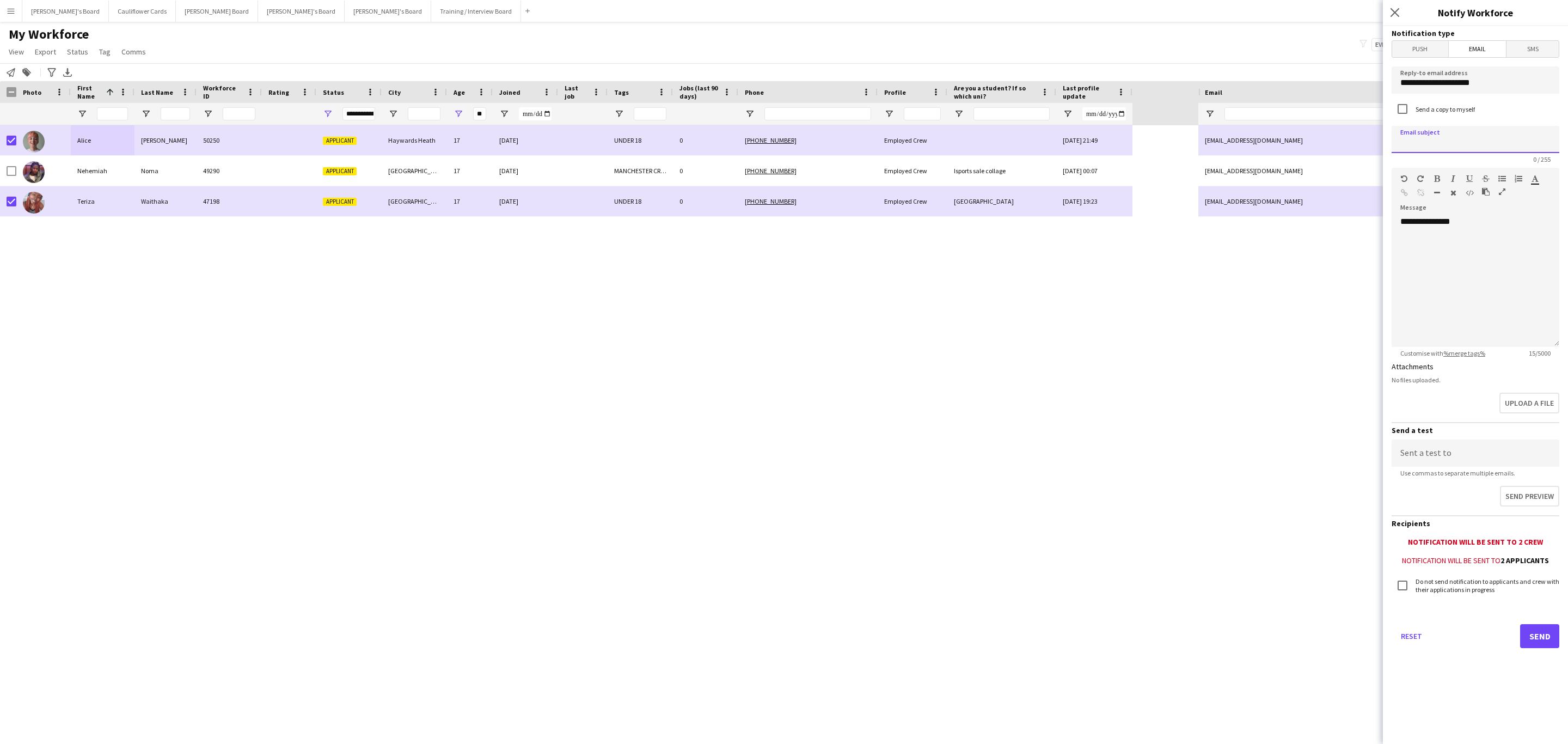
click at [1479, 138] on input at bounding box center [1475, 139] width 168 height 27
type input "**********"
click at [1516, 252] on div "**********" at bounding box center [1475, 281] width 168 height 130
click at [1454, 244] on div "**********" at bounding box center [1475, 281] width 168 height 130
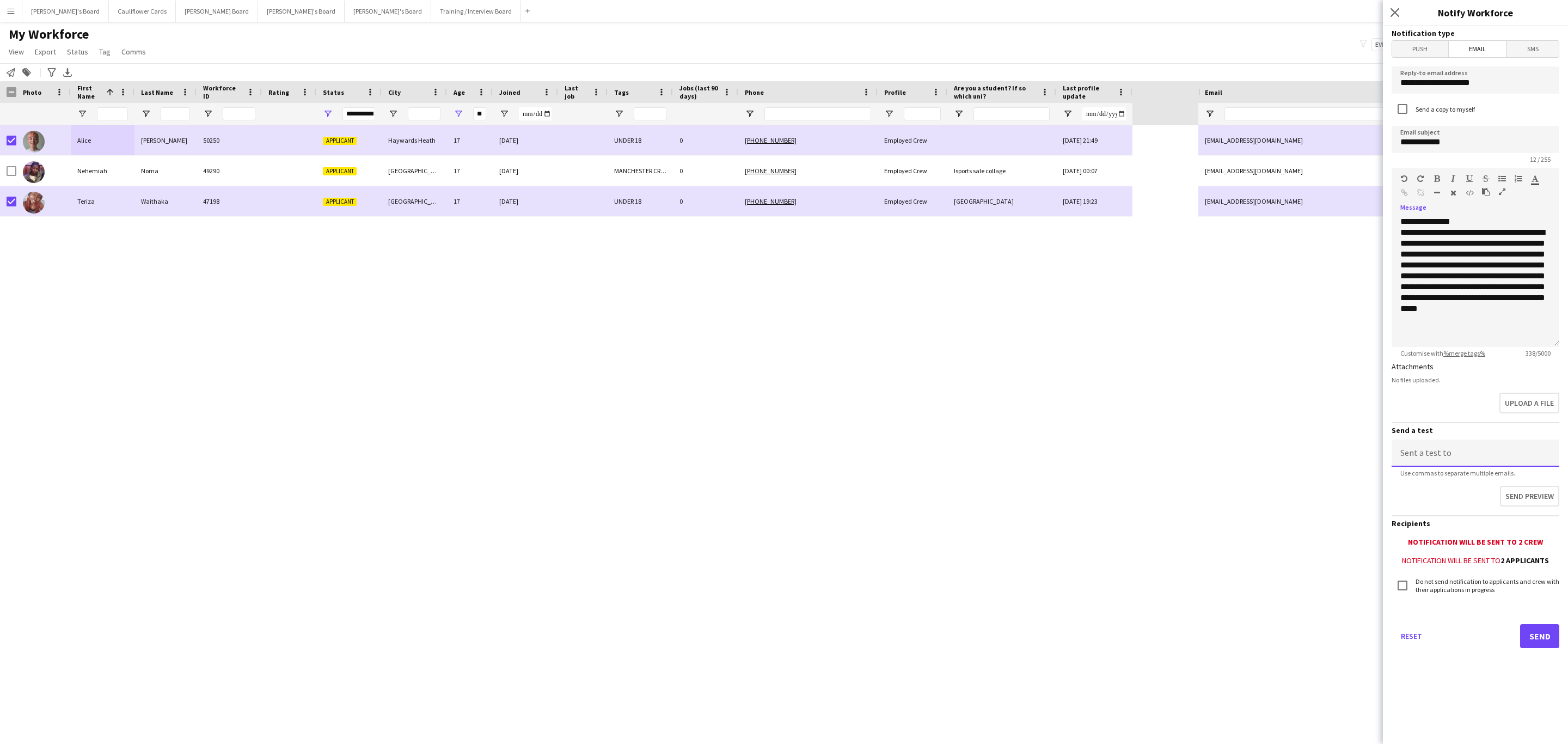
click at [1505, 444] on input at bounding box center [1475, 453] width 168 height 27
type input "**********"
click at [1537, 497] on button "Send preview" at bounding box center [1528, 497] width 62 height 23
click at [1533, 628] on button "Send" at bounding box center [1540, 636] width 40 height 24
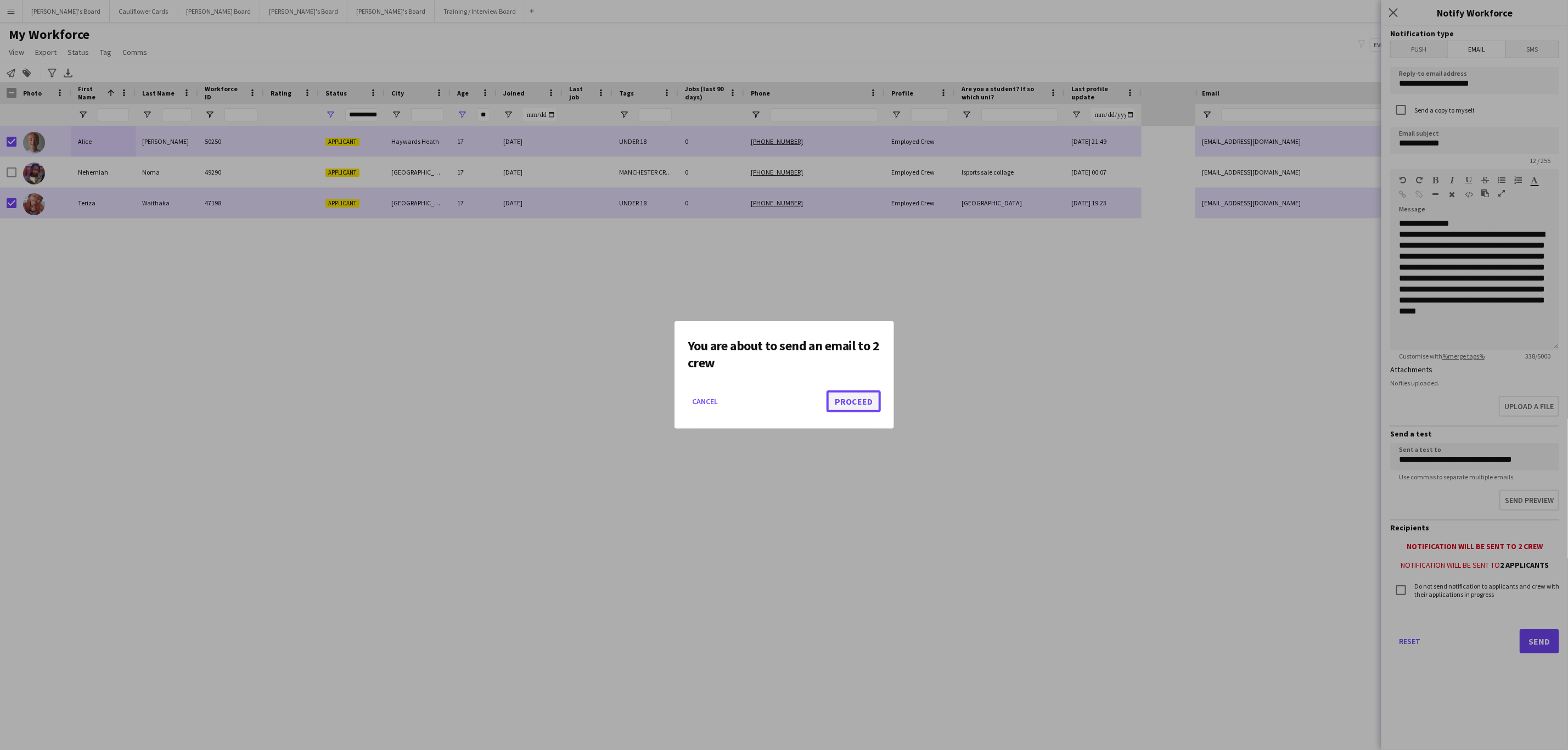
click at [843, 396] on button "Proceed" at bounding box center [854, 401] width 54 height 22
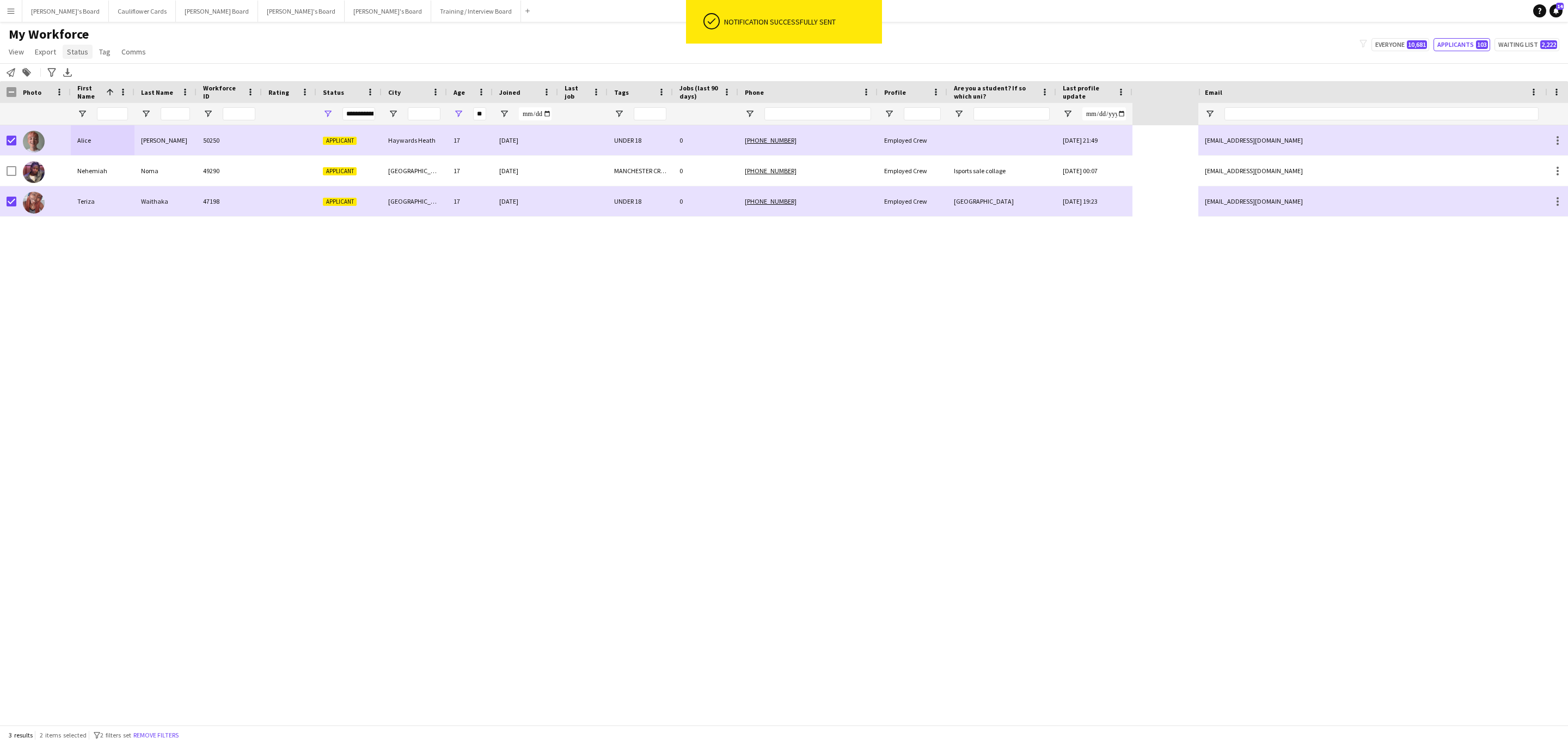
click at [77, 50] on span "Status" at bounding box center [77, 52] width 21 height 10
click at [87, 69] on link "Edit" at bounding box center [100, 75] width 76 height 23
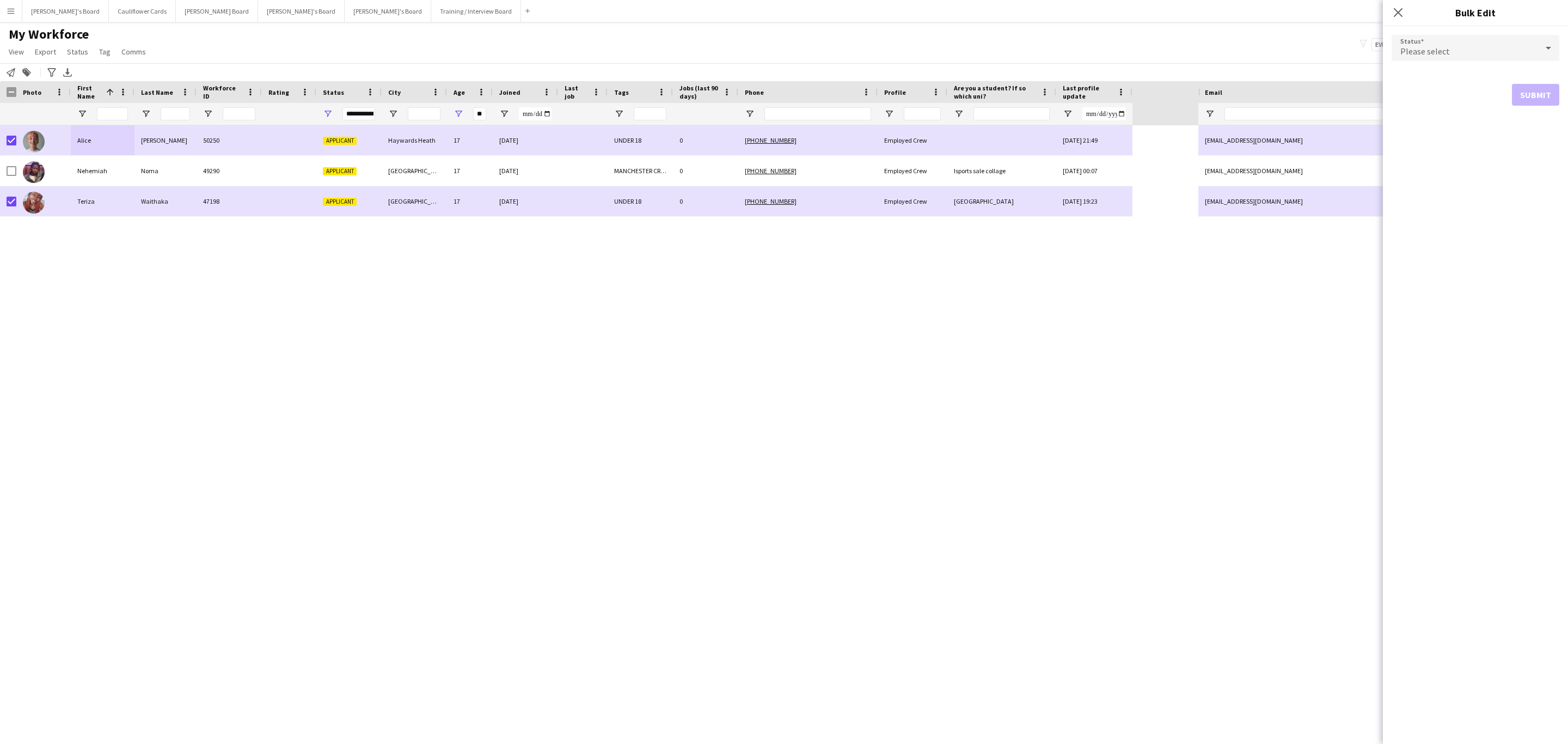
click at [1485, 46] on div "Please select" at bounding box center [1464, 47] width 146 height 26
click at [1446, 136] on span "Declined" at bounding box center [1475, 130] width 151 height 11
click at [1531, 139] on button "Submit" at bounding box center [1535, 131] width 47 height 22
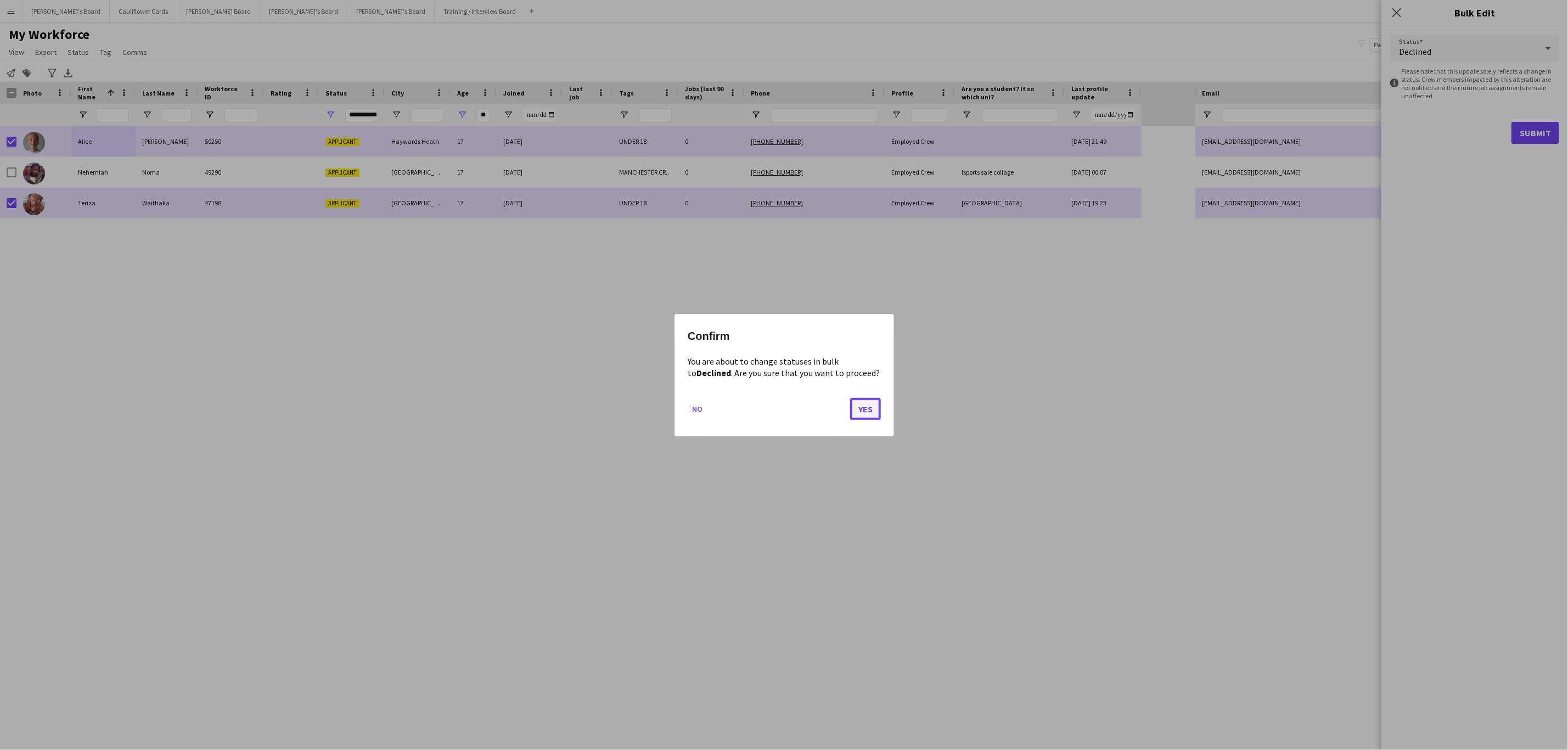
click at [867, 416] on button "Yes" at bounding box center [866, 409] width 31 height 22
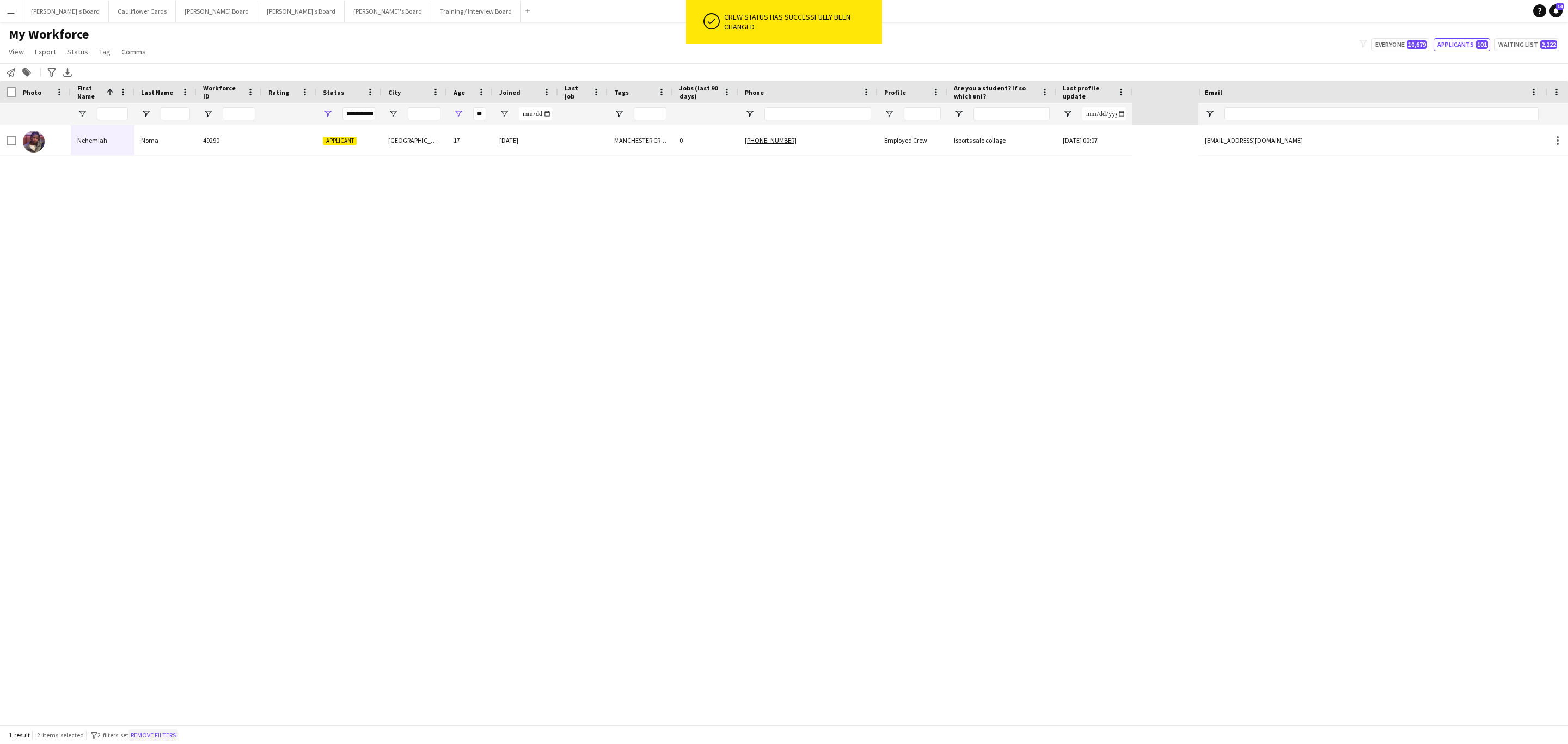
click at [155, 734] on button "Remove filters" at bounding box center [152, 735] width 49 height 12
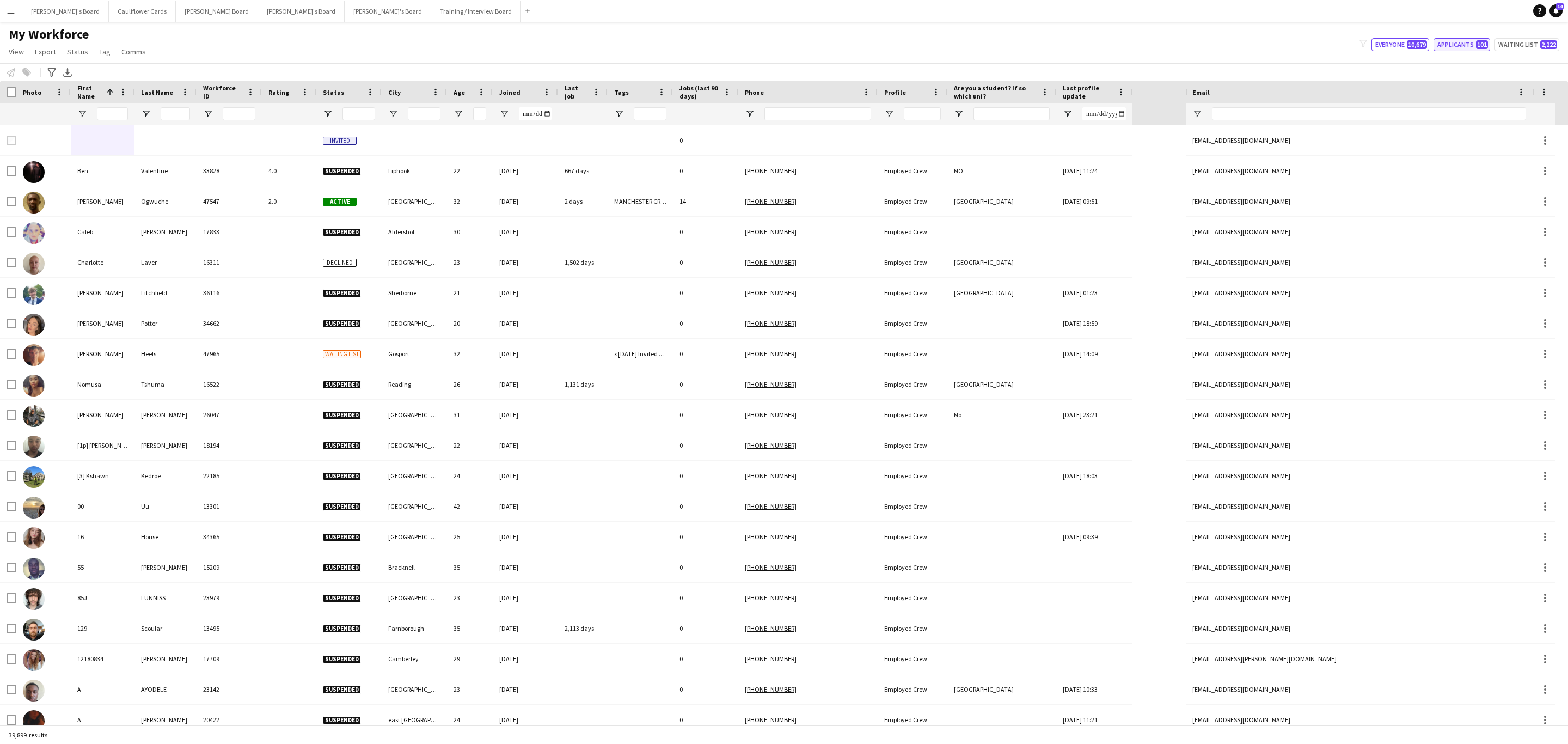
click at [1447, 41] on button "Applicants 101" at bounding box center [1462, 45] width 57 height 14
type input "**********"
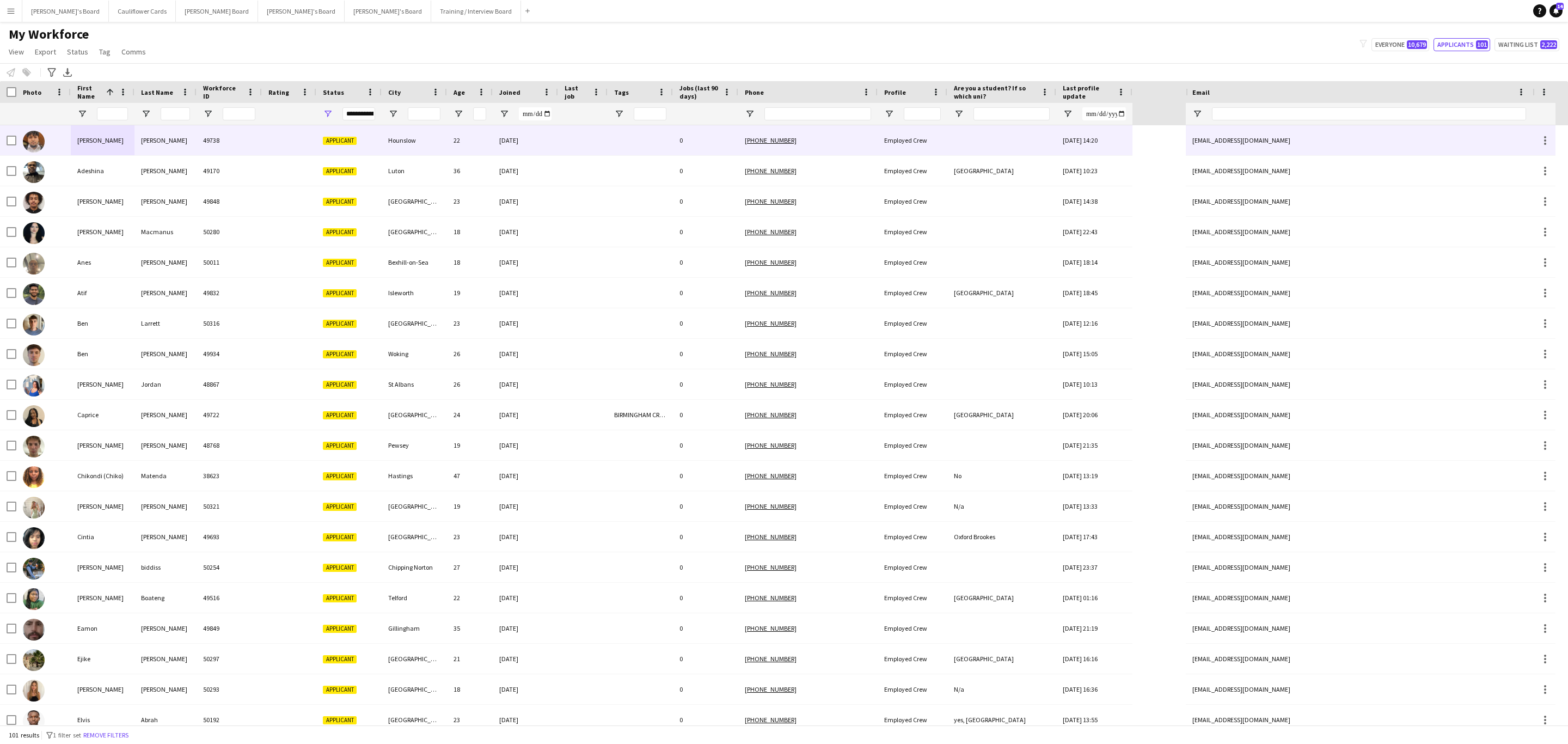
click at [459, 143] on div "22" at bounding box center [469, 140] width 45 height 30
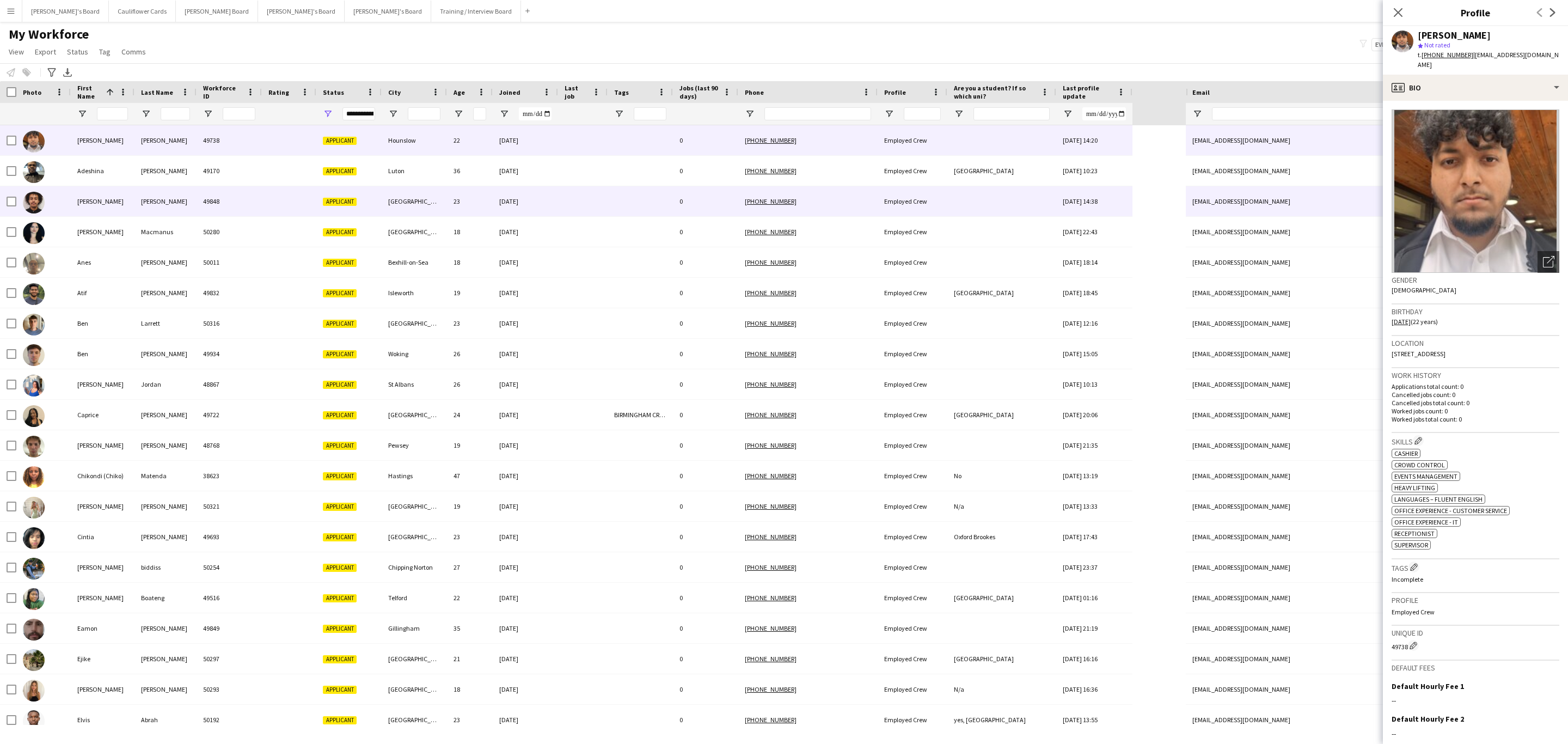
click at [551, 209] on div "28-08-2025" at bounding box center [526, 201] width 66 height 30
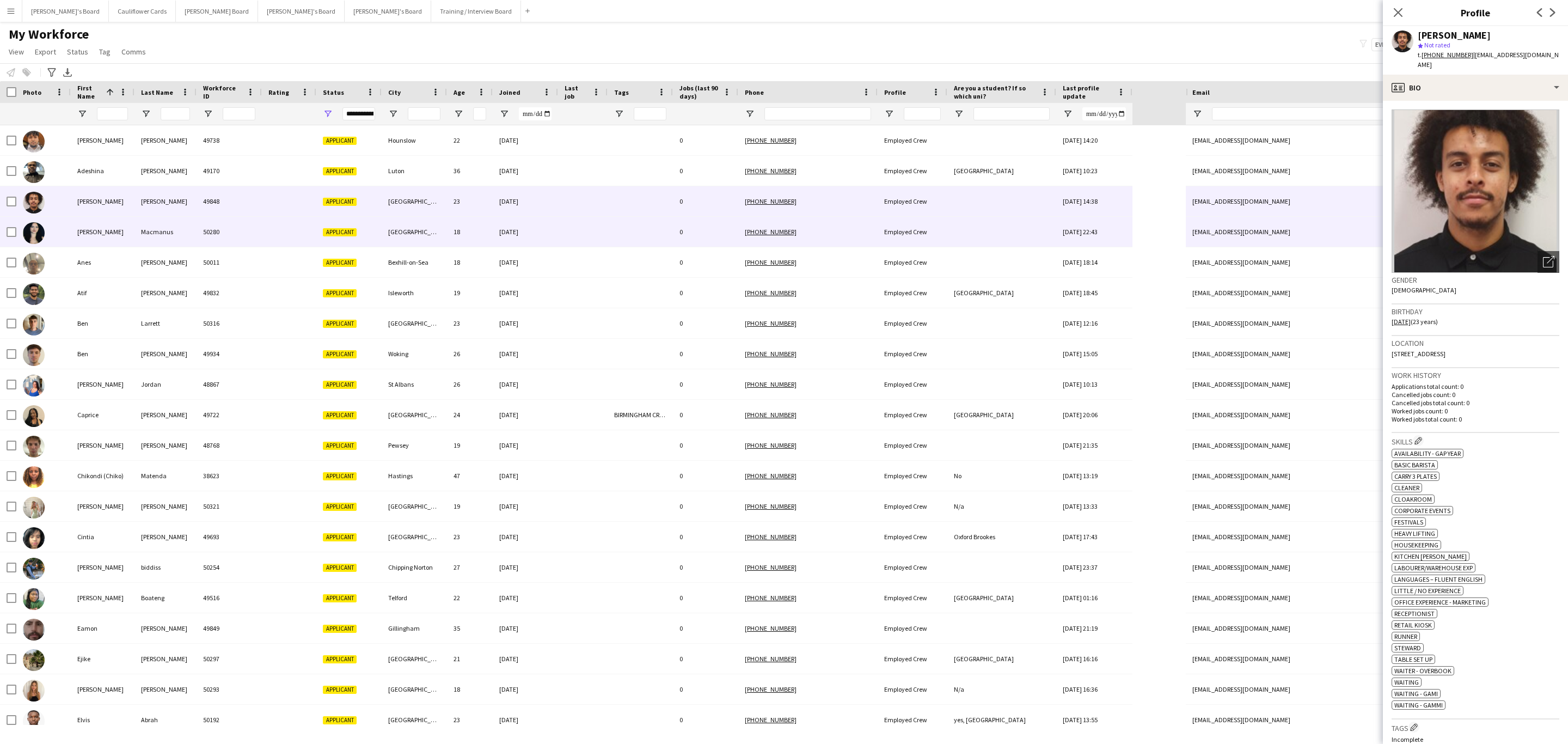
click at [561, 224] on div at bounding box center [582, 232] width 49 height 30
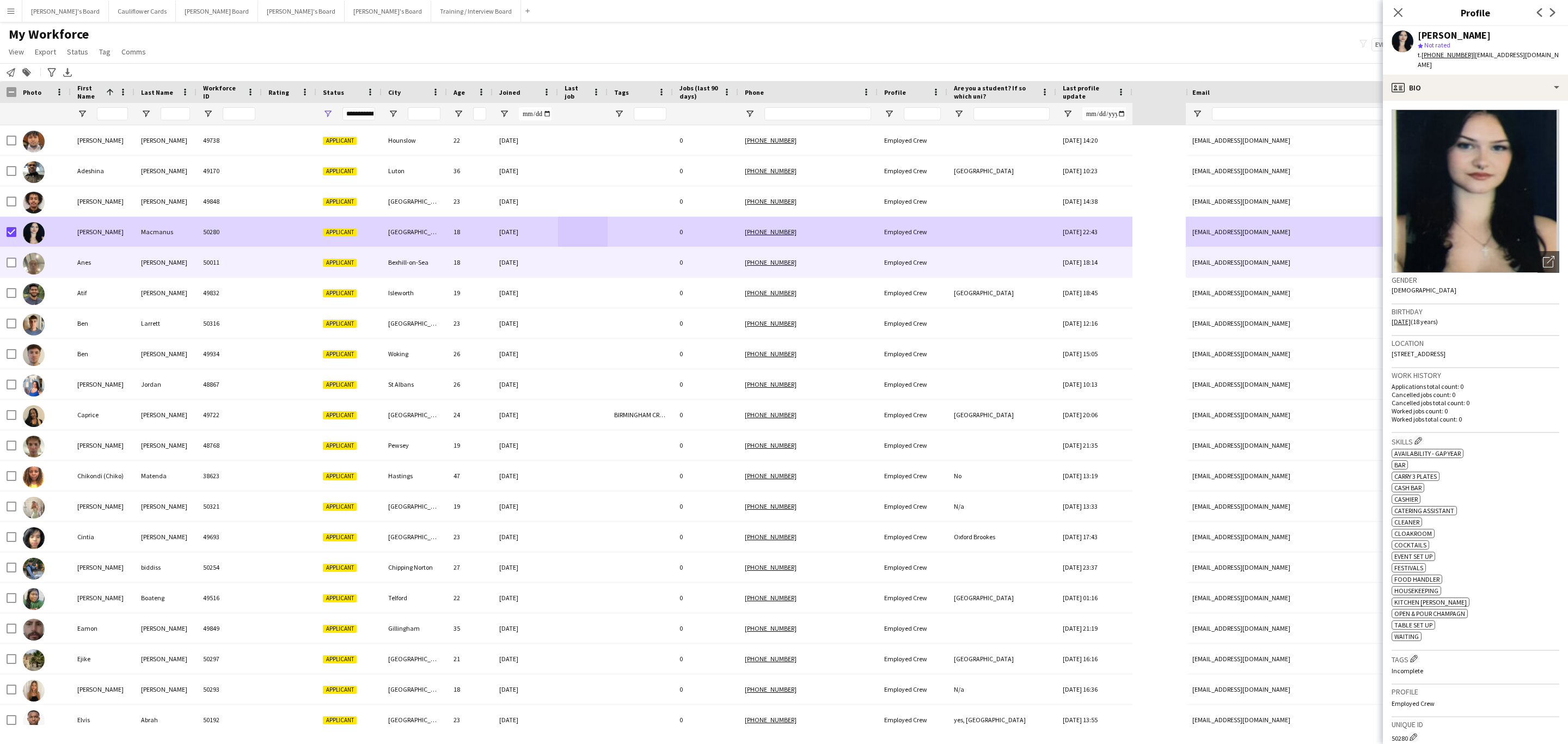
click at [531, 257] on div "05-09-2025" at bounding box center [526, 262] width 66 height 30
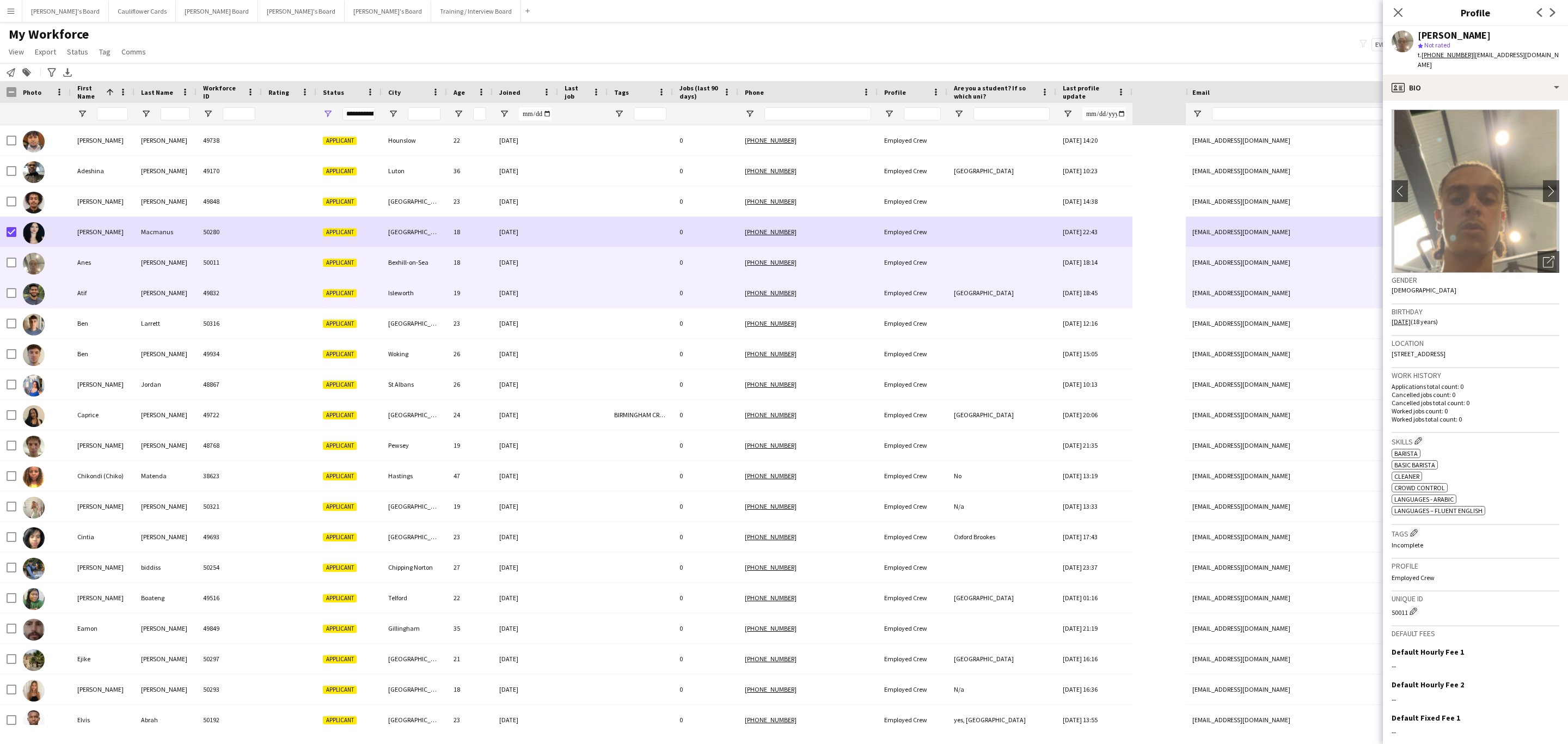
click at [538, 292] on div "27-08-2025" at bounding box center [526, 292] width 66 height 30
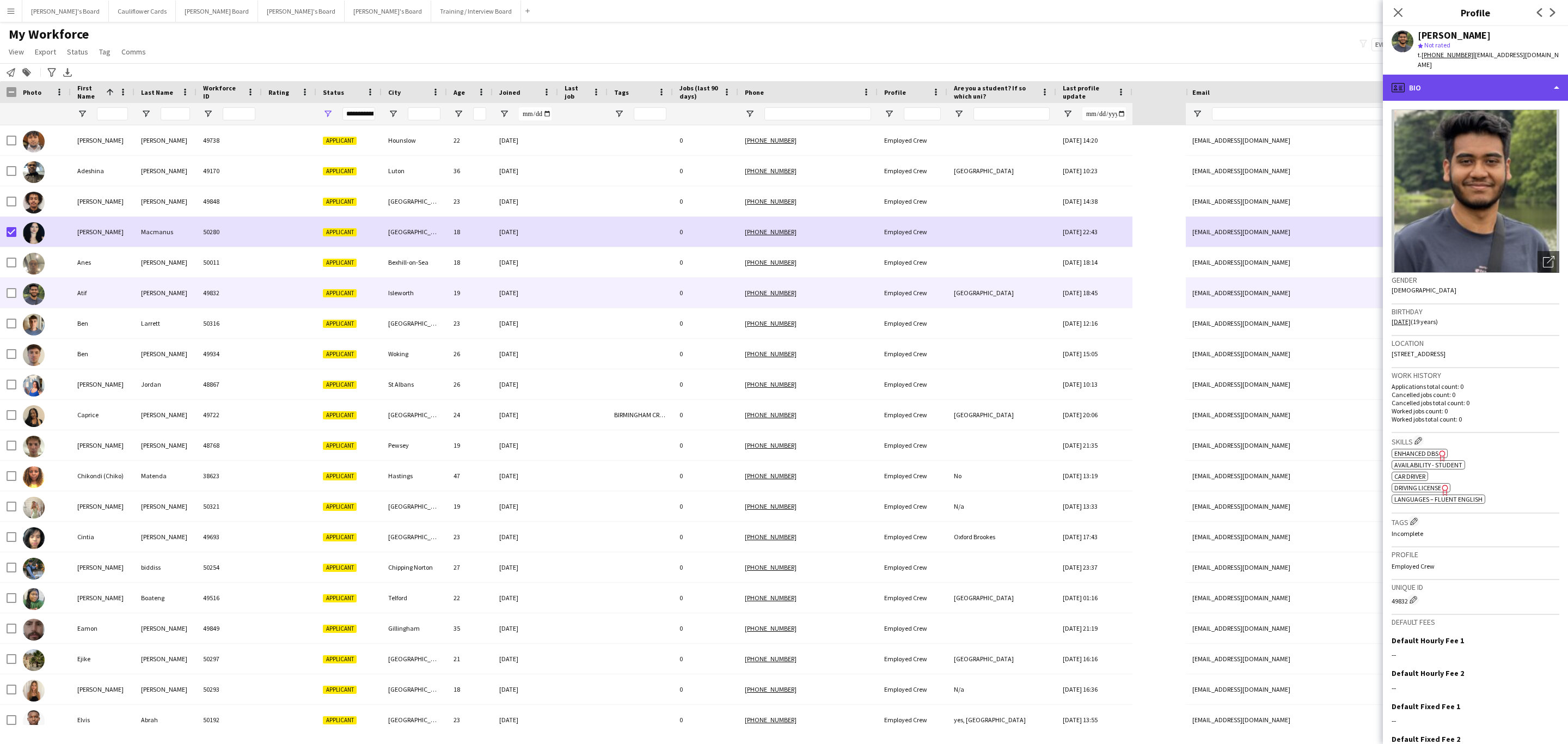
click at [1504, 75] on div "profile Bio" at bounding box center [1475, 87] width 185 height 26
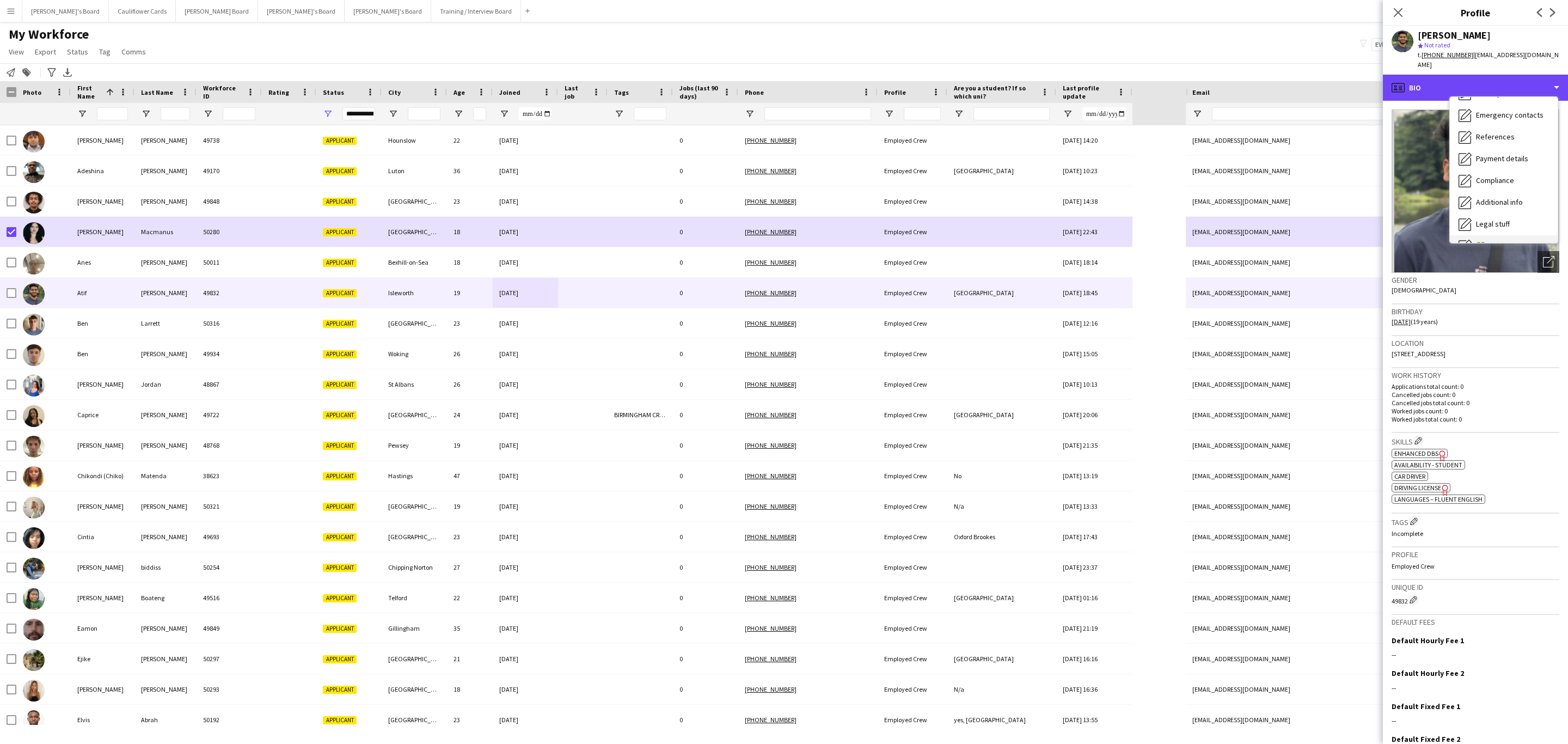
scroll to position [146, 0]
click at [1518, 136] on span "Additional info" at bounding box center [1499, 141] width 47 height 10
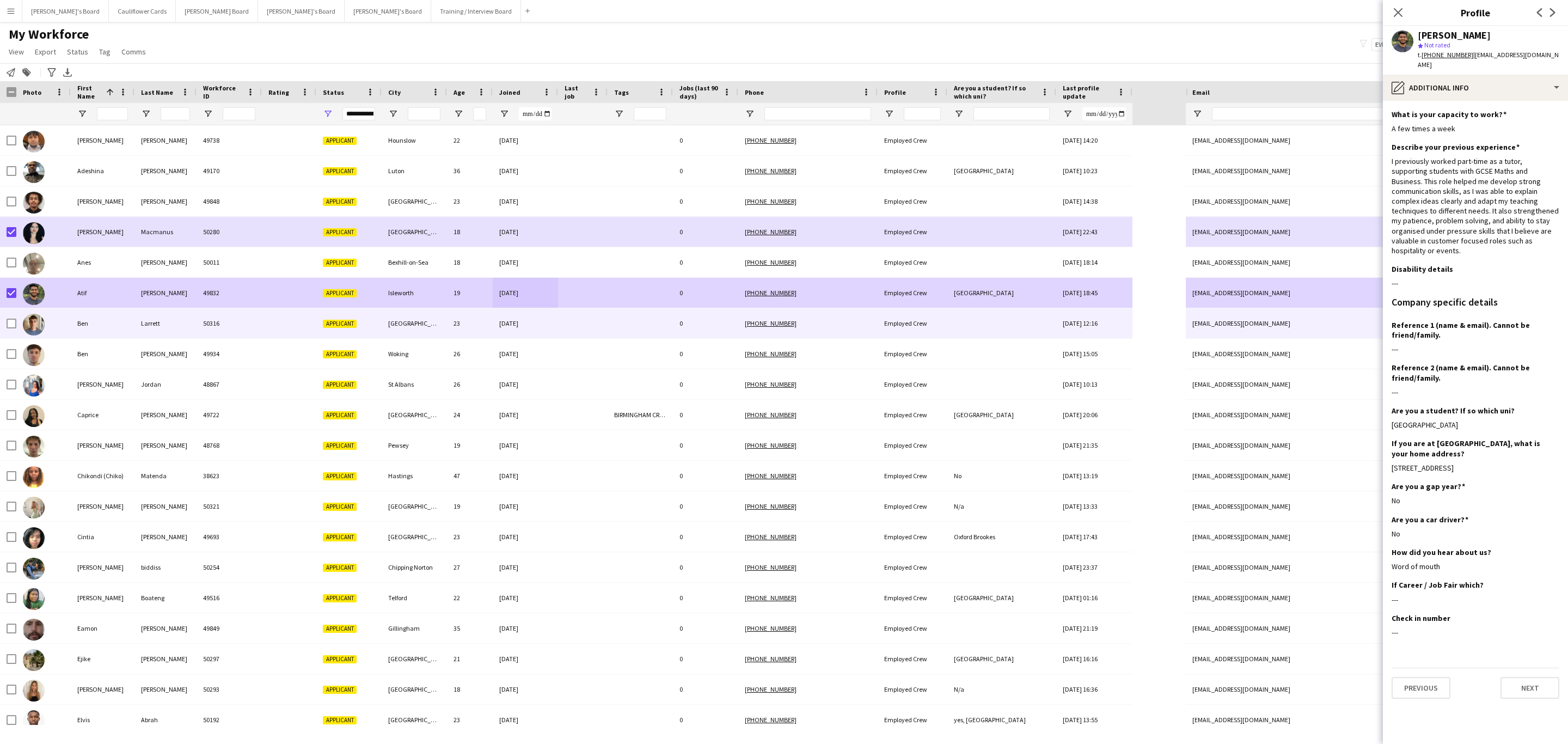
click at [258, 327] on div "50316" at bounding box center [230, 322] width 66 height 30
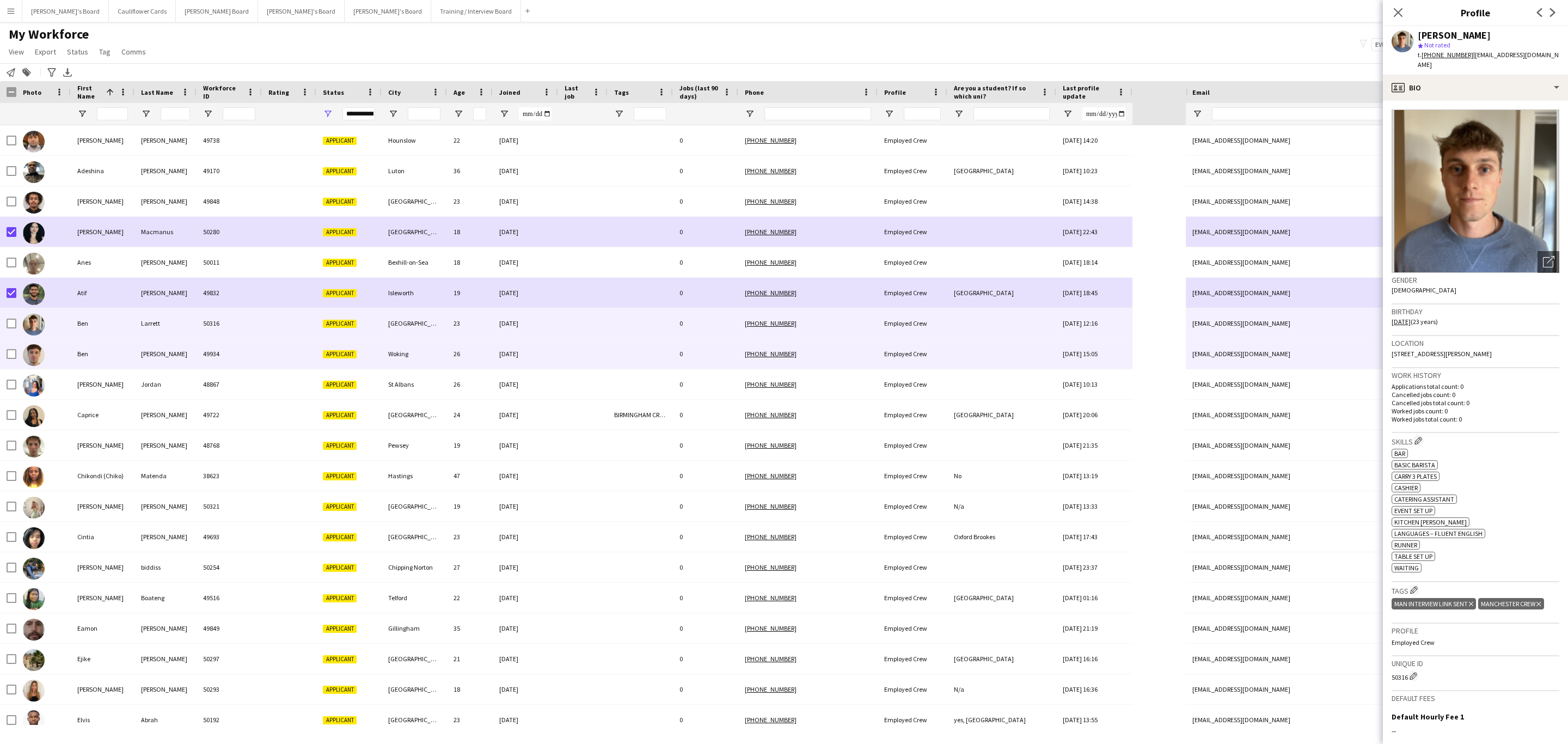
click at [433, 348] on div "Woking" at bounding box center [415, 353] width 66 height 30
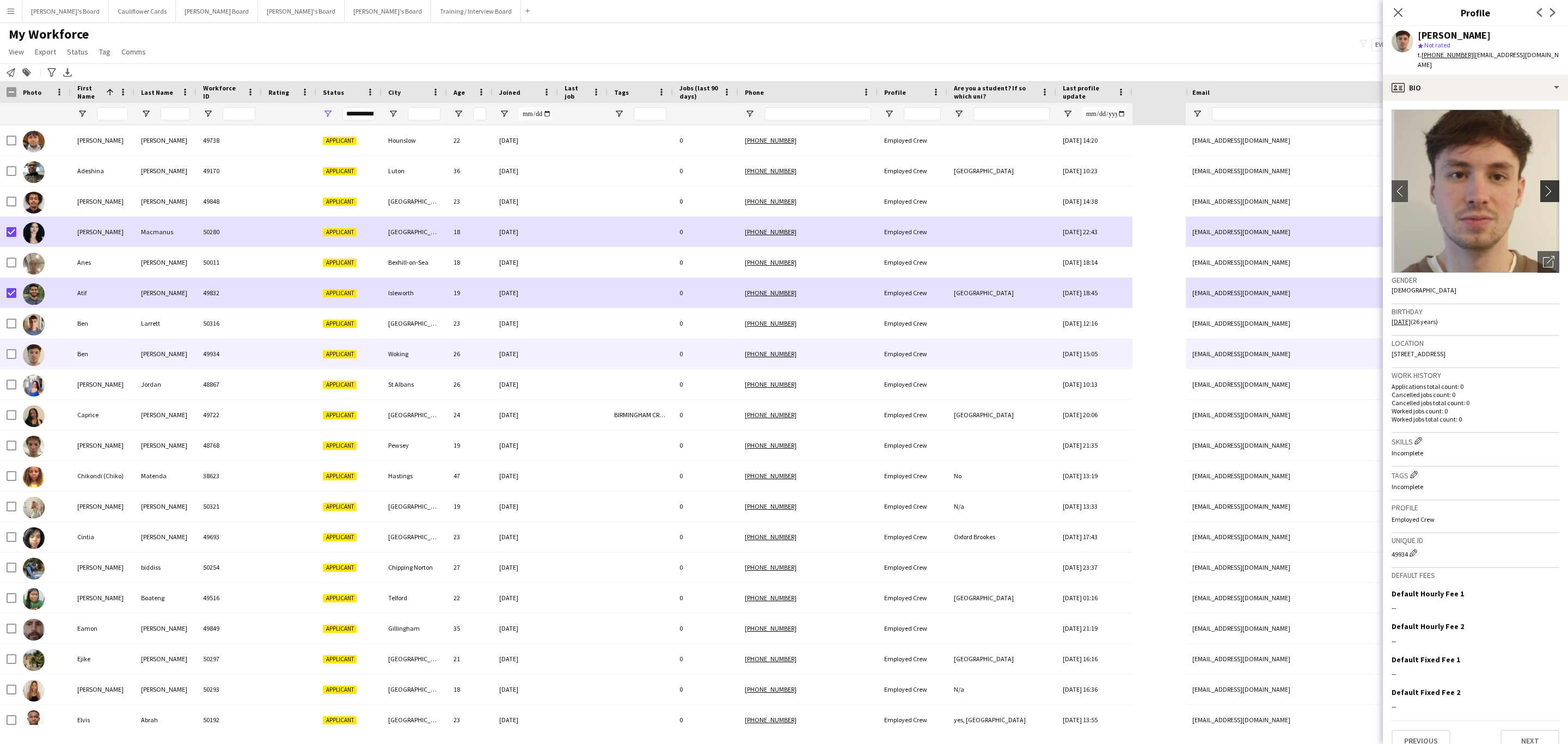
click at [1540, 180] on button "chevron-right" at bounding box center [1551, 191] width 22 height 22
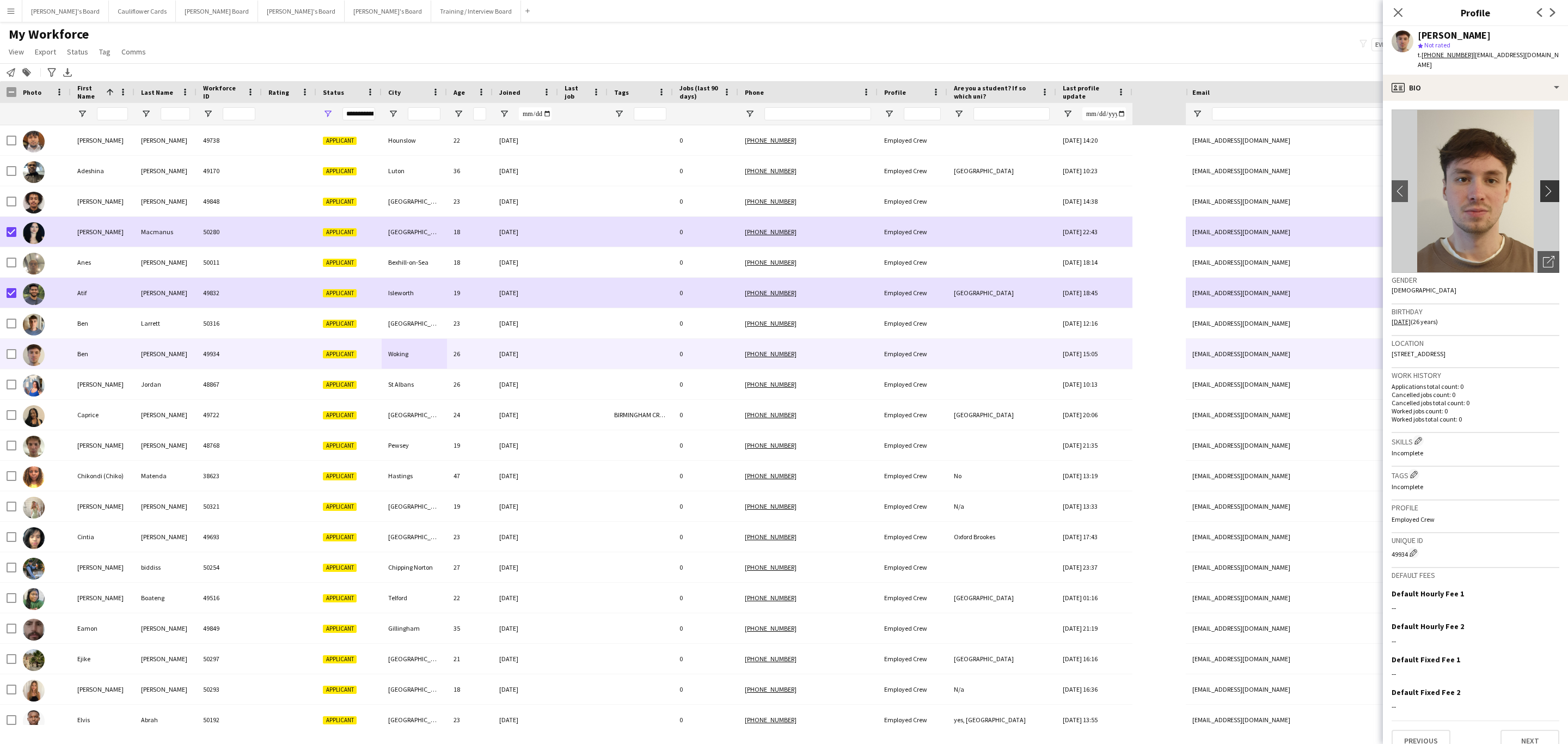
click at [1540, 180] on button "chevron-right" at bounding box center [1551, 191] width 22 height 22
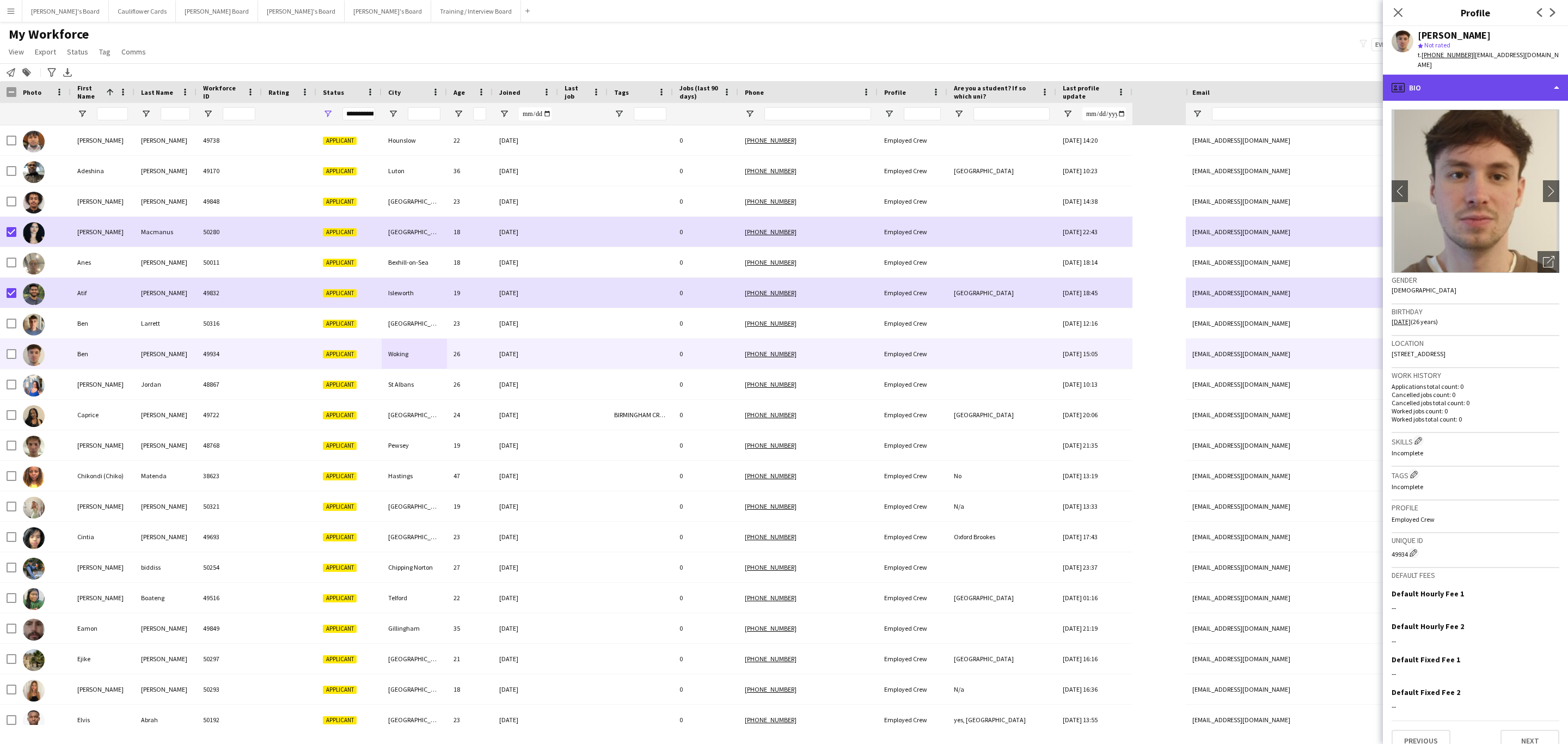
click at [1499, 82] on div "profile Bio" at bounding box center [1475, 87] width 185 height 26
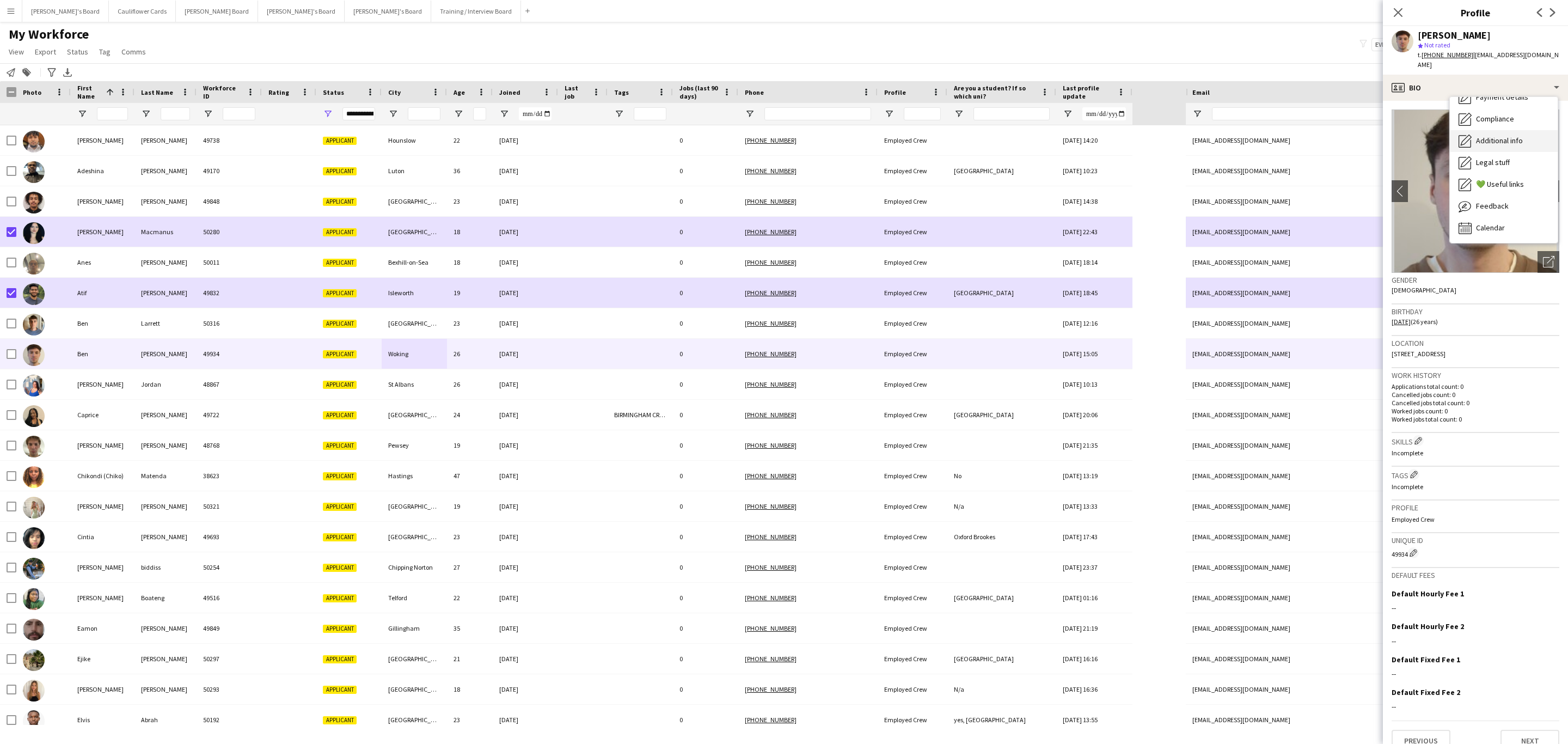
click at [1500, 136] on span "Additional info" at bounding box center [1499, 141] width 47 height 10
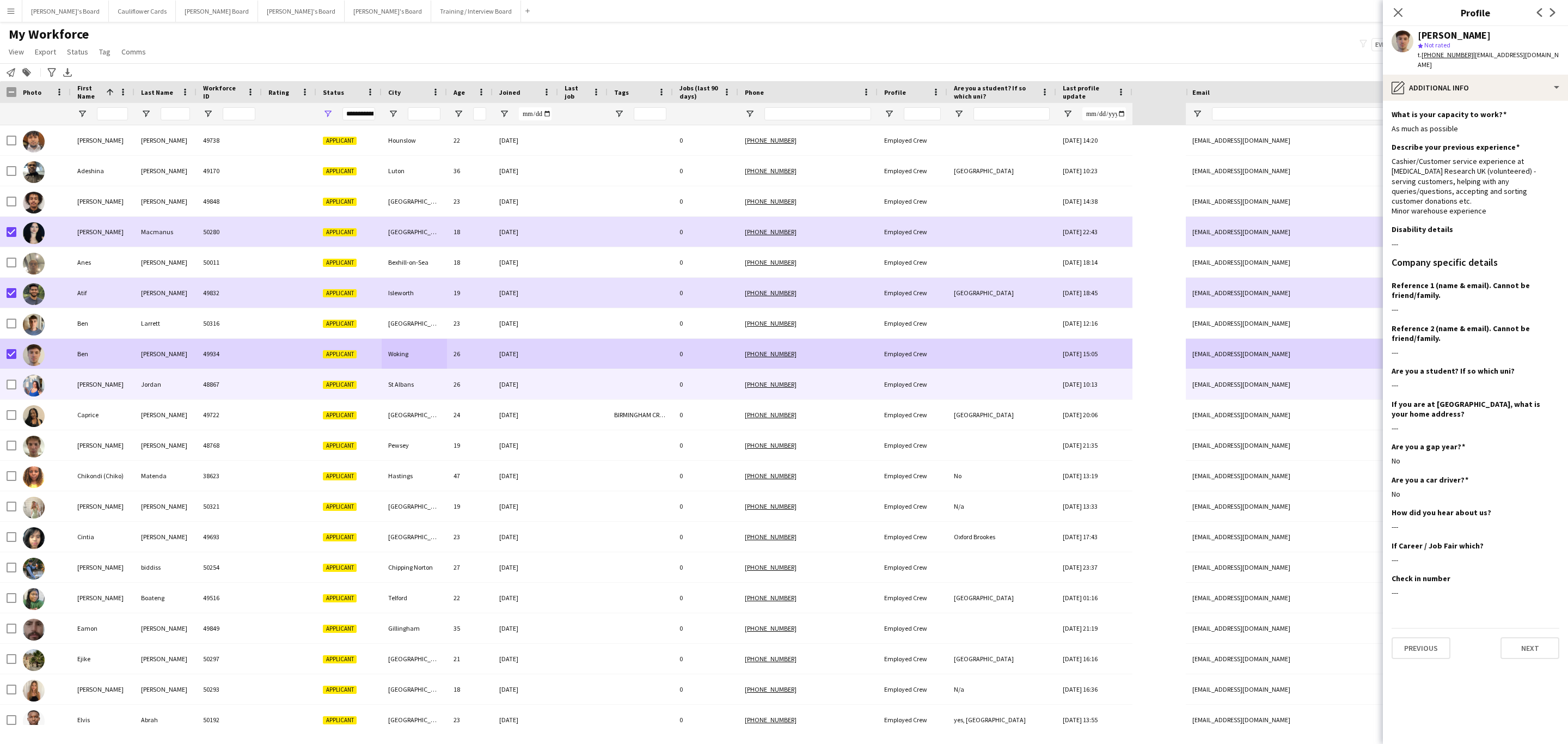
click at [279, 384] on div at bounding box center [289, 384] width 54 height 30
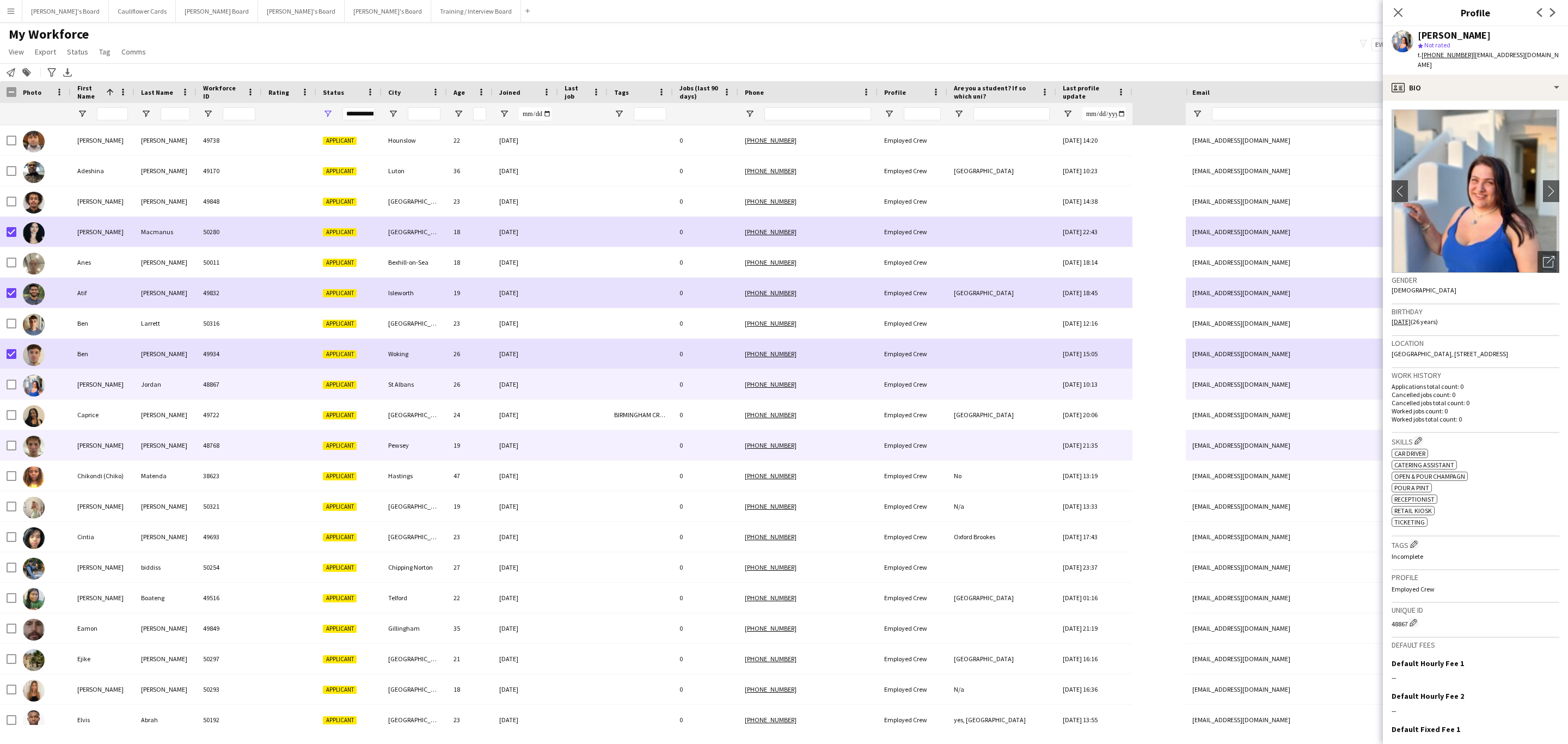
click at [577, 442] on div at bounding box center [582, 445] width 49 height 30
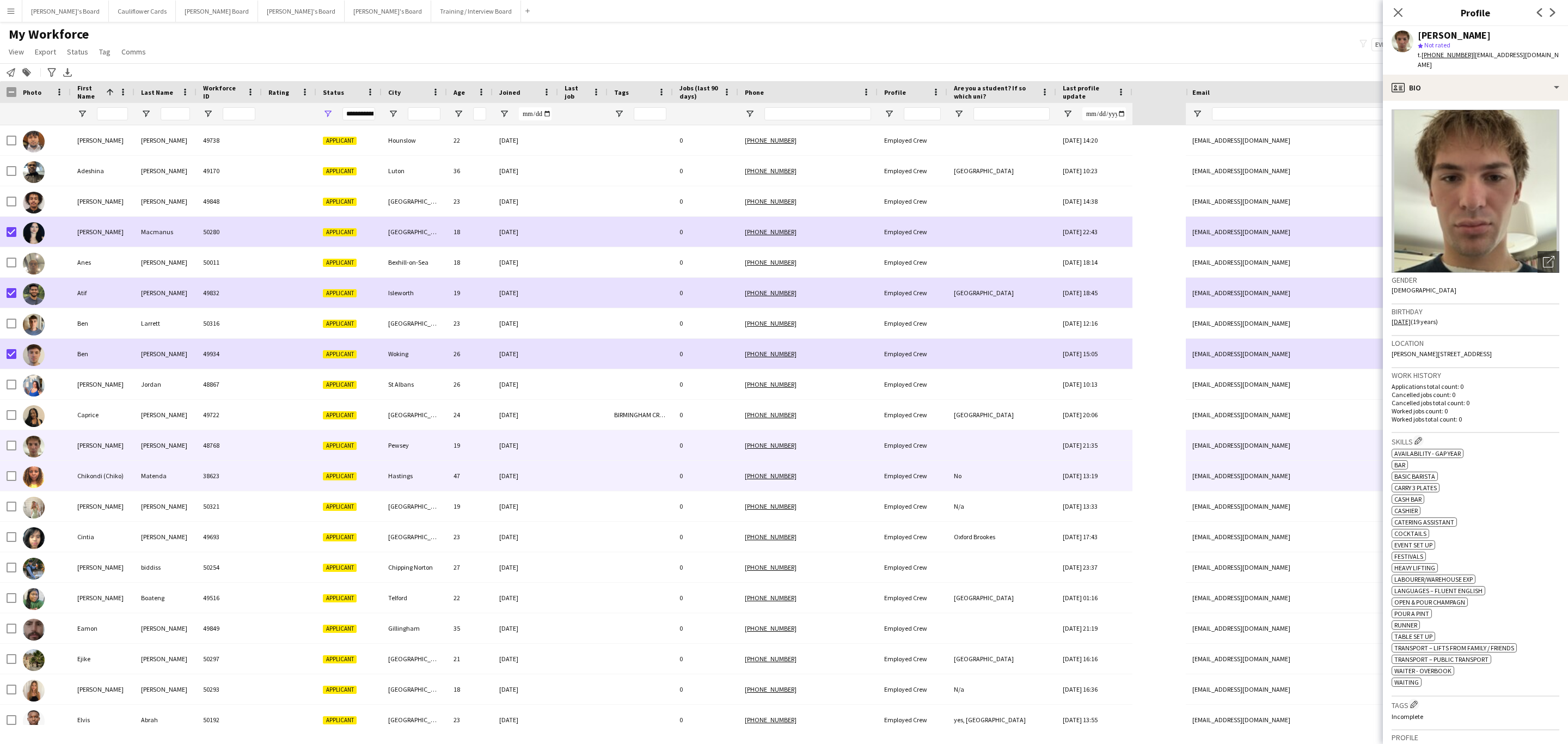
click at [541, 473] on div "02-06-2024" at bounding box center [526, 475] width 66 height 30
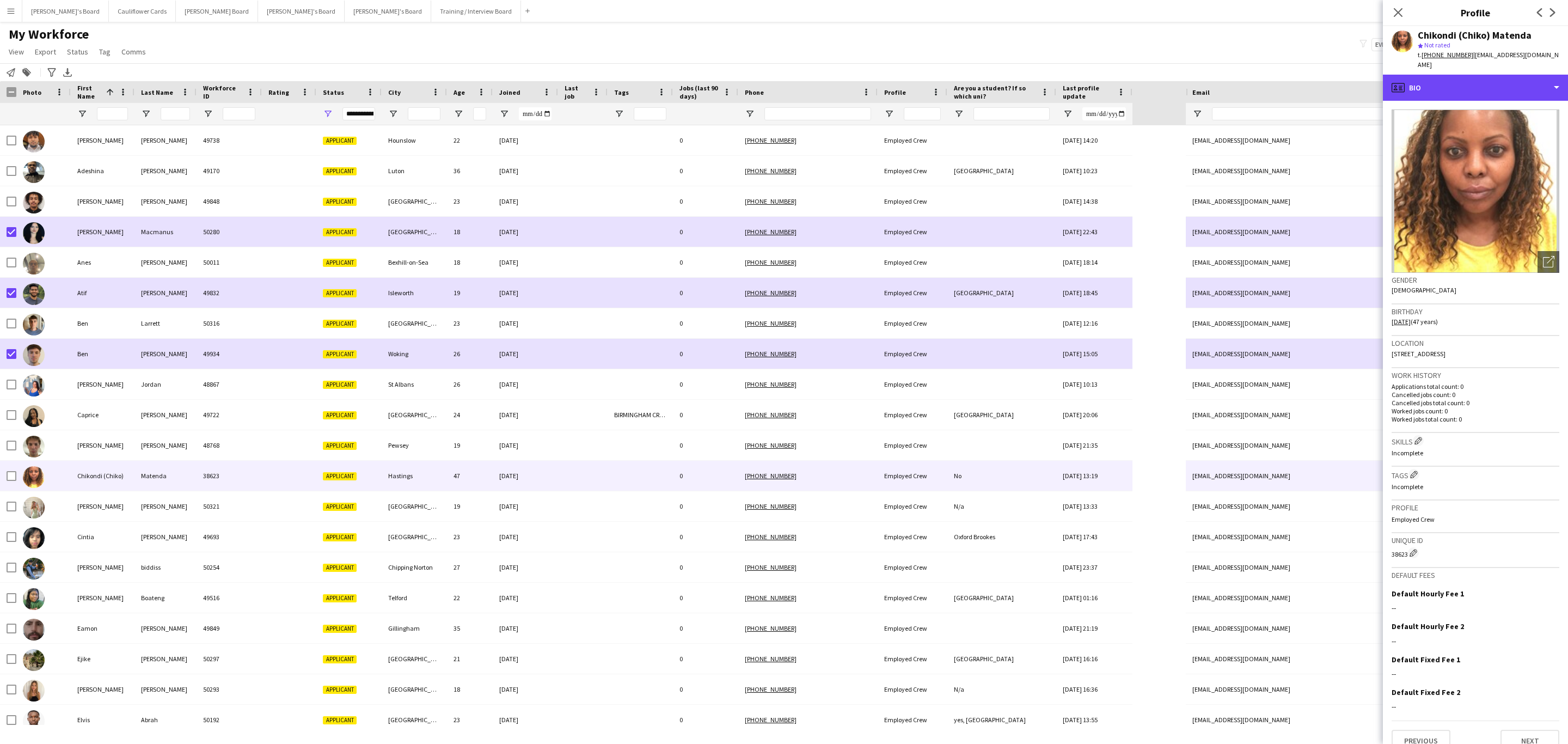
drag, startPoint x: 1518, startPoint y: 84, endPoint x: 1521, endPoint y: 96, distance: 12.4
click at [1519, 85] on div "profile Bio" at bounding box center [1475, 87] width 185 height 26
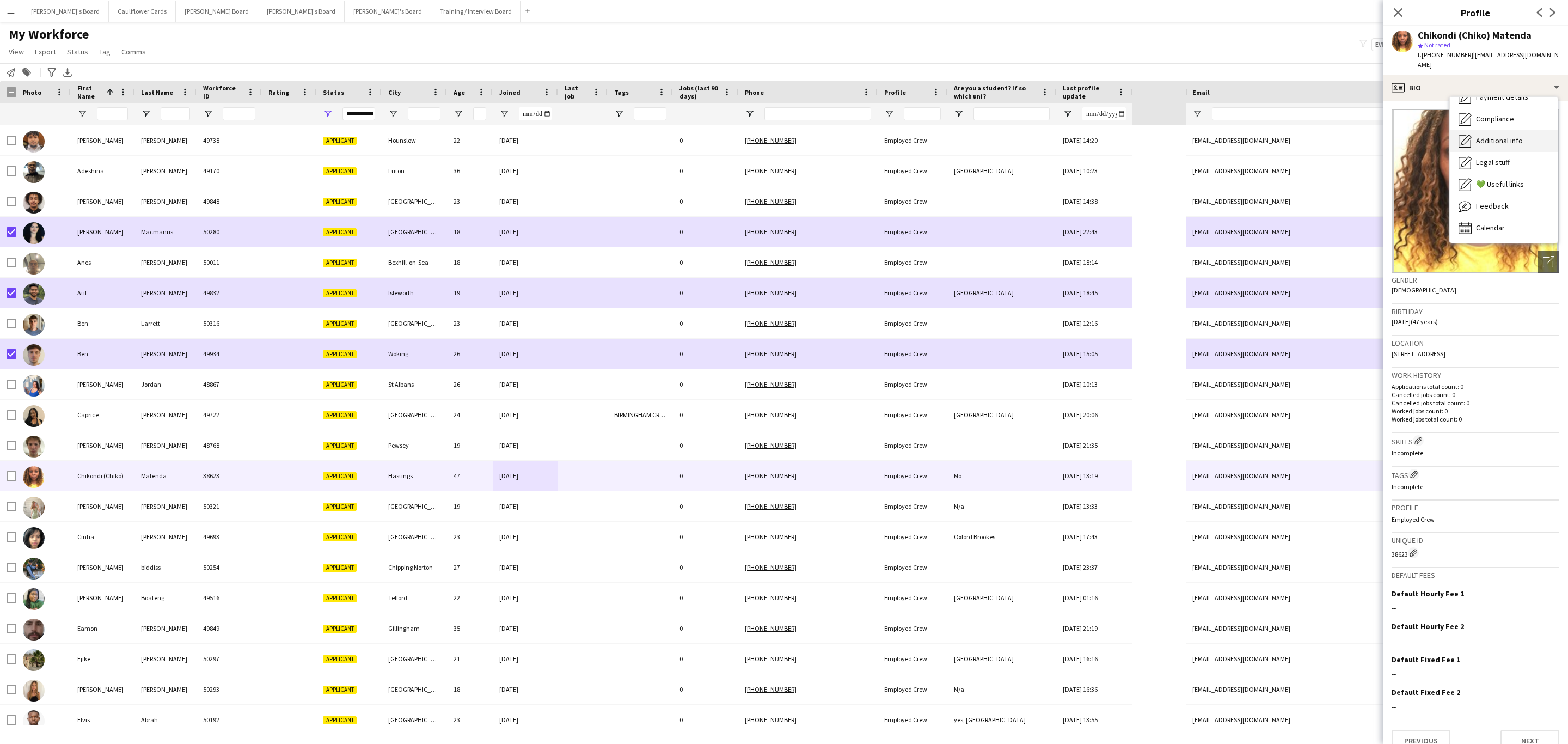
click at [1513, 136] on span "Additional info" at bounding box center [1499, 141] width 47 height 10
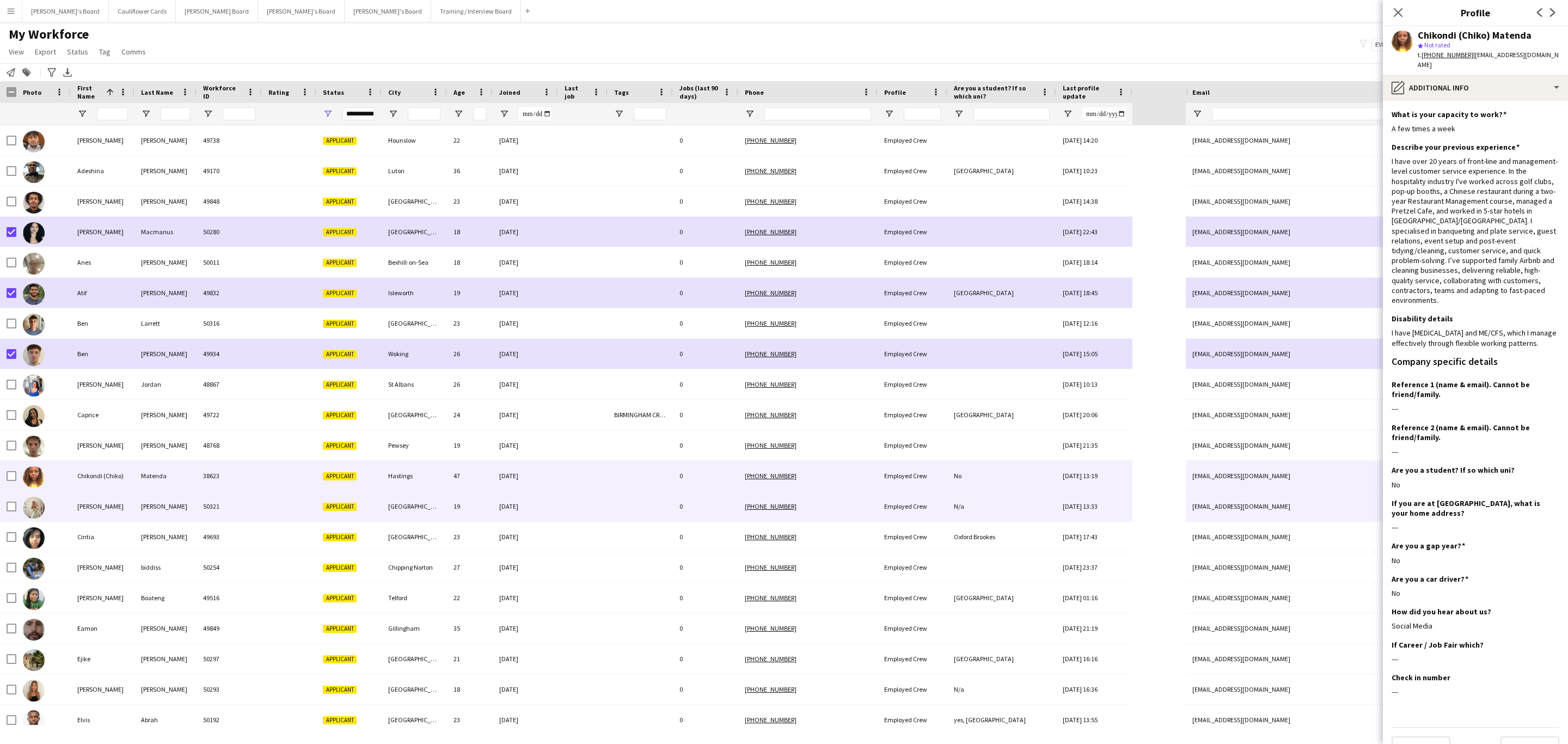
click at [473, 518] on div "19" at bounding box center [469, 506] width 45 height 30
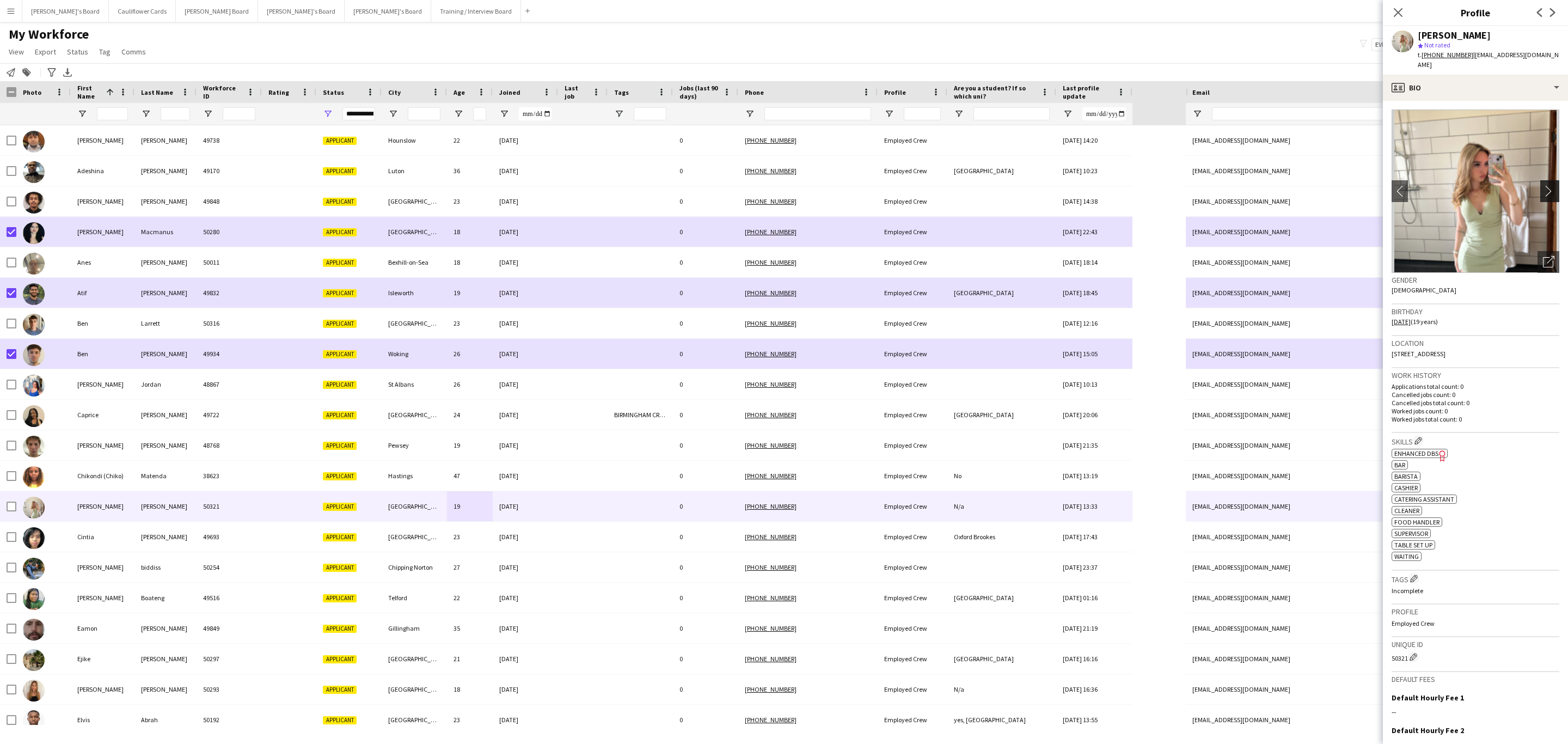
click at [1544, 185] on app-icon "chevron-right" at bounding box center [1551, 191] width 16 height 12
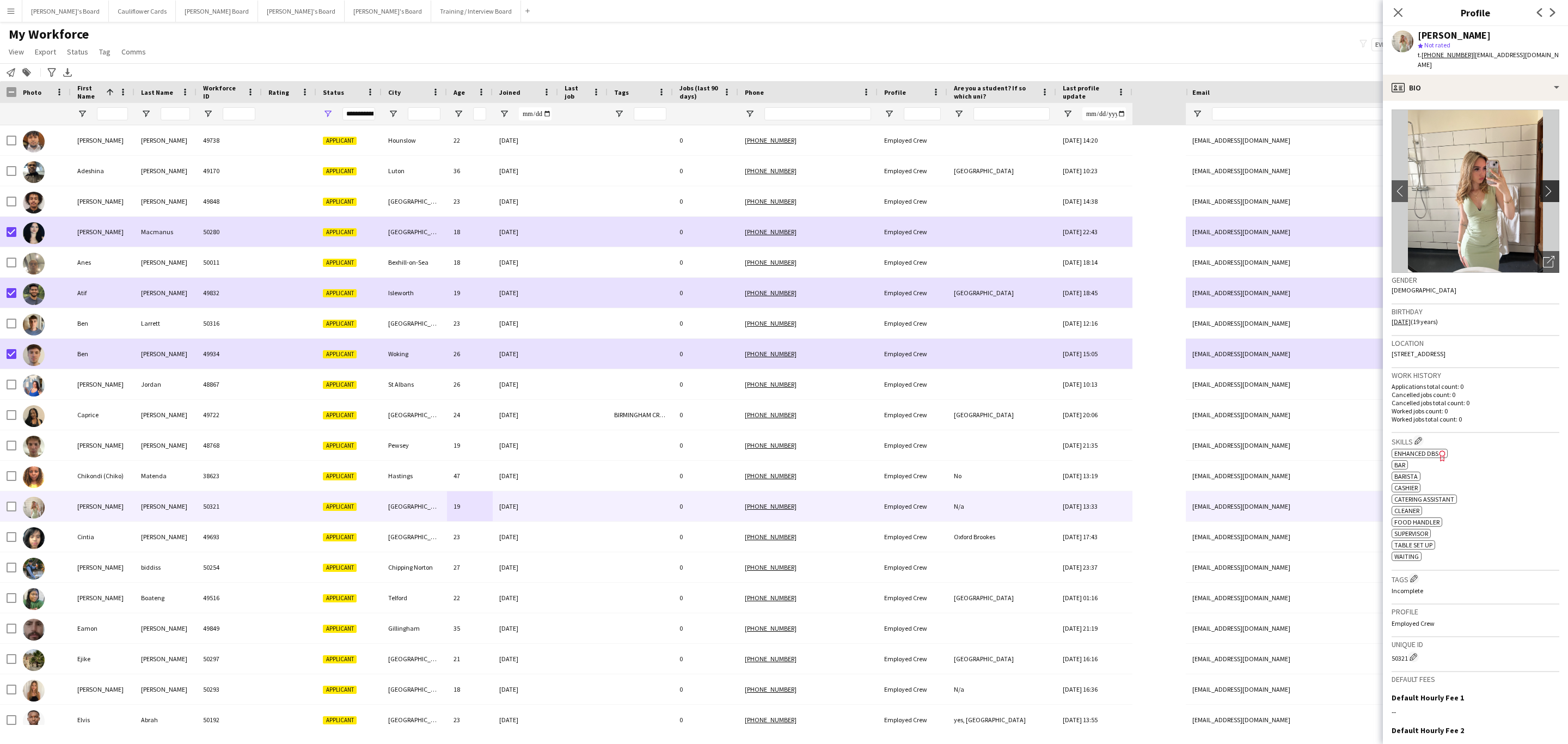
click at [1544, 185] on app-icon "chevron-right" at bounding box center [1551, 191] width 16 height 12
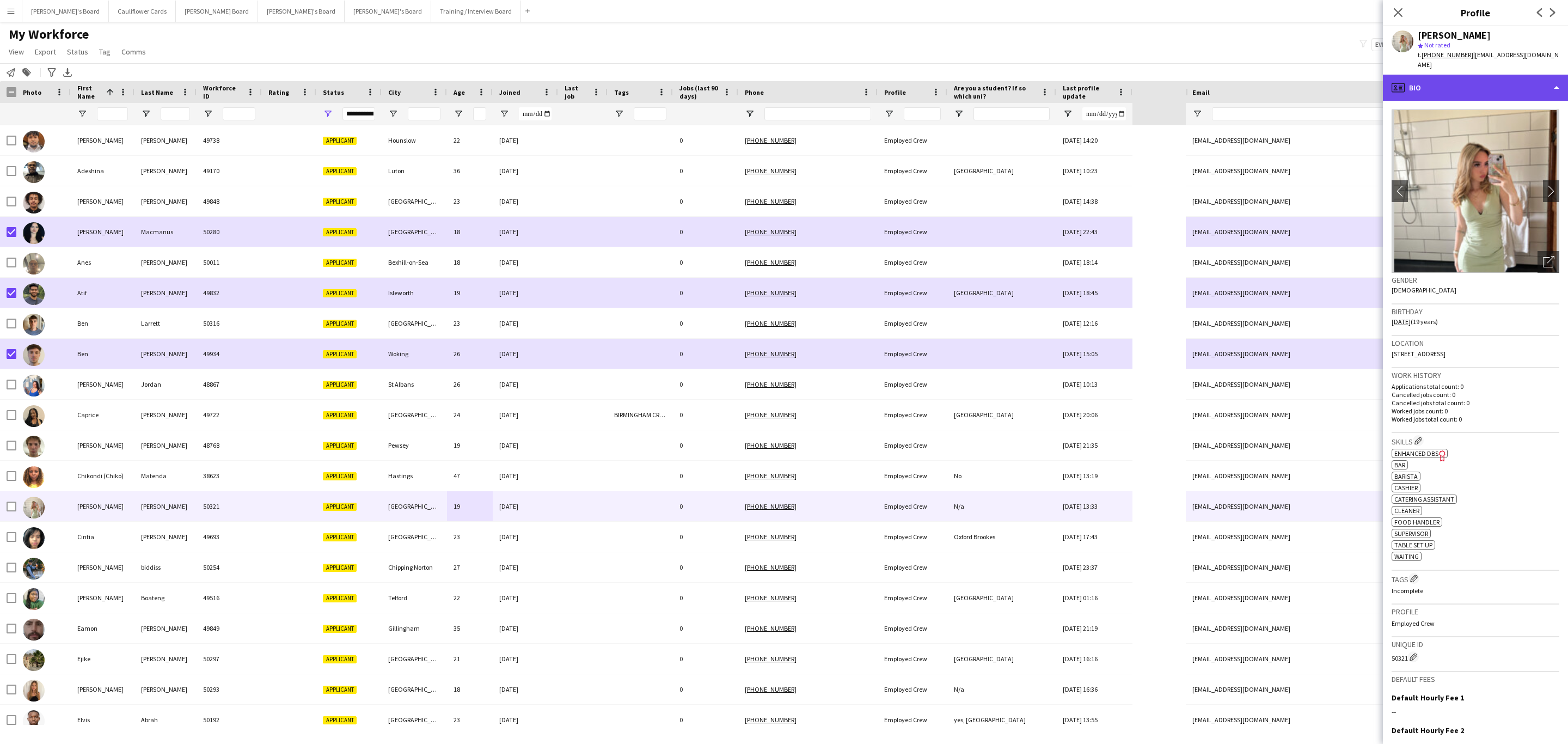
click at [1495, 86] on div "profile Bio" at bounding box center [1475, 87] width 185 height 26
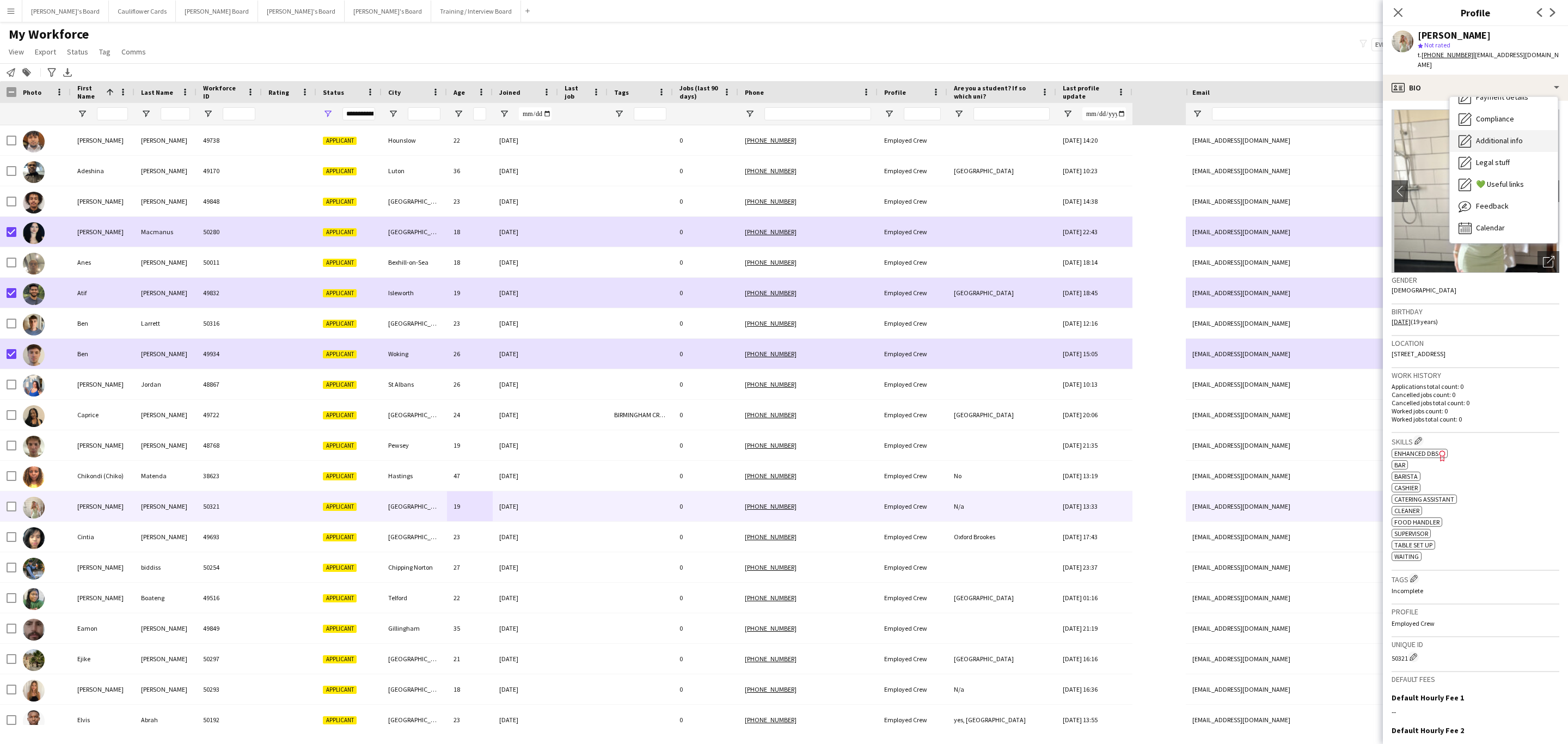
click at [1508, 130] on div "Additional info Additional info" at bounding box center [1504, 141] width 108 height 22
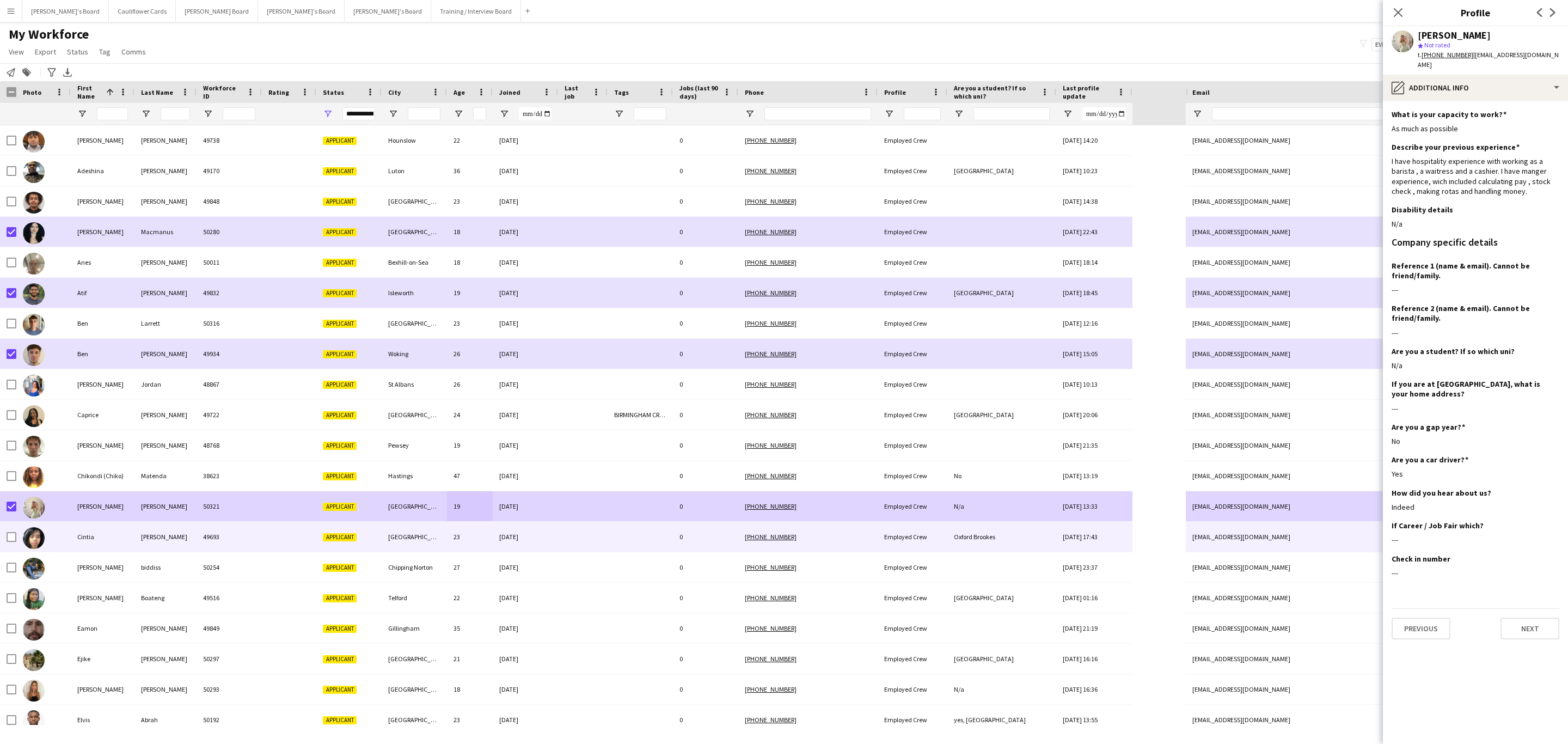
click at [448, 533] on div "23" at bounding box center [469, 537] width 45 height 30
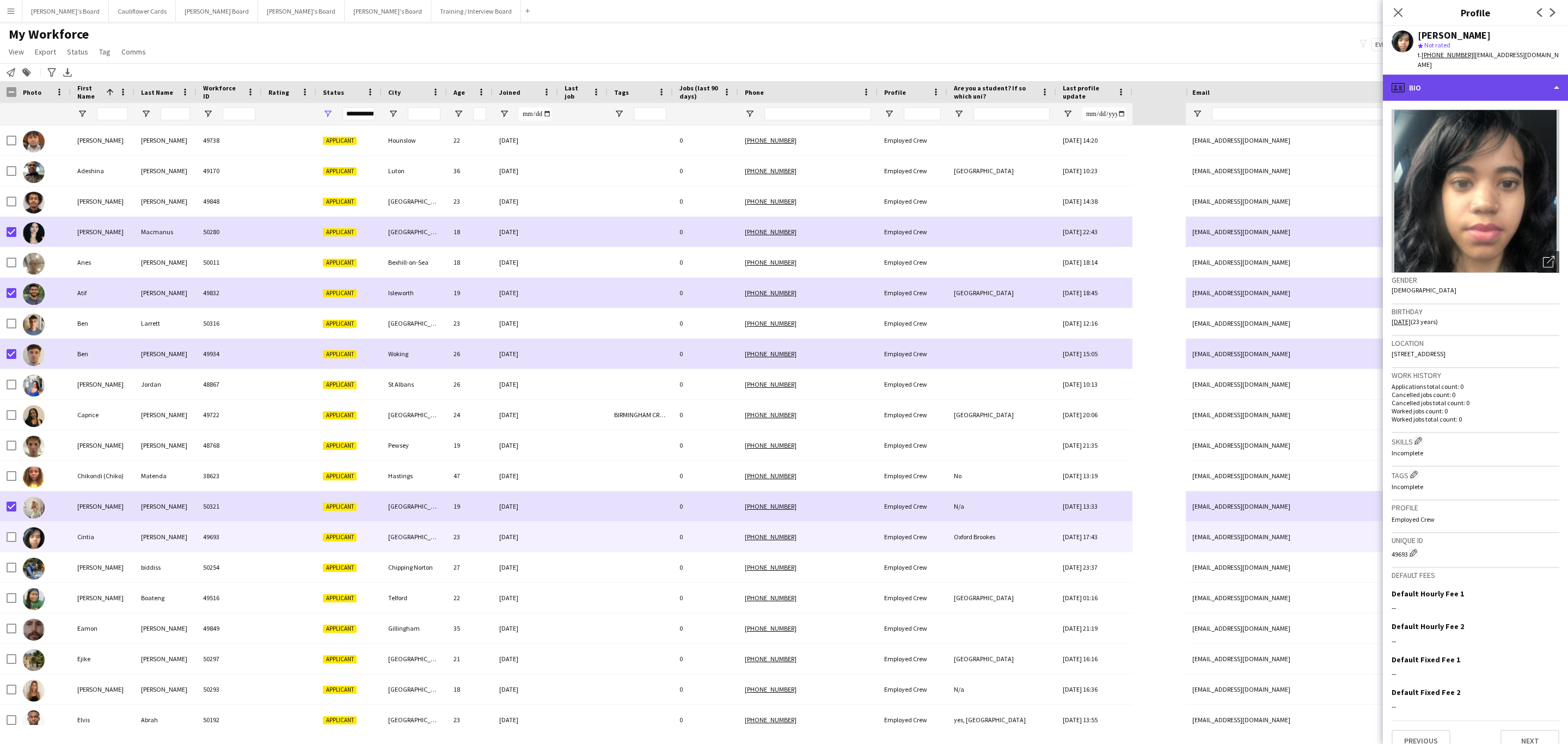
click at [1478, 79] on div "profile Bio" at bounding box center [1475, 87] width 185 height 26
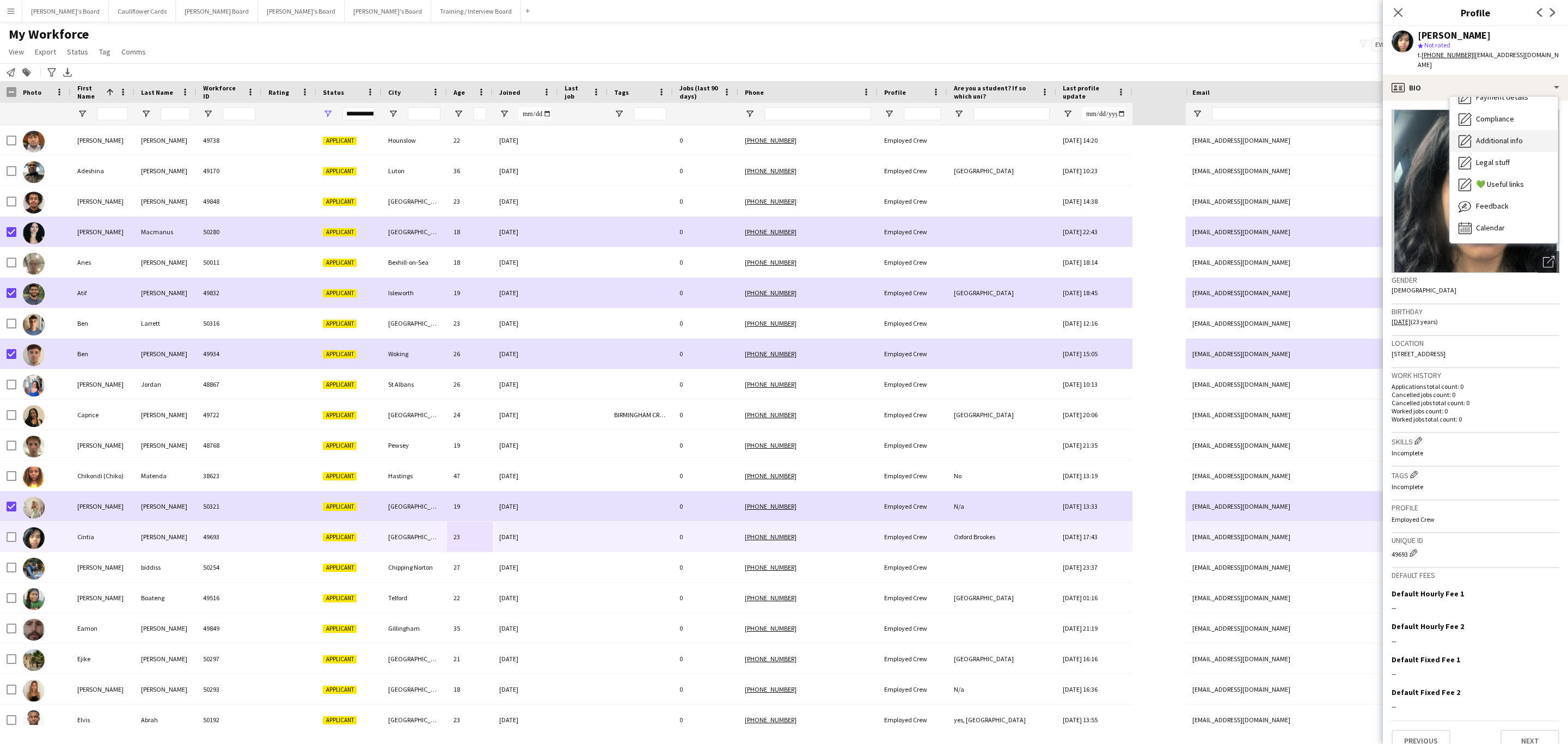
click at [1508, 136] on span "Additional info" at bounding box center [1499, 141] width 47 height 10
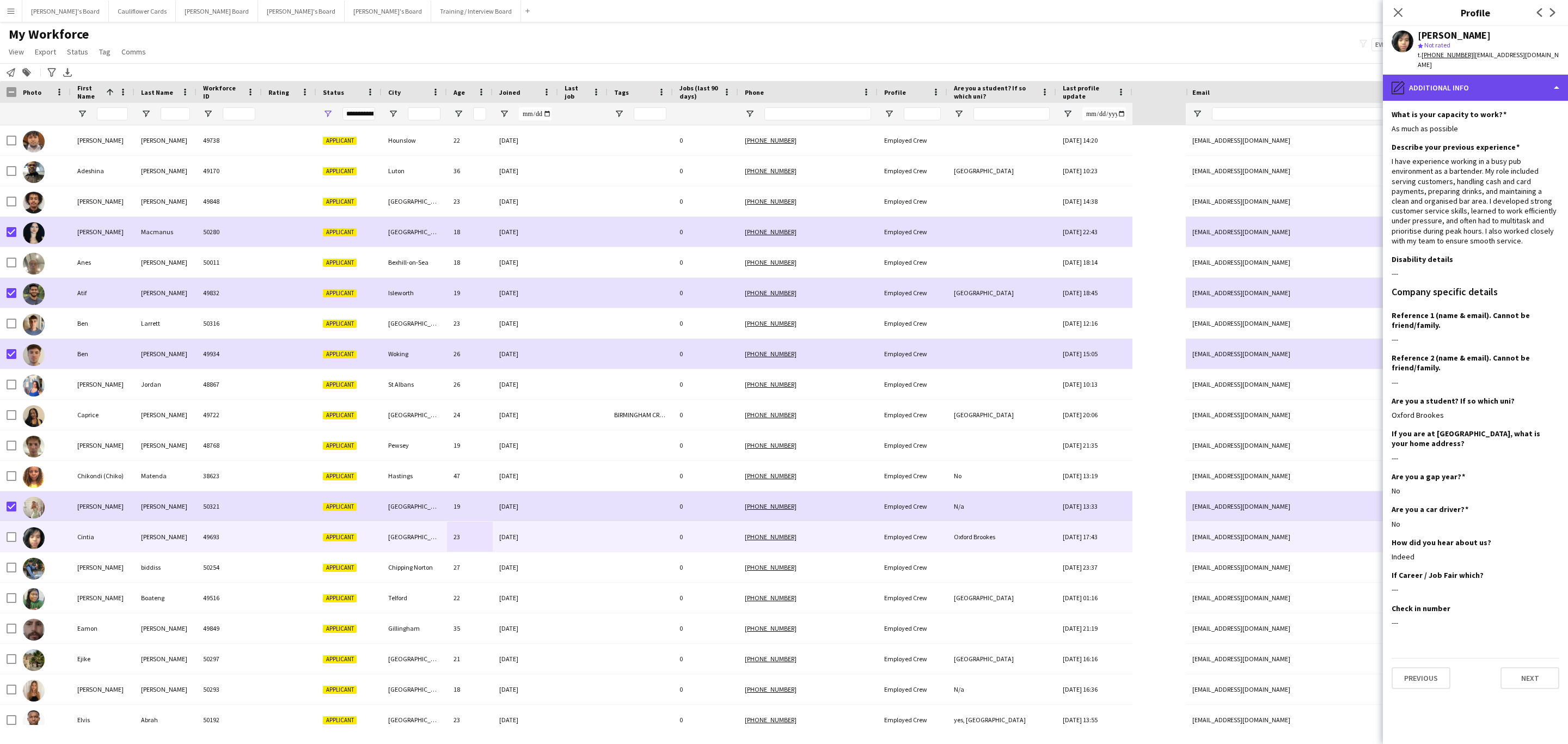
click at [1506, 79] on div "pencil4 Additional info" at bounding box center [1475, 87] width 185 height 26
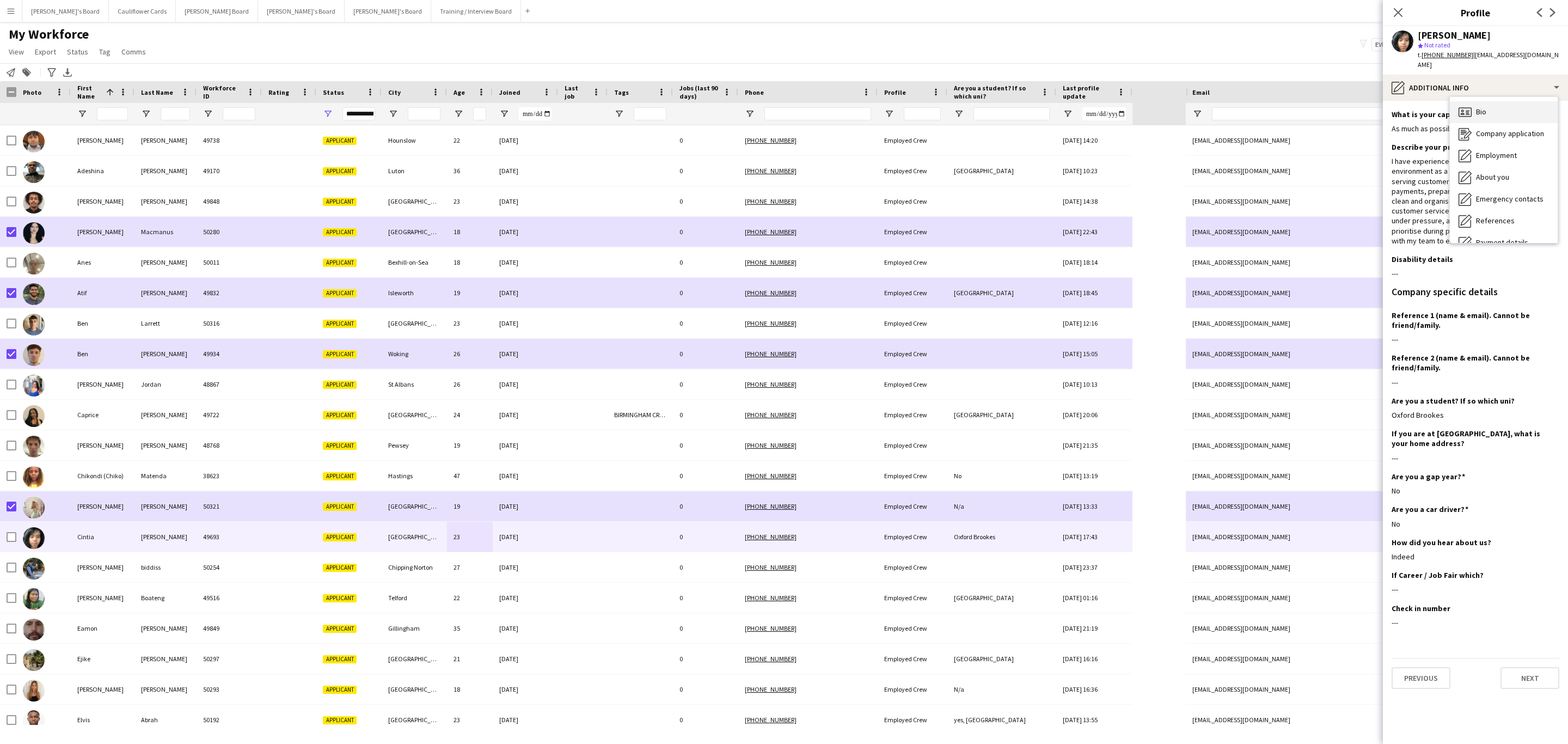
click at [1503, 103] on div "Bio Bio" at bounding box center [1504, 112] width 108 height 22
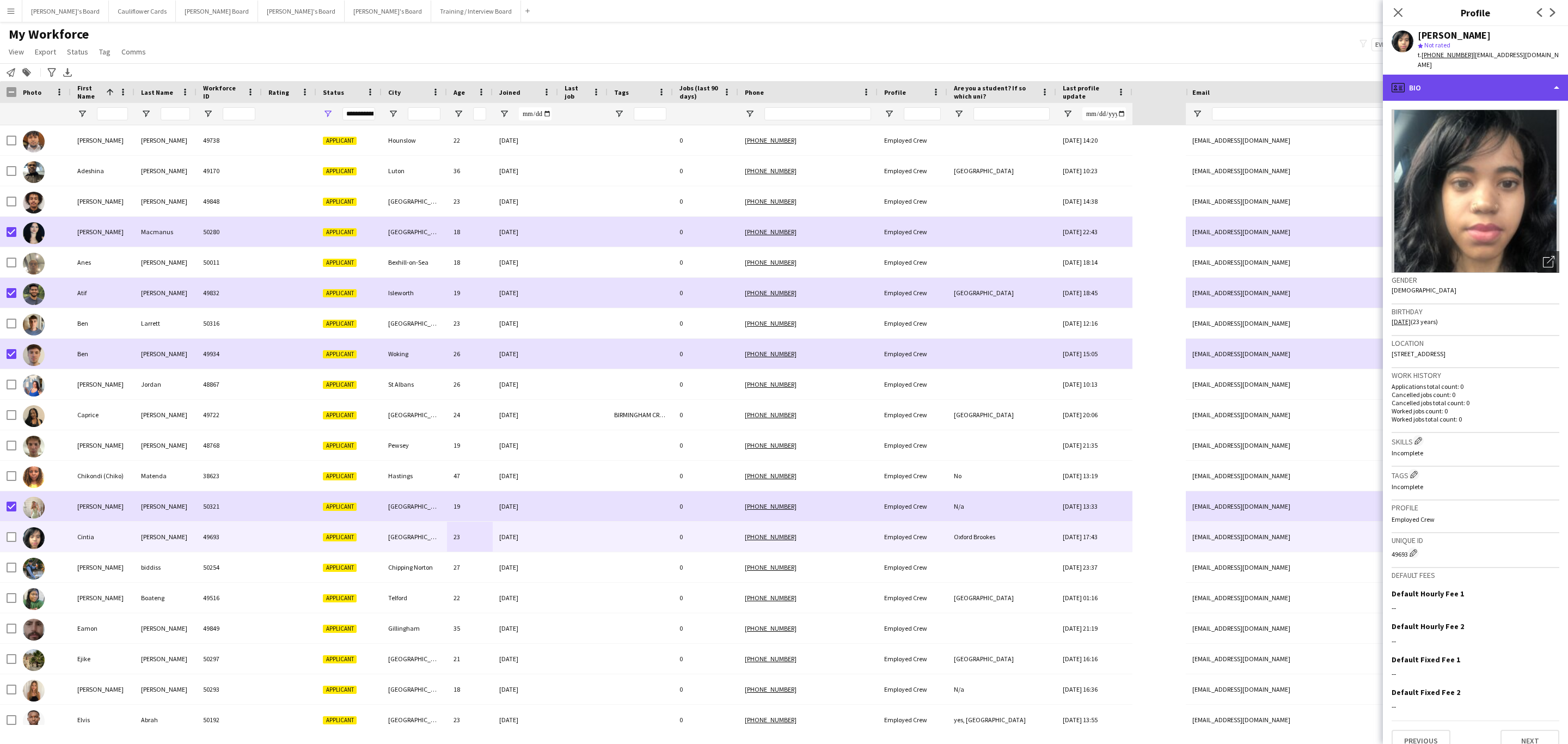
click at [1480, 81] on div "profile Bio" at bounding box center [1475, 87] width 185 height 26
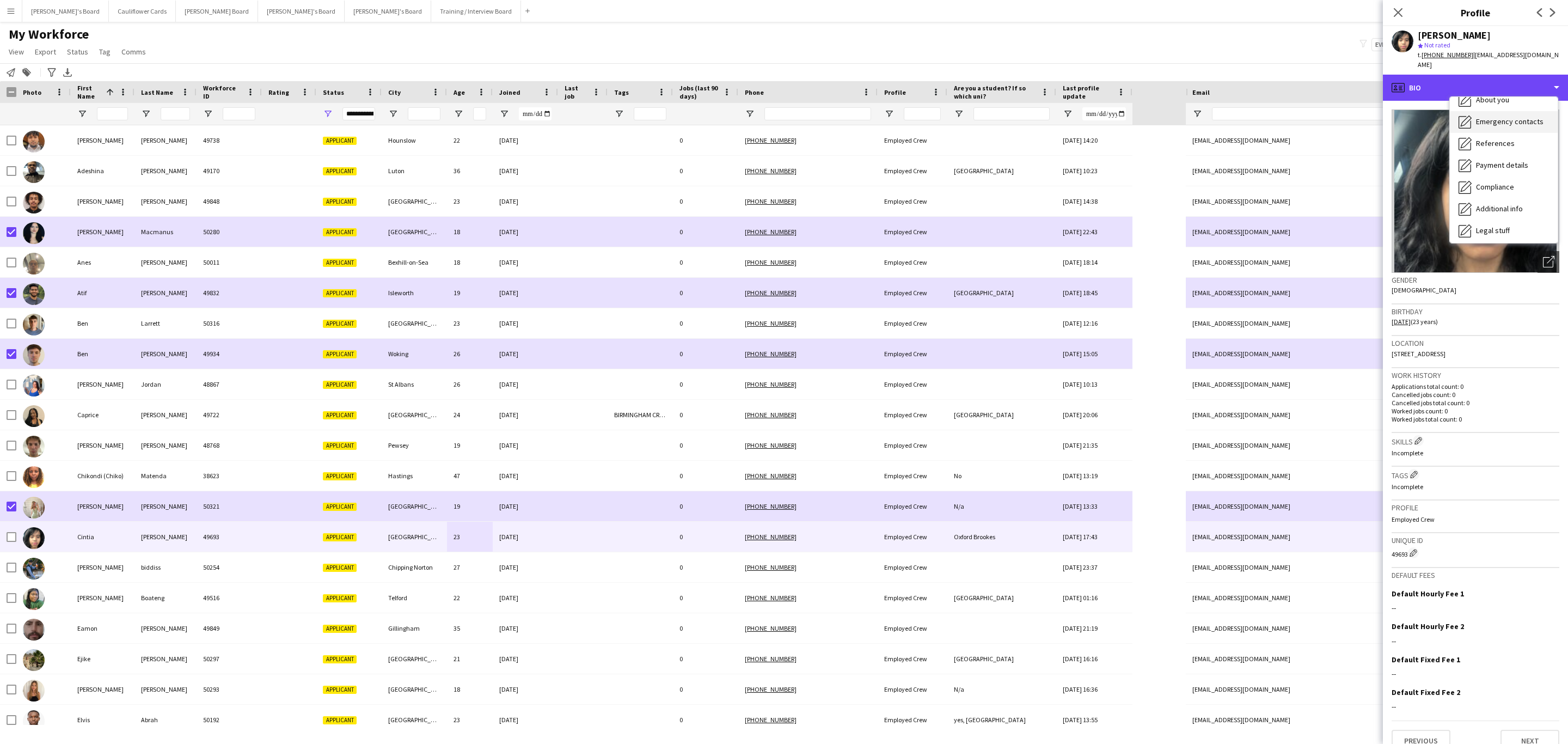
scroll to position [146, 0]
click at [1500, 136] on span "Additional info" at bounding box center [1499, 141] width 47 height 10
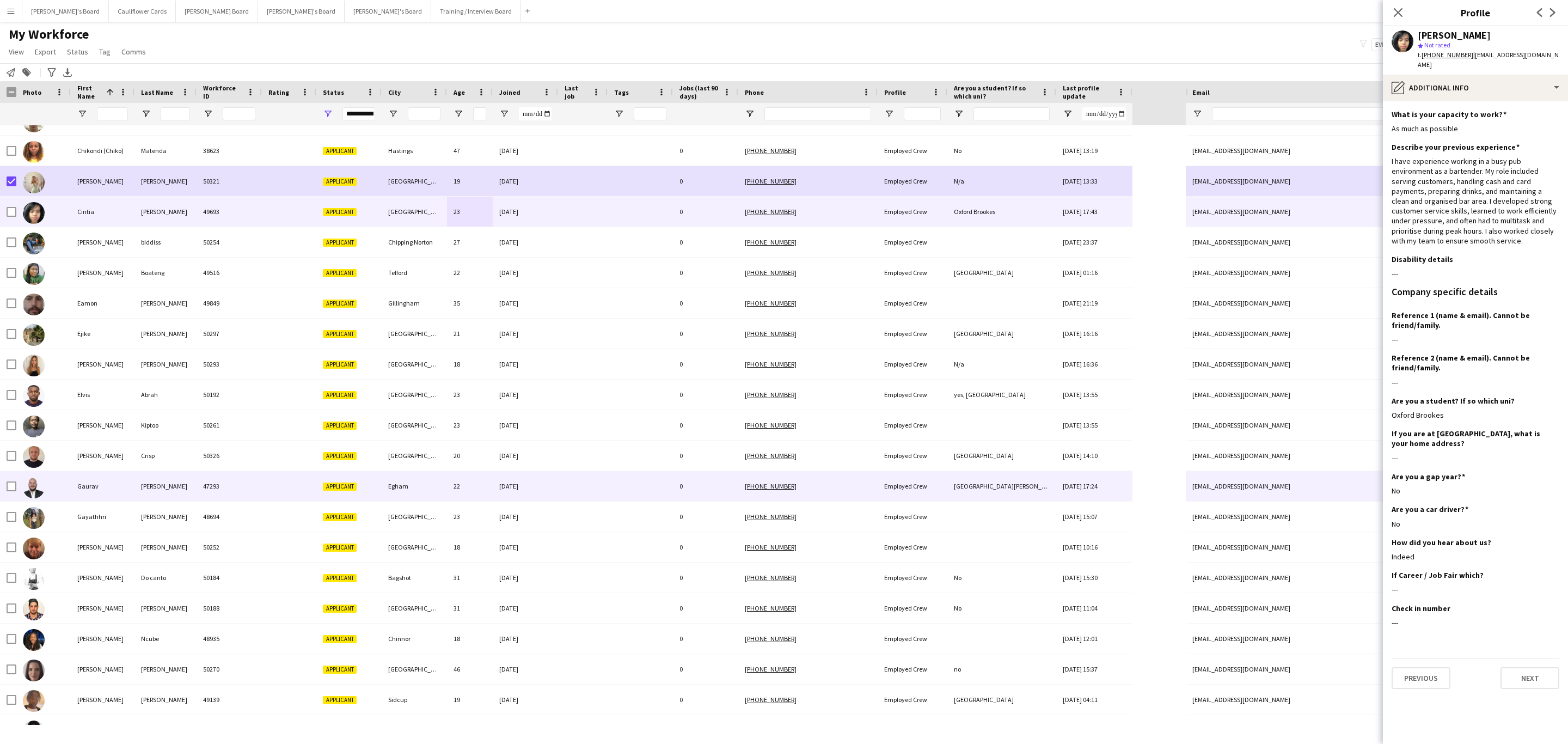
scroll to position [327, 0]
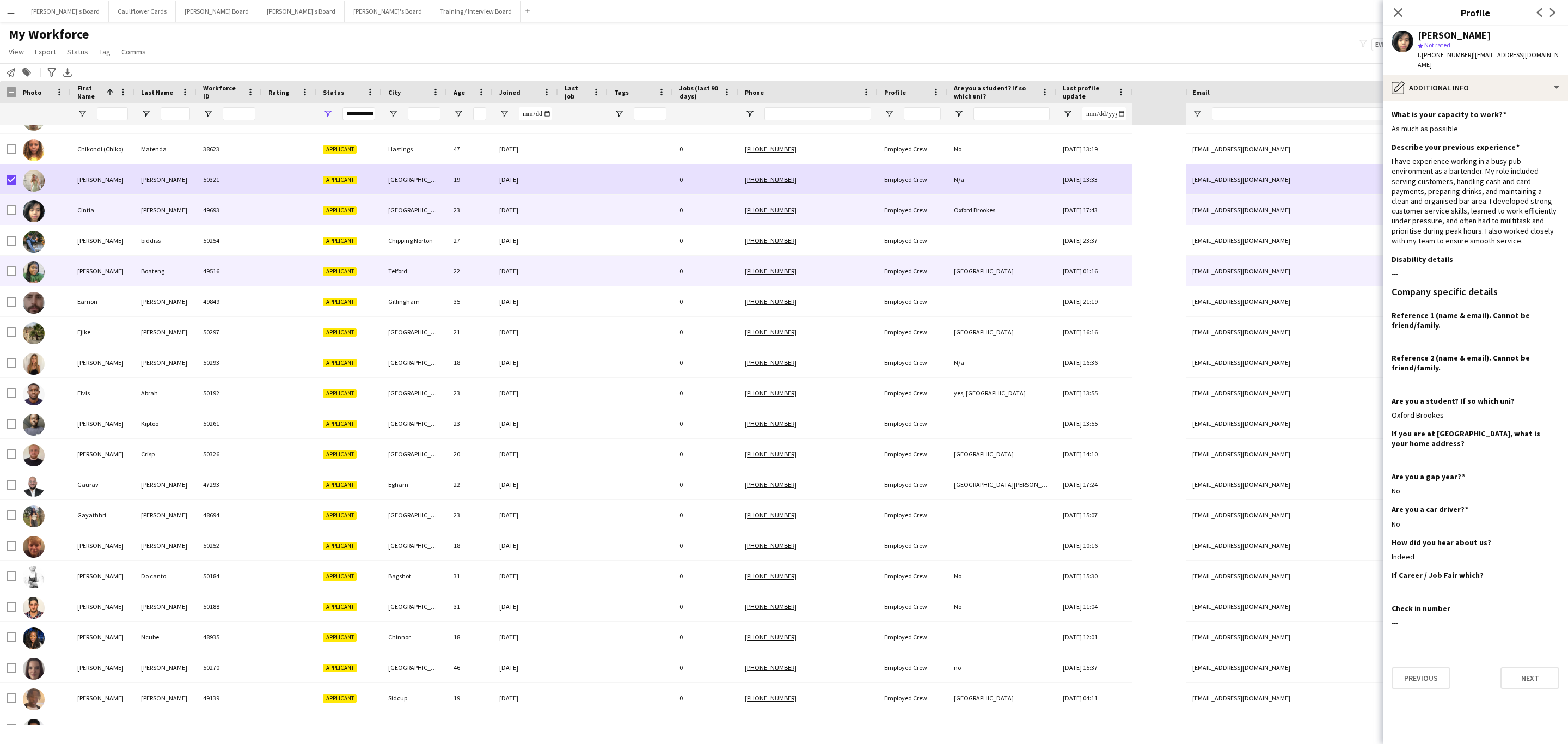
click at [589, 267] on div at bounding box center [582, 270] width 49 height 30
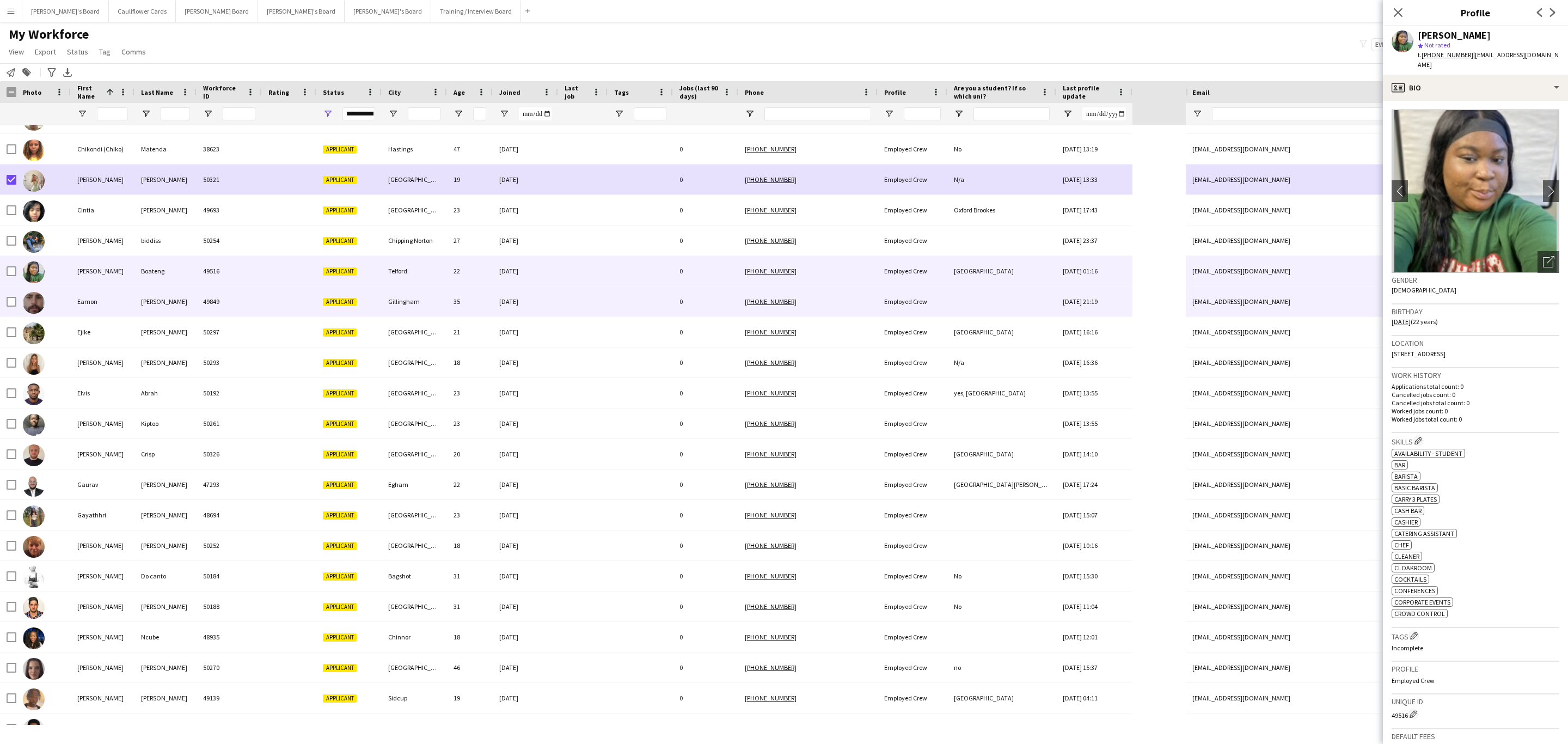
click at [580, 303] on div at bounding box center [582, 301] width 49 height 30
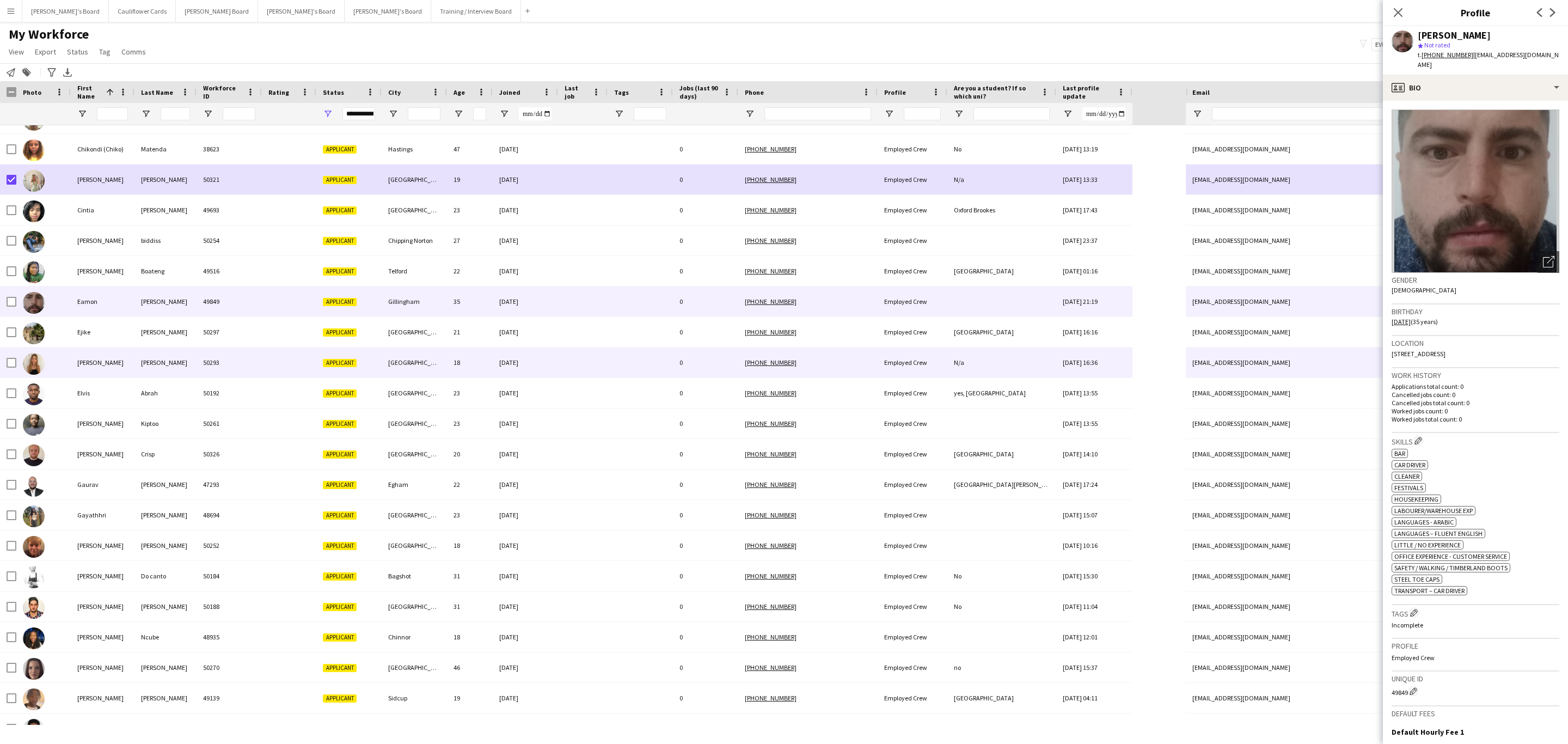
click at [426, 354] on div "Eastleigh" at bounding box center [415, 362] width 66 height 30
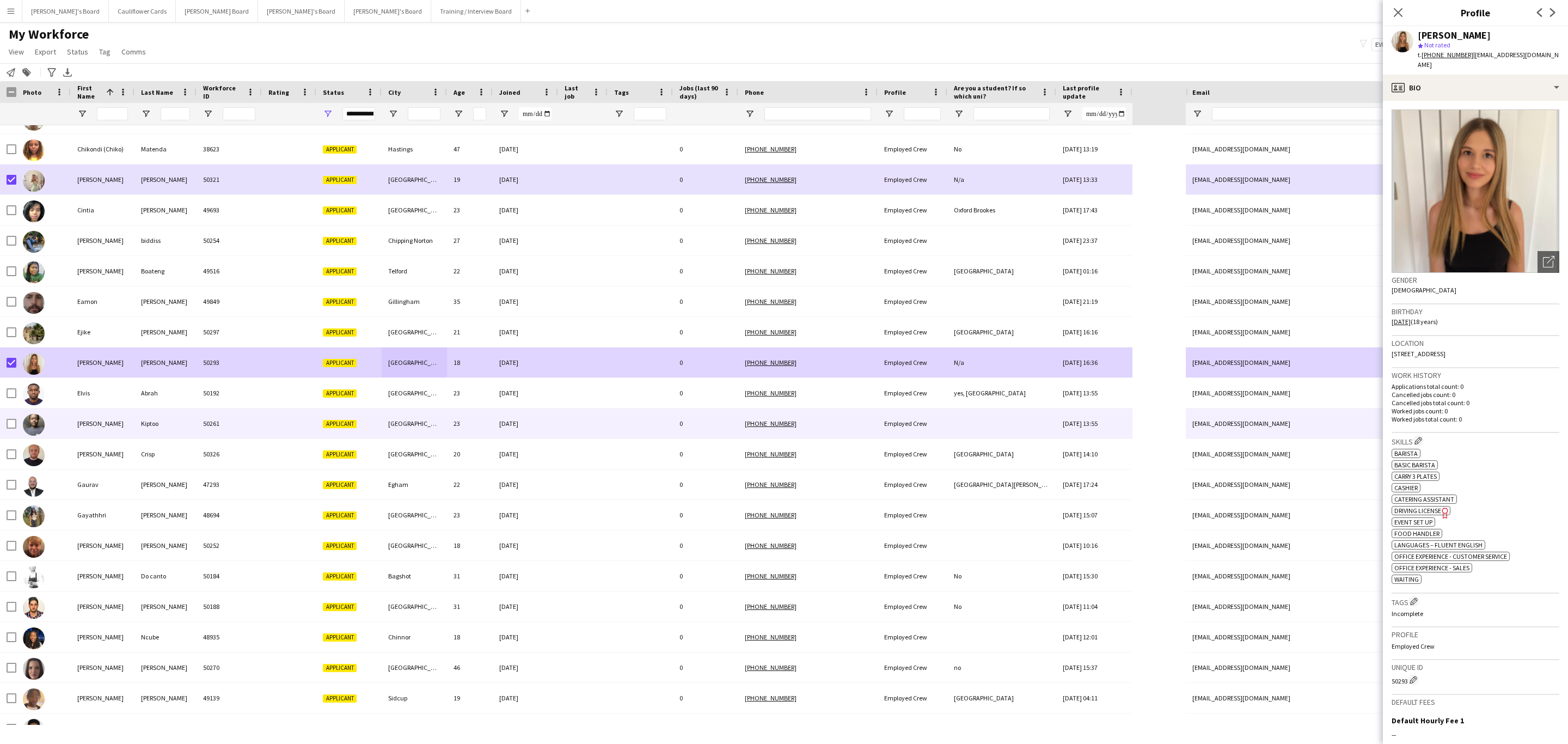
click at [575, 412] on div at bounding box center [582, 423] width 49 height 30
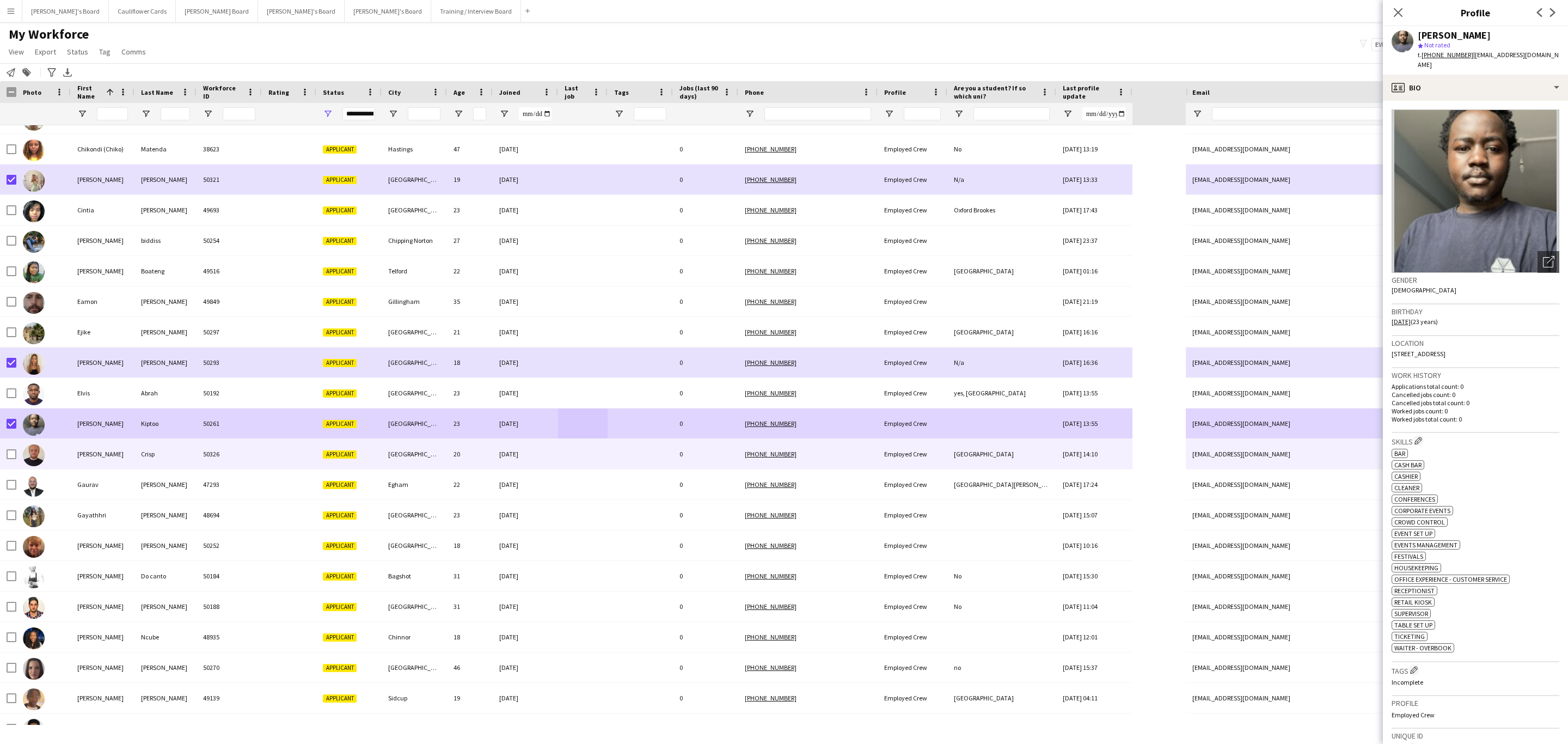
click at [561, 458] on div at bounding box center [582, 454] width 49 height 30
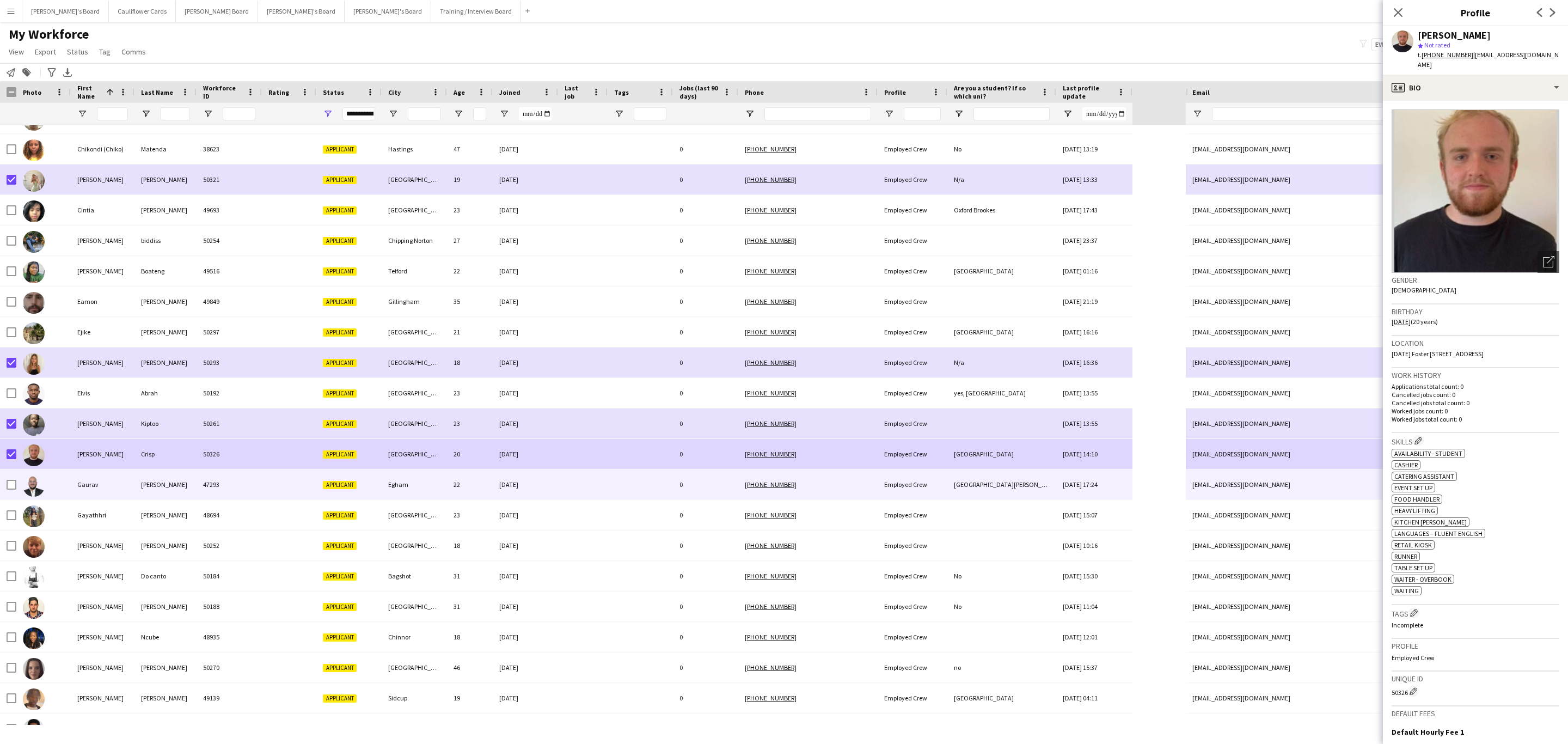
click at [633, 497] on div at bounding box center [641, 483] width 66 height 30
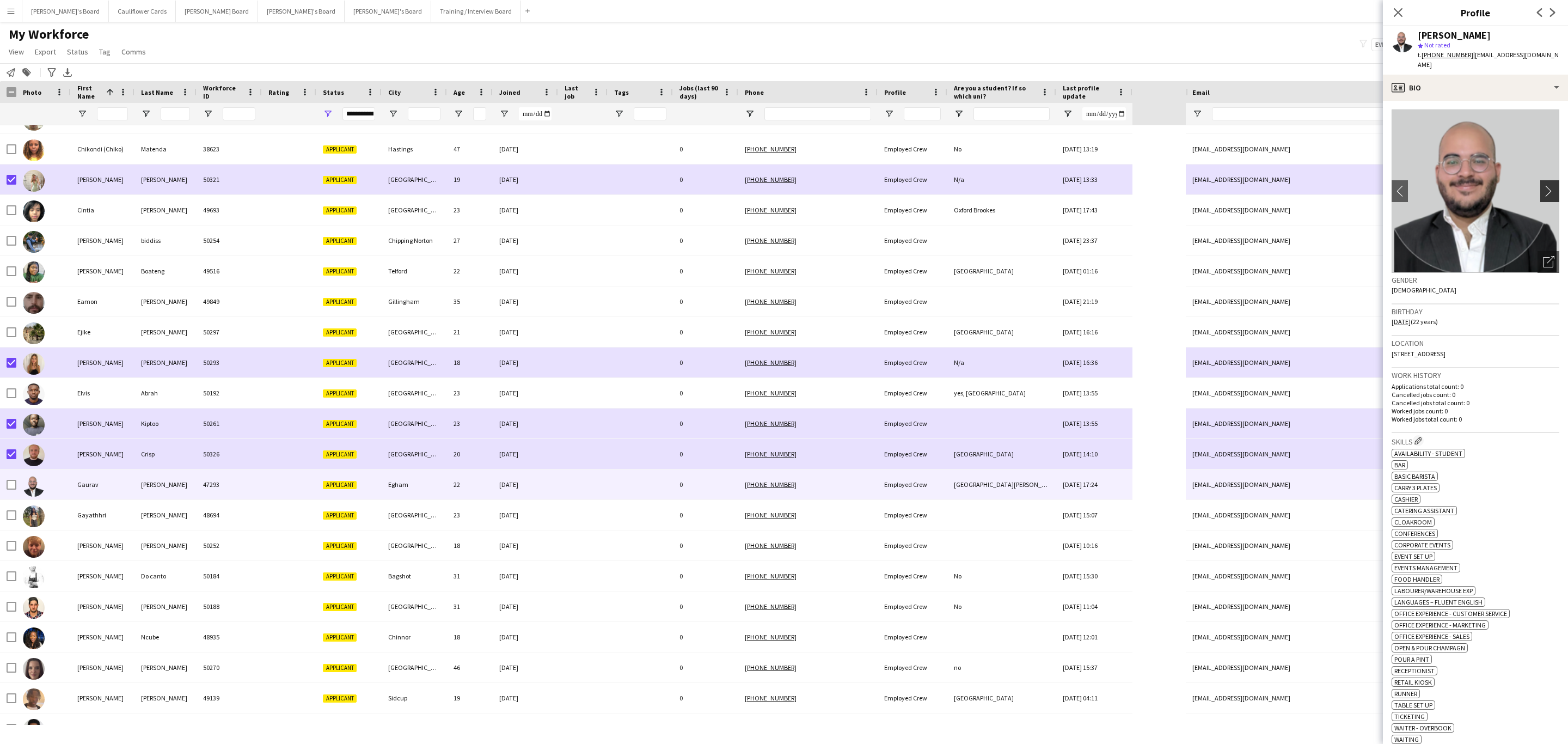
click at [1544, 188] on app-icon "chevron-right" at bounding box center [1551, 191] width 16 height 12
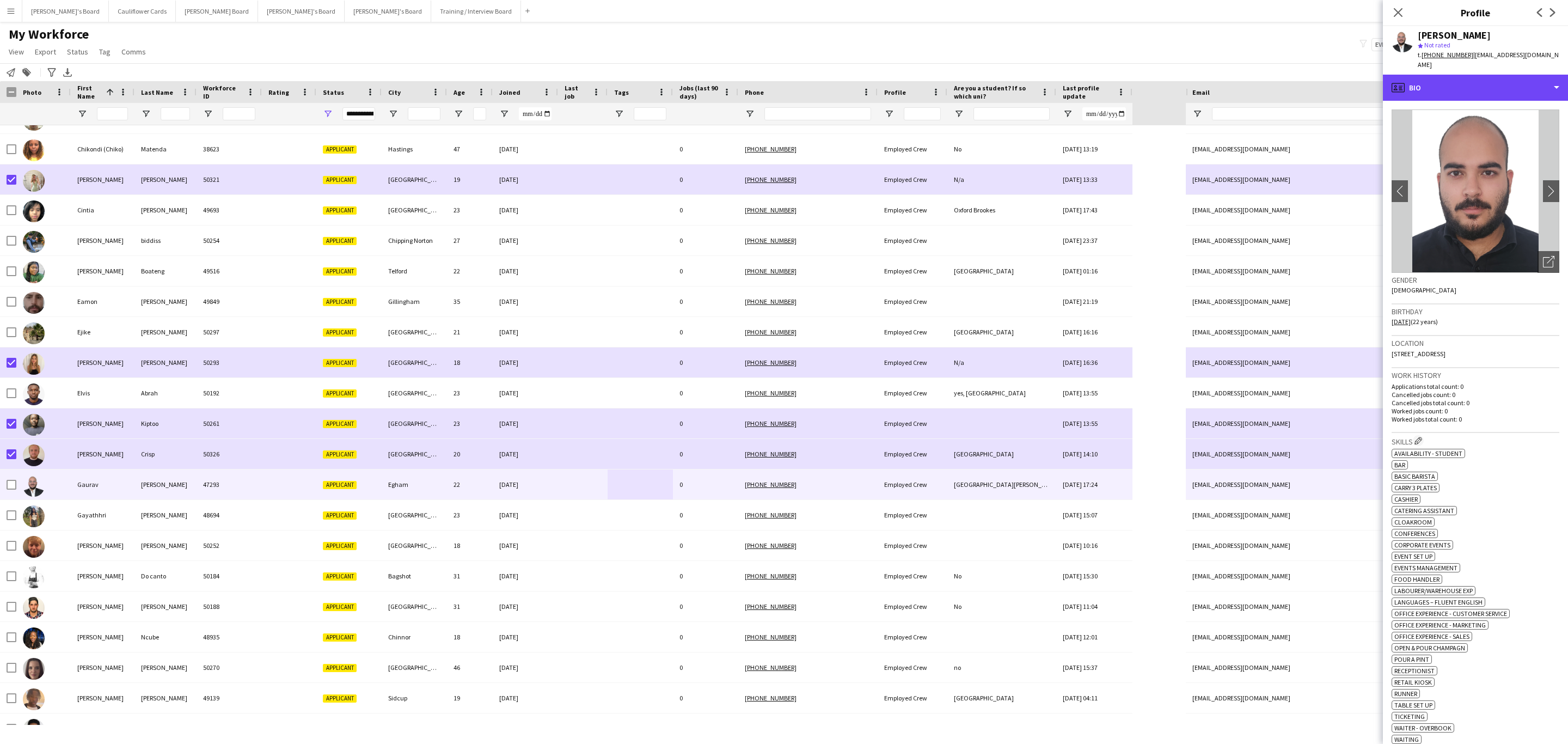
drag, startPoint x: 1502, startPoint y: 77, endPoint x: 1505, endPoint y: 128, distance: 51.1
click at [1501, 77] on div "profile Bio" at bounding box center [1475, 87] width 185 height 26
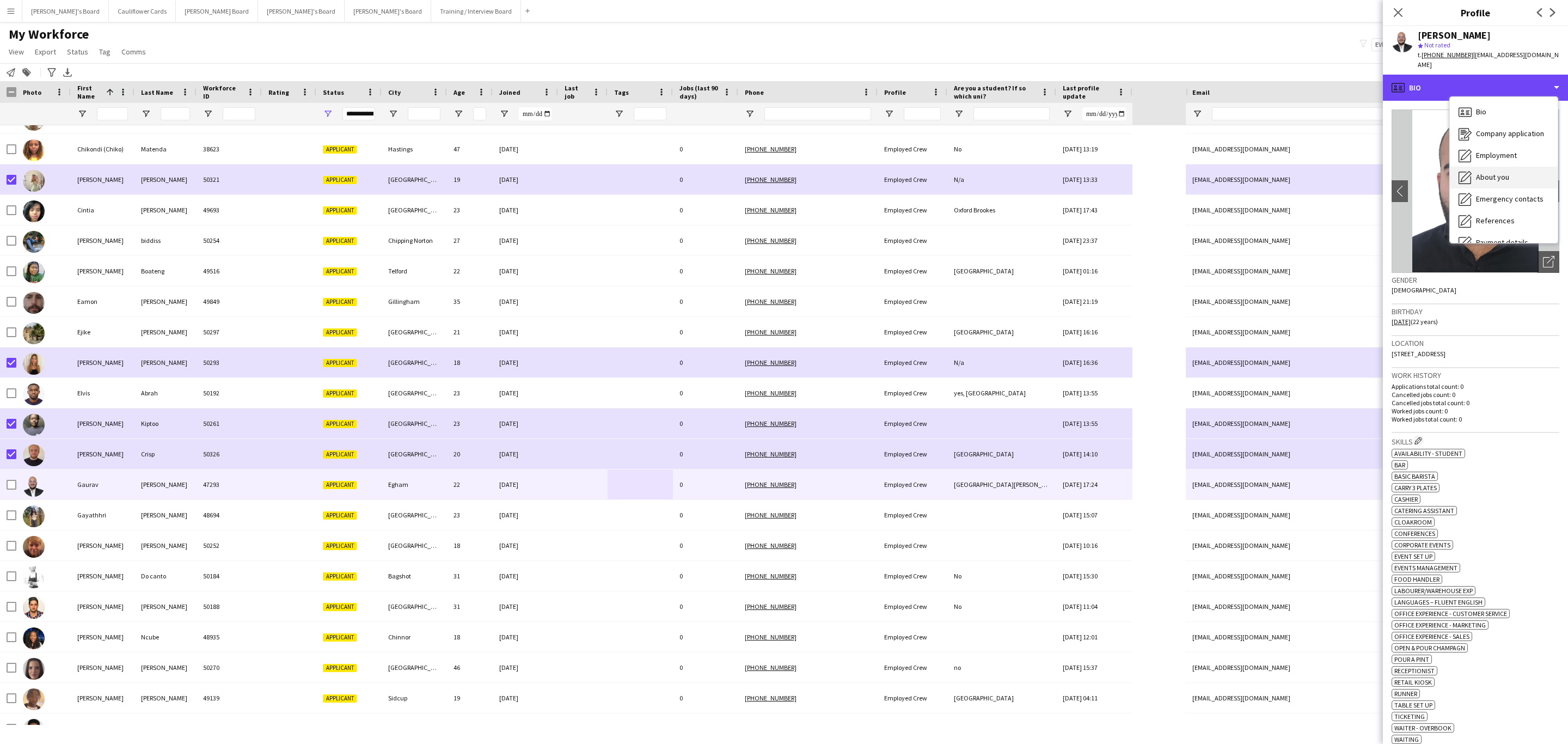
scroll to position [146, 0]
click at [1484, 145] on span "Additional info" at bounding box center [1499, 141] width 47 height 10
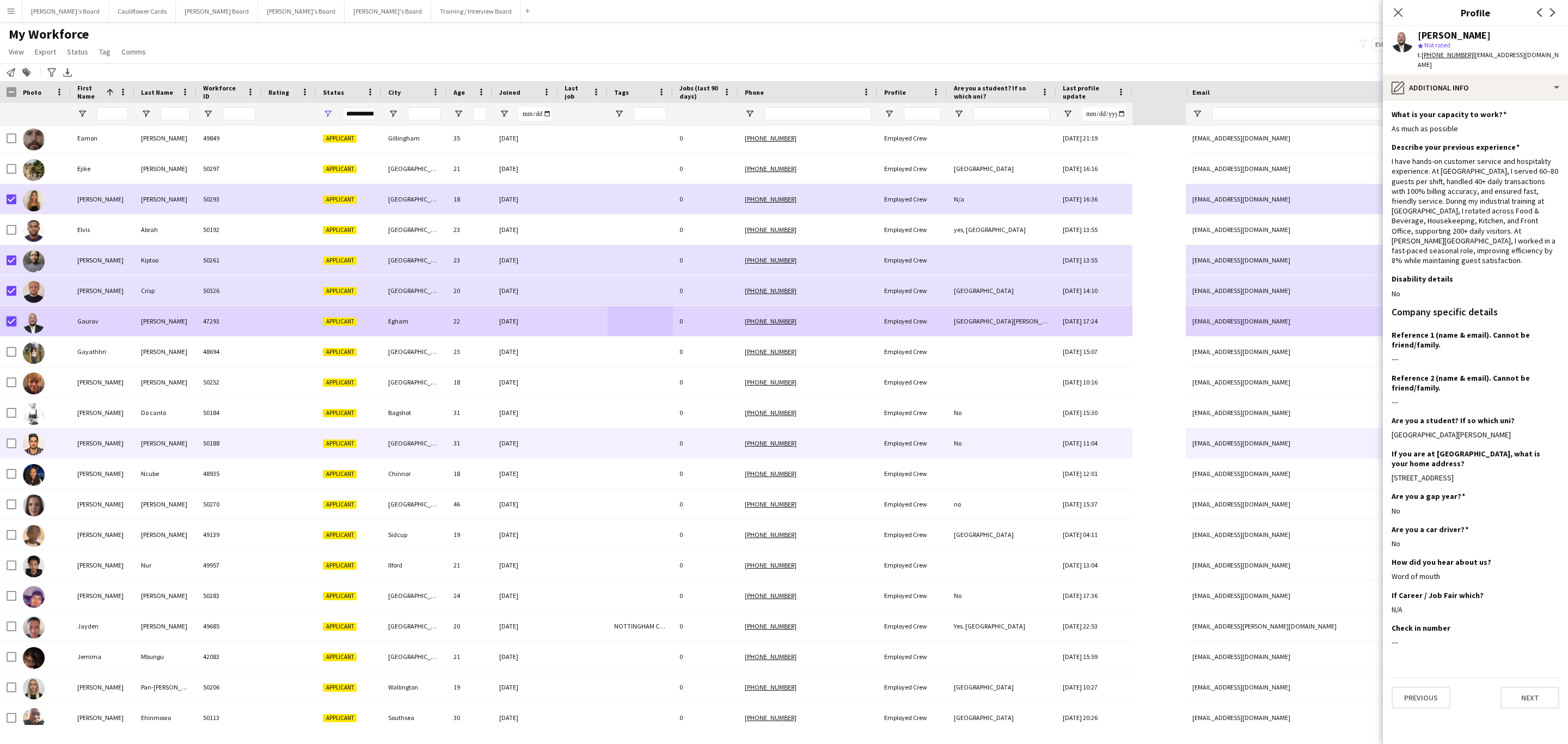
scroll to position [572, 0]
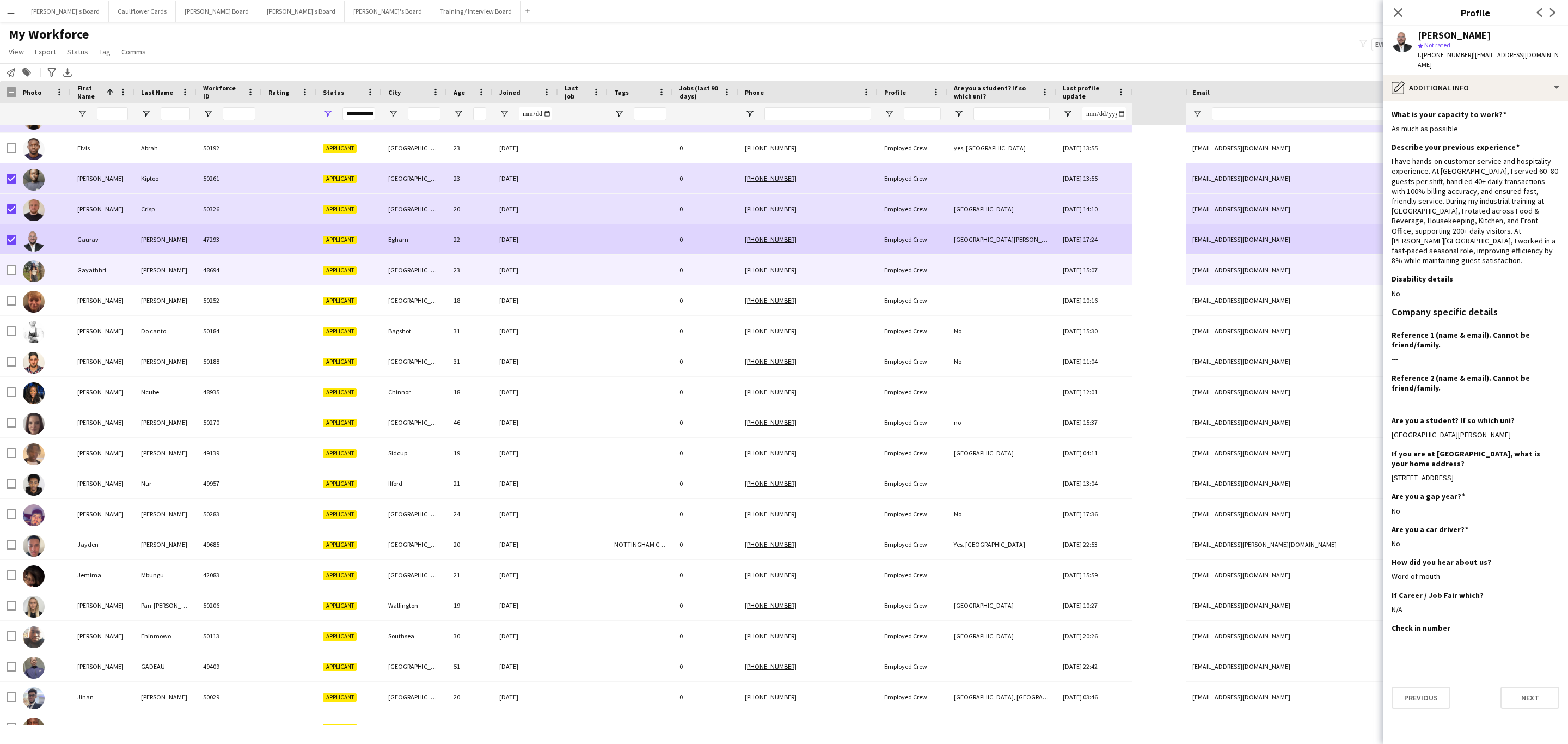
click at [574, 277] on div at bounding box center [582, 269] width 49 height 30
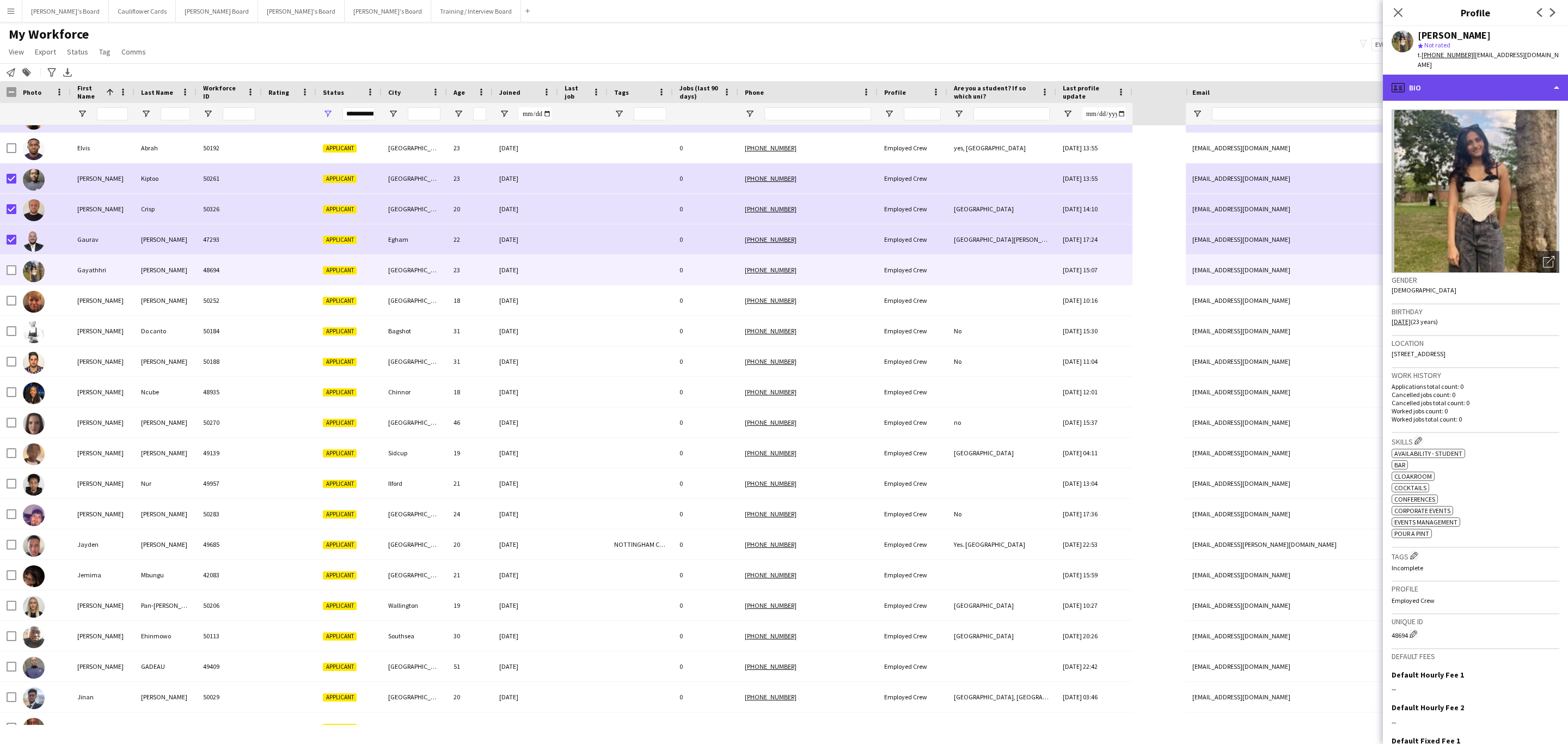
click at [1504, 74] on div "profile Bio" at bounding box center [1475, 87] width 185 height 26
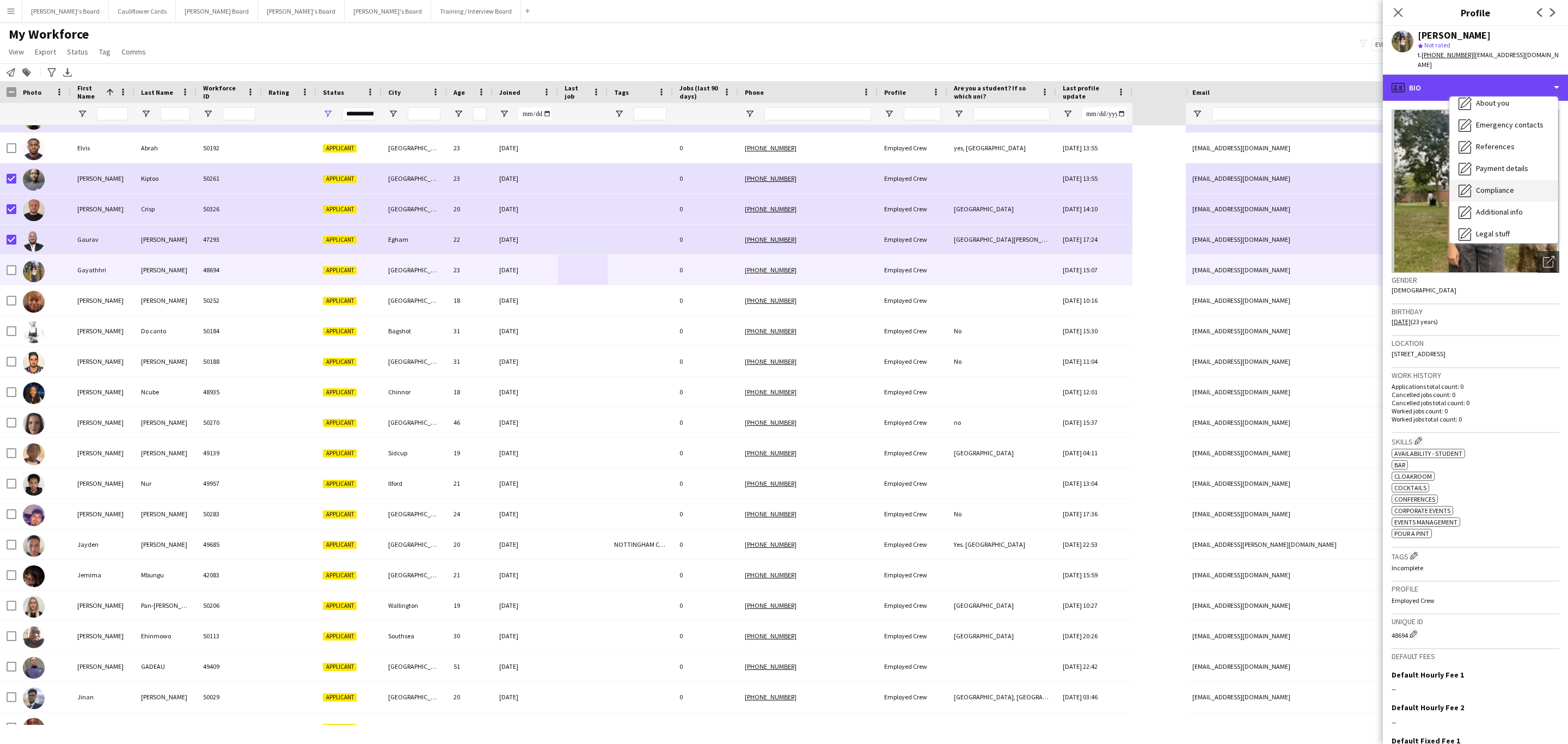
scroll to position [146, 0]
click at [1530, 130] on div "Additional info Additional info" at bounding box center [1504, 141] width 108 height 22
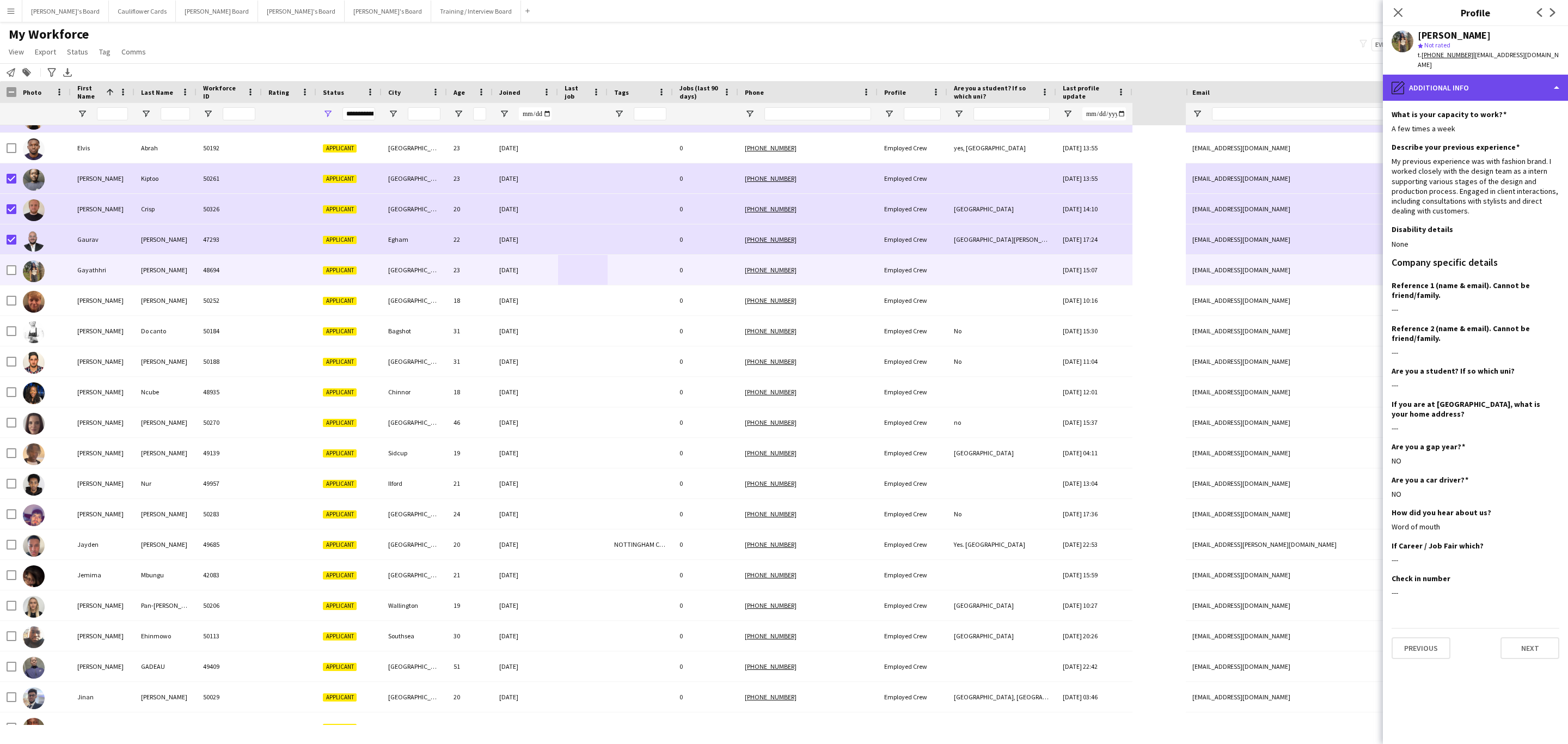
click at [1487, 86] on div "pencil4 Additional info" at bounding box center [1475, 87] width 185 height 26
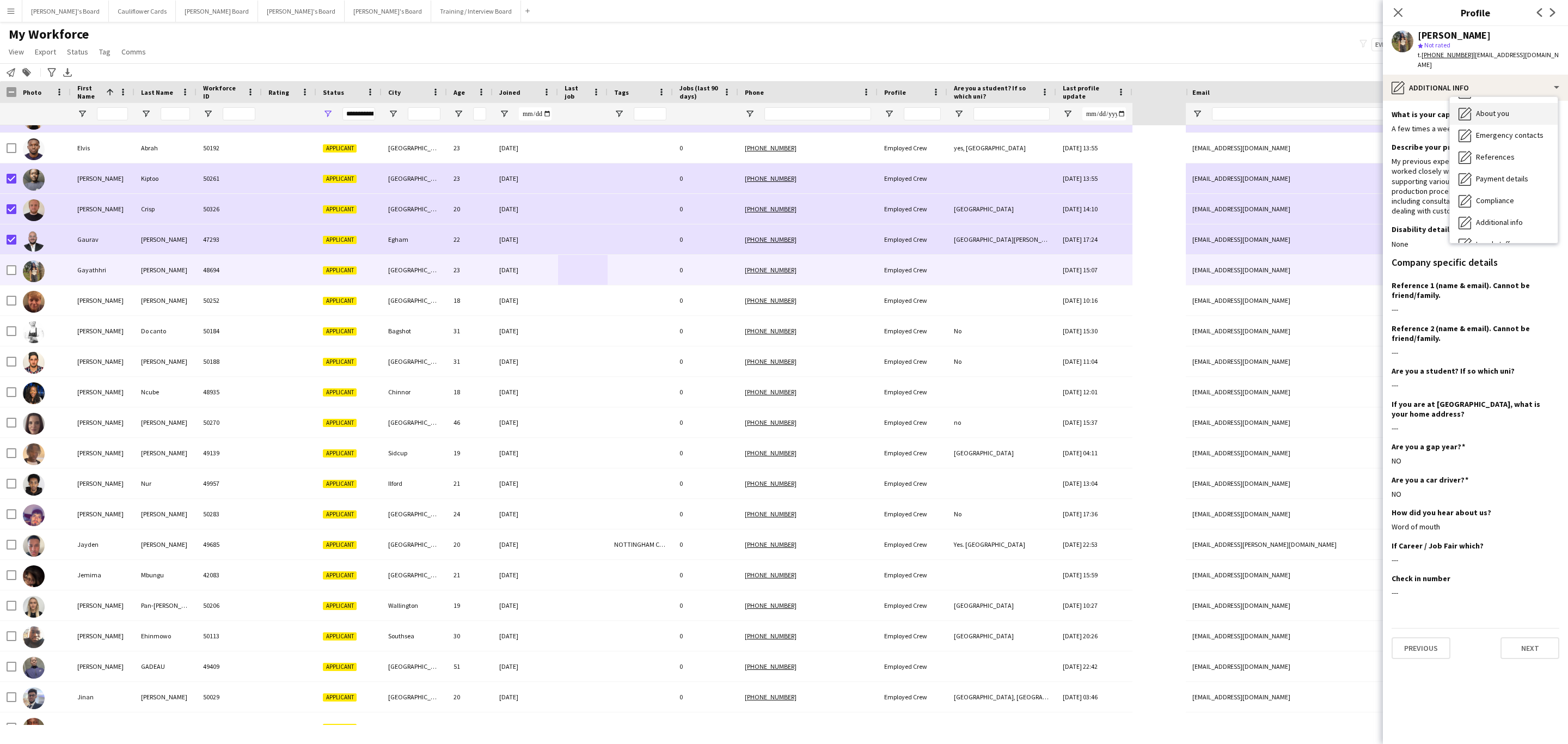
click at [1490, 110] on div "About you About you" at bounding box center [1504, 114] width 108 height 22
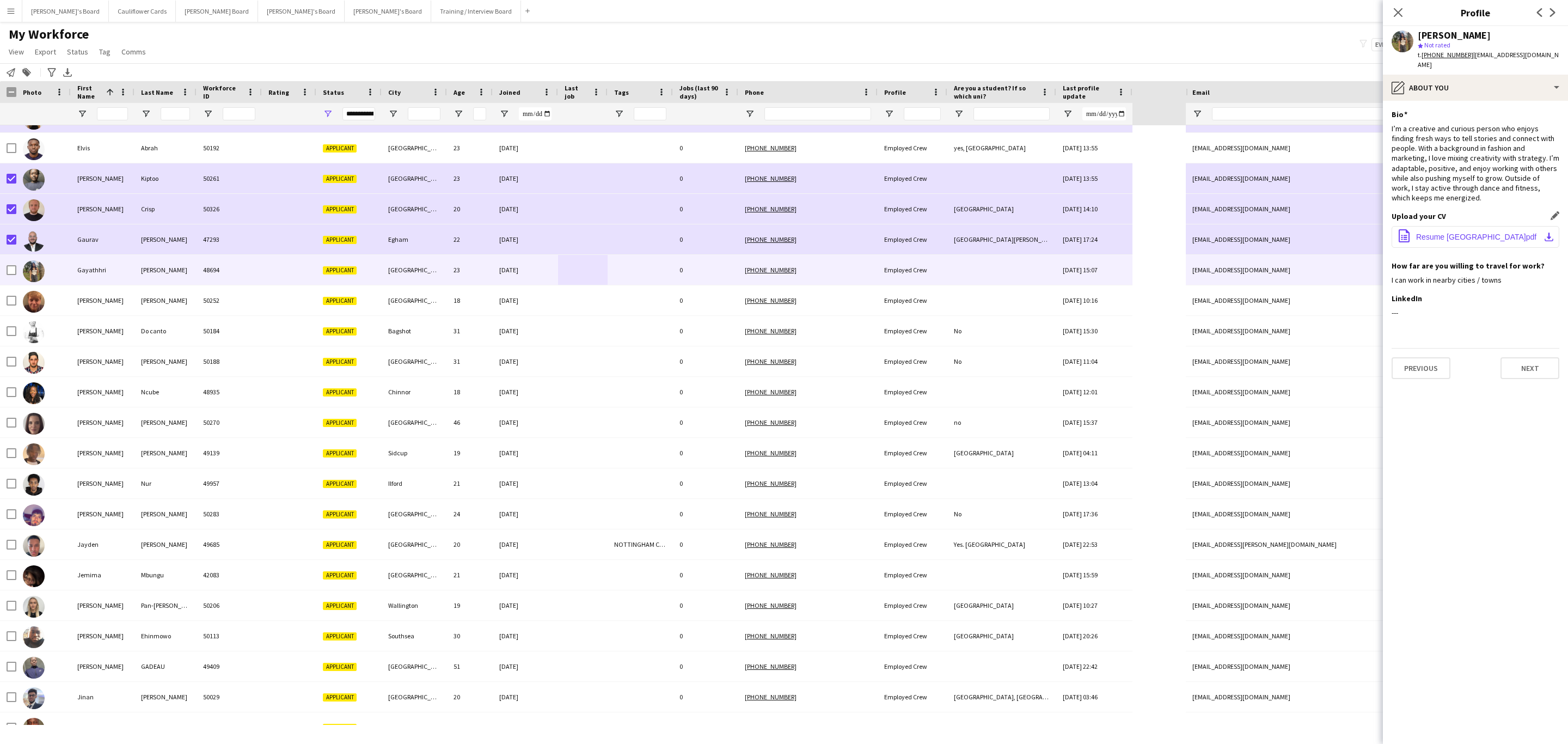
click at [1460, 226] on button "office-file-sheet Resume uk.pdf download-bottom" at bounding box center [1475, 236] width 168 height 22
click at [1549, 233] on app-icon "download-bottom" at bounding box center [1549, 236] width 9 height 9
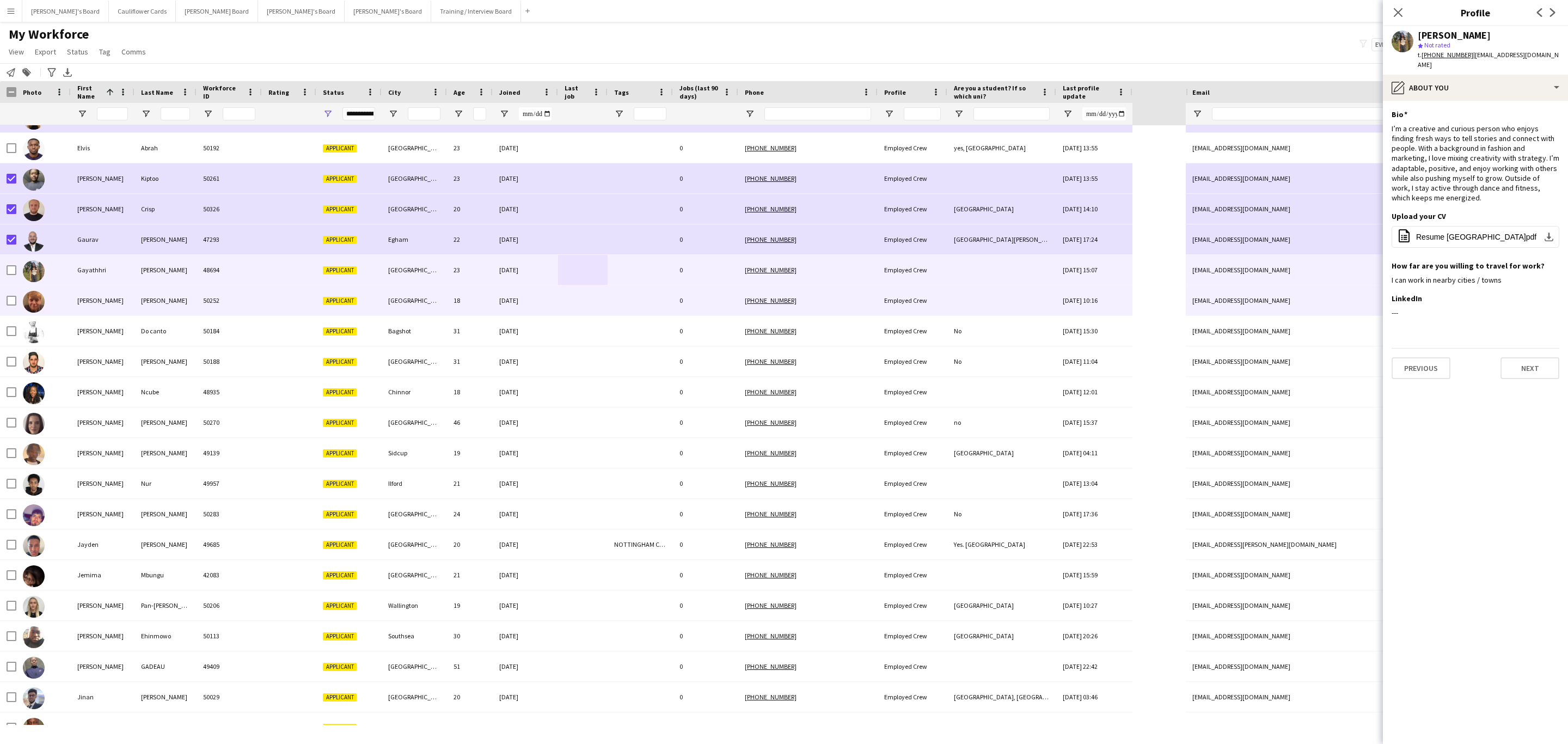
click at [533, 296] on div "19-09-2025" at bounding box center [526, 300] width 66 height 30
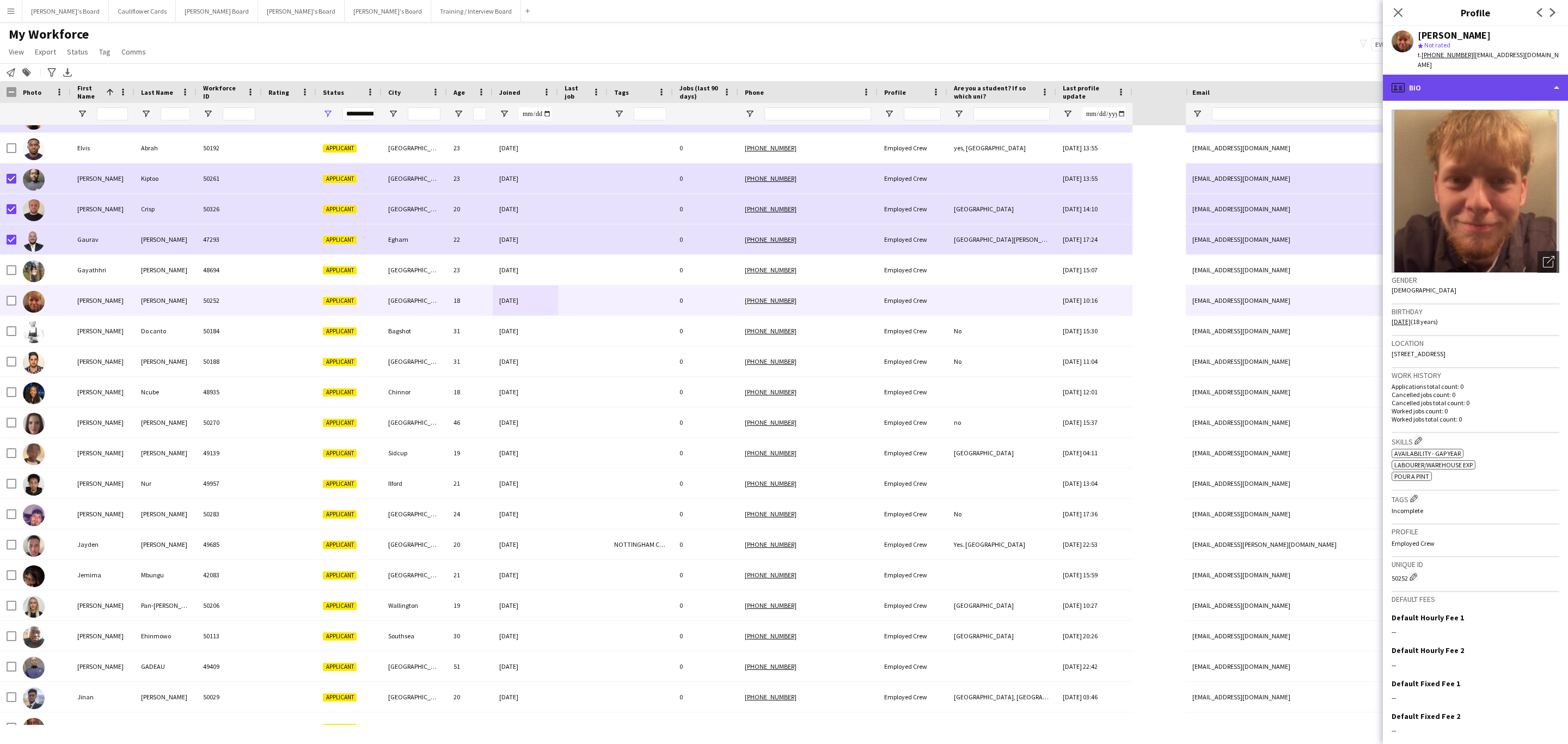
click at [1494, 77] on div "profile Bio" at bounding box center [1475, 87] width 185 height 26
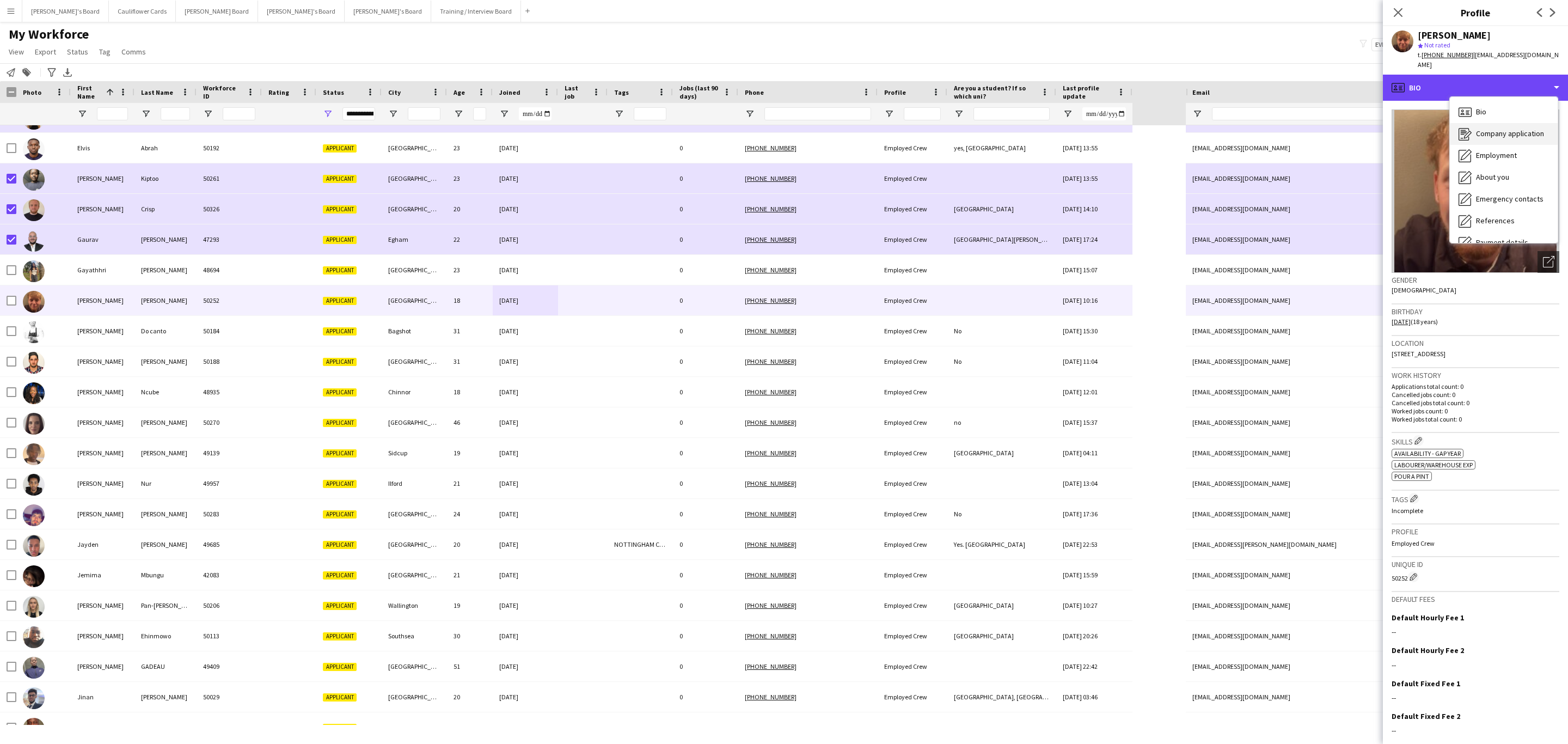
scroll to position [146, 0]
click at [1503, 136] on span "Additional info" at bounding box center [1499, 141] width 47 height 10
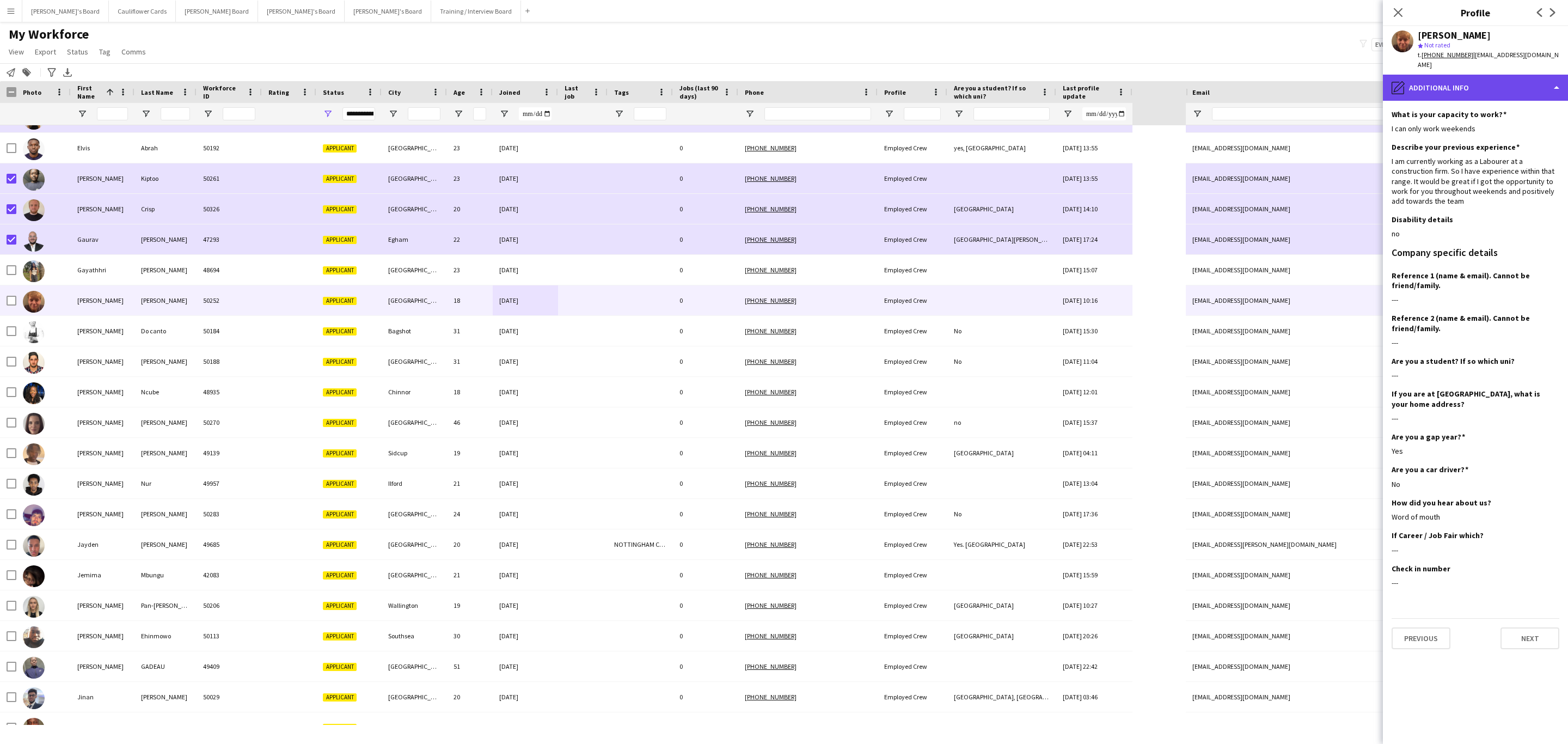
click at [1457, 82] on div "pencil4 Additional info" at bounding box center [1475, 87] width 185 height 26
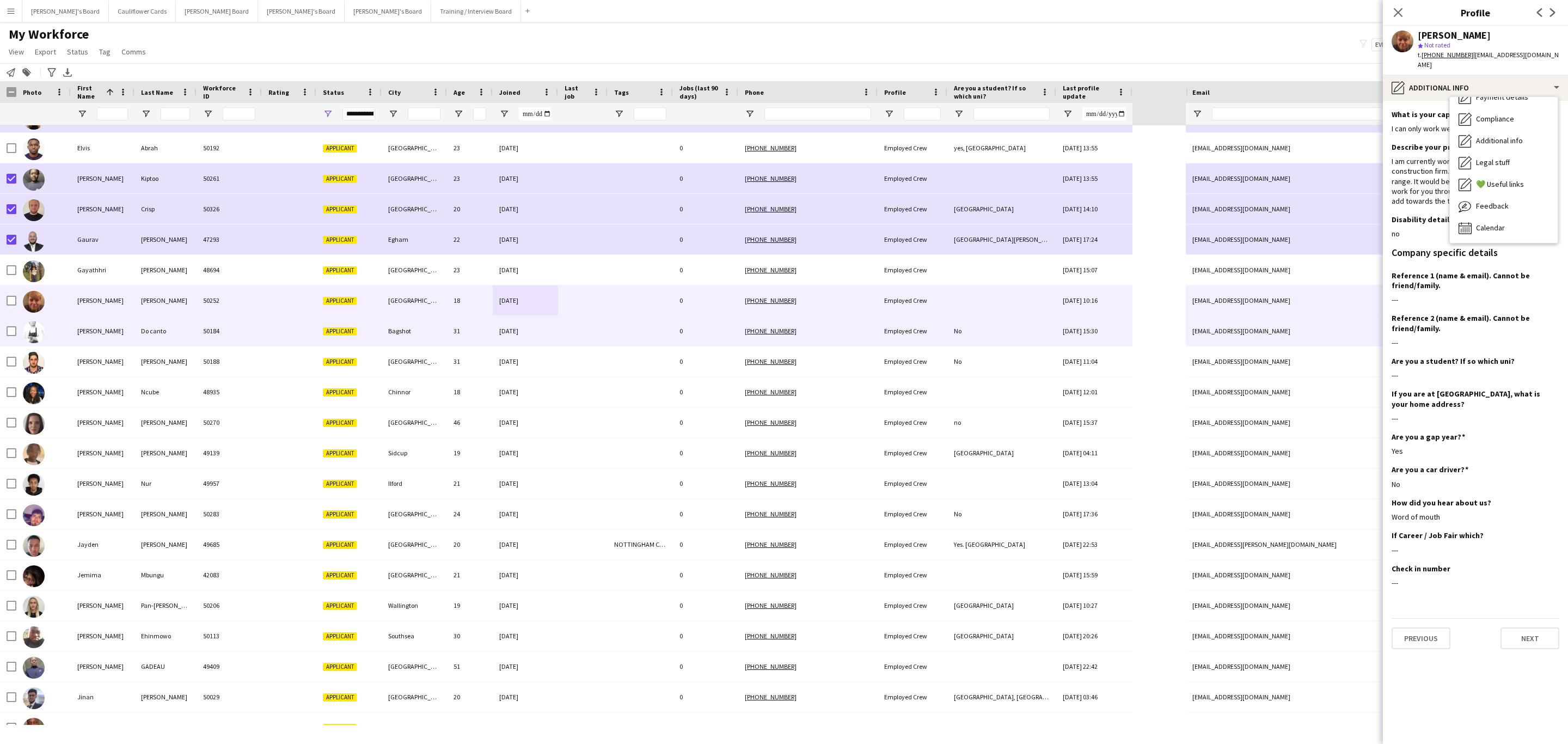
click at [537, 337] on div "17-09-2025" at bounding box center [526, 330] width 66 height 30
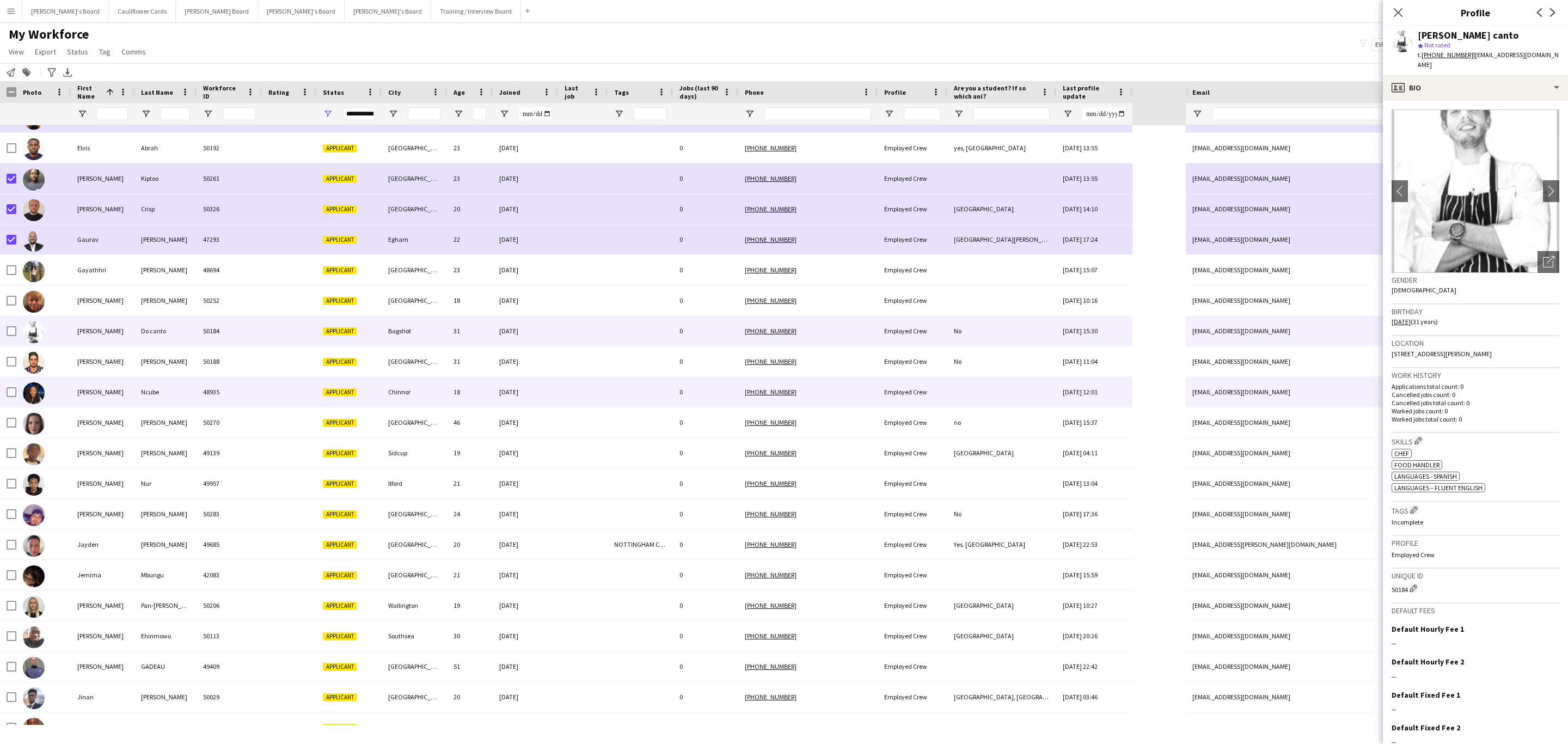
click at [580, 382] on div at bounding box center [582, 391] width 49 height 30
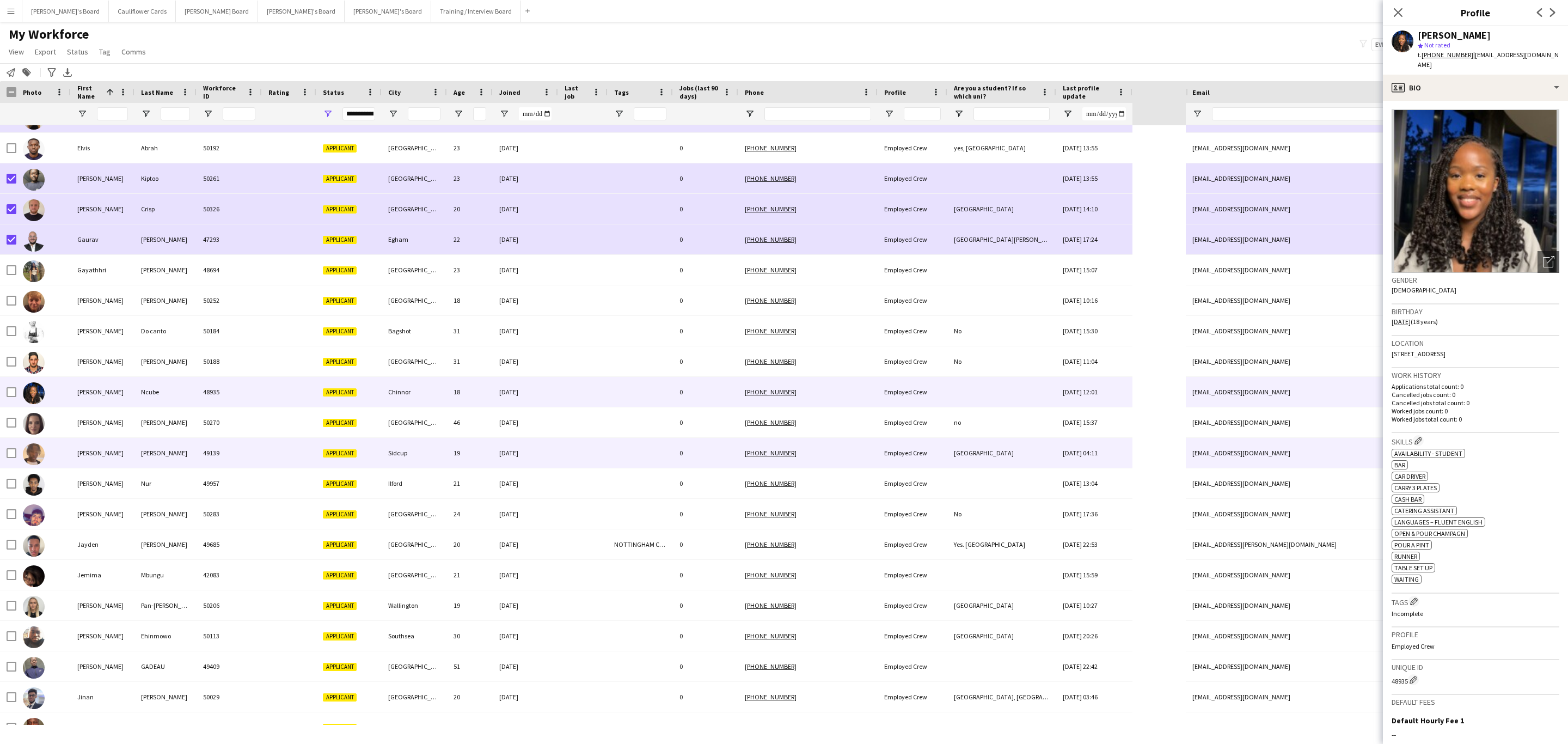
click at [586, 458] on div at bounding box center [582, 453] width 49 height 30
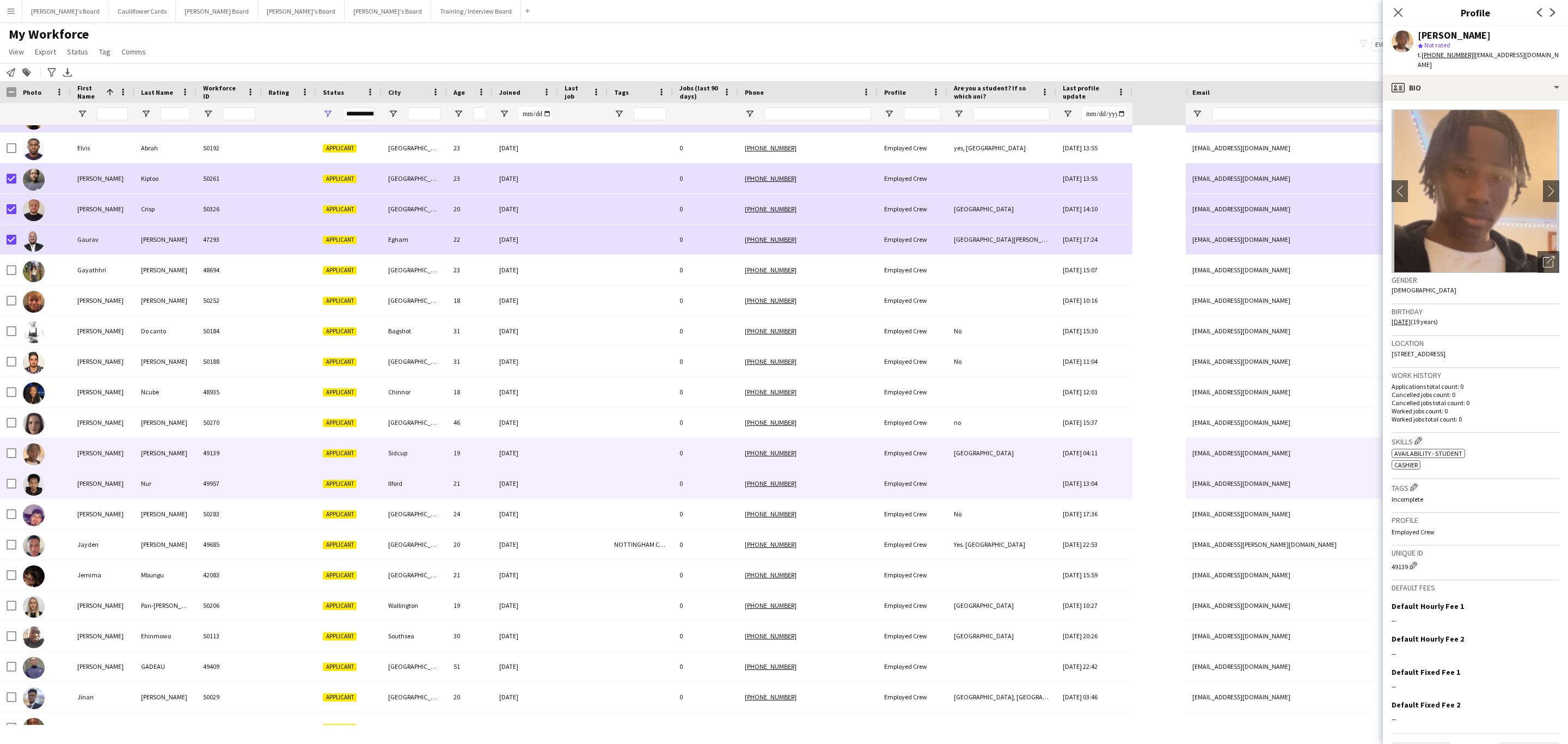
click at [586, 479] on div at bounding box center [582, 482] width 49 height 30
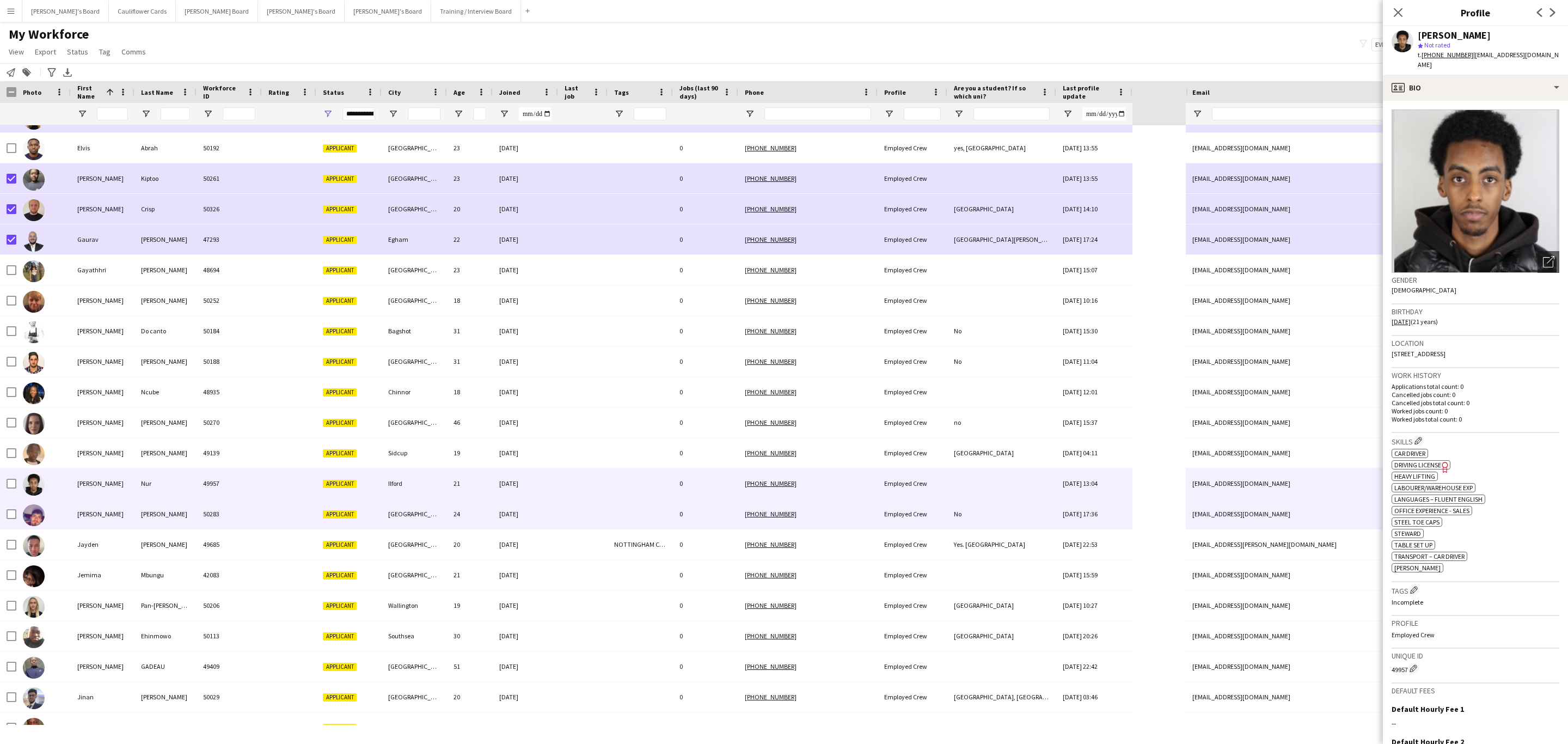
click at [536, 511] on div "22-09-2025" at bounding box center [526, 513] width 66 height 30
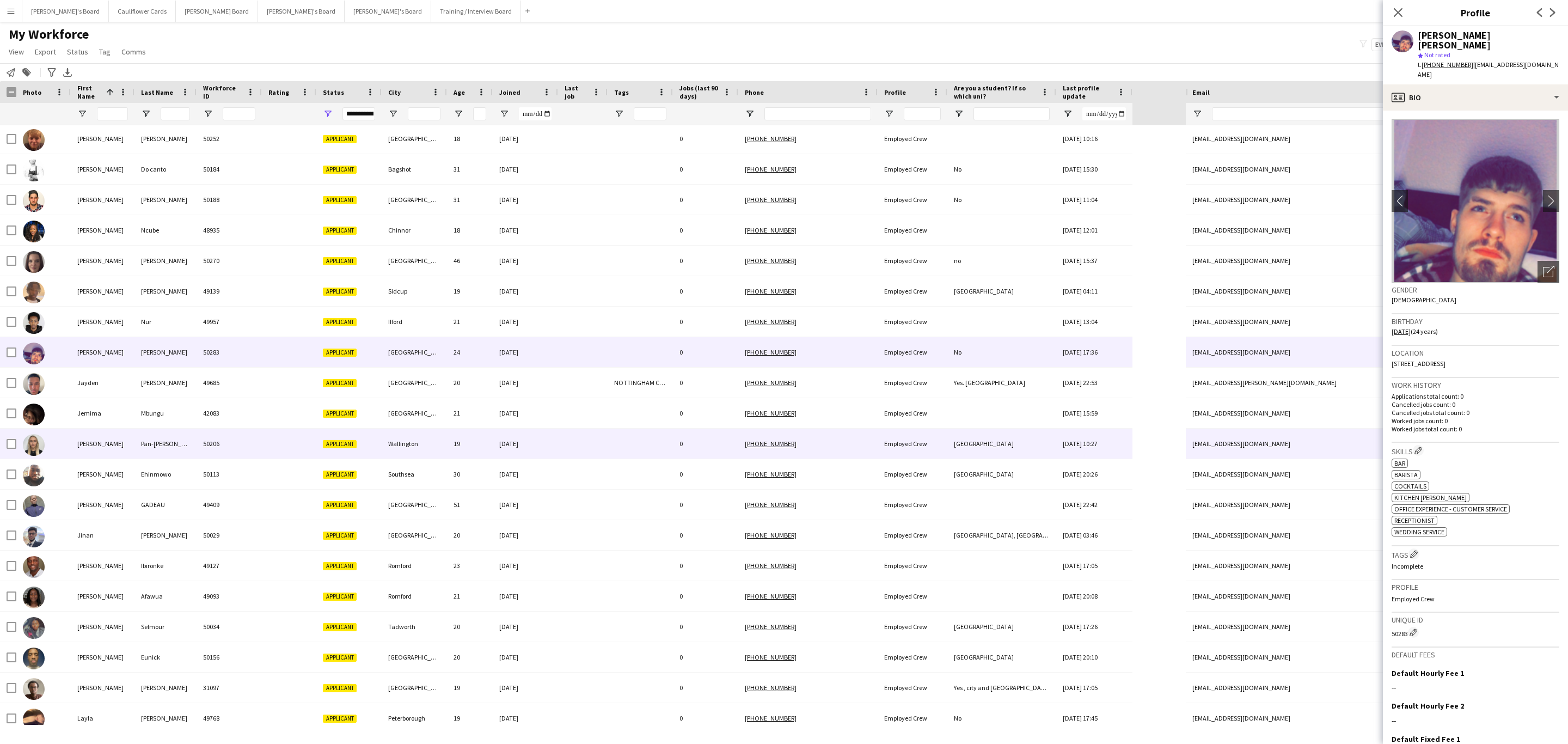
scroll to position [735, 0]
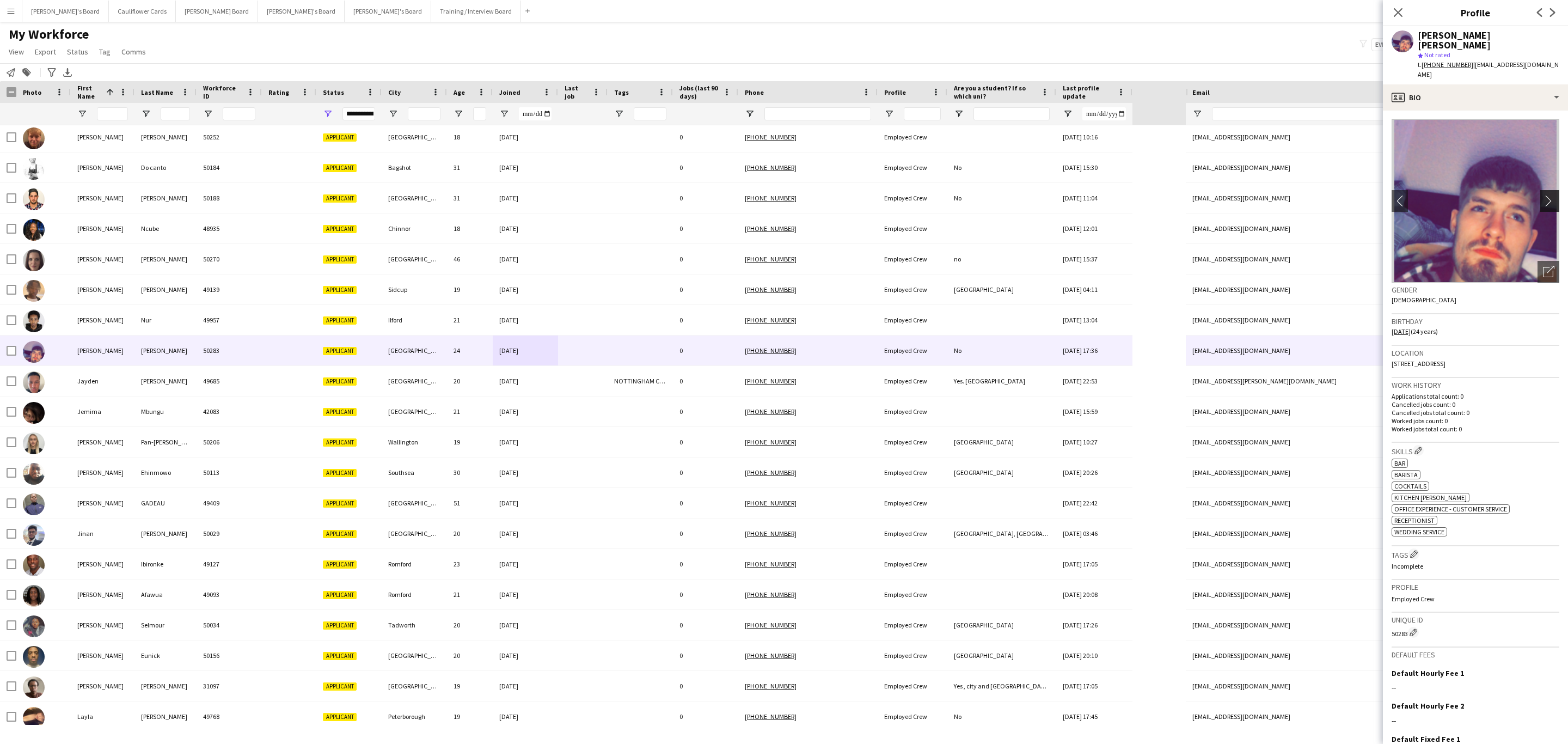
click at [1543, 195] on app-icon "chevron-right" at bounding box center [1551, 201] width 16 height 12
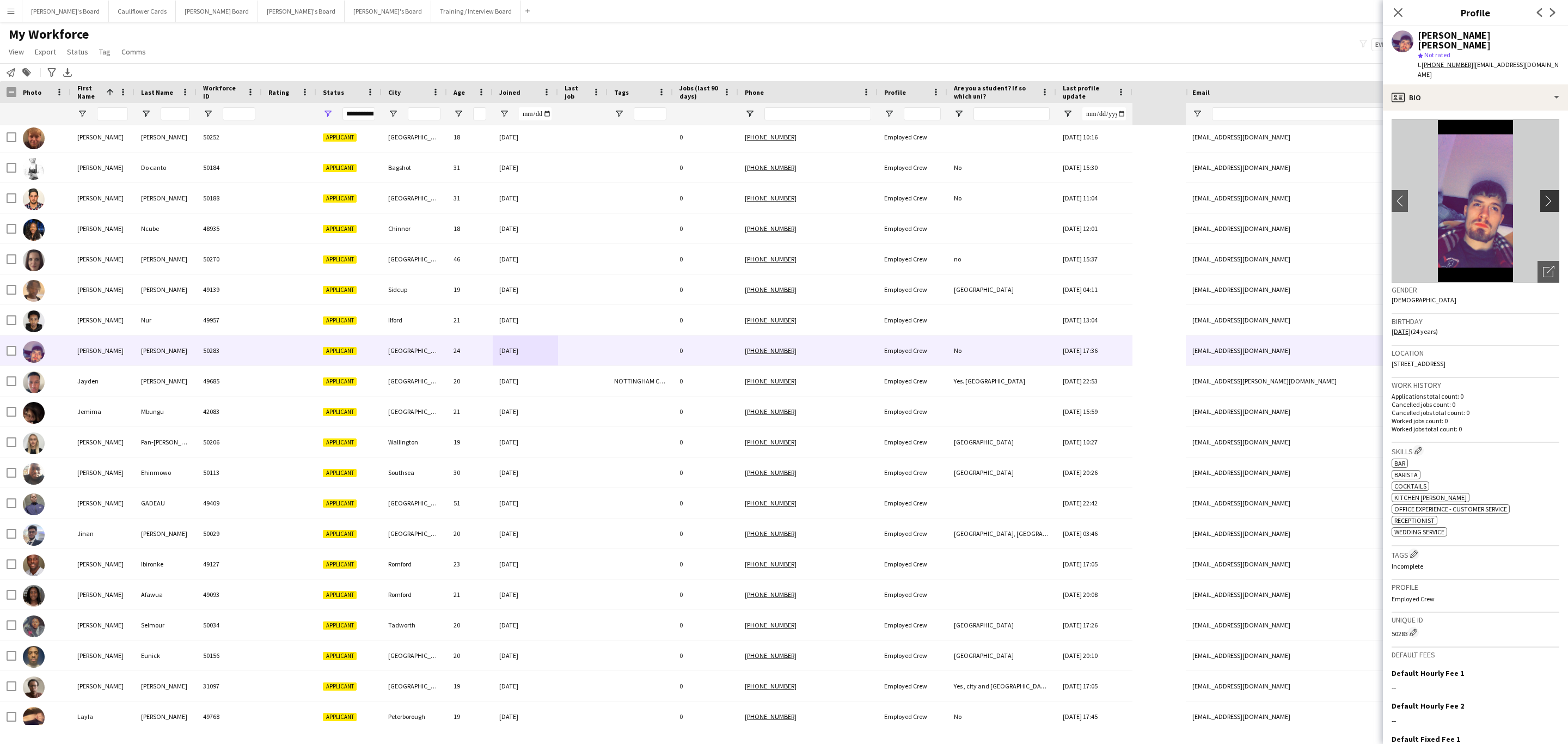
click at [1543, 195] on app-icon "chevron-right" at bounding box center [1551, 201] width 16 height 12
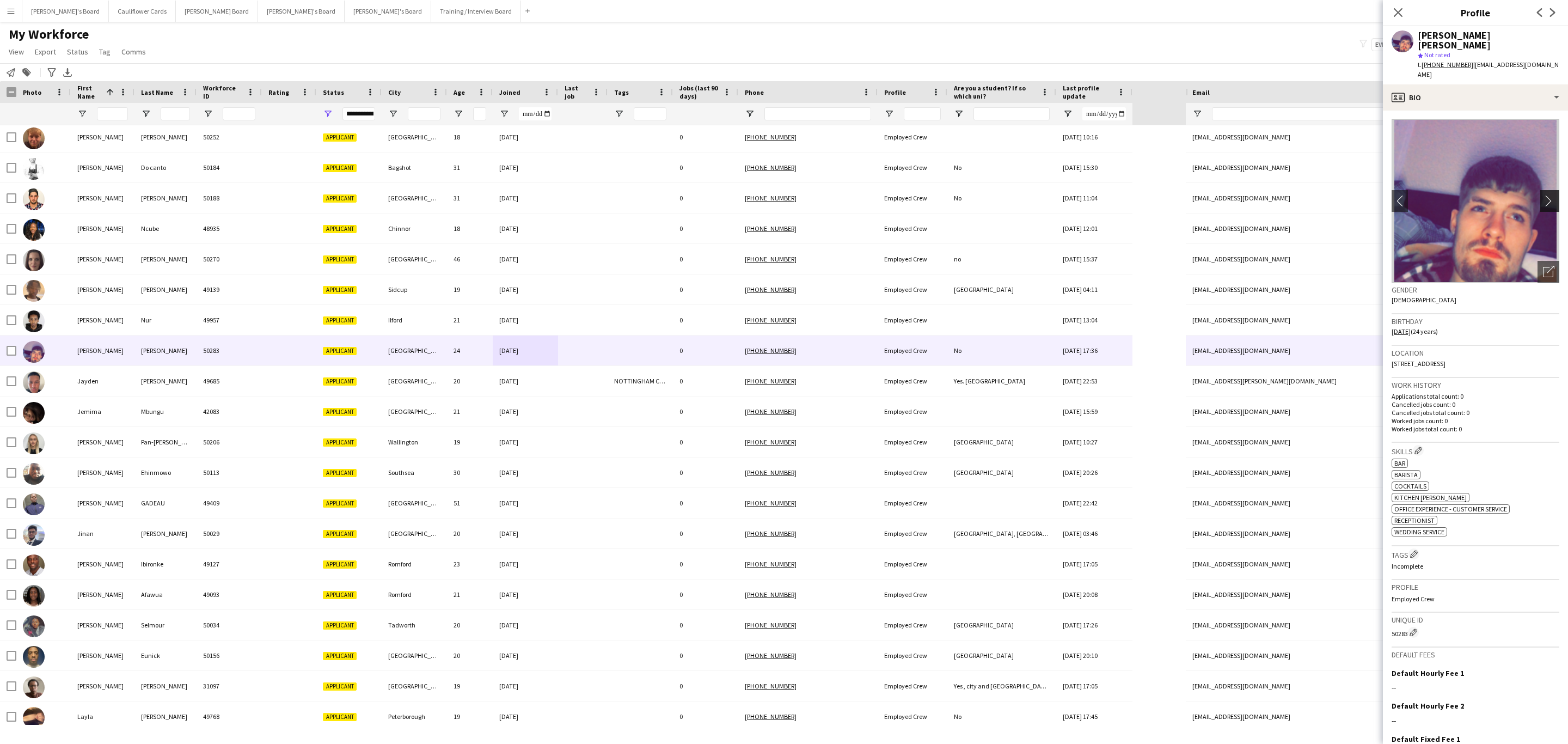
click at [1543, 195] on app-icon "chevron-right" at bounding box center [1551, 201] width 16 height 12
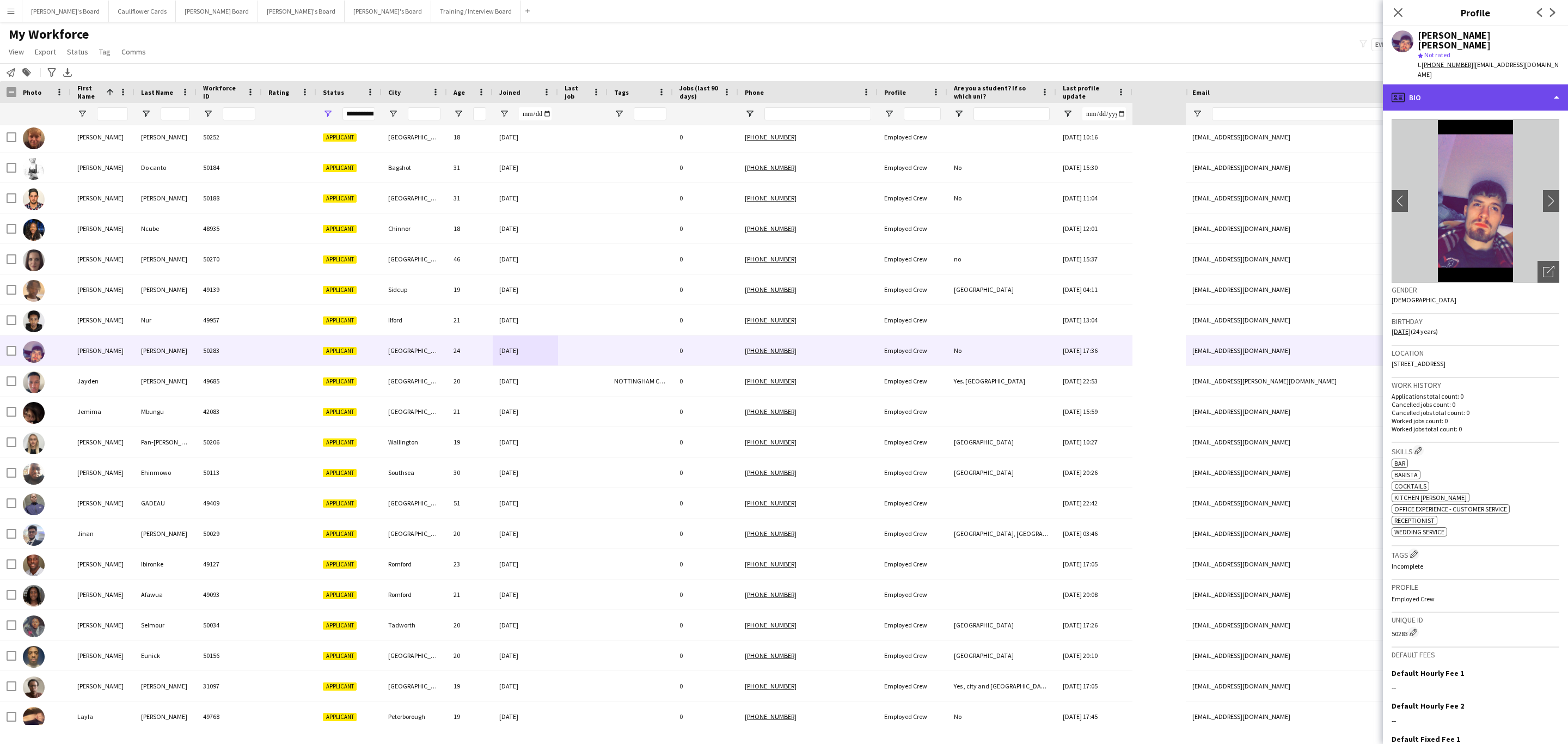
click at [1492, 84] on div "profile Bio" at bounding box center [1475, 96] width 185 height 26
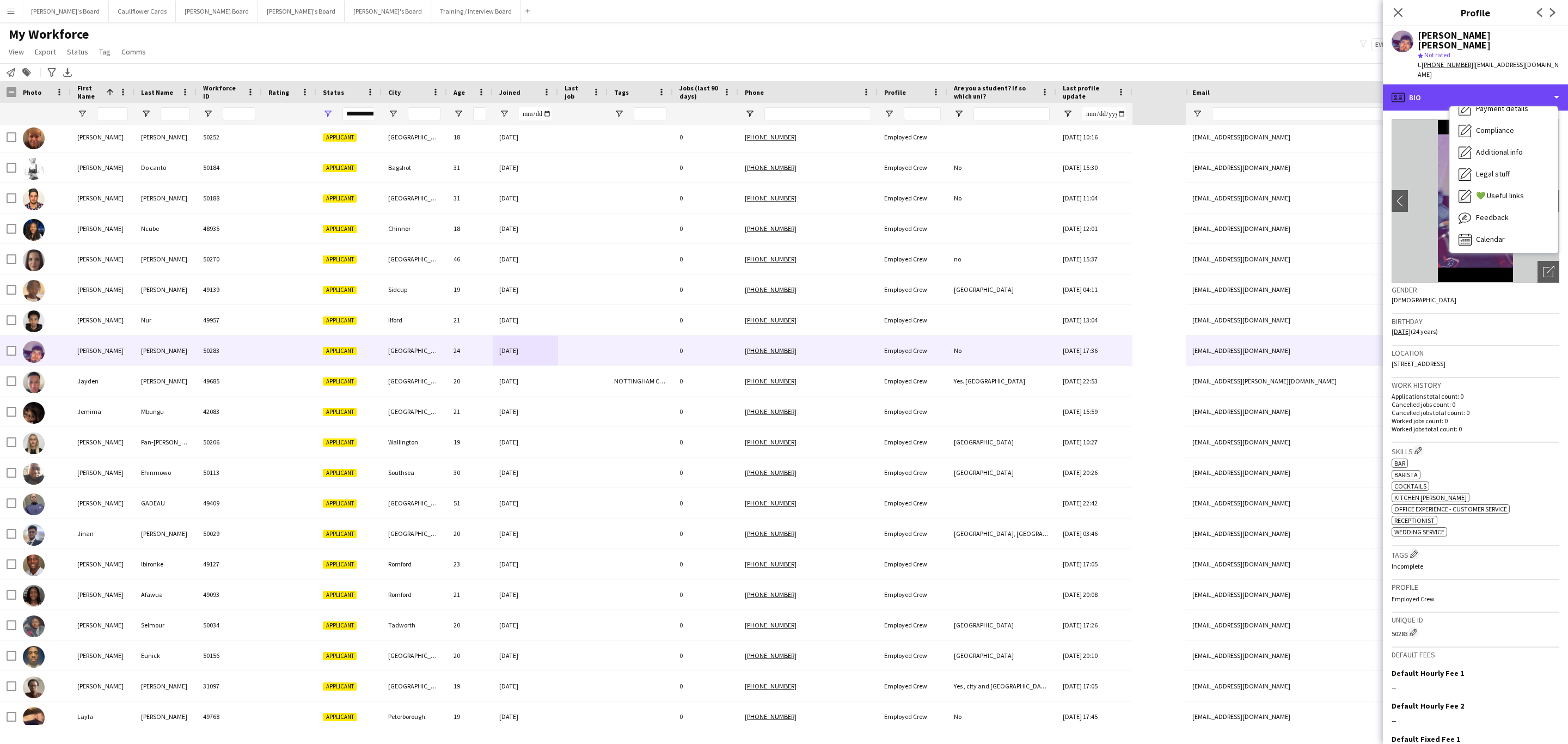
scroll to position [146, 0]
click at [1508, 146] on span "Additional info" at bounding box center [1499, 151] width 47 height 10
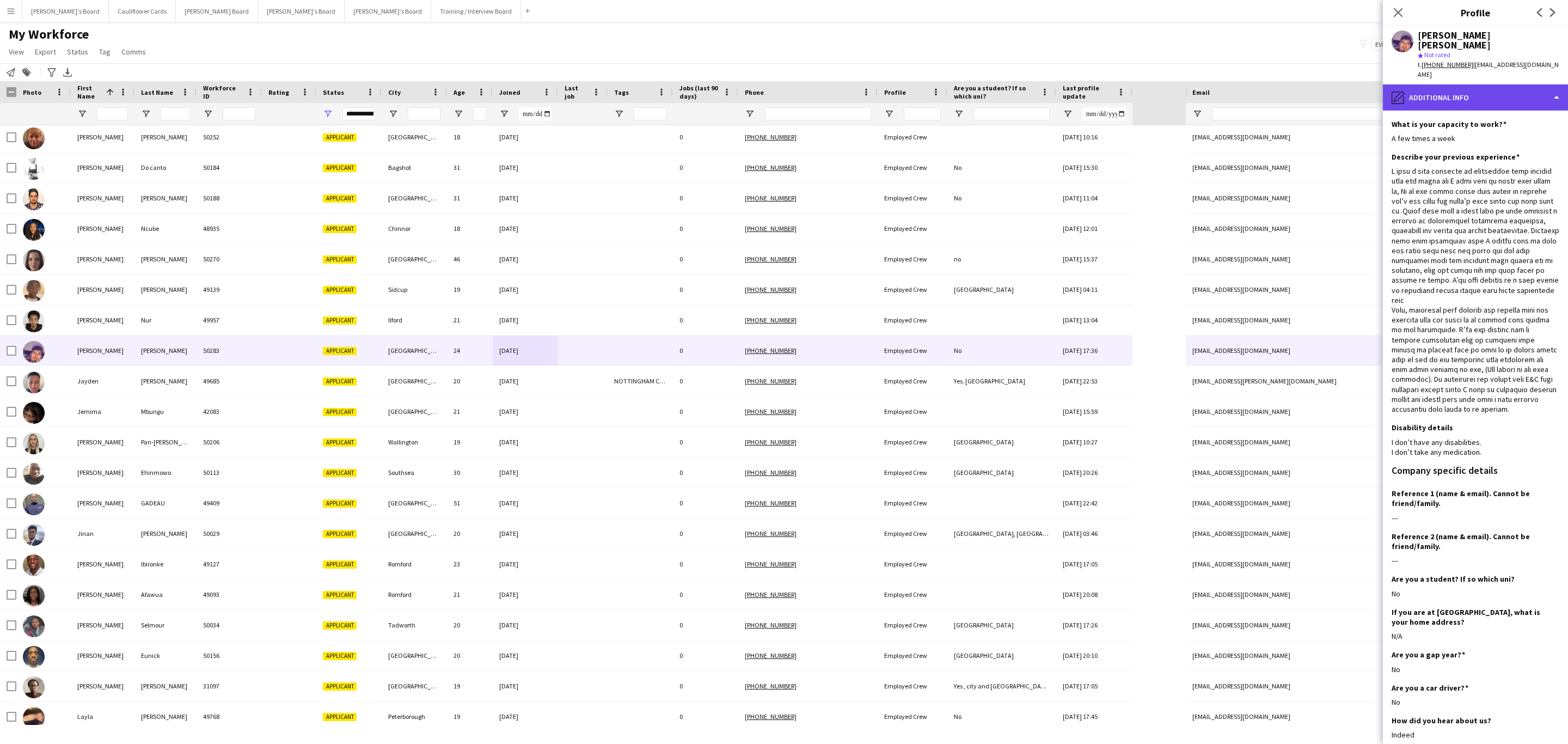
click at [1475, 86] on div "pencil4 Additional info" at bounding box center [1475, 96] width 185 height 26
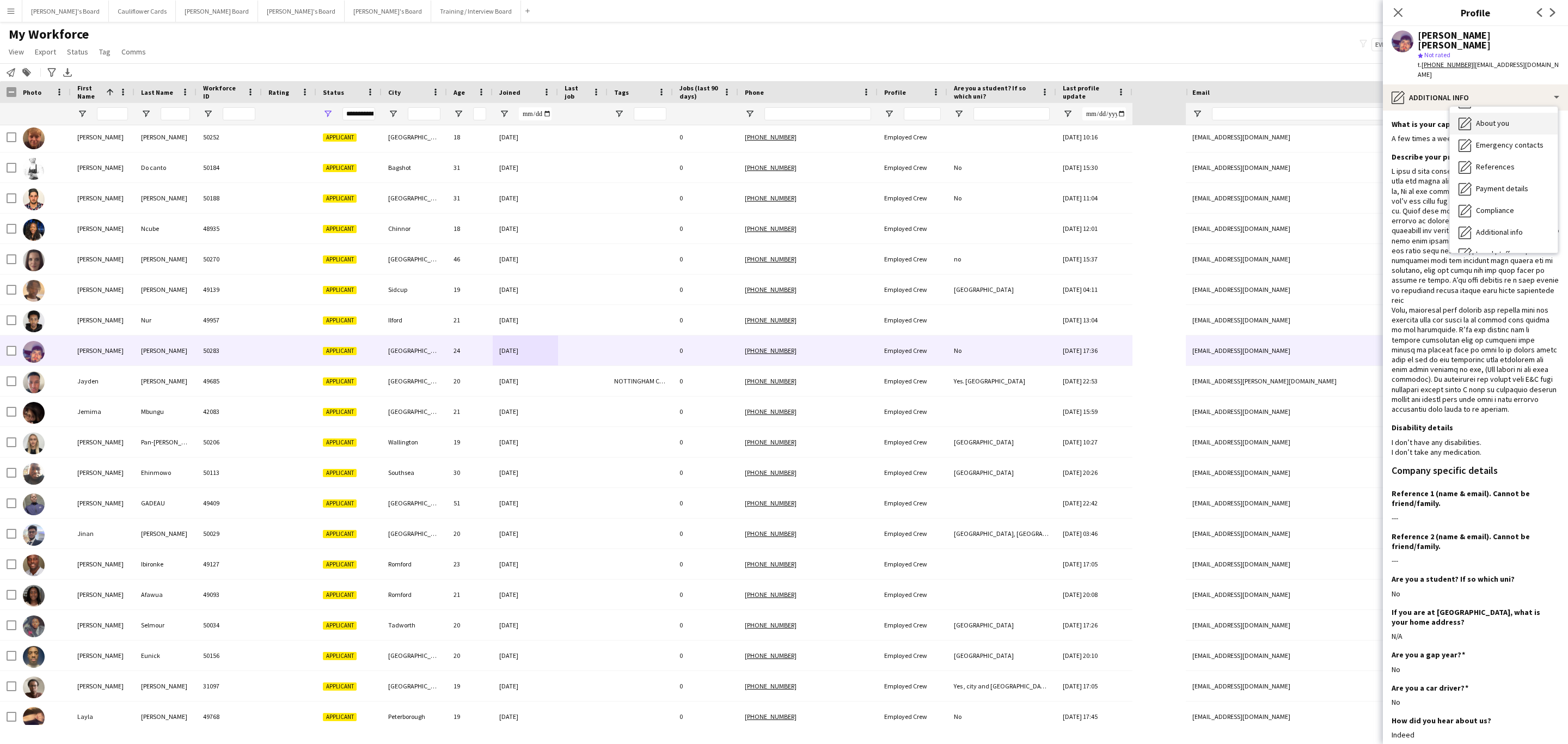
click at [1500, 118] on span "About you" at bounding box center [1493, 123] width 33 height 10
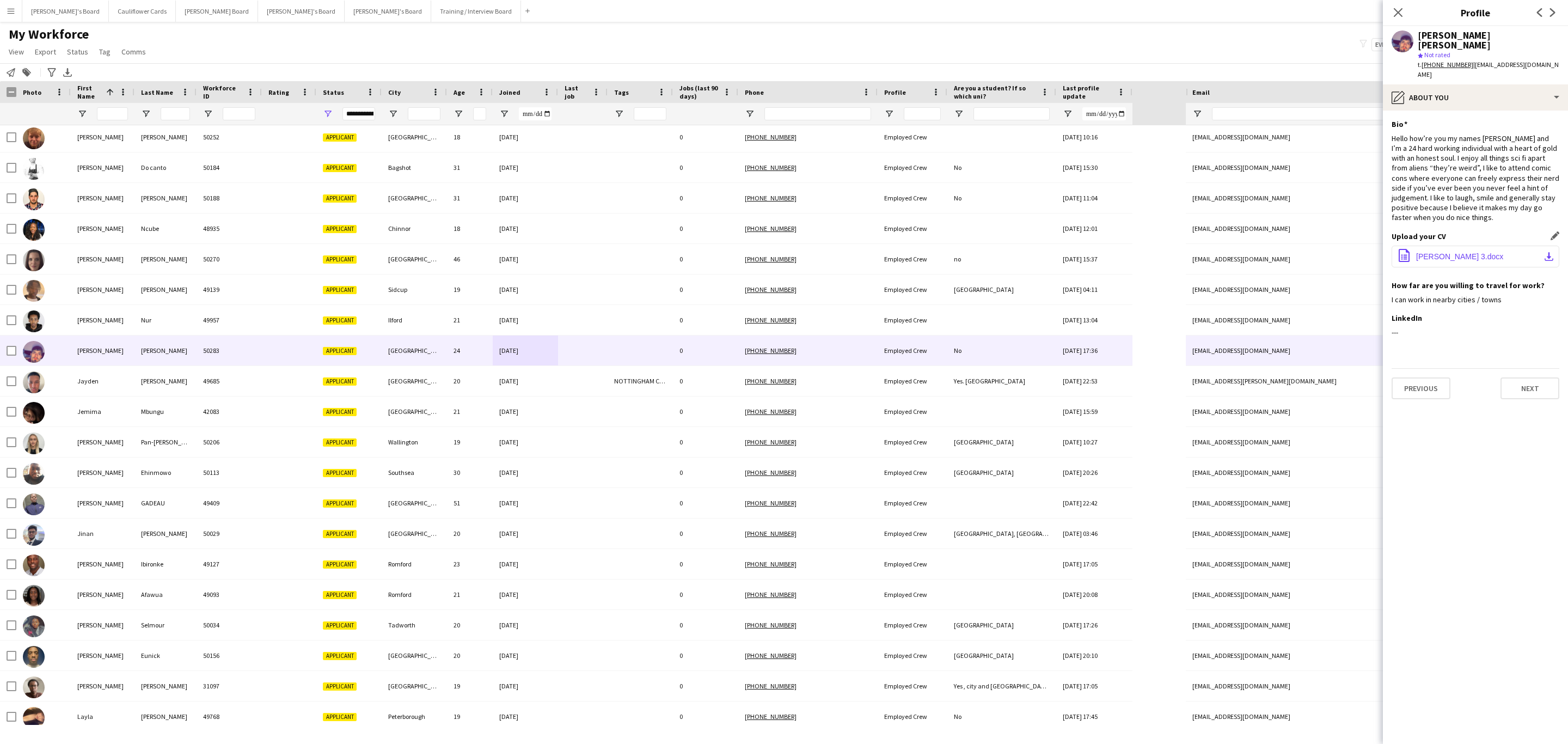
click at [1547, 252] on app-icon "download-bottom" at bounding box center [1549, 256] width 9 height 9
click at [1549, 252] on app-icon "download-bottom" at bounding box center [1549, 256] width 9 height 9
click at [1463, 252] on span "Jamie Wallace 3.docx" at bounding box center [1460, 256] width 87 height 9
click at [1552, 232] on app-icon "Edit this field" at bounding box center [1554, 235] width 9 height 9
click at [1529, 251] on app-icon "Download file" at bounding box center [1531, 256] width 9 height 11
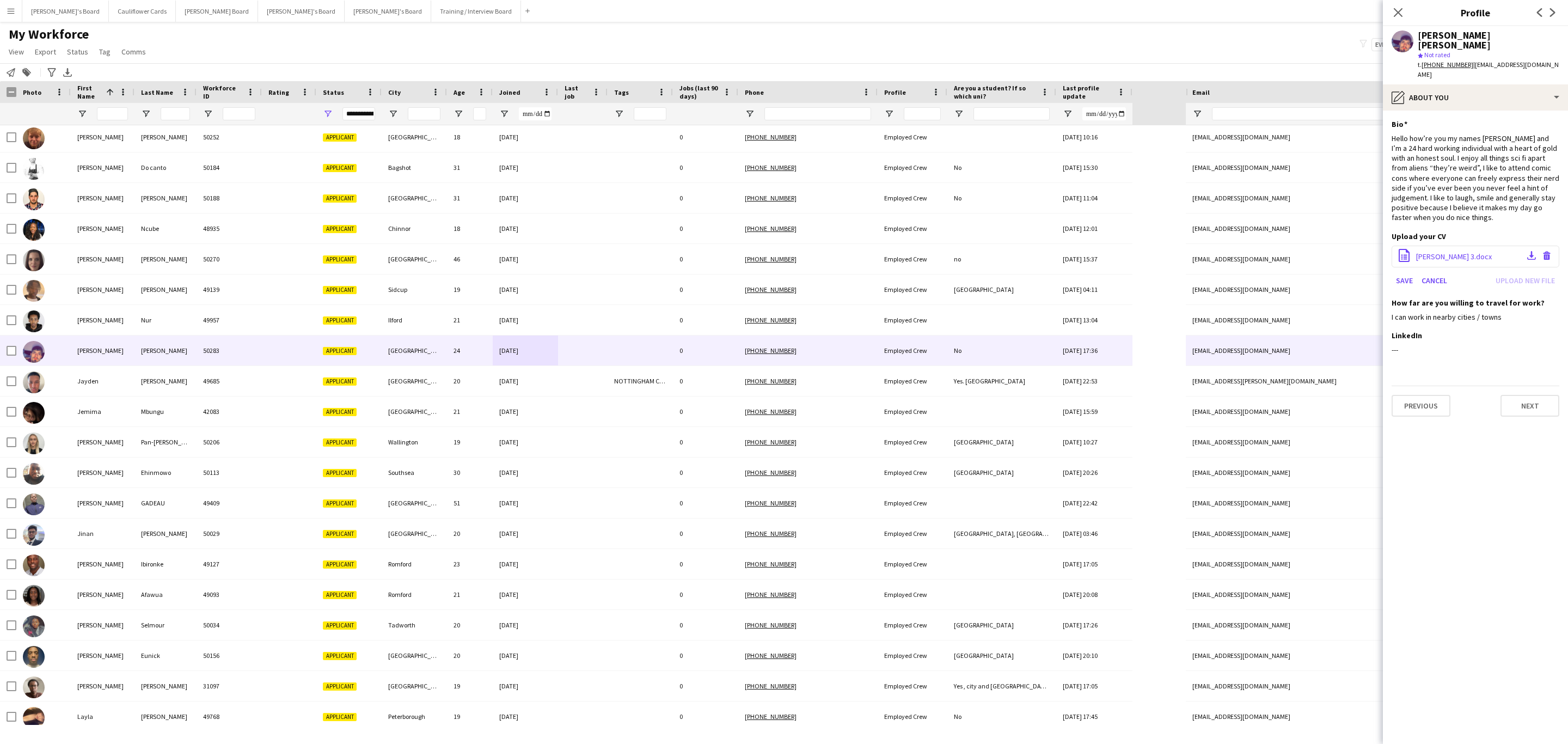
click at [1442, 252] on span "Jamie Wallace 3.docx" at bounding box center [1454, 257] width 75 height 10
click at [1447, 252] on span "Jamie Wallace 3.docx" at bounding box center [1454, 257] width 75 height 10
click at [1526, 249] on button "Download file" at bounding box center [1532, 256] width 14 height 14
click at [1529, 251] on app-icon "Download file" at bounding box center [1531, 256] width 9 height 11
click at [1409, 272] on button "Save" at bounding box center [1404, 281] width 26 height 17
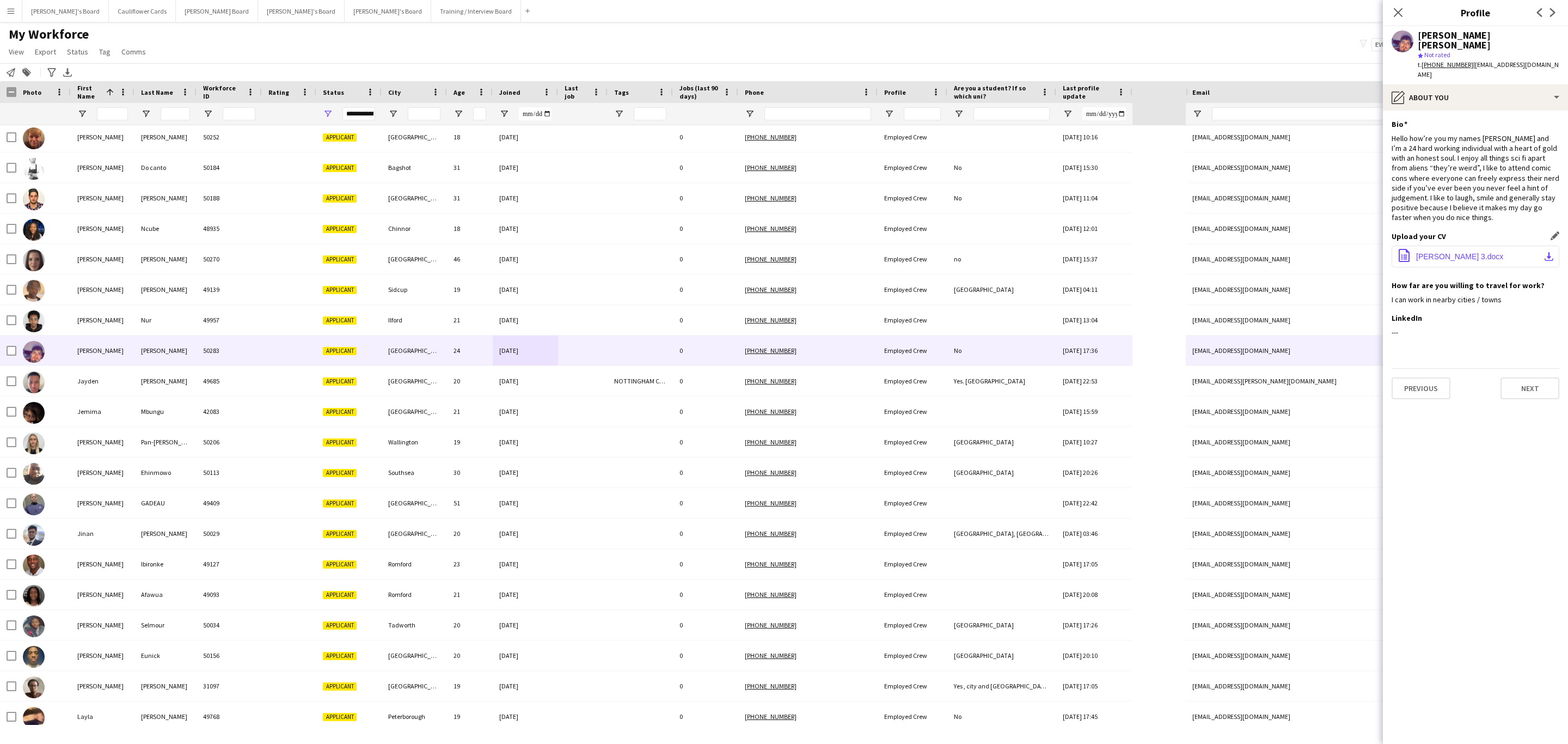
click at [1472, 252] on span "Jamie Wallace 3.docx" at bounding box center [1460, 256] width 87 height 9
click at [1549, 252] on app-icon "download-bottom" at bounding box center [1549, 256] width 9 height 9
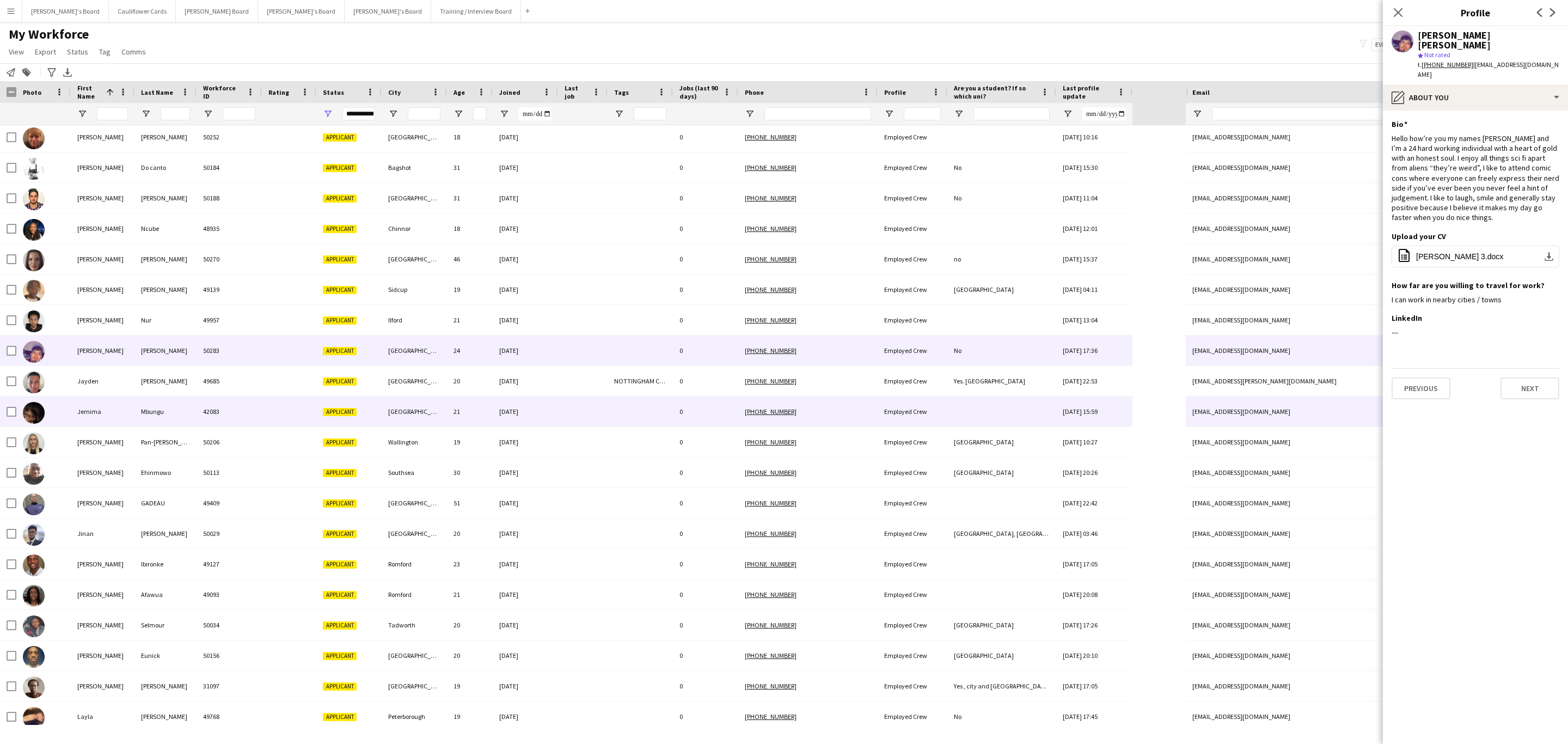
click at [528, 423] on div "13-11-2024" at bounding box center [526, 411] width 66 height 30
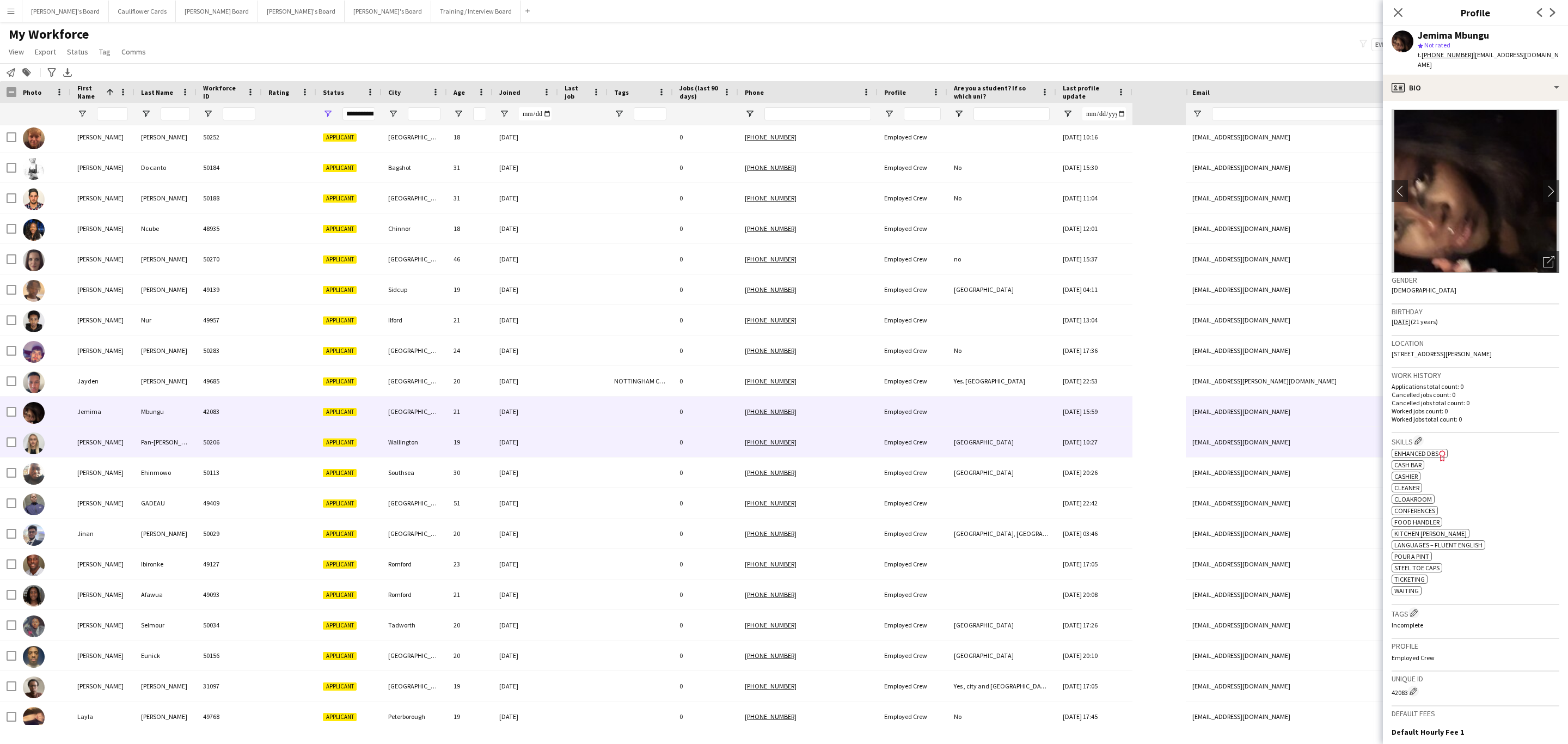
click at [580, 446] on div at bounding box center [582, 441] width 49 height 30
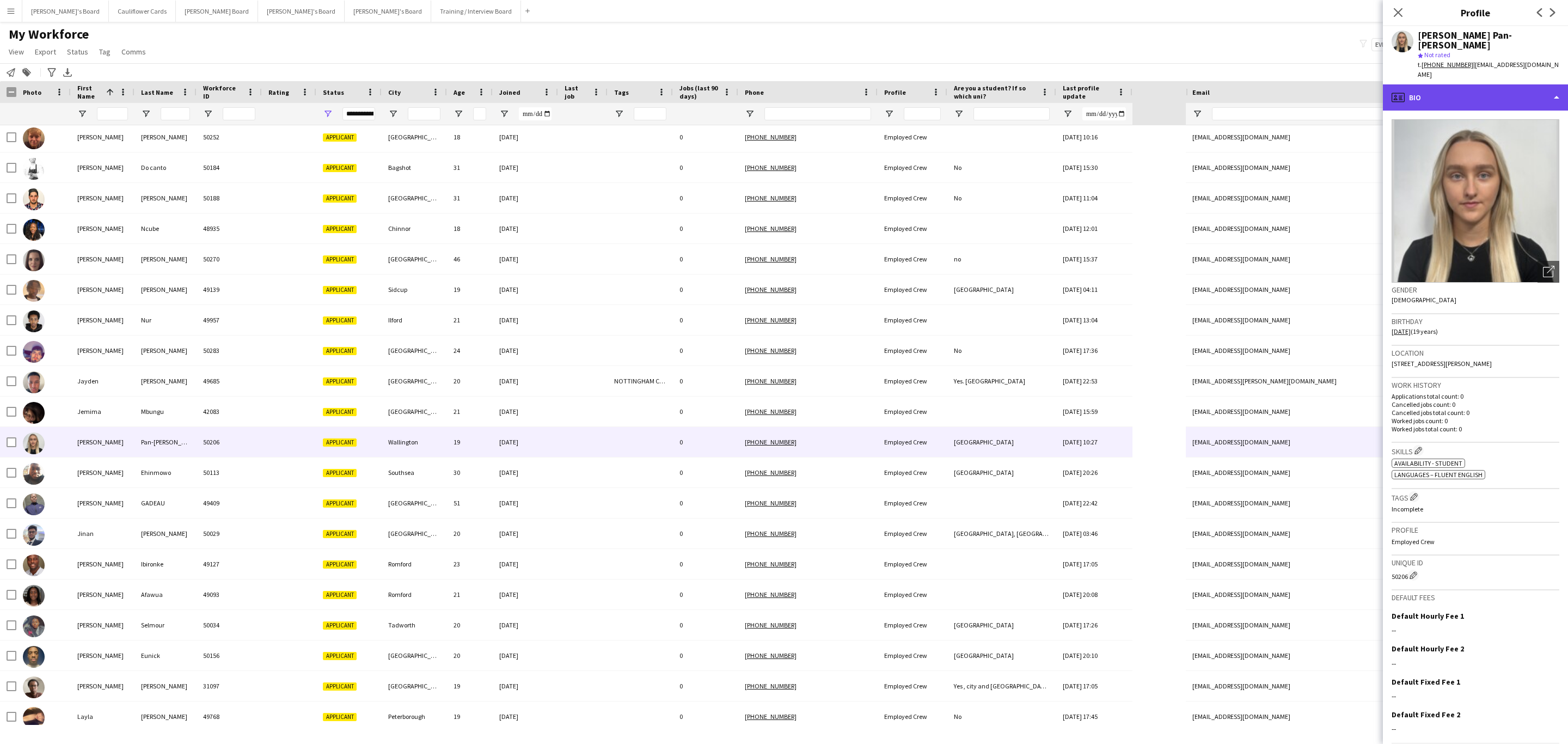
click at [1464, 84] on div "profile Bio" at bounding box center [1475, 96] width 185 height 26
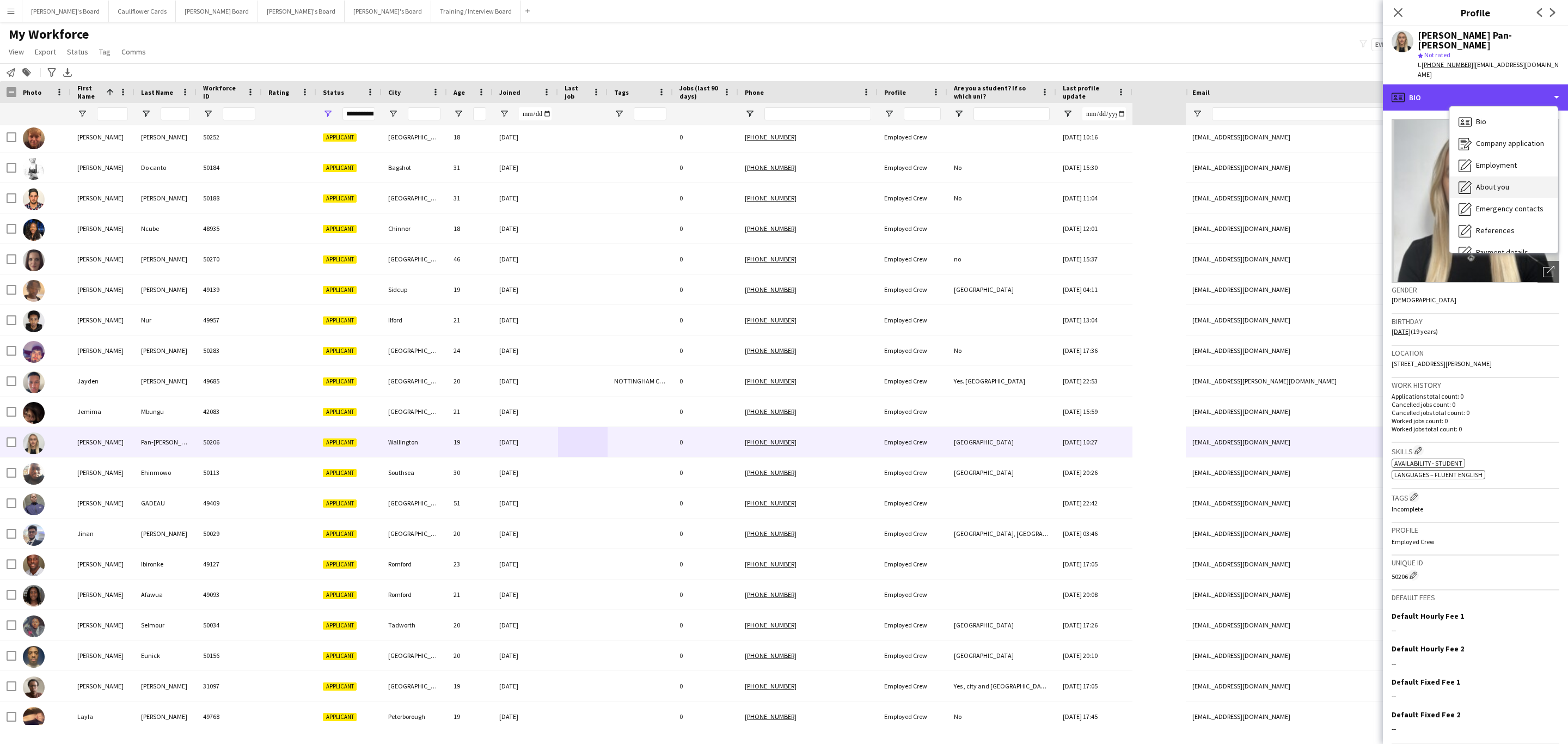
scroll to position [146, 0]
click at [1501, 146] on span "Additional info" at bounding box center [1499, 151] width 47 height 10
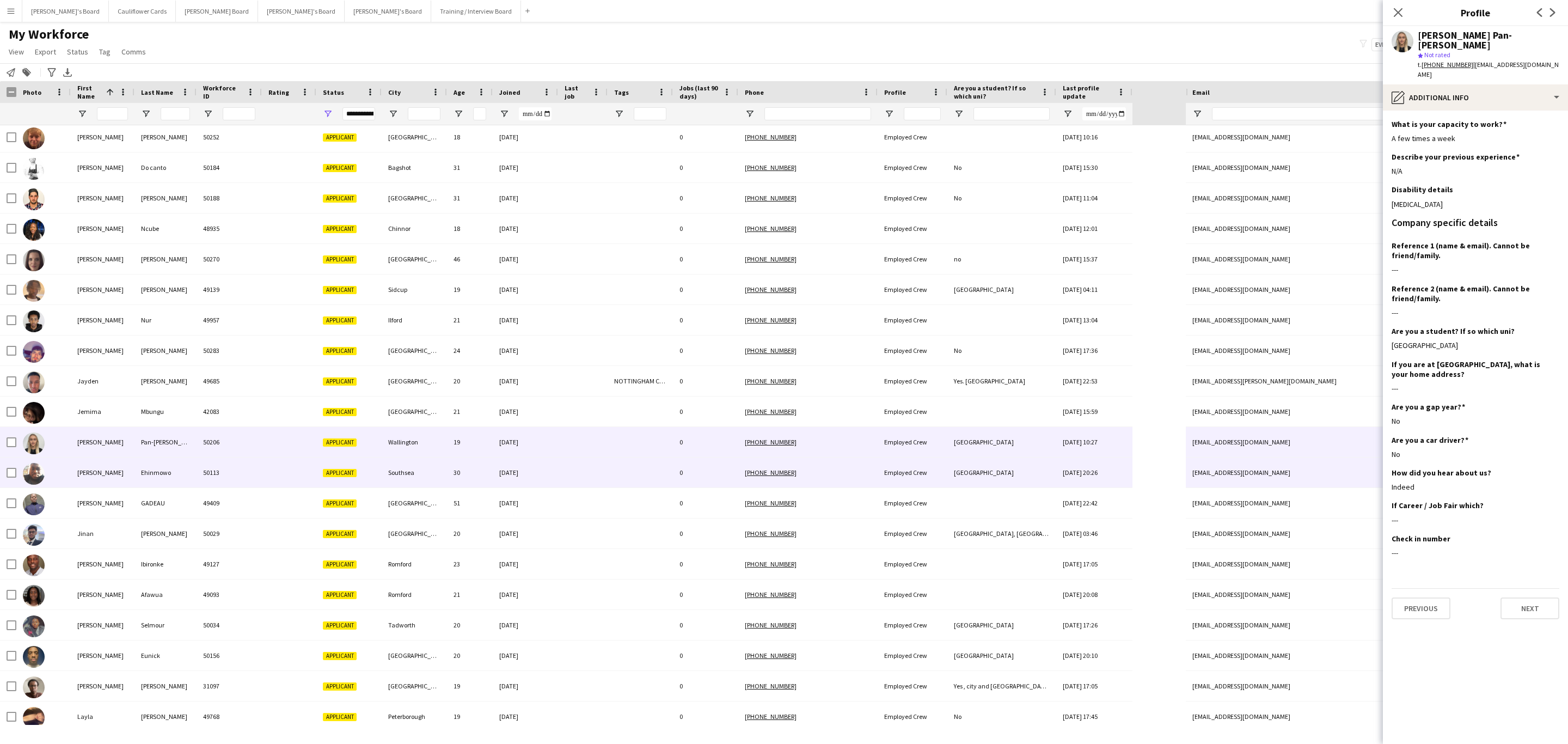
click at [469, 483] on div "30" at bounding box center [469, 472] width 45 height 30
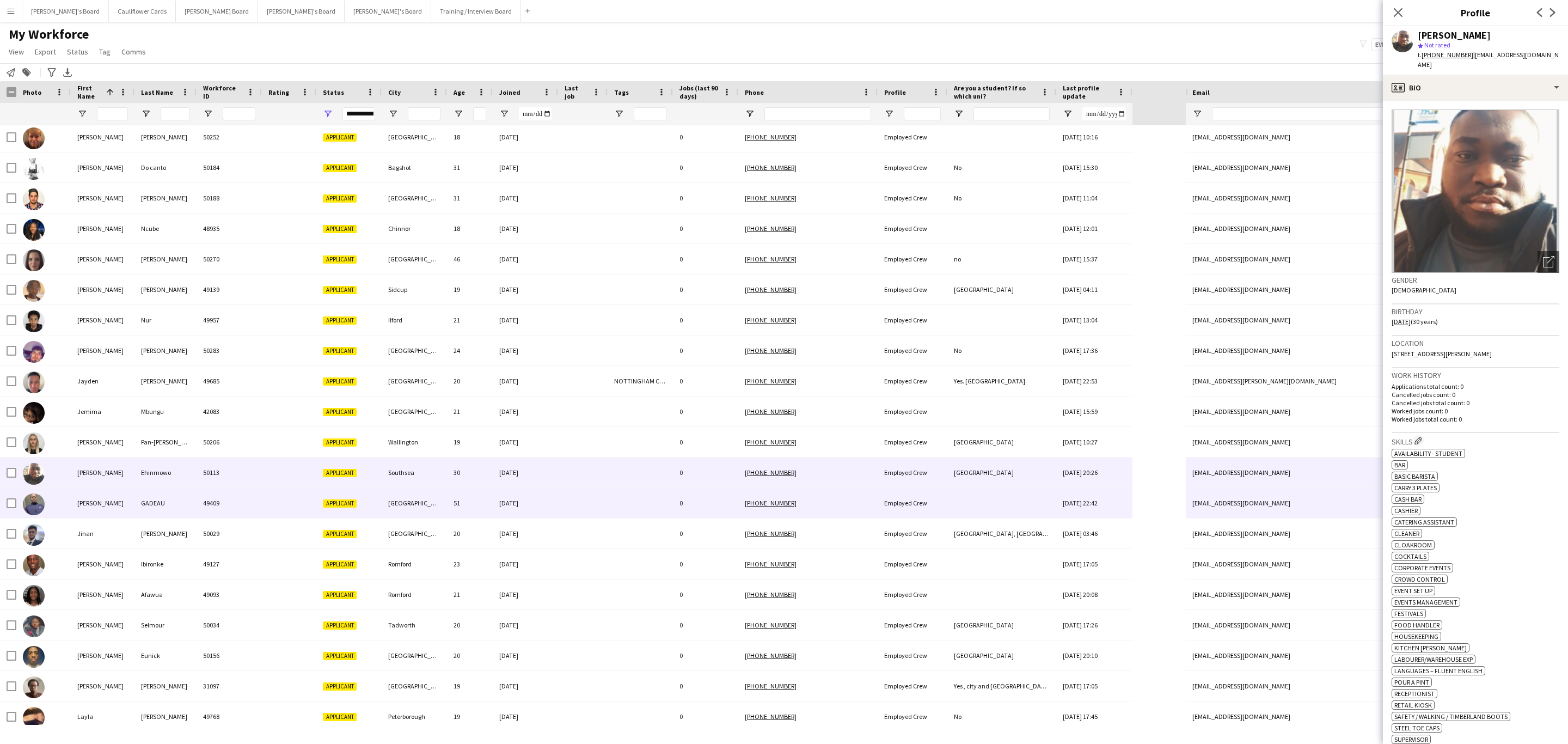
click at [528, 502] on div "06-08-2025" at bounding box center [526, 503] width 66 height 30
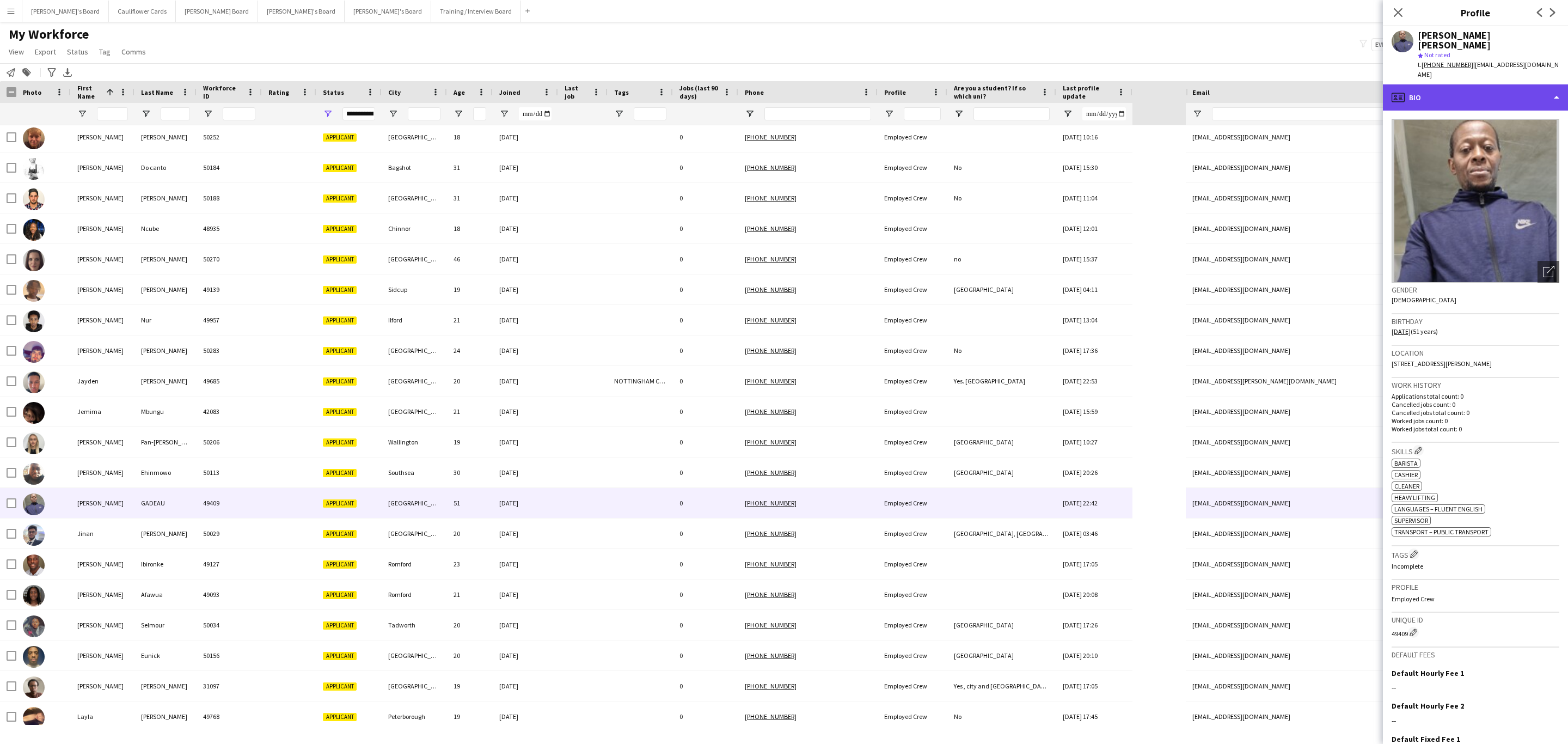
click at [1501, 84] on div "profile Bio" at bounding box center [1475, 96] width 185 height 26
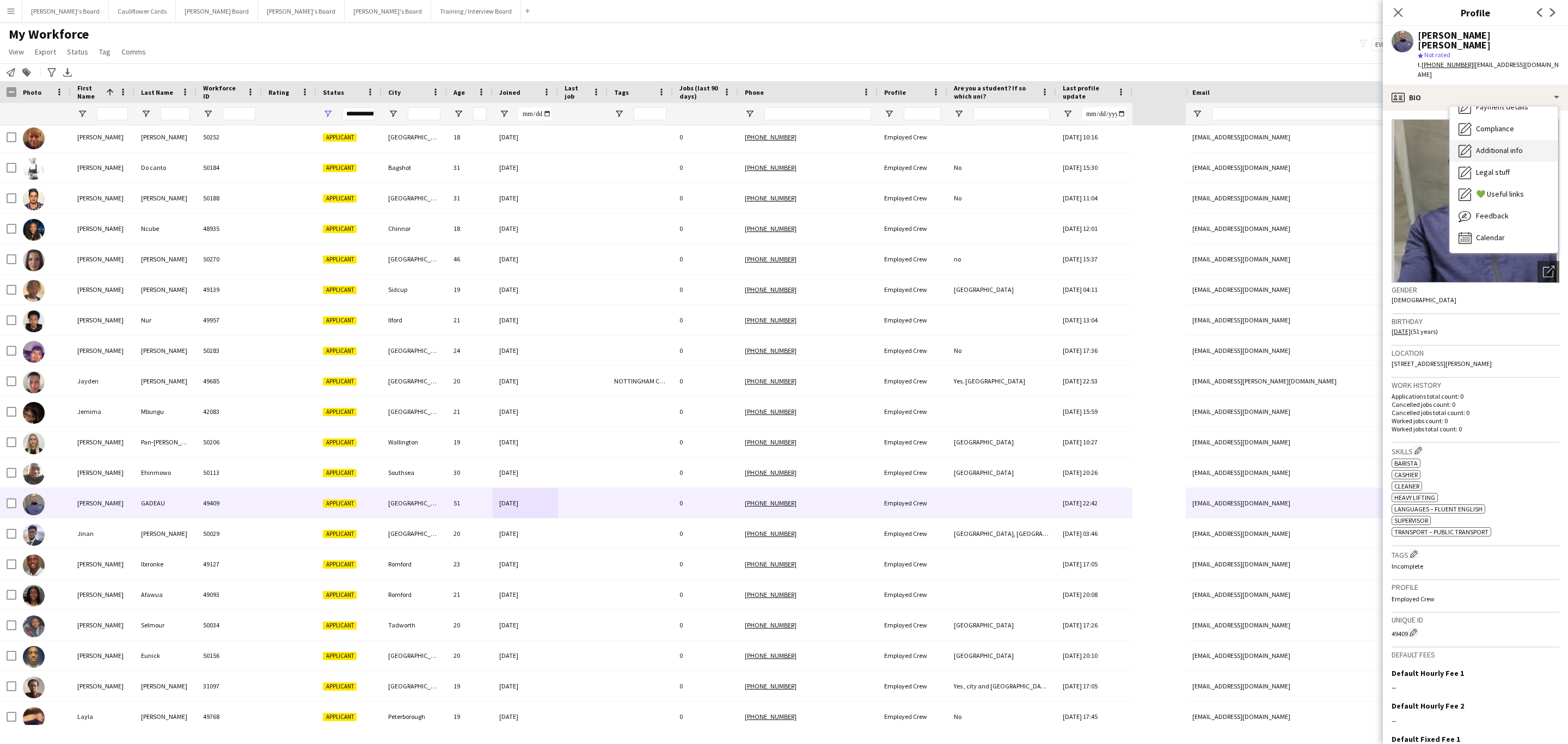
click at [1499, 146] on span "Additional info" at bounding box center [1499, 151] width 47 height 10
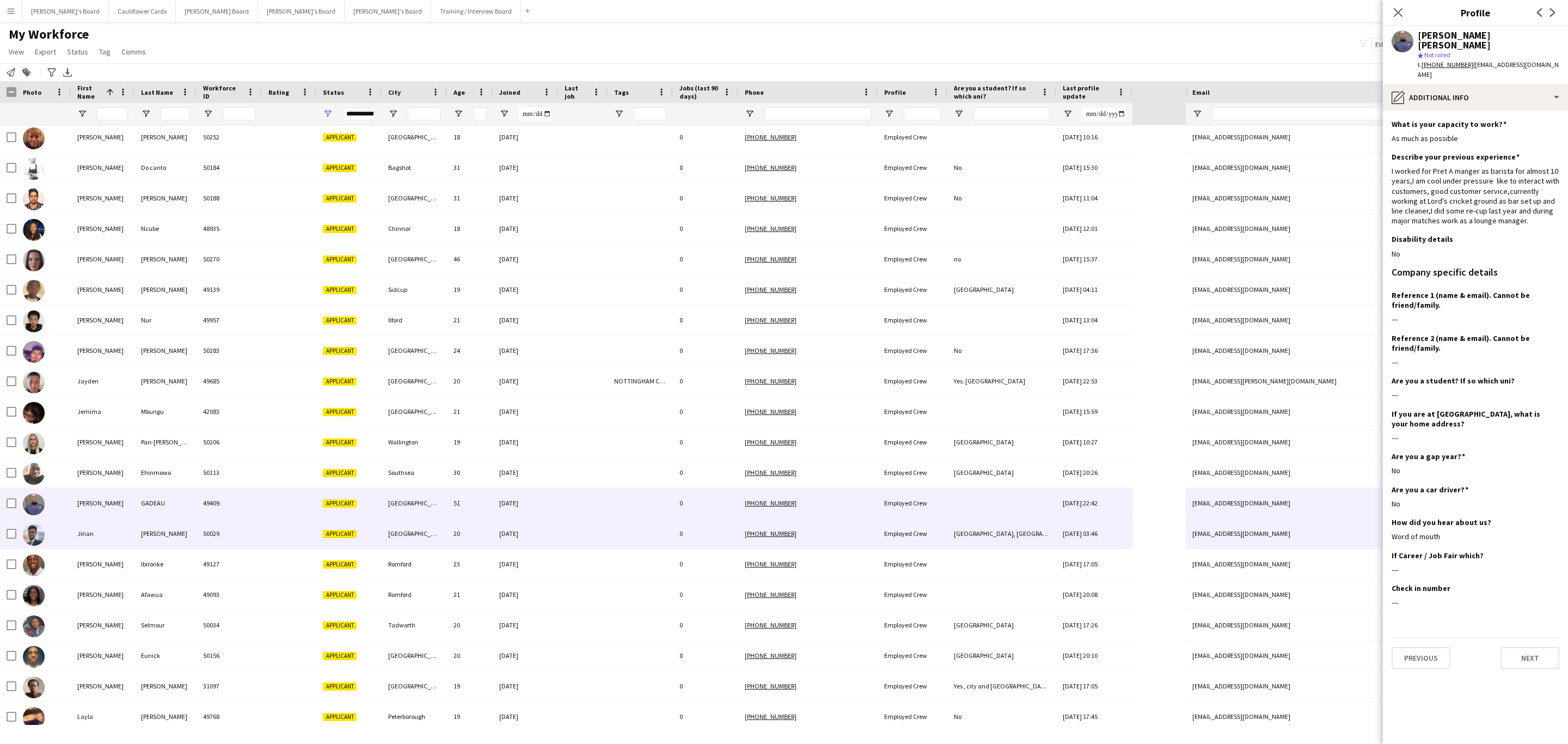
click at [556, 532] on div "06-09-2025" at bounding box center [526, 533] width 66 height 30
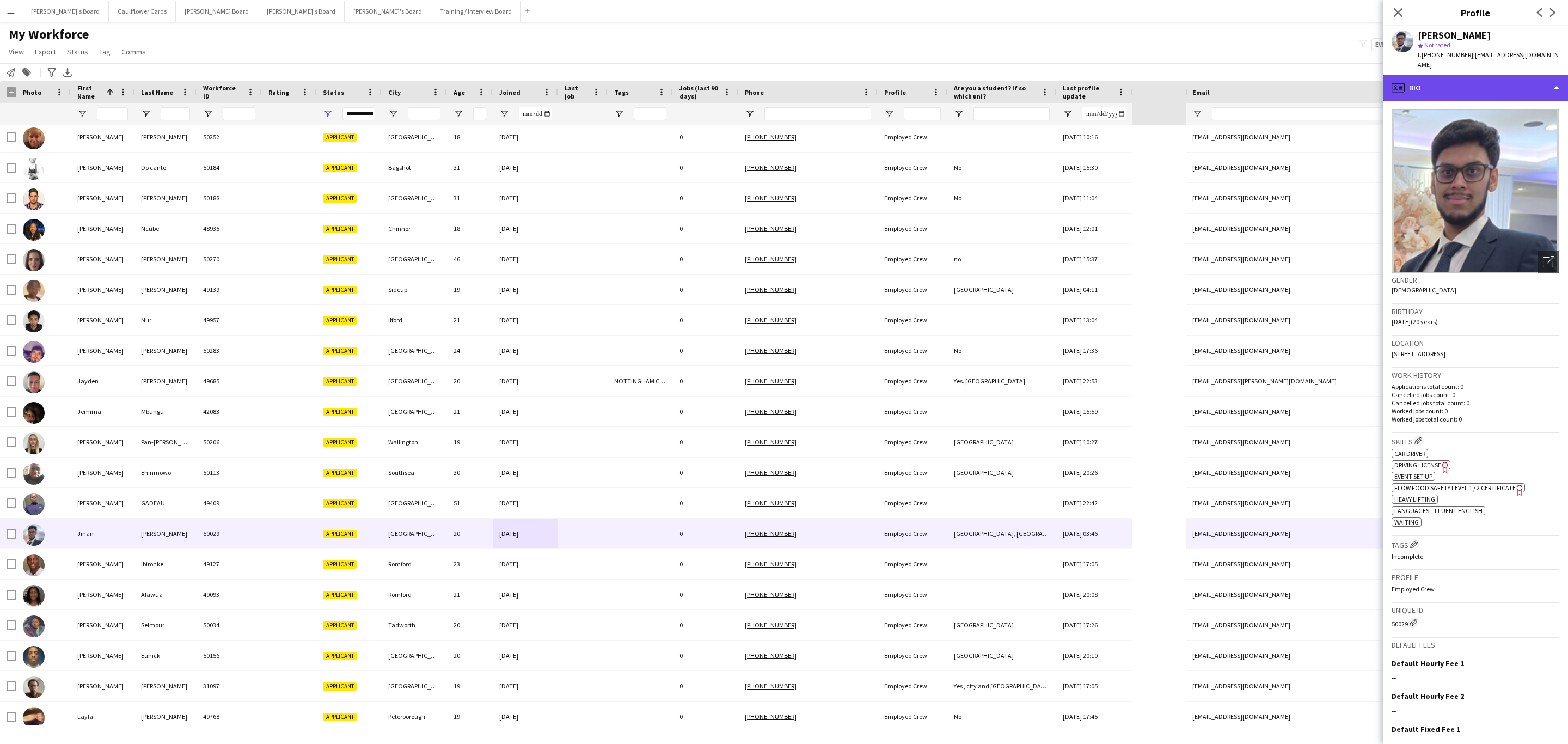
click at [1462, 79] on div "profile Bio" at bounding box center [1475, 87] width 185 height 26
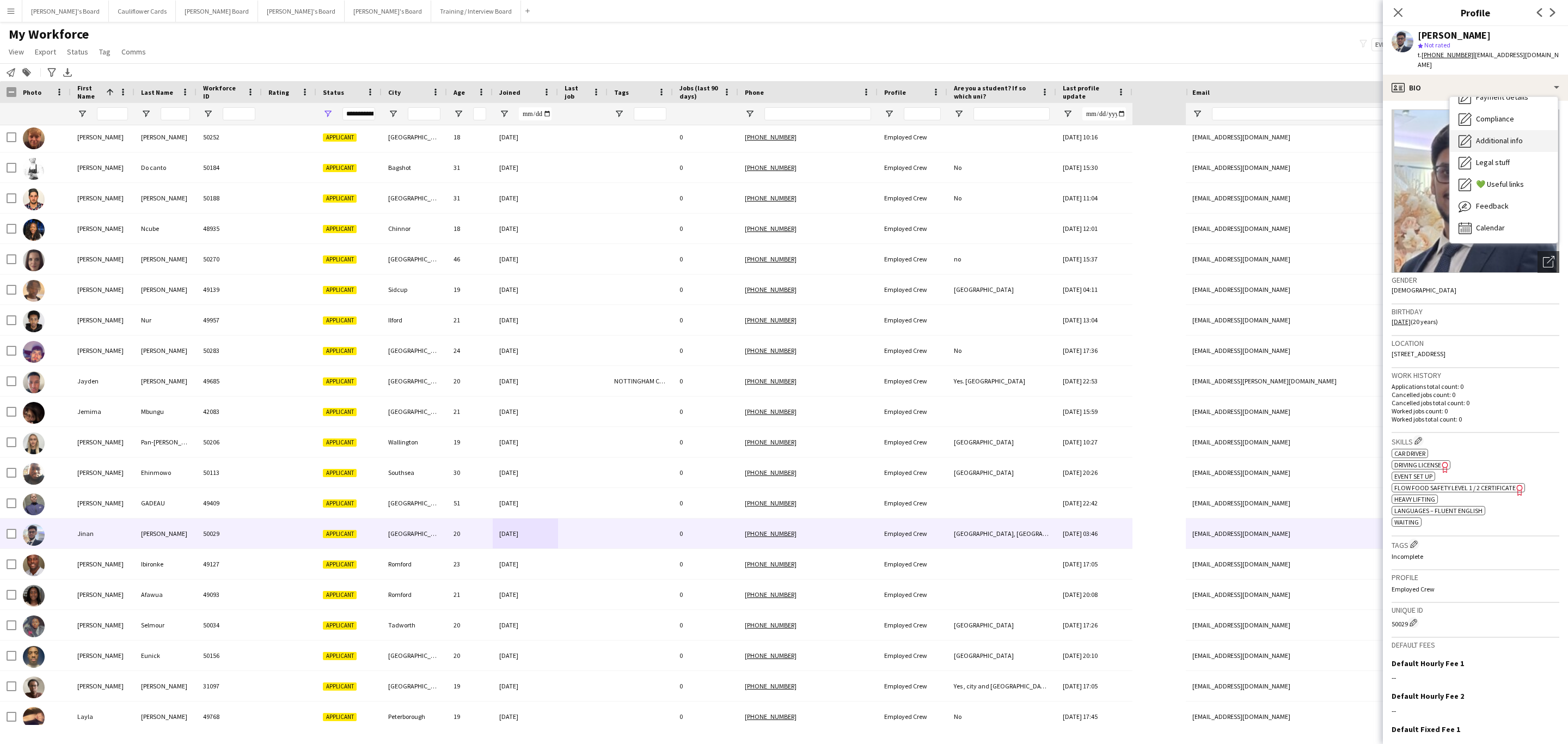
click at [1492, 136] on span "Additional info" at bounding box center [1499, 141] width 47 height 10
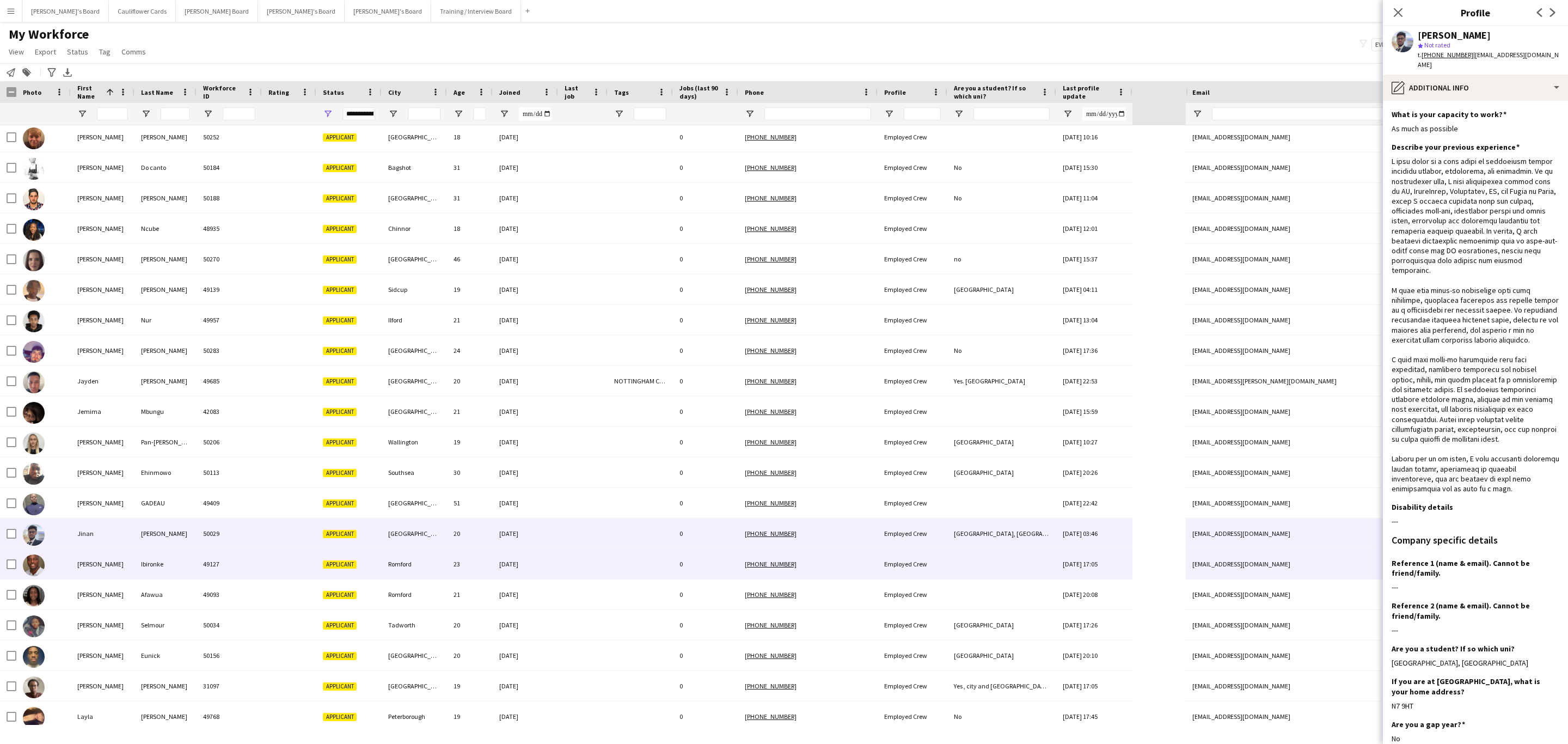
click at [599, 565] on div at bounding box center [582, 564] width 49 height 30
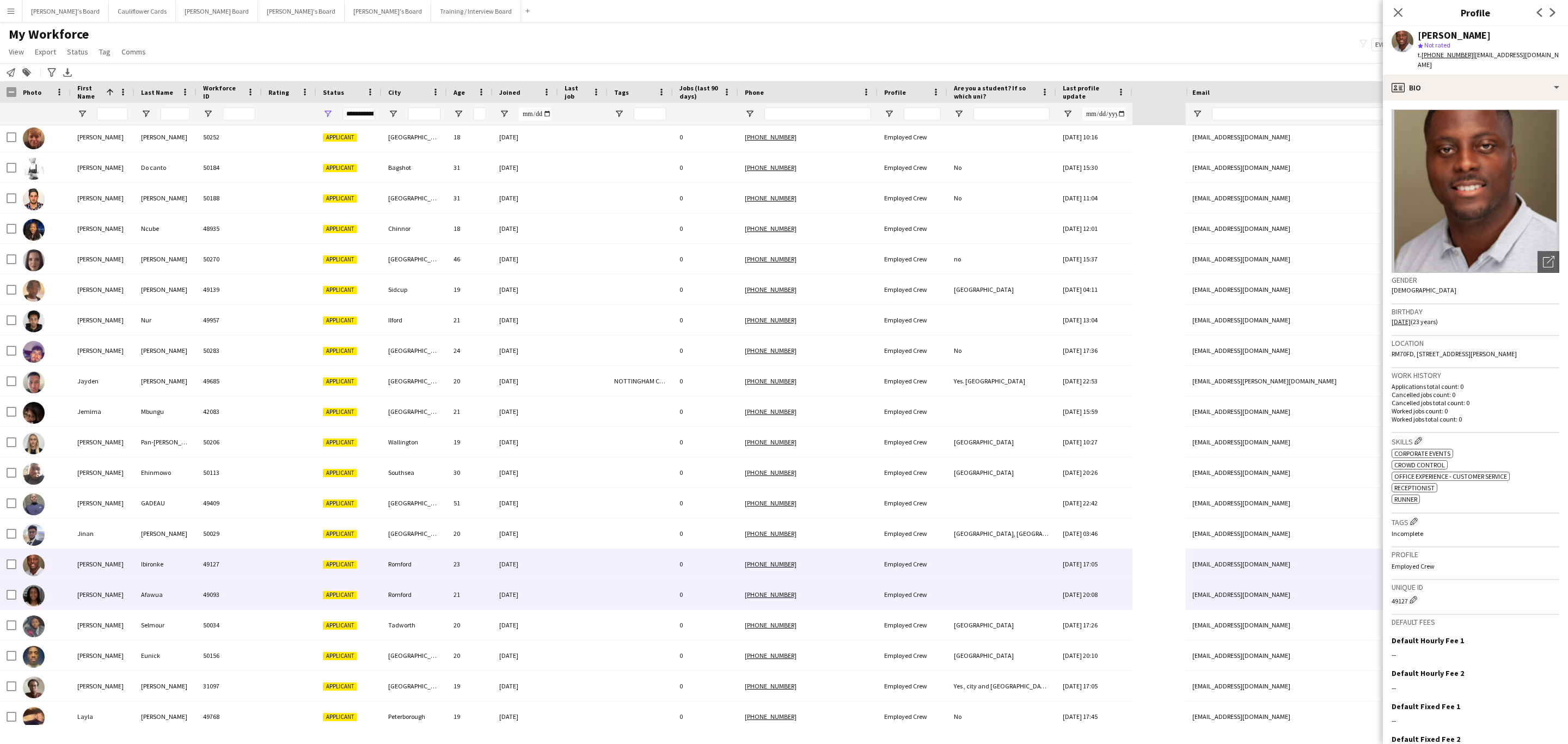
click at [543, 609] on div "20-07-2025" at bounding box center [526, 593] width 66 height 30
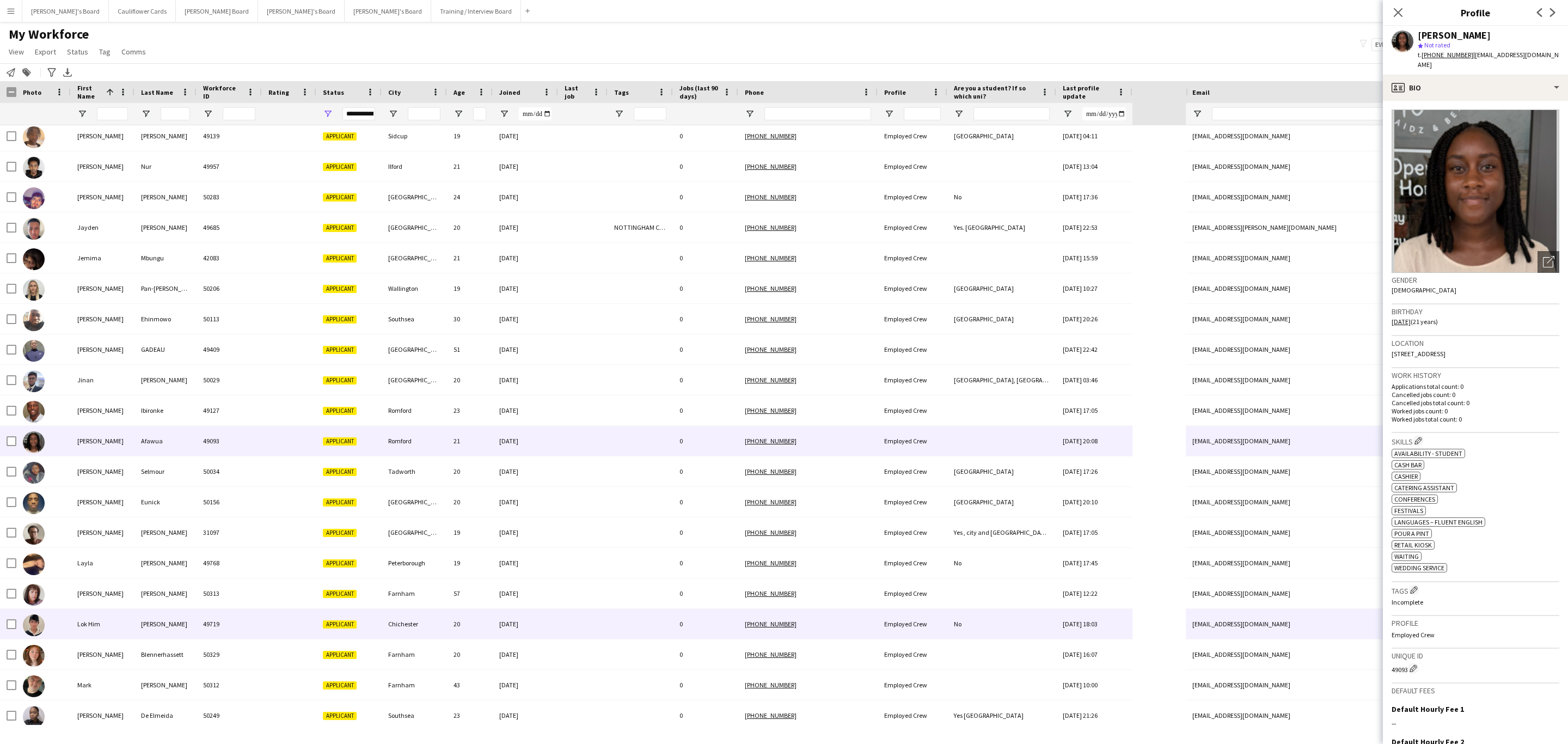
scroll to position [898, 0]
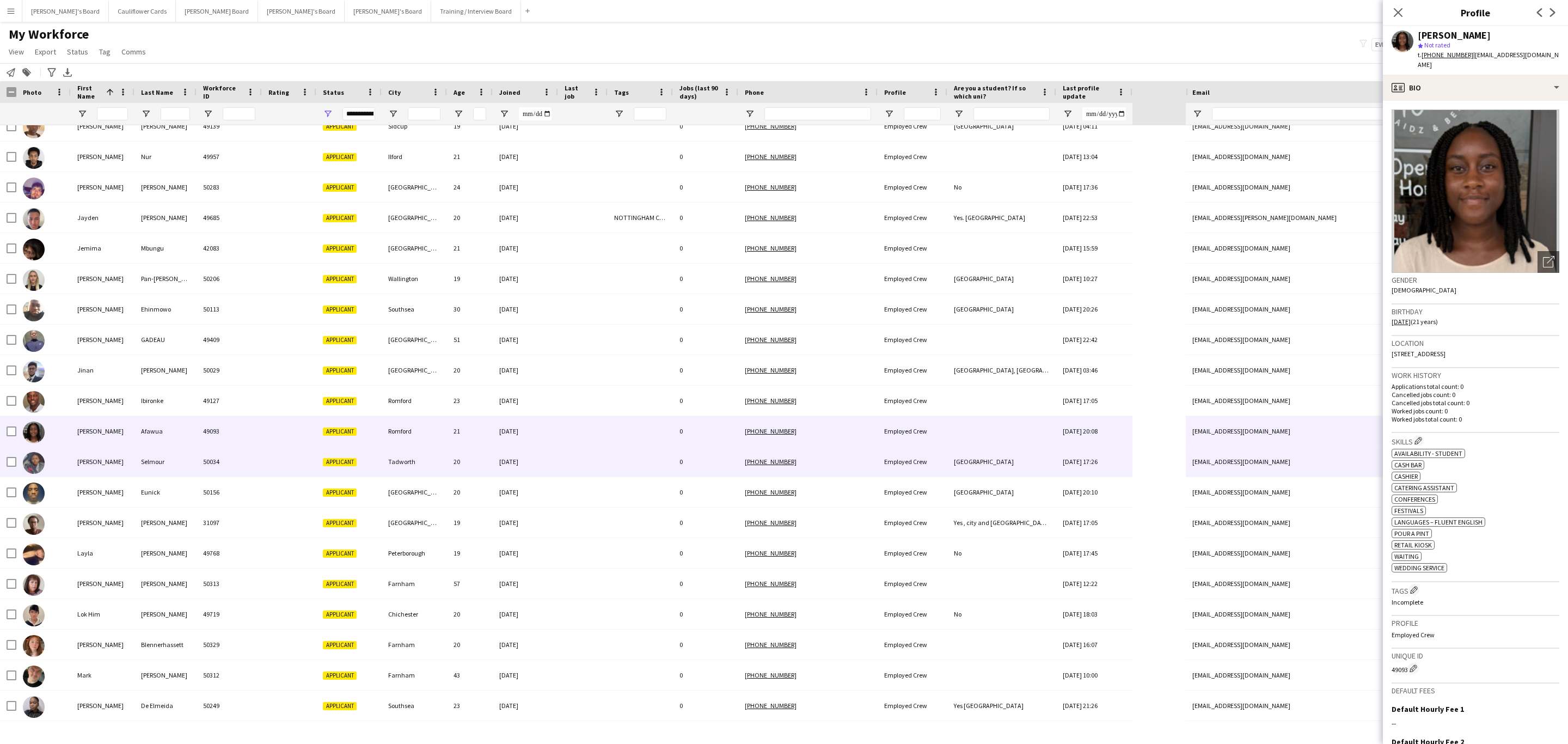
click at [552, 469] on div "06-09-2025" at bounding box center [526, 461] width 66 height 30
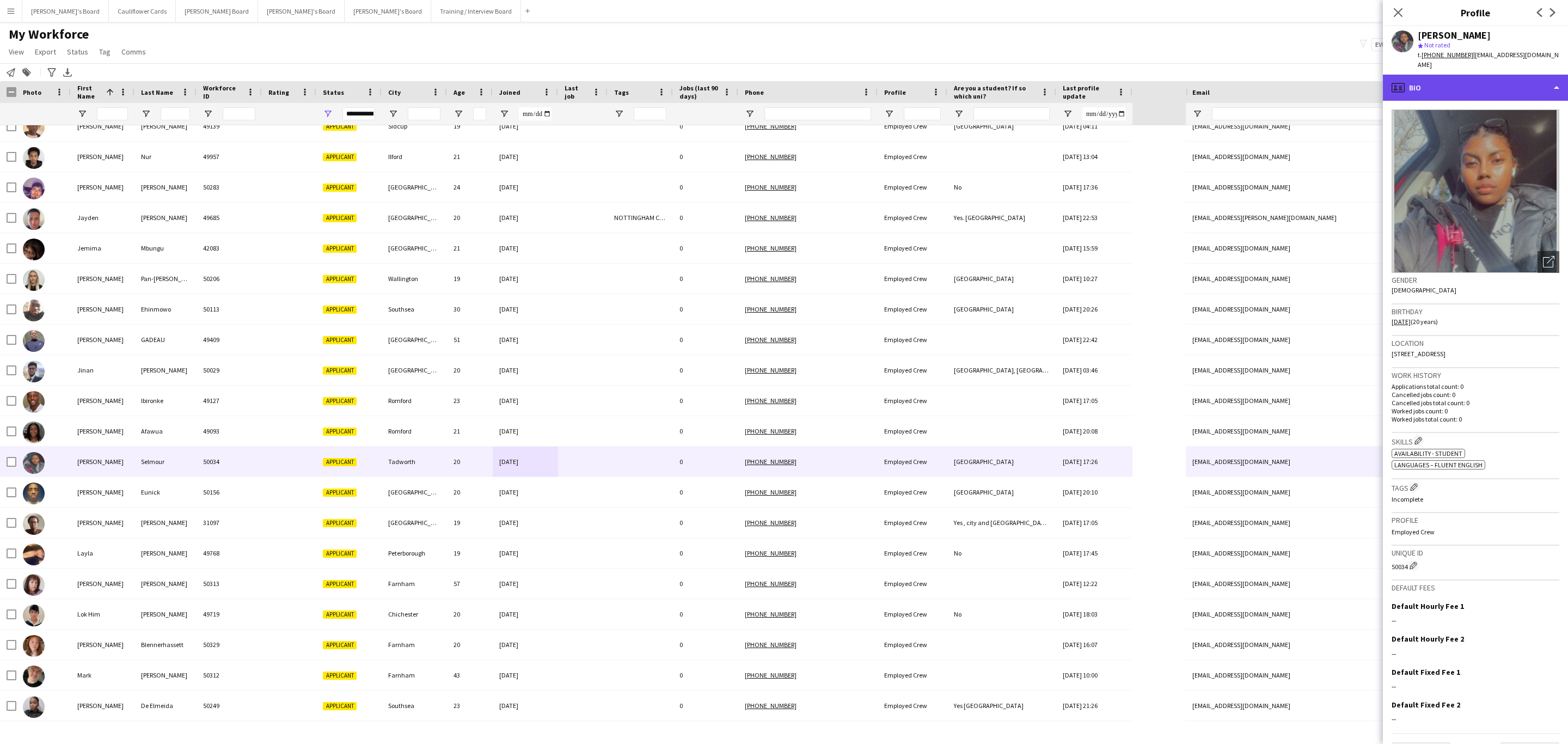
click at [1487, 74] on div "profile Bio" at bounding box center [1475, 87] width 185 height 26
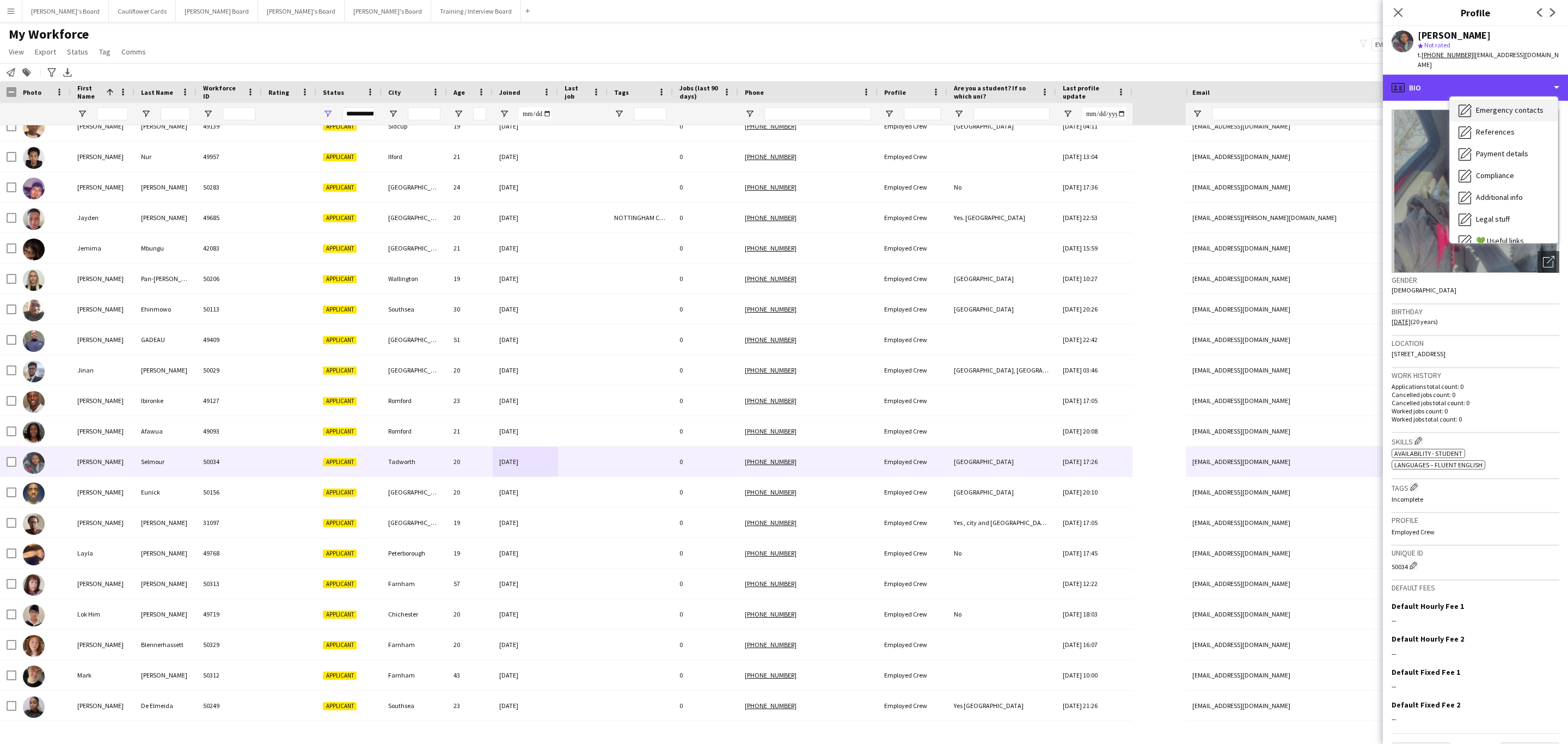
scroll to position [146, 0]
click at [1496, 136] on span "Additional info" at bounding box center [1499, 141] width 47 height 10
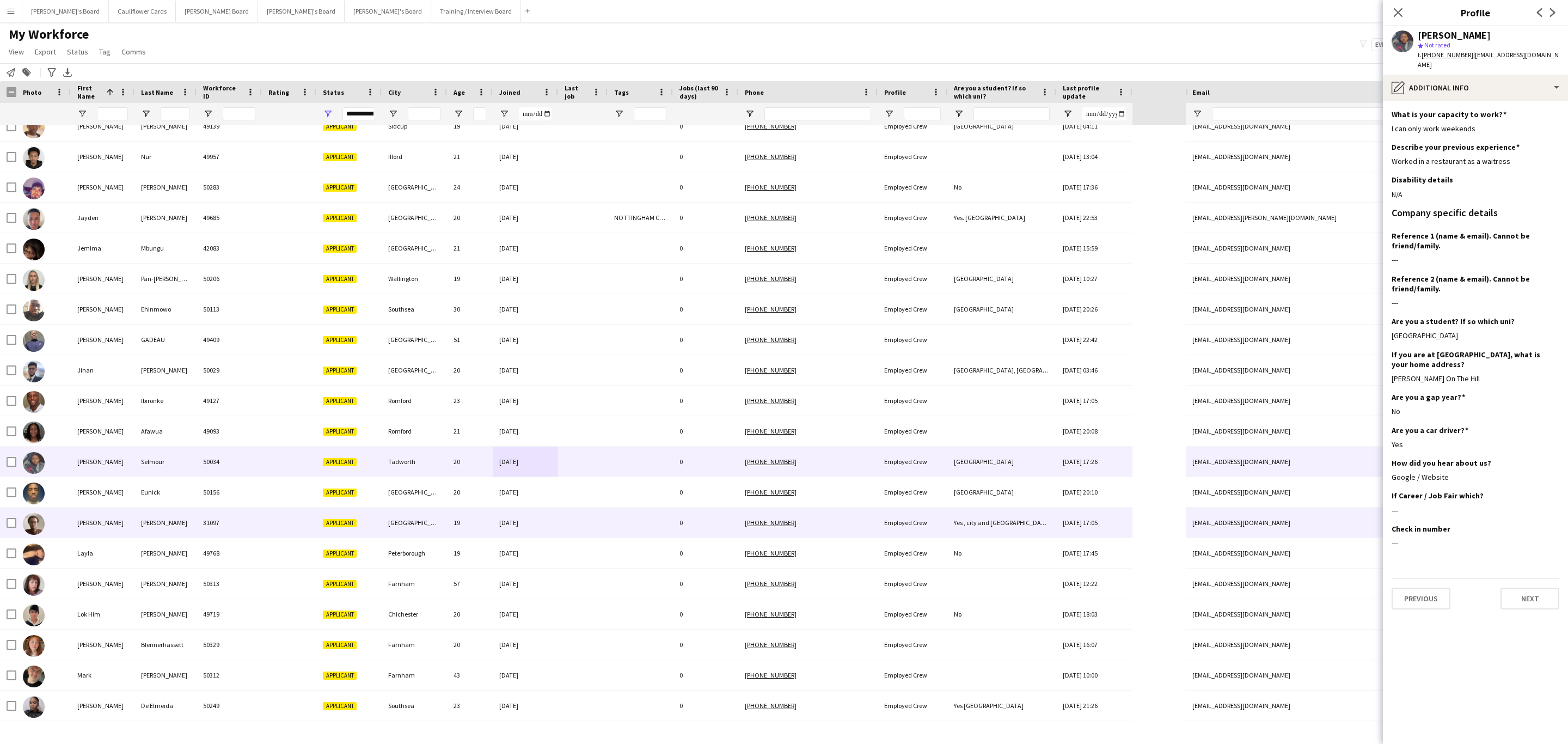
click at [526, 524] on div "31-08-2023" at bounding box center [526, 522] width 66 height 30
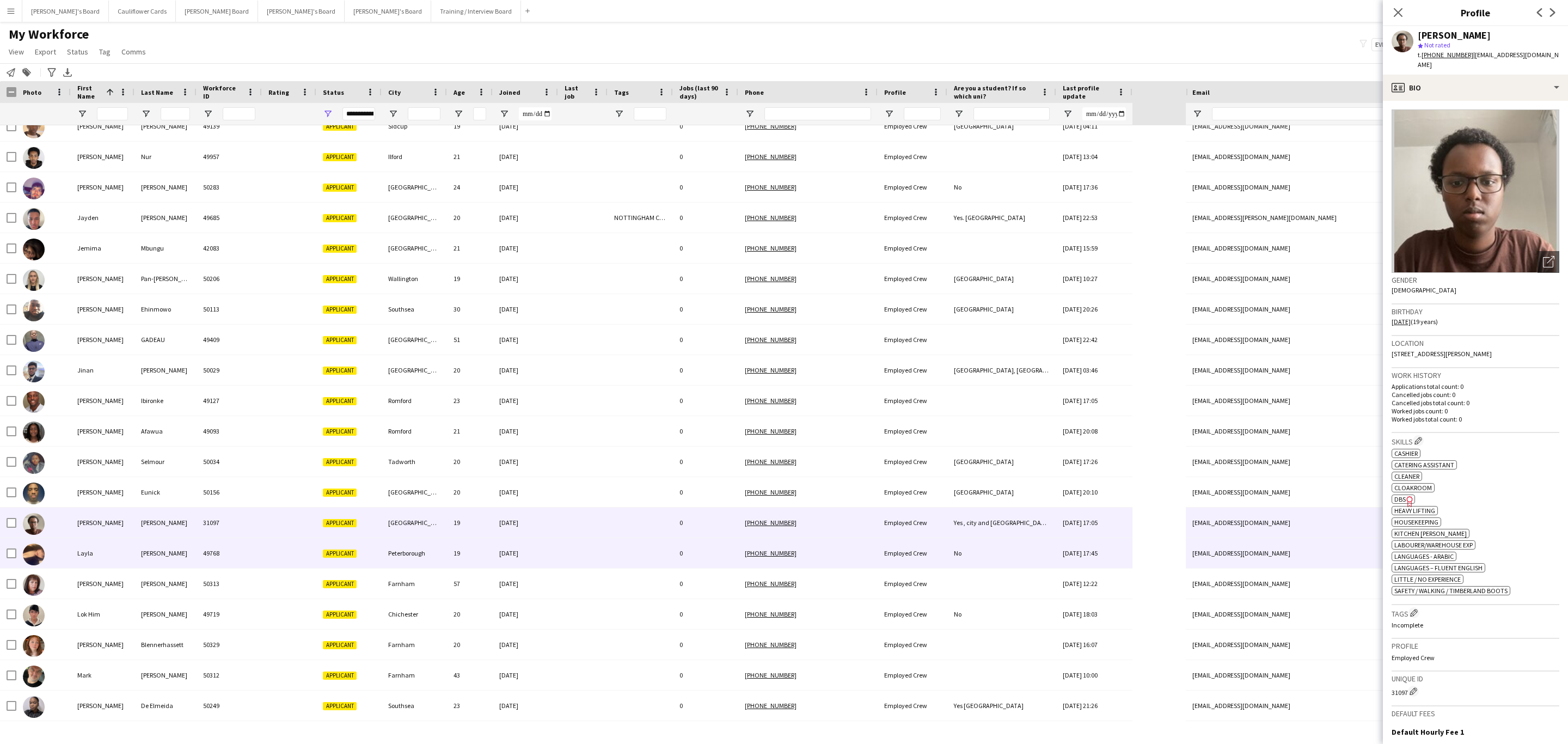
click at [568, 549] on div at bounding box center [582, 553] width 49 height 30
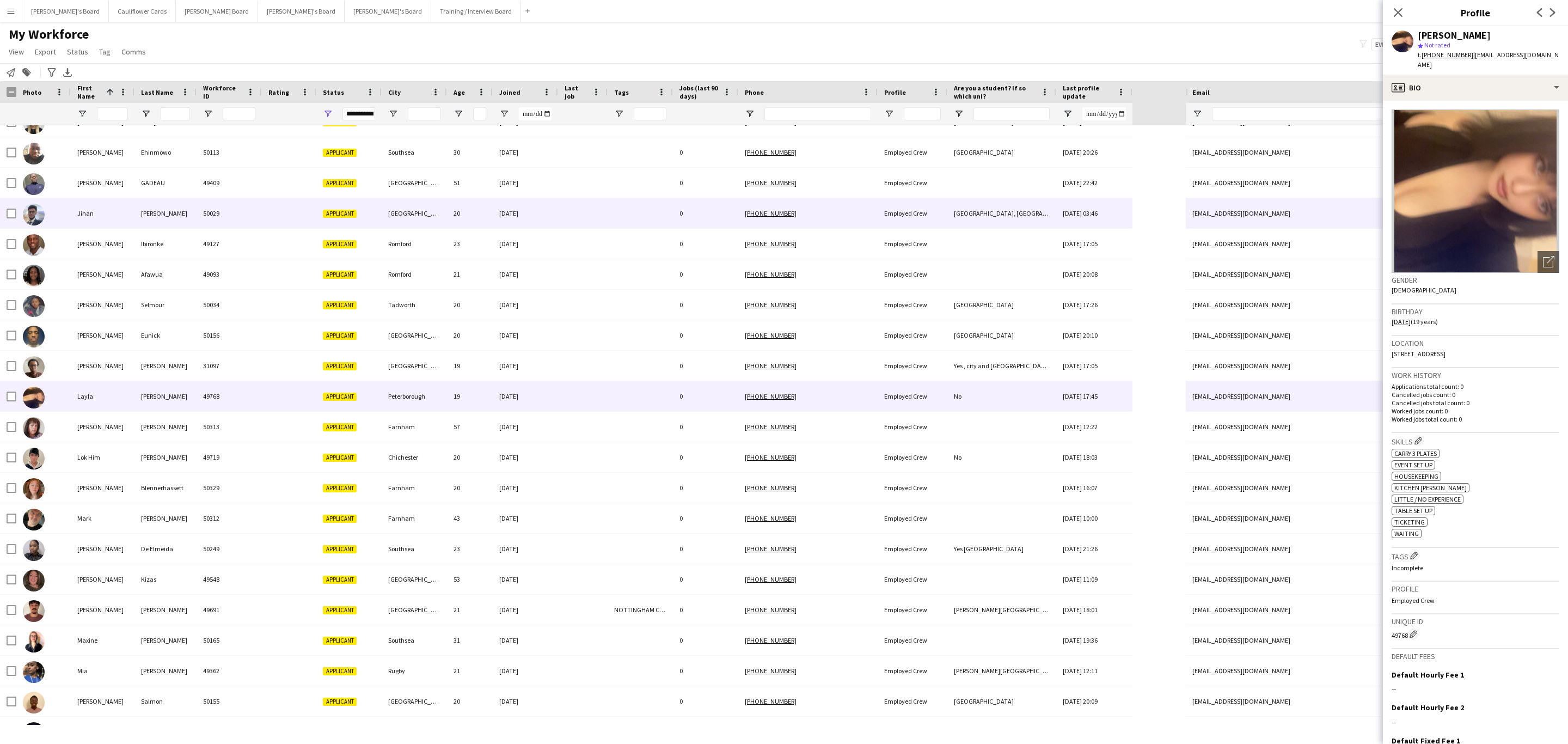
scroll to position [1061, 0]
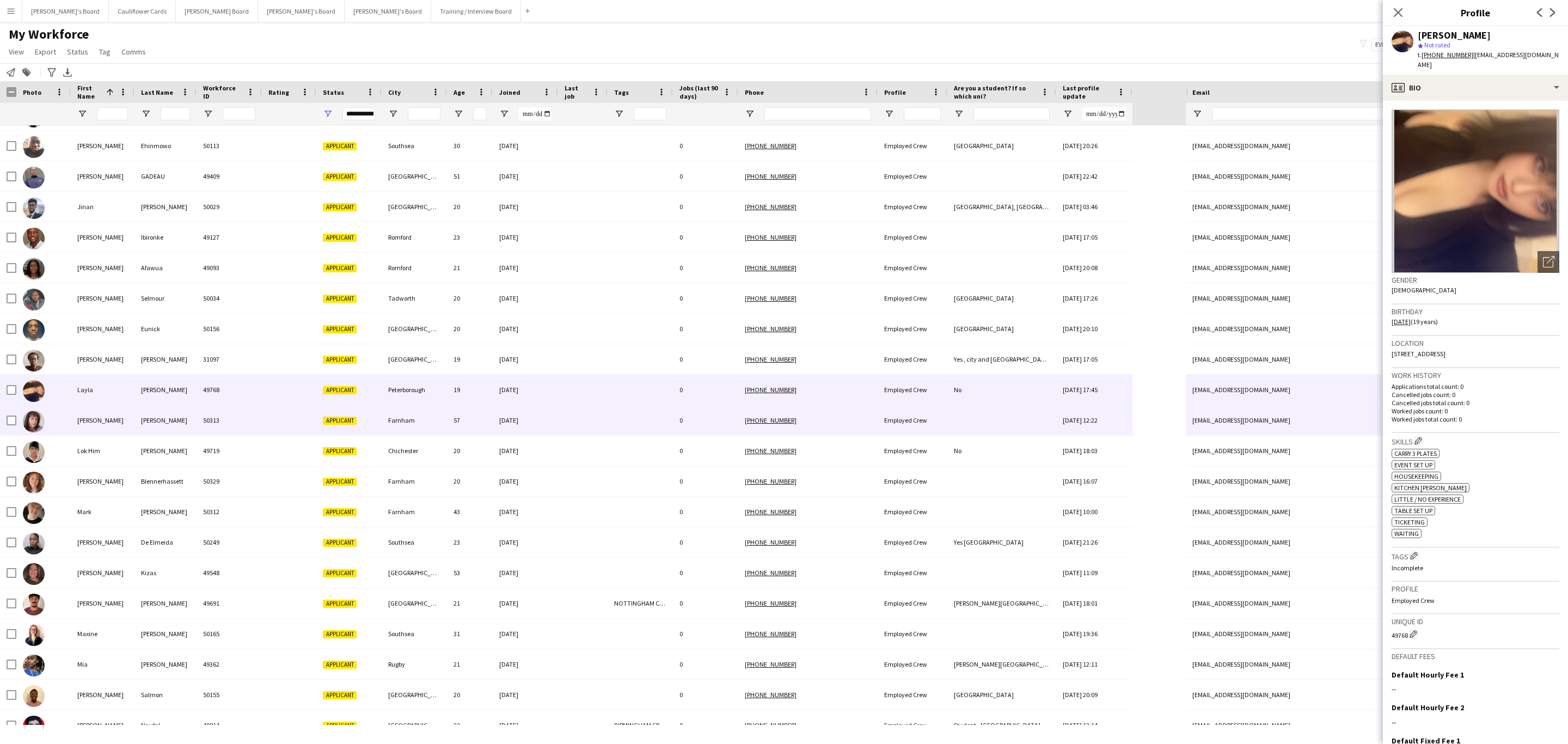
click at [558, 425] on div at bounding box center [582, 420] width 49 height 30
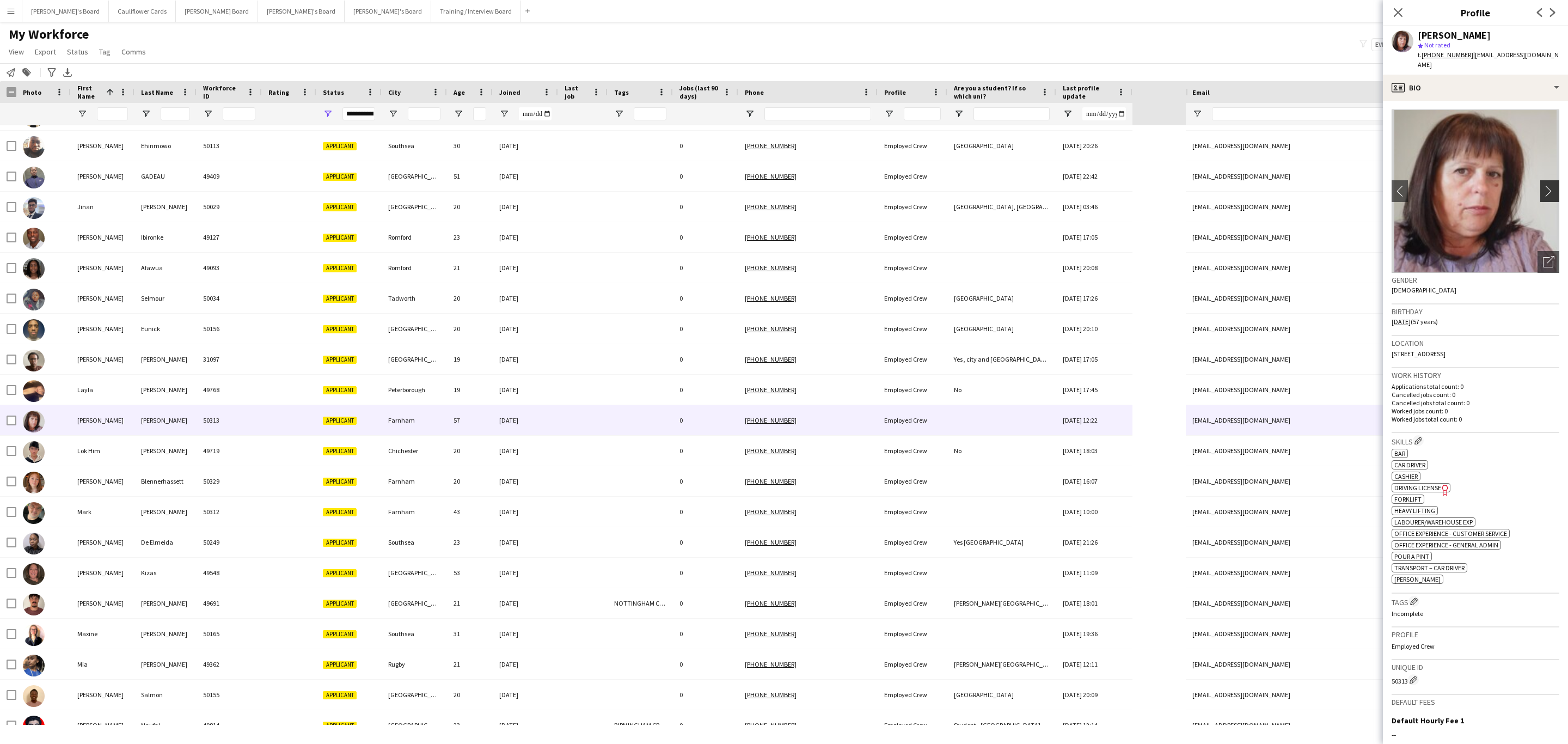
click at [1540, 180] on button "chevron-right" at bounding box center [1551, 191] width 22 height 22
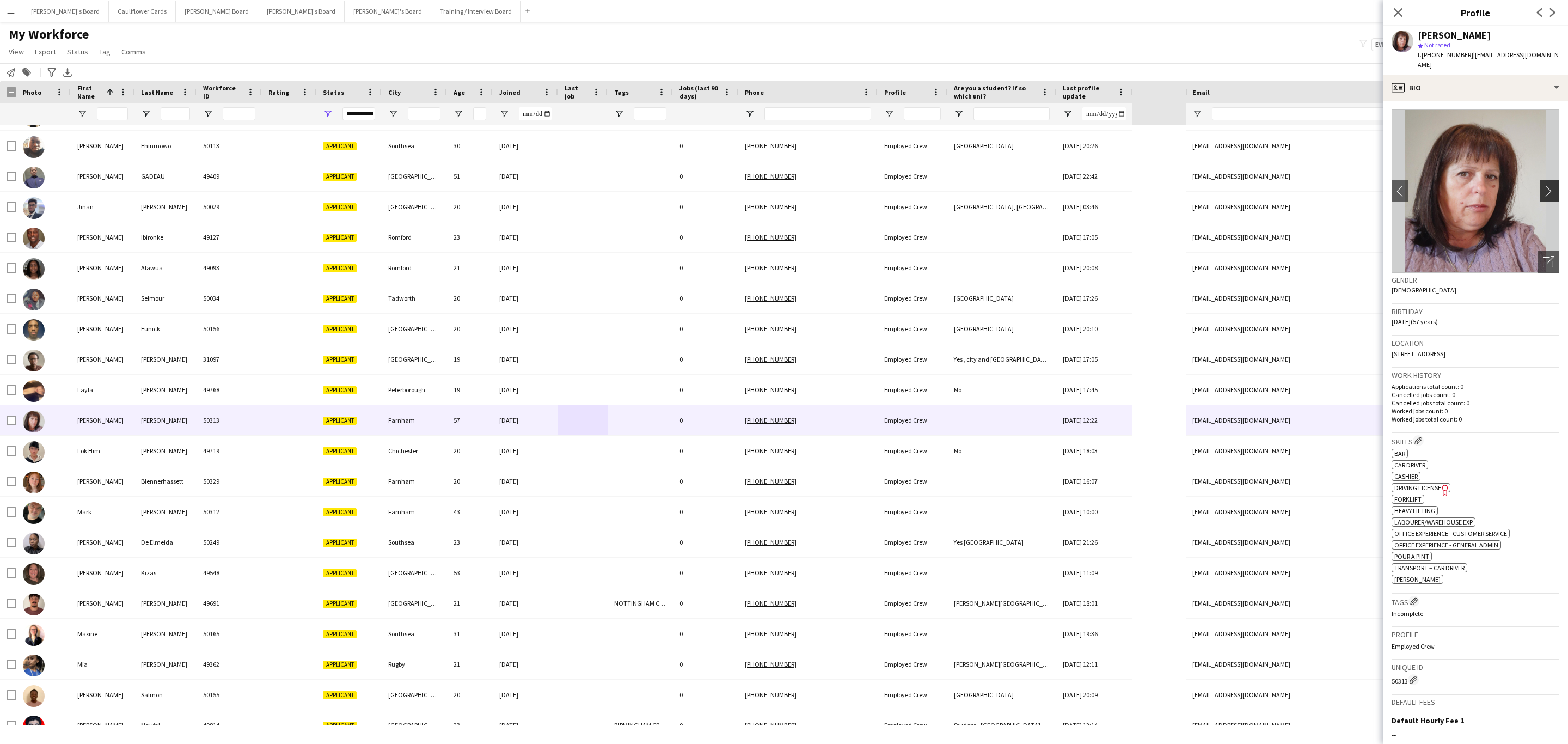
click at [1540, 180] on button "chevron-right" at bounding box center [1551, 191] width 22 height 22
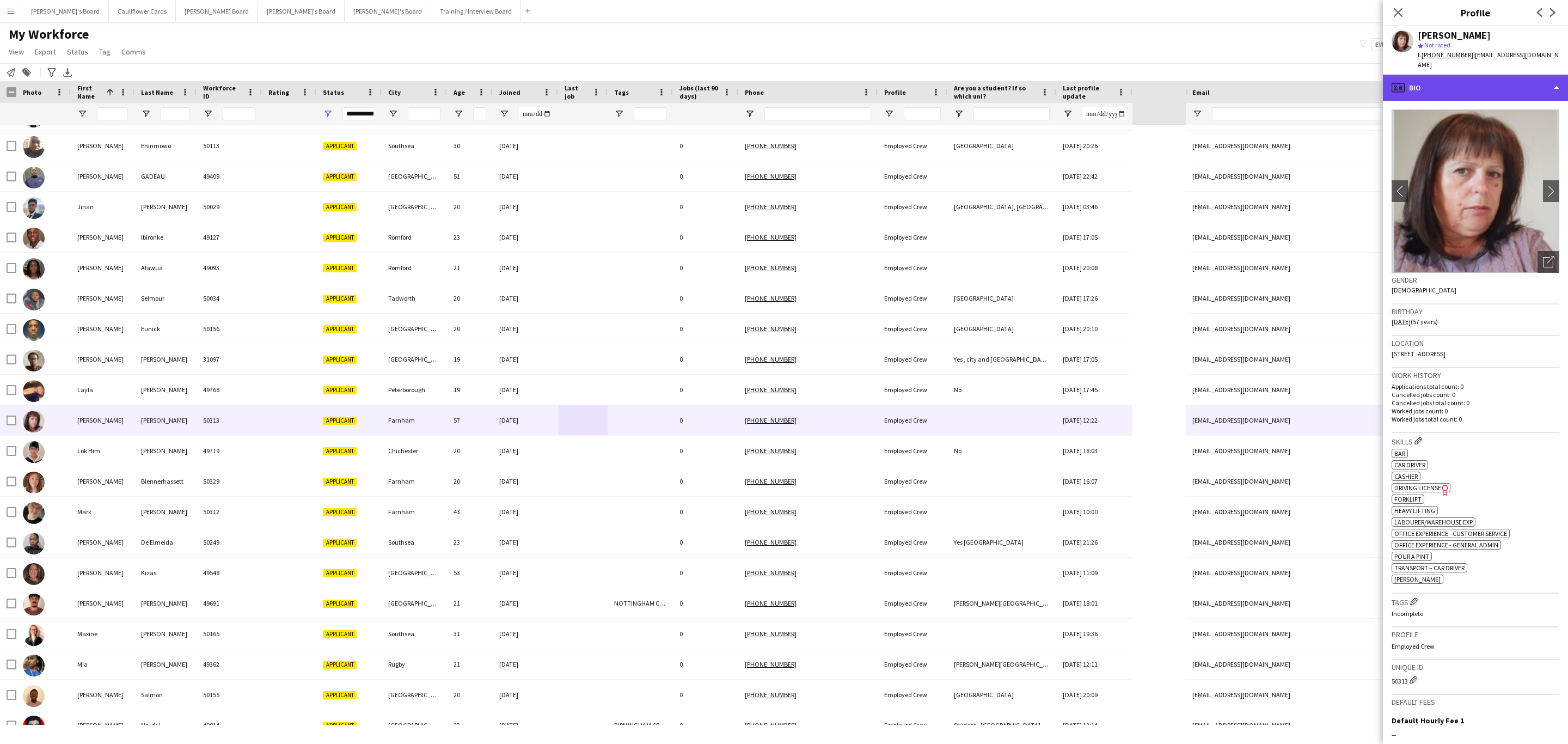
click at [1501, 79] on div "profile Bio" at bounding box center [1475, 87] width 185 height 26
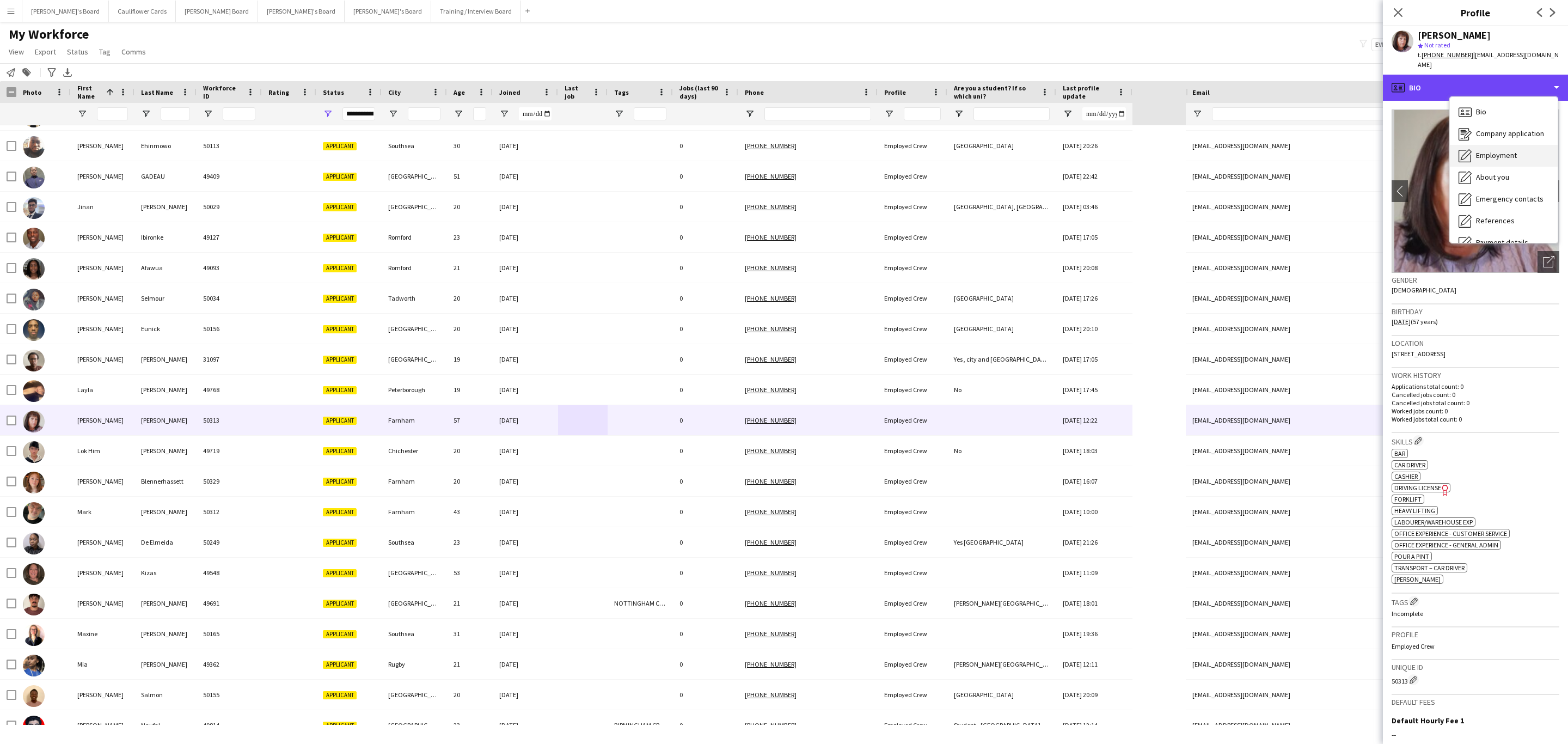
scroll to position [146, 0]
click at [1515, 136] on span "Additional info" at bounding box center [1499, 141] width 47 height 10
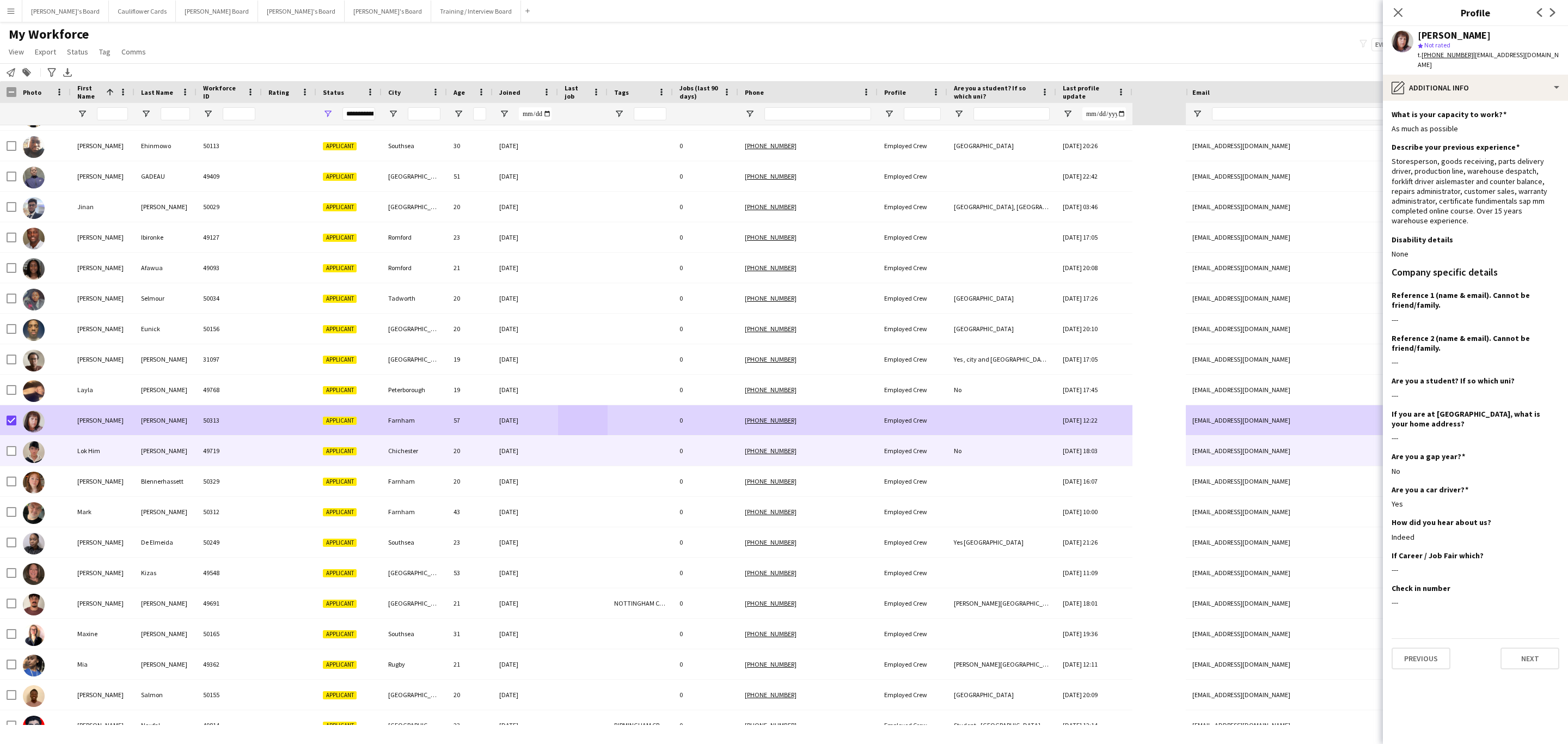
click at [456, 453] on div "20" at bounding box center [469, 450] width 45 height 30
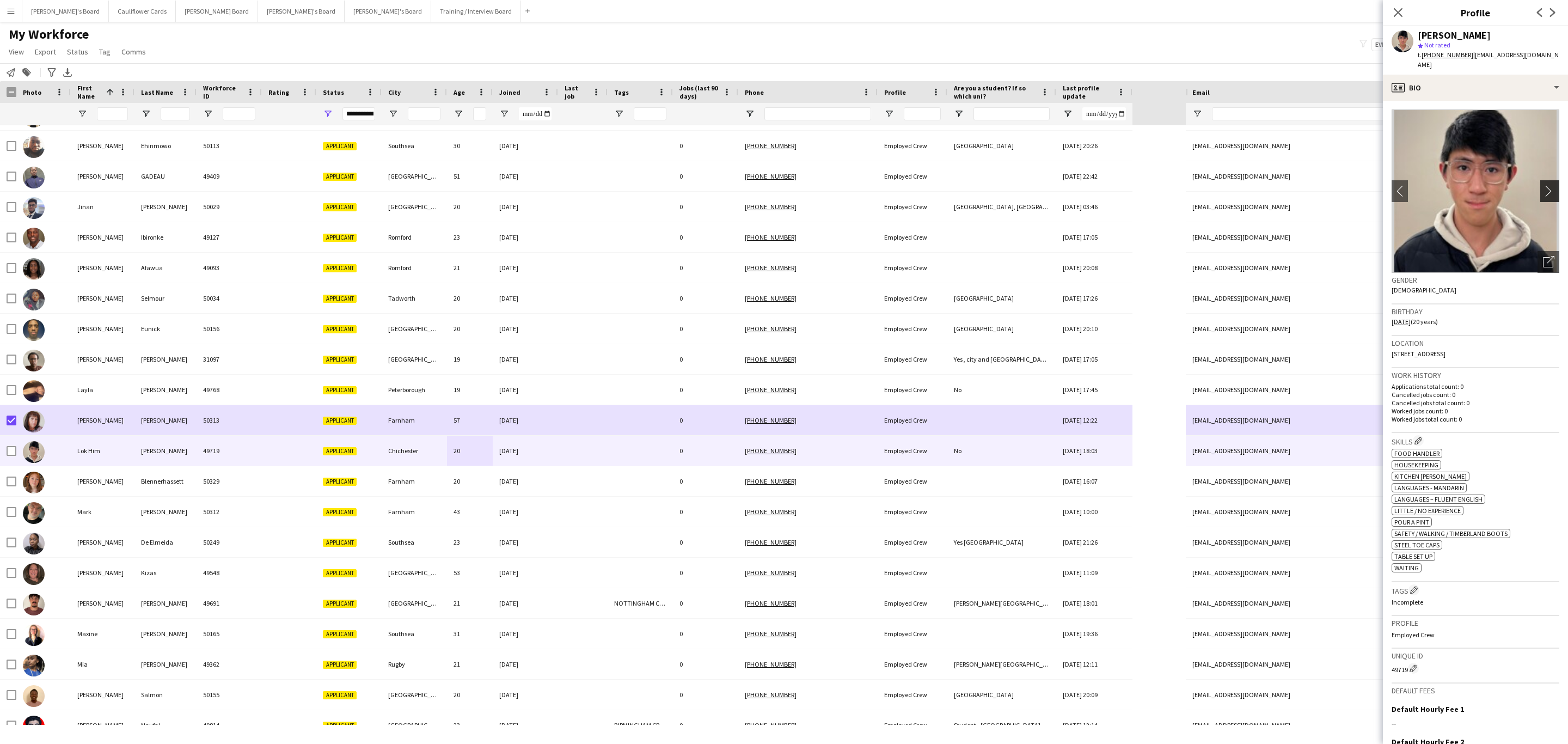
click at [1544, 186] on app-icon "chevron-right" at bounding box center [1551, 191] width 16 height 12
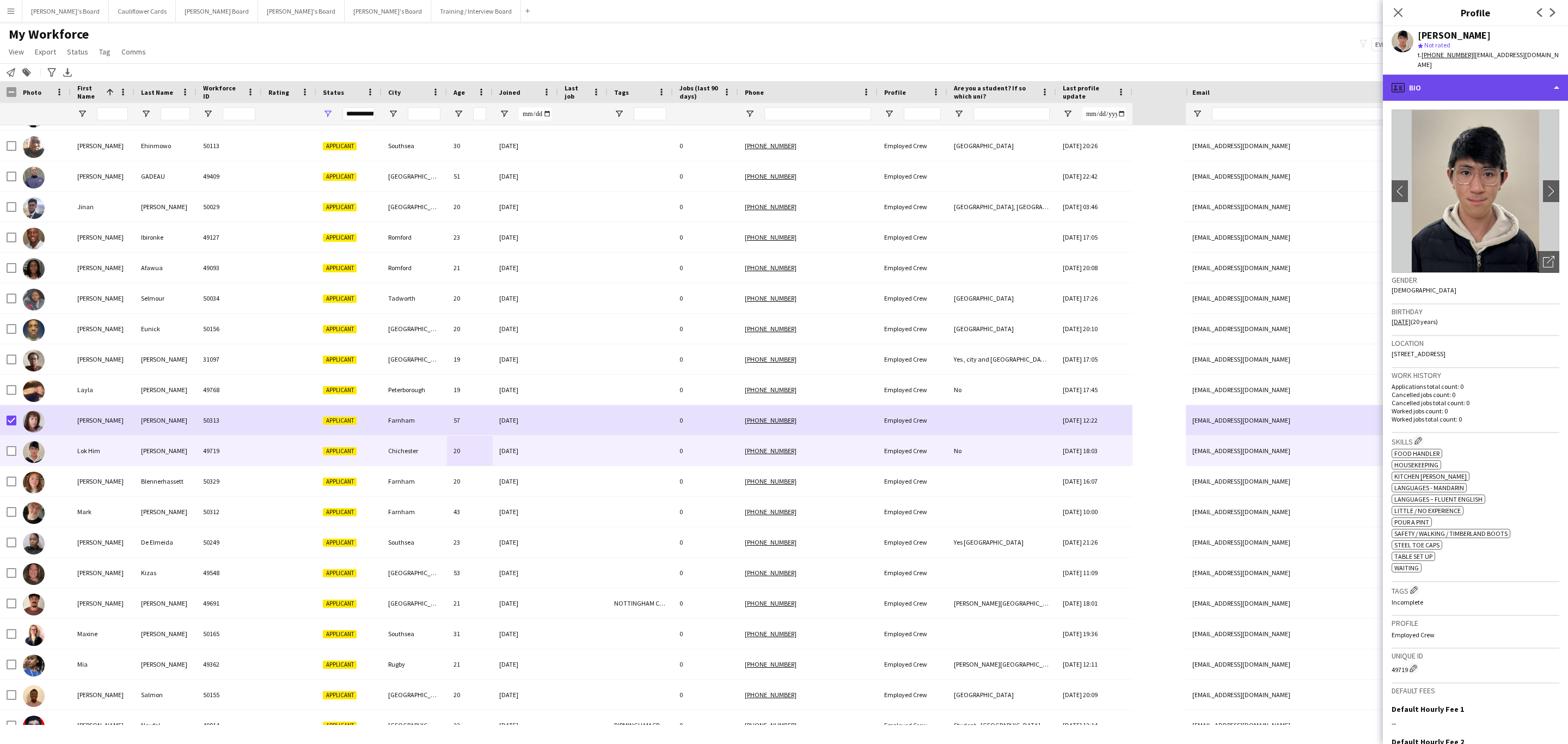
click at [1522, 88] on div "profile Bio" at bounding box center [1475, 87] width 185 height 26
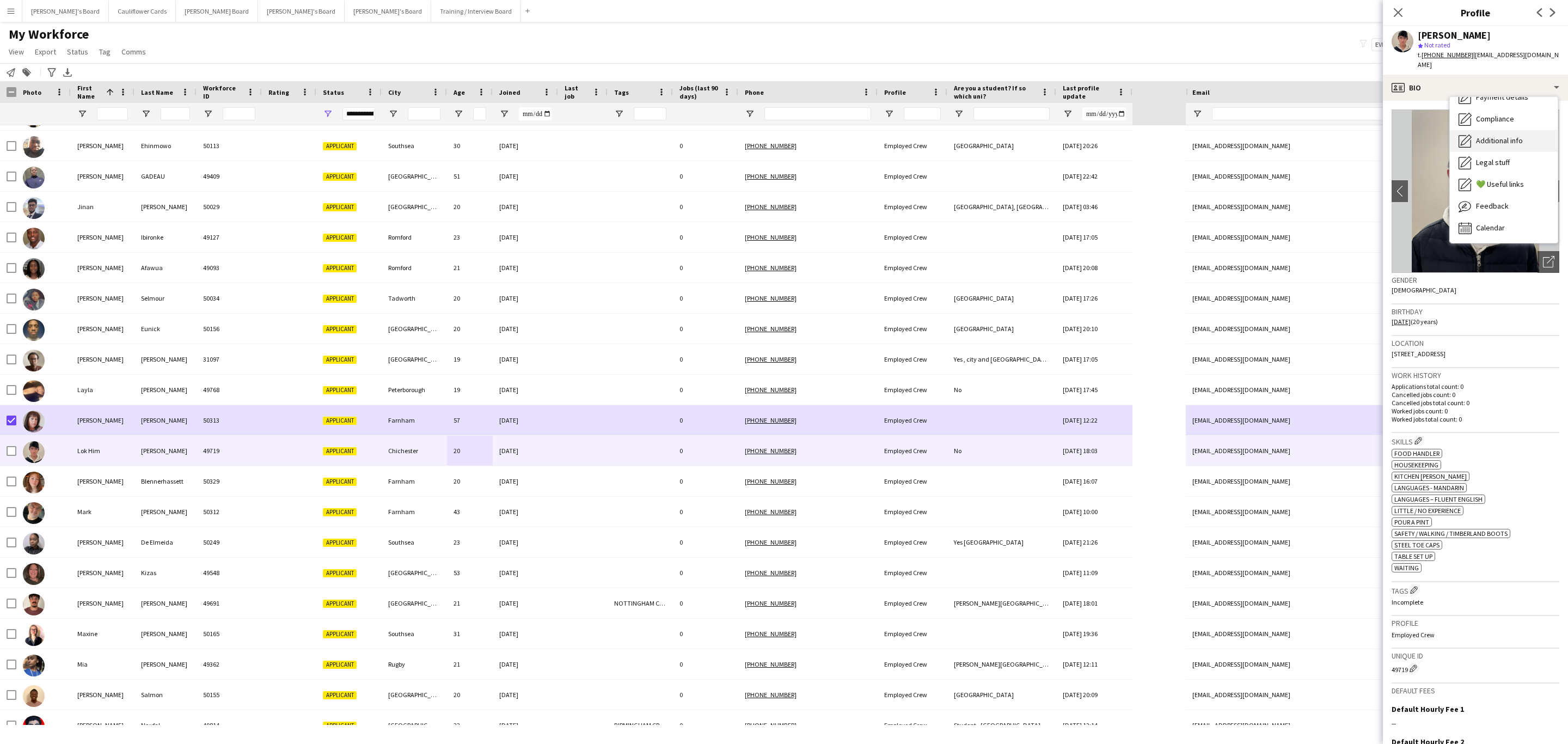
click at [1503, 130] on div "Additional info Additional info" at bounding box center [1504, 141] width 108 height 22
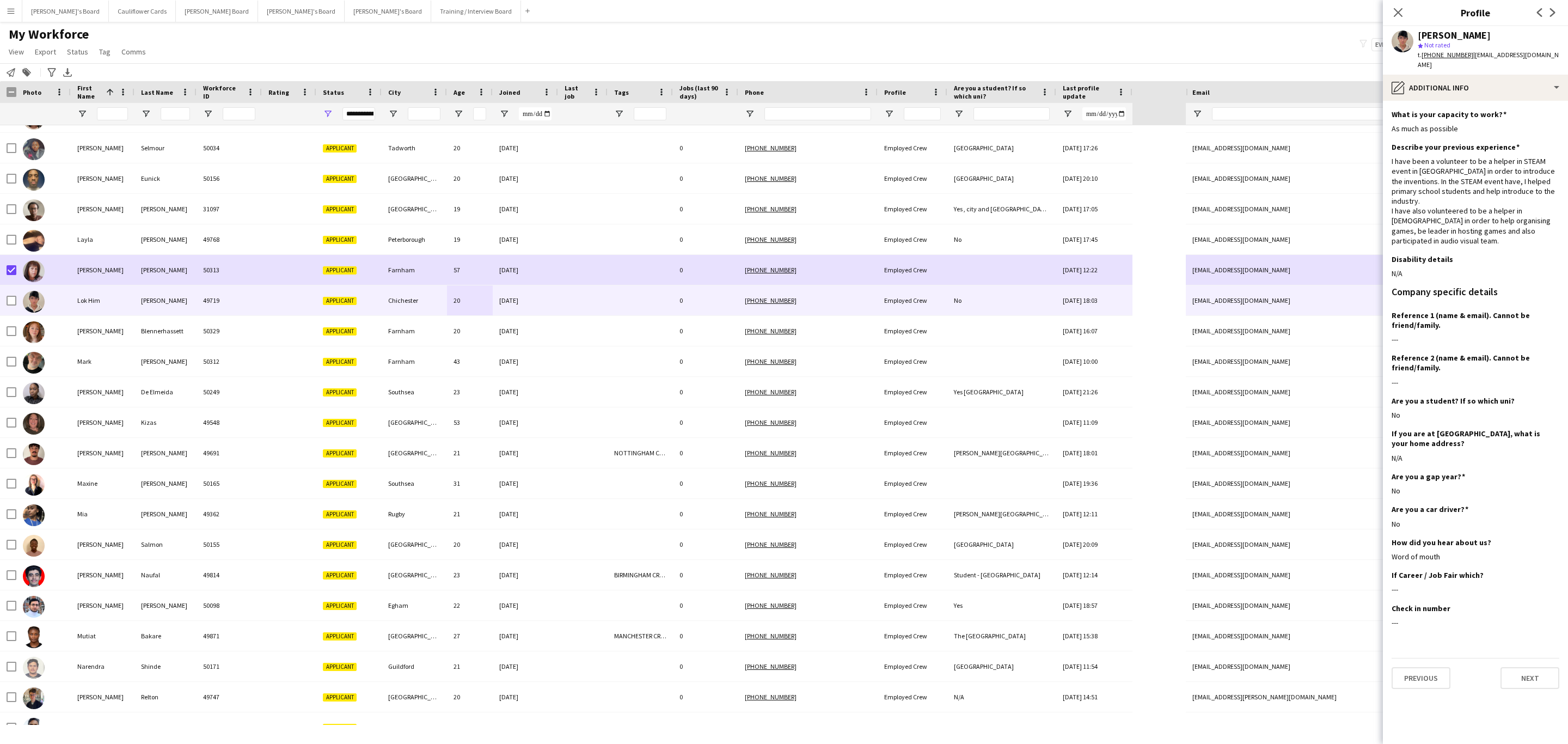
scroll to position [1226, 0]
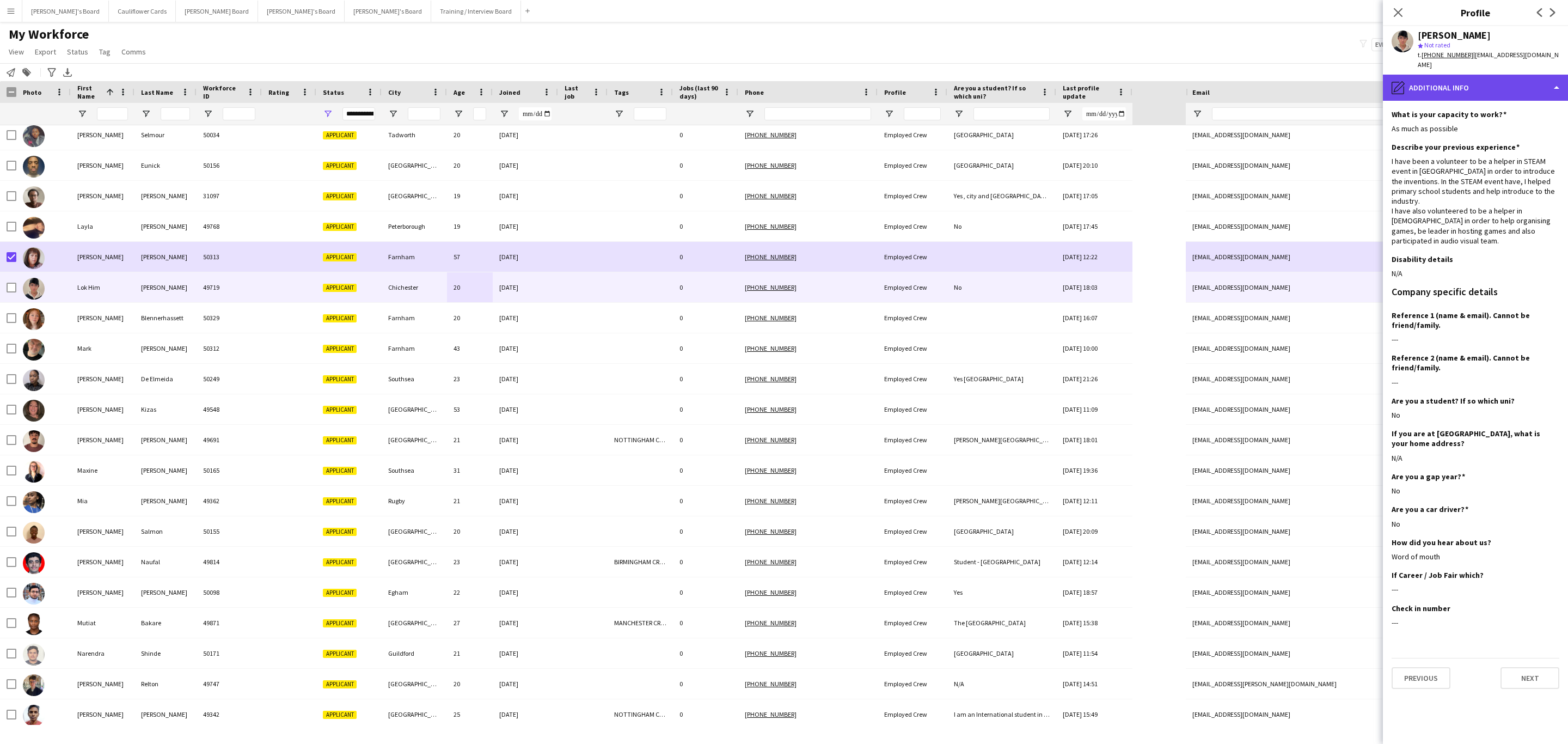
click at [1484, 79] on div "pencil4 Additional info" at bounding box center [1475, 87] width 185 height 26
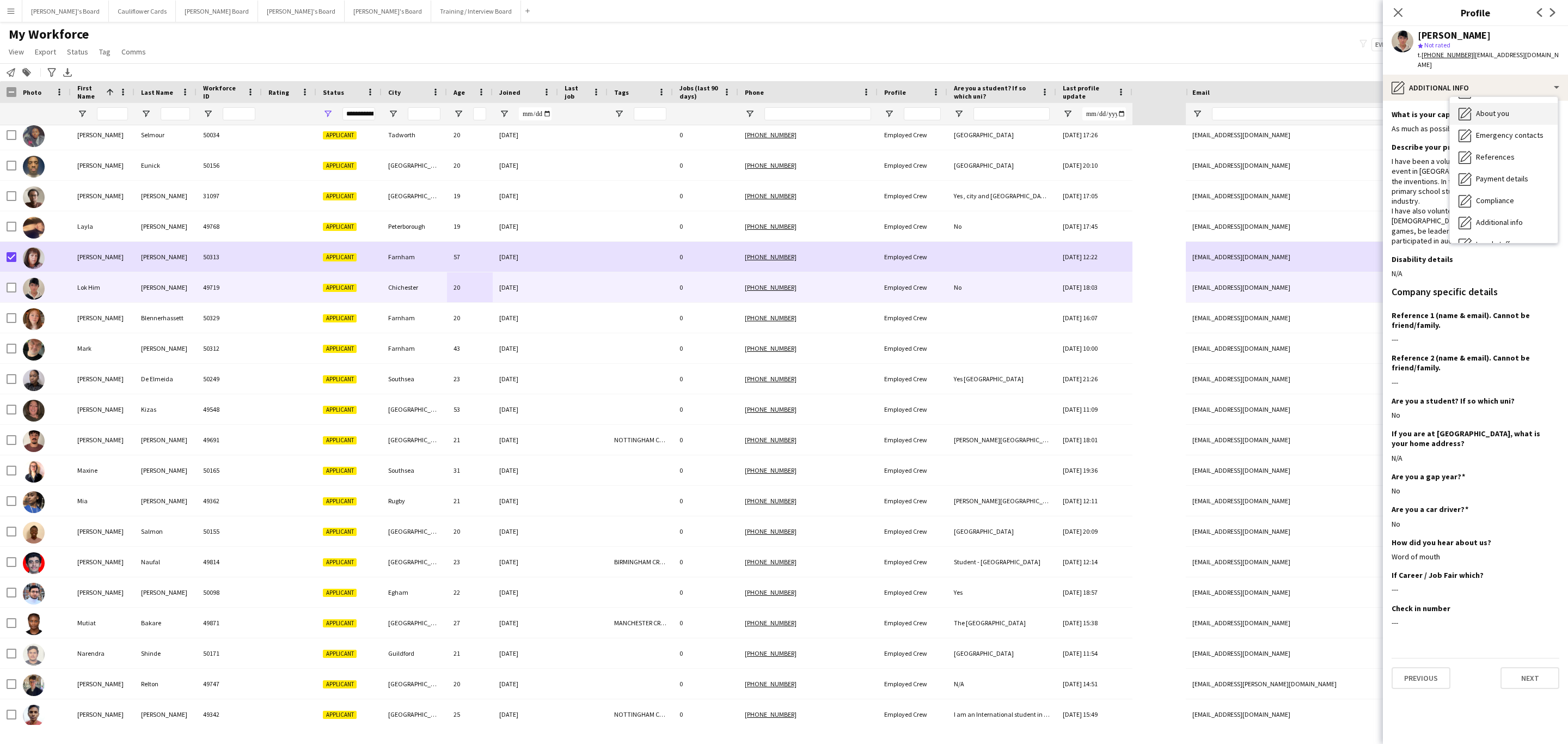
click at [1492, 113] on div "About you About you" at bounding box center [1504, 114] width 108 height 22
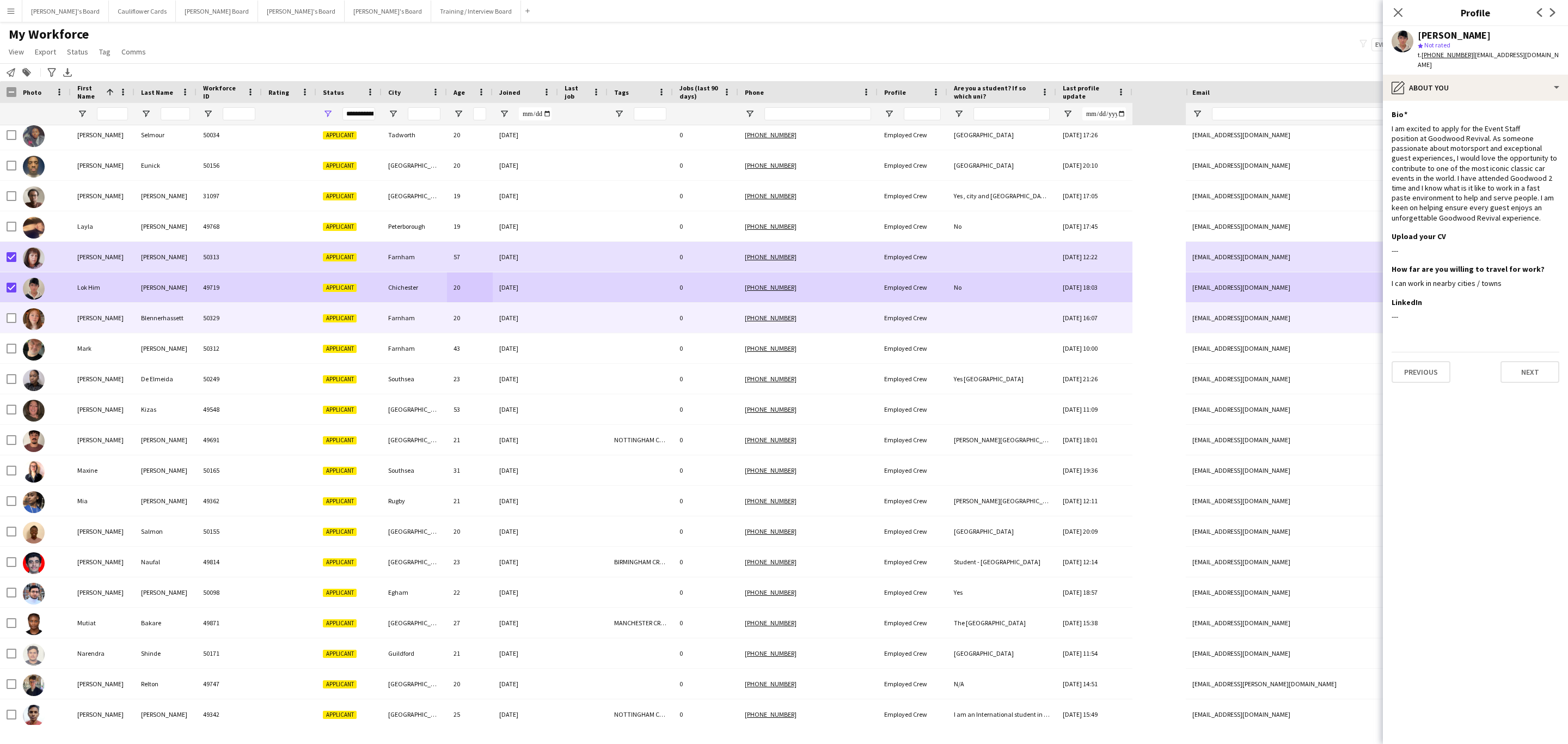
click at [198, 319] on div "50329" at bounding box center [230, 317] width 66 height 30
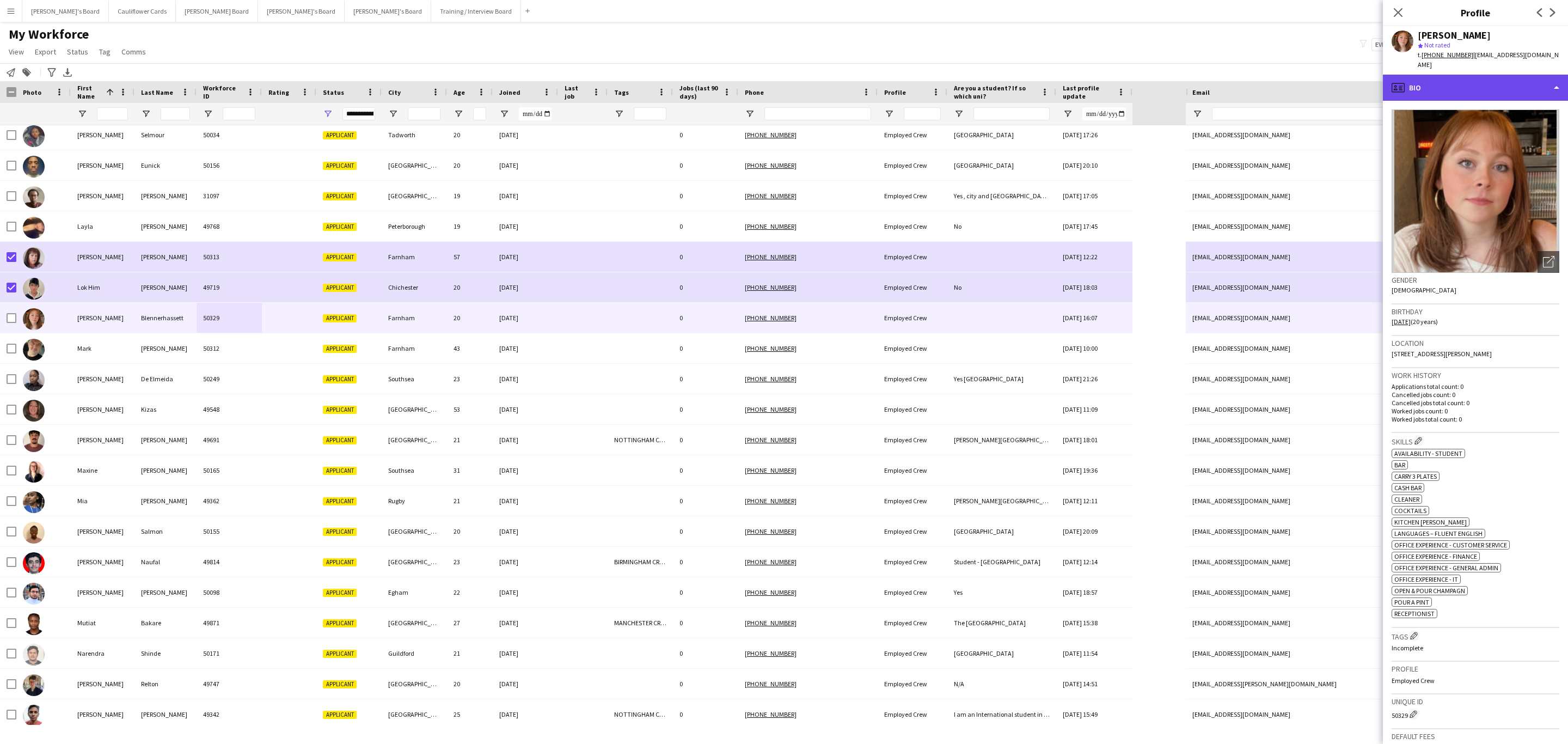
click at [1485, 83] on div "profile Bio" at bounding box center [1475, 87] width 185 height 26
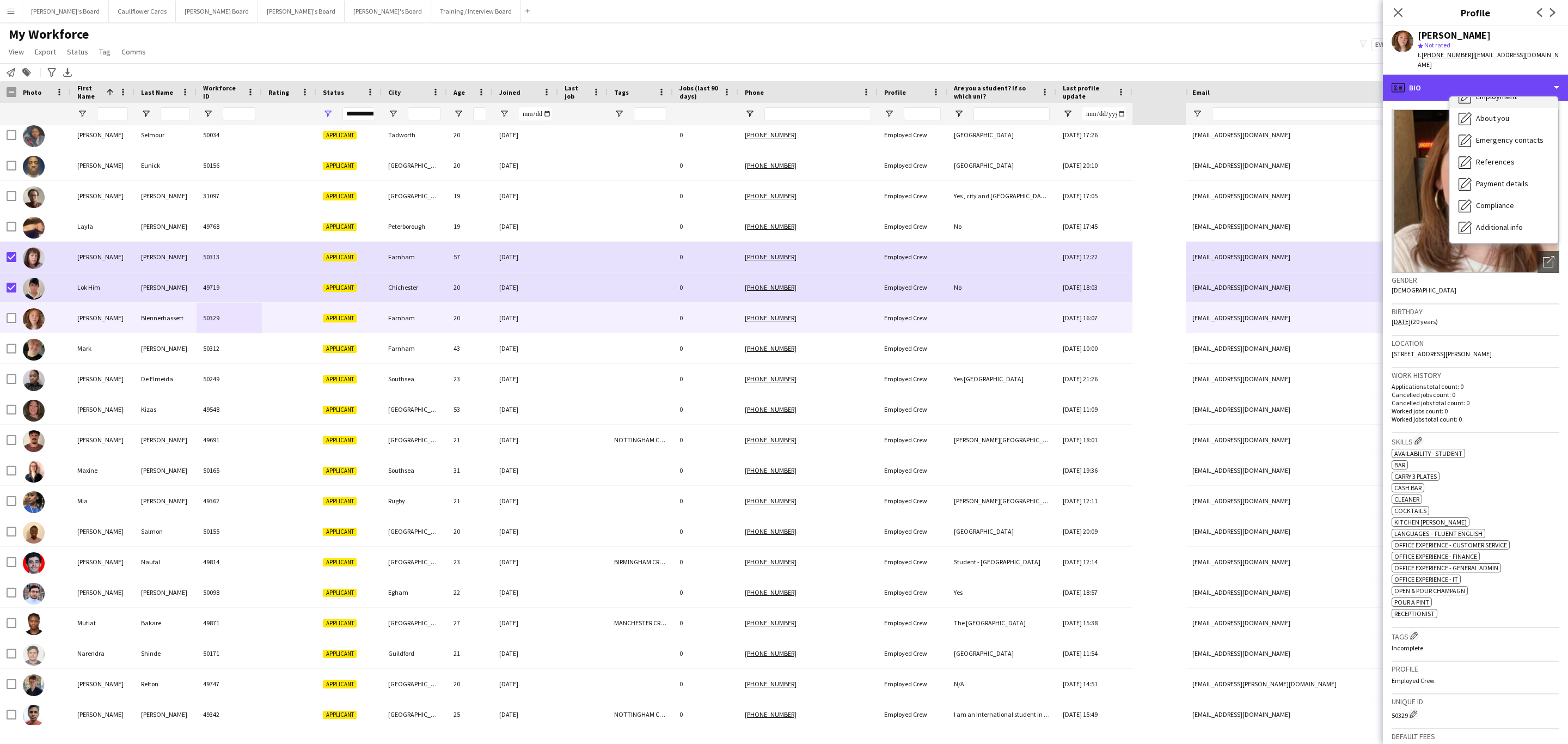
scroll to position [82, 0]
click at [1526, 209] on div "Additional info Additional info" at bounding box center [1504, 205] width 108 height 22
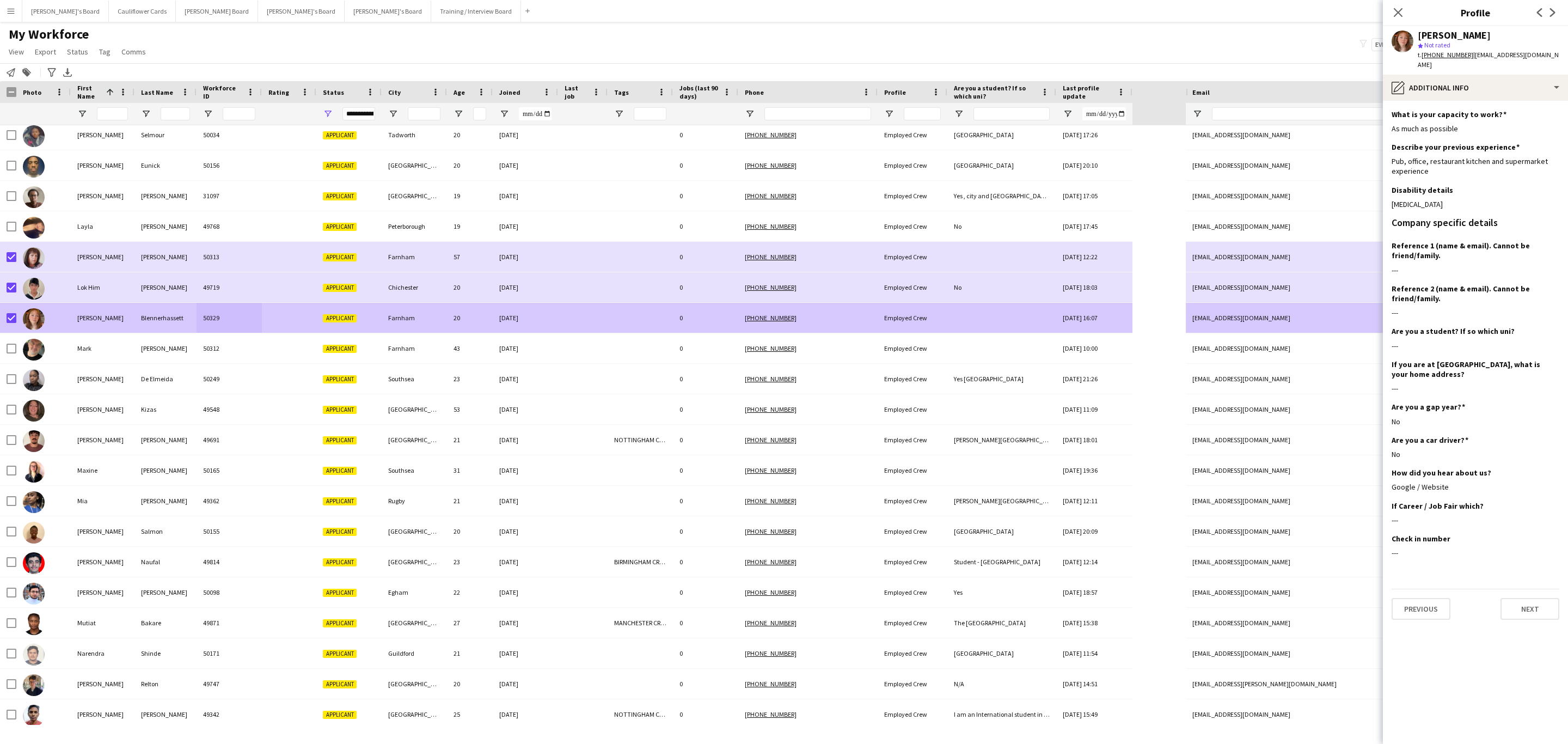
click at [551, 320] on div "23-09-2025" at bounding box center [526, 317] width 66 height 30
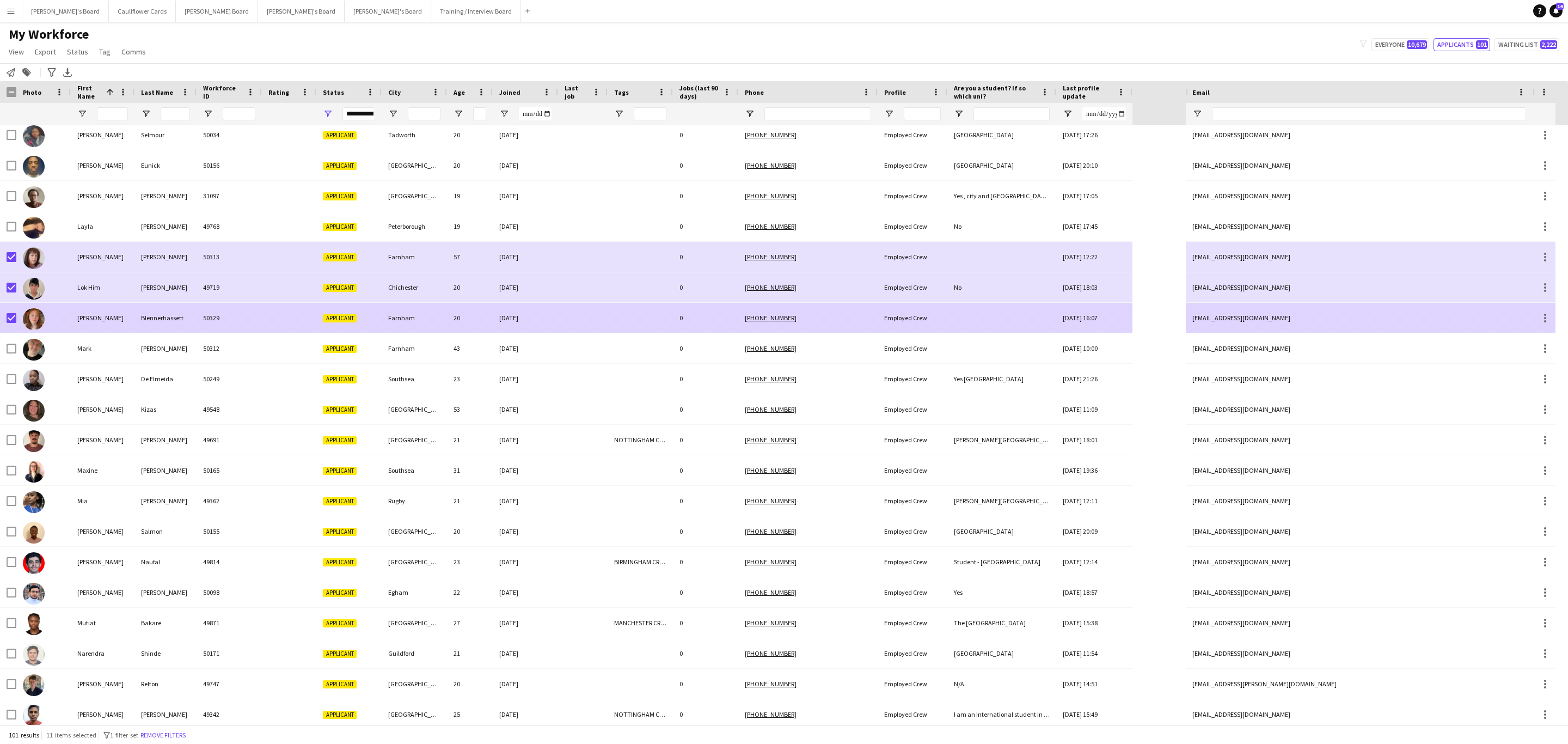
click at [696, 317] on div "0" at bounding box center [705, 317] width 66 height 30
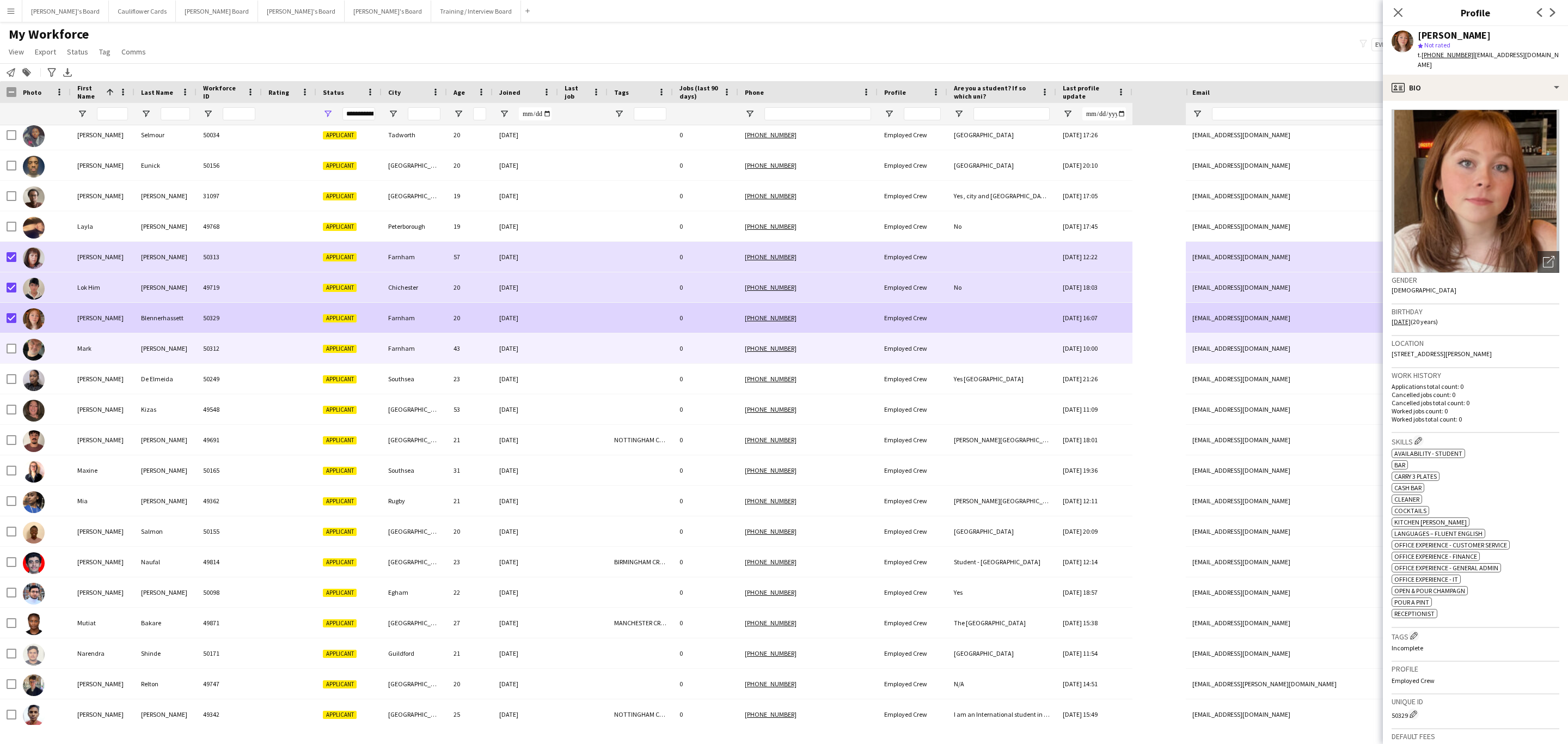
click at [601, 352] on div at bounding box center [582, 347] width 49 height 30
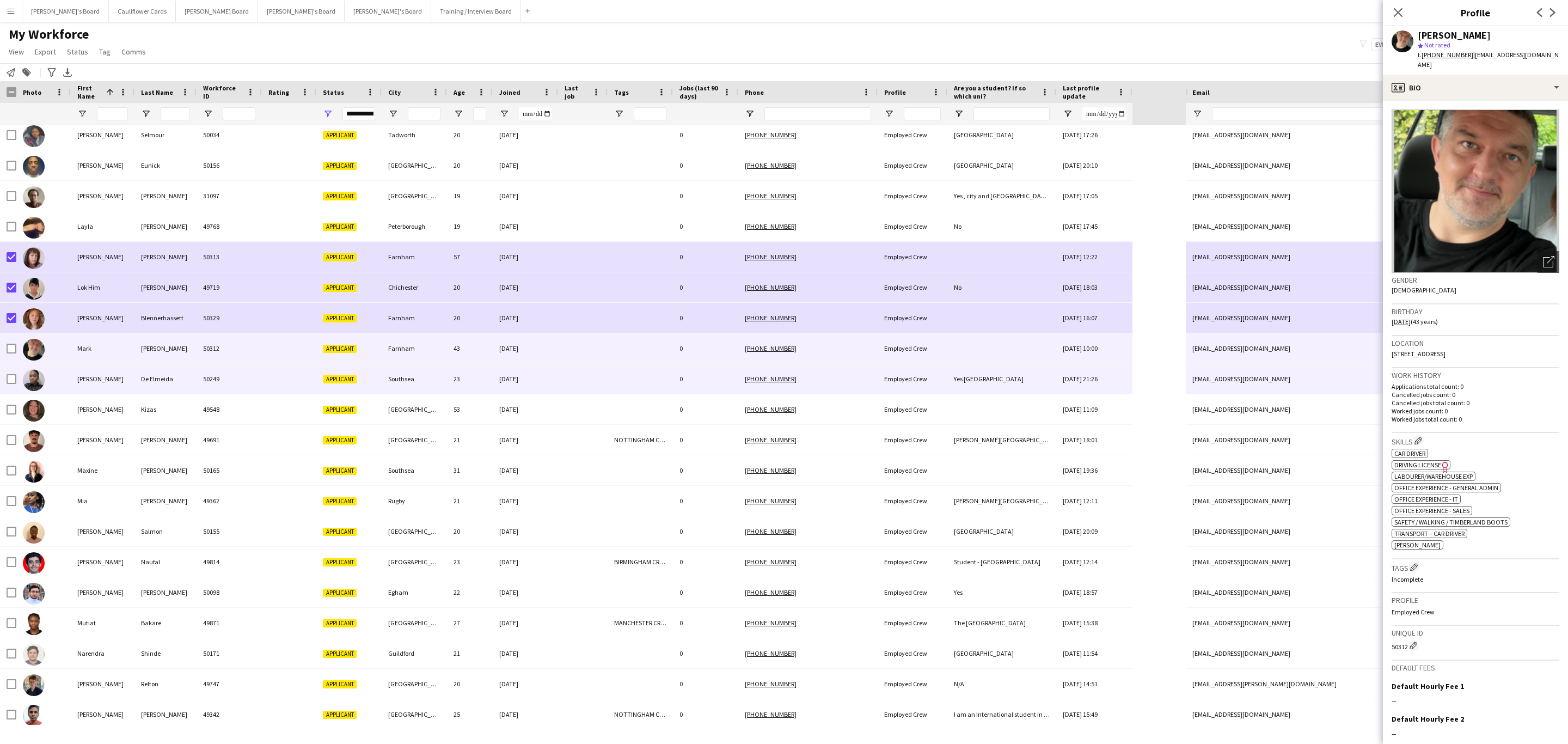
click at [582, 378] on div at bounding box center [582, 378] width 49 height 30
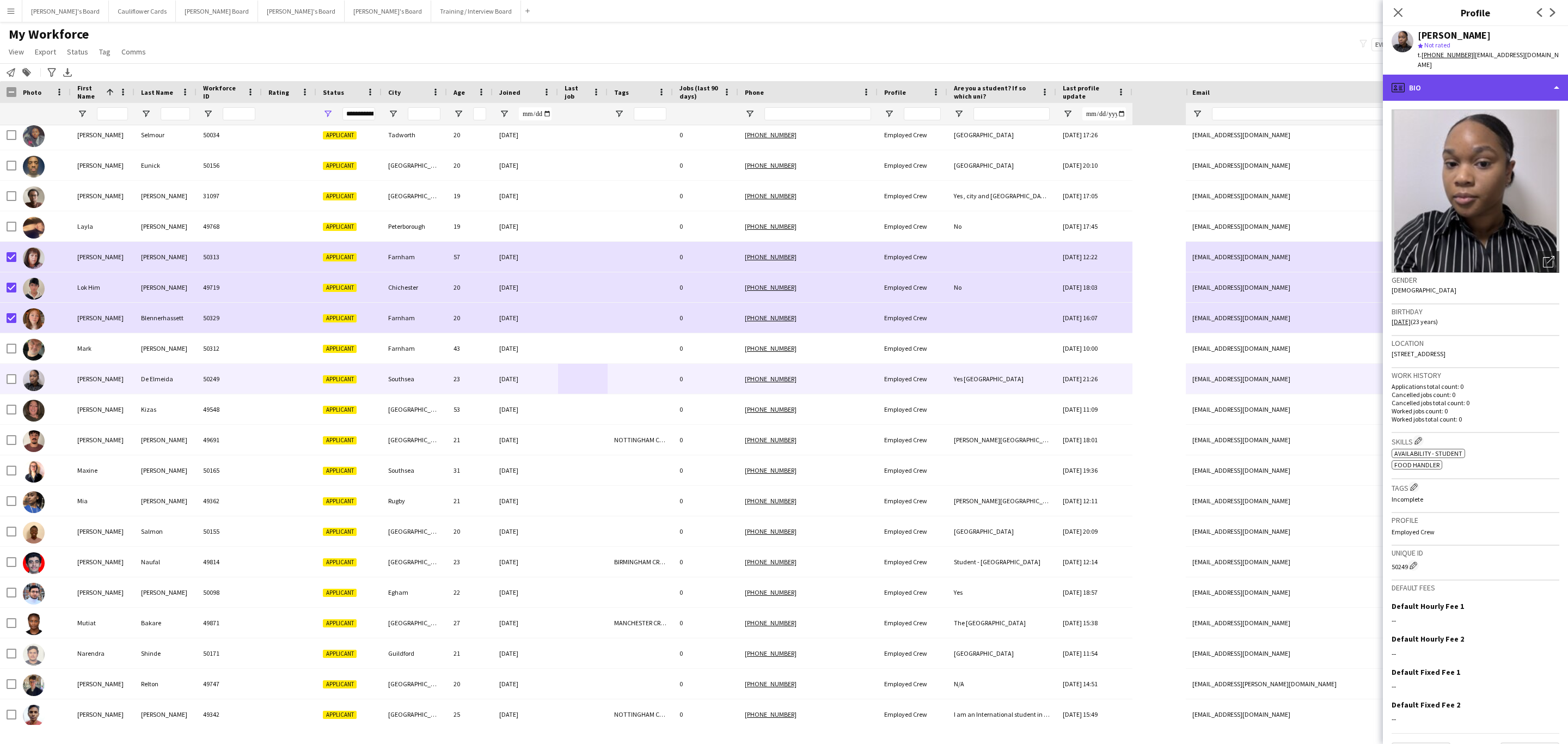
click at [1485, 80] on div "profile Bio" at bounding box center [1475, 87] width 185 height 26
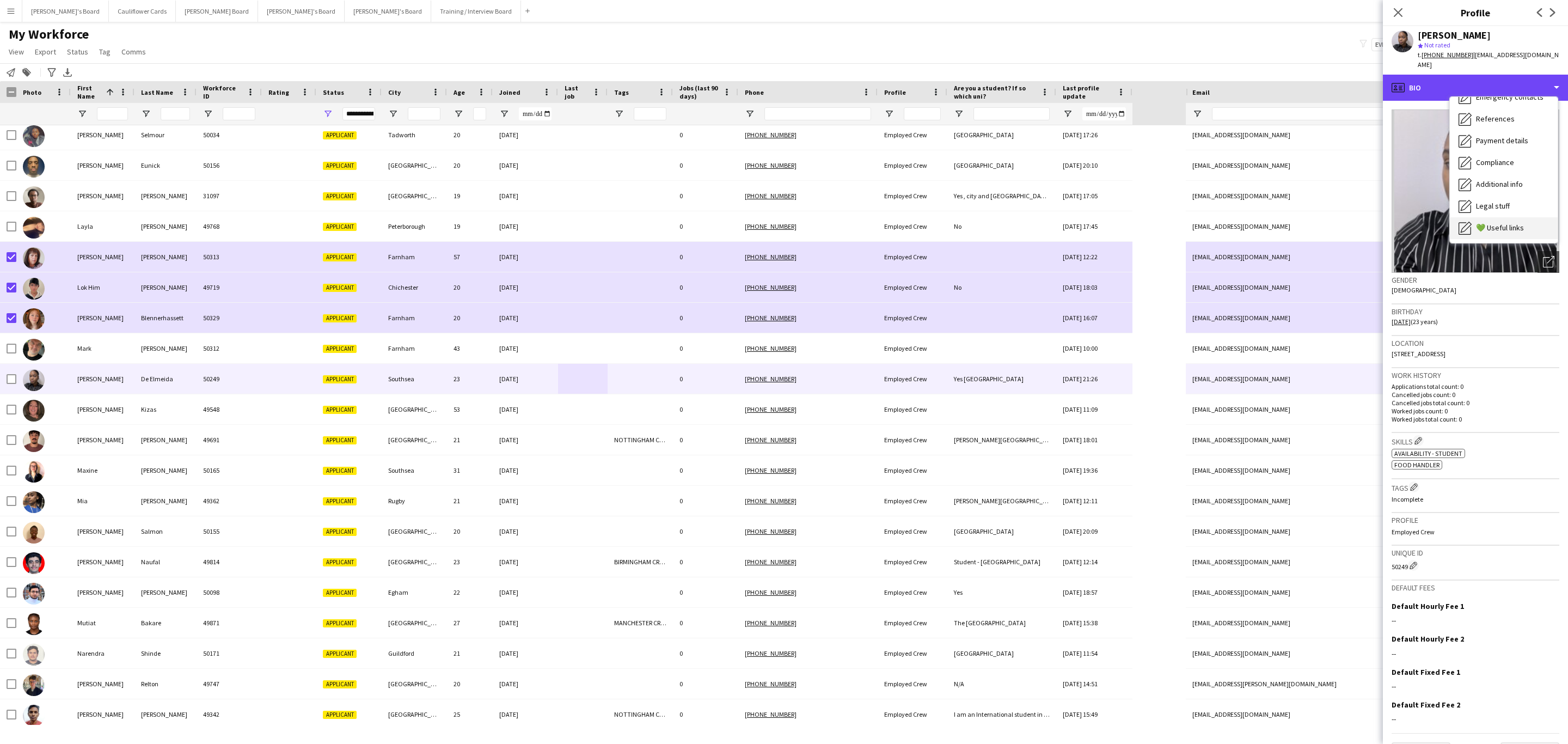
scroll to position [146, 0]
click at [1492, 136] on div "Additional info Additional info" at bounding box center [1504, 141] width 108 height 22
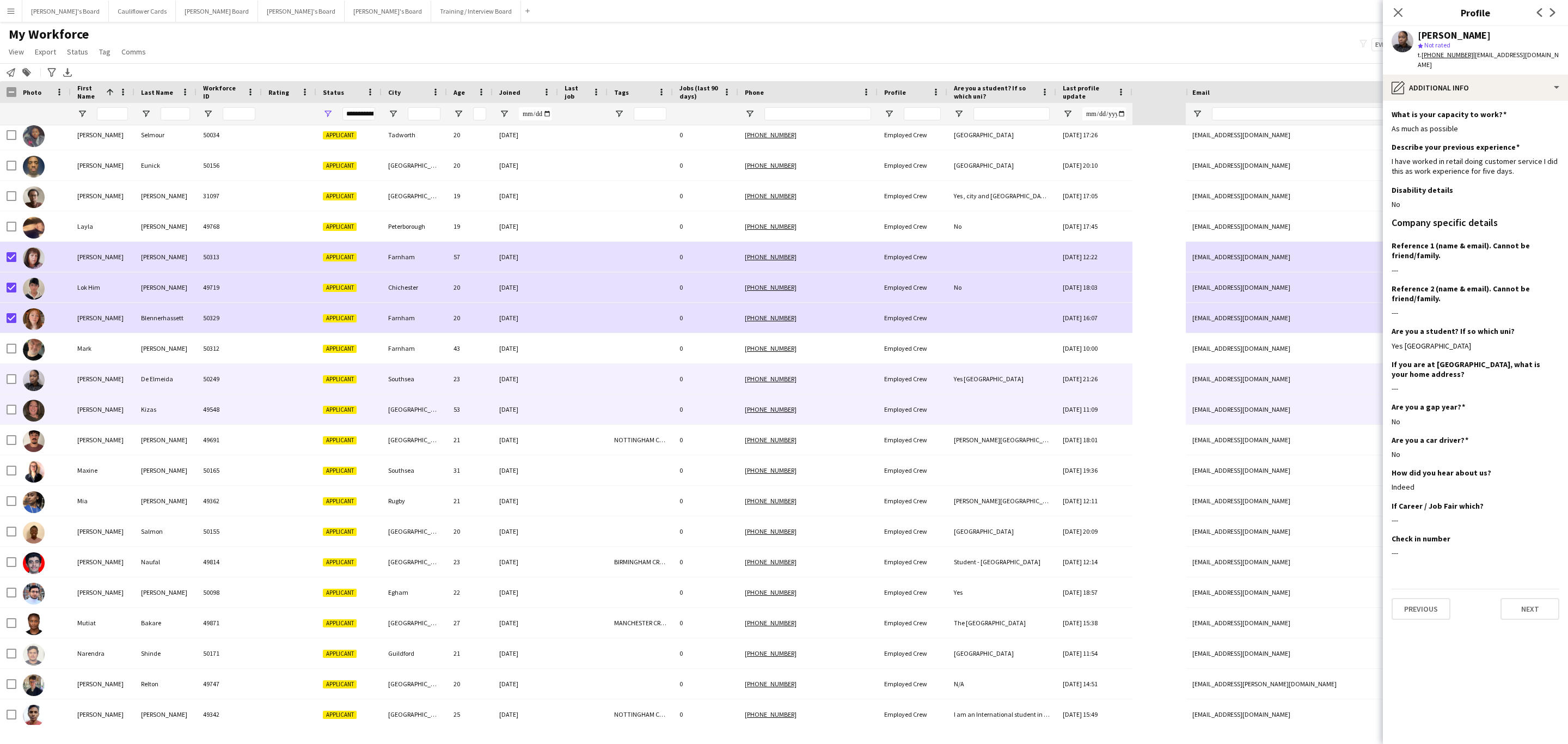
click at [565, 417] on div at bounding box center [582, 409] width 49 height 30
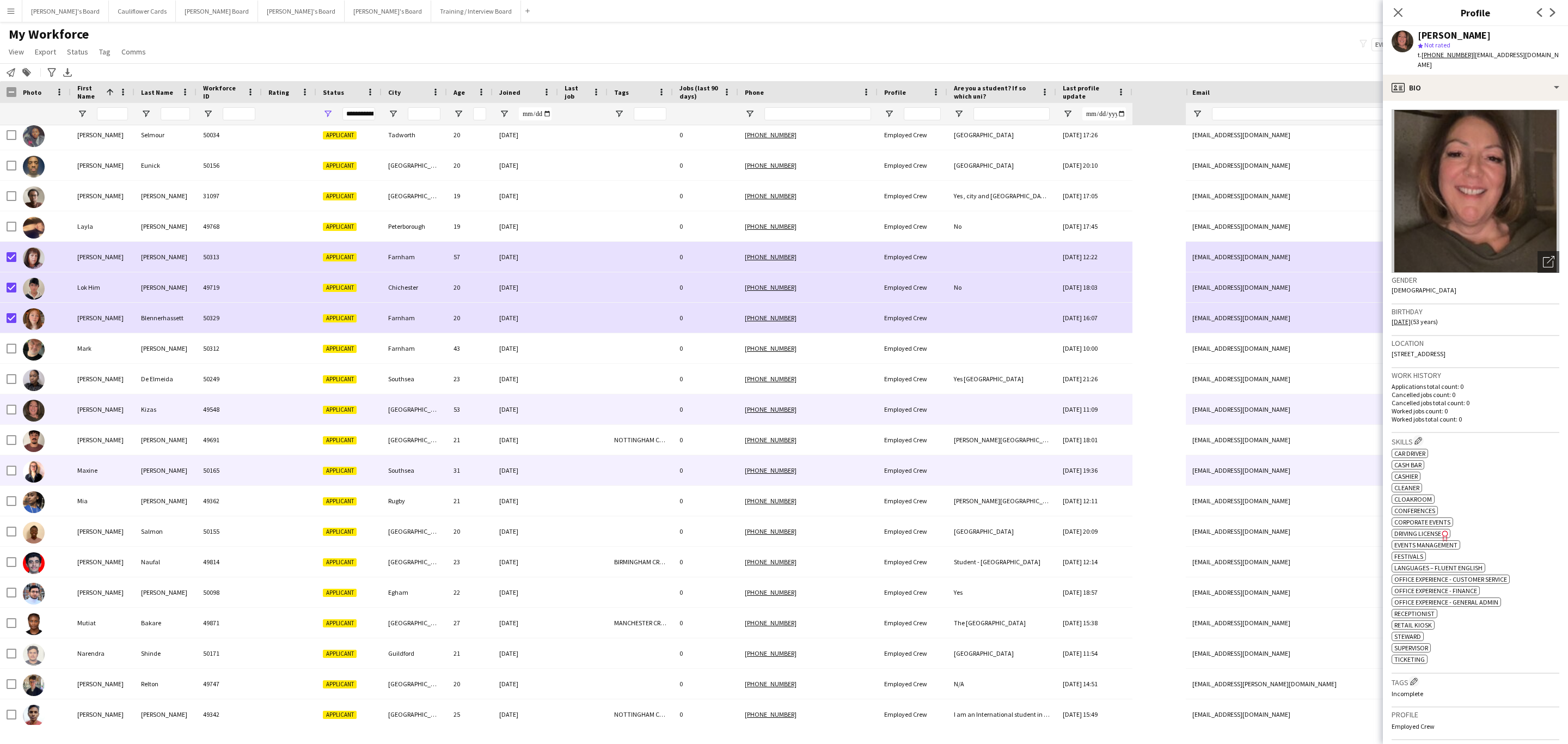
click at [574, 463] on div at bounding box center [582, 470] width 49 height 30
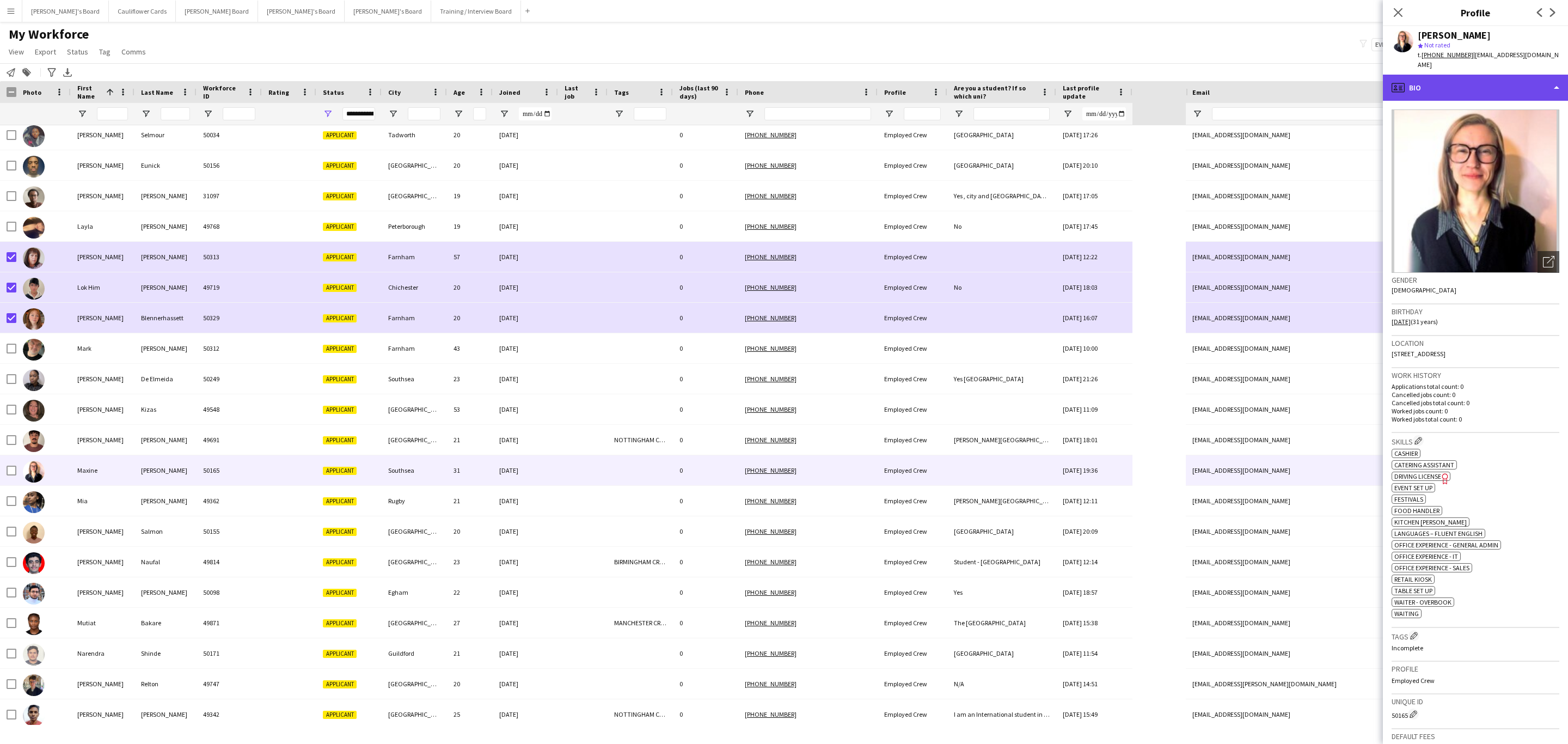
click at [1483, 90] on div "profile Bio" at bounding box center [1475, 87] width 185 height 26
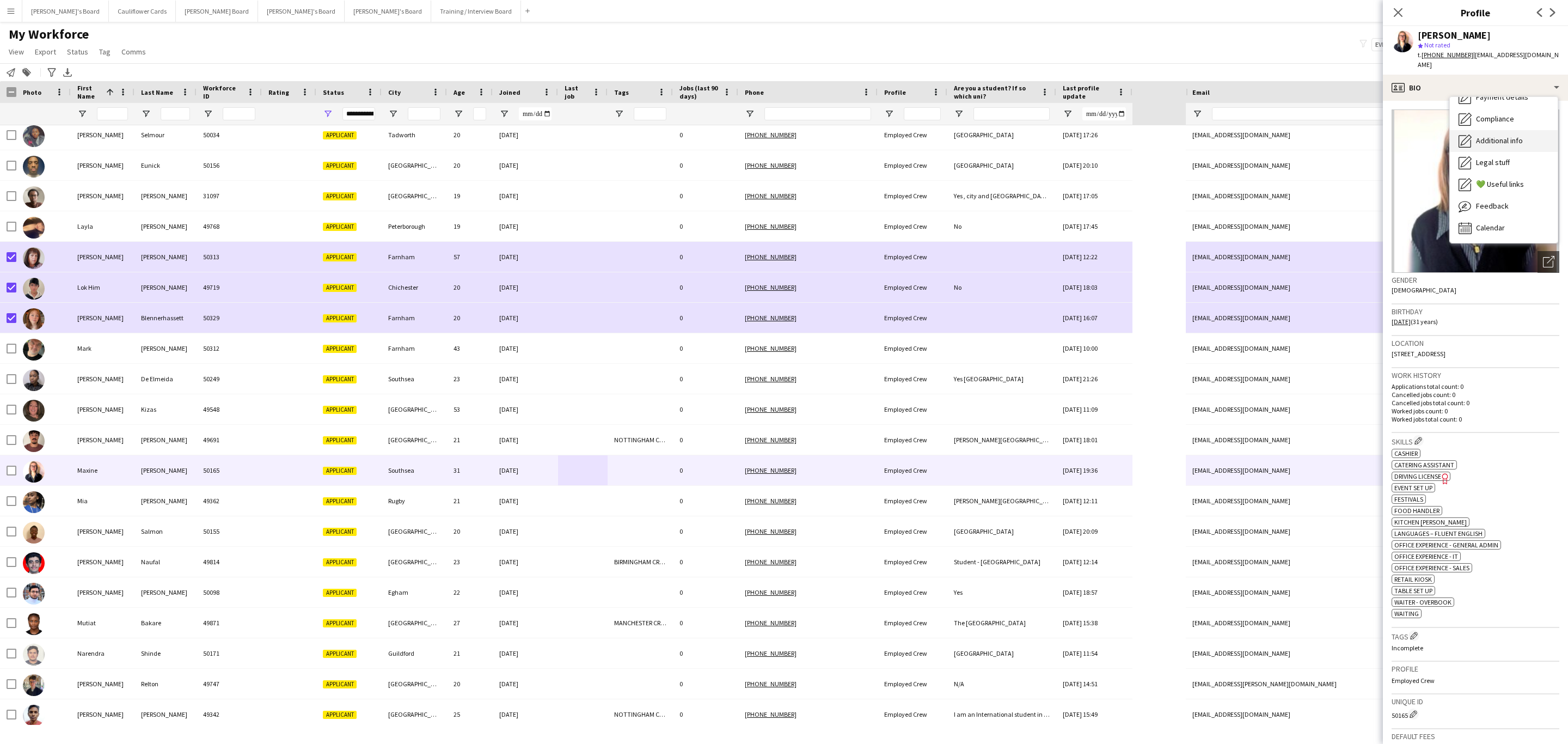
click at [1490, 136] on span "Additional info" at bounding box center [1499, 141] width 47 height 10
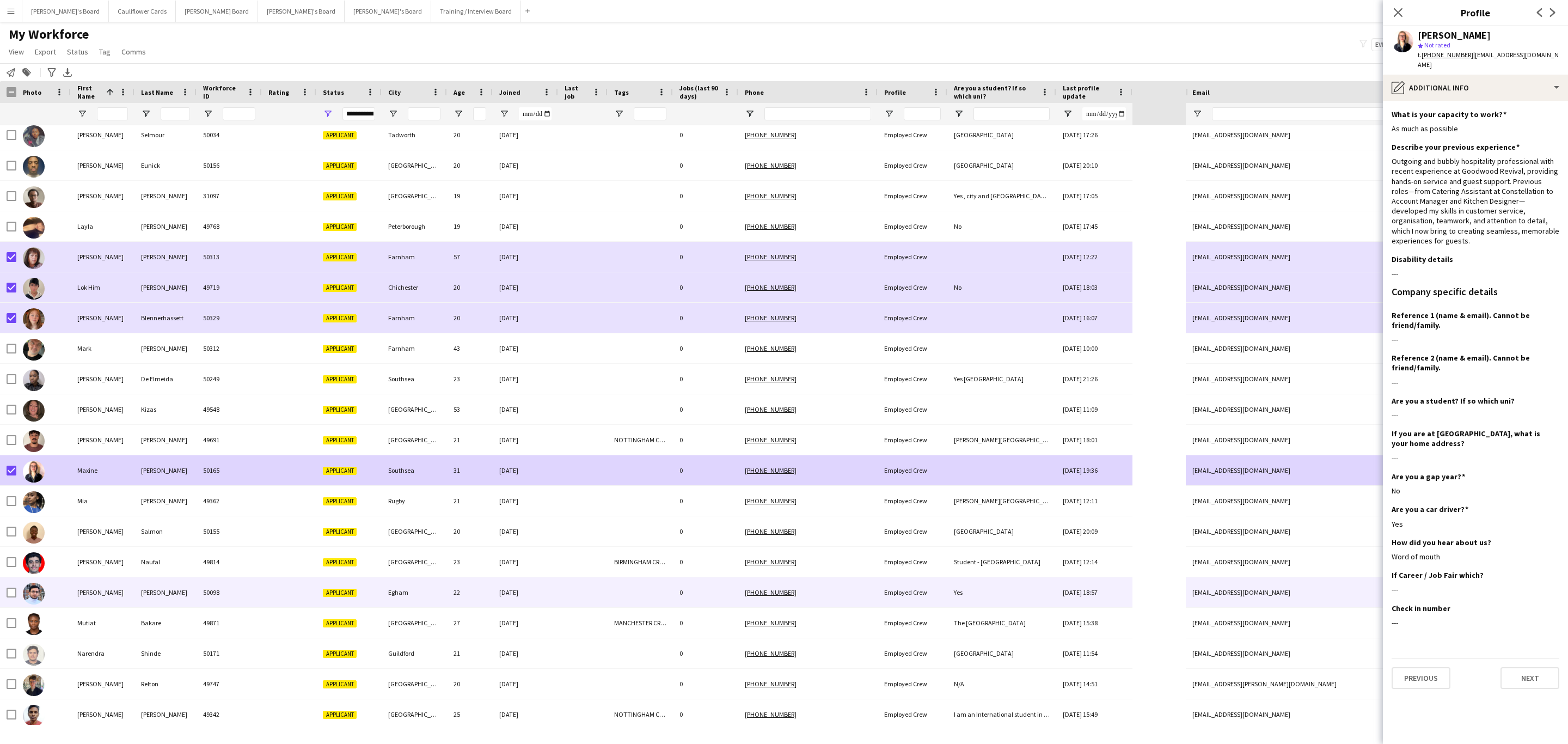
click at [593, 601] on div at bounding box center [582, 592] width 49 height 30
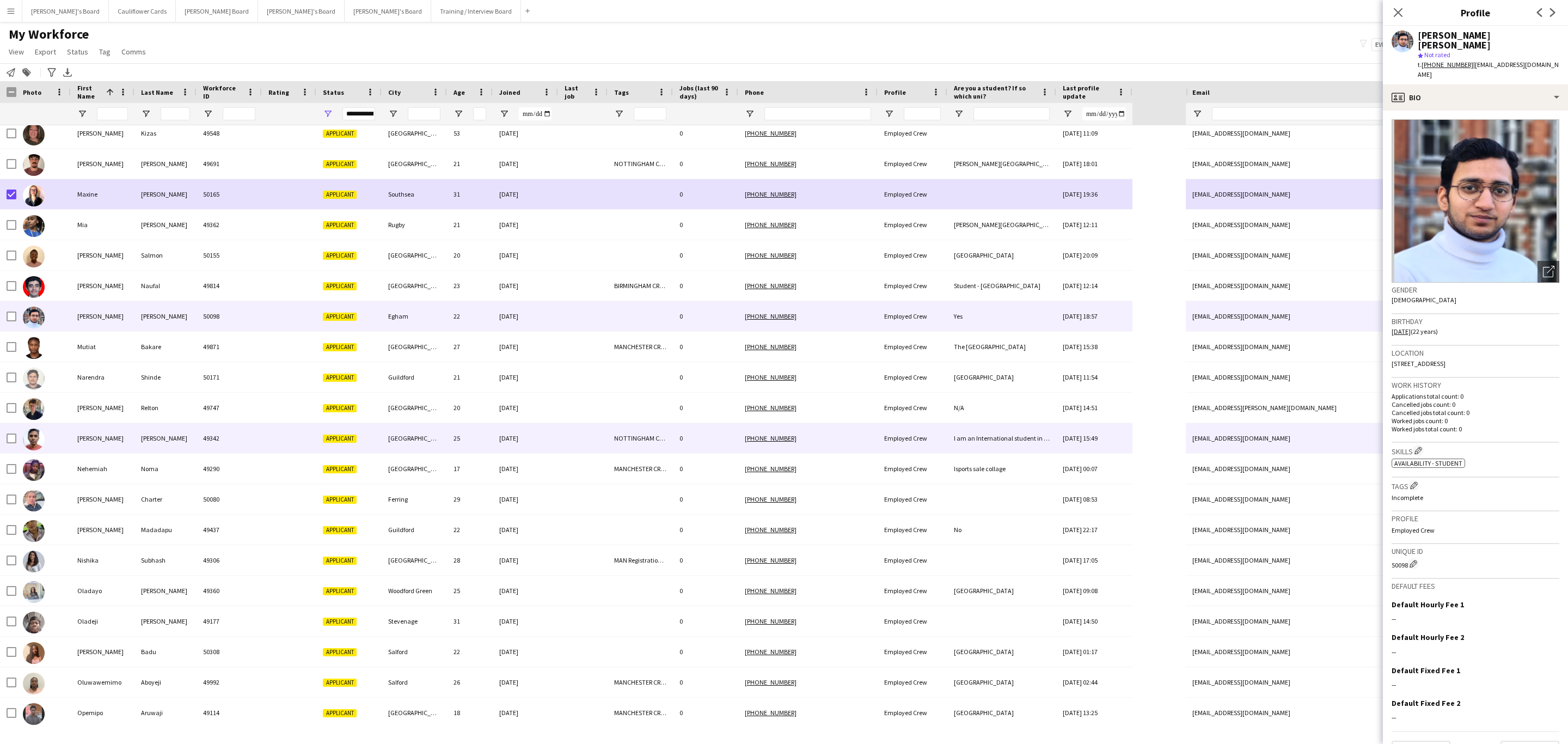
scroll to position [1552, 0]
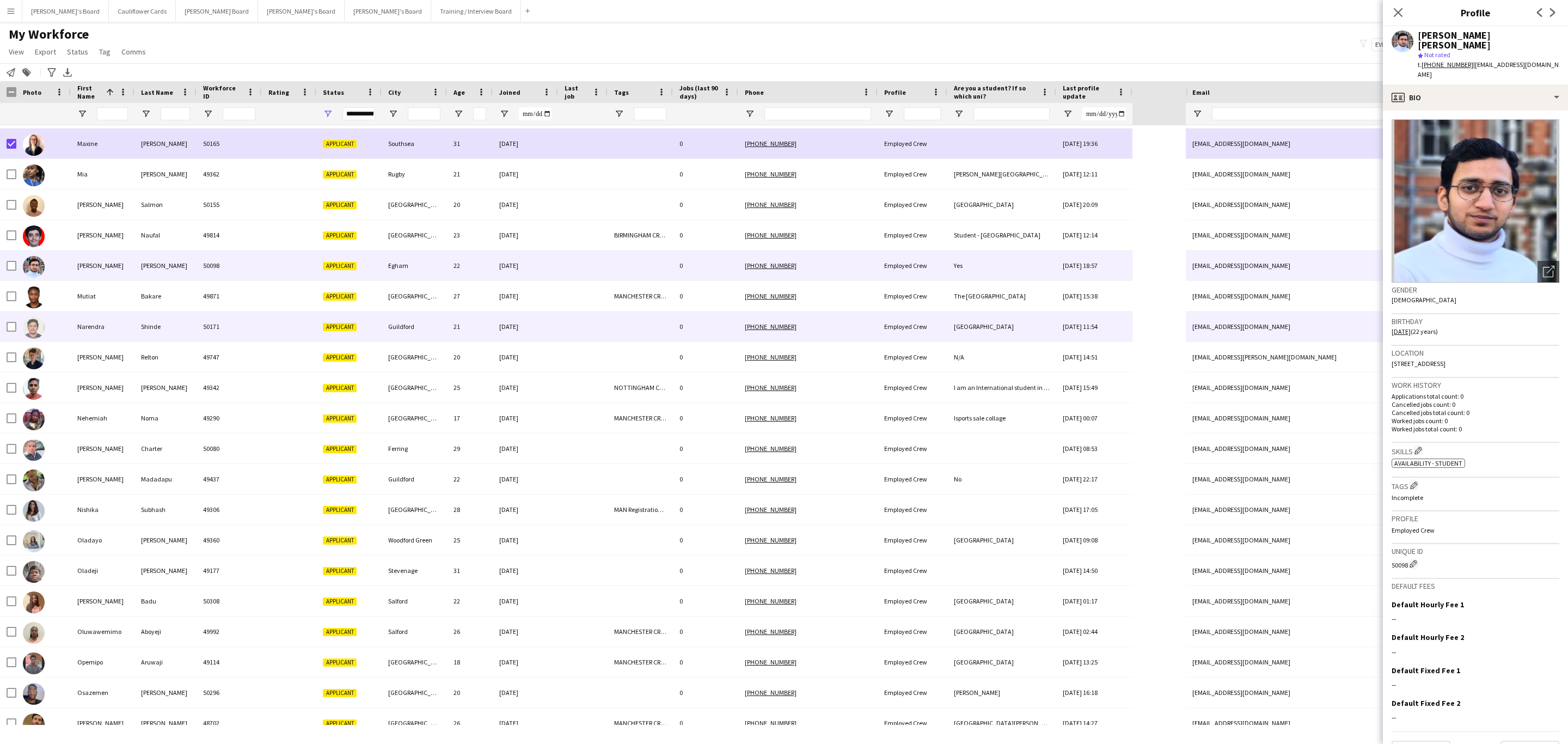
click at [590, 342] on div at bounding box center [582, 326] width 49 height 30
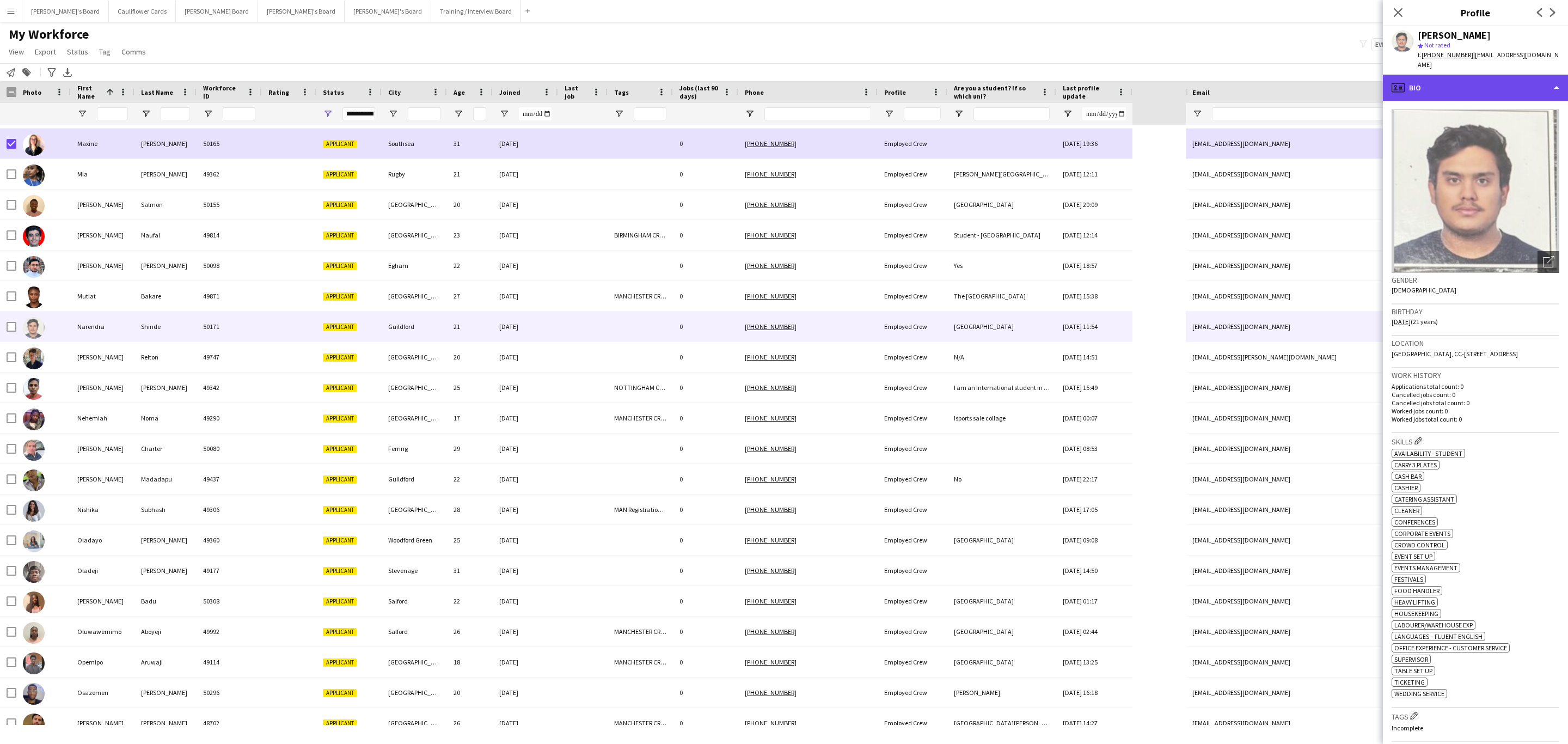
click at [1460, 93] on div "profile Bio" at bounding box center [1475, 87] width 185 height 26
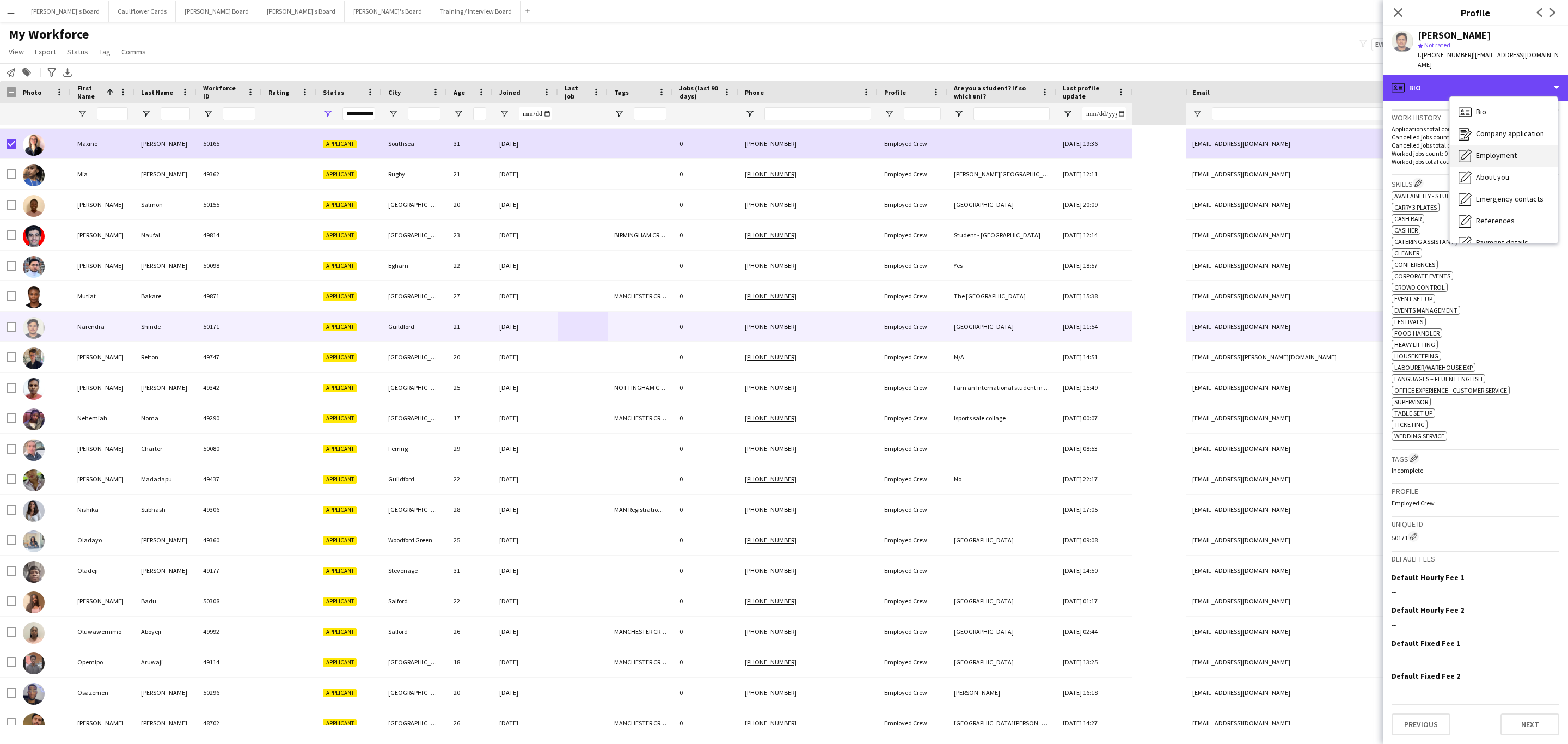
scroll to position [146, 0]
click at [1499, 142] on span "Additional info" at bounding box center [1499, 141] width 47 height 10
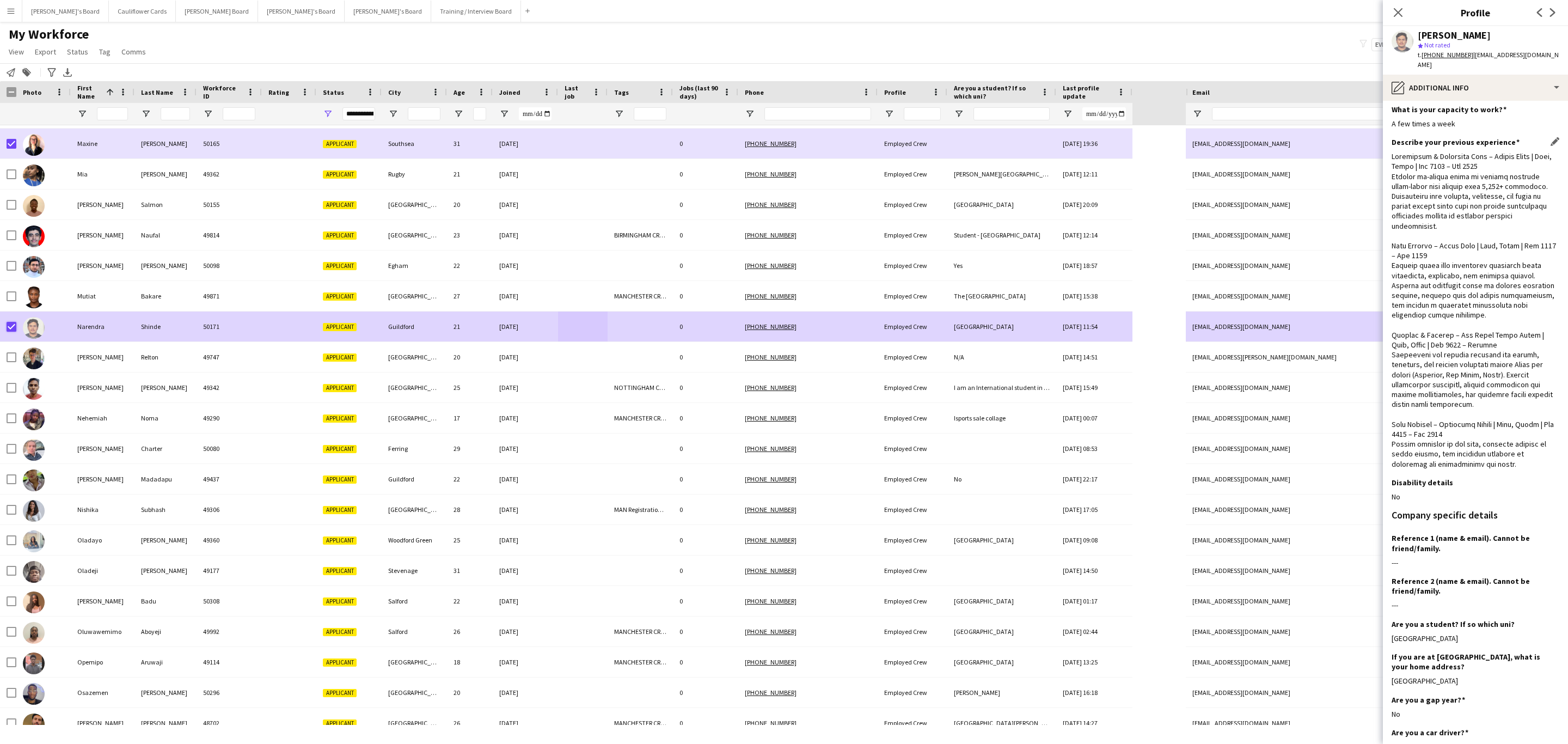
scroll to position [0, 0]
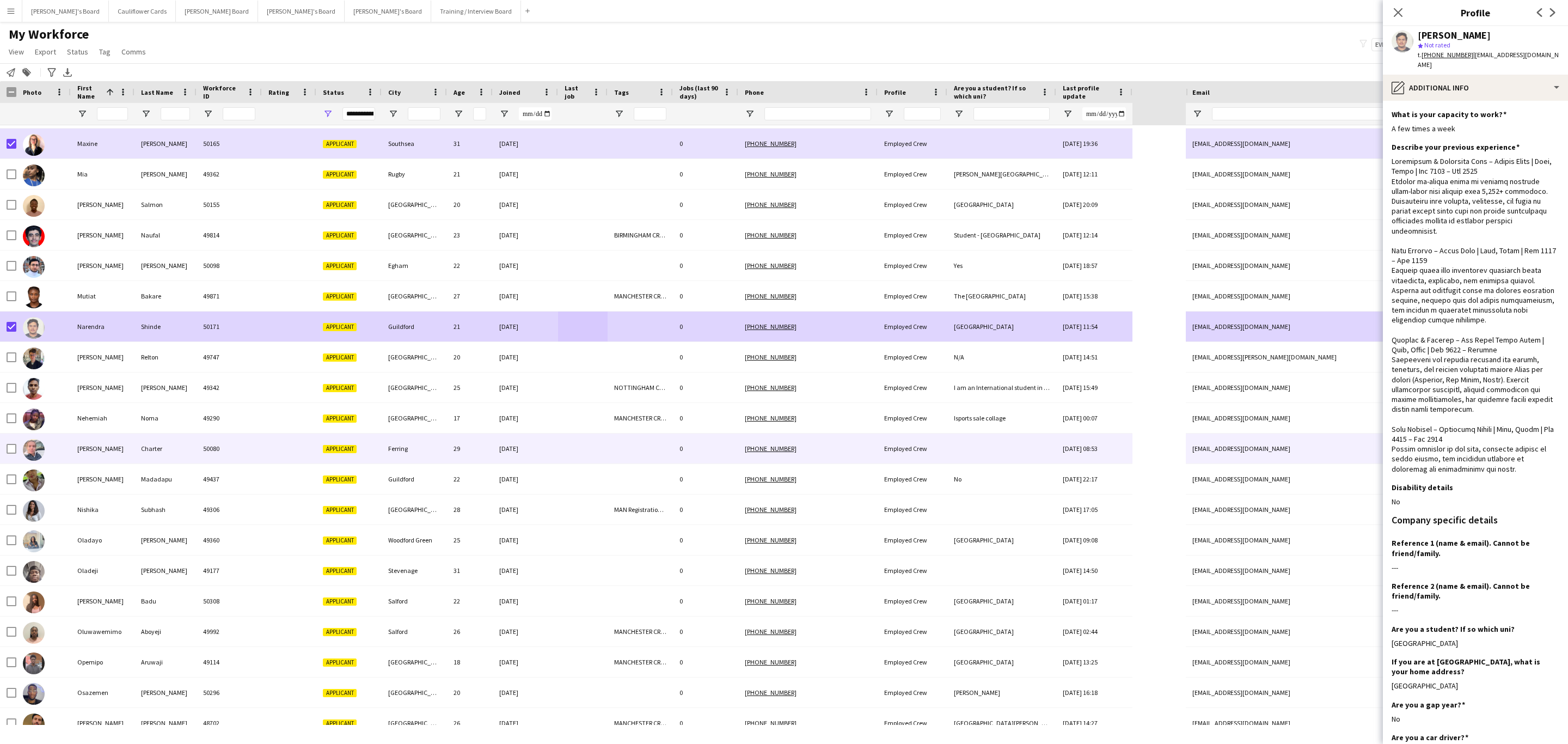
click at [596, 455] on div at bounding box center [582, 448] width 49 height 30
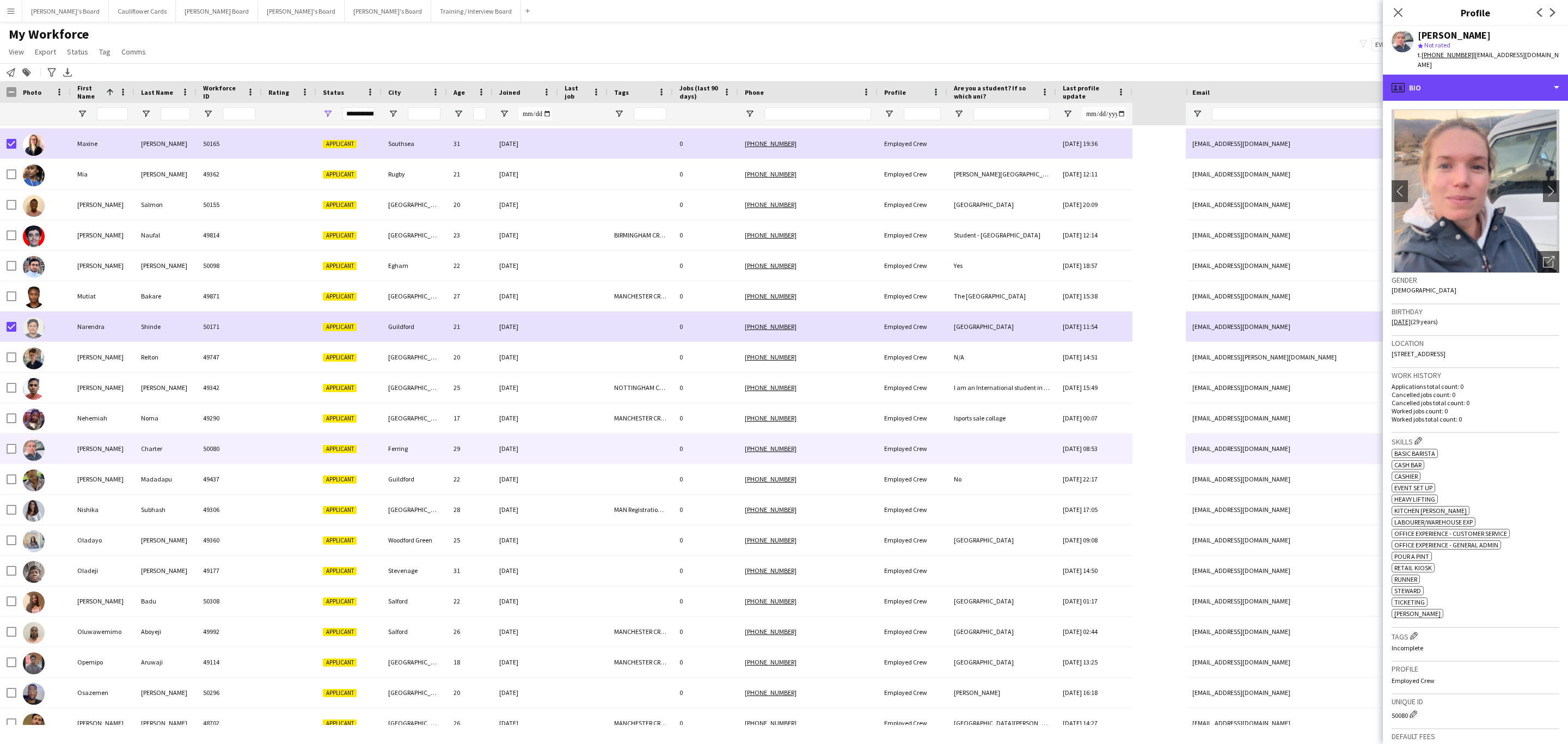
drag, startPoint x: 1534, startPoint y: 68, endPoint x: 1529, endPoint y: 129, distance: 61.2
click at [1534, 74] on div "profile Bio" at bounding box center [1475, 87] width 185 height 26
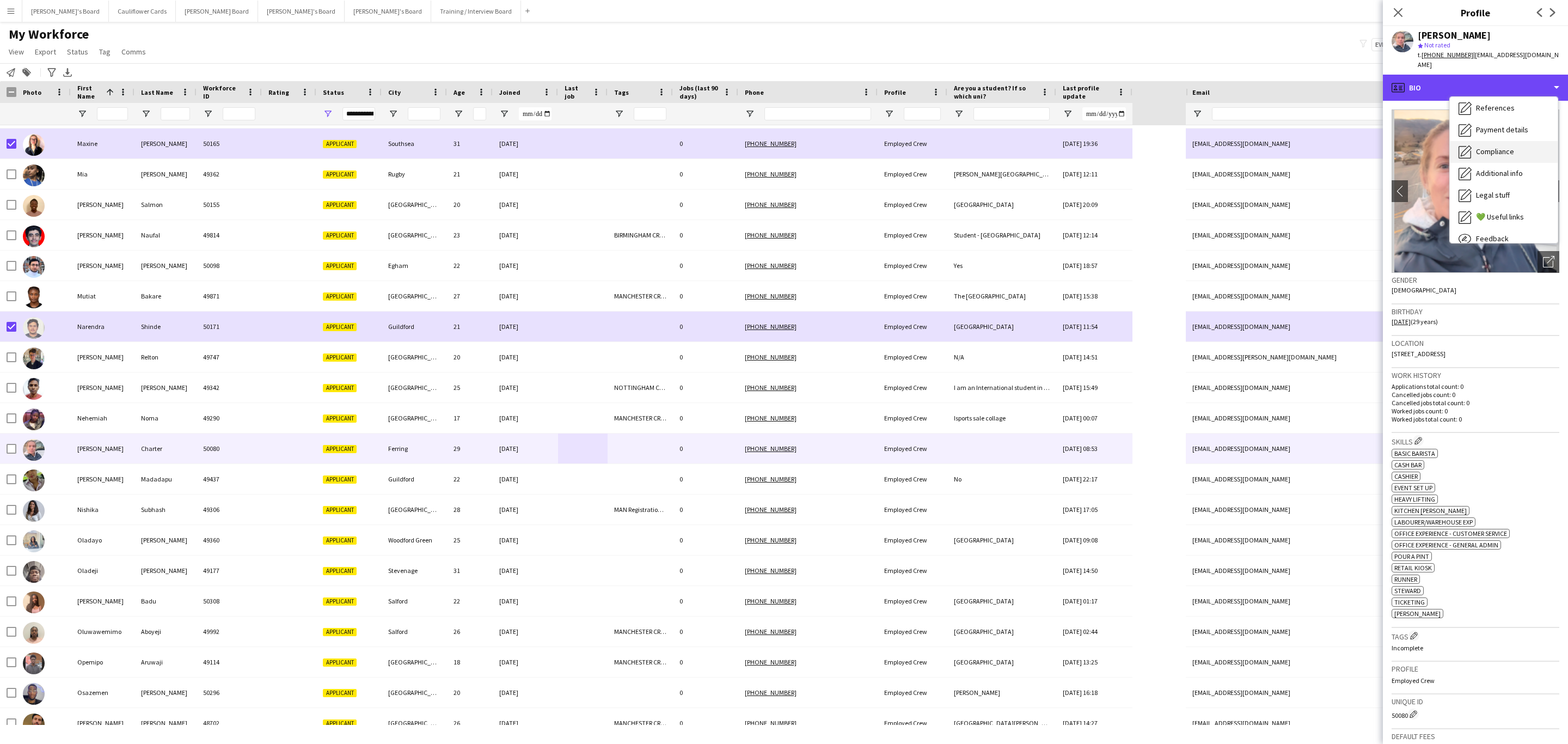
scroll to position [146, 0]
click at [1509, 136] on span "Additional info" at bounding box center [1499, 141] width 47 height 10
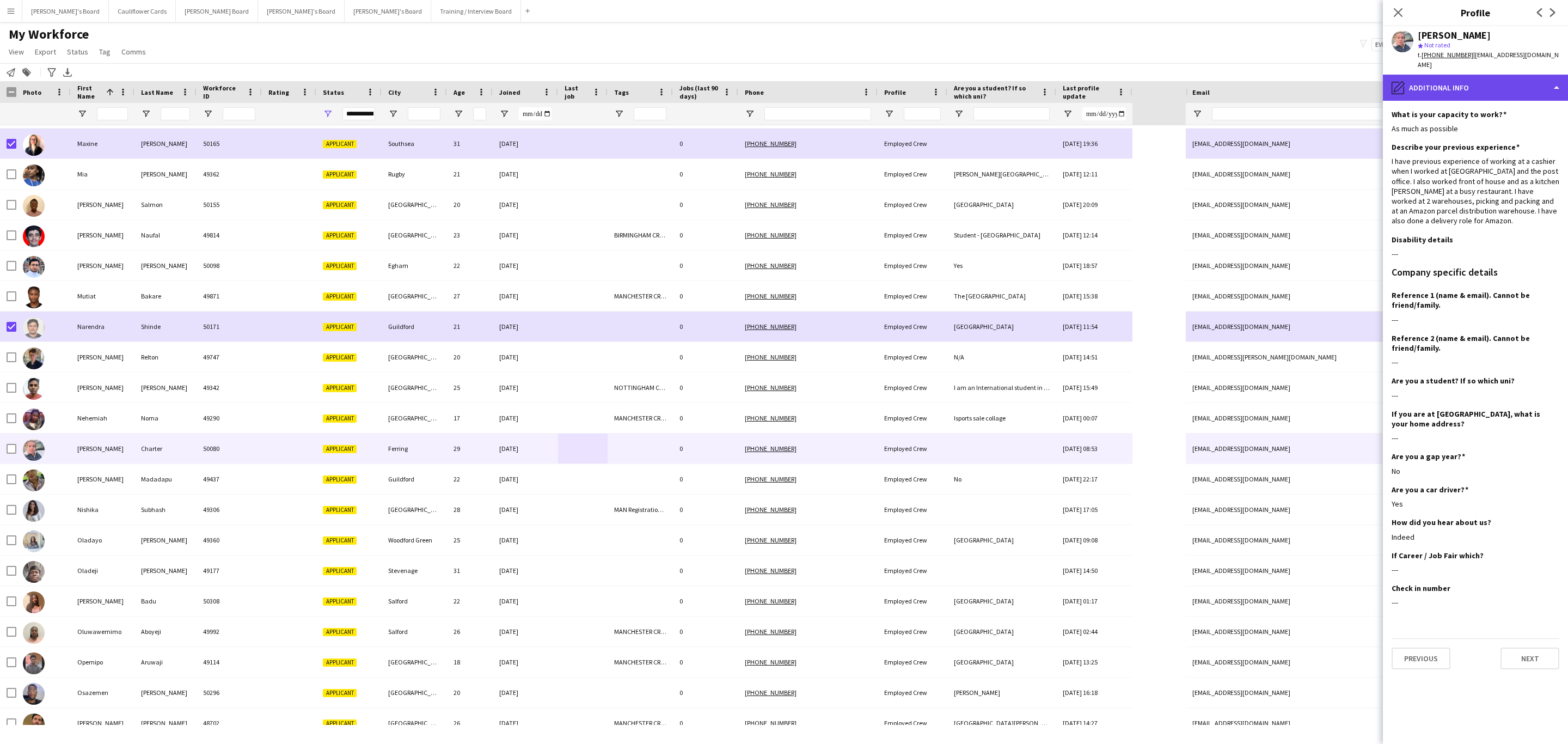
click at [1497, 74] on div "pencil4 Additional info" at bounding box center [1475, 87] width 185 height 26
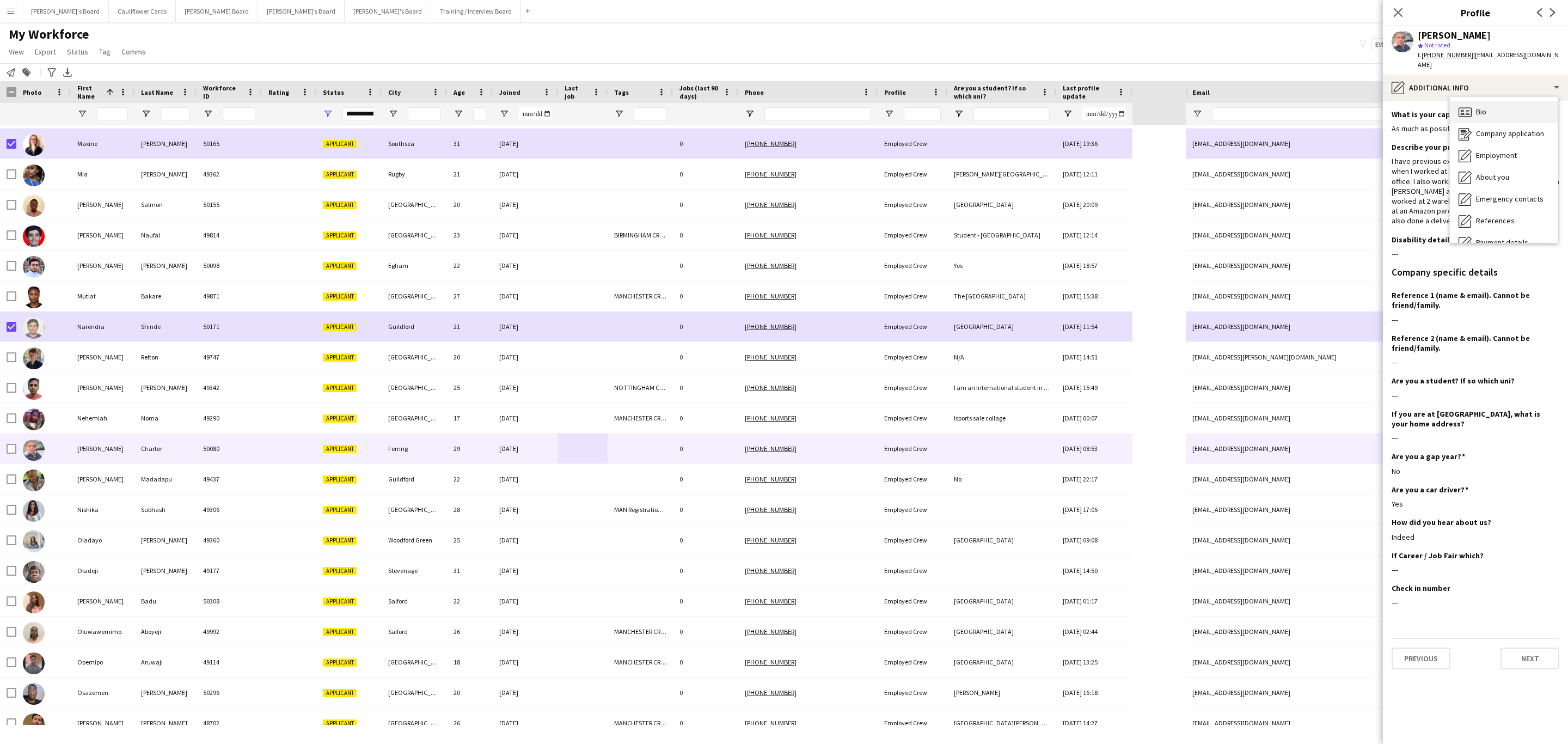
click at [1506, 106] on div "Bio Bio" at bounding box center [1504, 112] width 108 height 22
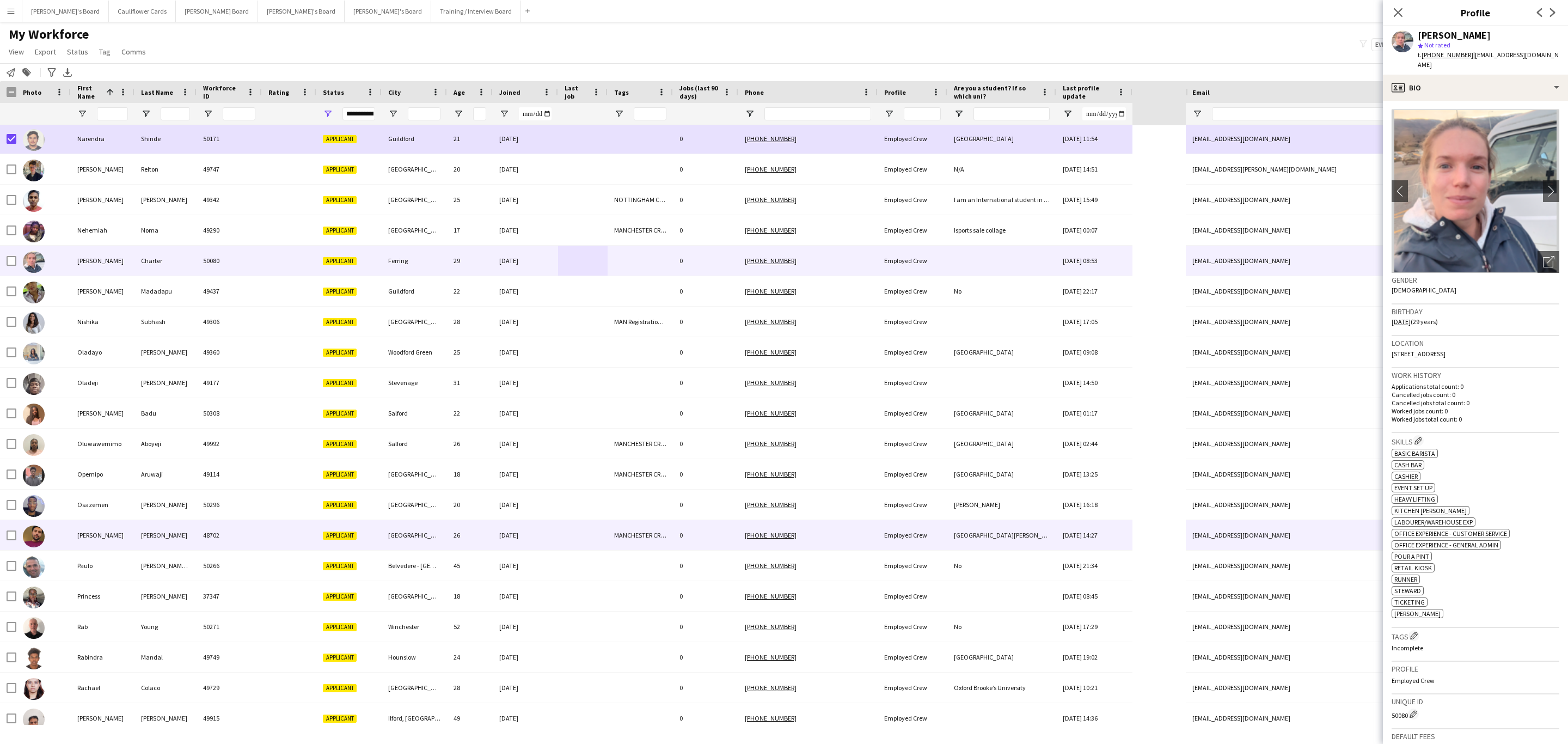
scroll to position [1716, 0]
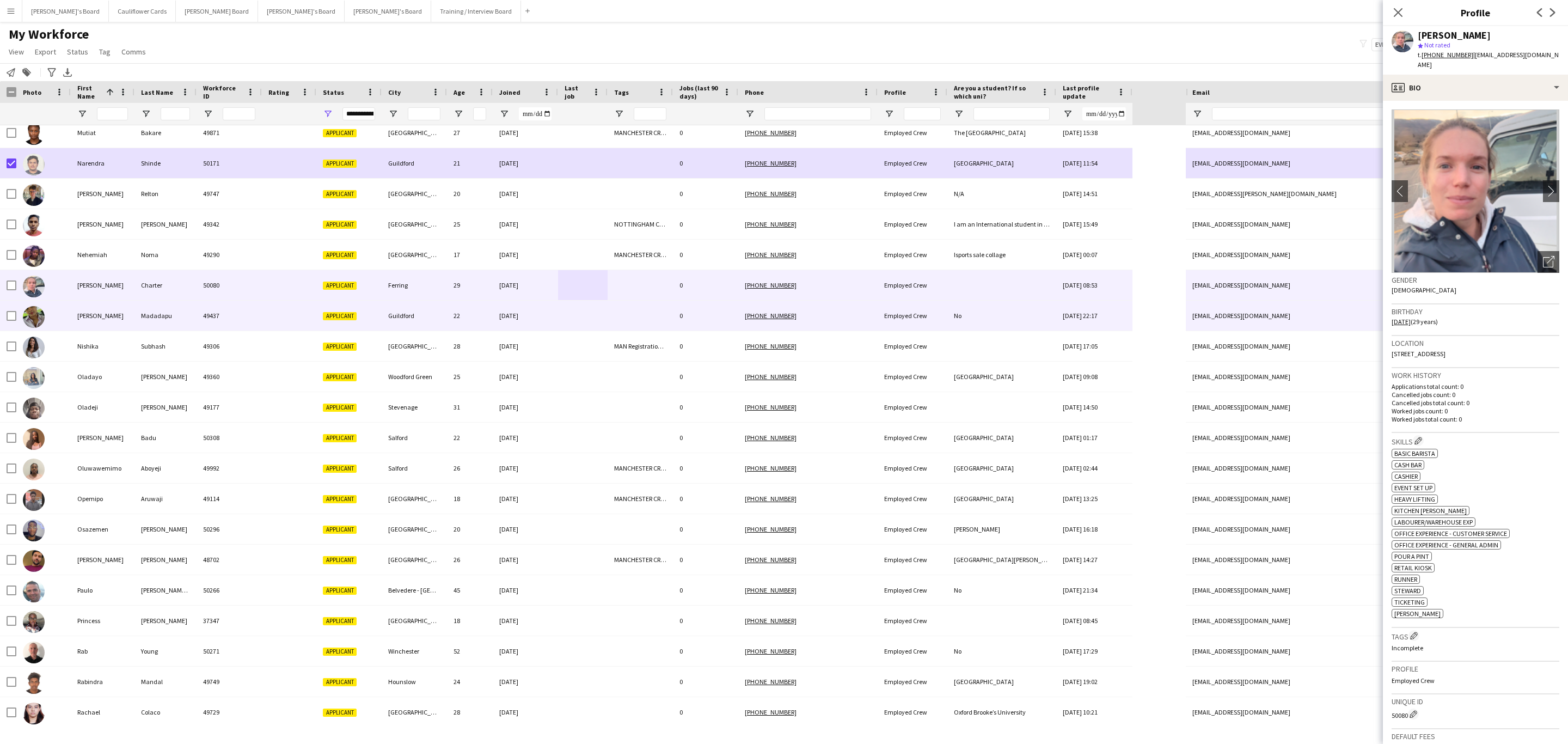
click at [585, 312] on div at bounding box center [582, 315] width 49 height 30
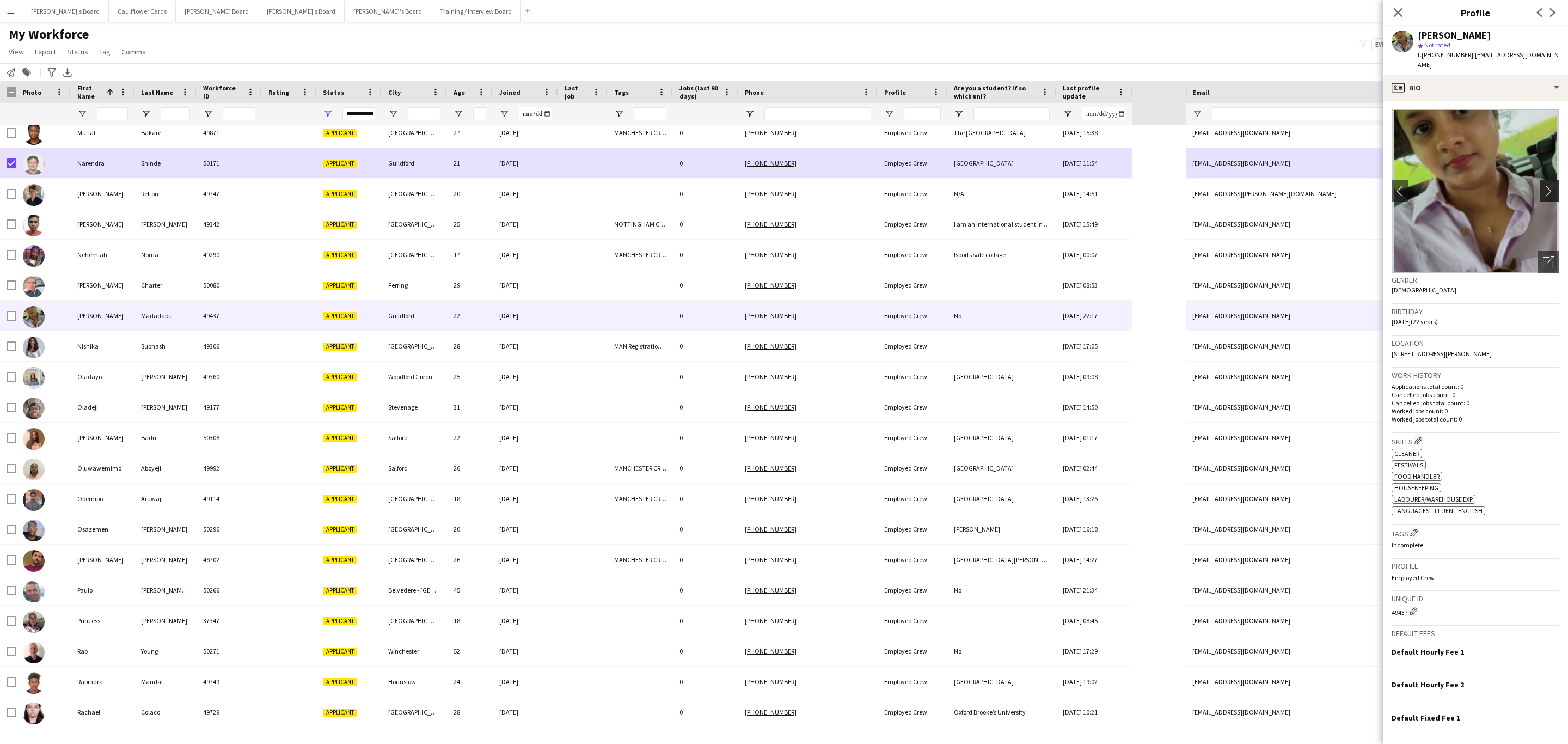
click at [1543, 185] on app-icon "chevron-right" at bounding box center [1551, 191] width 16 height 12
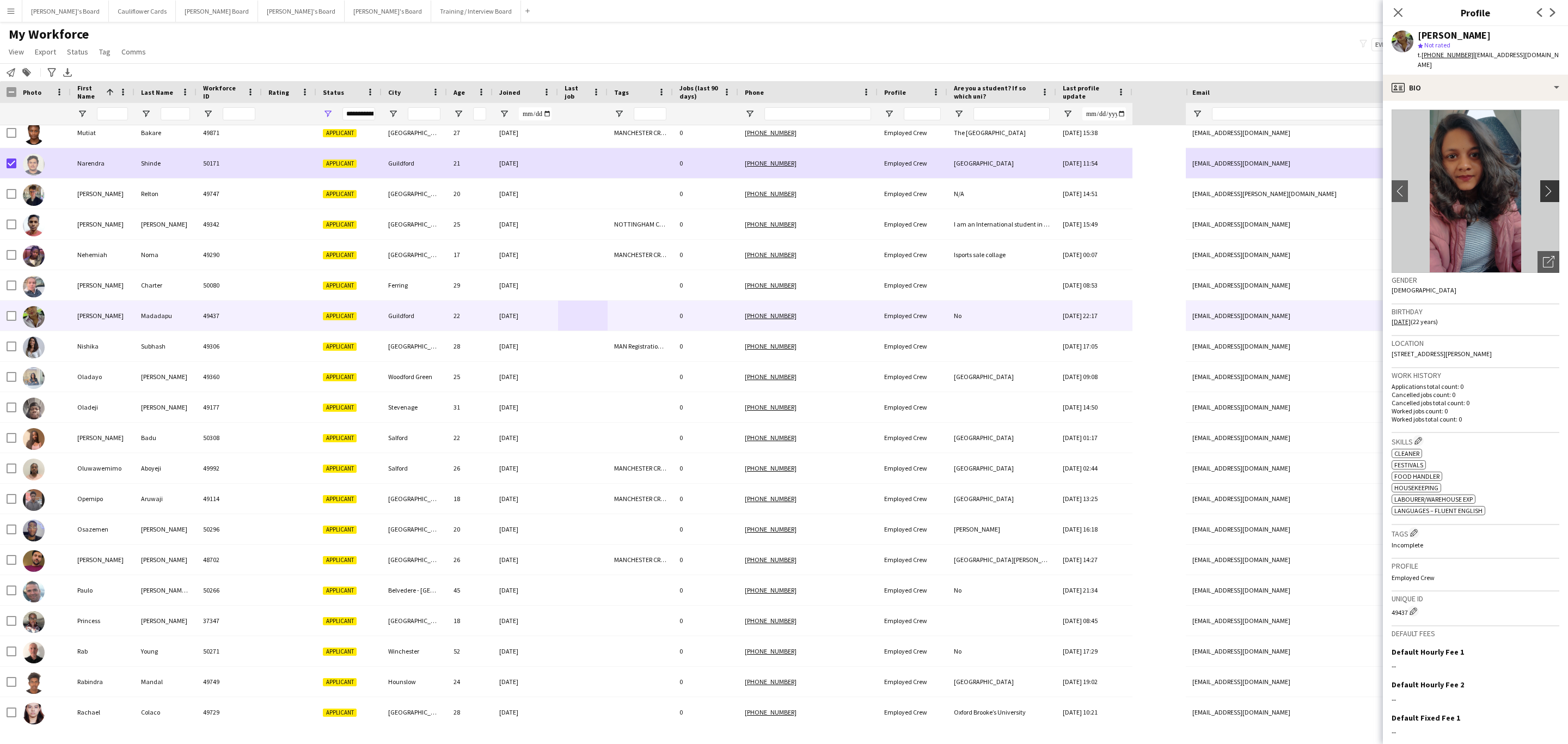
click at [1543, 185] on app-icon "chevron-right" at bounding box center [1551, 191] width 16 height 12
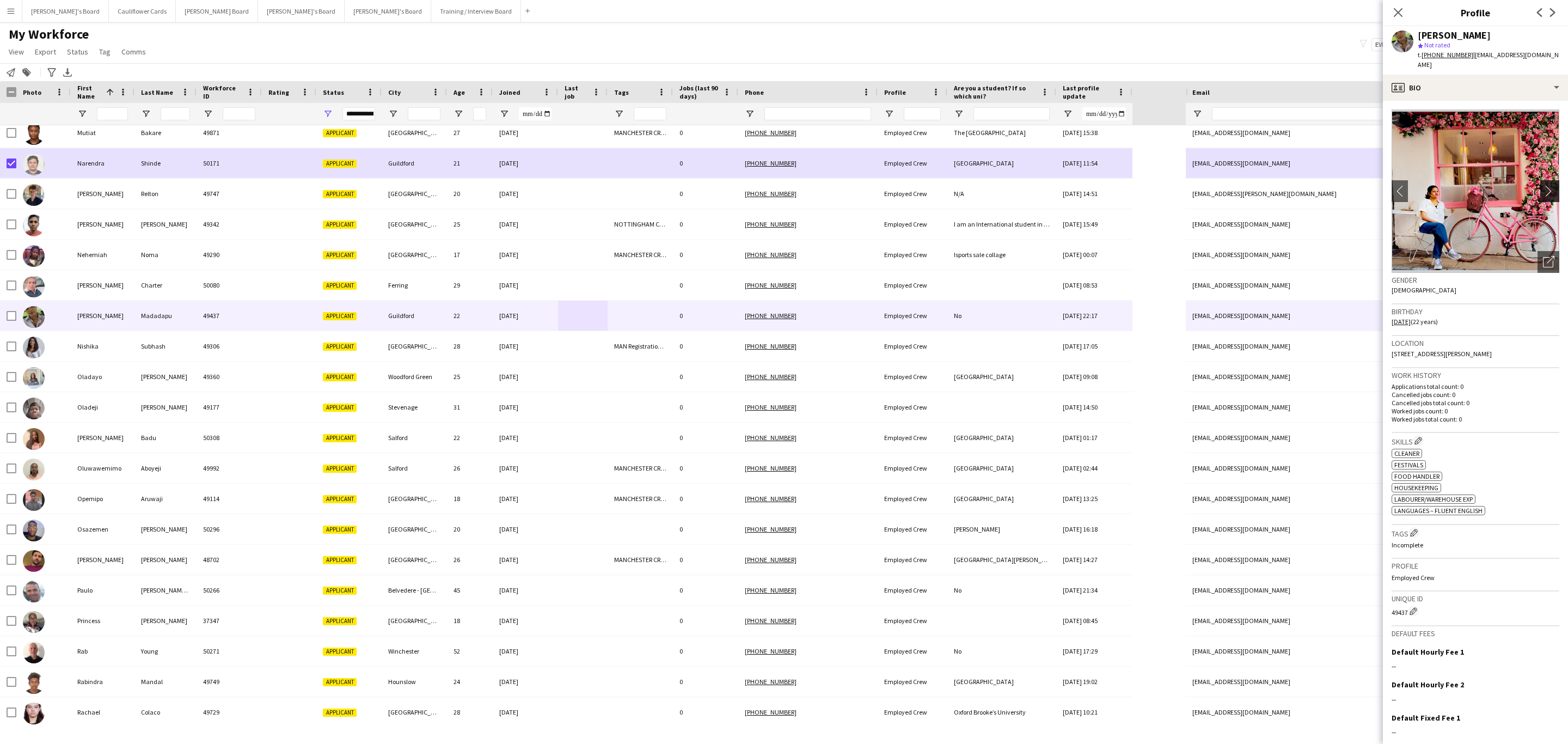
click at [1543, 185] on app-icon "chevron-right" at bounding box center [1551, 191] width 16 height 12
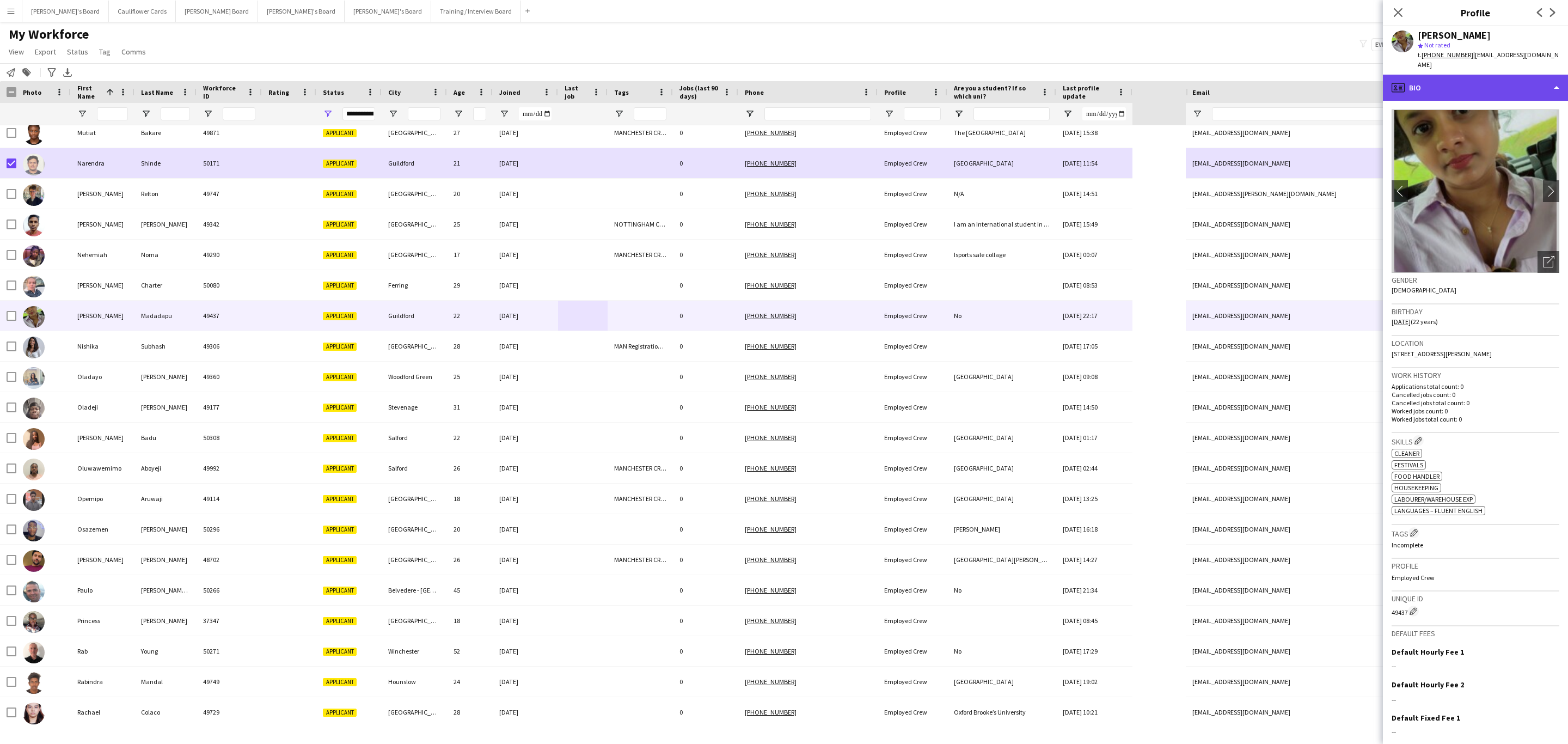
click at [1487, 74] on div "profile Bio" at bounding box center [1475, 87] width 185 height 26
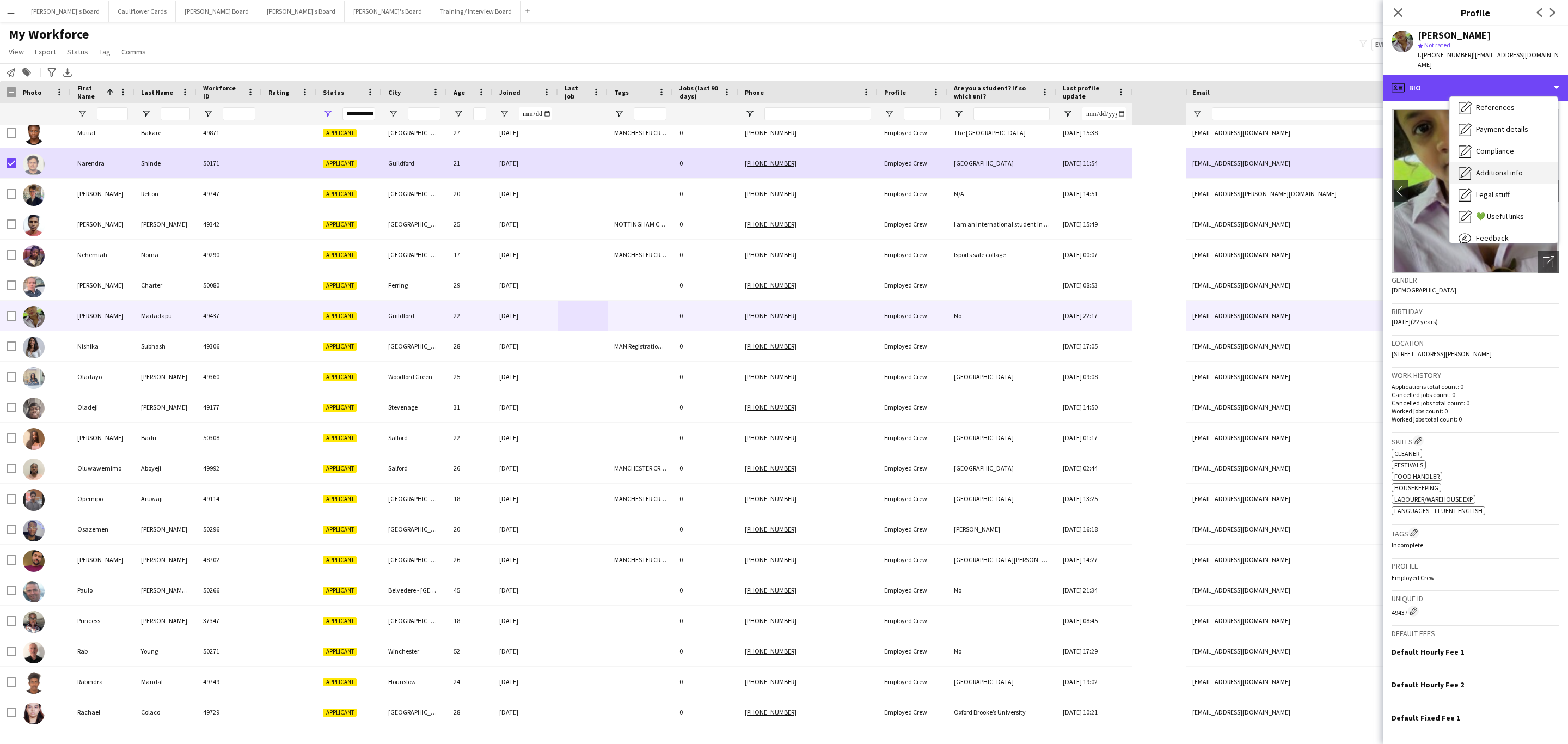
scroll to position [146, 0]
click at [1508, 136] on span "Additional info" at bounding box center [1499, 141] width 47 height 10
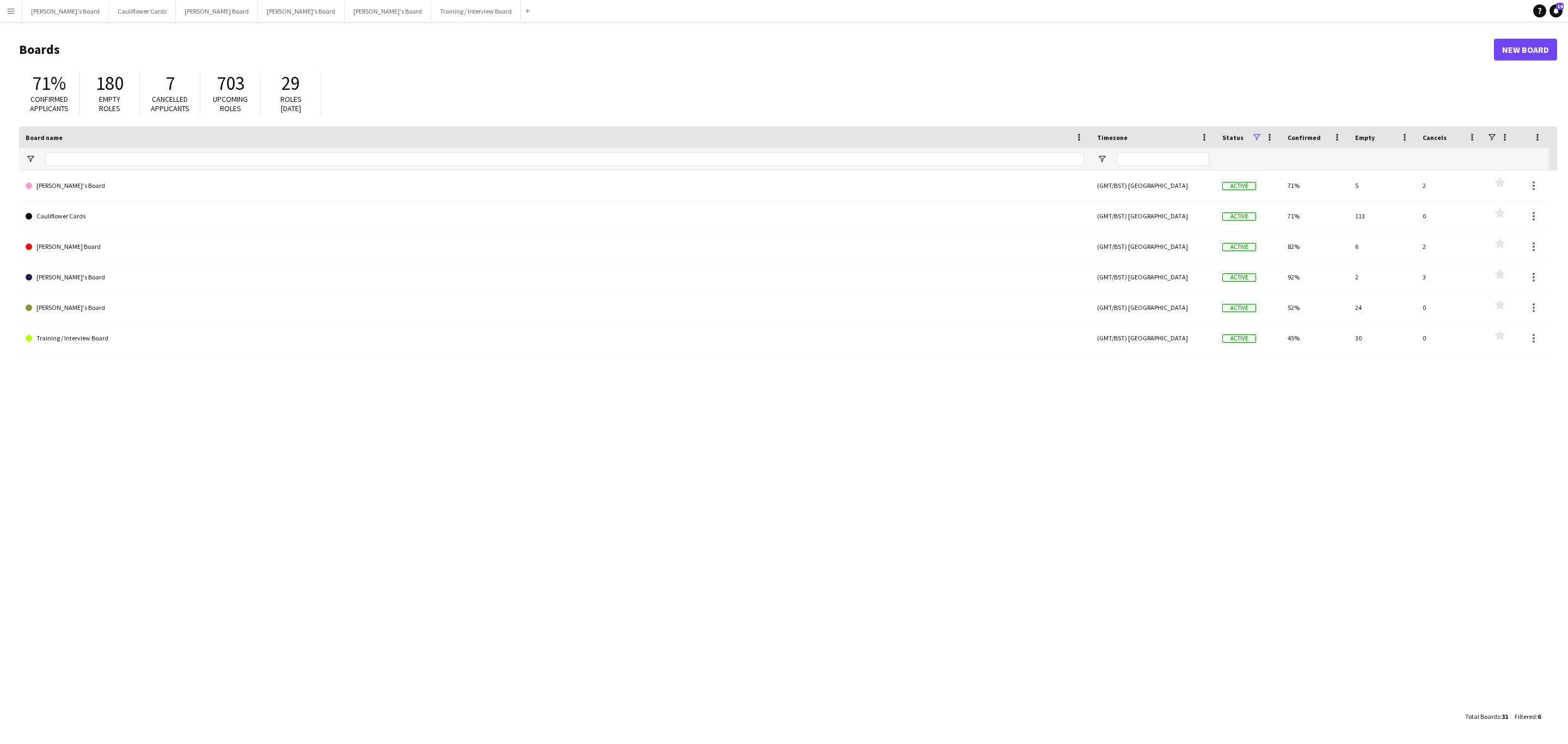
drag, startPoint x: 12, startPoint y: 14, endPoint x: 12, endPoint y: 18, distance: 4.0
click at [12, 12] on app-icon "Menu" at bounding box center [11, 11] width 9 height 9
click at [124, 96] on link "Approvals" at bounding box center [163, 102] width 109 height 22
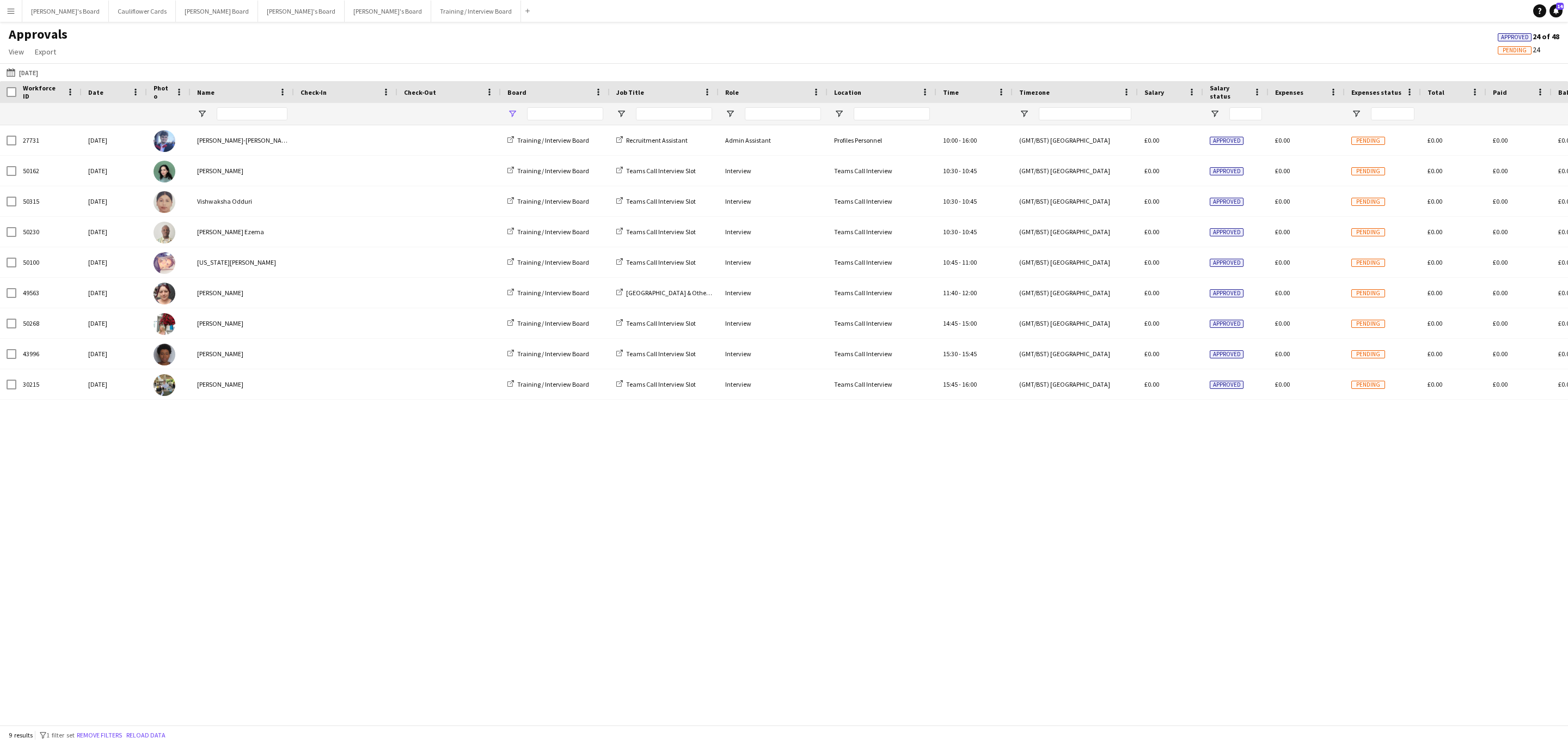
type input "**********"
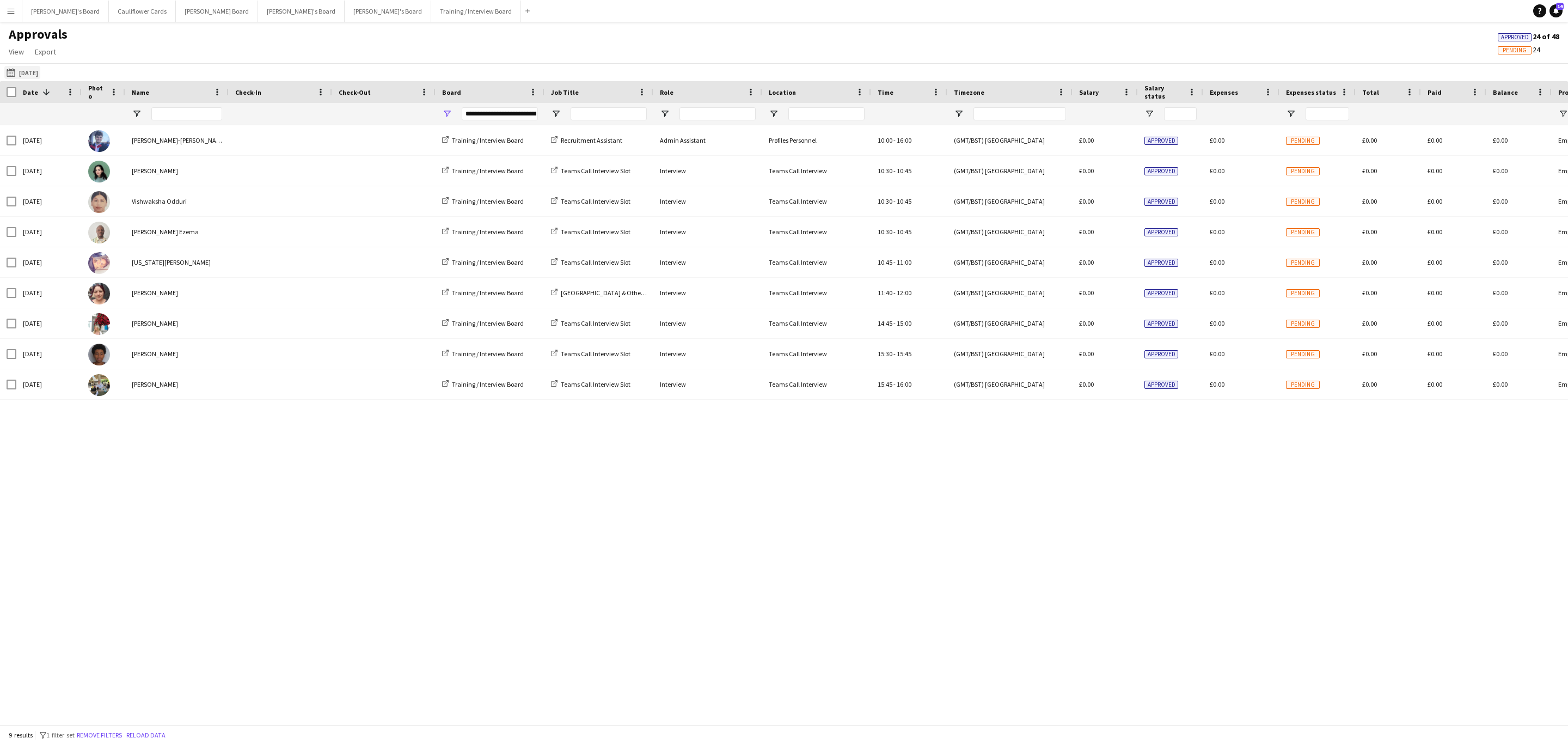
click at [10, 71] on app-icon "Yesterday" at bounding box center [13, 72] width 13 height 9
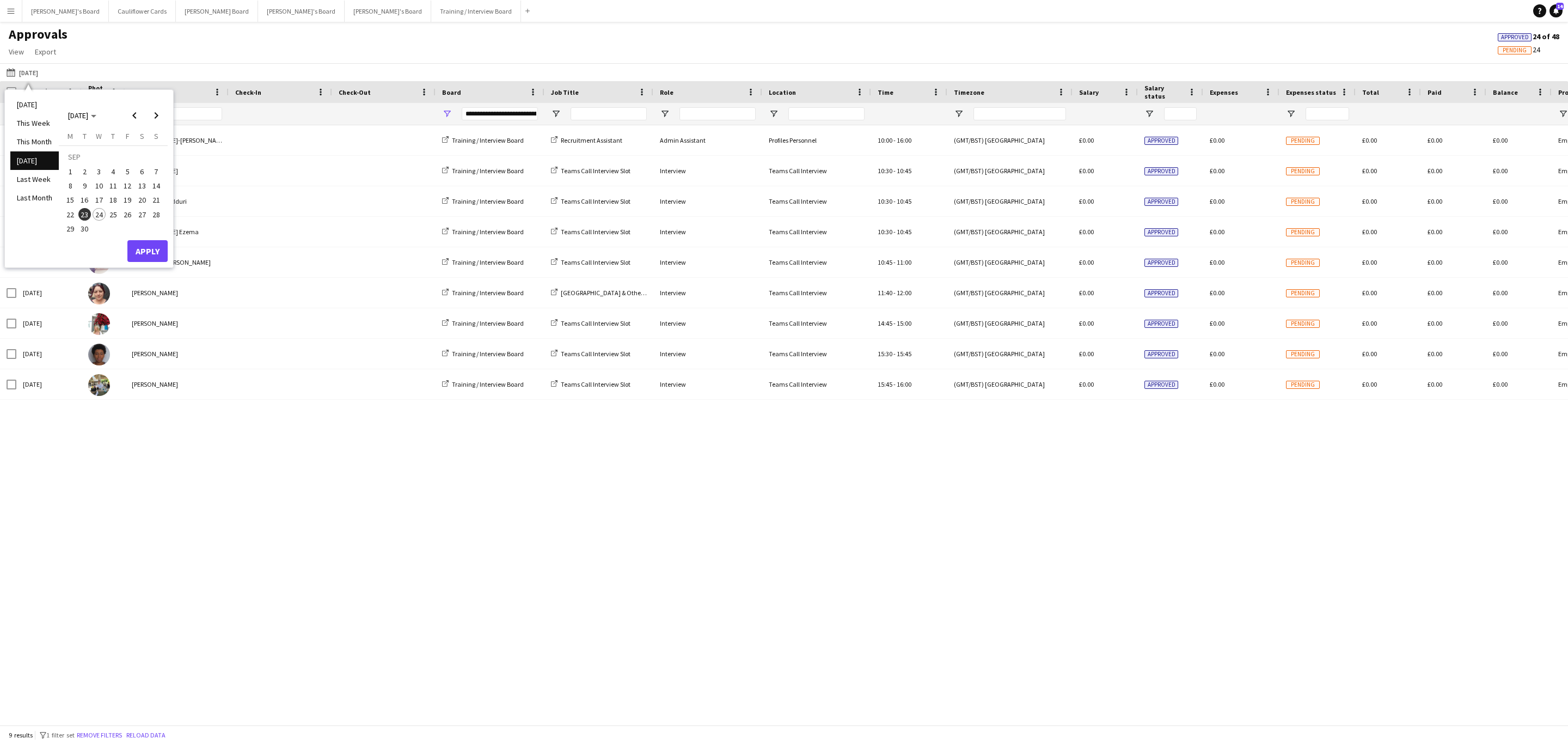
click at [37, 108] on li "Today" at bounding box center [35, 104] width 48 height 18
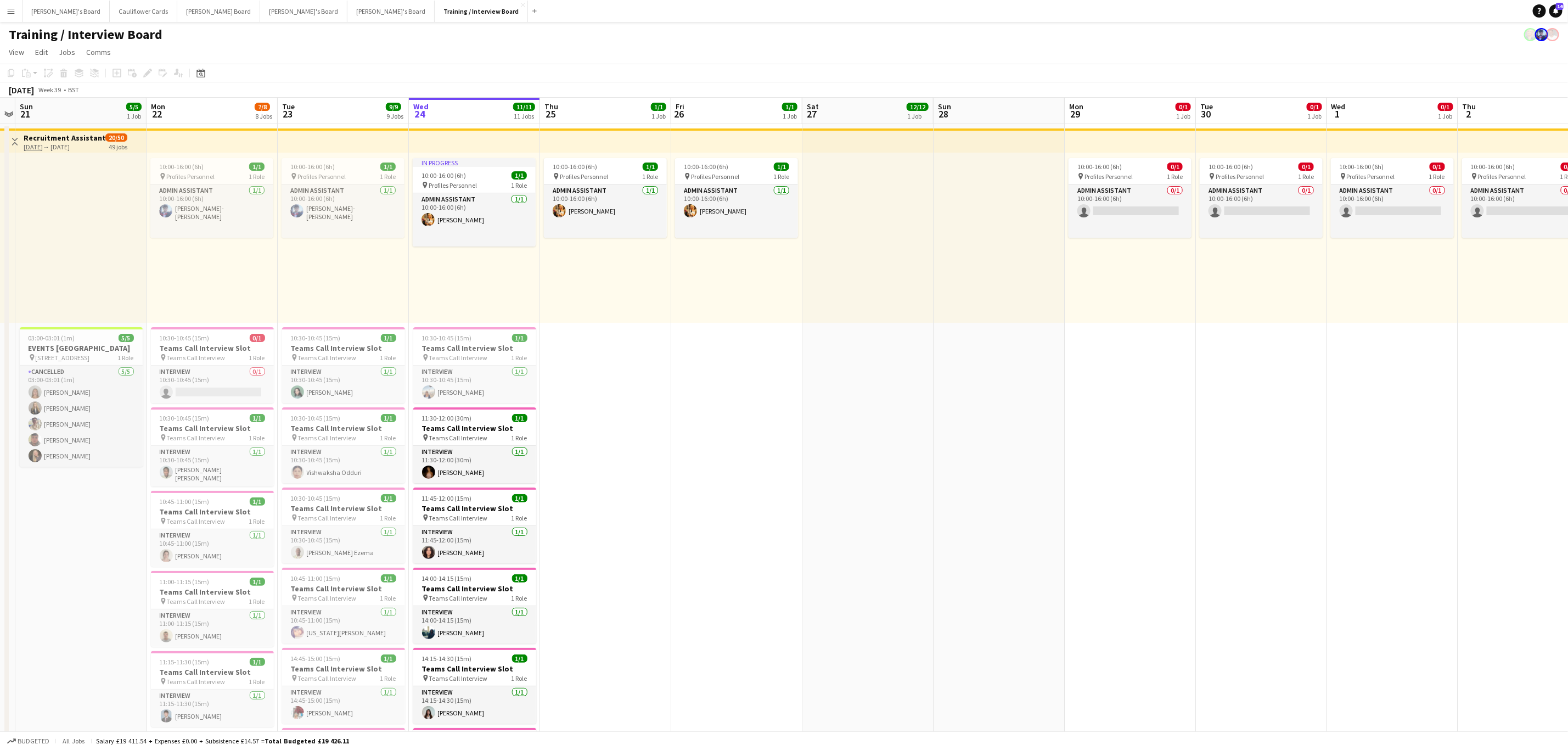
scroll to position [0, 242]
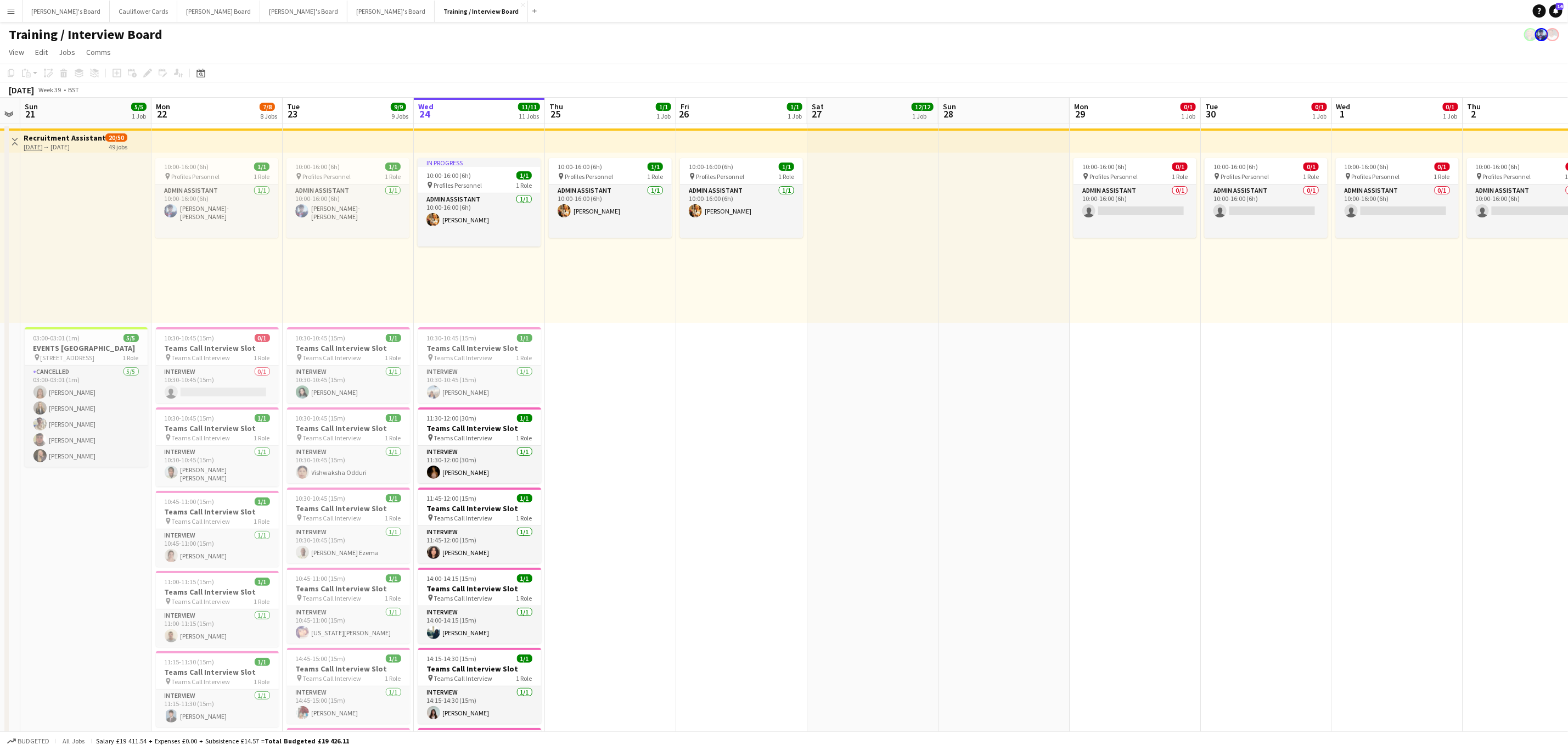
drag, startPoint x: 524, startPoint y: 443, endPoint x: 659, endPoint y: 419, distance: 137.1
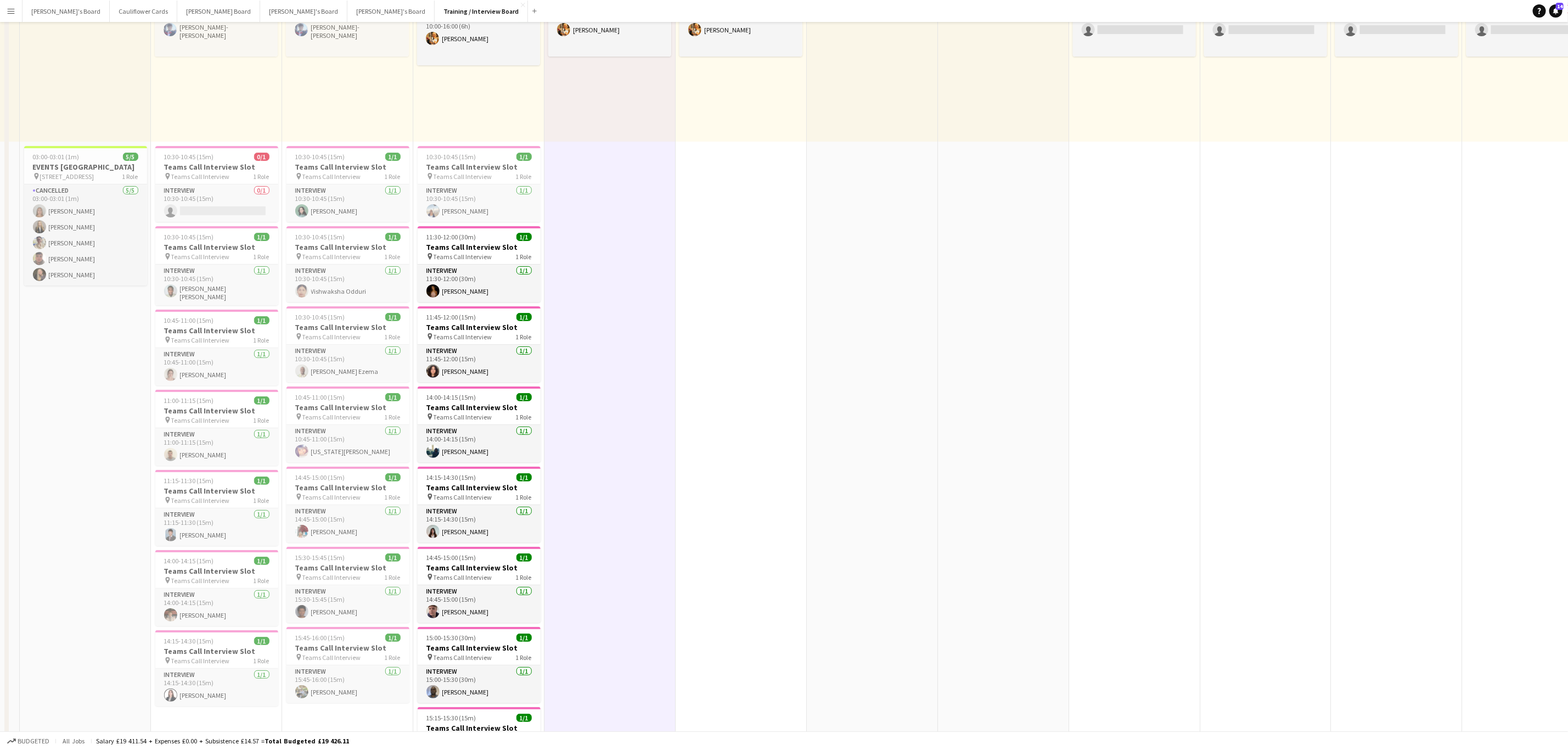
scroll to position [330, 0]
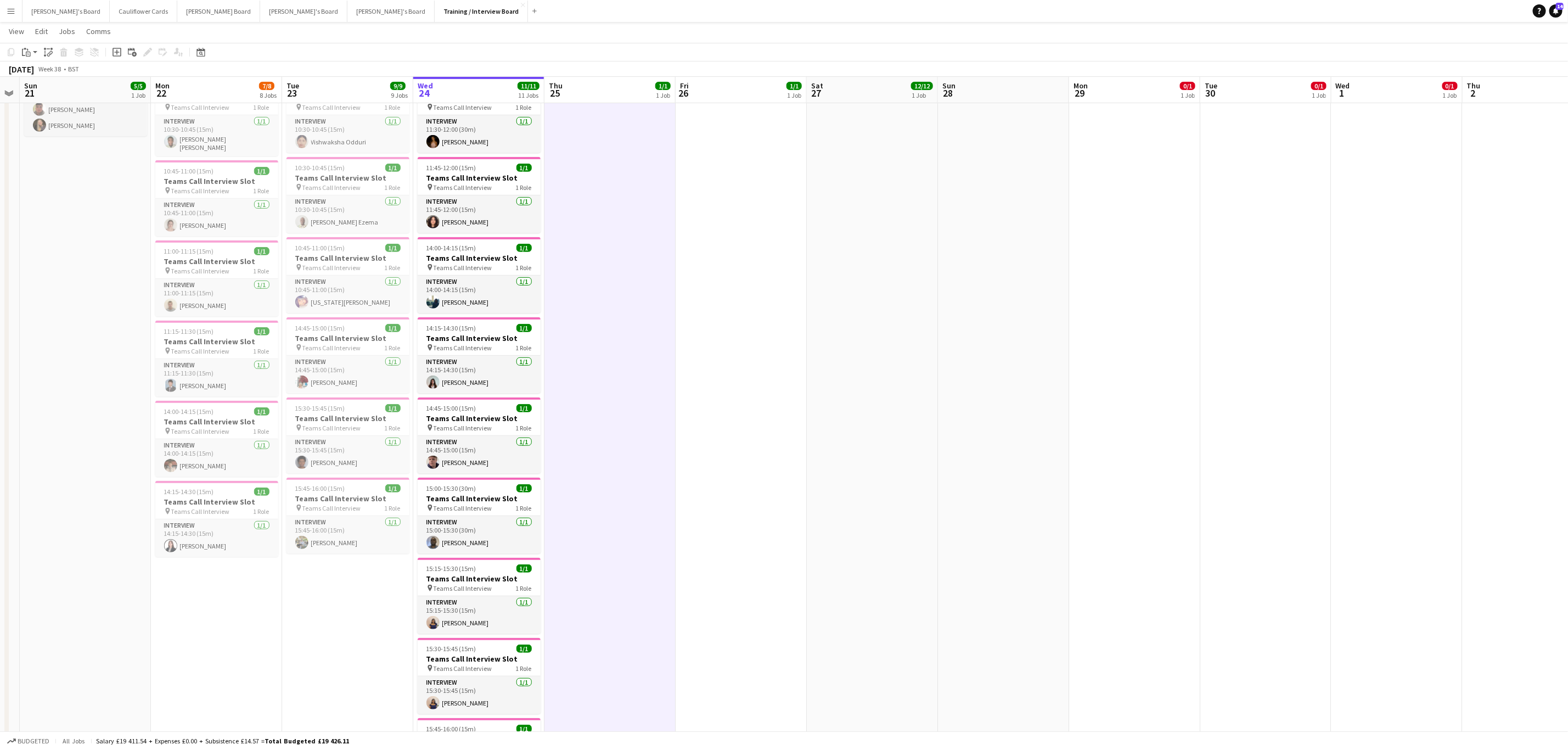
click at [705, 451] on app-date-cell "10:00-16:00 (6h) 1/1 pin Profiles Personnel 1 Role Admin Assistant 1/1 10:00-16…" at bounding box center [741, 586] width 131 height 1584
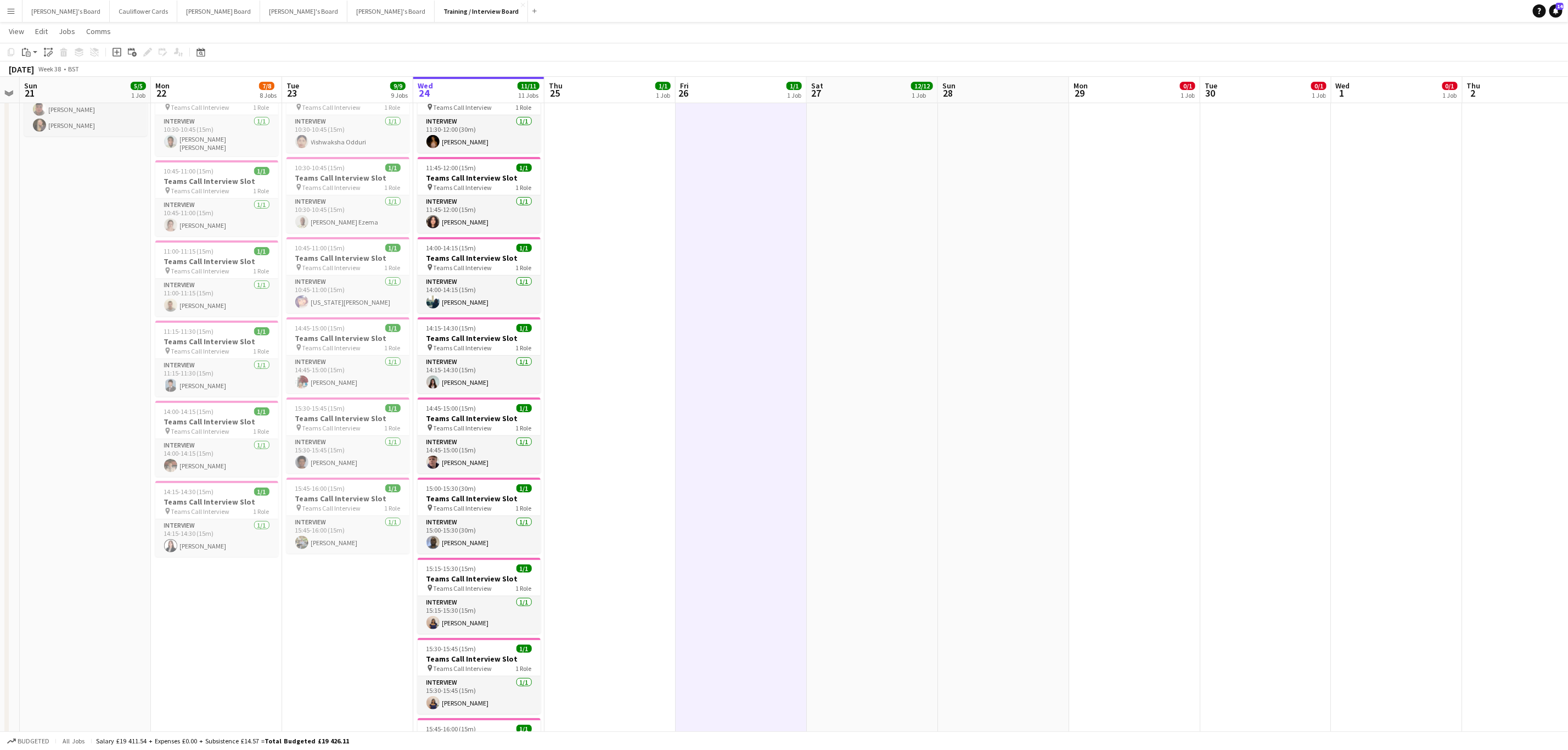
click at [603, 443] on app-date-cell "10:00-16:00 (6h) 1/1 pin Profiles Personnel 1 Role Admin Assistant 1/1 10:00-16…" at bounding box center [610, 586] width 131 height 1584
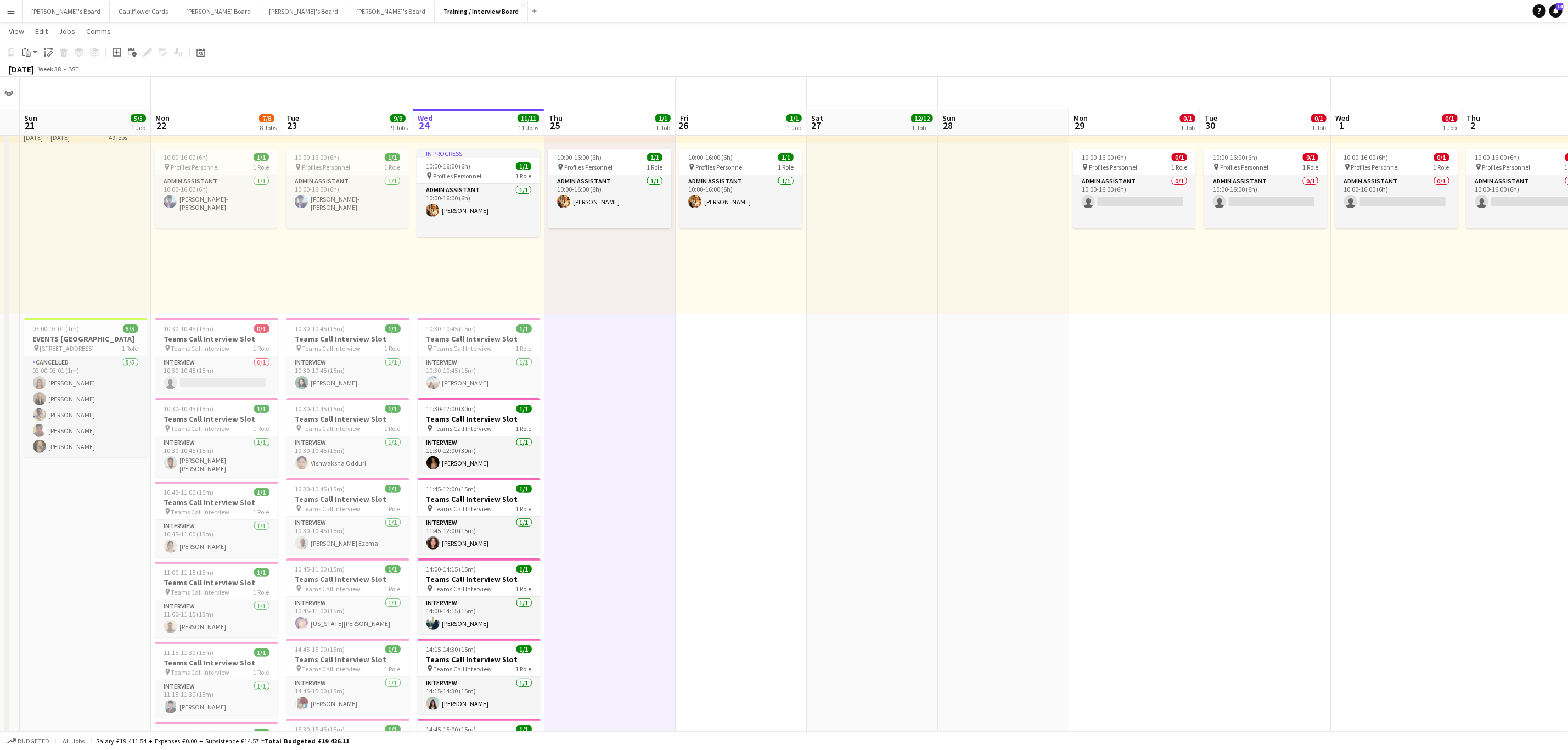
scroll to position [0, 0]
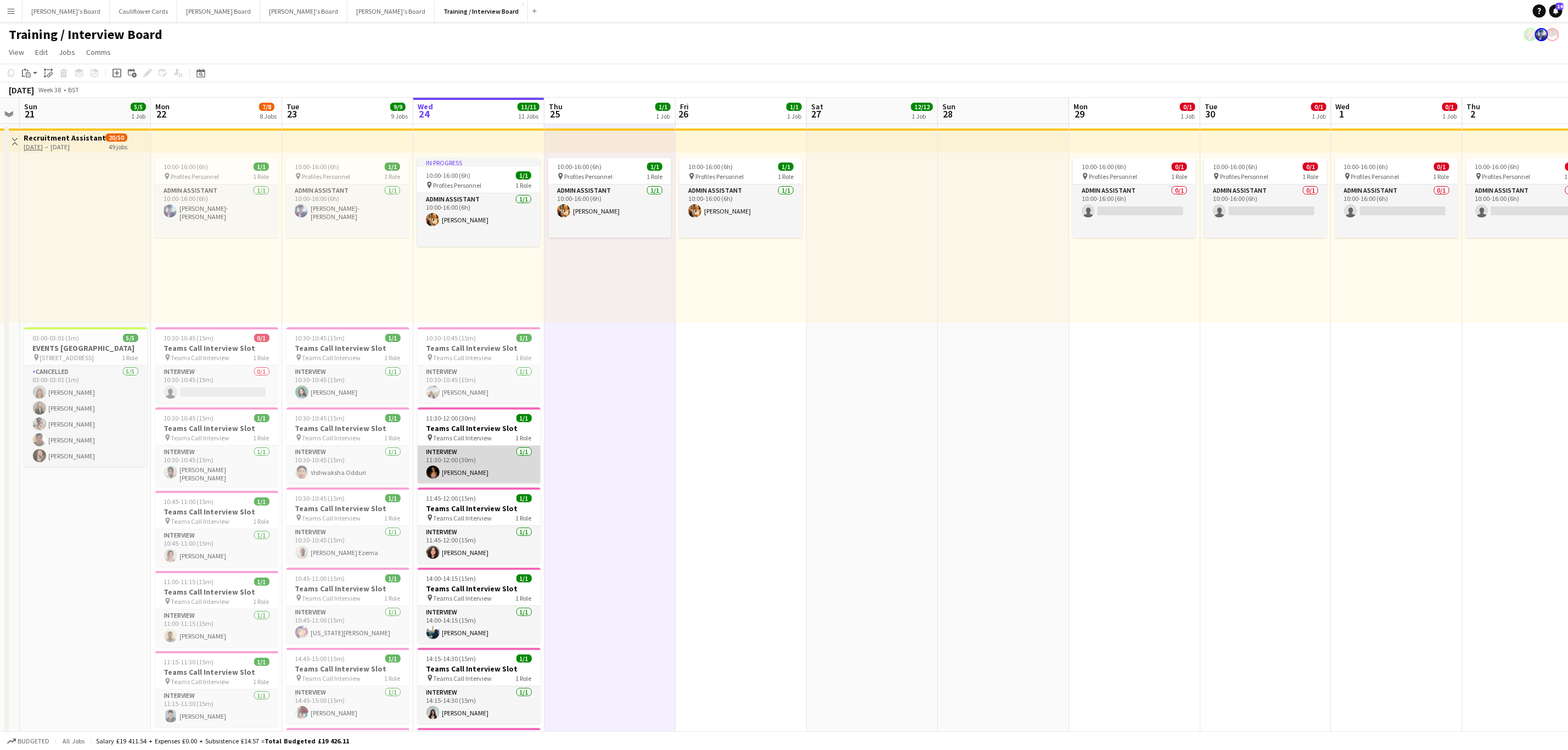
click at [508, 470] on app-card-role "Interview 1/1 11:30-12:00 (30m) Abi O'Brien" at bounding box center [479, 464] width 123 height 37
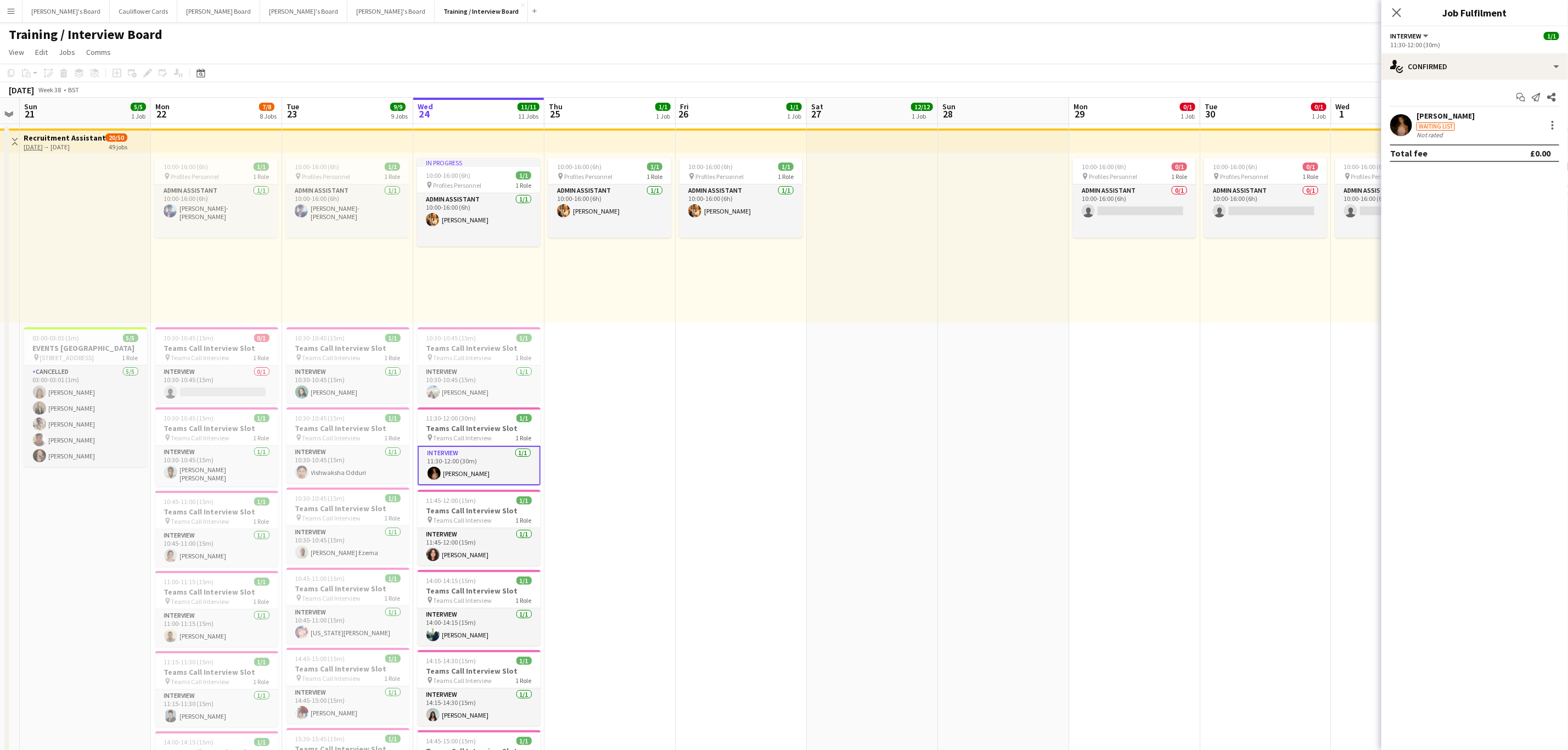
click at [1408, 128] on app-user-avatar at bounding box center [1401, 125] width 22 height 22
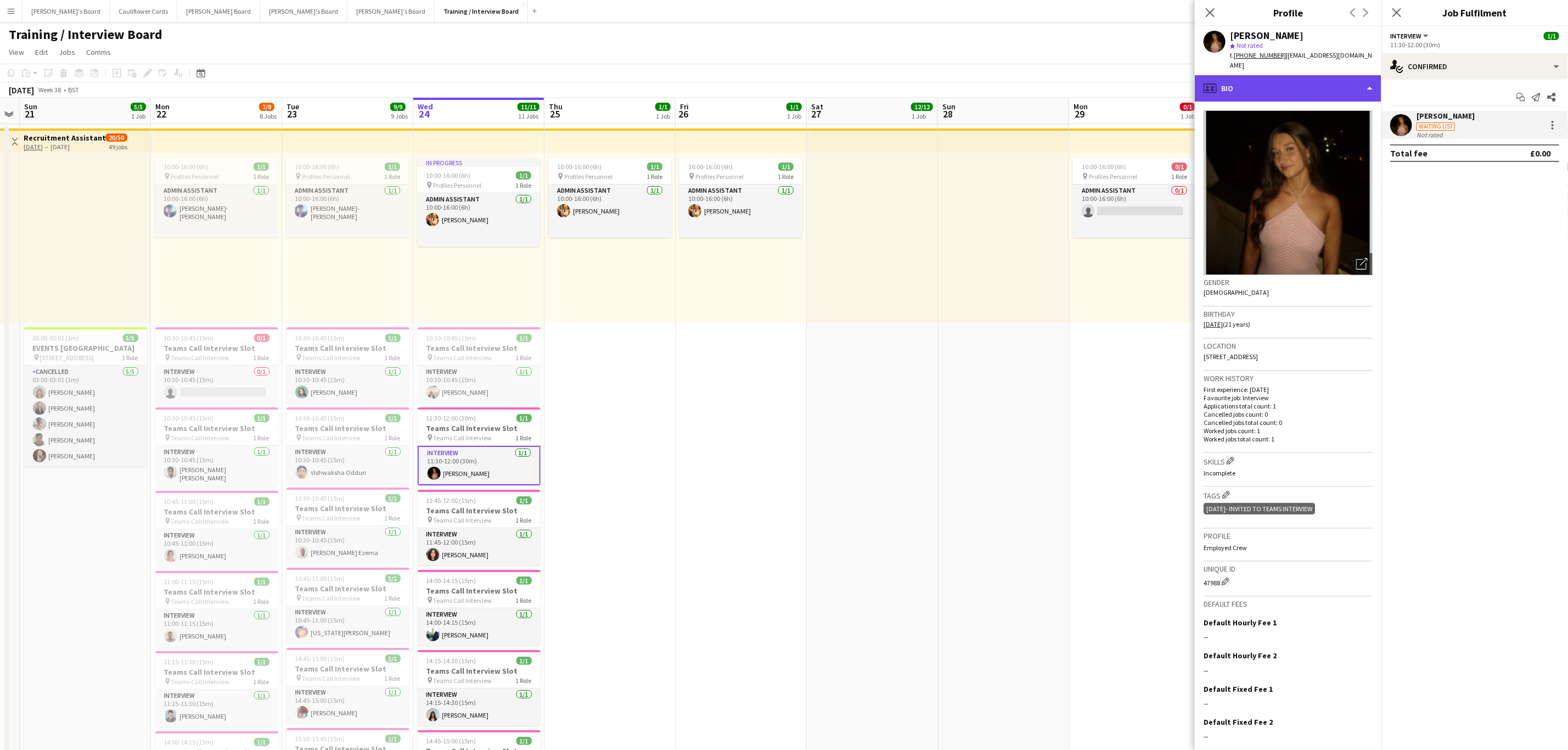
click at [1335, 84] on div "profile Bio" at bounding box center [1288, 88] width 187 height 26
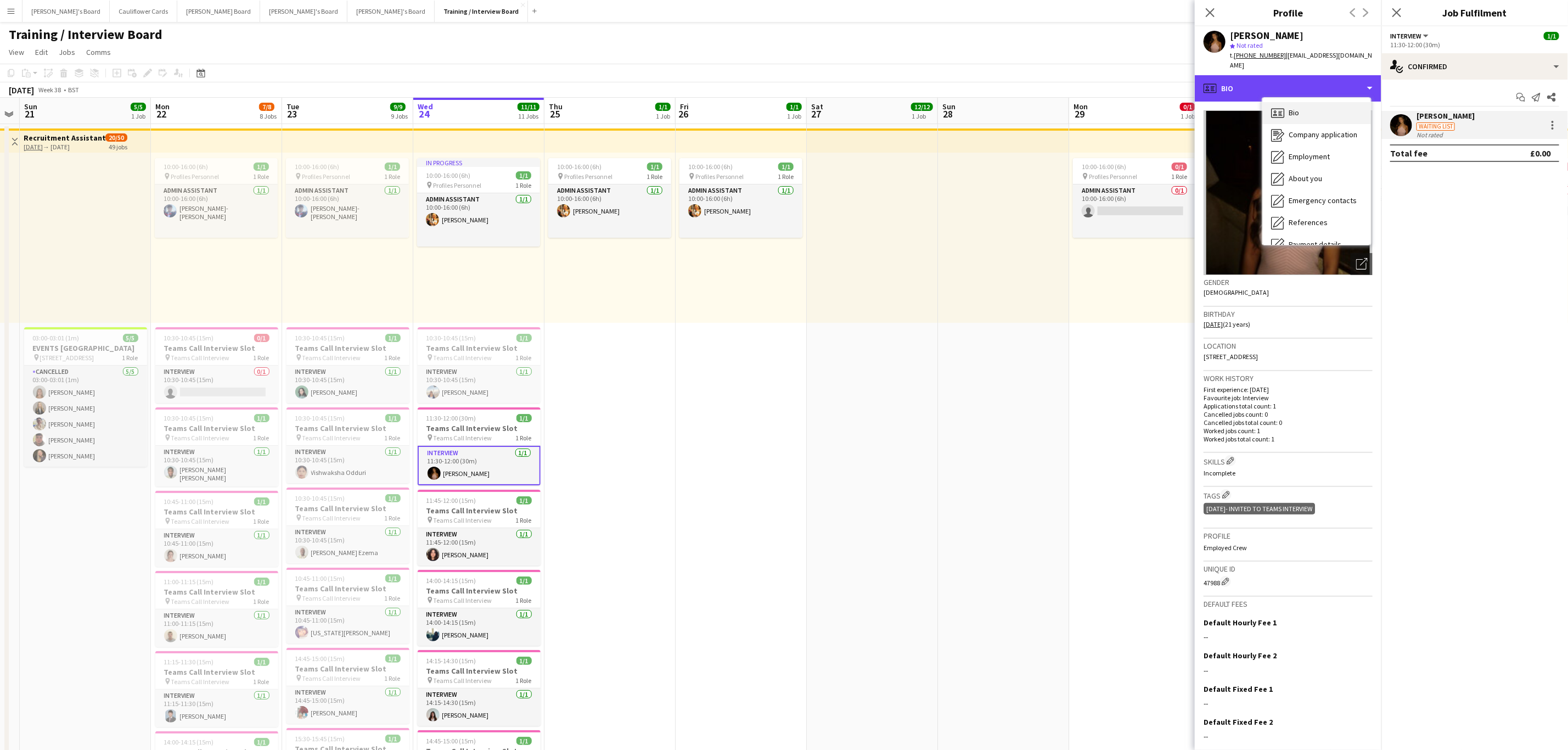
scroll to position [147, 0]
click at [1305, 137] on div "Additional info Additional info" at bounding box center [1317, 142] width 109 height 22
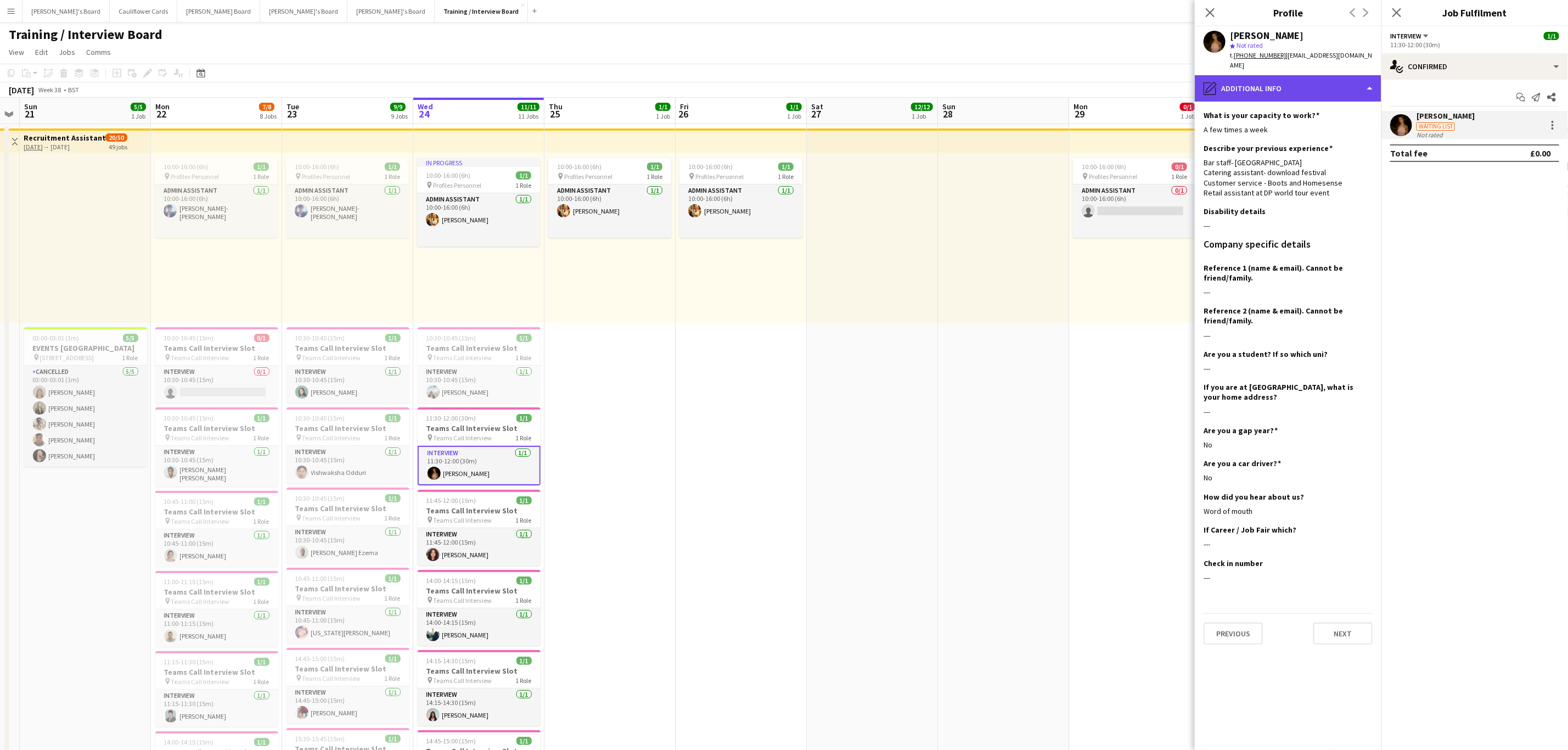
click at [1308, 84] on div "pencil4 Additional info" at bounding box center [1288, 88] width 187 height 26
click at [1307, 118] on div "Compliance Compliance" at bounding box center [1317, 120] width 109 height 22
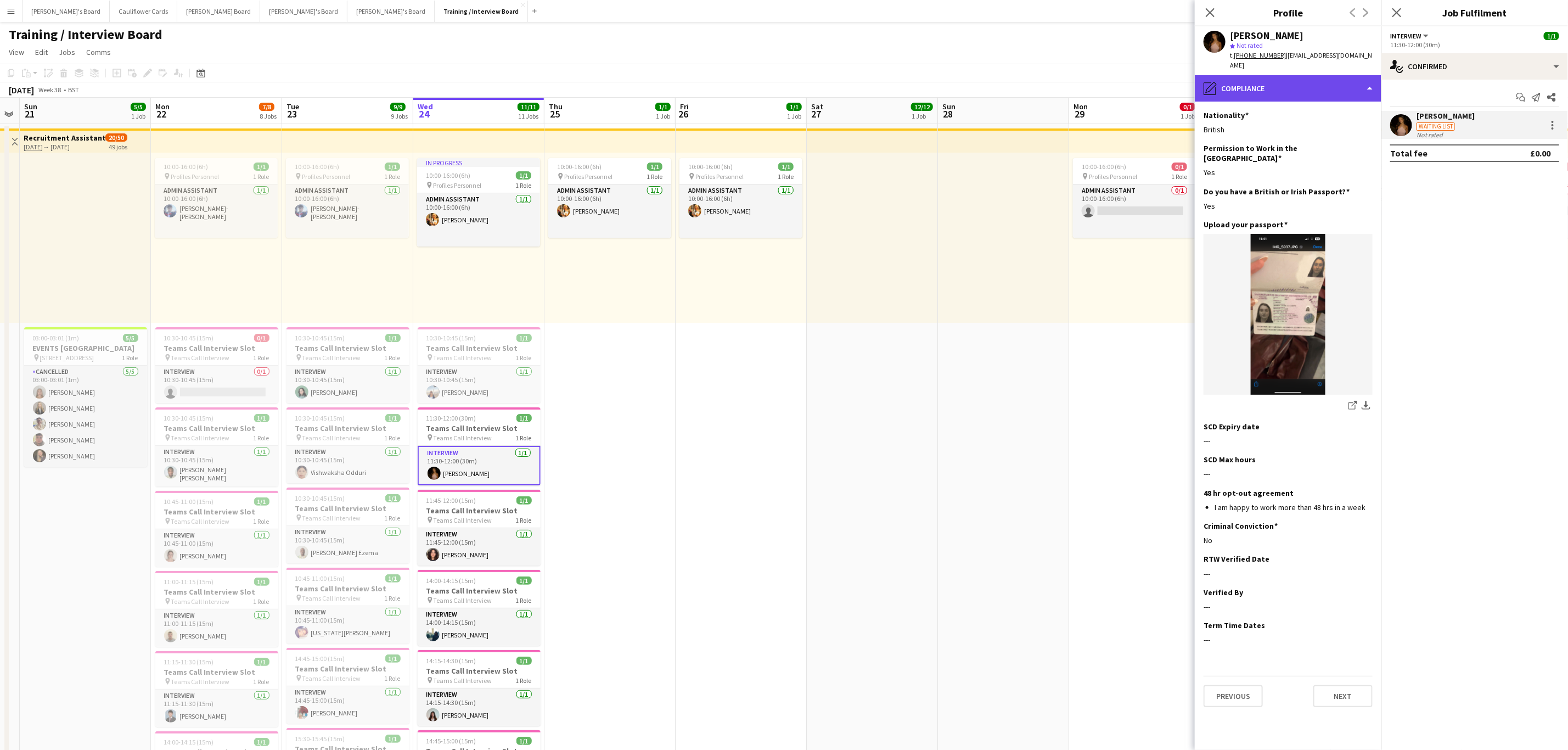
click at [1295, 78] on div "pencil4 Compliance" at bounding box center [1288, 88] width 187 height 26
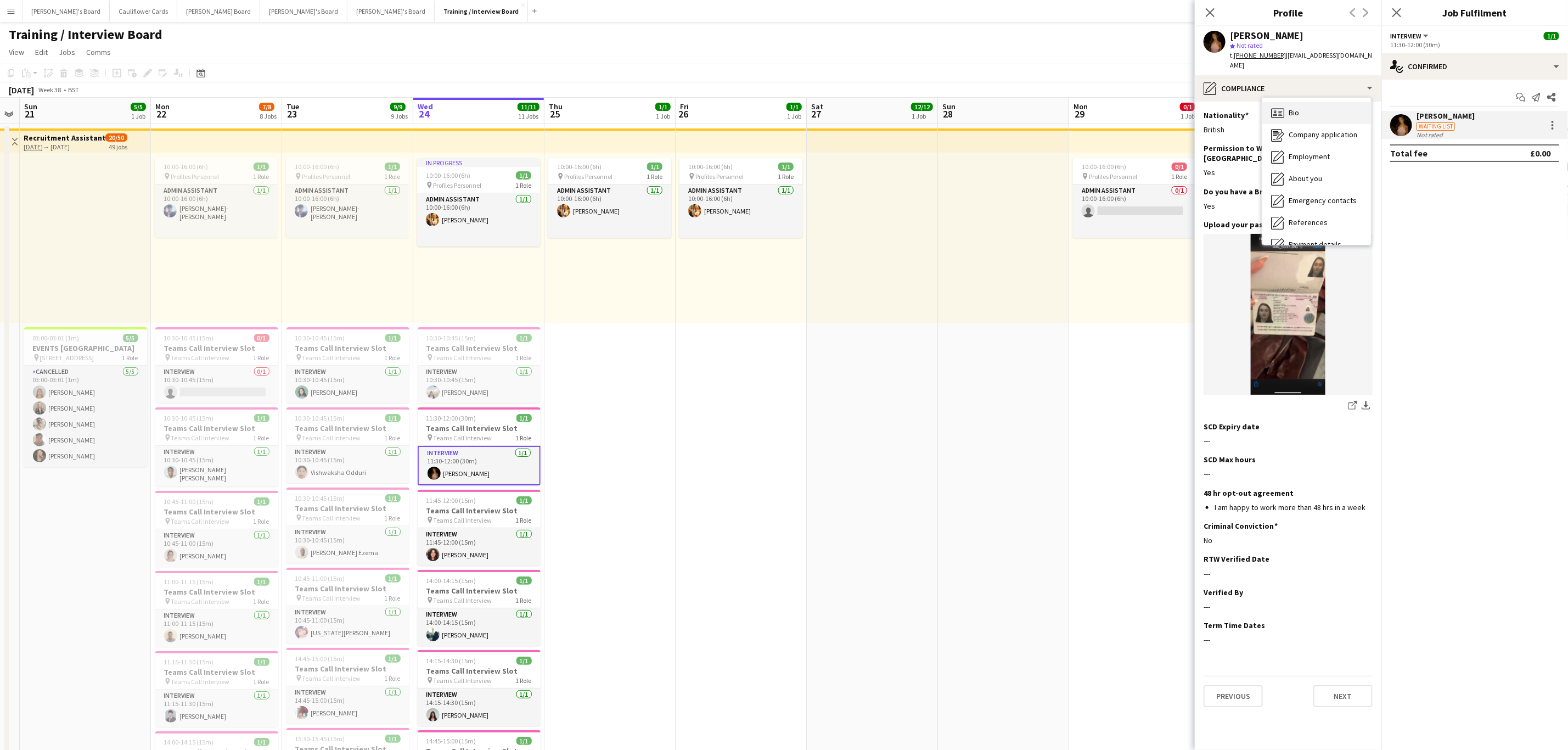
click at [1308, 107] on div "Bio Bio" at bounding box center [1317, 113] width 109 height 22
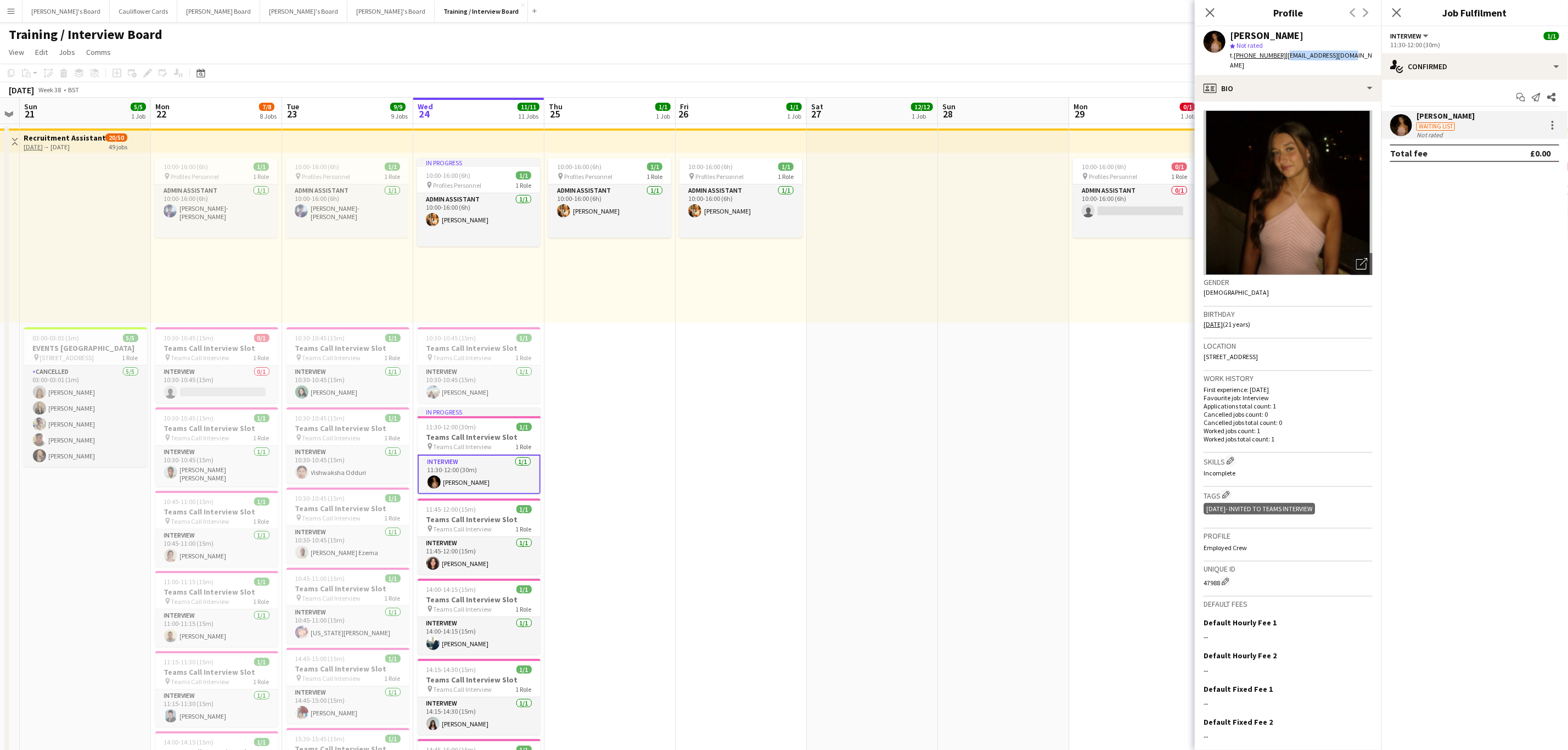
drag, startPoint x: 1364, startPoint y: 58, endPoint x: 1283, endPoint y: 54, distance: 81.1
click at [1283, 54] on app-profile-header "Abi O'Brien star Not rated t. +447984769644 | abiob0412@gmail.com" at bounding box center [1288, 51] width 187 height 49
copy span "abiob0412@gmail.com"
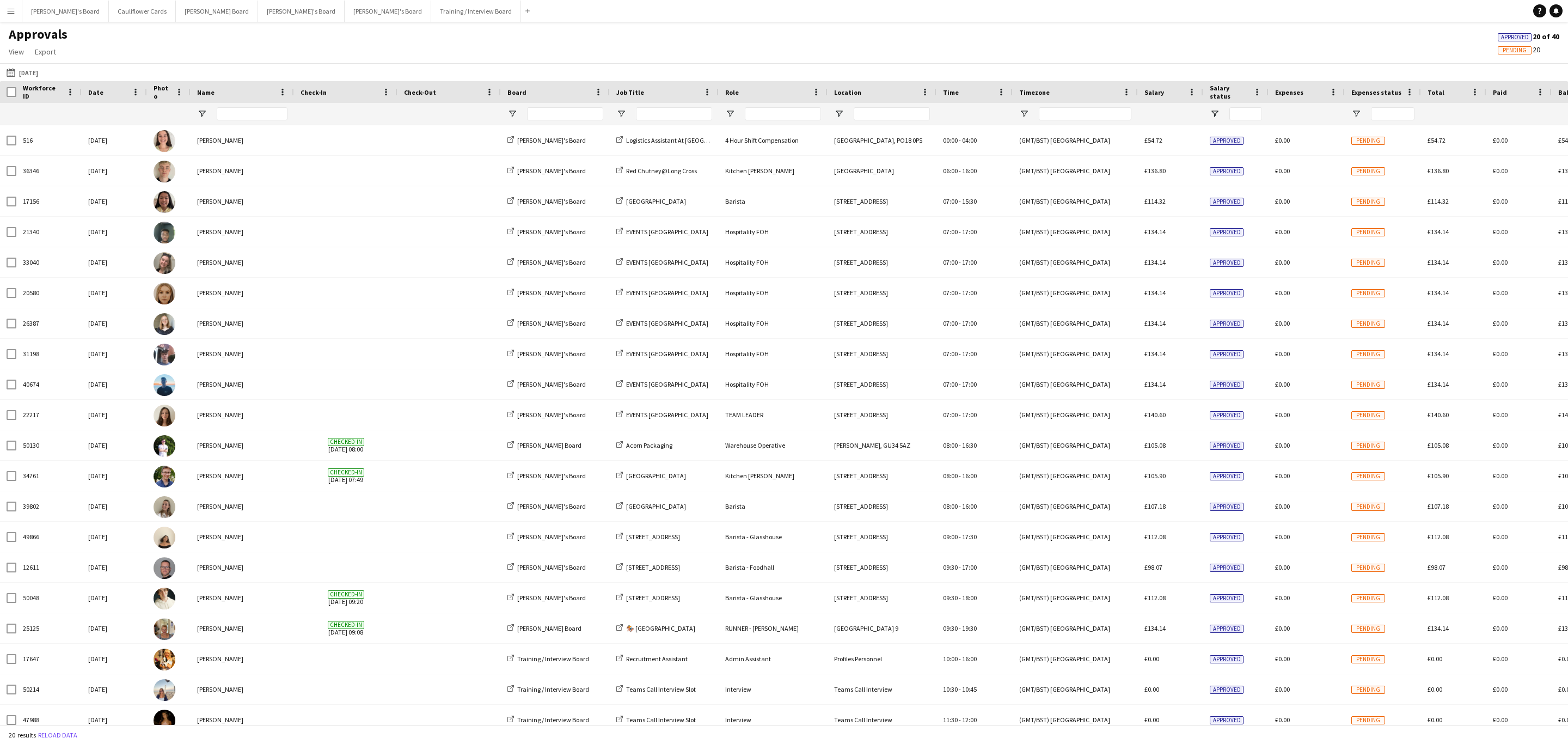
type input "**********"
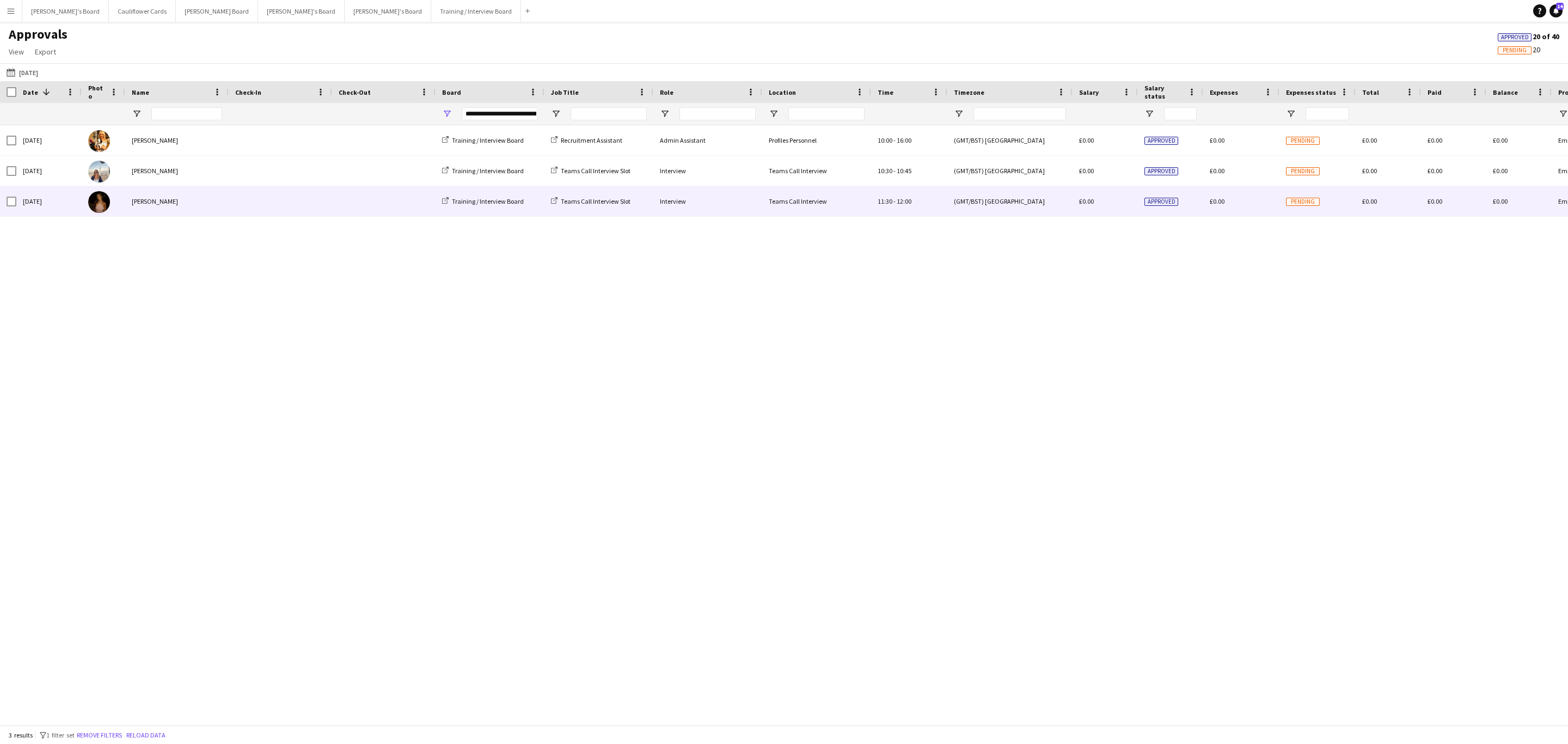
click at [174, 198] on div "[PERSON_NAME]" at bounding box center [177, 201] width 103 height 30
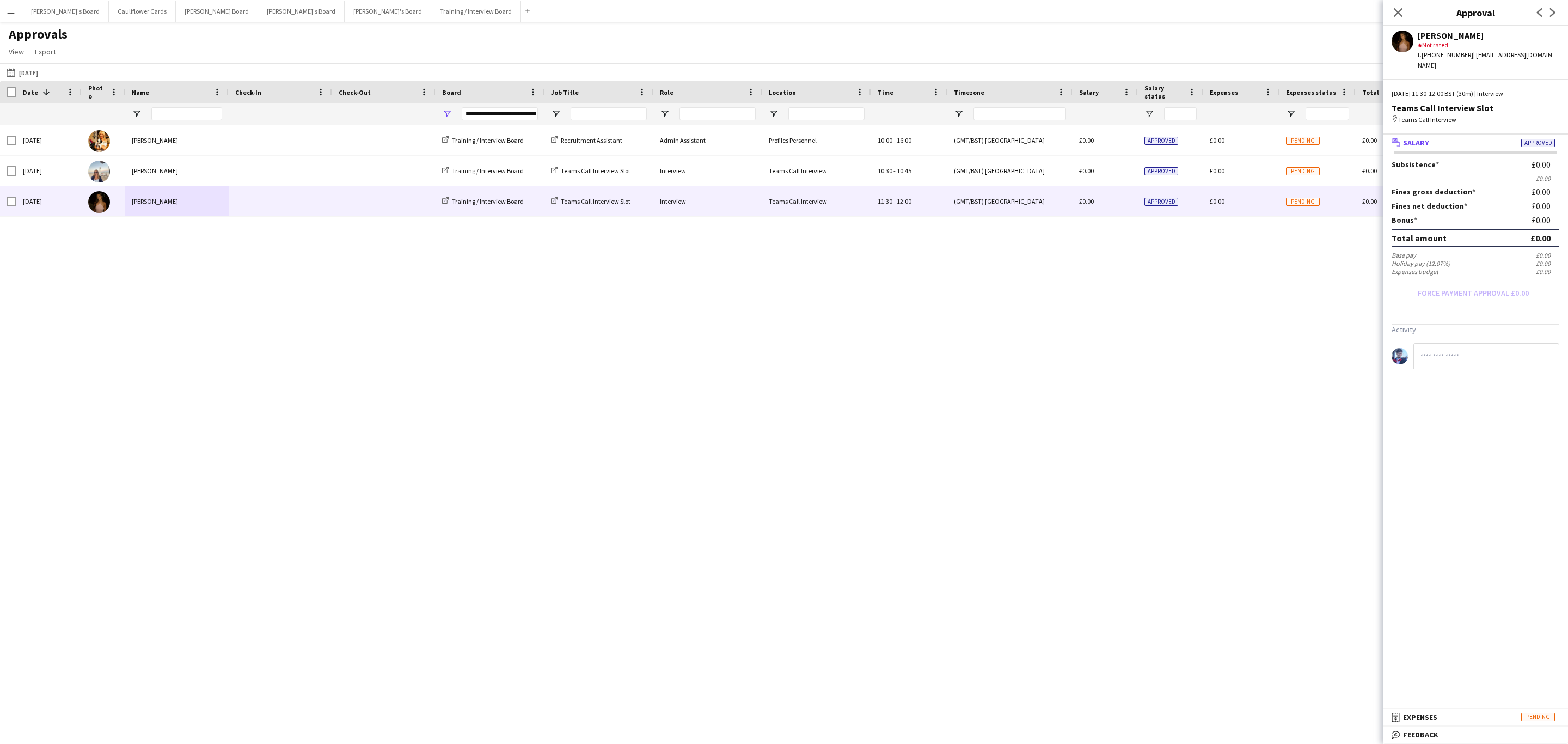
click at [1450, 739] on mat-panel-title "bubble-pencil Feedback" at bounding box center [1472, 734] width 180 height 10
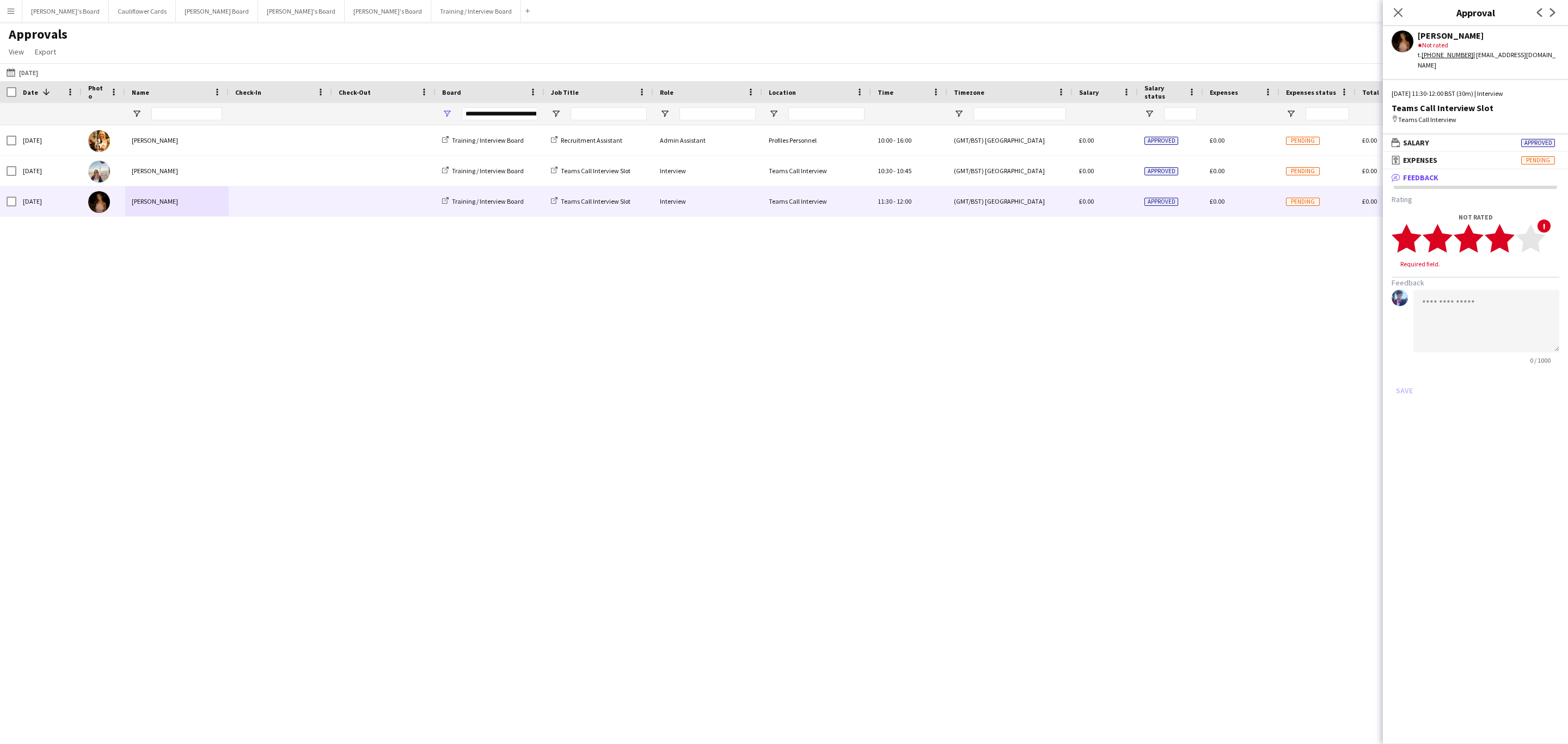
click at [1504, 228] on polygon at bounding box center [1499, 237] width 30 height 28
click at [1488, 279] on textarea at bounding box center [1486, 310] width 146 height 63
paste textarea "**********"
drag, startPoint x: 1469, startPoint y: 316, endPoint x: 1423, endPoint y: 304, distance: 47.5
click at [1421, 307] on textarea at bounding box center [1486, 310] width 146 height 63
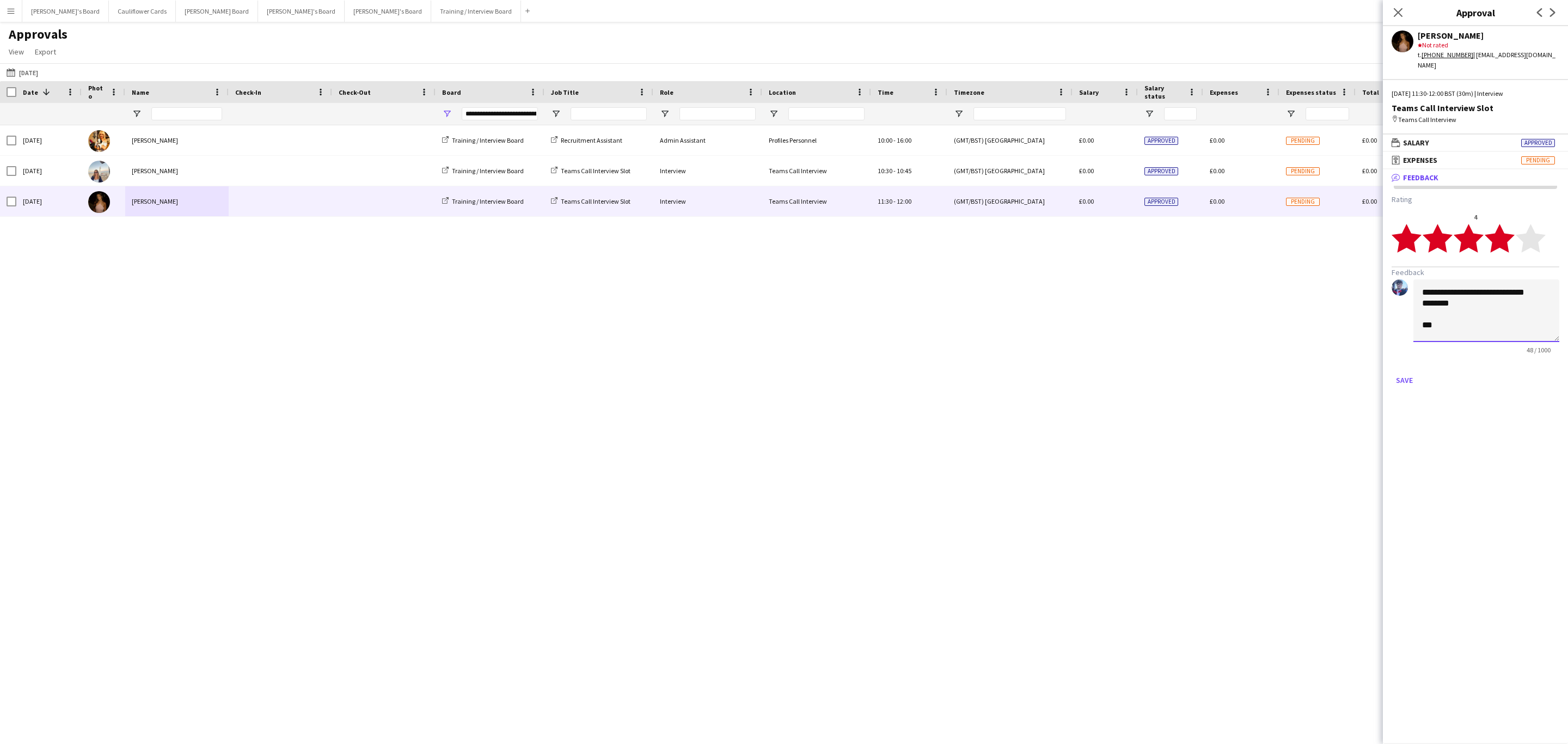
click at [1432, 318] on textarea "**********" at bounding box center [1486, 310] width 146 height 63
paste textarea "**********"
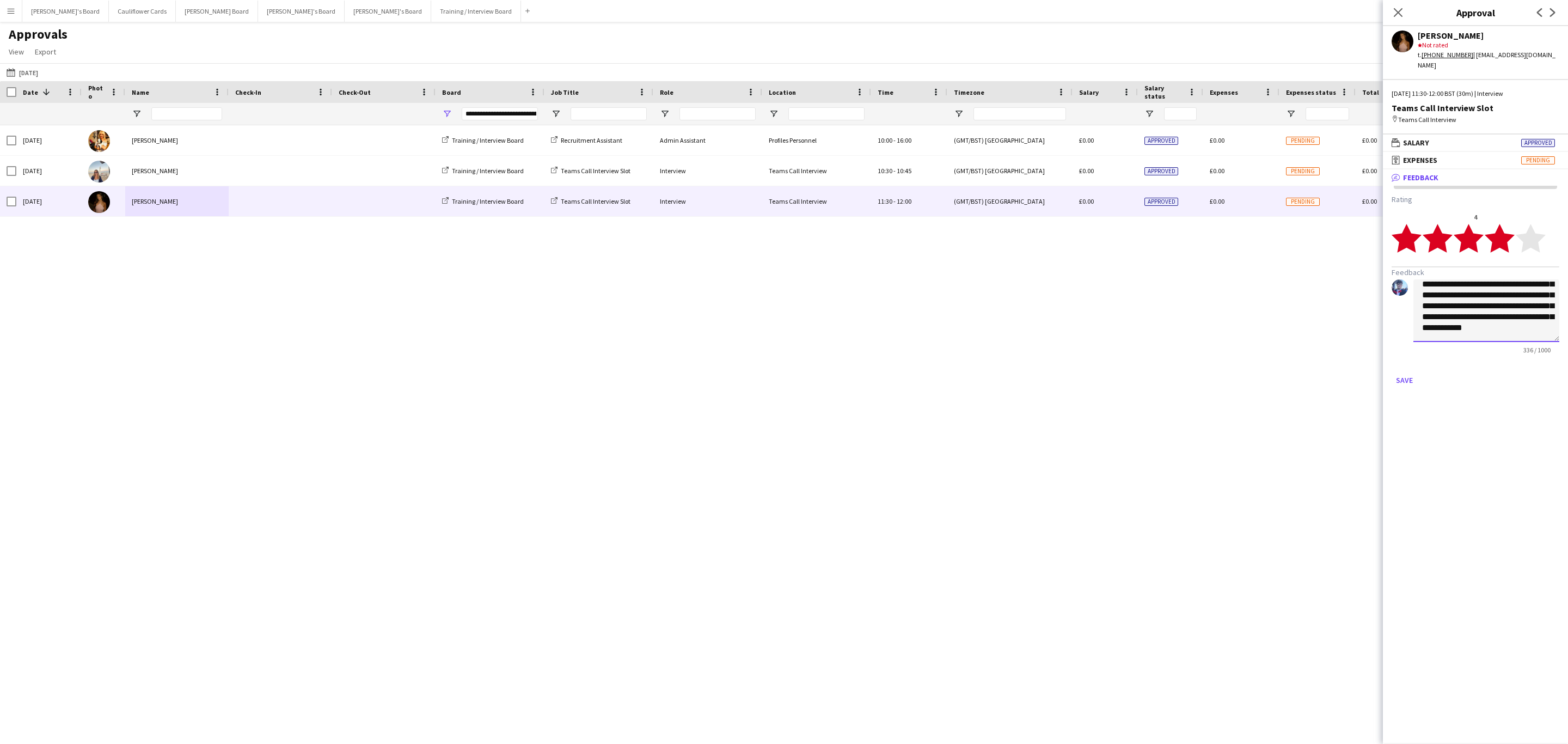
click at [1436, 316] on textarea "**********" at bounding box center [1486, 310] width 146 height 63
paste textarea "***"
click at [1482, 304] on textarea "**********" at bounding box center [1486, 310] width 146 height 63
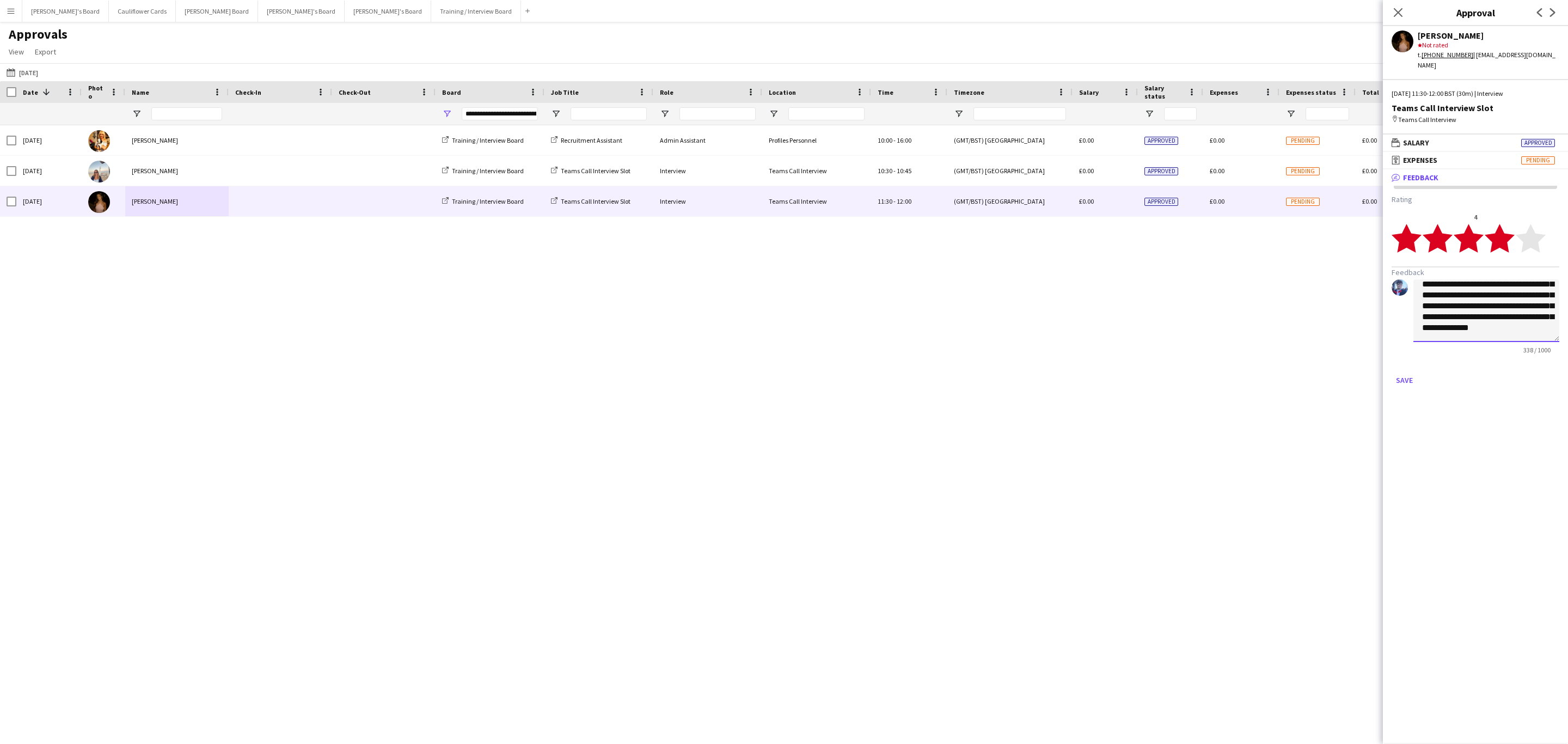
scroll to position [95, 0]
click at [1495, 310] on textarea "**********" at bounding box center [1486, 310] width 146 height 63
click at [1508, 296] on textarea "**********" at bounding box center [1486, 310] width 146 height 63
click at [1455, 323] on textarea "**********" at bounding box center [1486, 310] width 146 height 63
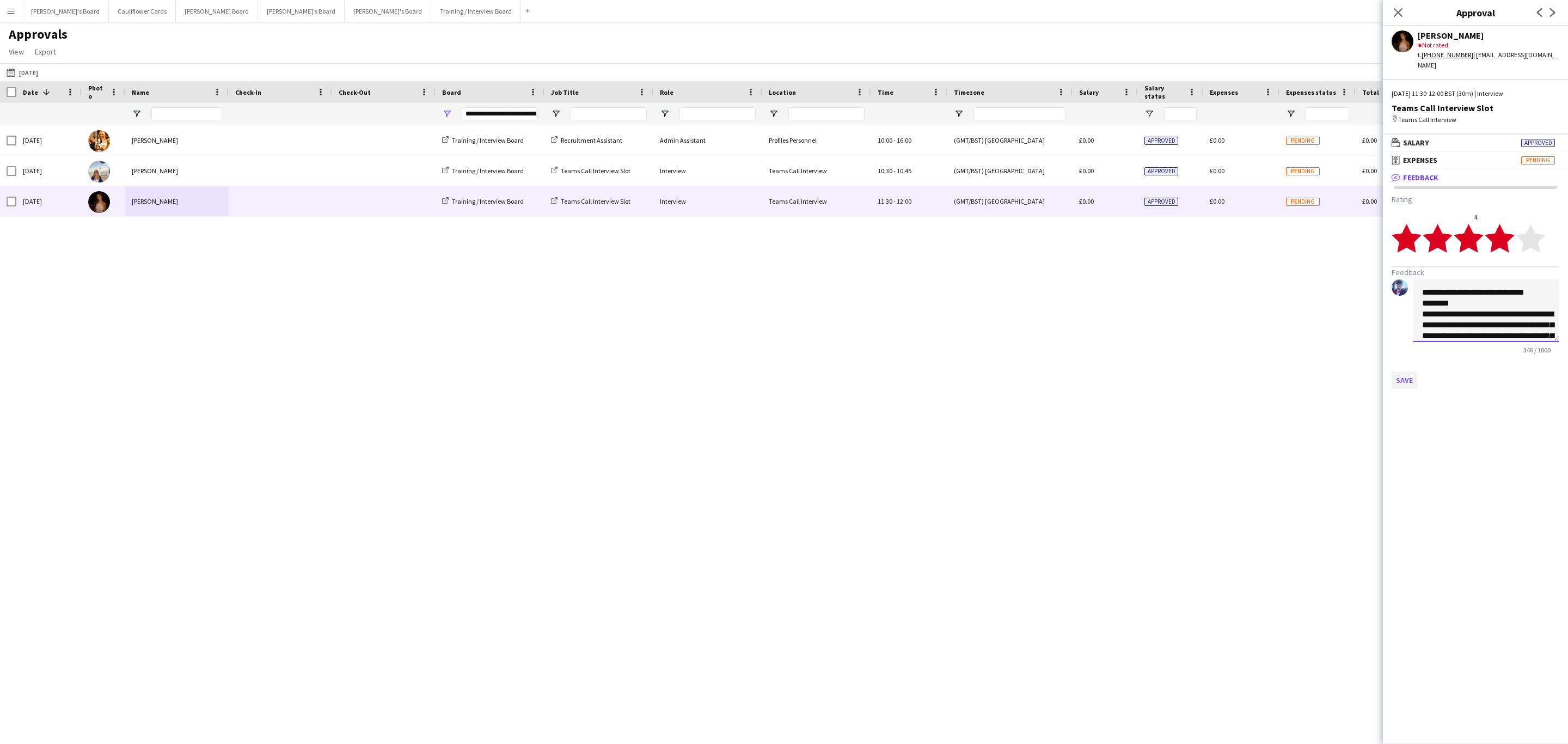
type textarea "**********"
click at [1407, 372] on button "Save" at bounding box center [1404, 380] width 26 height 17
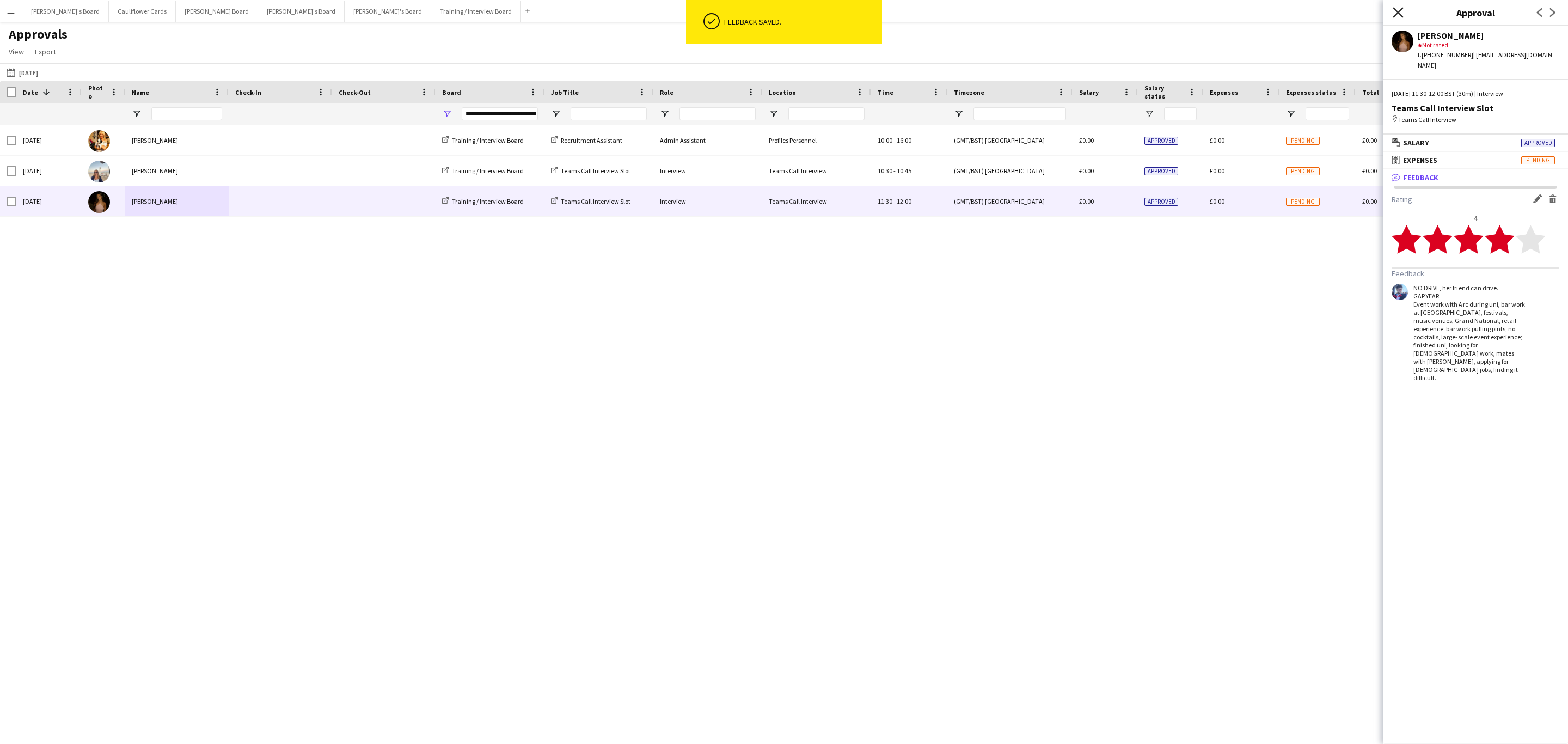
click at [1398, 14] on icon "Close pop-in" at bounding box center [1397, 12] width 11 height 11
